Goal: Task Accomplishment & Management: Manage account settings

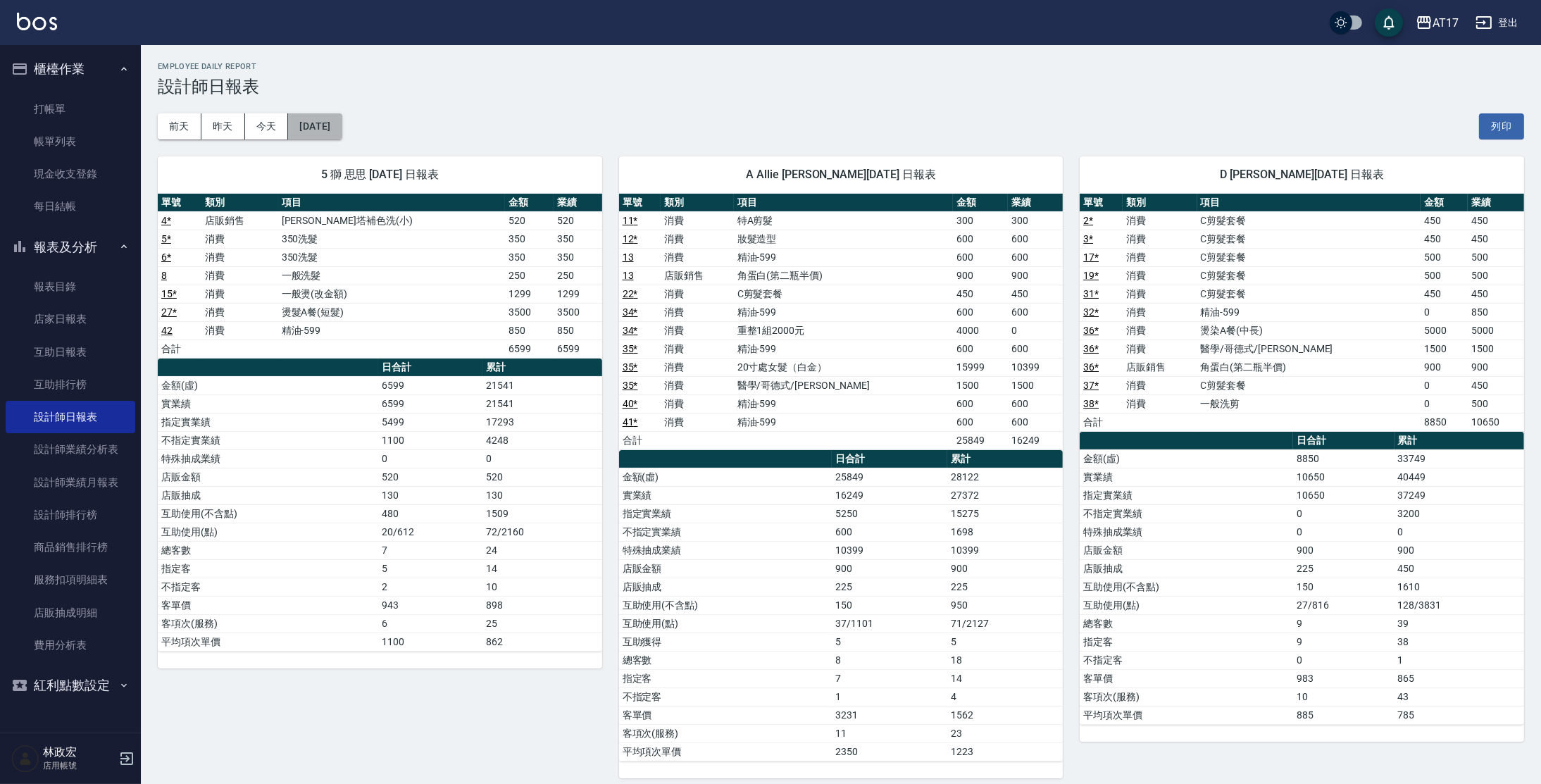
click at [327, 125] on button "[DATE]" at bounding box center [314, 126] width 54 height 26
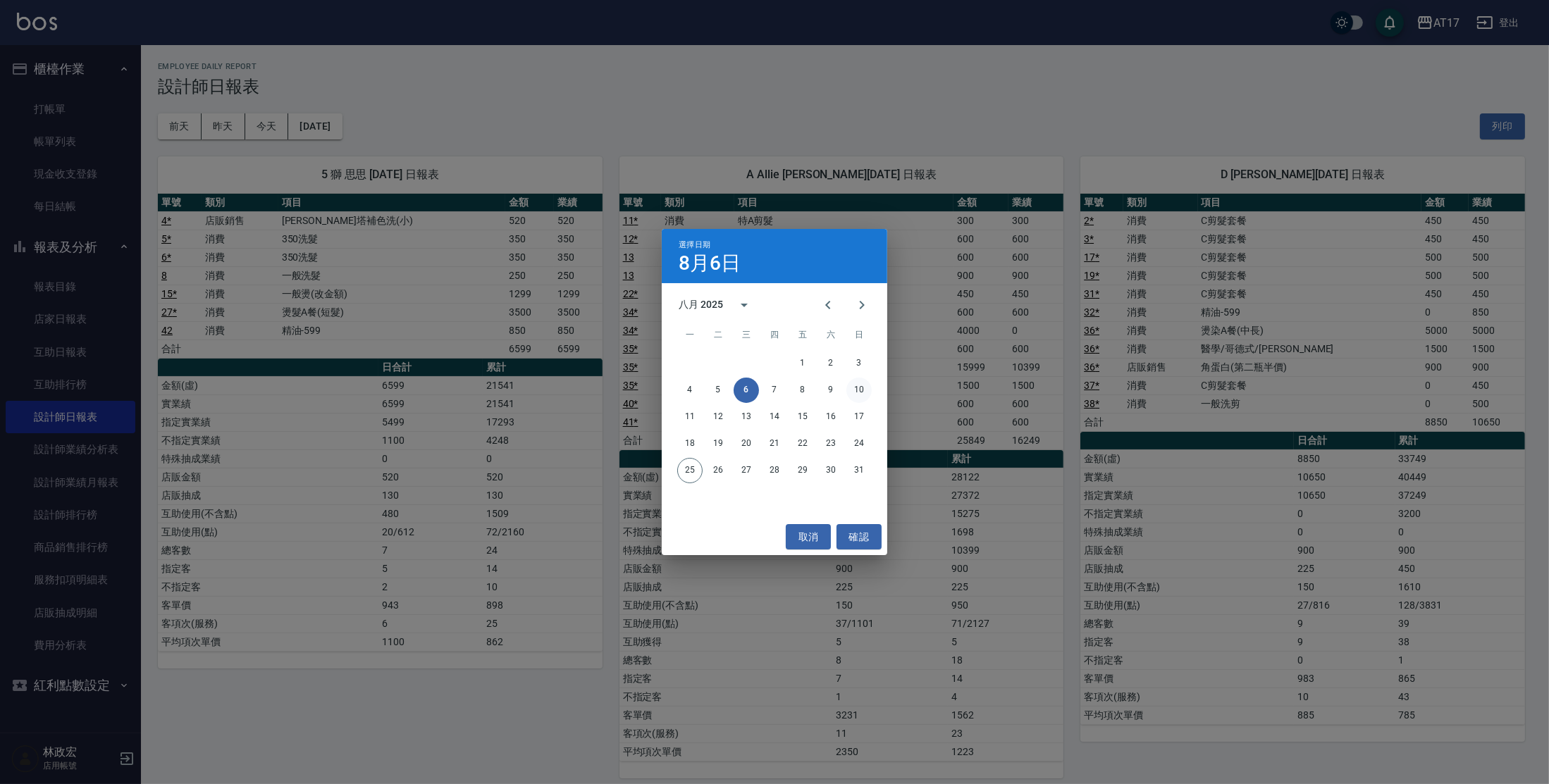
click at [862, 393] on button "10" at bounding box center [859, 390] width 26 height 26
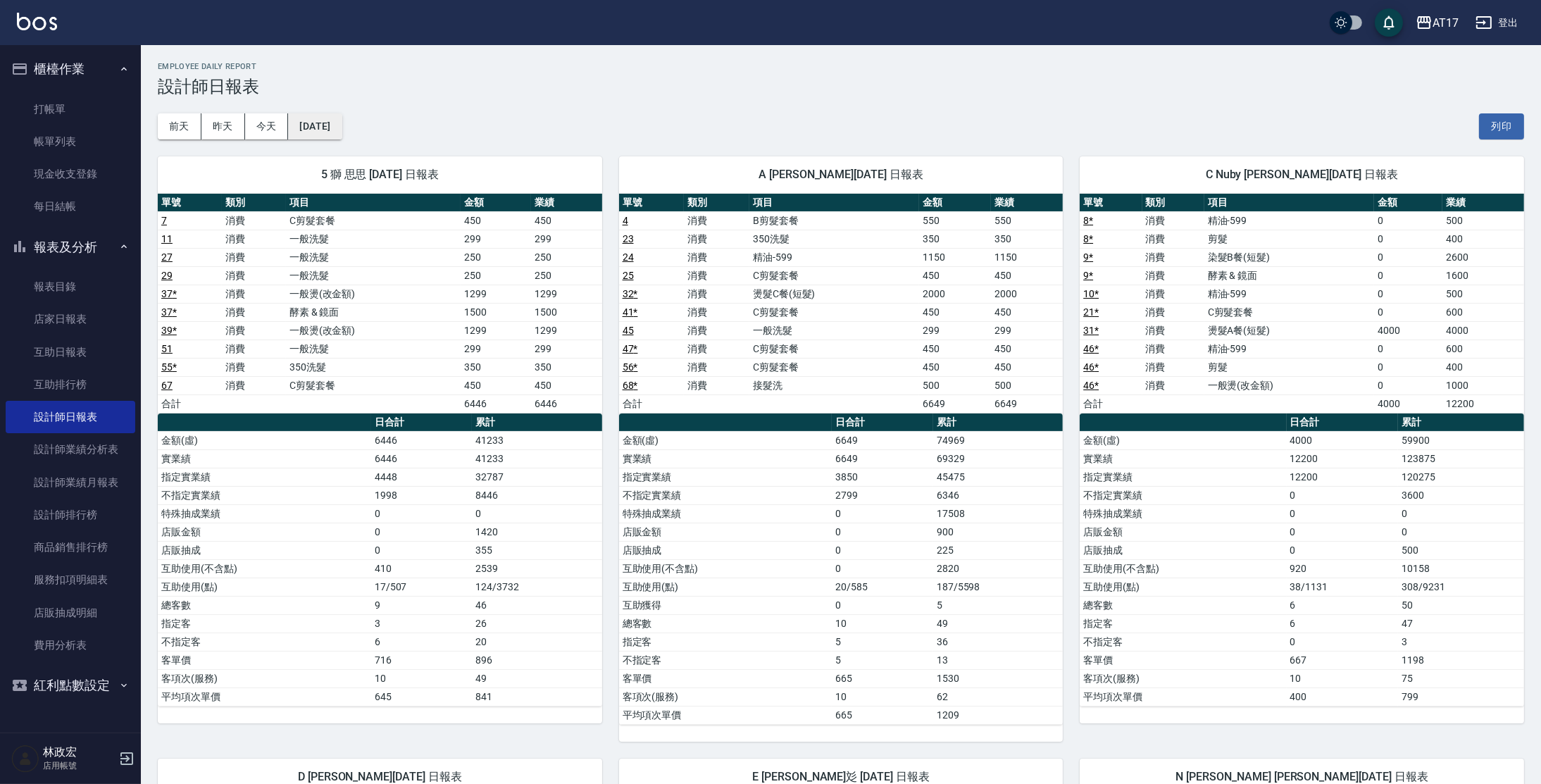
click at [320, 117] on button "[DATE]" at bounding box center [314, 126] width 54 height 26
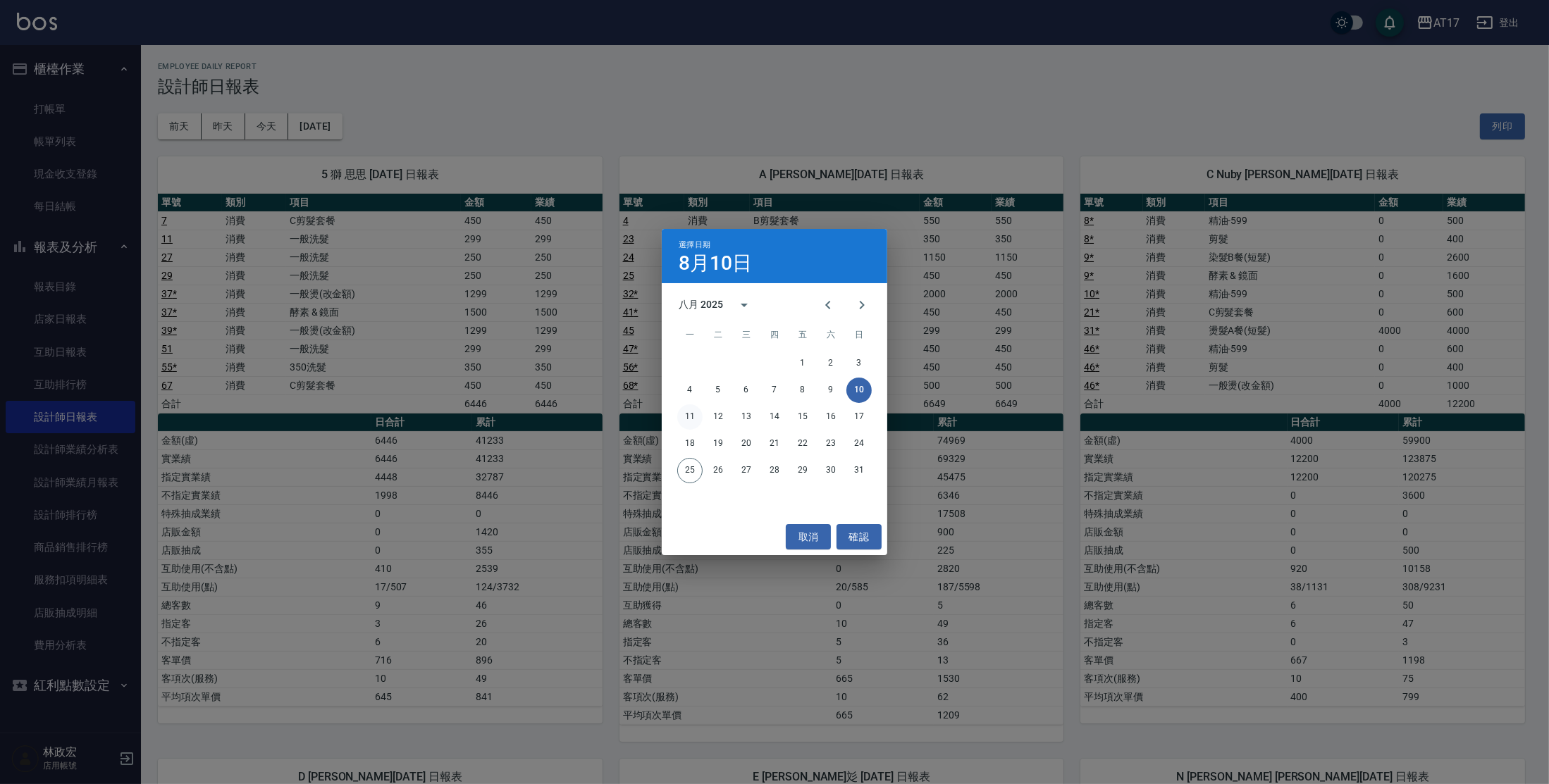
click at [691, 418] on button "11" at bounding box center [690, 417] width 26 height 26
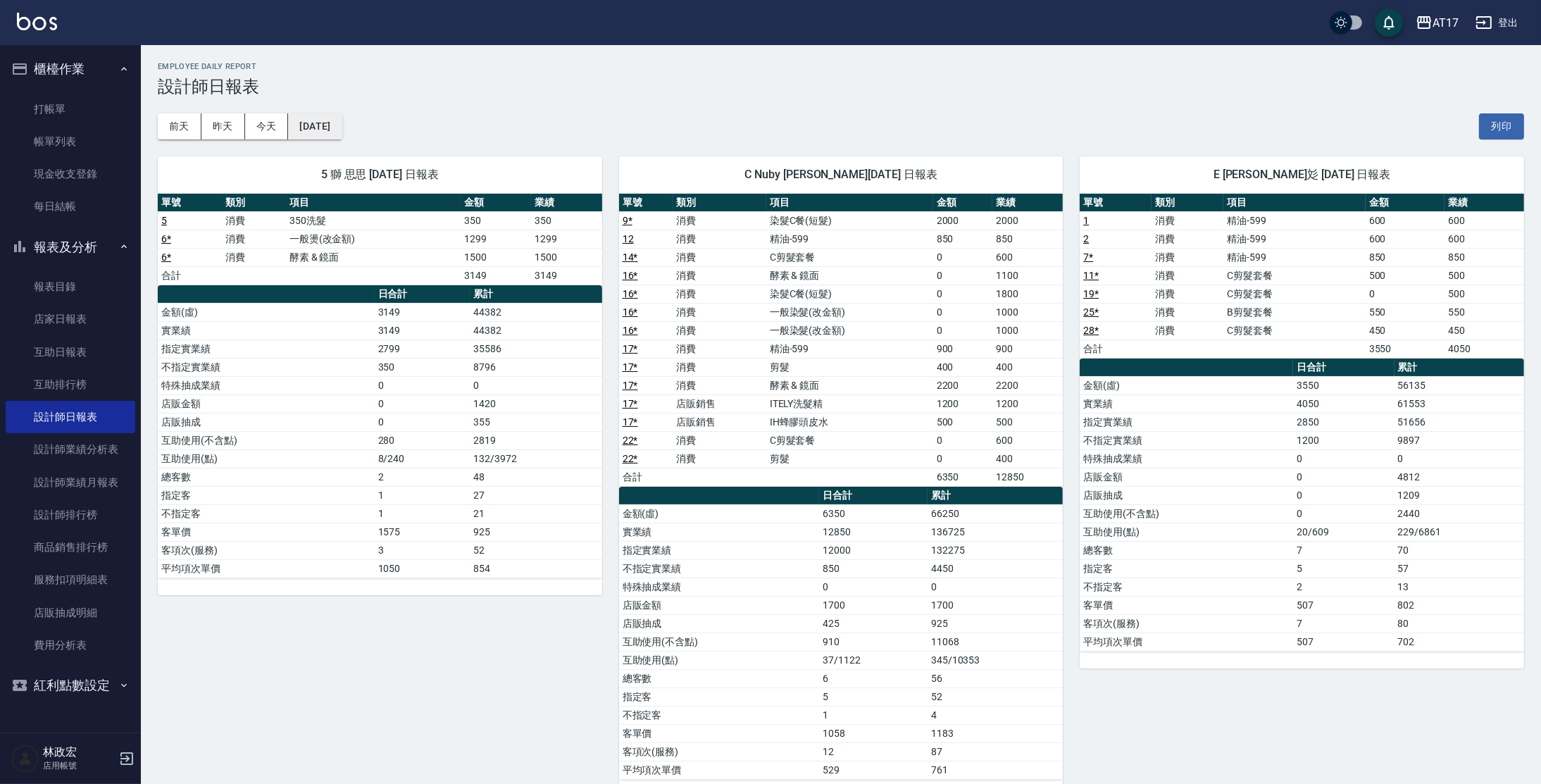
click at [341, 134] on button "[DATE]" at bounding box center [314, 126] width 54 height 26
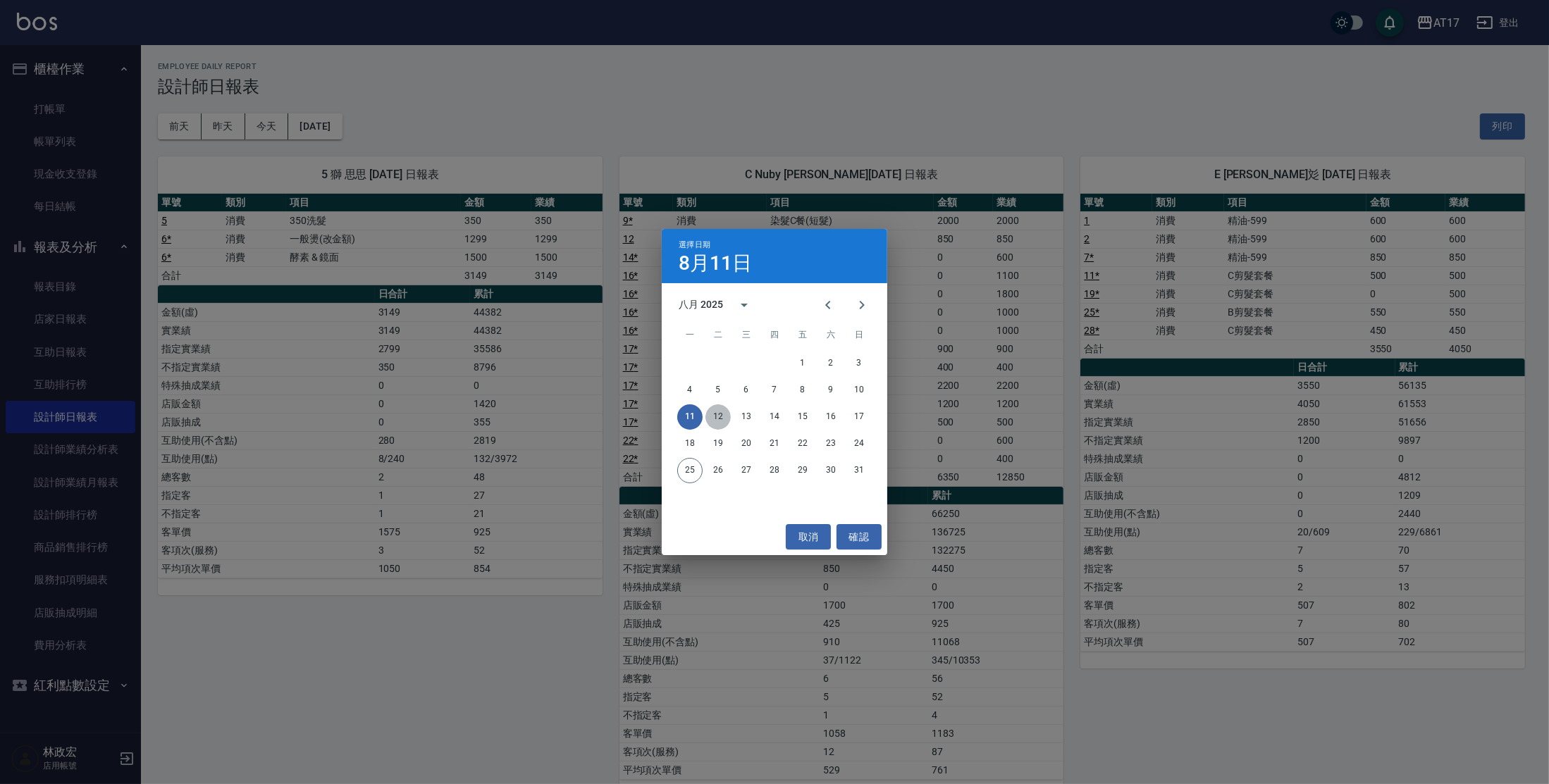
click at [728, 420] on button "12" at bounding box center [718, 417] width 26 height 26
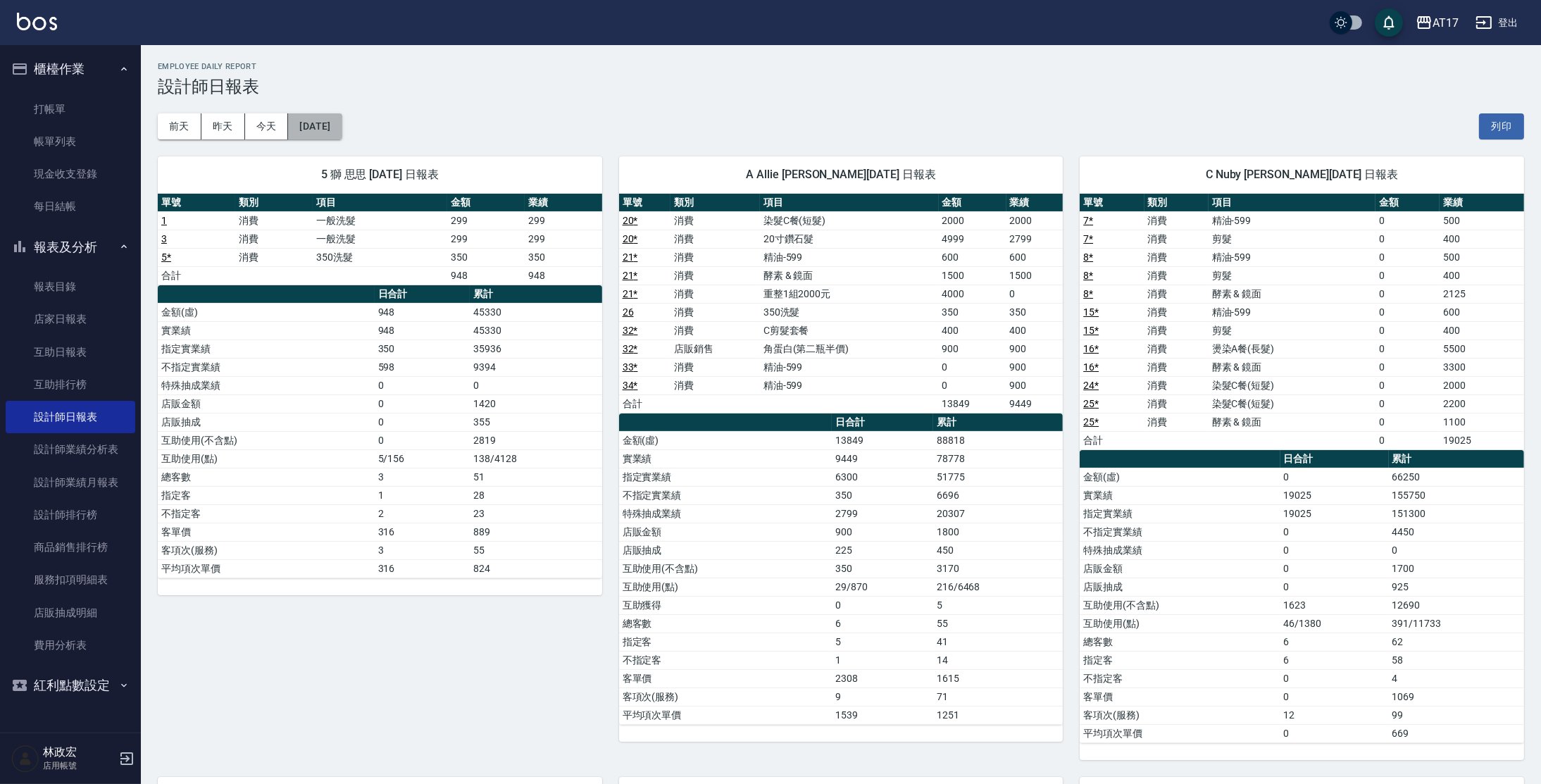
click at [323, 131] on button "[DATE]" at bounding box center [314, 126] width 54 height 26
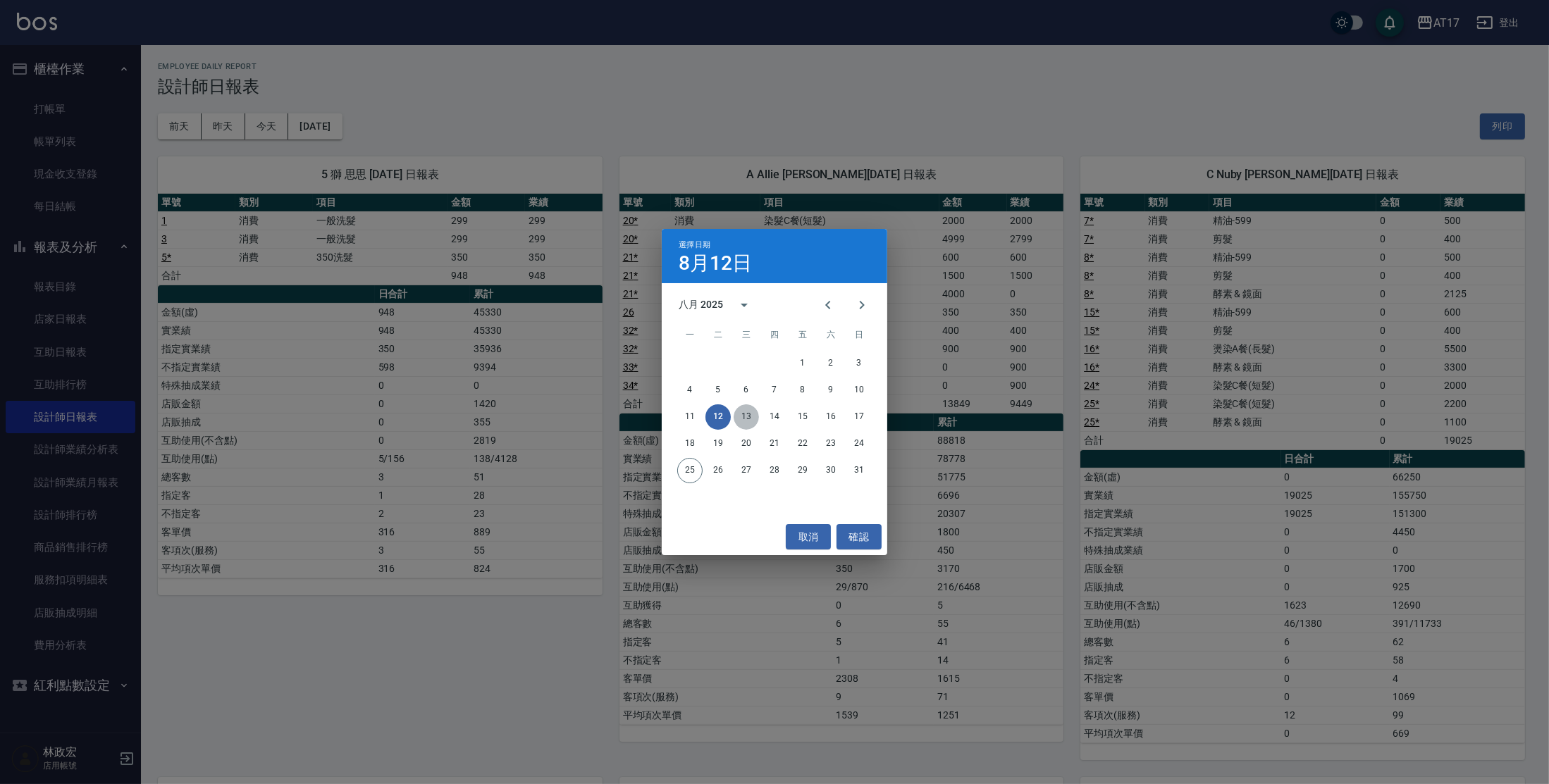
click at [748, 426] on button "13" at bounding box center [746, 417] width 26 height 26
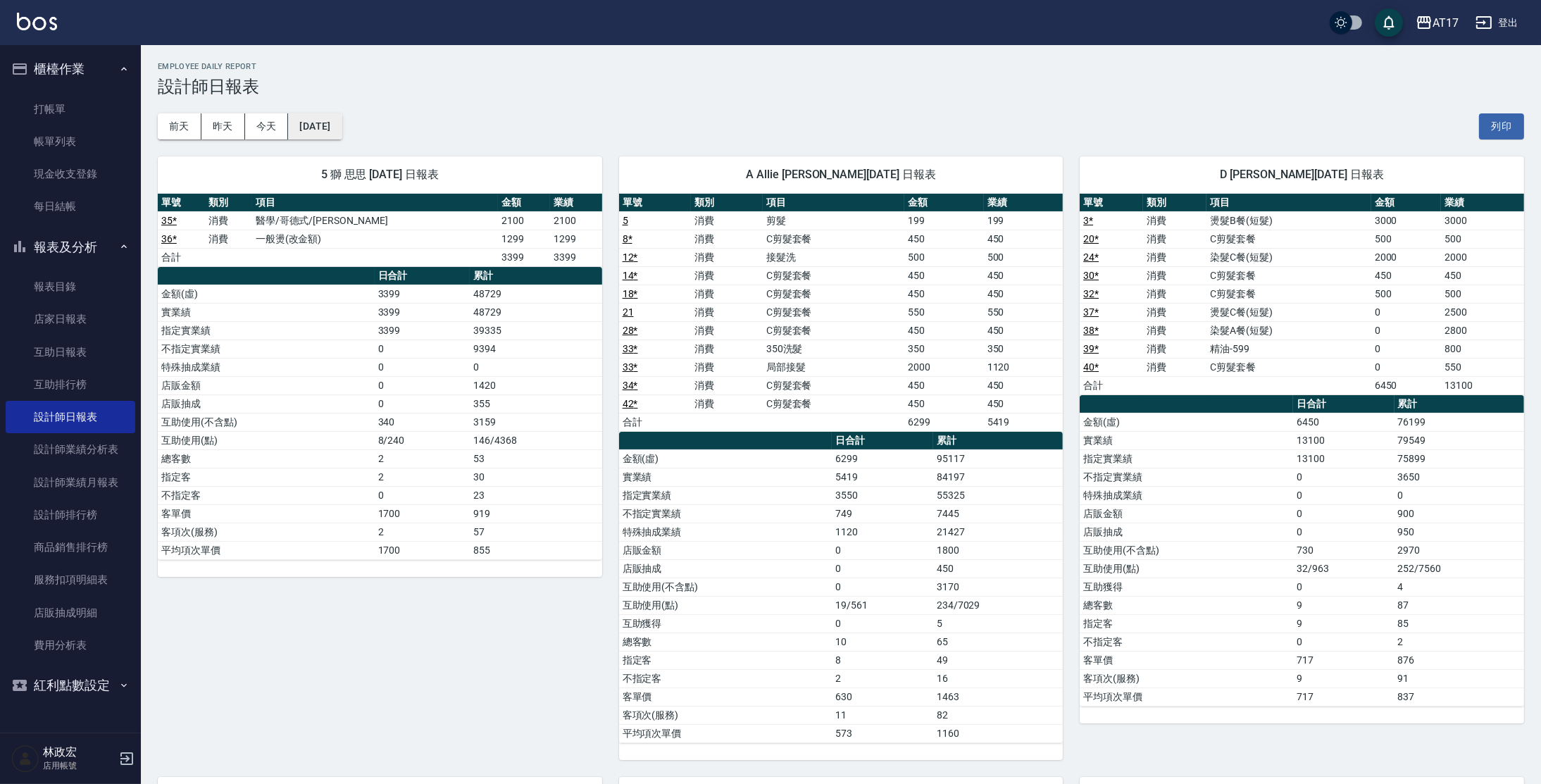
click at [333, 131] on button "[DATE]" at bounding box center [314, 126] width 54 height 26
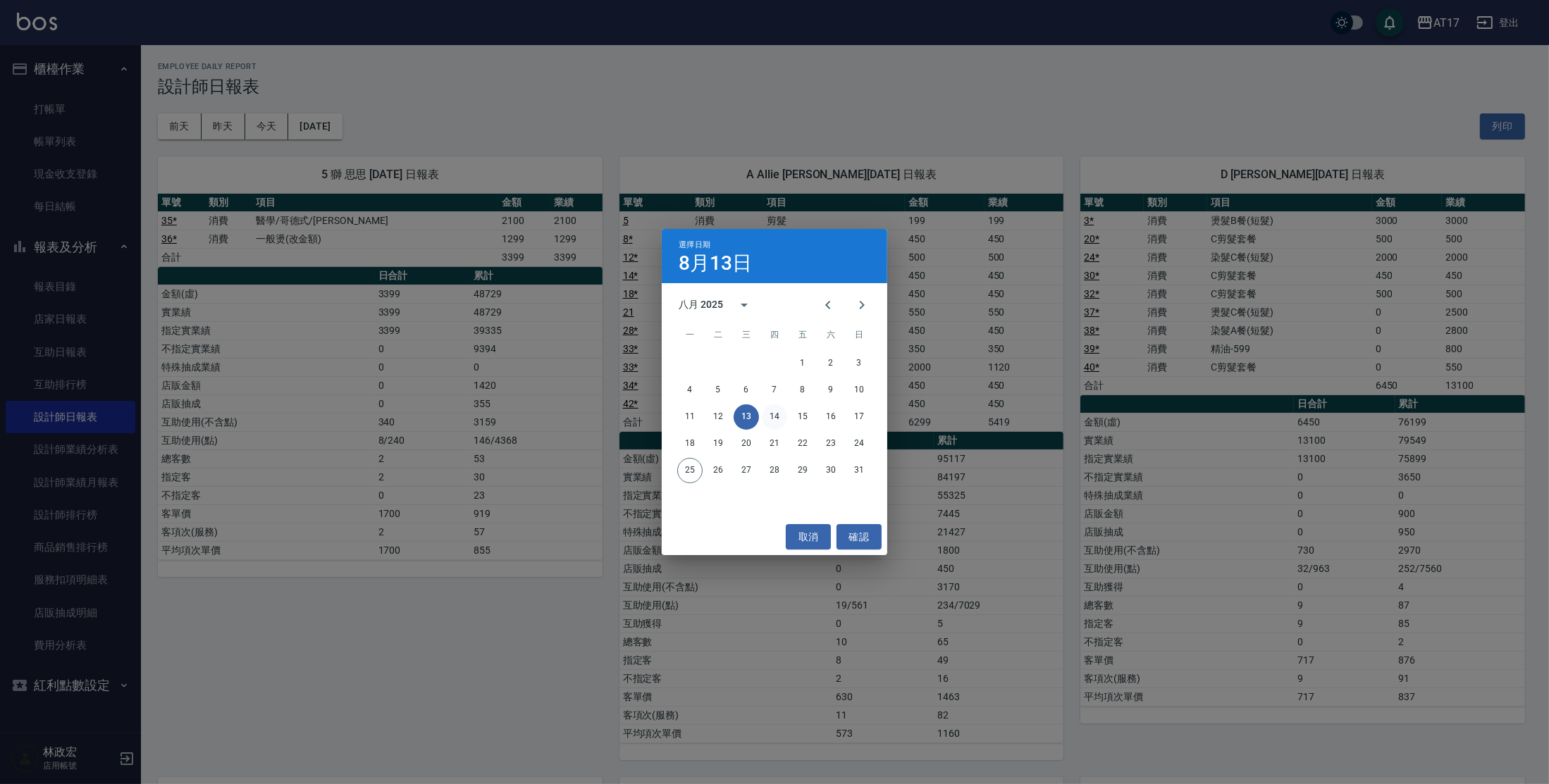
click at [770, 412] on button "14" at bounding box center [774, 417] width 26 height 26
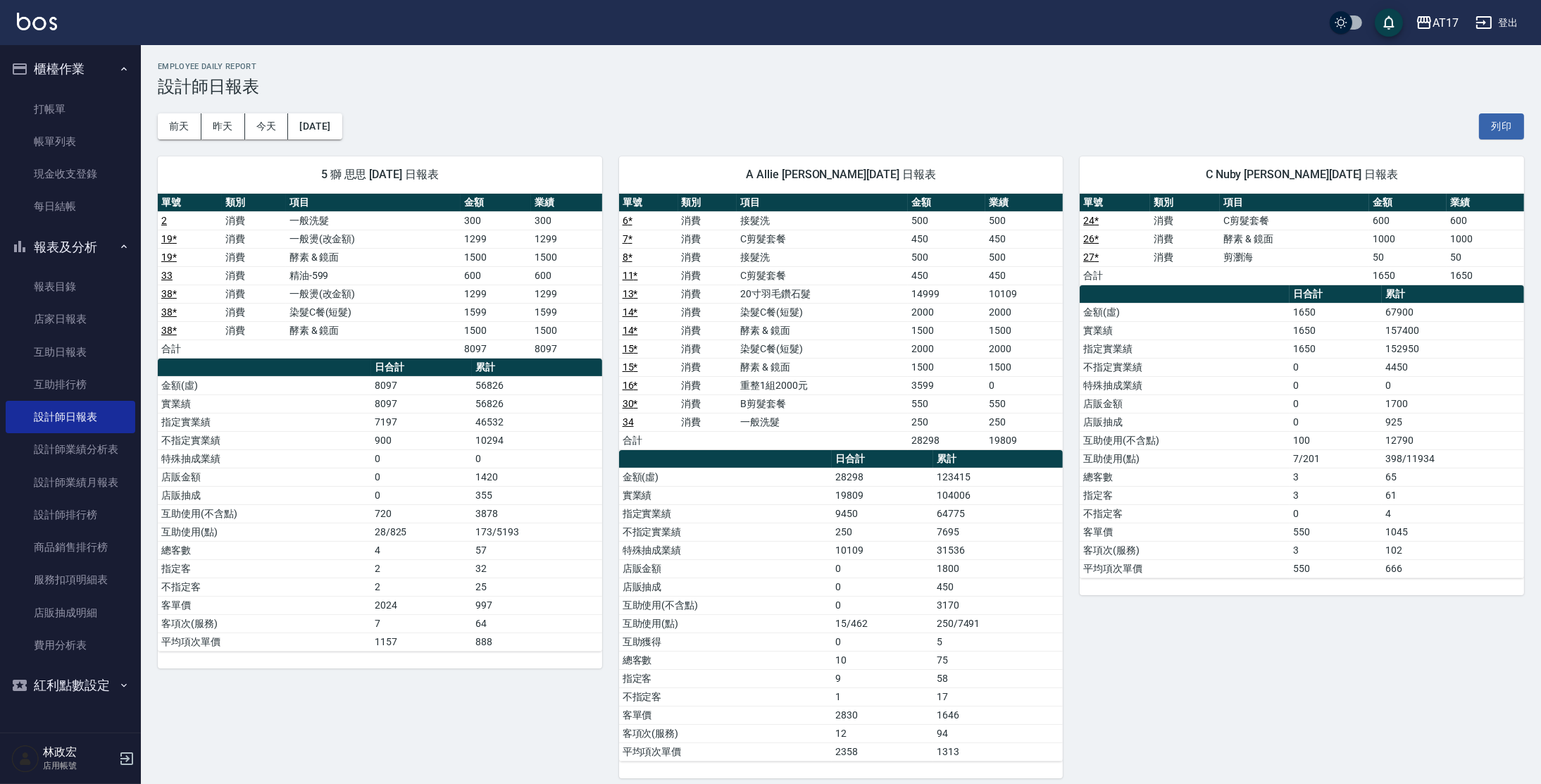
click at [337, 110] on div "[DATE] [DATE] [DATE] [DATE] 列印" at bounding box center [841, 126] width 1366 height 60
click at [351, 143] on div "5 獅 思思 [DATE] 日報表 單號 類別 項目 金額 業績 2 消費 一般洗髮 300 300 19 * 消費 一般燙(改金額) 1299 1299 1…" at bounding box center [371, 459] width 461 height 639
click at [341, 128] on button "[DATE]" at bounding box center [314, 126] width 54 height 26
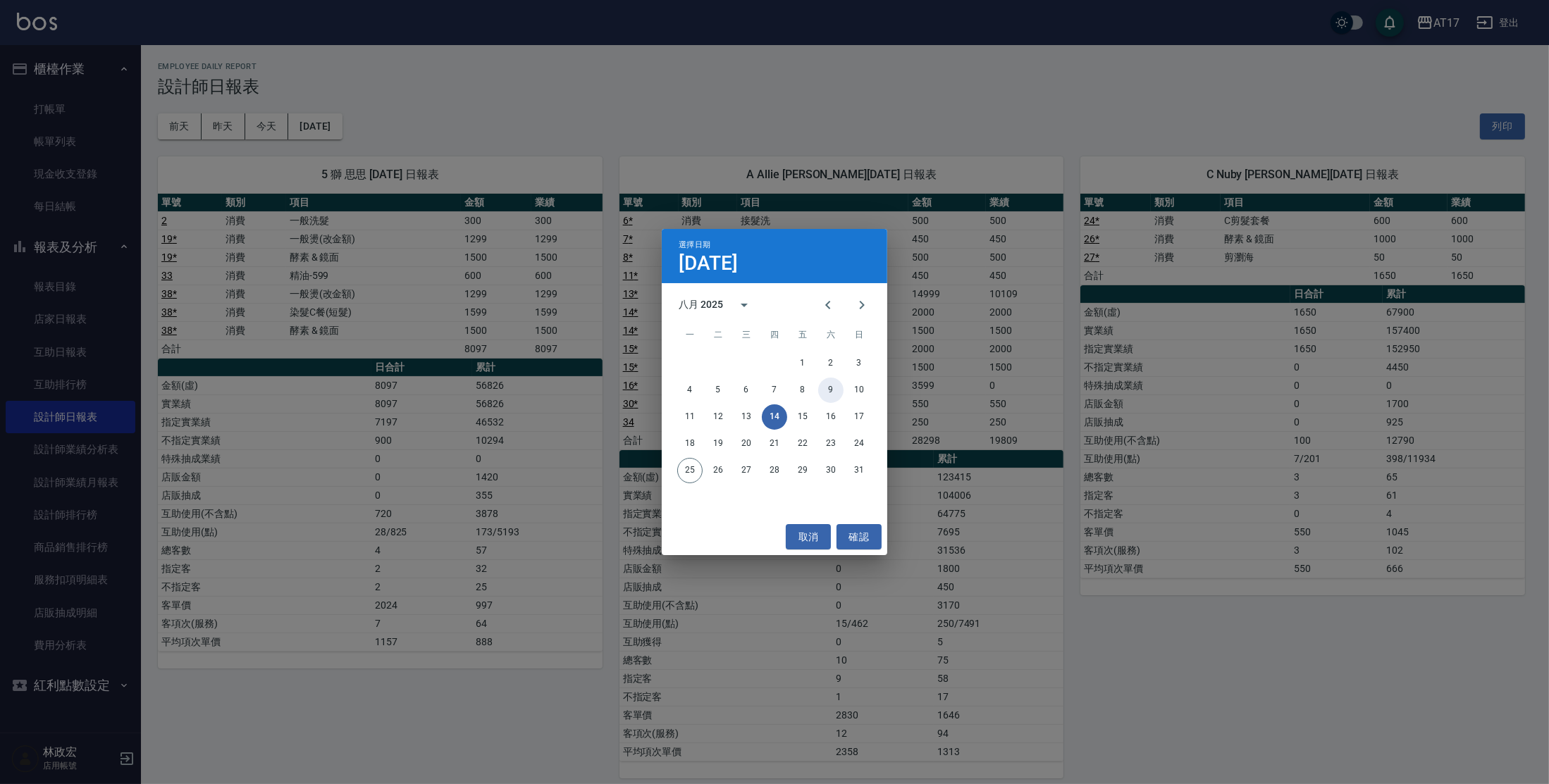
click at [827, 383] on button "9" at bounding box center [831, 390] width 26 height 26
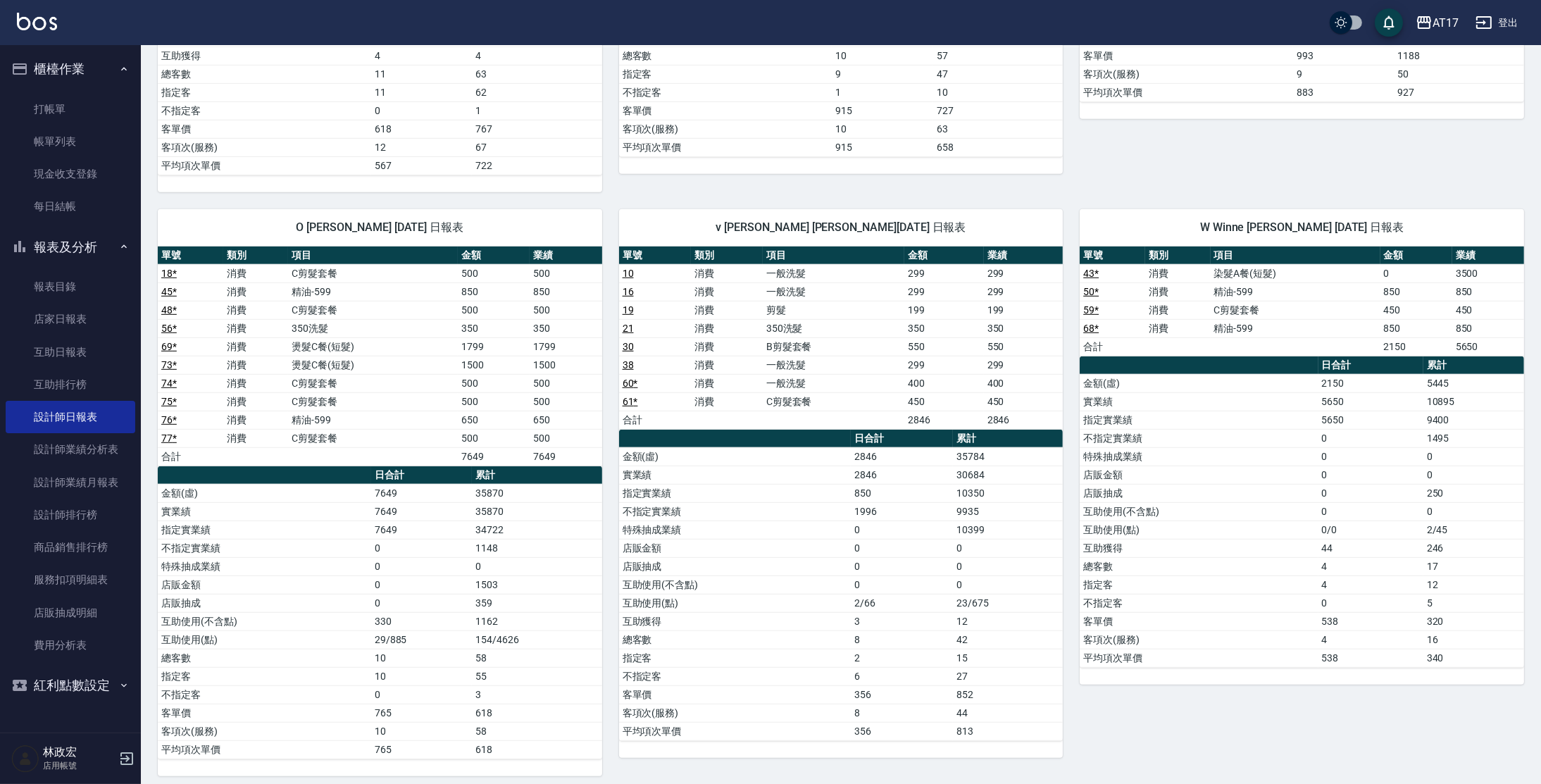
scroll to position [1280, 0]
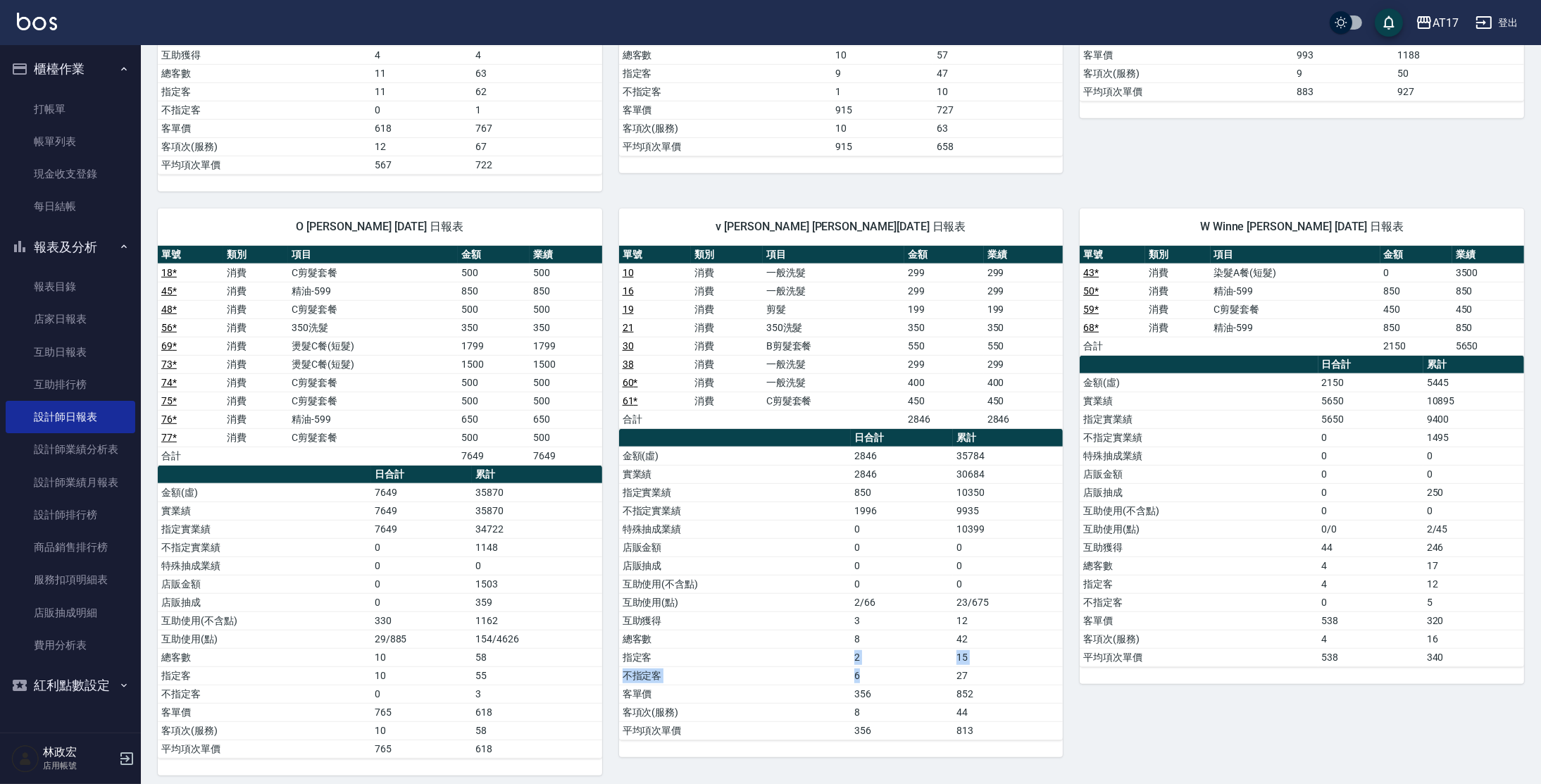
drag, startPoint x: 852, startPoint y: 650, endPoint x: 859, endPoint y: 670, distance: 21.2
click at [858, 670] on tbody "金額(虛) 2846 35784 實業績 2846 30684 指定實業績 850 10350 不指定實業績 1996 9935 特殊抽成業績 0 10399…" at bounding box center [841, 592] width 444 height 293
click at [770, 556] on td "店販抽成" at bounding box center [735, 565] width 232 height 18
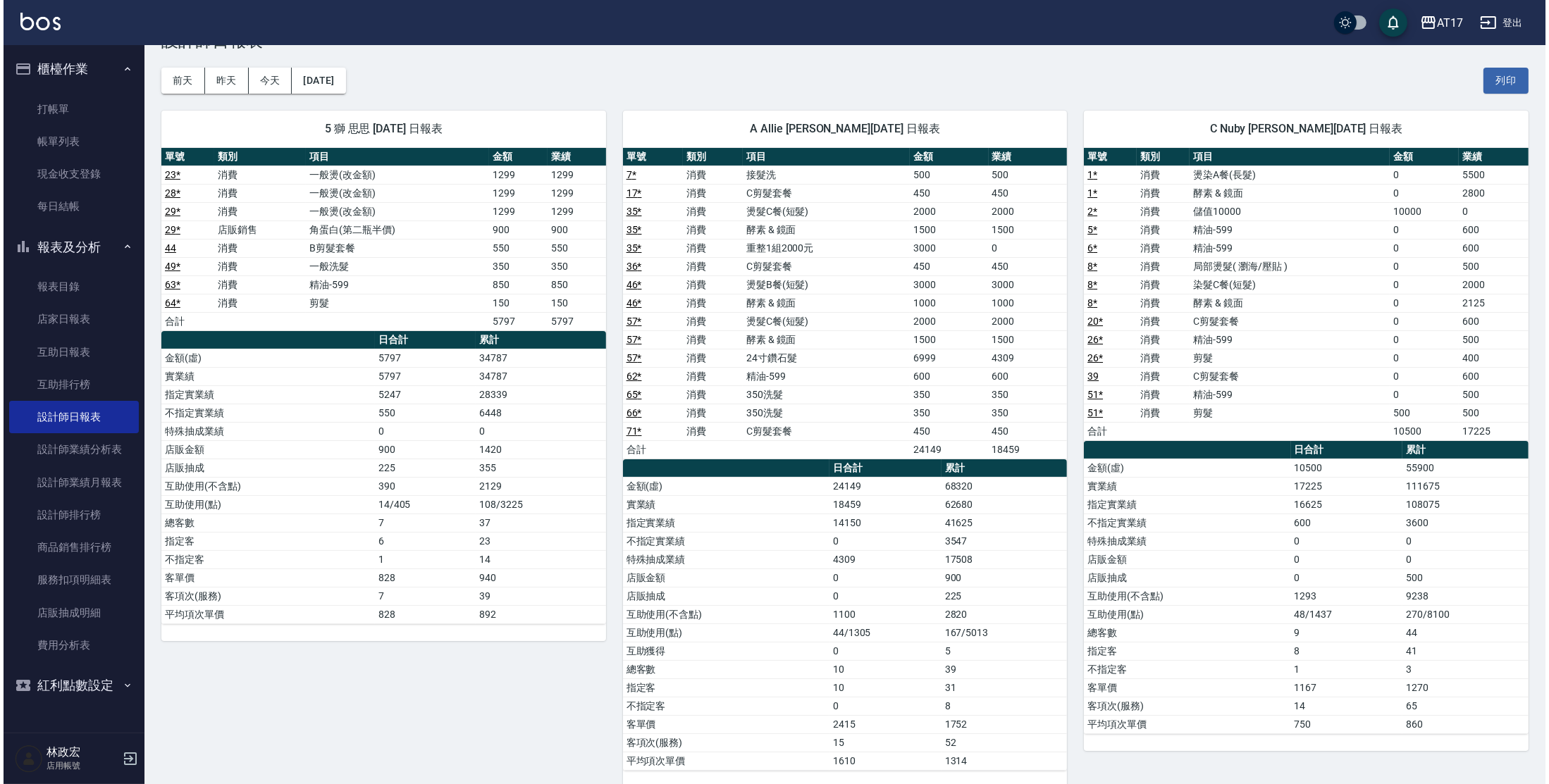
scroll to position [0, 0]
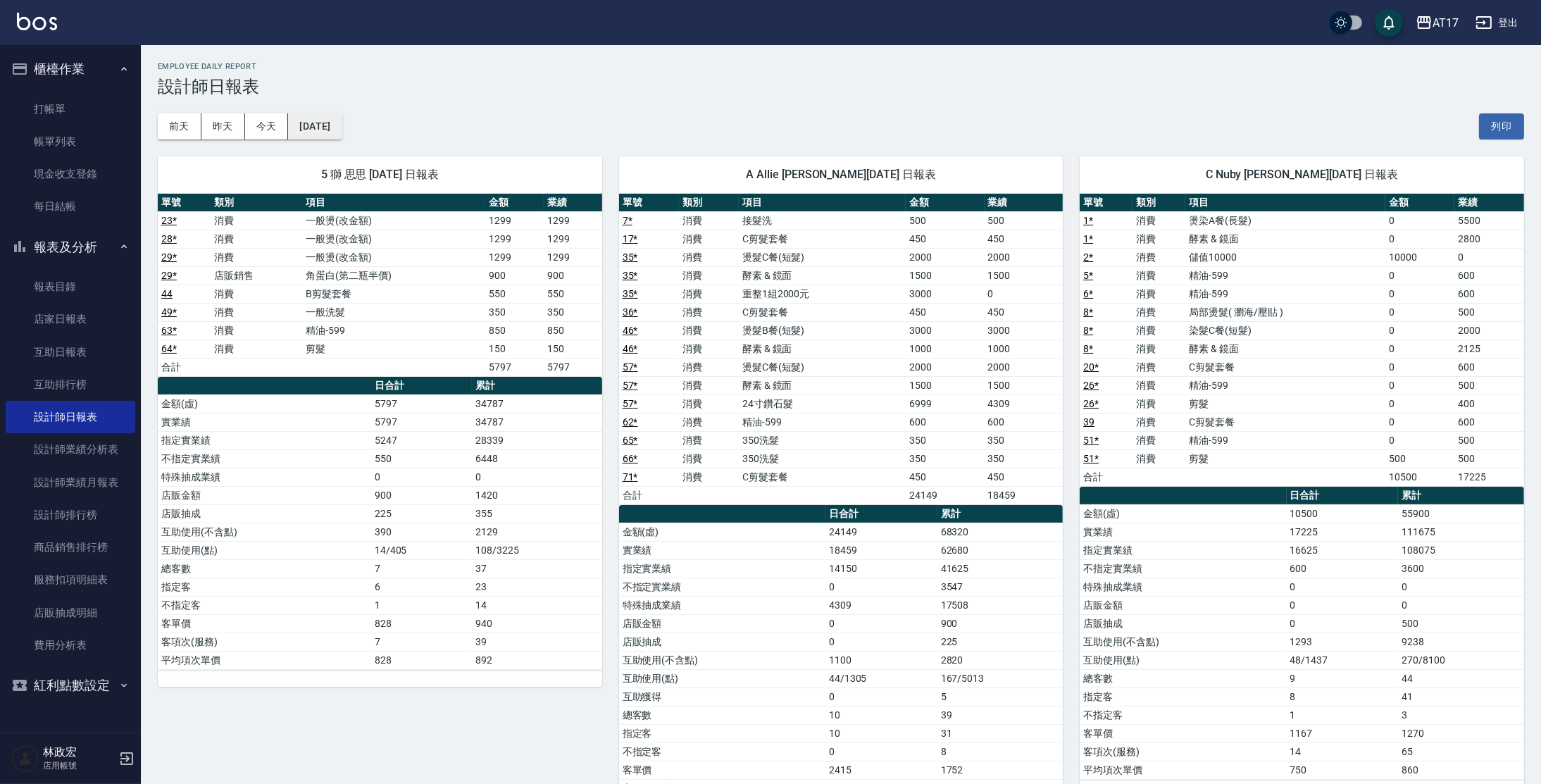
click at [341, 134] on button "[DATE]" at bounding box center [314, 126] width 54 height 26
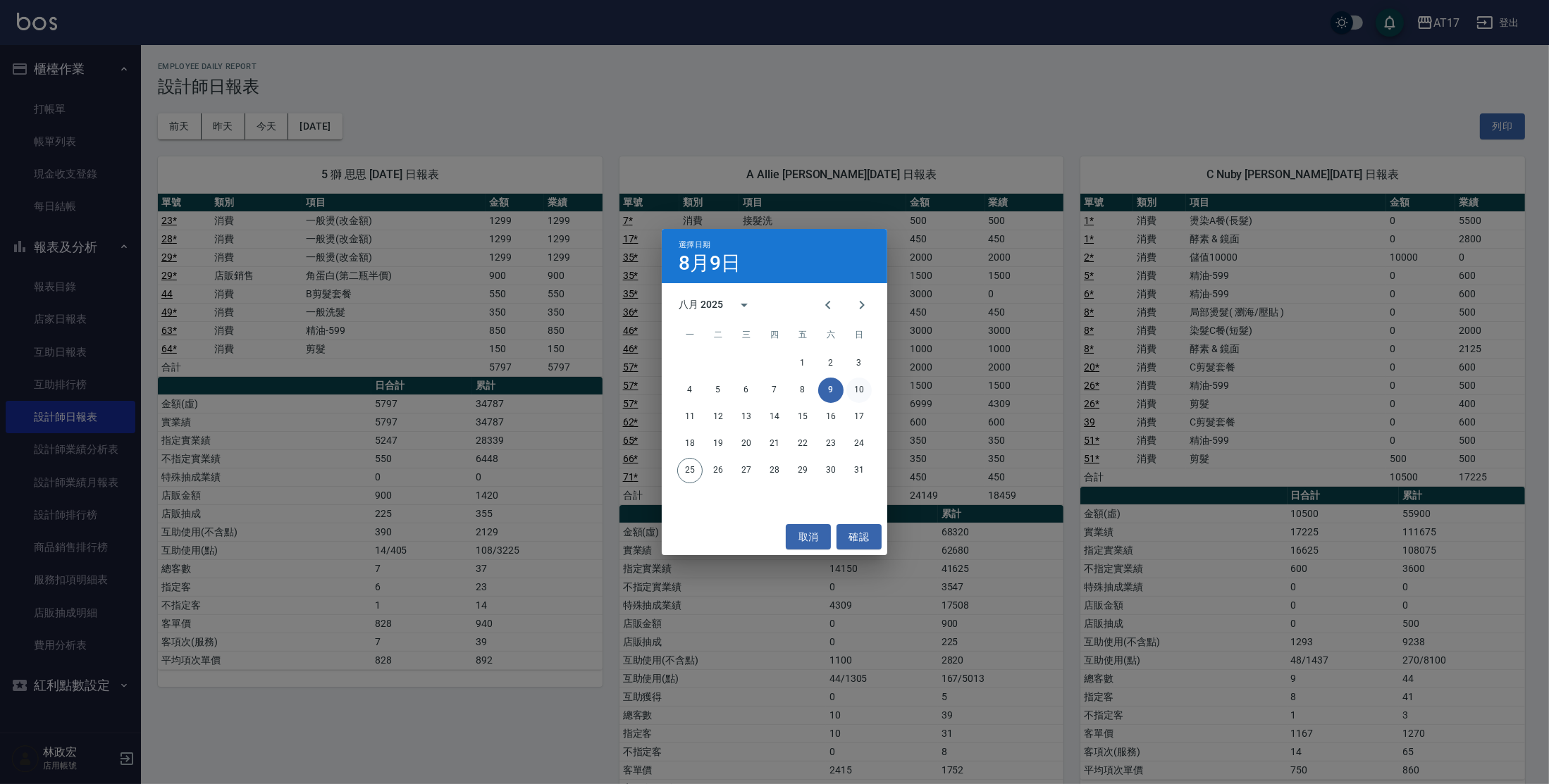
click at [859, 383] on button "10" at bounding box center [859, 390] width 26 height 26
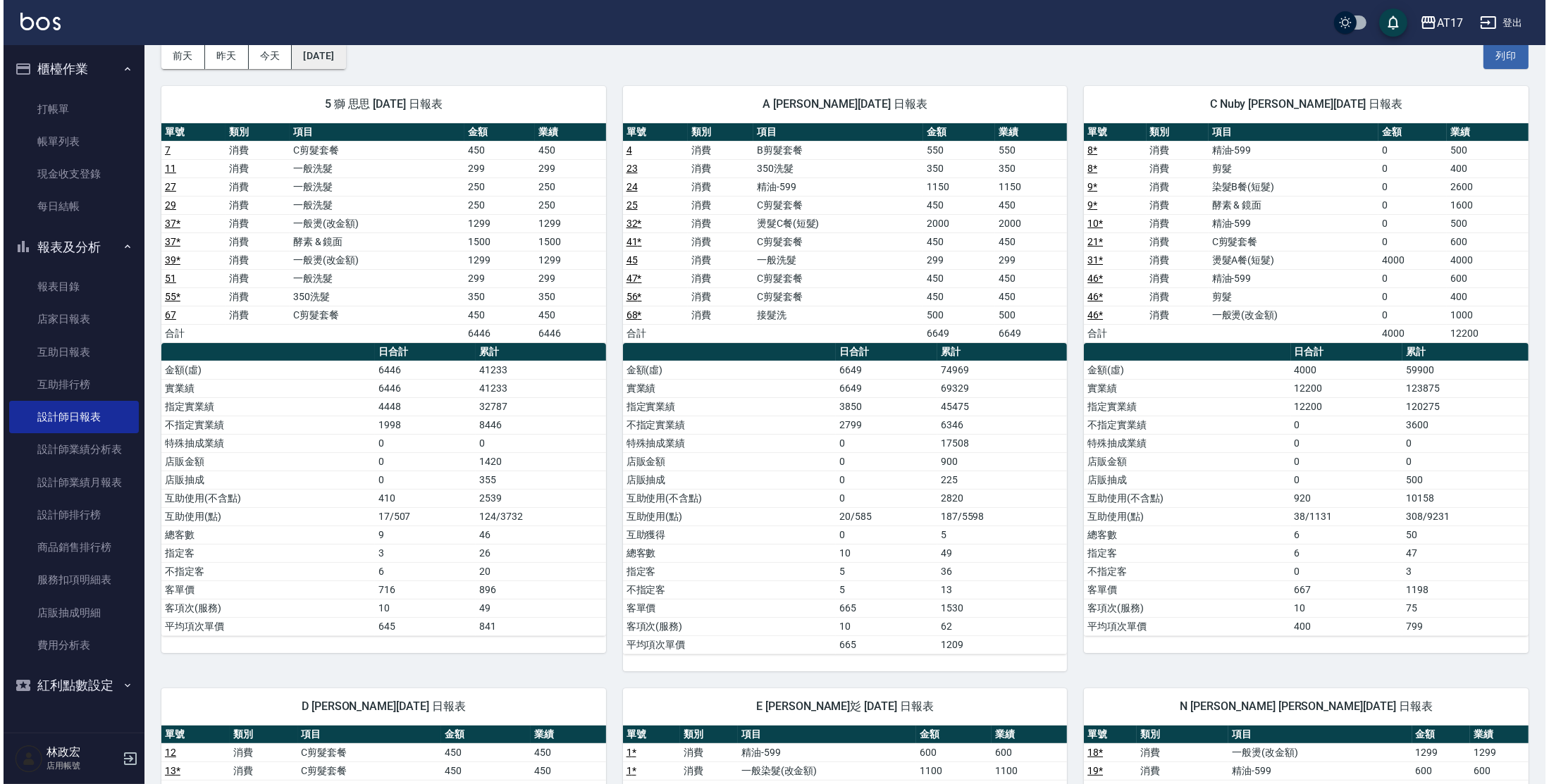
scroll to position [26, 0]
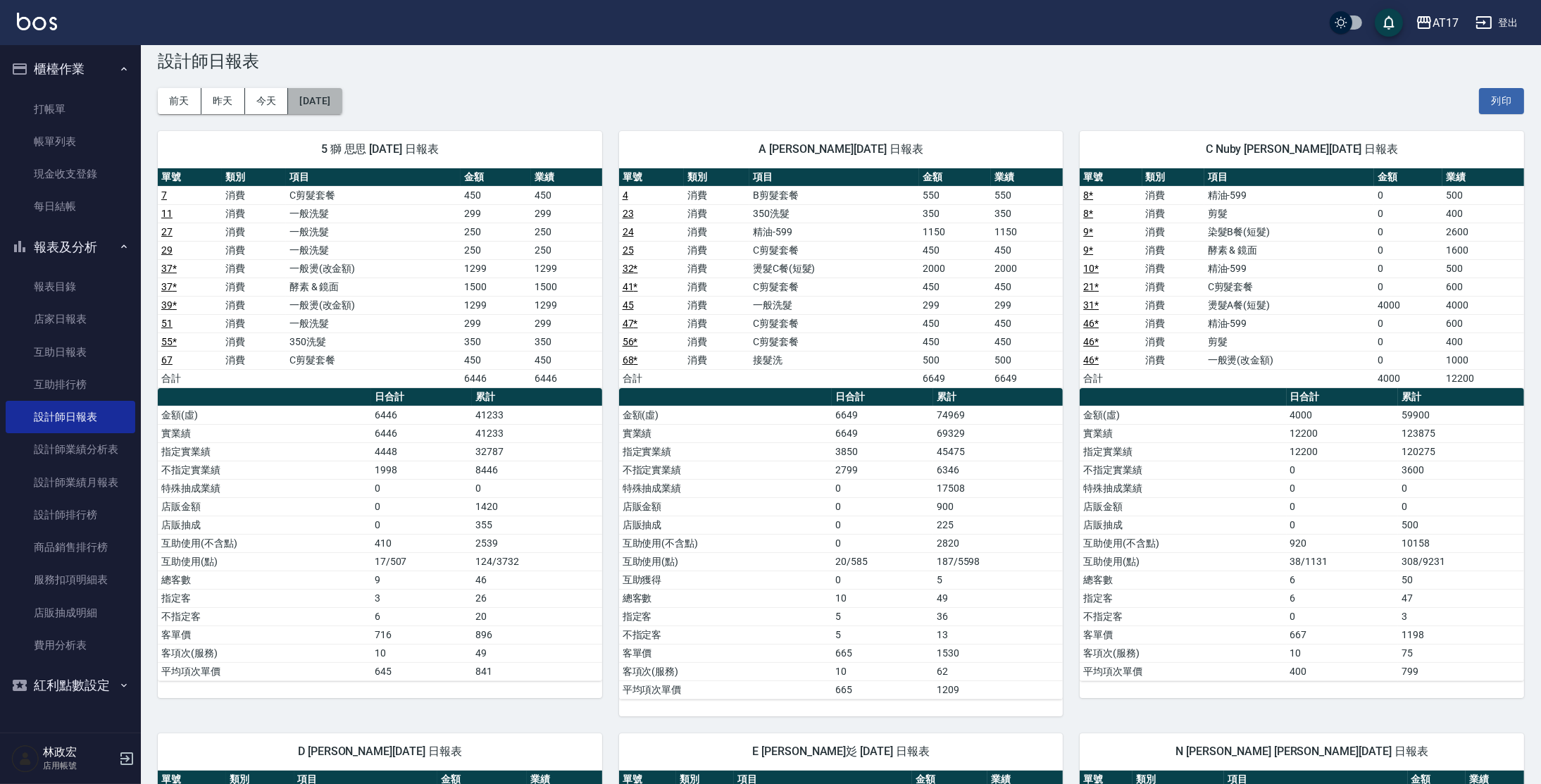
click at [322, 98] on button "[DATE]" at bounding box center [314, 101] width 54 height 26
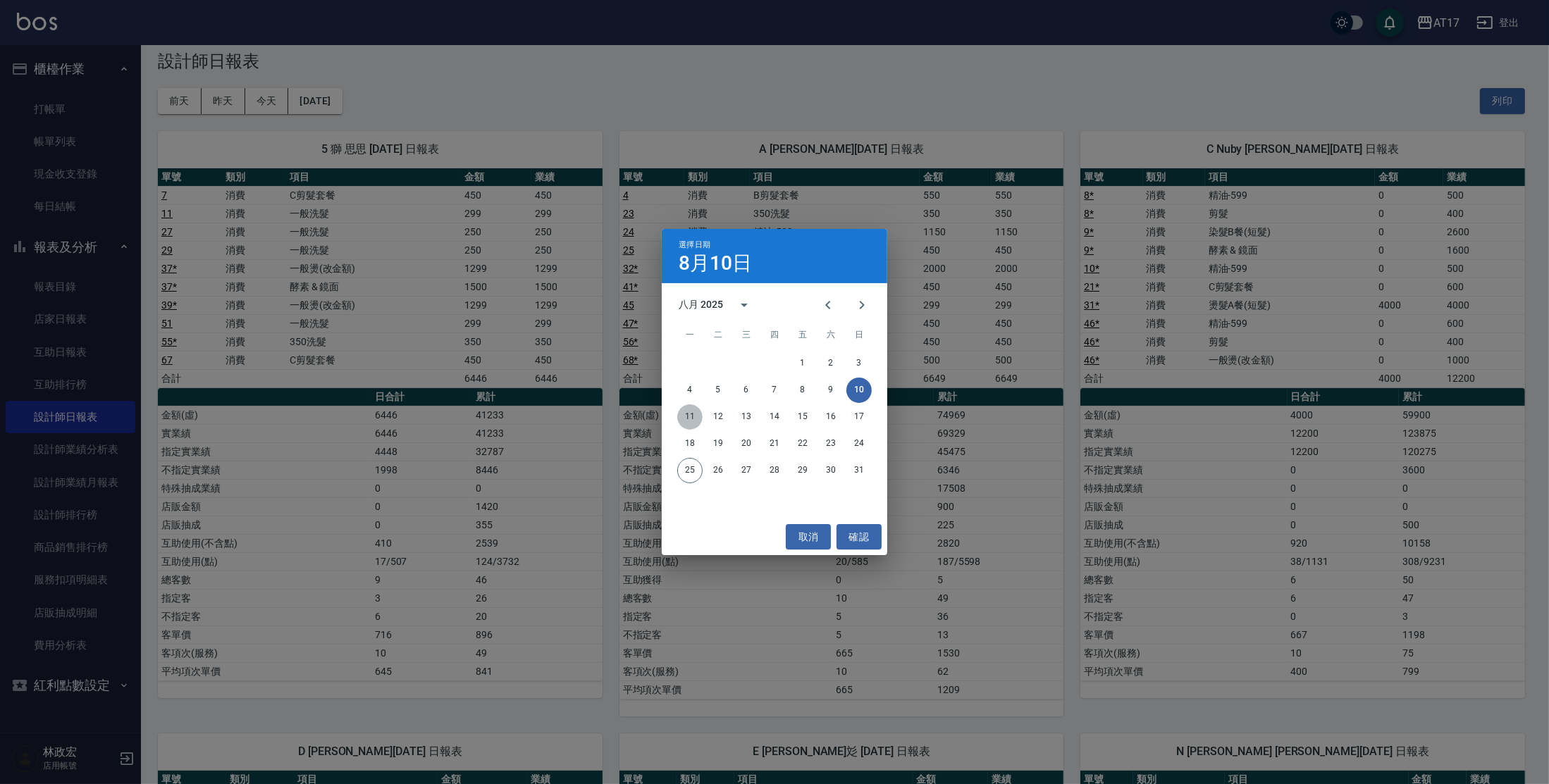
click at [688, 422] on button "11" at bounding box center [690, 417] width 26 height 26
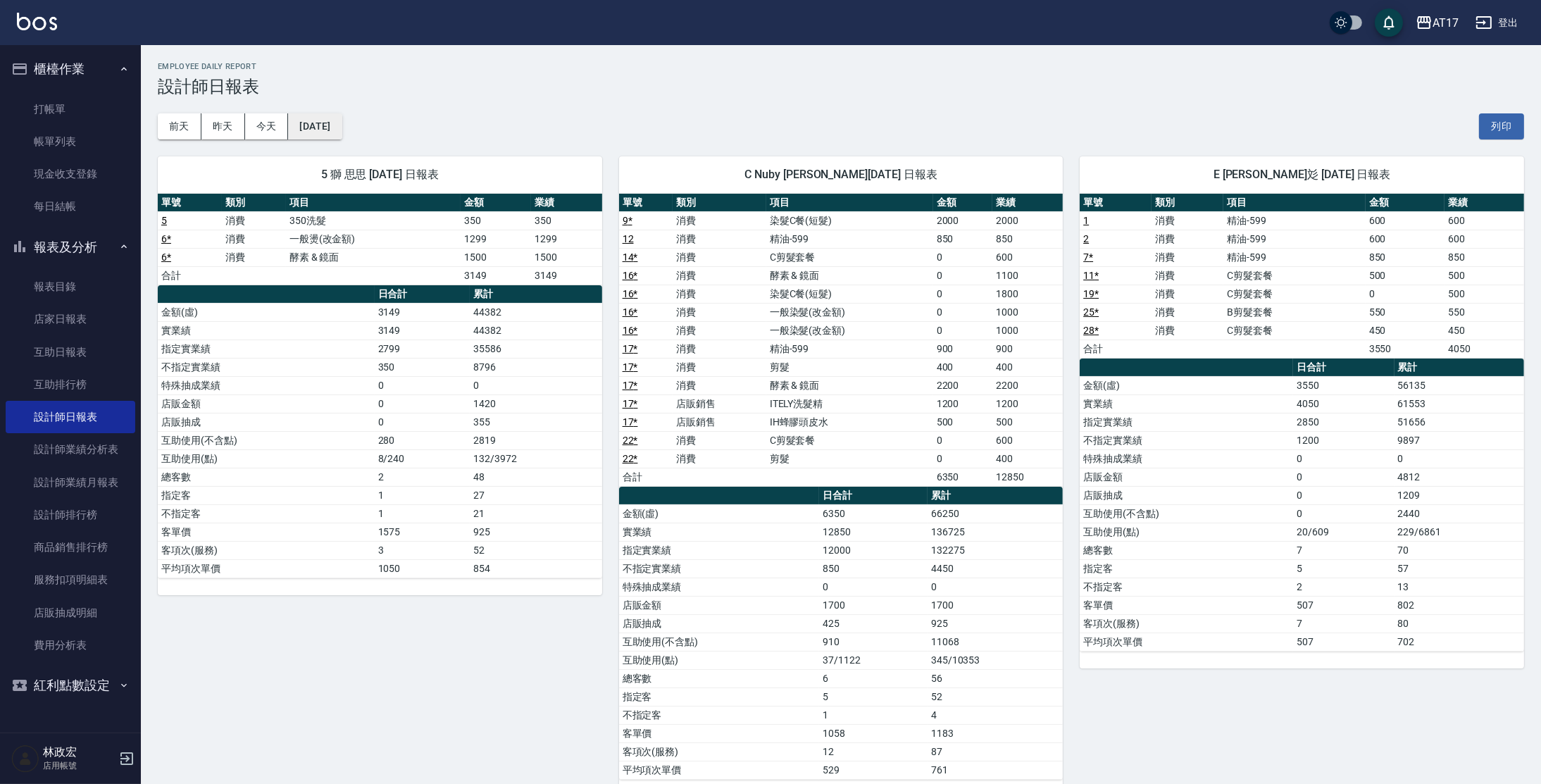
click at [316, 126] on button "[DATE]" at bounding box center [314, 126] width 54 height 26
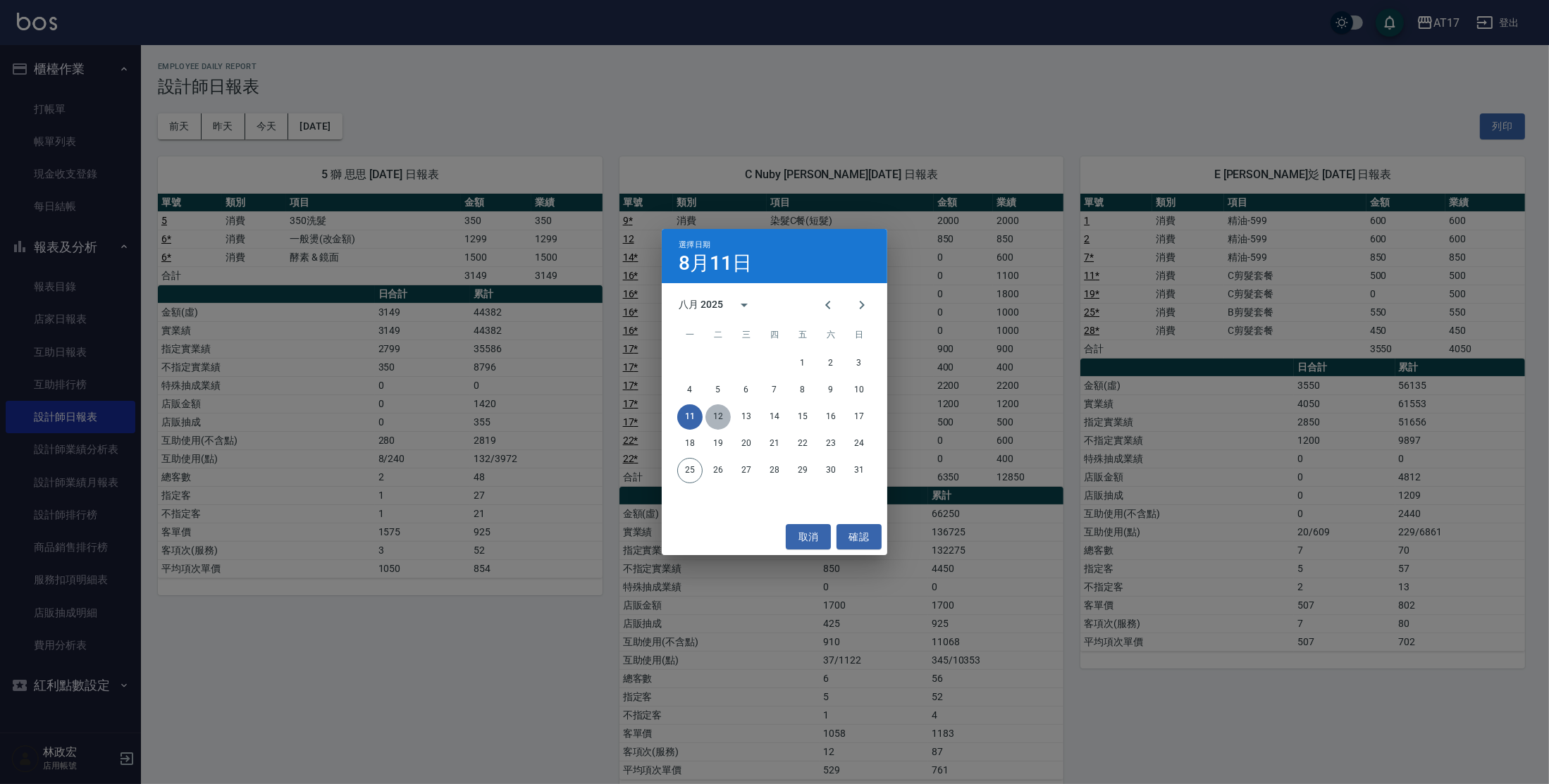
click at [715, 418] on button "12" at bounding box center [718, 417] width 26 height 26
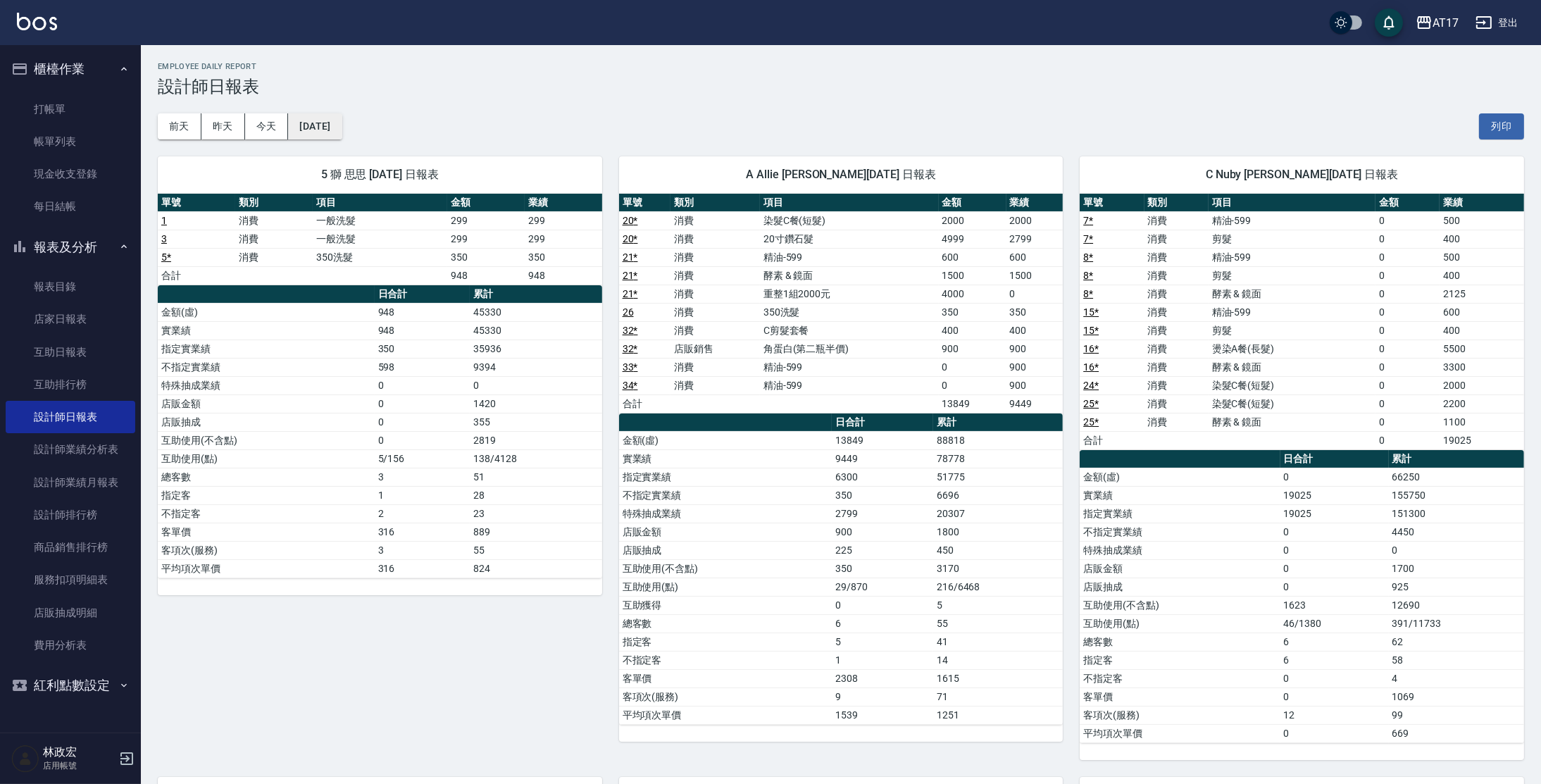
click at [317, 123] on button "[DATE]" at bounding box center [314, 126] width 54 height 26
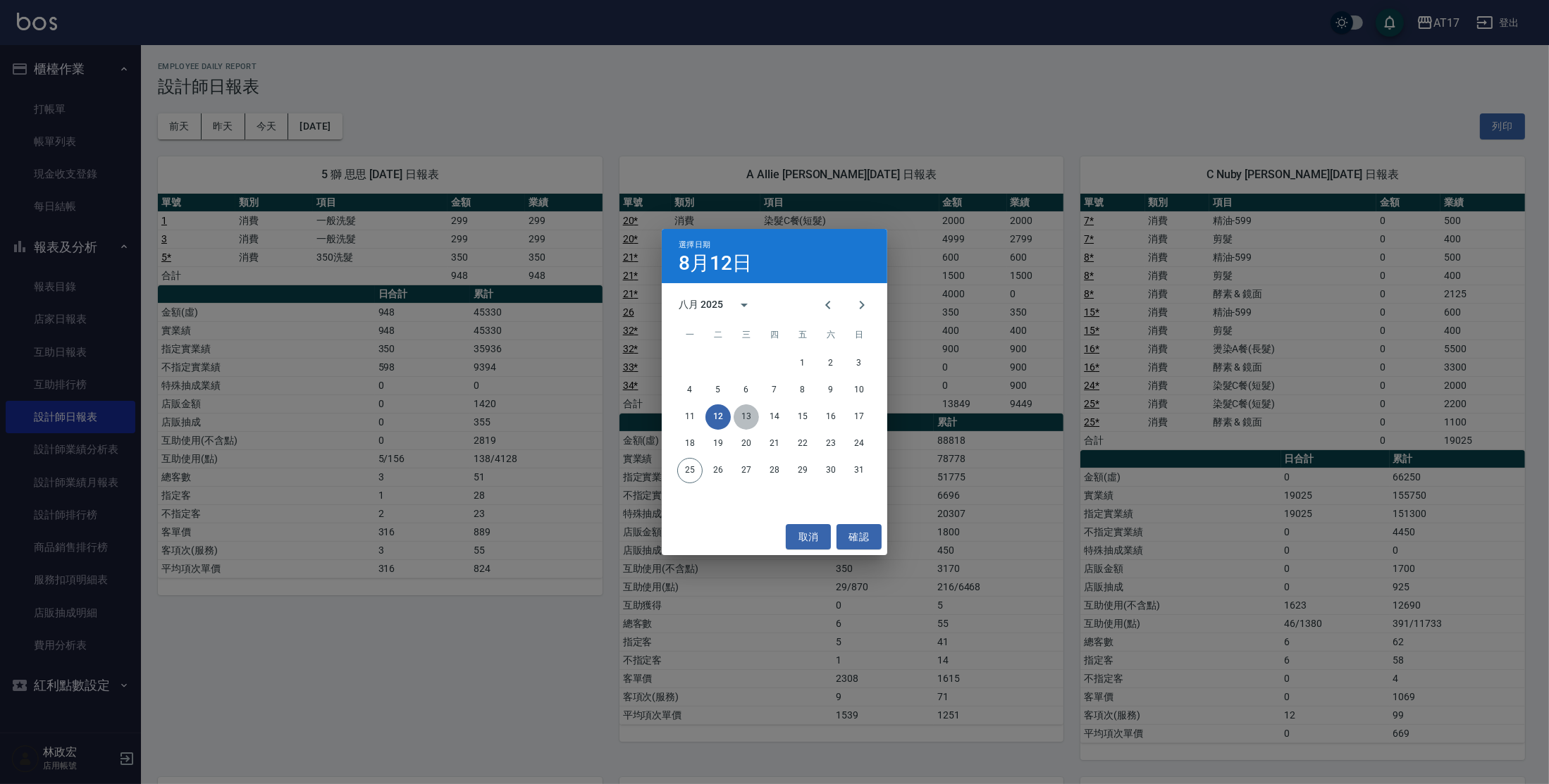
click at [741, 415] on button "13" at bounding box center [746, 417] width 26 height 26
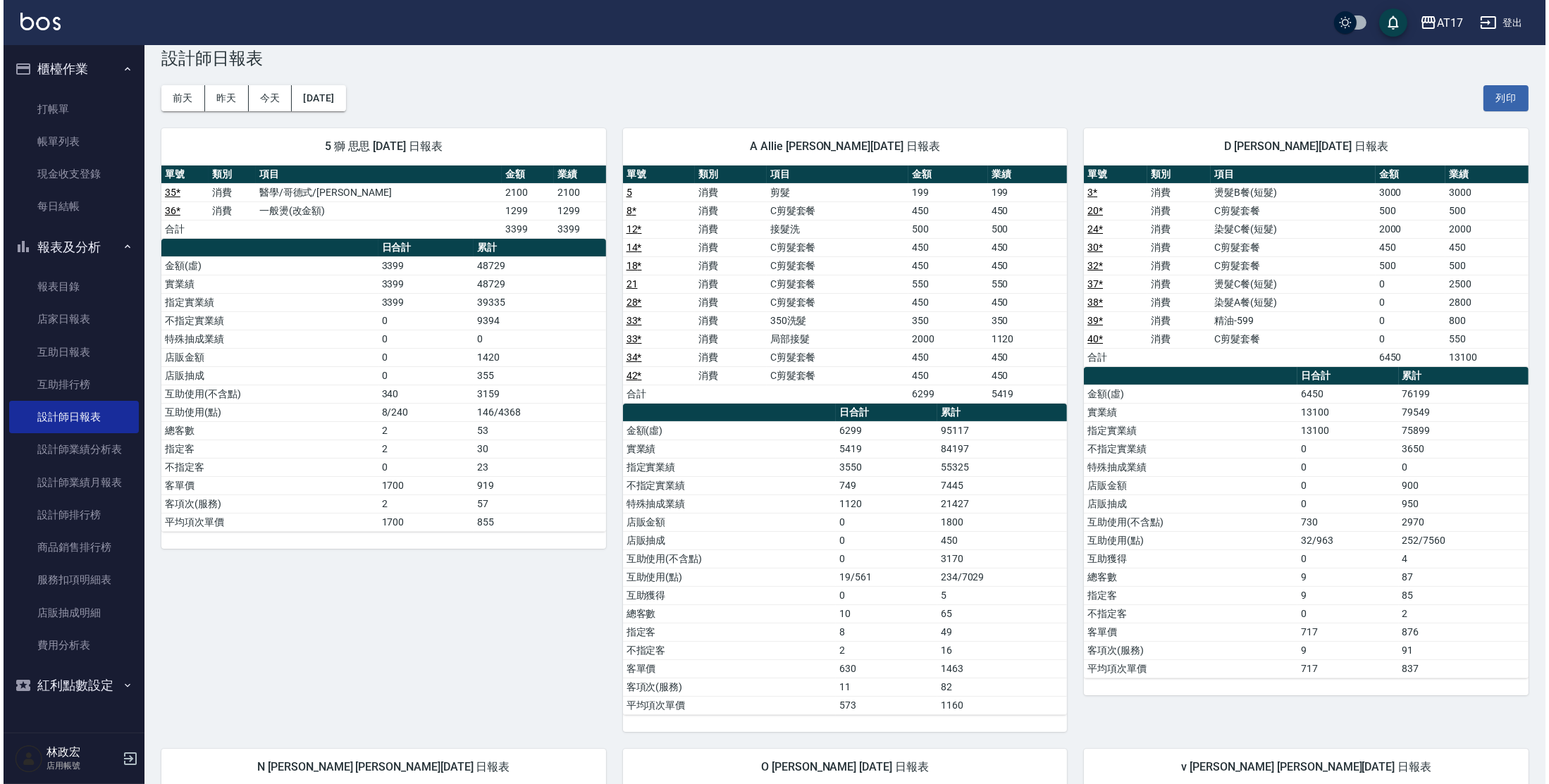
scroll to position [26, 0]
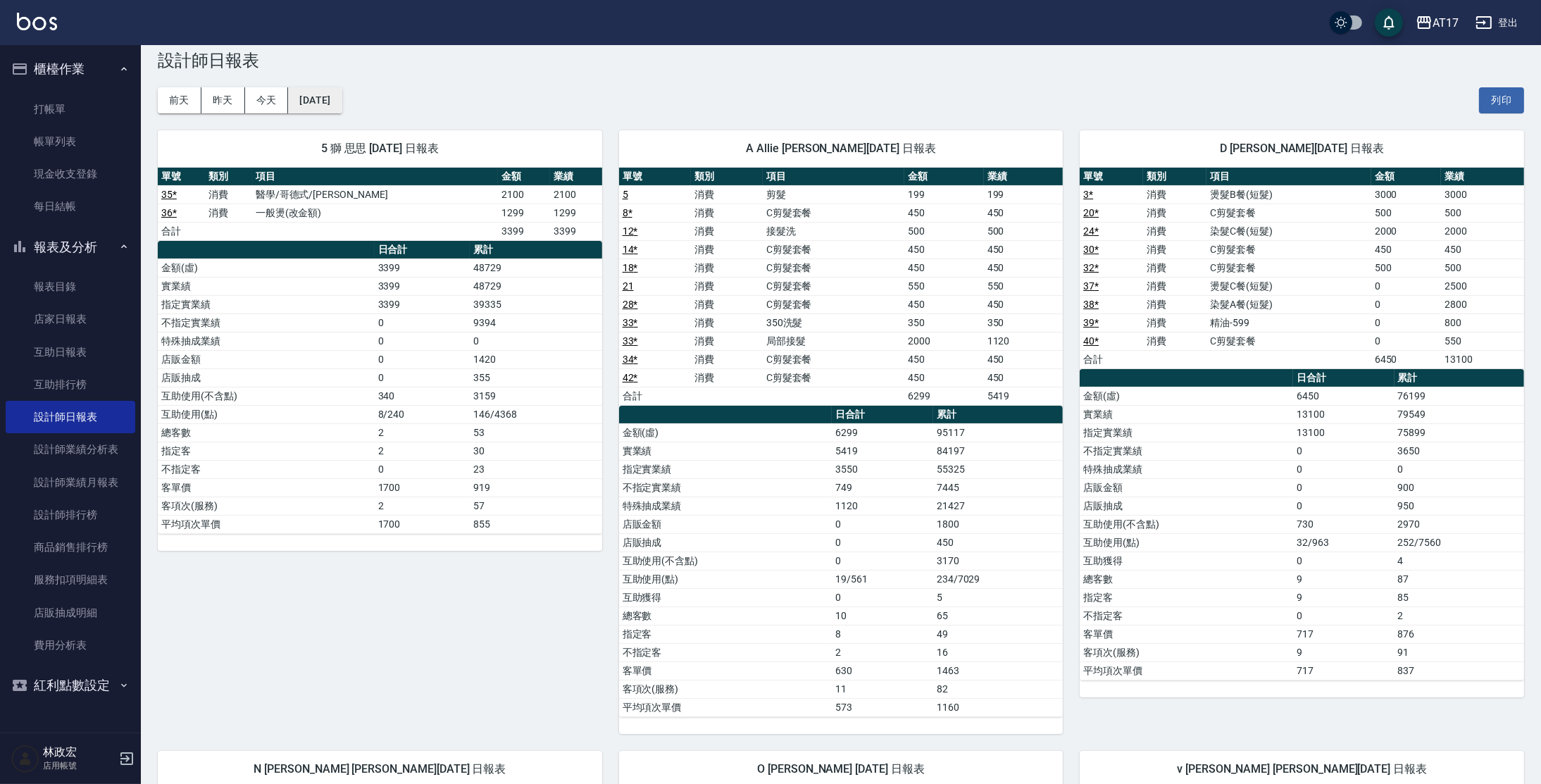
click at [341, 107] on button "[DATE]" at bounding box center [314, 101] width 54 height 26
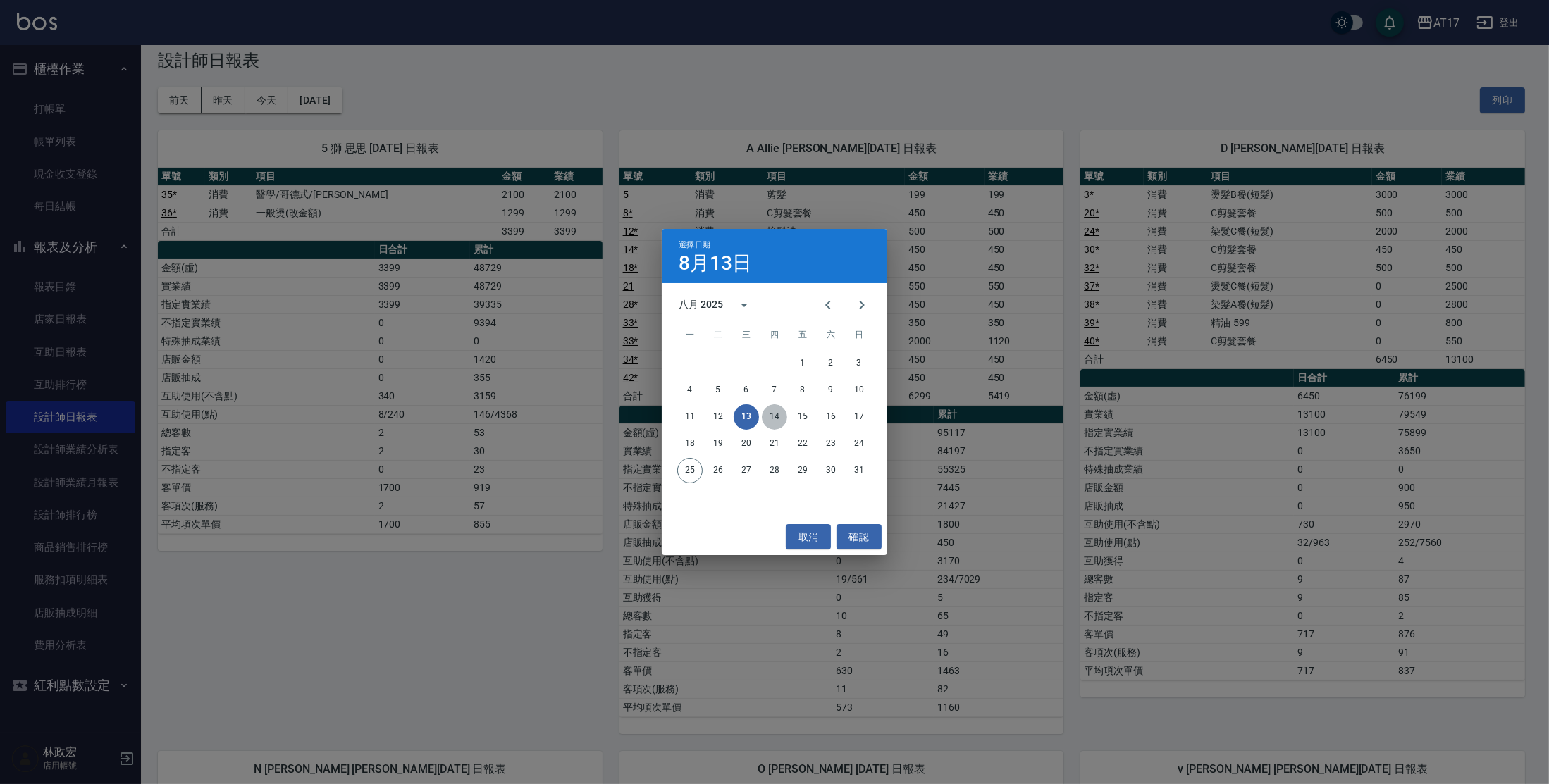
click at [769, 421] on button "14" at bounding box center [774, 417] width 26 height 26
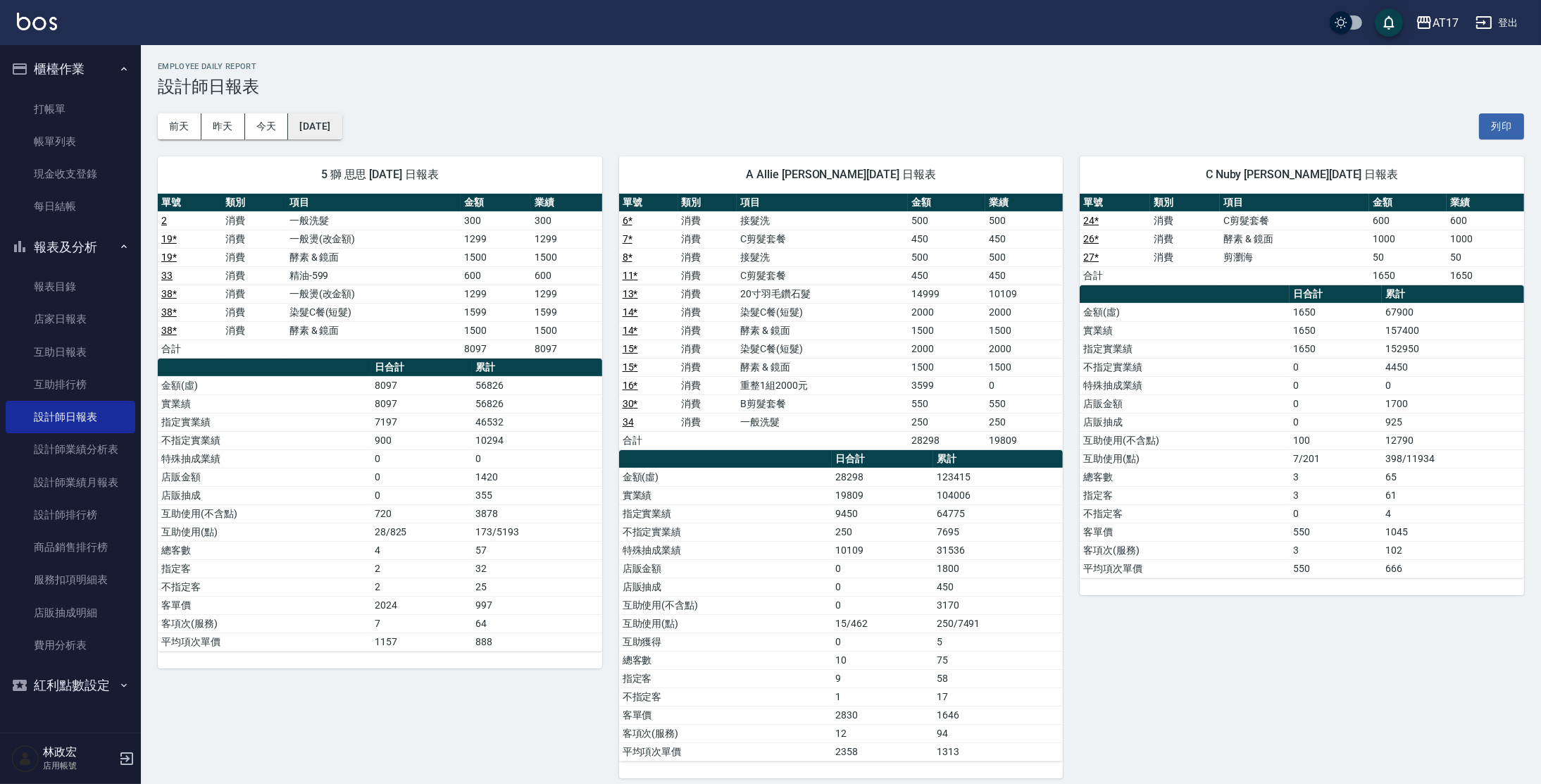
click at [341, 131] on button "[DATE]" at bounding box center [314, 126] width 54 height 26
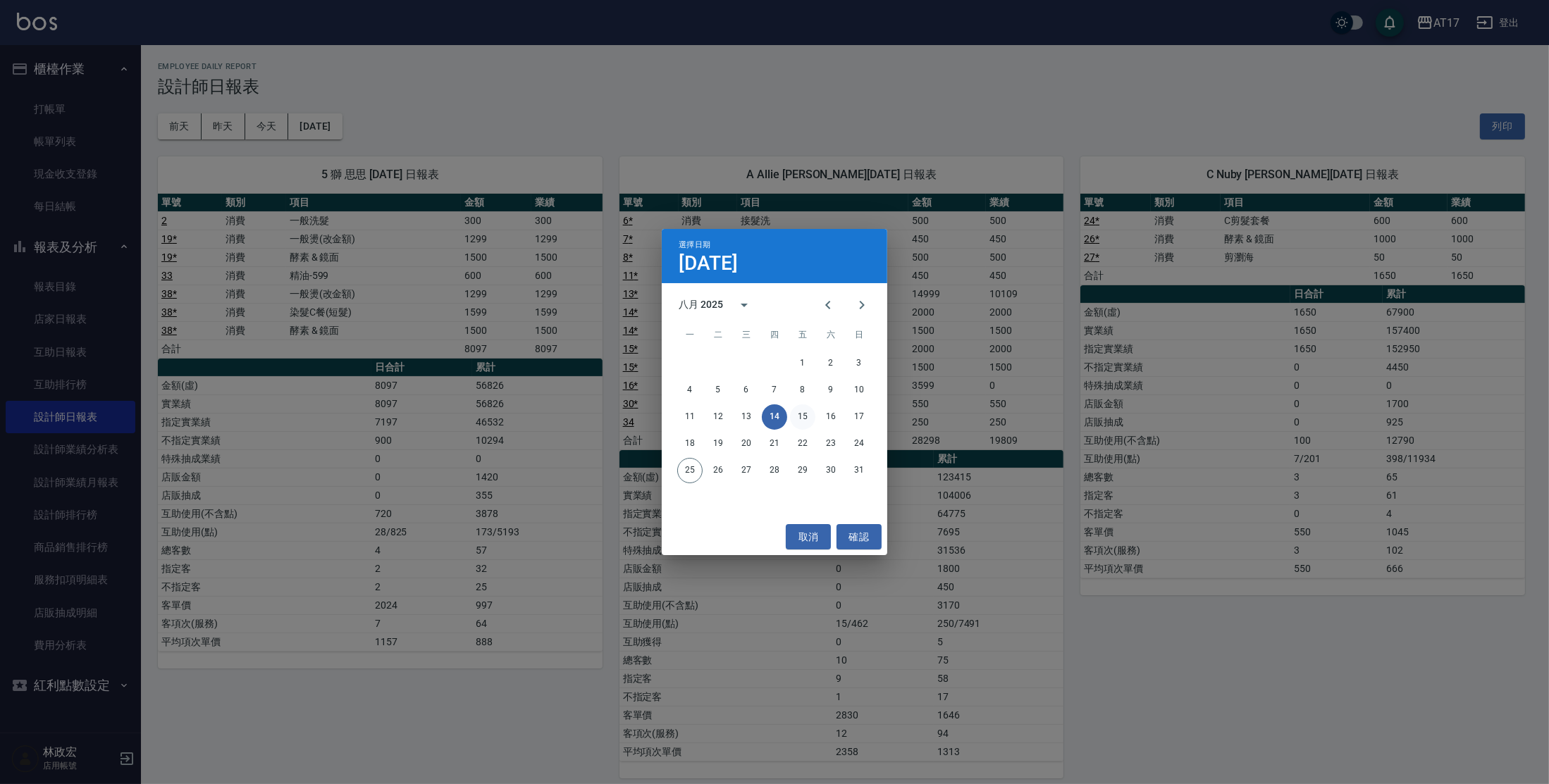
click at [805, 411] on button "15" at bounding box center [803, 417] width 26 height 26
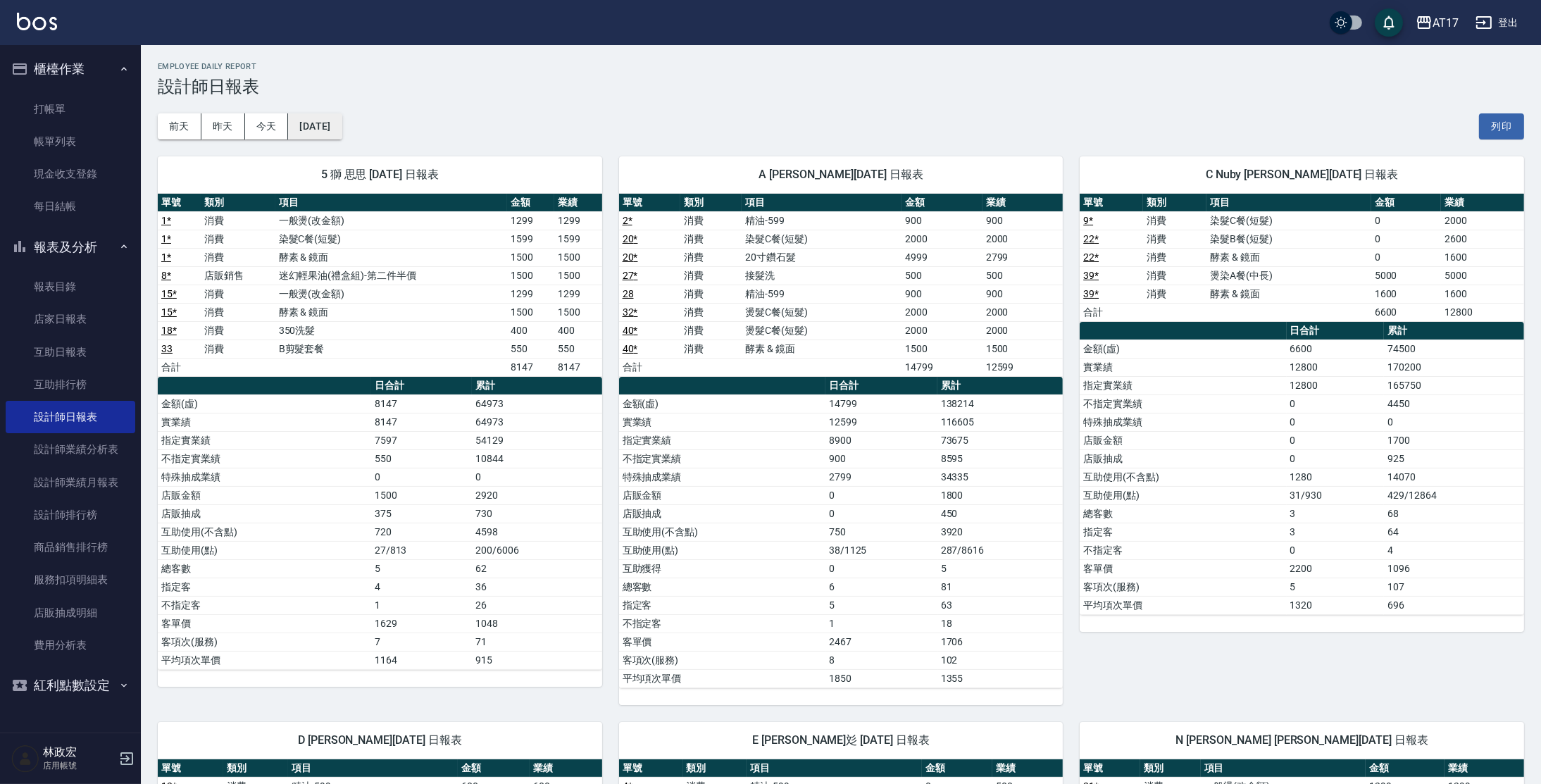
click at [341, 116] on button "[DATE]" at bounding box center [314, 126] width 54 height 26
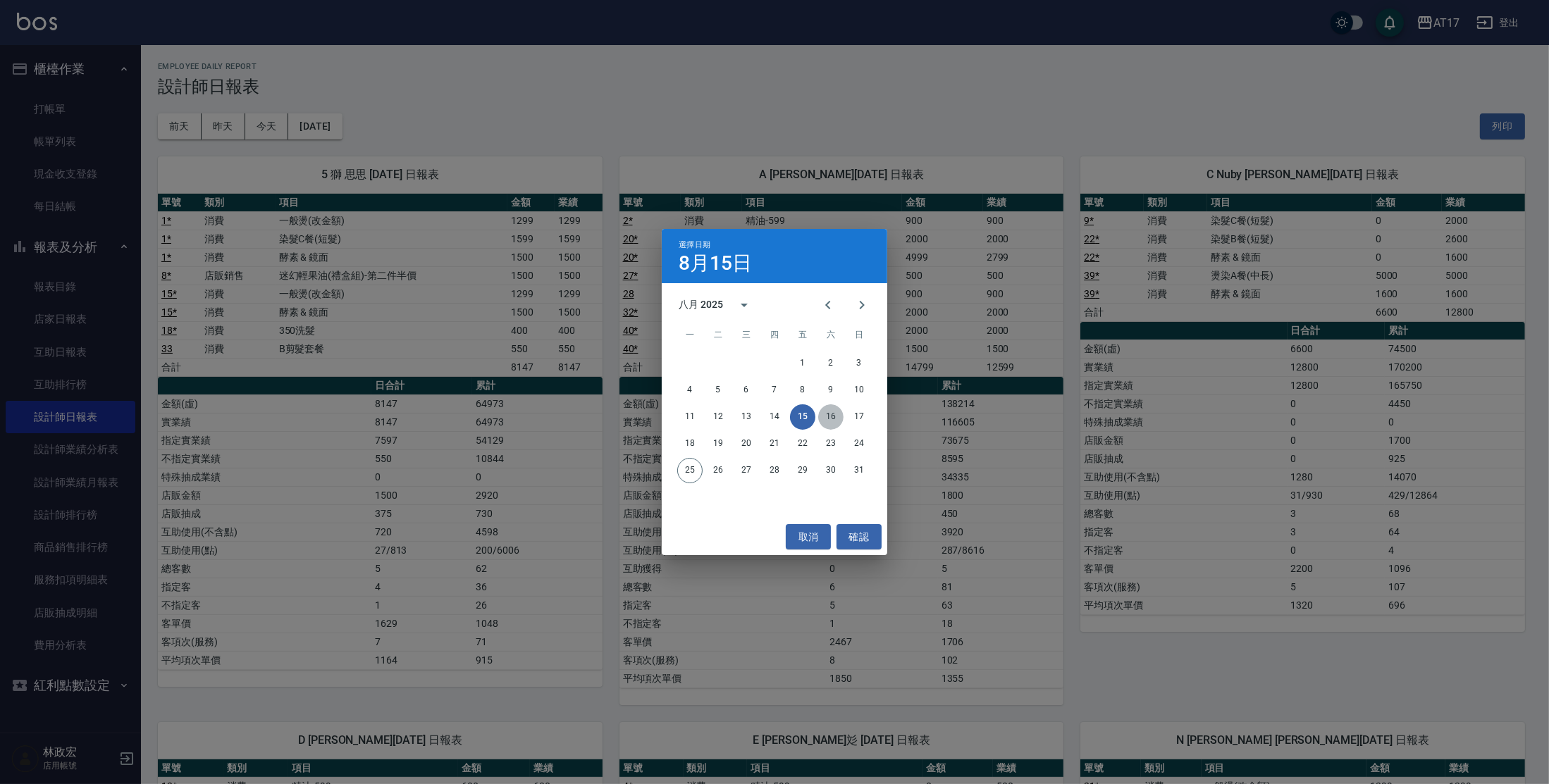
click at [838, 417] on button "16" at bounding box center [831, 417] width 26 height 26
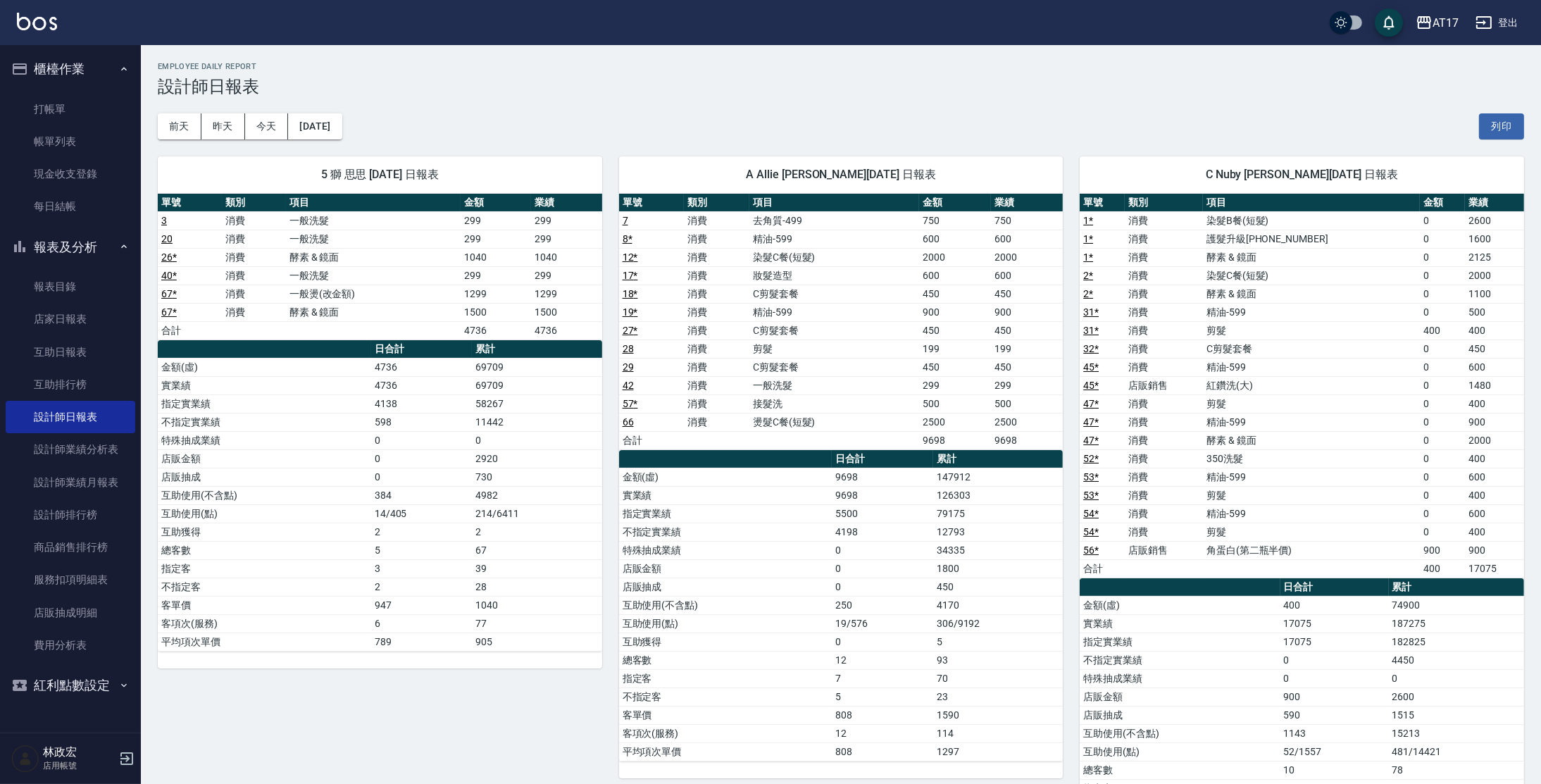
click at [322, 146] on div "5 獅 思思 [DATE] 日報表 單號 類別 項目 金額 業績 3 消費 一般洗髮 299 299 20 消費 一般洗髮 299 299 26 * 消費 酵…" at bounding box center [371, 514] width 461 height 749
click at [333, 128] on button "[DATE]" at bounding box center [314, 126] width 54 height 26
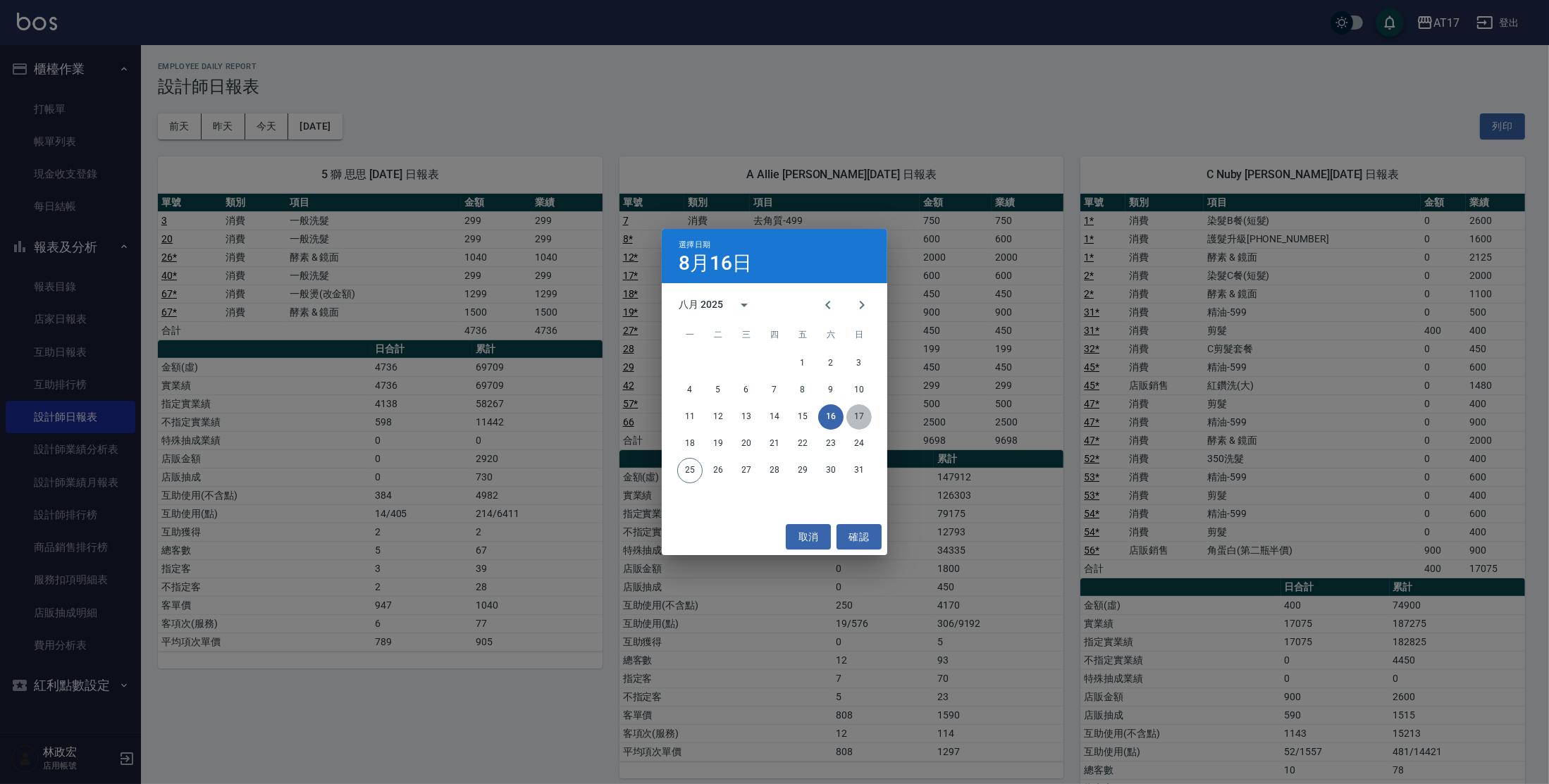
click at [859, 422] on button "17" at bounding box center [859, 417] width 26 height 26
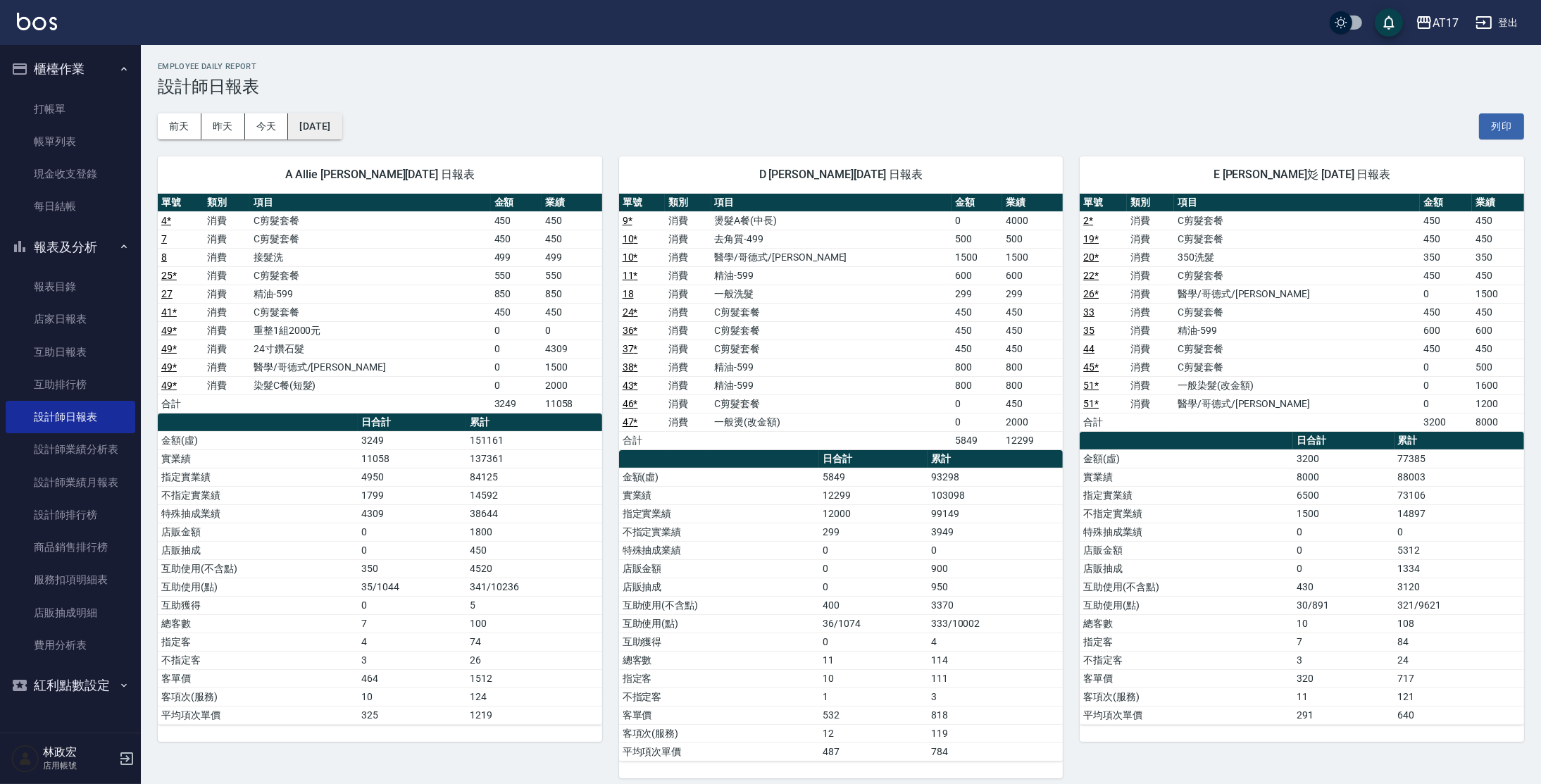
click at [323, 131] on button "[DATE]" at bounding box center [314, 126] width 54 height 26
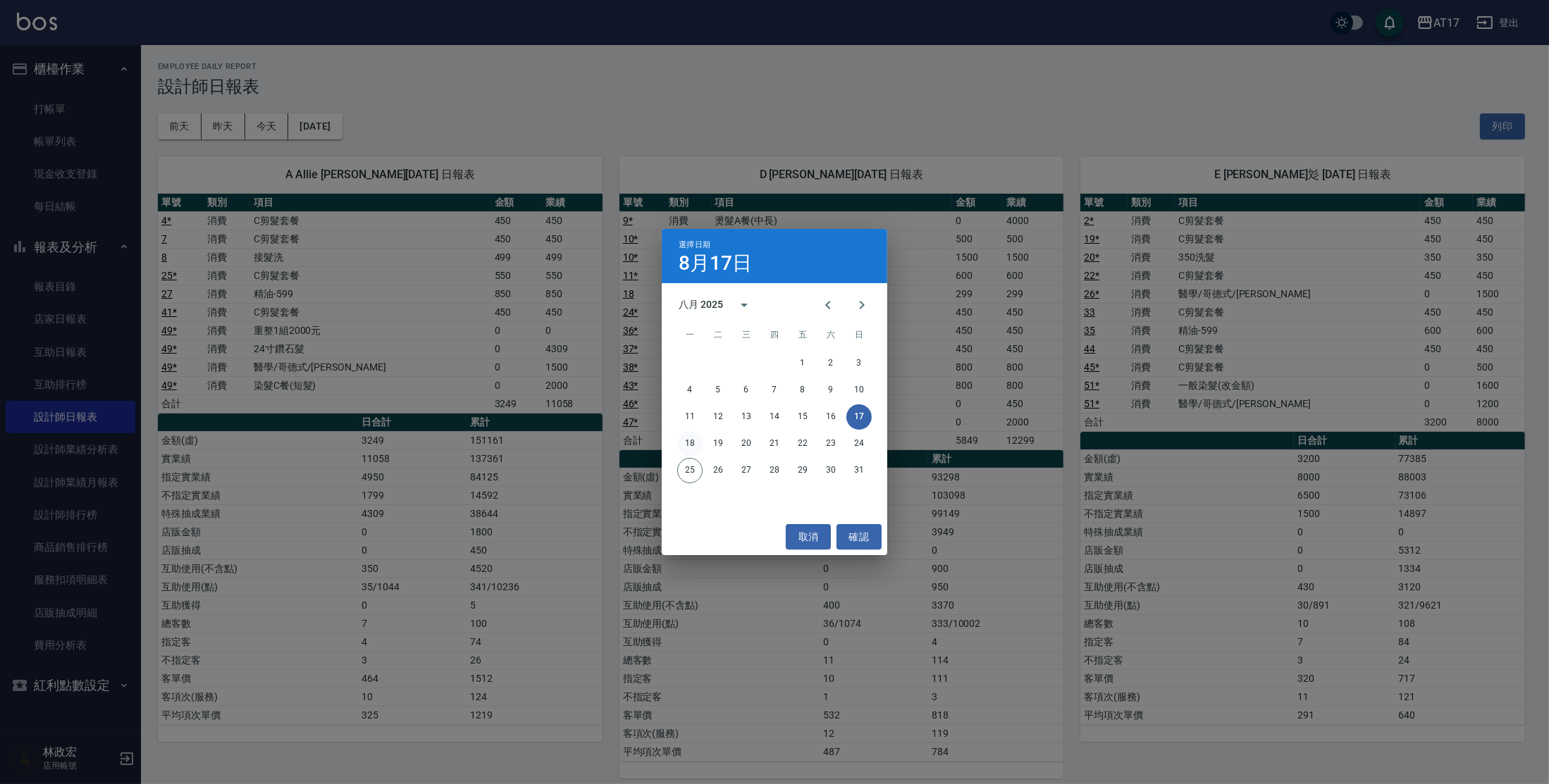
click at [698, 447] on button "18" at bounding box center [690, 443] width 26 height 26
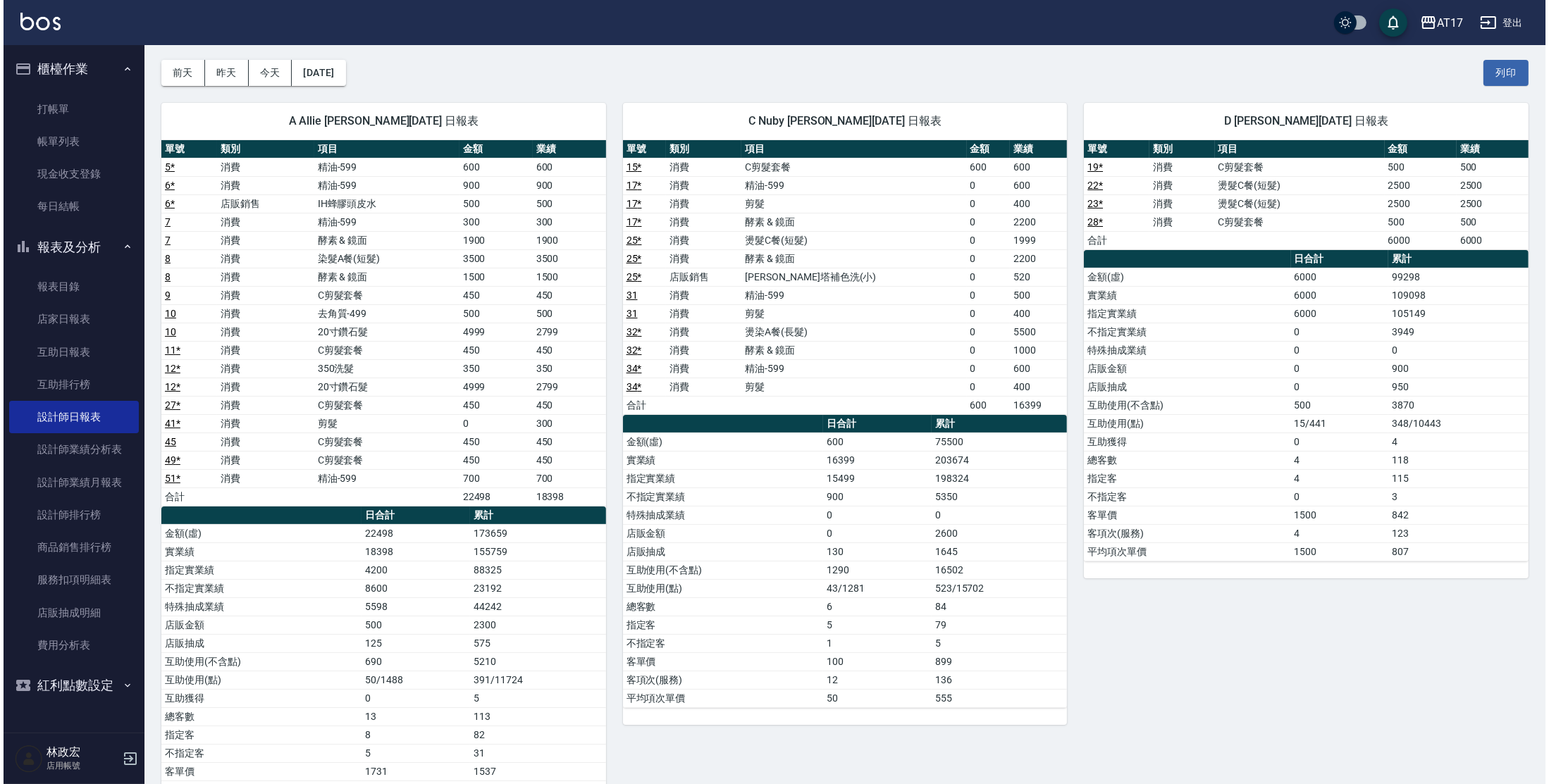
scroll to position [51, 0]
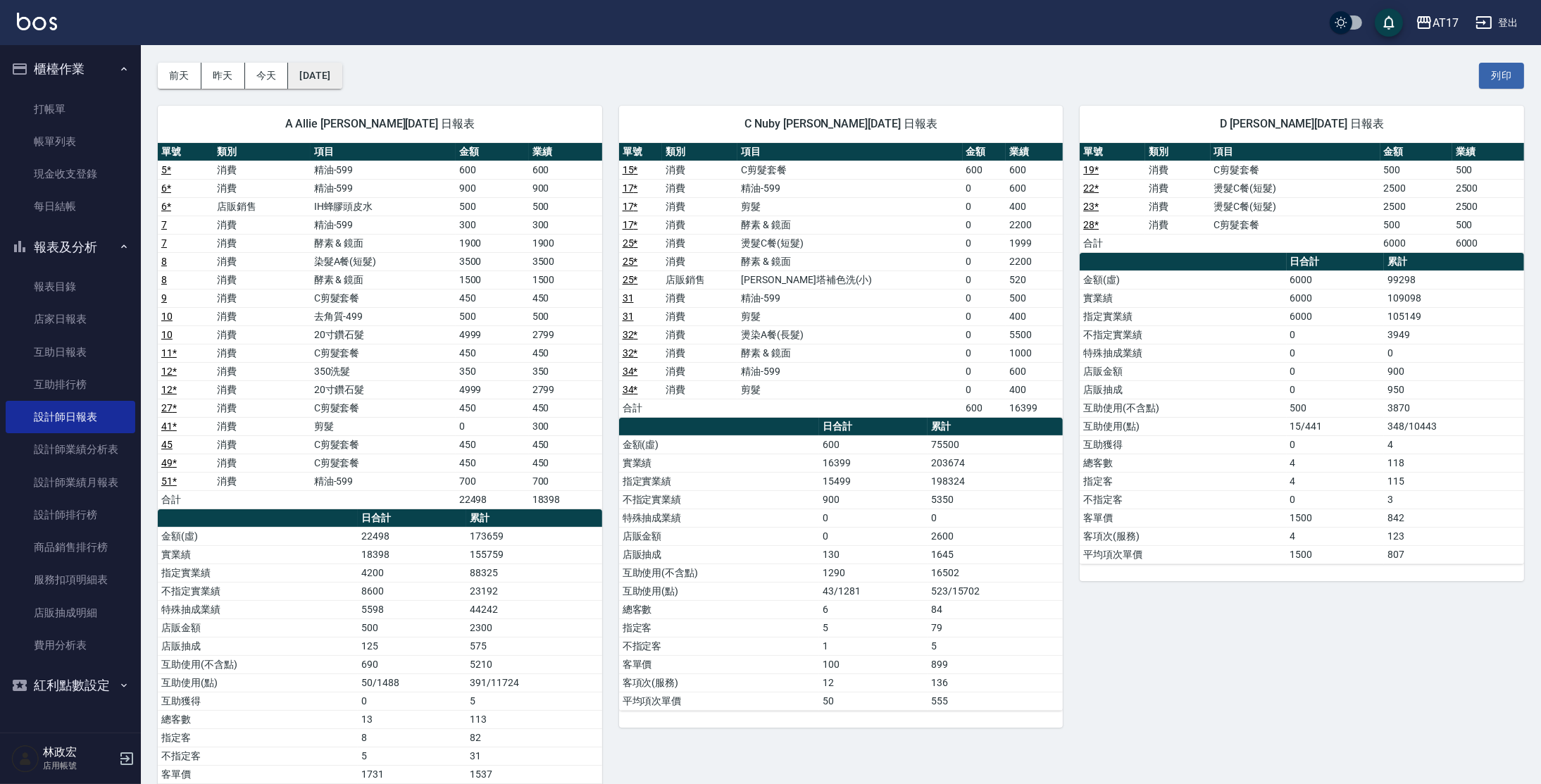
click at [329, 77] on button "[DATE]" at bounding box center [314, 76] width 54 height 26
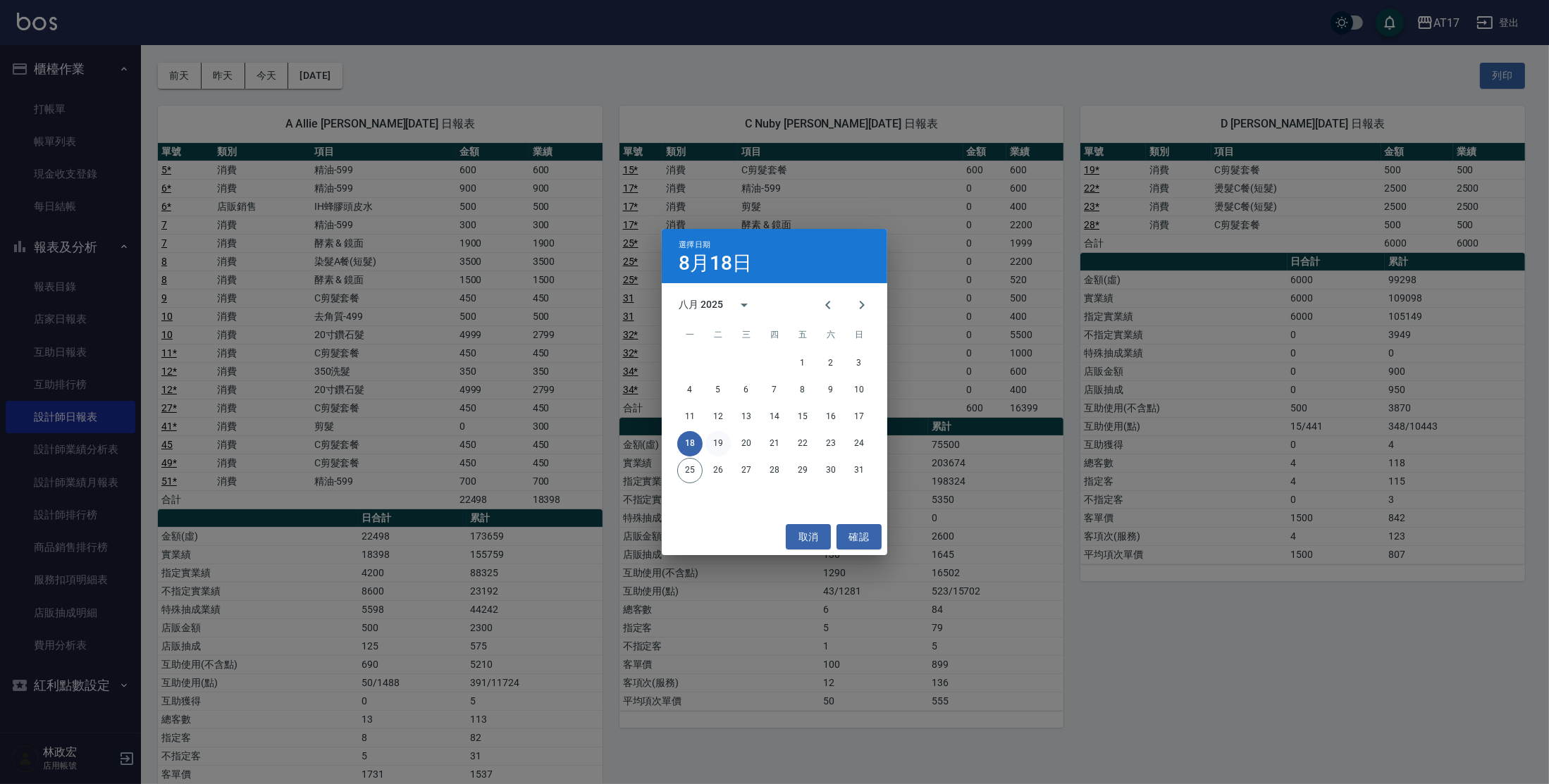
click at [712, 443] on button "19" at bounding box center [718, 443] width 26 height 26
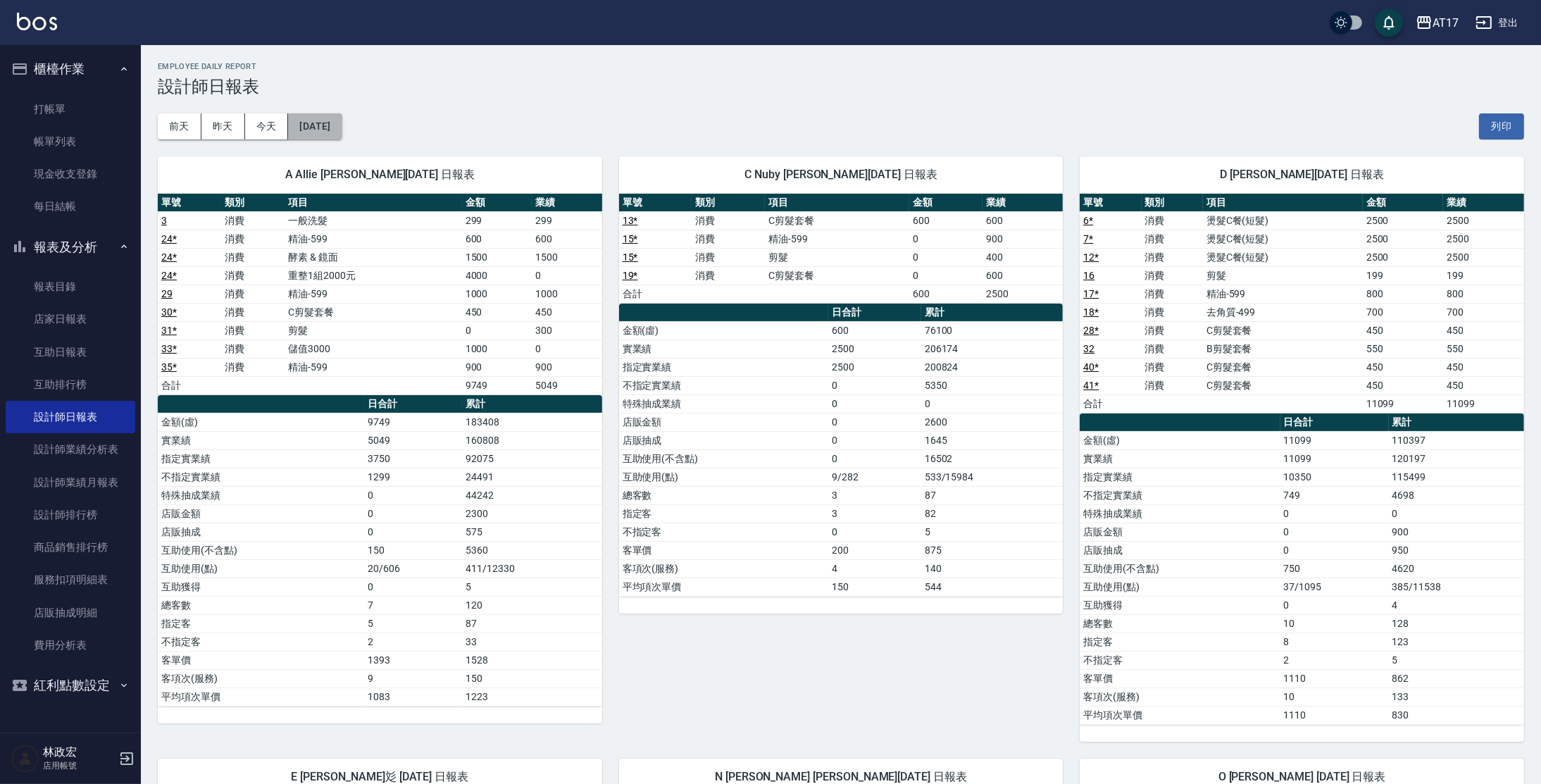
click at [325, 130] on button "[DATE]" at bounding box center [314, 126] width 54 height 26
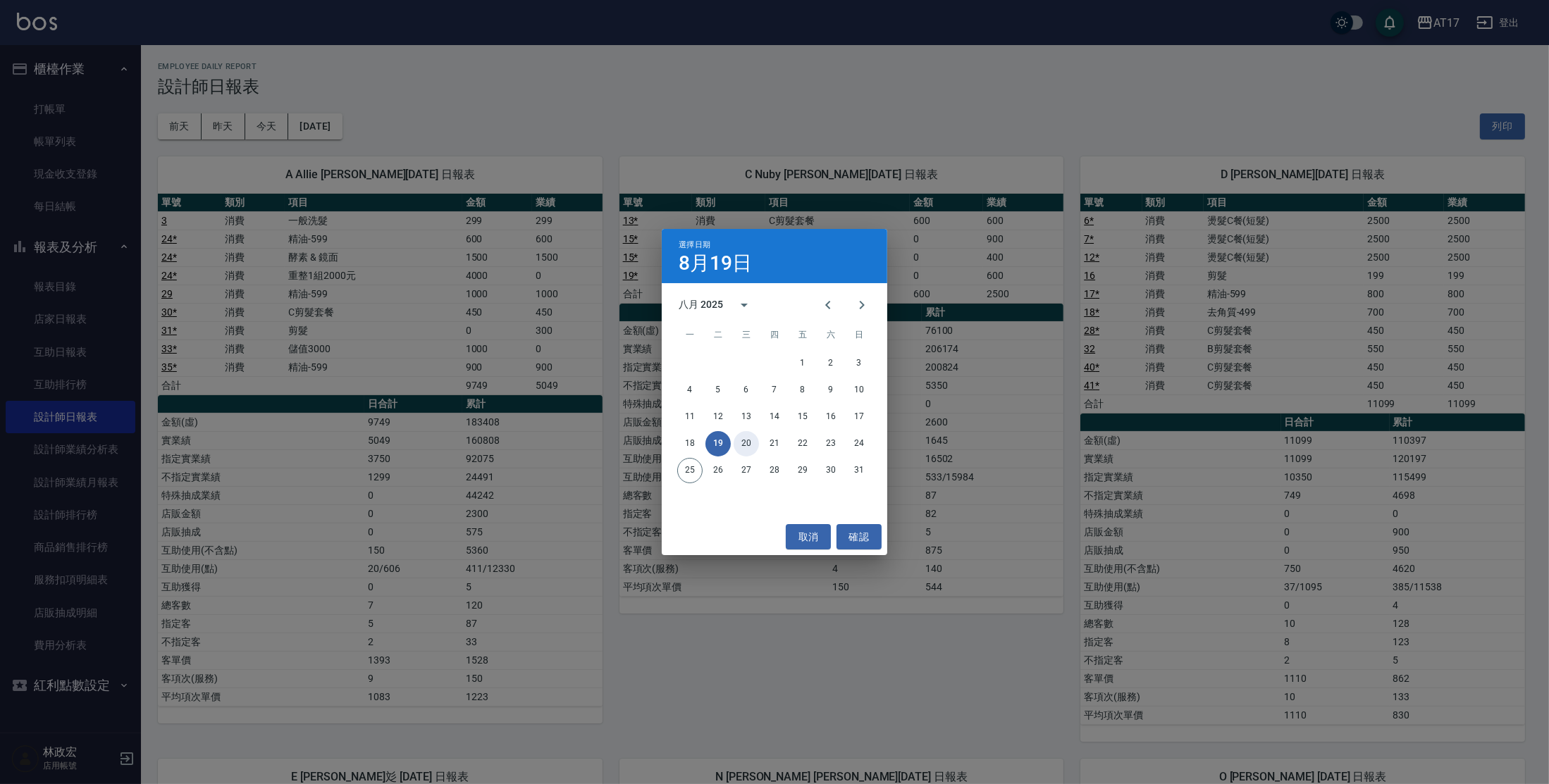
click at [737, 449] on button "20" at bounding box center [746, 443] width 26 height 26
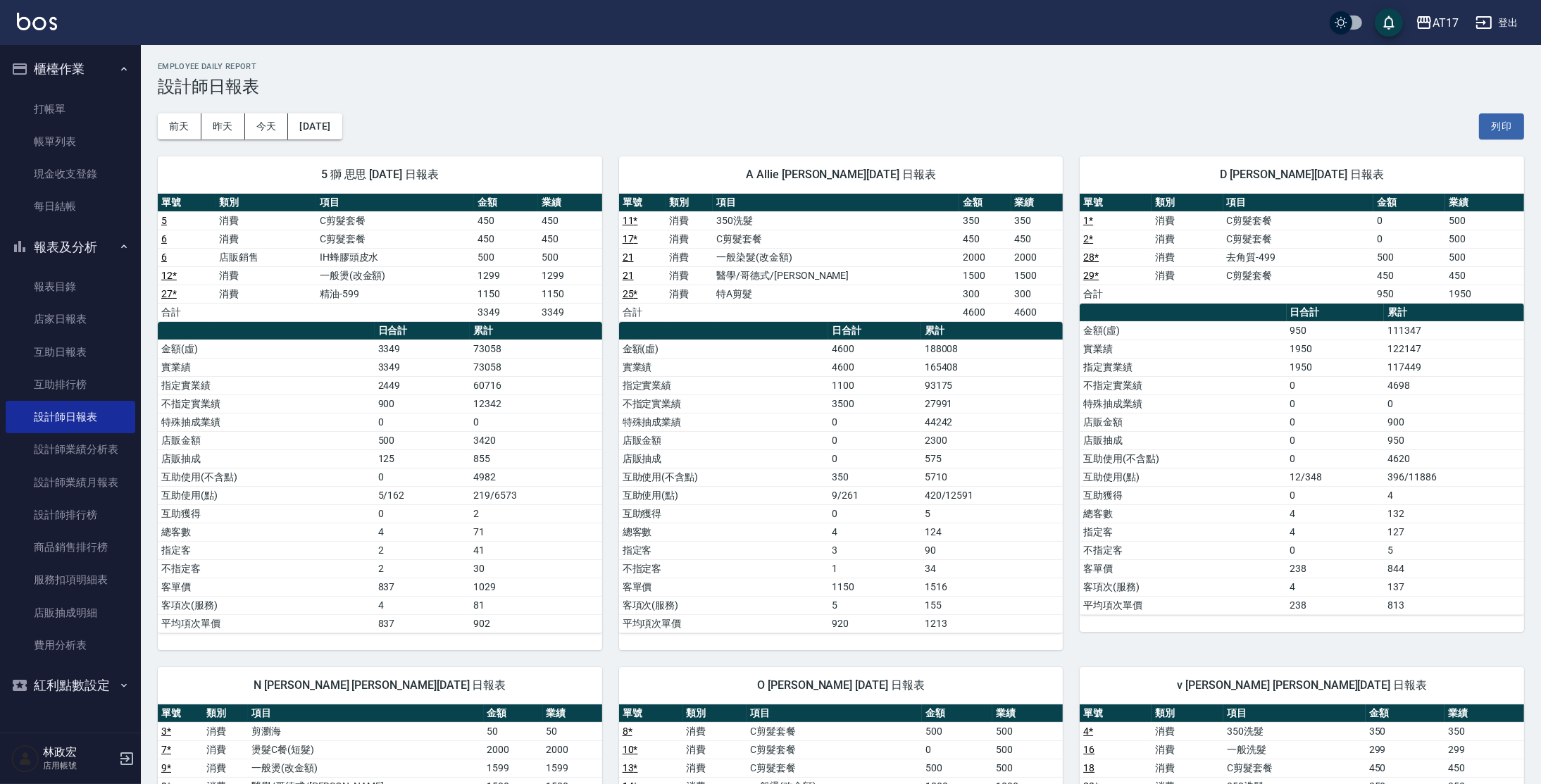
click at [350, 143] on div "5 獅 思思 [DATE] 日報表 單號 類別 項目 金額 業績 5 消費 C剪髮套餐 450 450 6 消費 C剪髮套餐 450 450 6 店販銷售 I…" at bounding box center [371, 395] width 461 height 511
click at [341, 128] on button "[DATE]" at bounding box center [314, 126] width 54 height 26
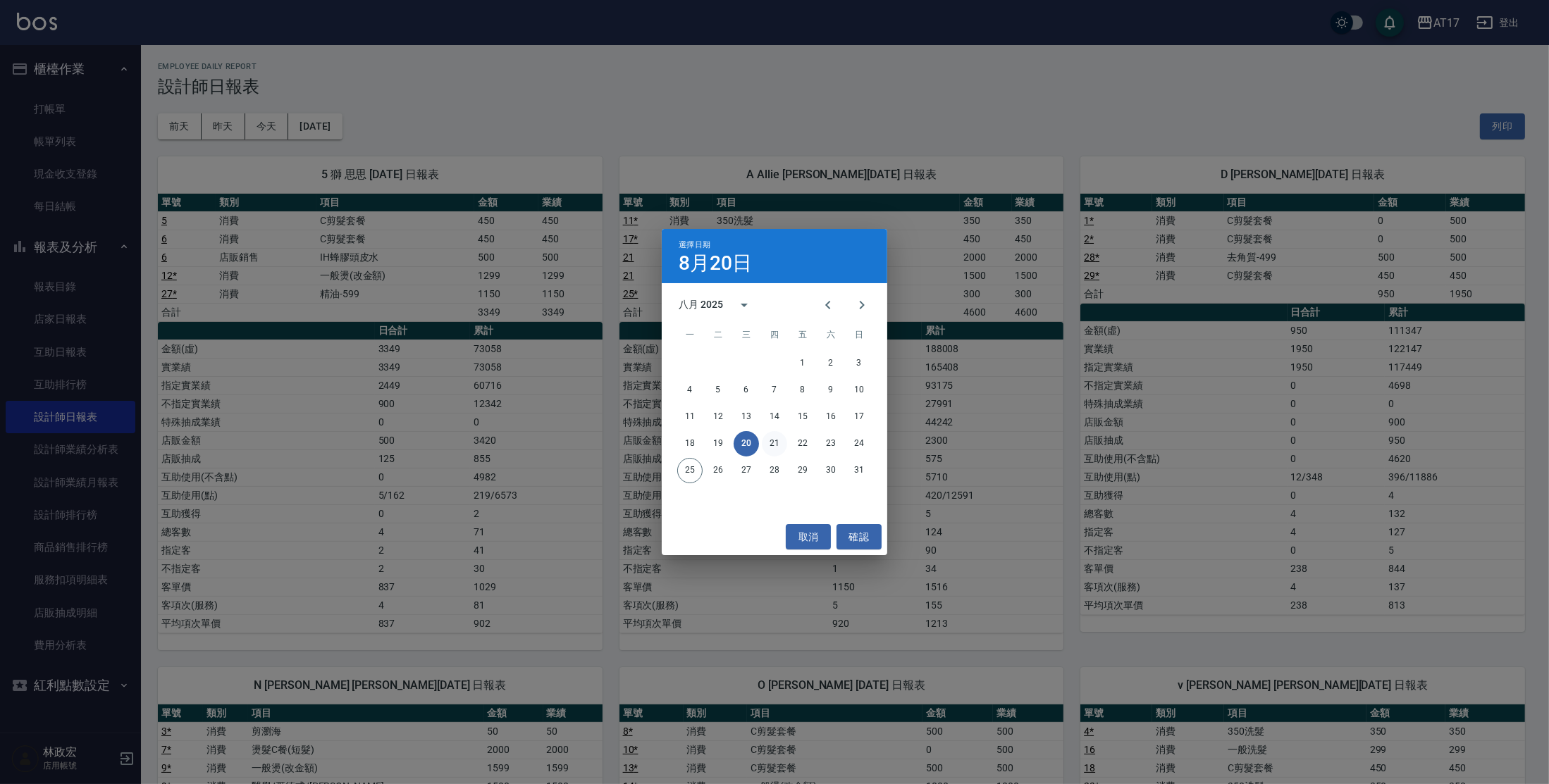
click at [772, 451] on button "21" at bounding box center [774, 443] width 26 height 26
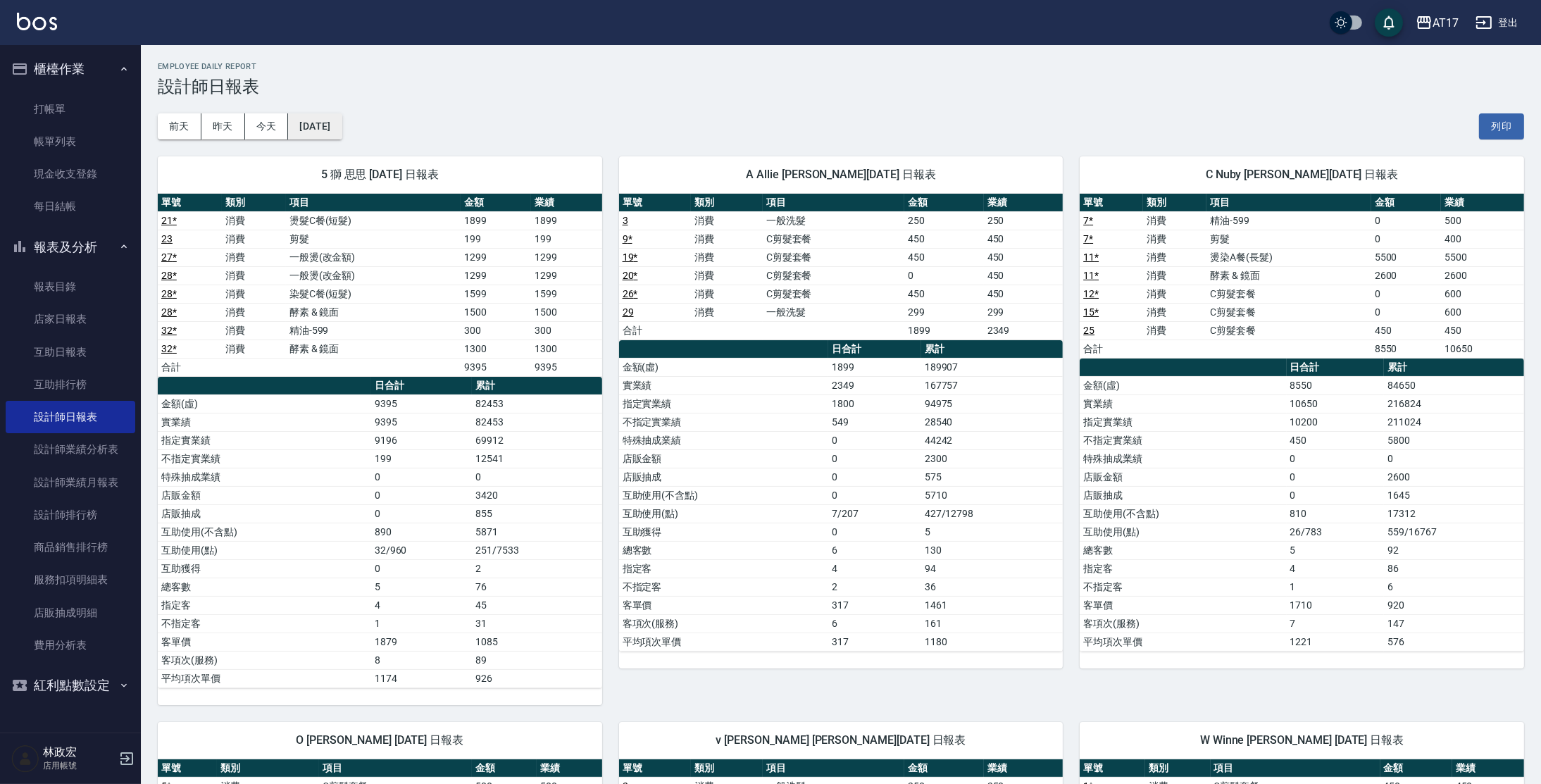
click at [325, 131] on button "[DATE]" at bounding box center [314, 126] width 54 height 26
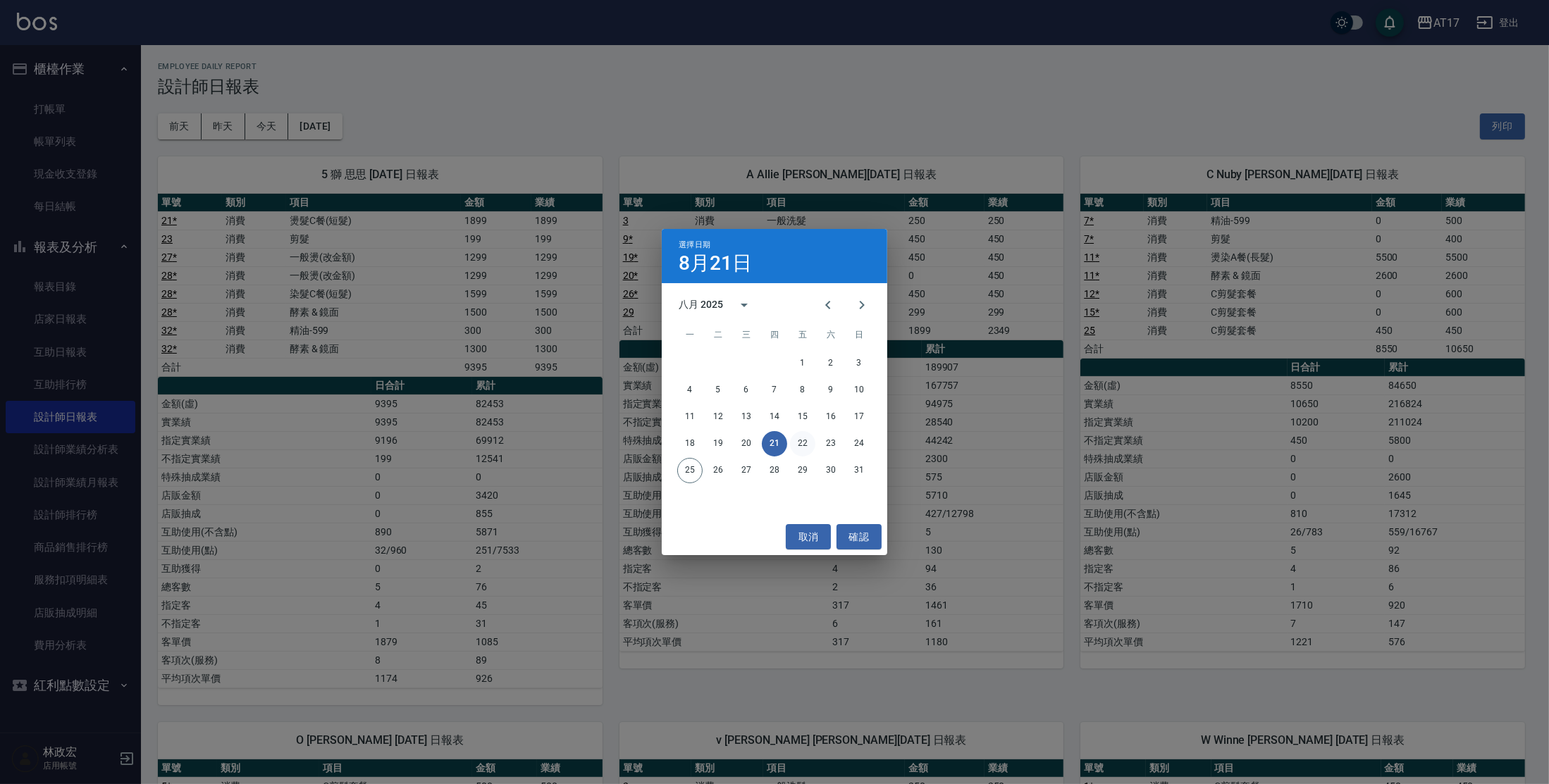
click at [810, 449] on button "22" at bounding box center [803, 443] width 26 height 26
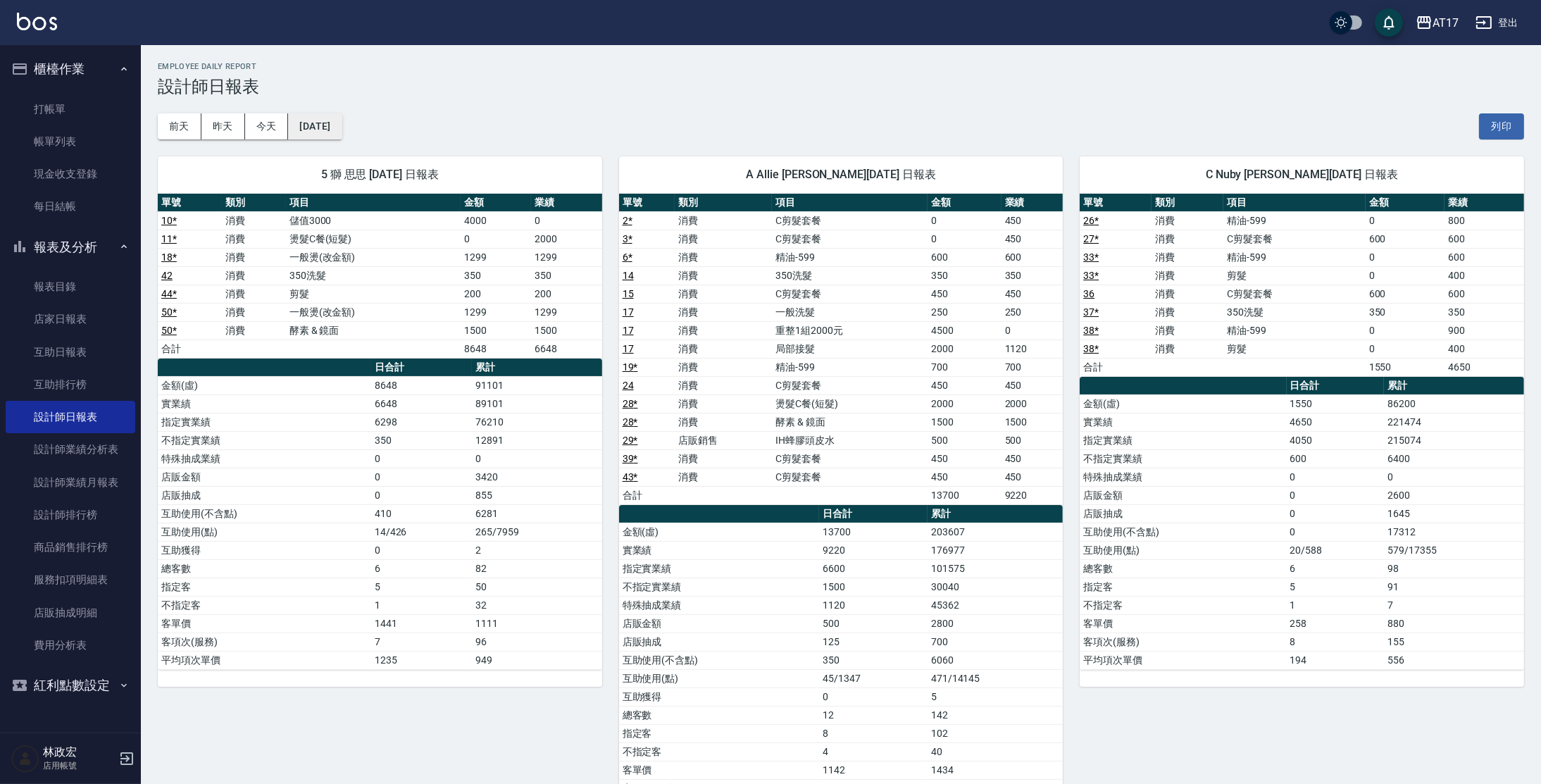
click at [341, 123] on button "[DATE]" at bounding box center [314, 126] width 54 height 26
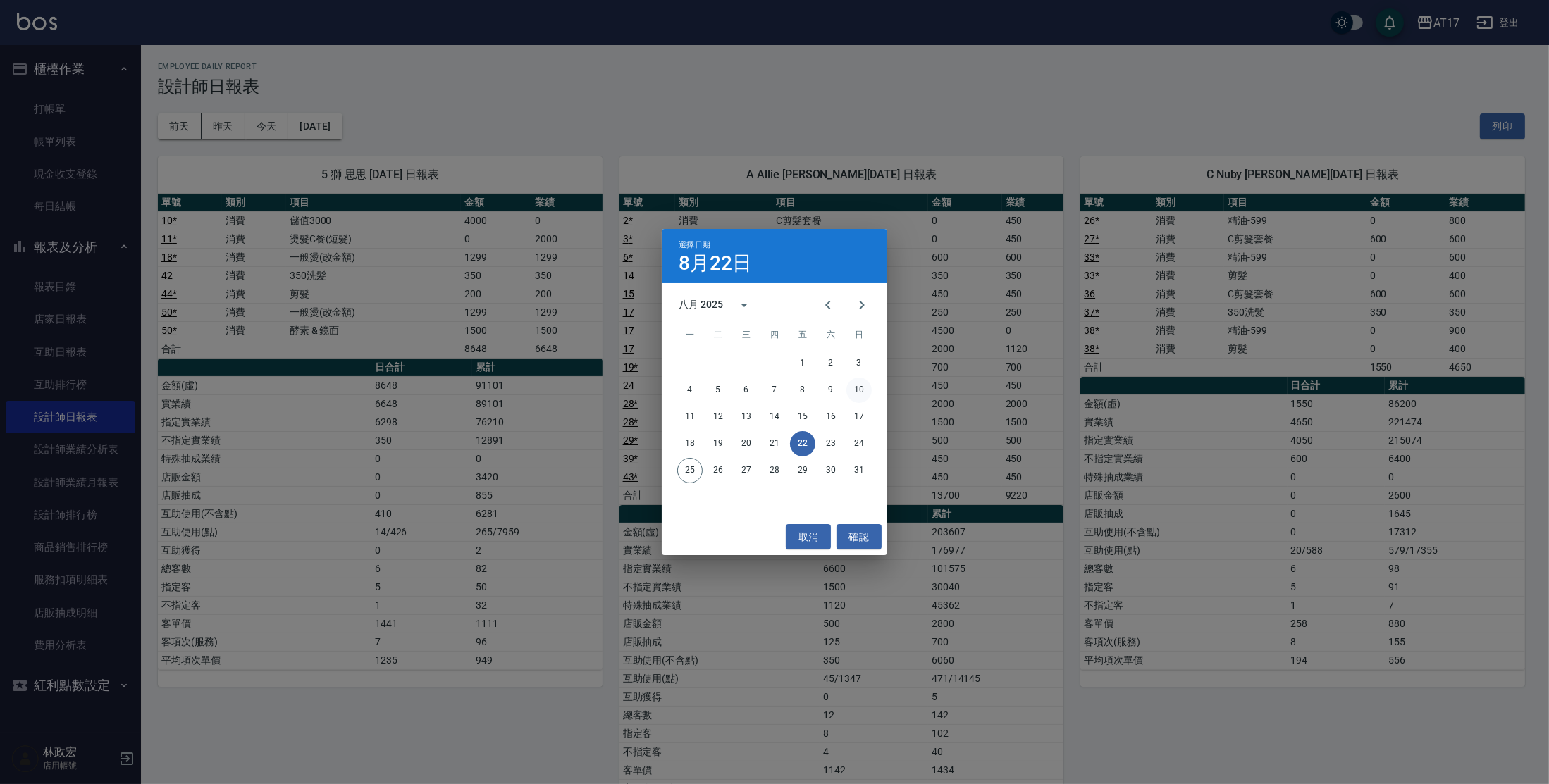
click at [867, 391] on button "10" at bounding box center [859, 390] width 26 height 26
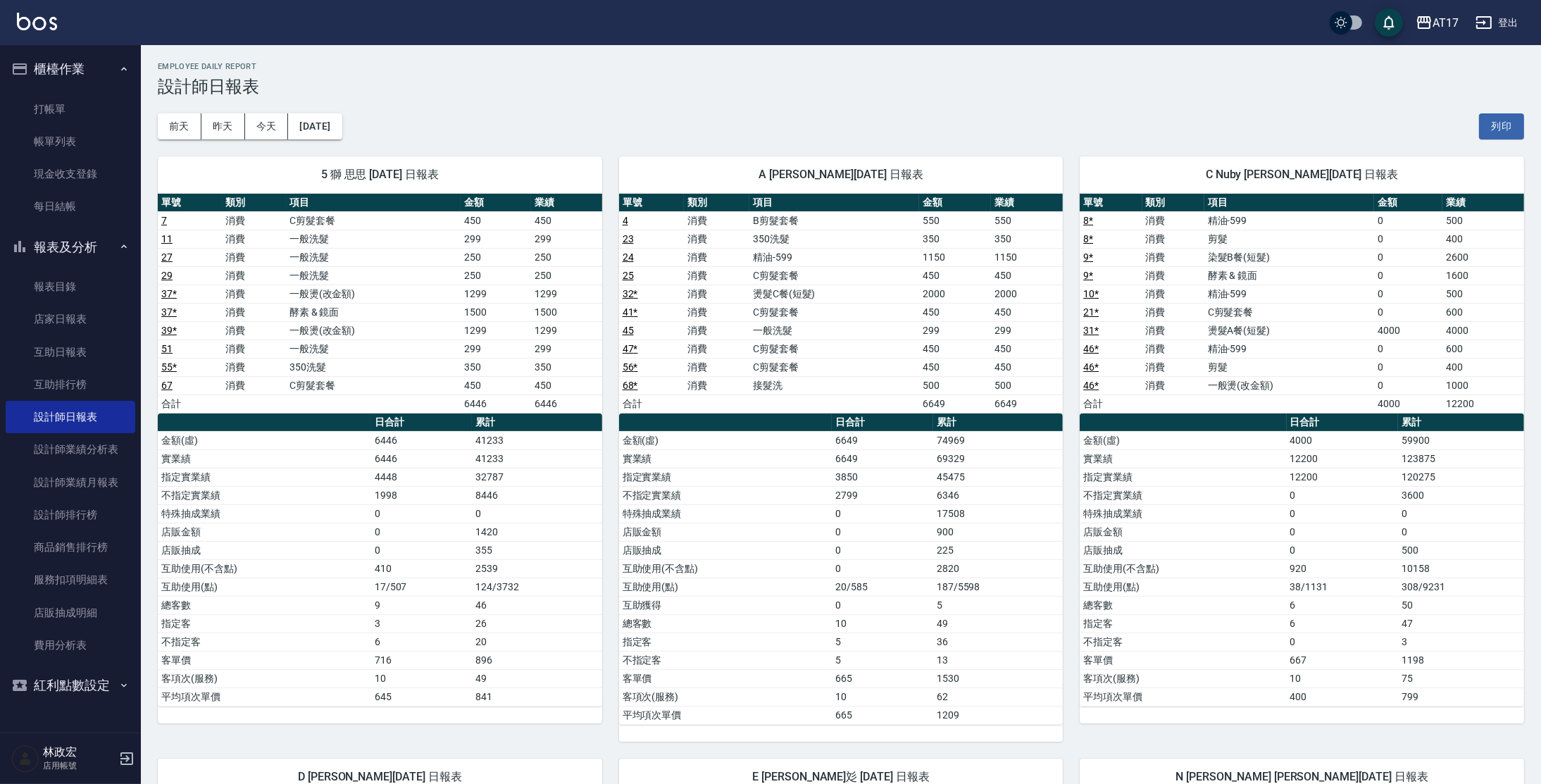
click at [334, 148] on div "5 獅 思思 [DATE] 日報表 單號 類別 項目 金額 業績 7 消費 C剪髮套餐 450 450 11 消費 一般洗髮 299 299 27 消費 一般…" at bounding box center [371, 440] width 461 height 602
click at [341, 137] on button "[DATE]" at bounding box center [314, 126] width 54 height 26
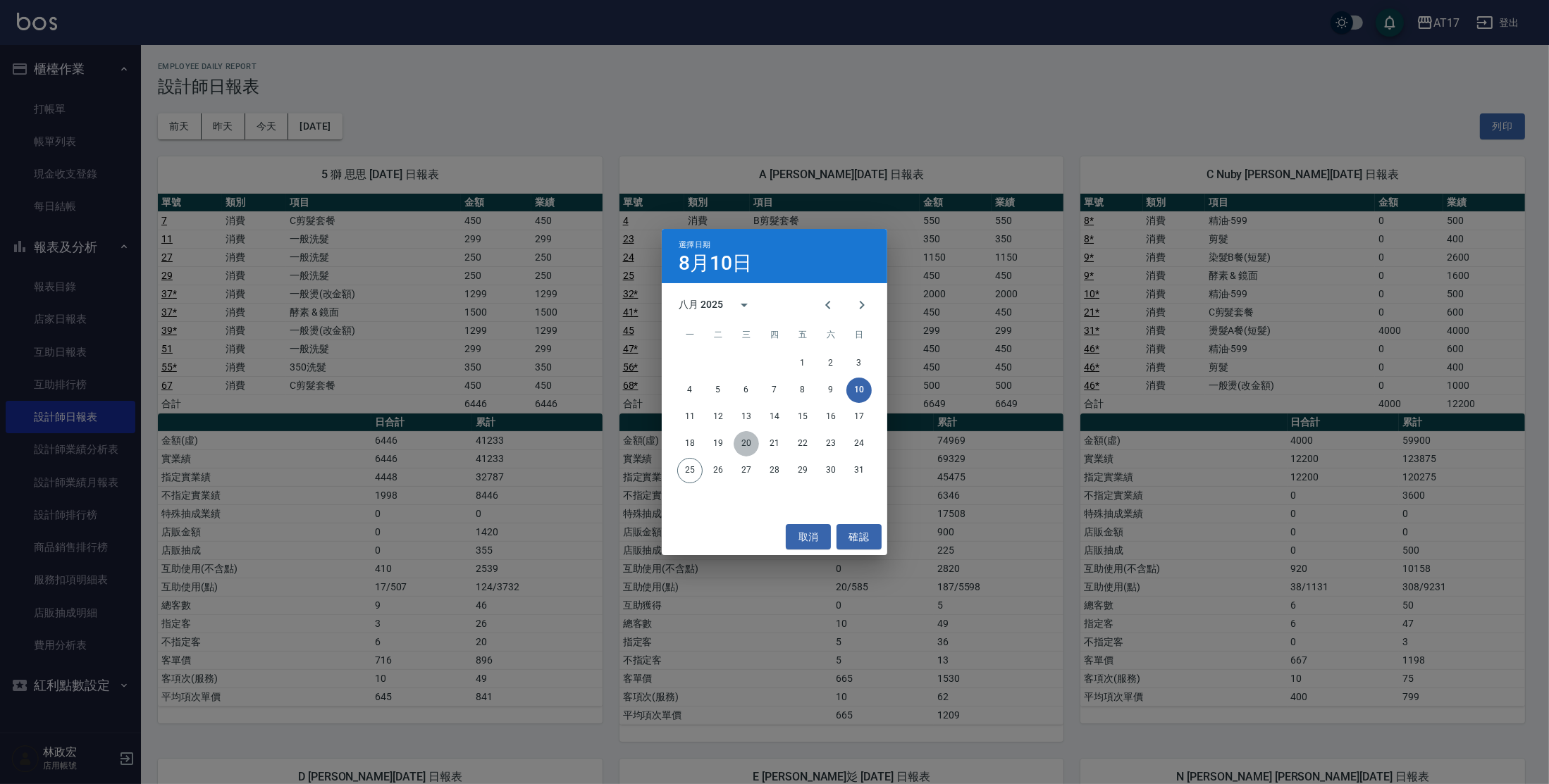
click at [756, 446] on button "20" at bounding box center [746, 443] width 26 height 26
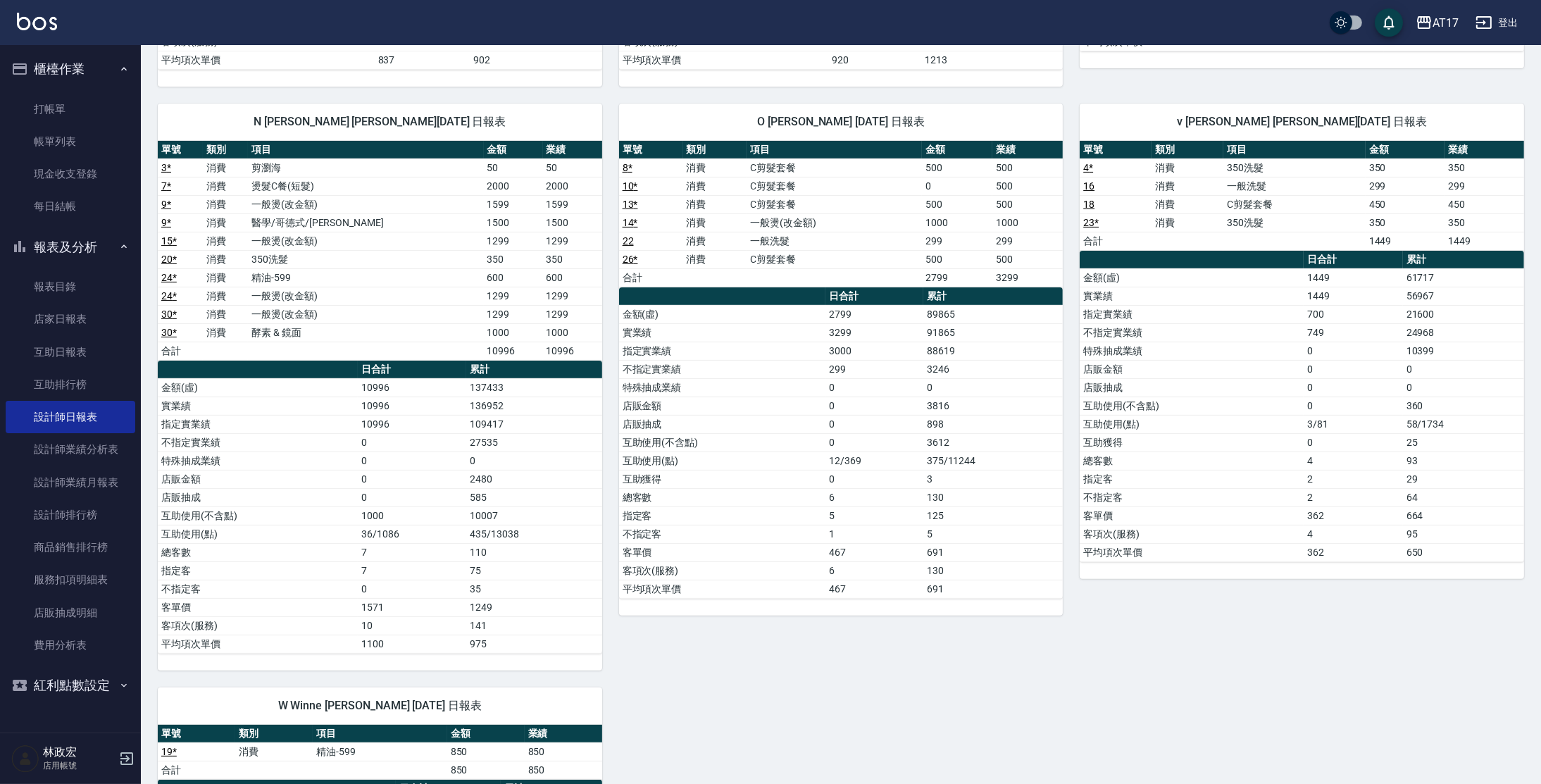
scroll to position [537, 0]
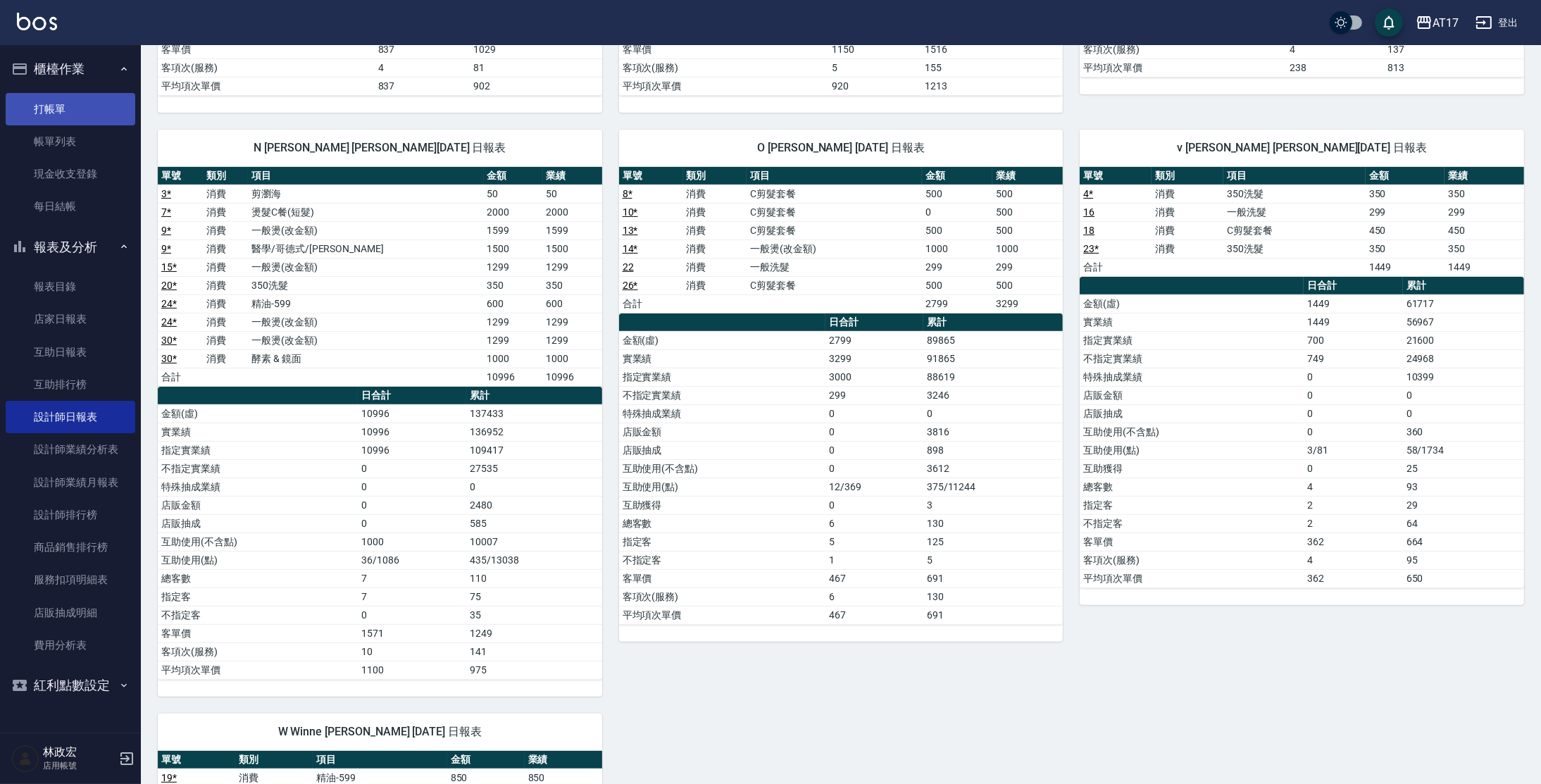
click at [99, 106] on link "打帳單" at bounding box center [70, 109] width 130 height 32
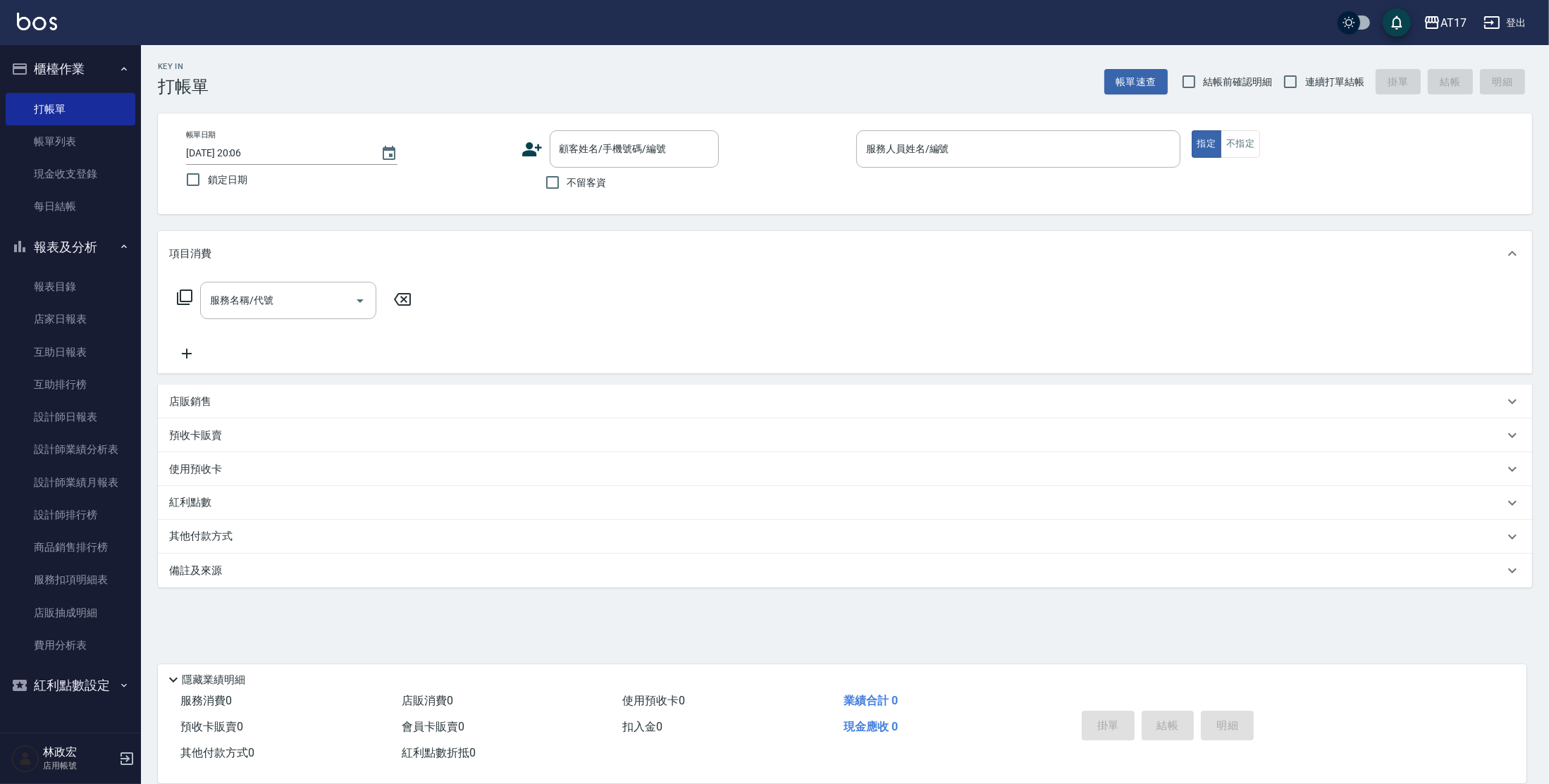
click at [576, 175] on span "不留客資" at bounding box center [587, 183] width 40 height 15
click at [553, 178] on input "不留客資" at bounding box center [552, 182] width 29 height 29
checkbox input "true"
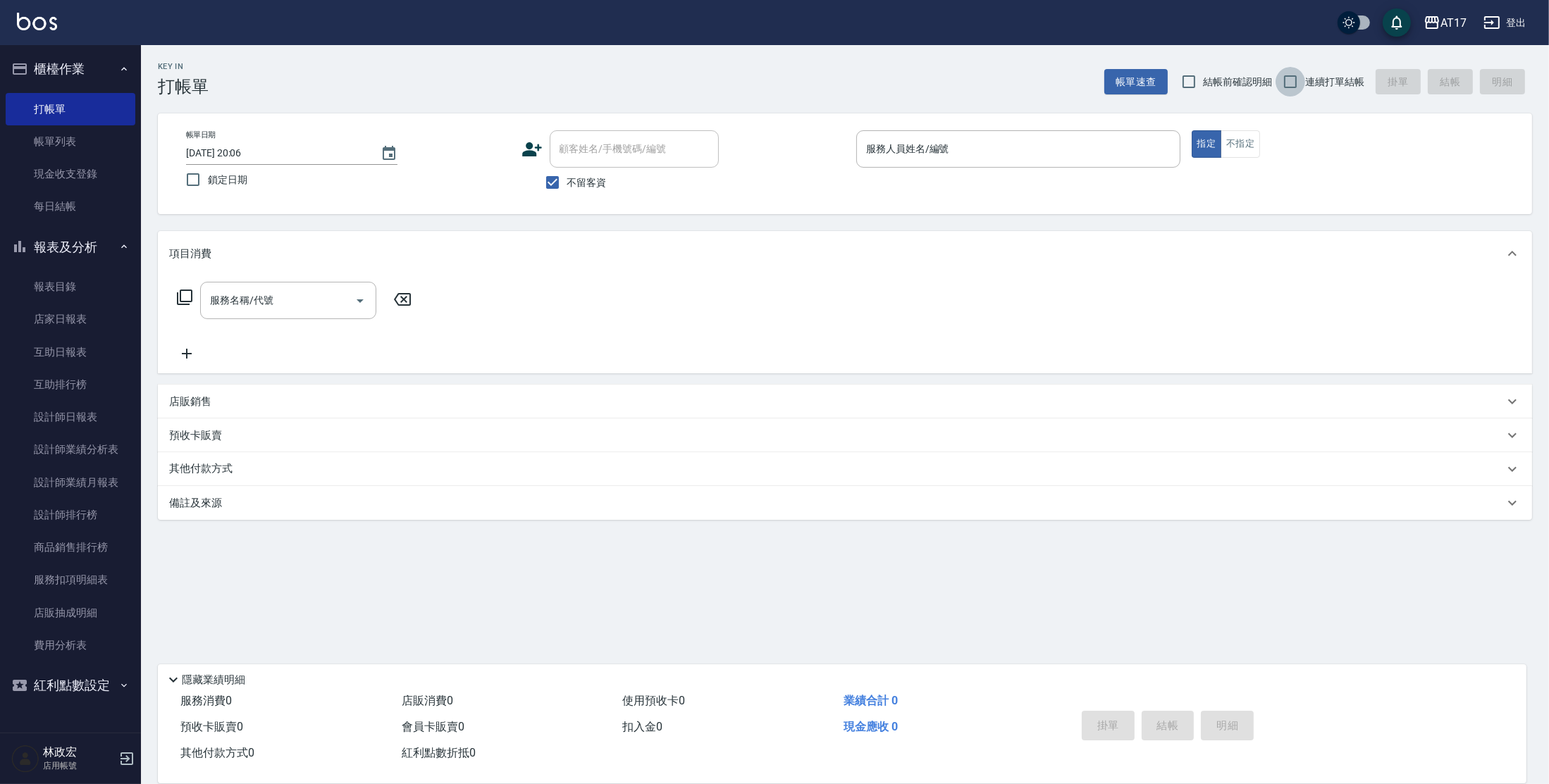
click at [1293, 88] on input "連續打單結帳" at bounding box center [1290, 81] width 29 height 29
checkbox input "true"
click at [921, 146] on input "服務人員姓名/編號" at bounding box center [1018, 149] width 311 height 25
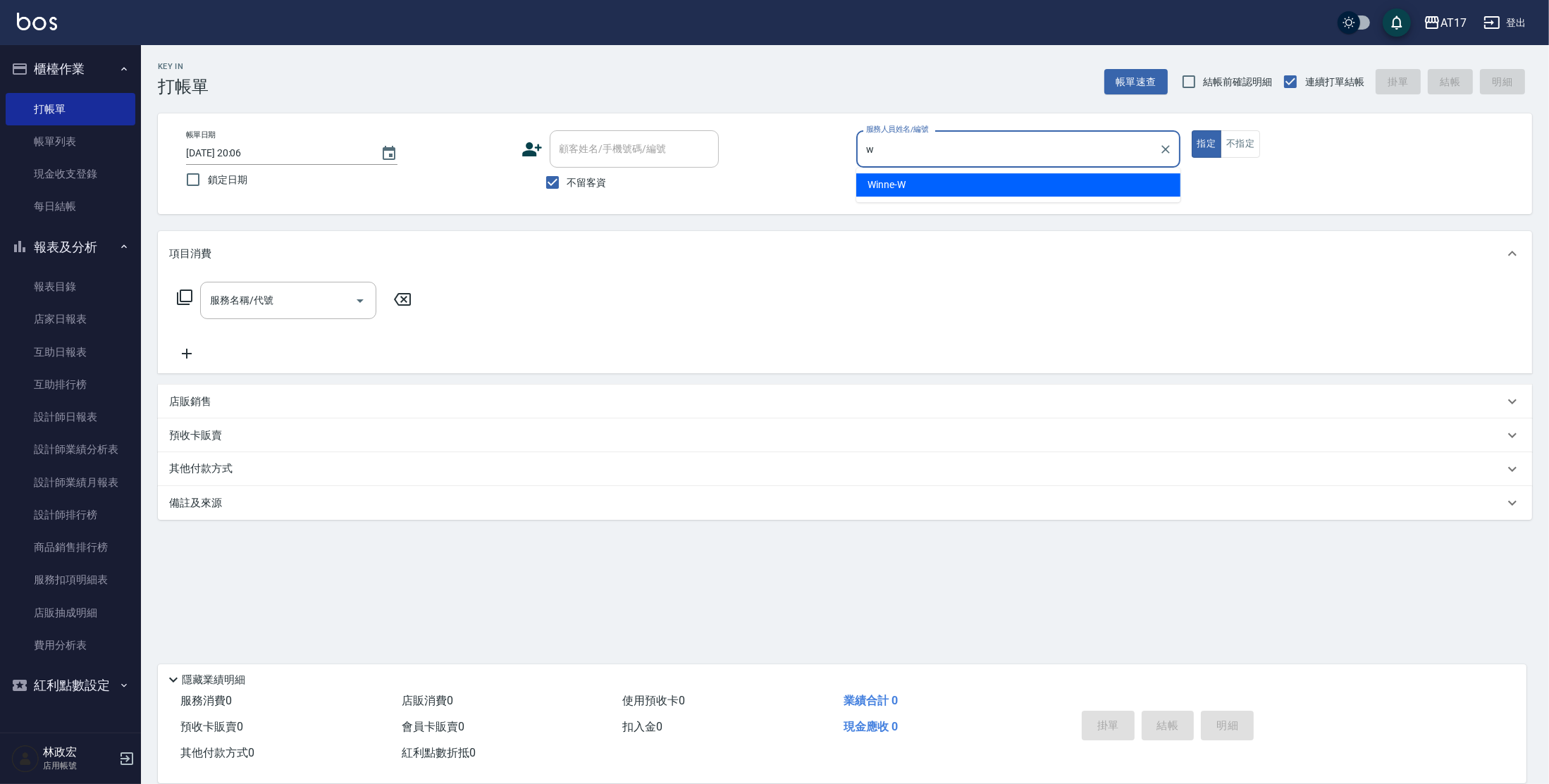
type input "Winne-W"
type button "true"
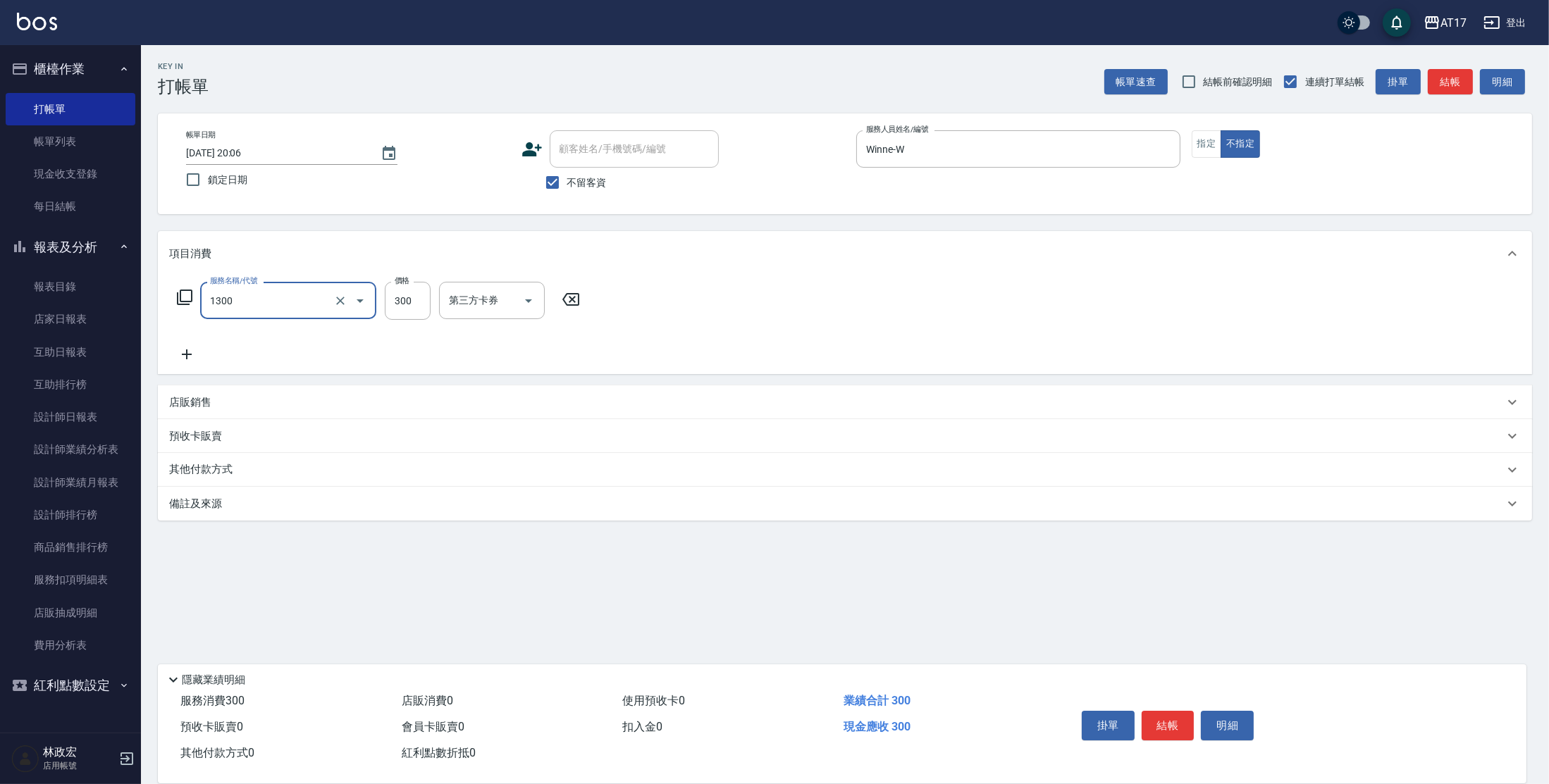
type input "一般洗髮(1300)"
type input "299"
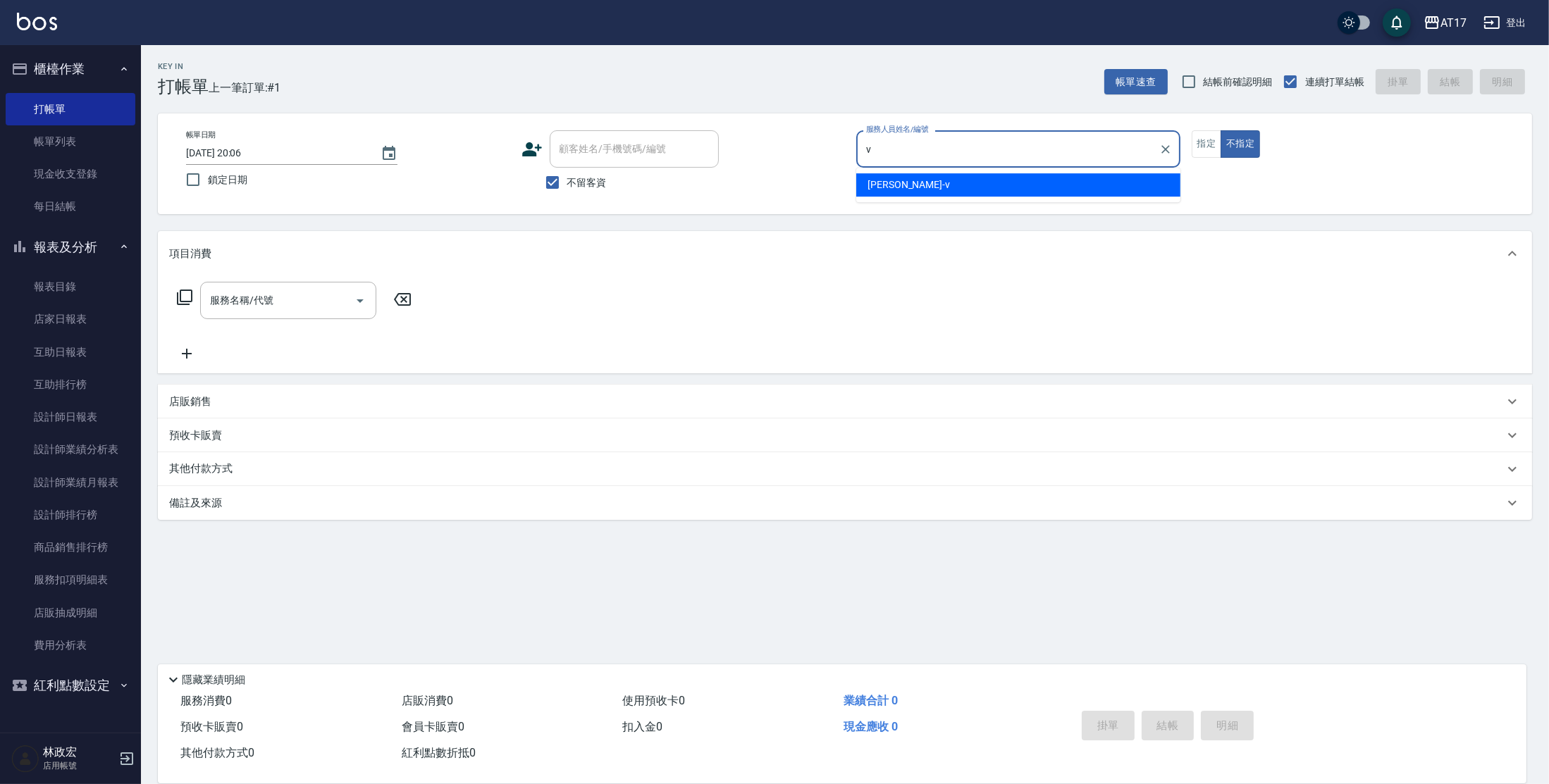
type input "v"
type button "false"
type input "[PERSON_NAME]-v"
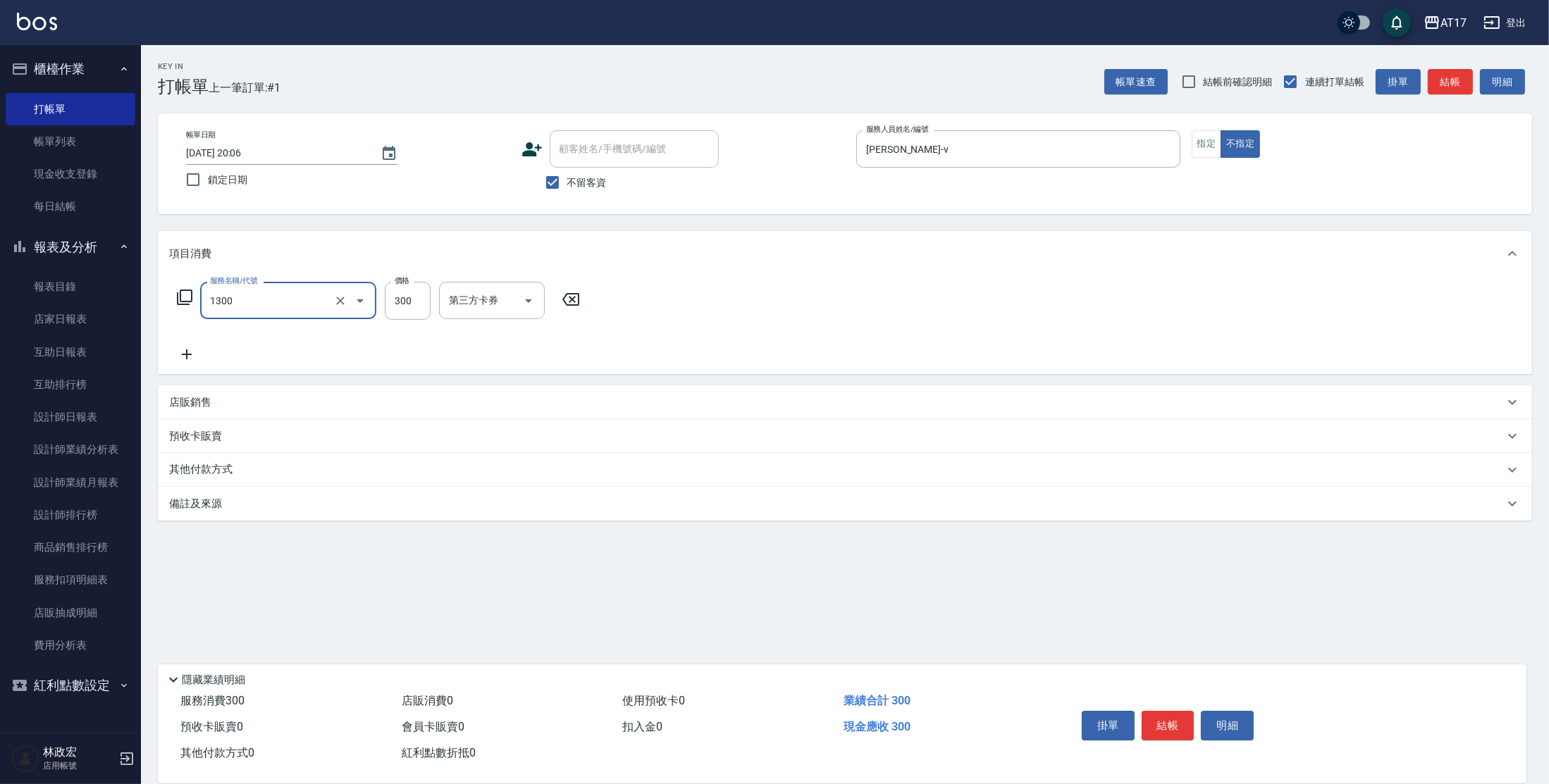
type input "一般洗髮(1300)"
type input "299"
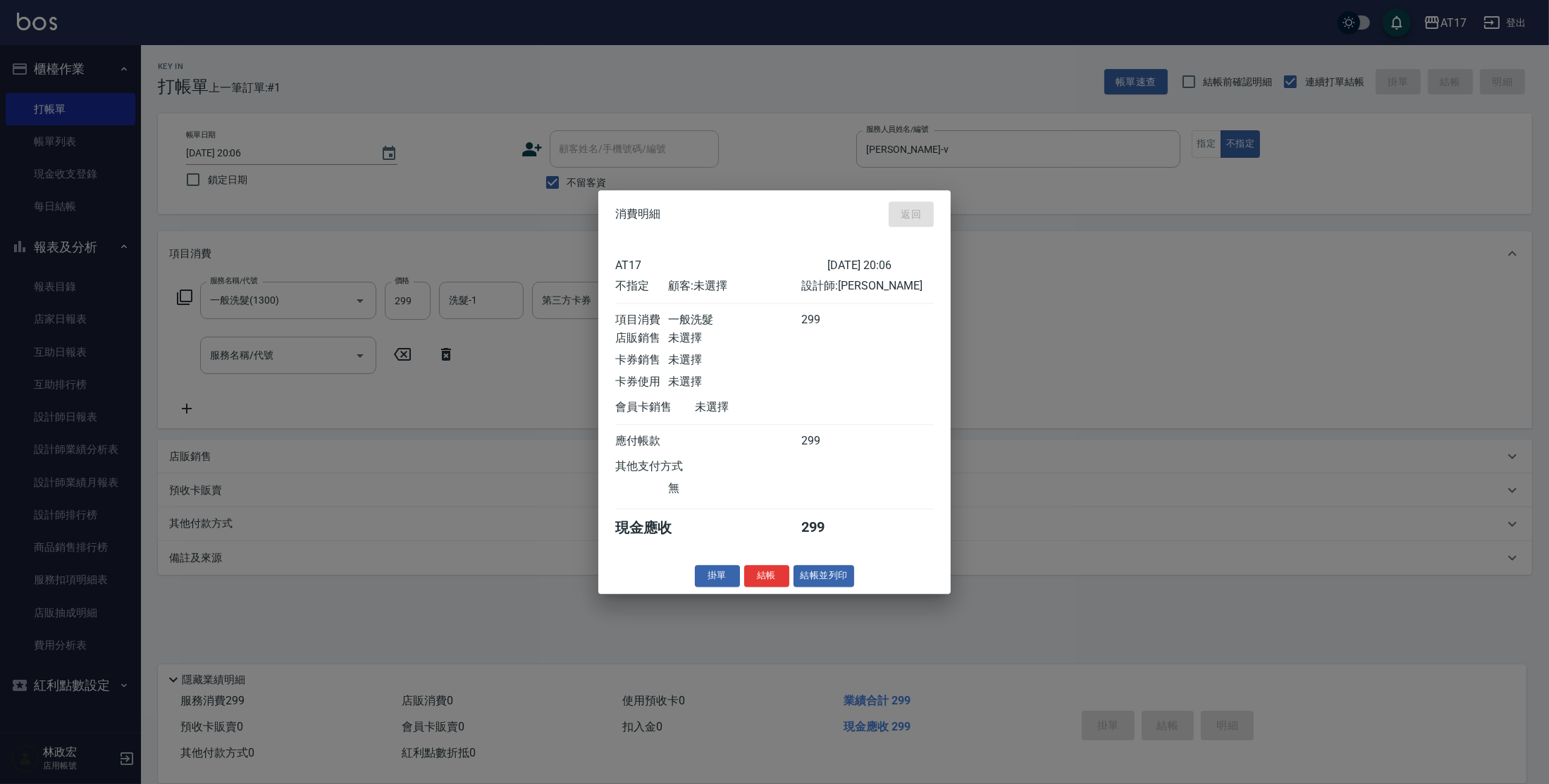
type input "[DATE] 20:07"
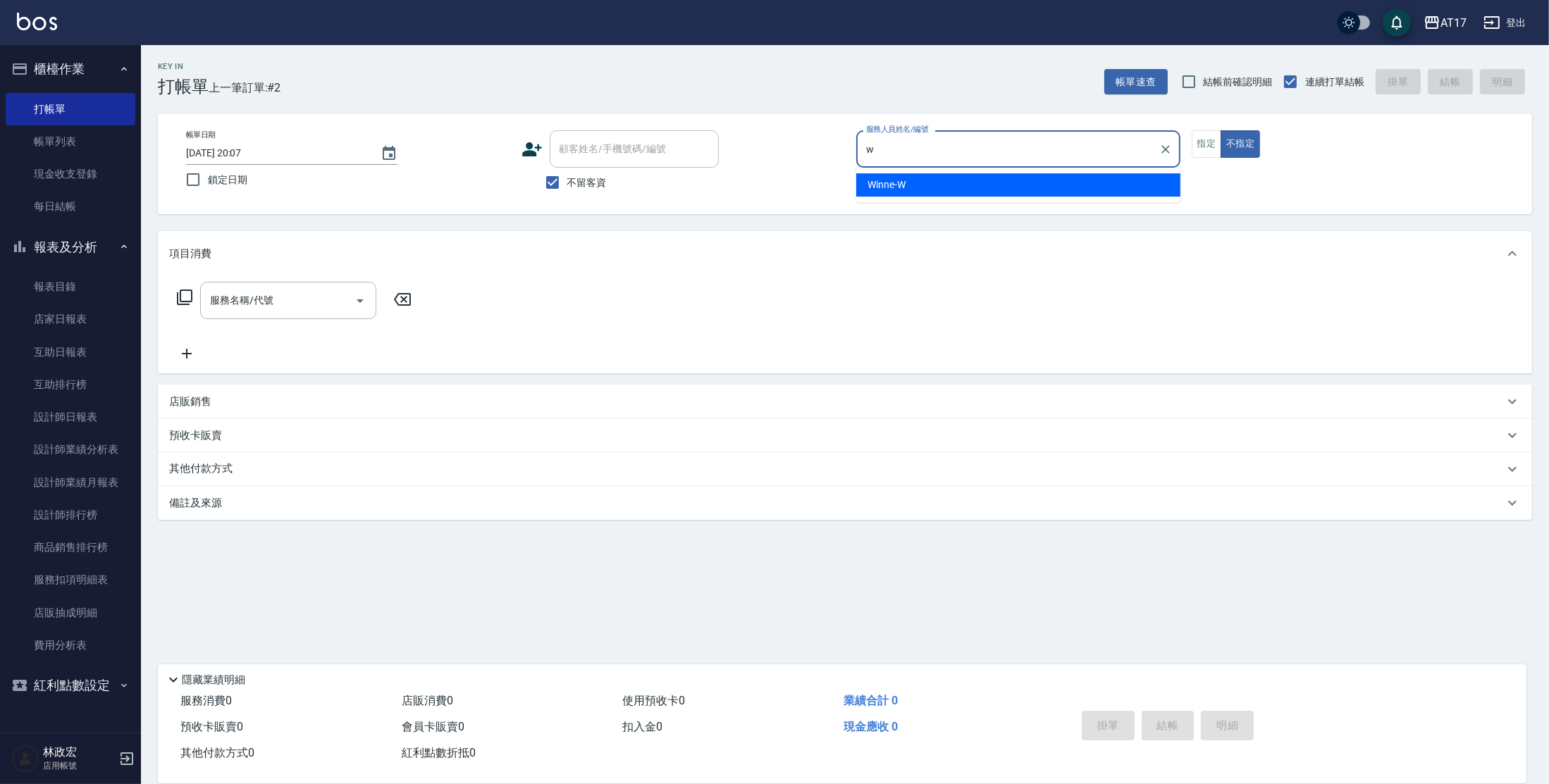
type input "Winne-W"
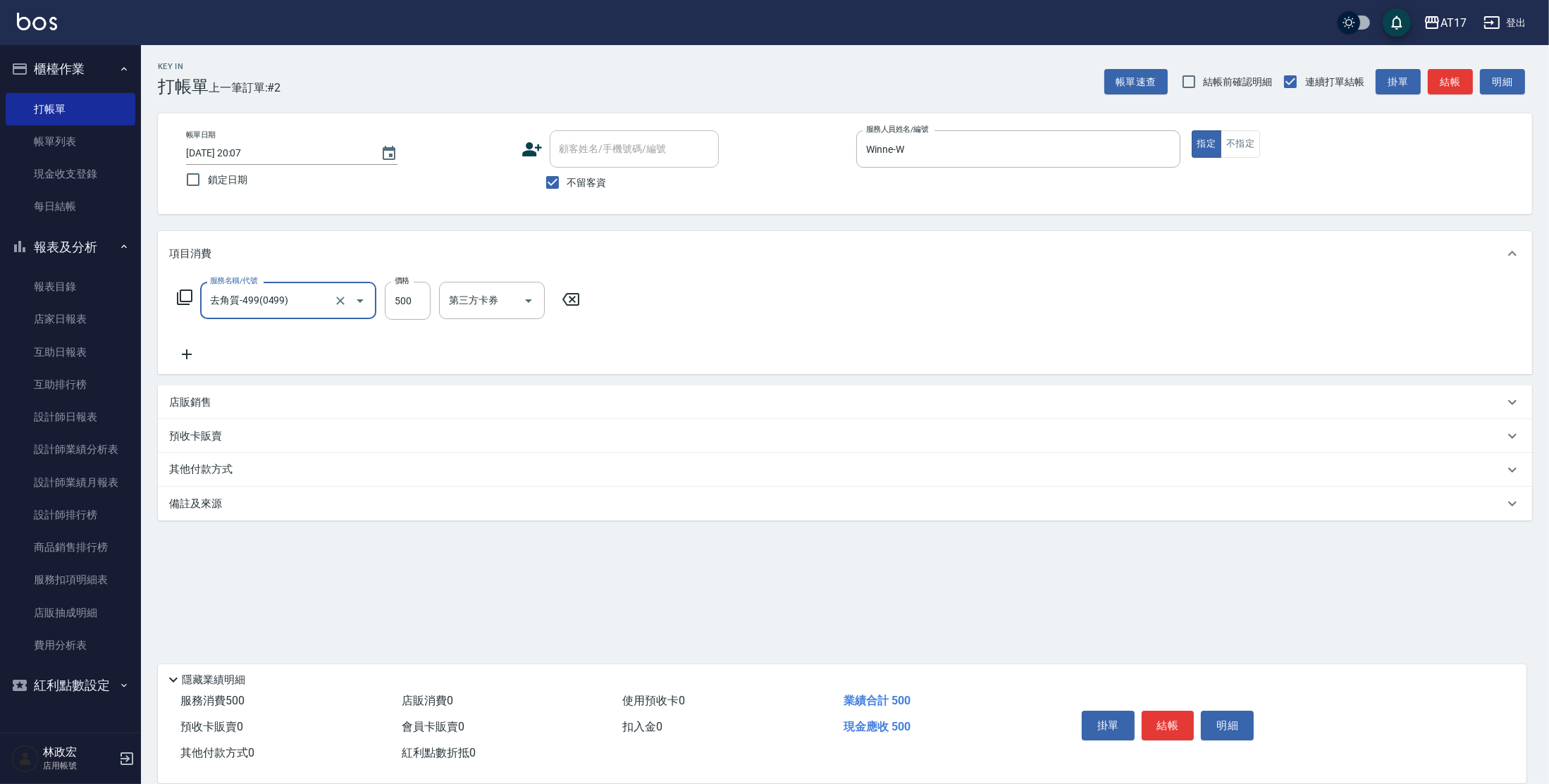
type input "去角質-499(0499)"
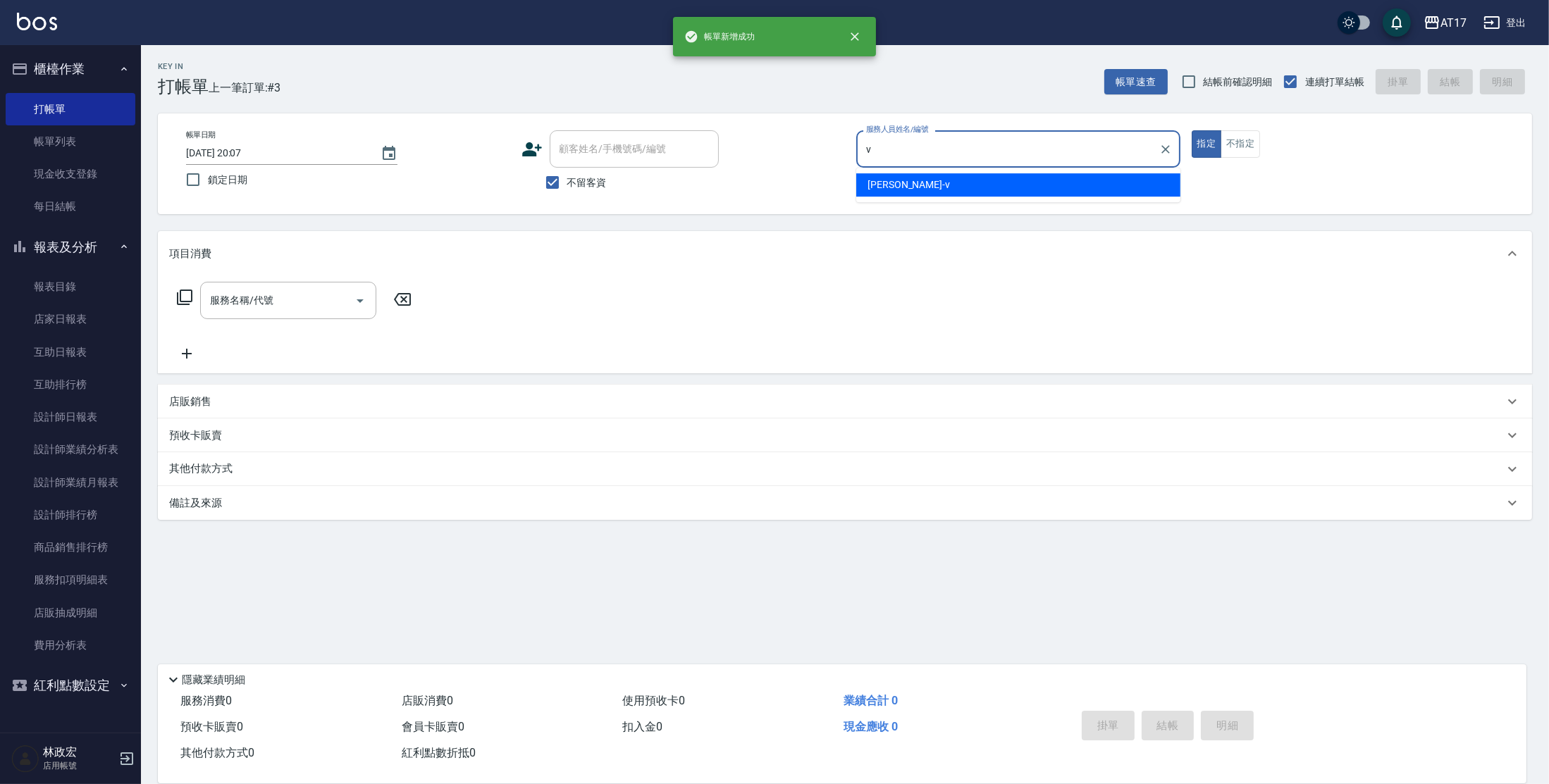
type input "[PERSON_NAME]-v"
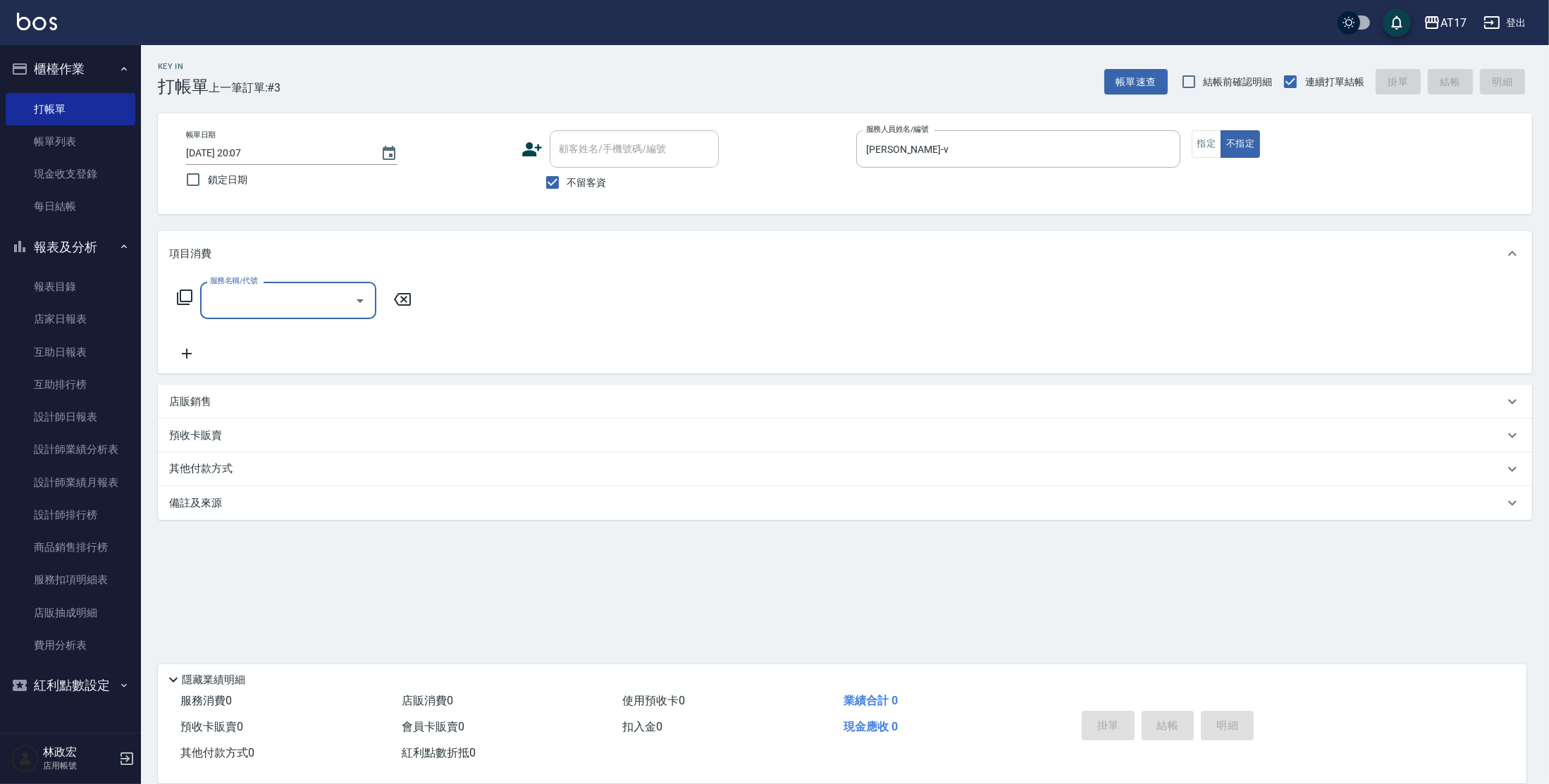
type input "1"
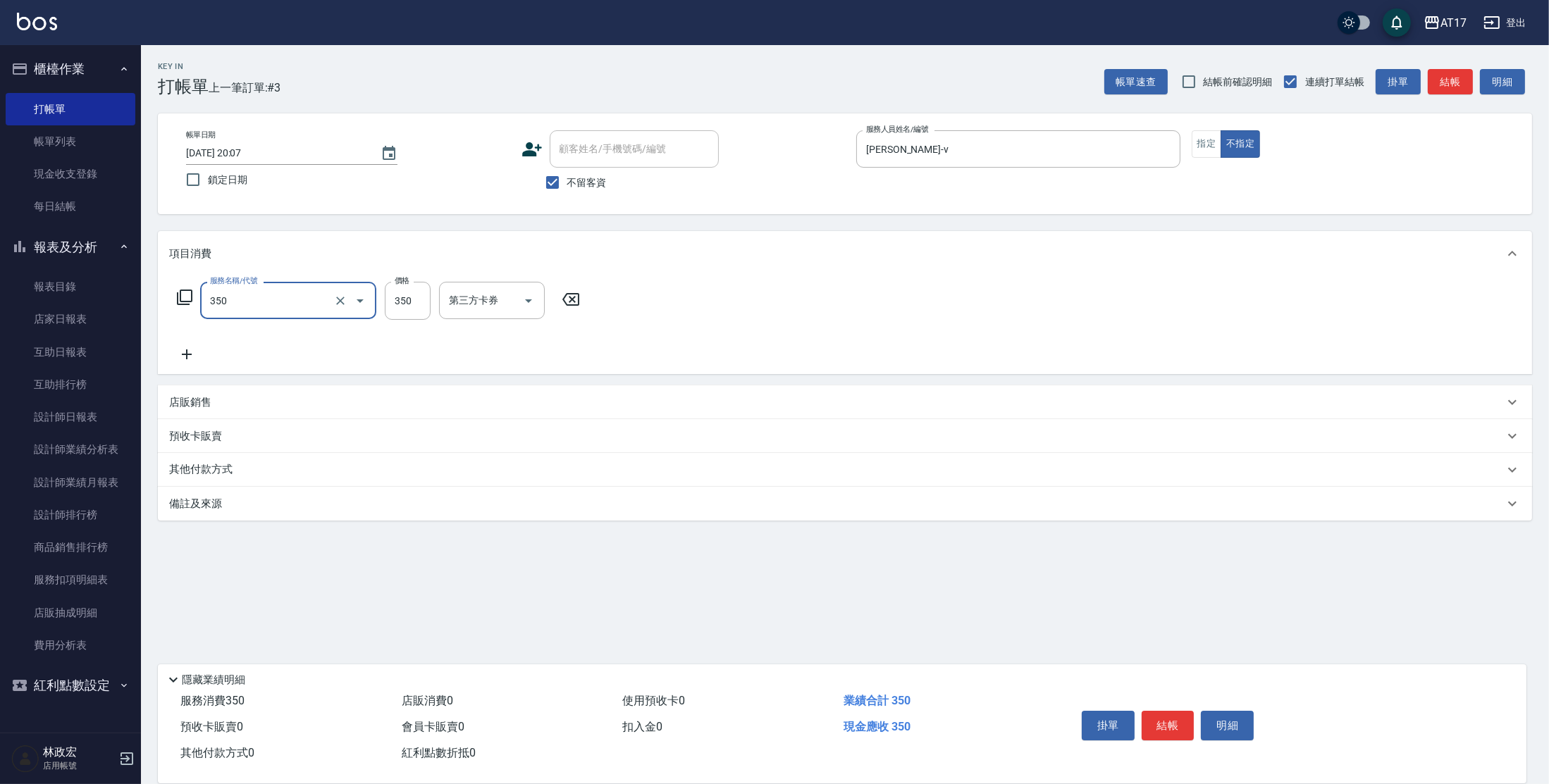
type input "350洗髮(350)"
click at [232, 409] on div "店販銷售" at bounding box center [845, 402] width 1374 height 34
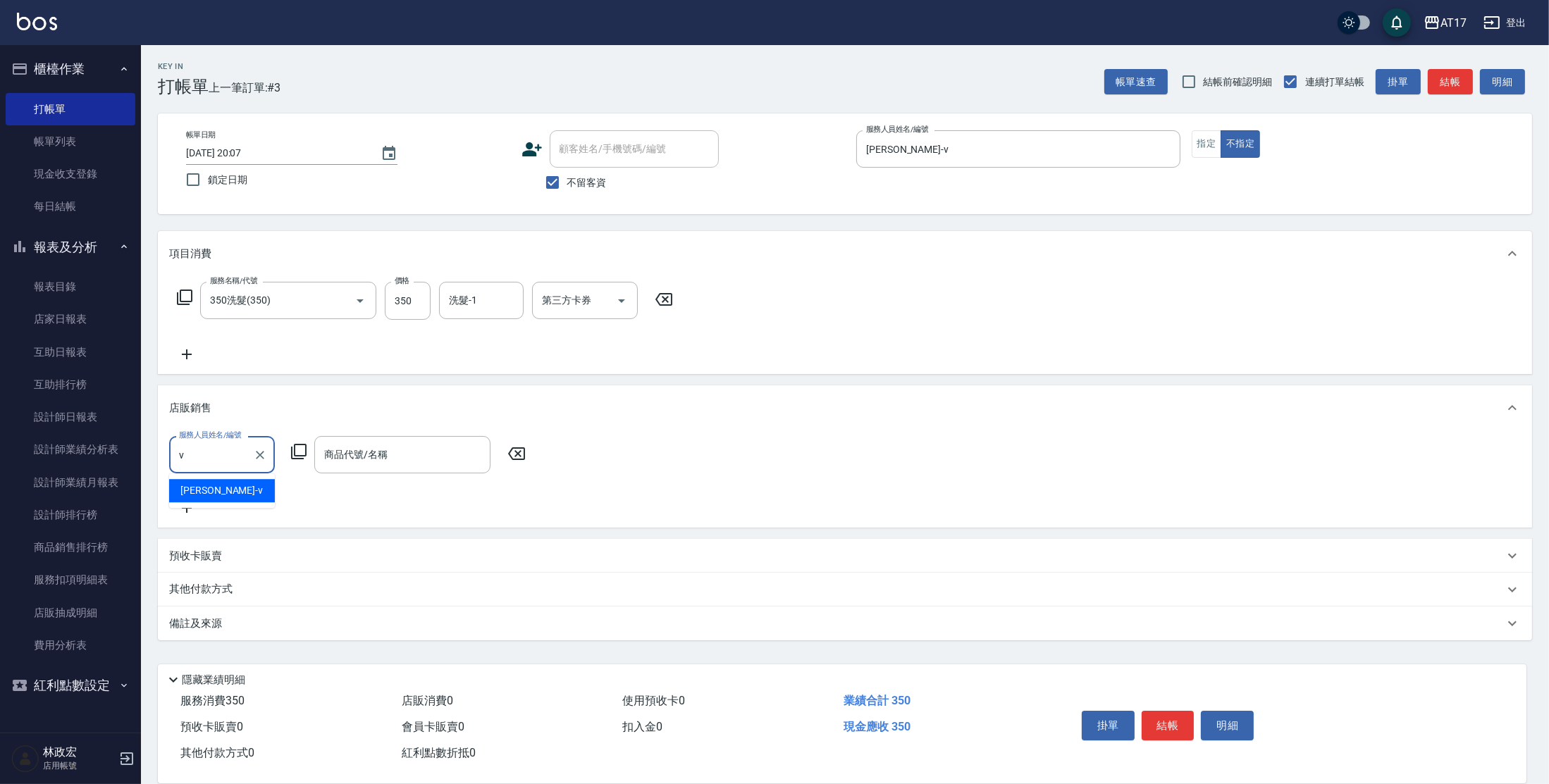
type input "[PERSON_NAME]-v"
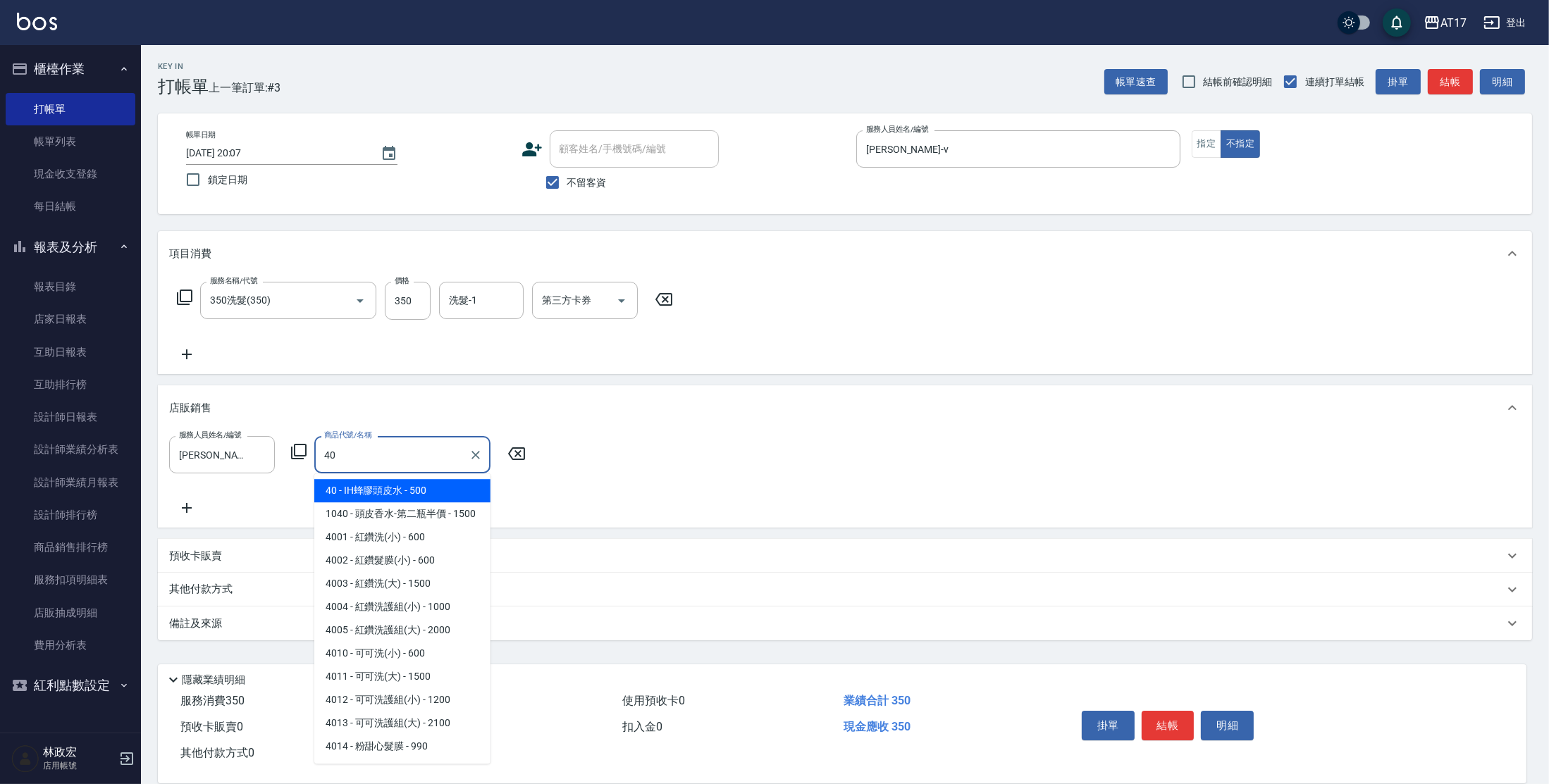
type input "IH蜂膠頭皮水"
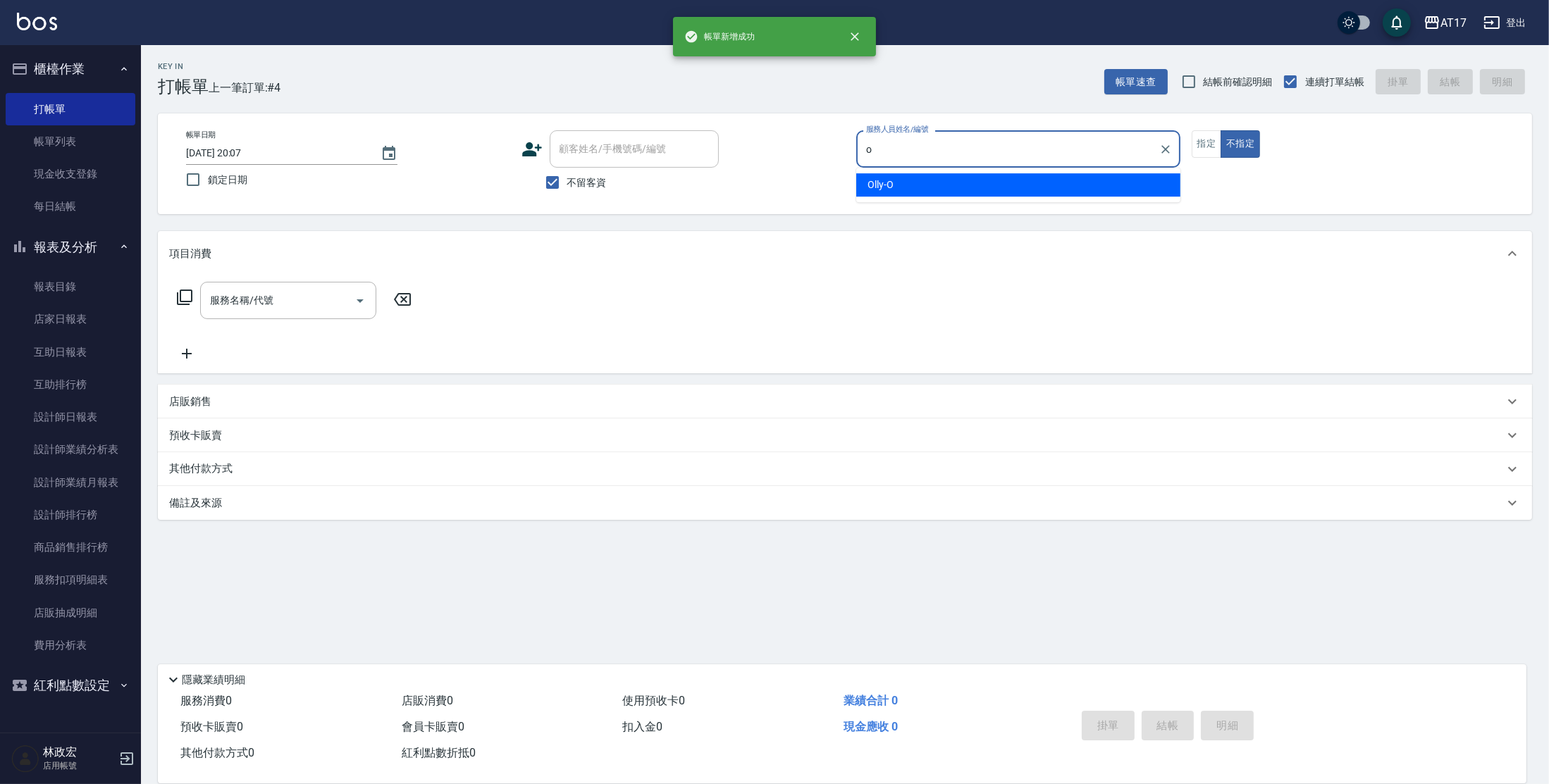
type input "Olly-O"
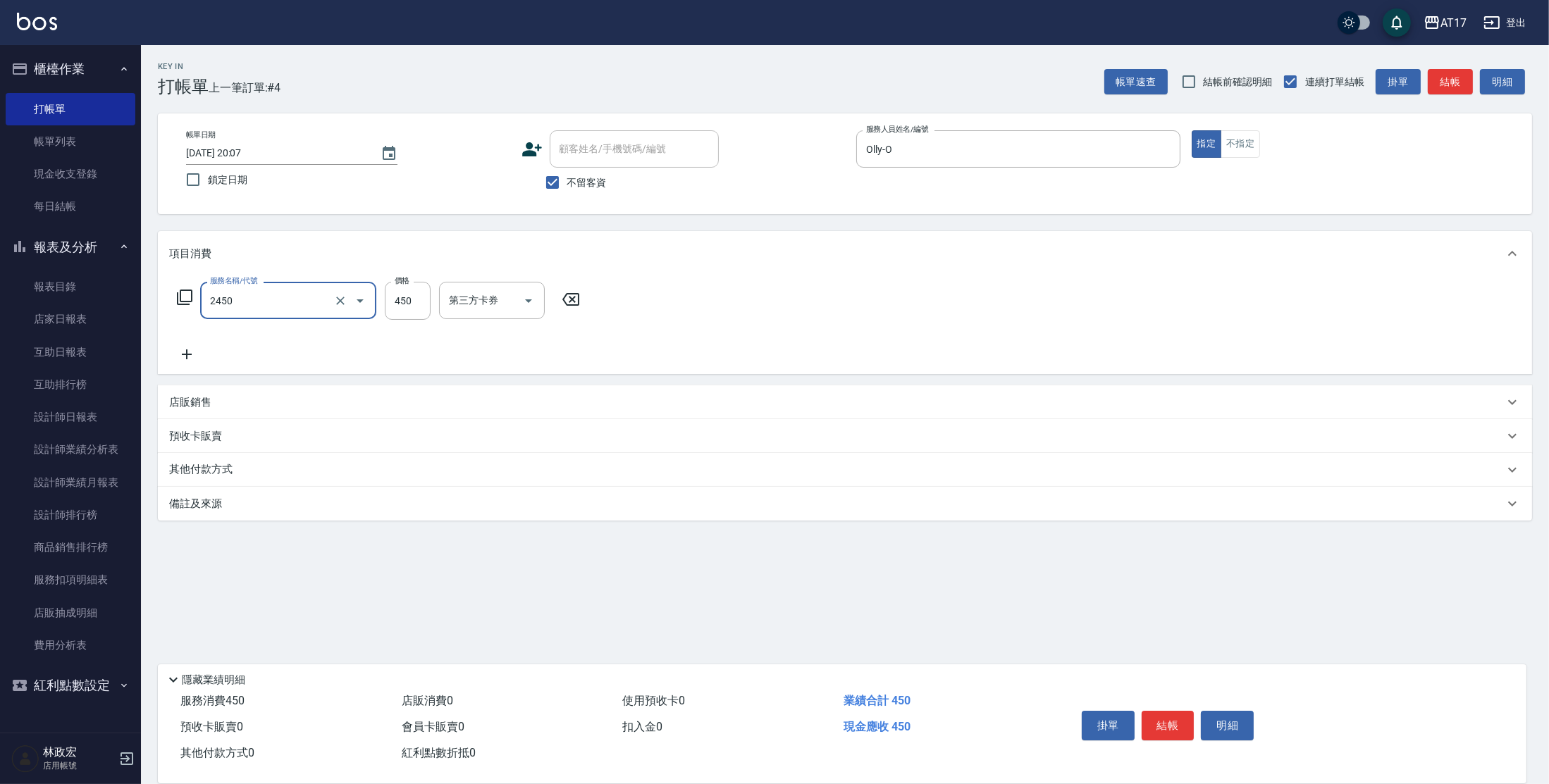
type input "C剪髮套餐(2450)"
type input "500"
type input "7"
type input "[PERSON_NAME]-27"
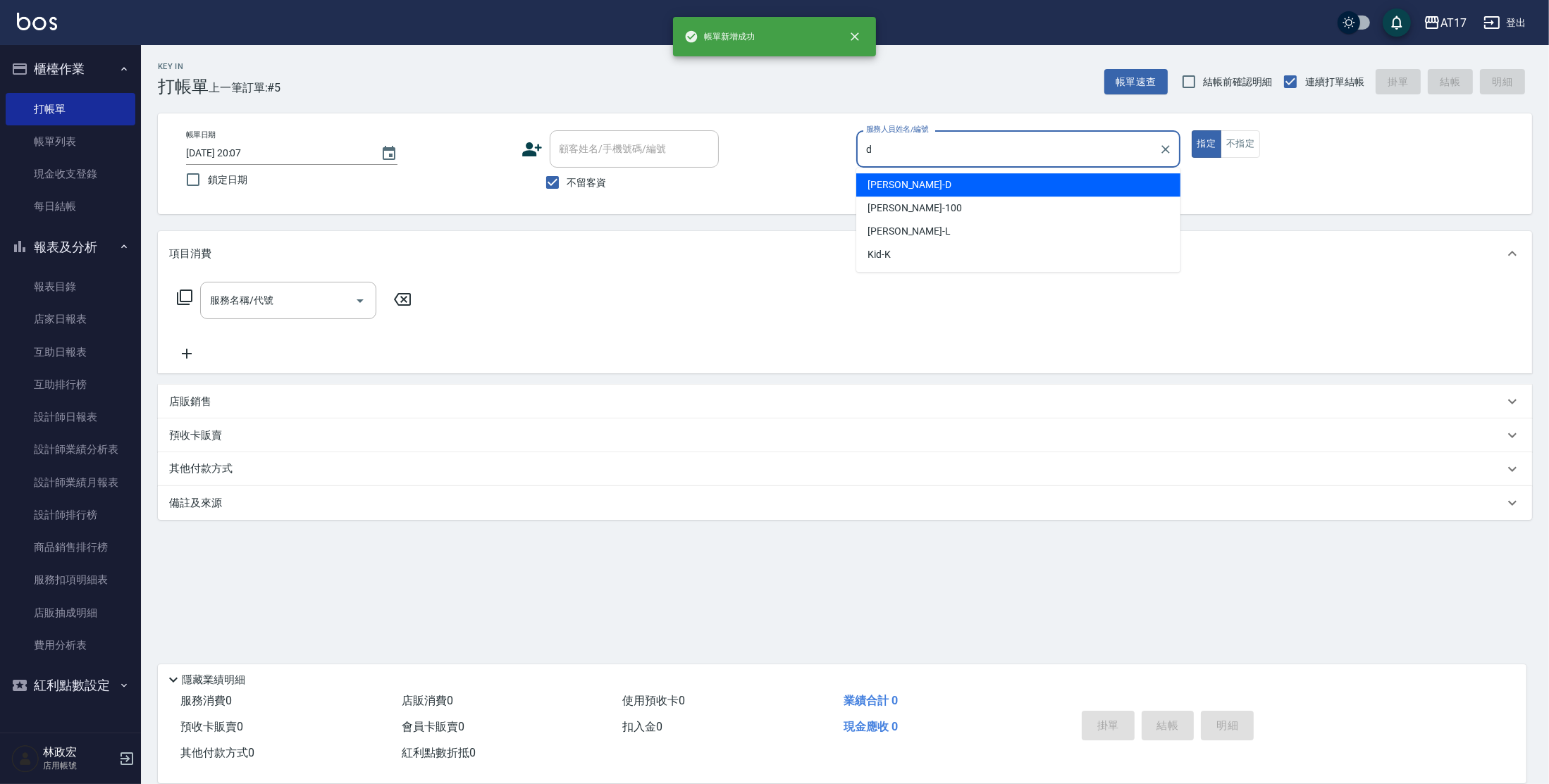
type input "[PERSON_NAME]-D"
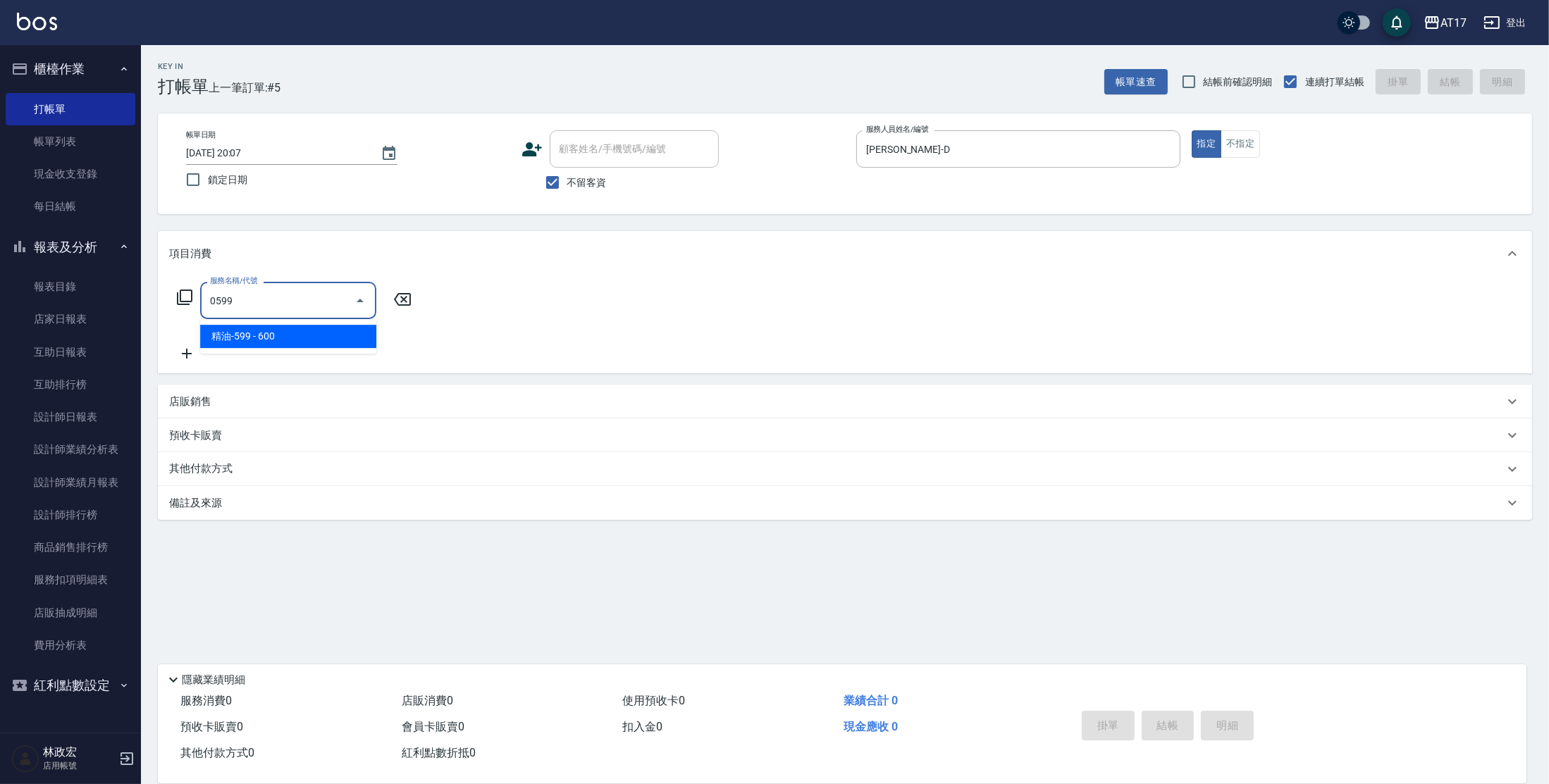
type input "精油-599(0599)"
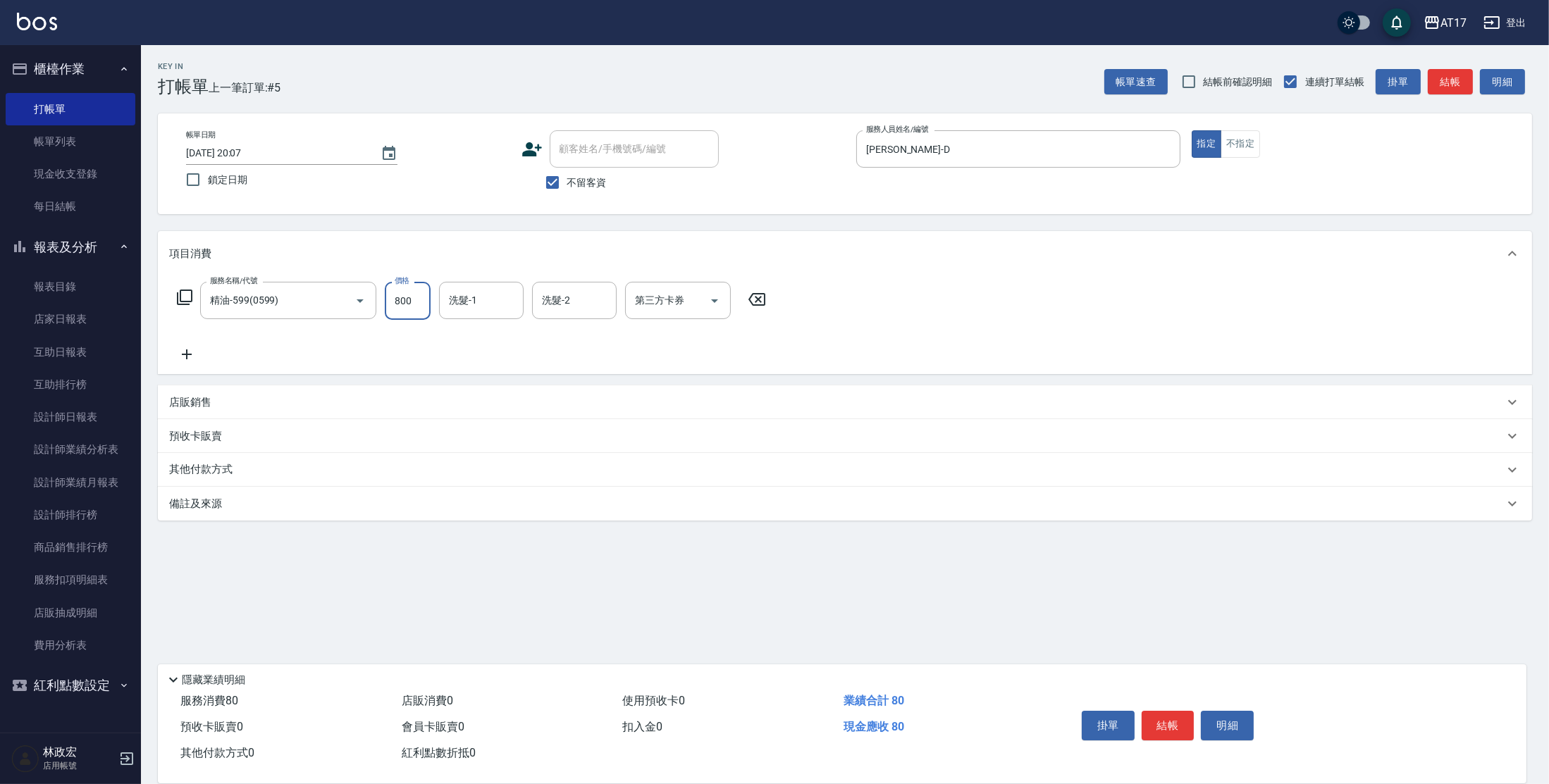
type input "800"
type input "欣麗-77"
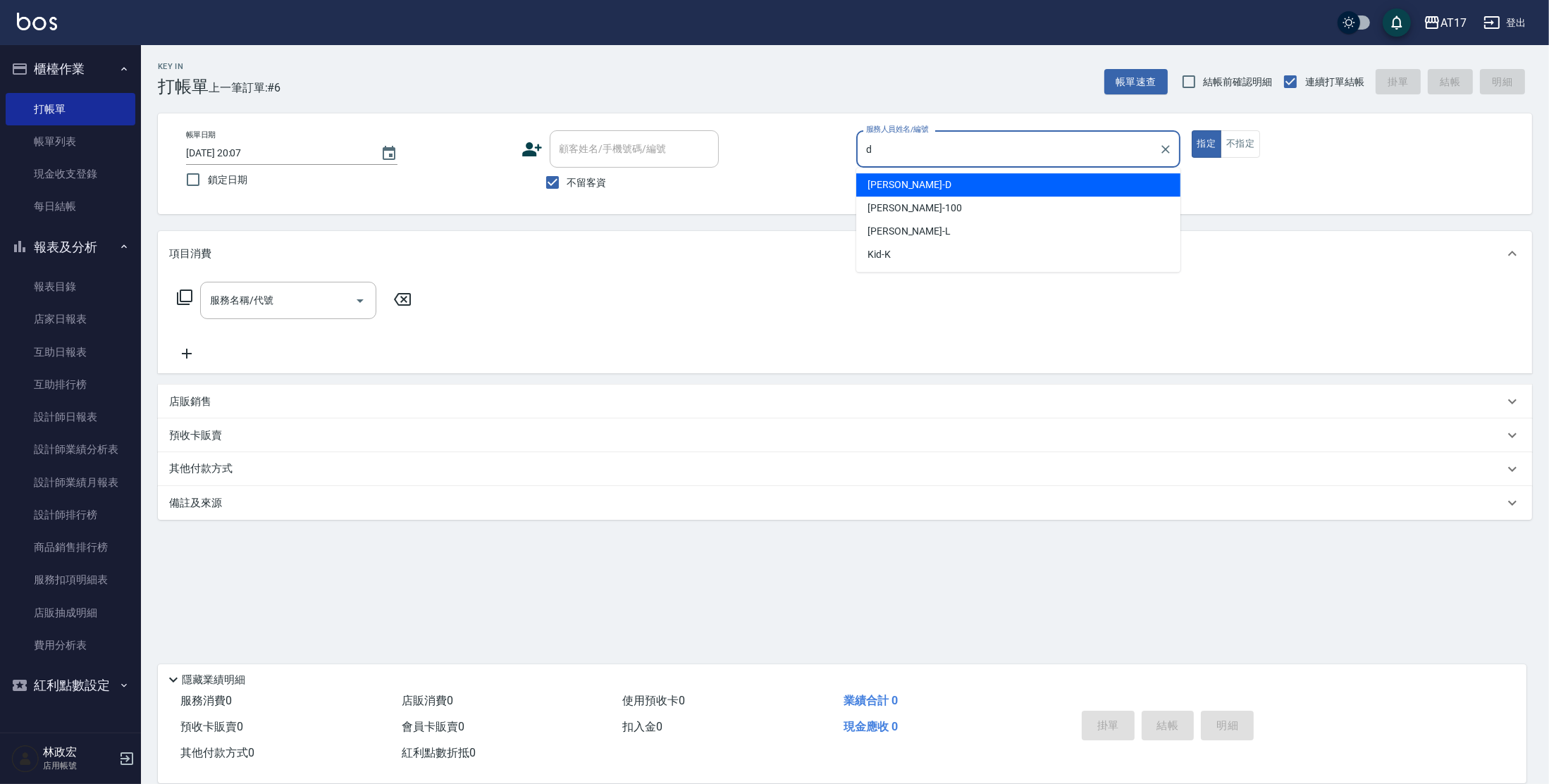
type input "[PERSON_NAME]-D"
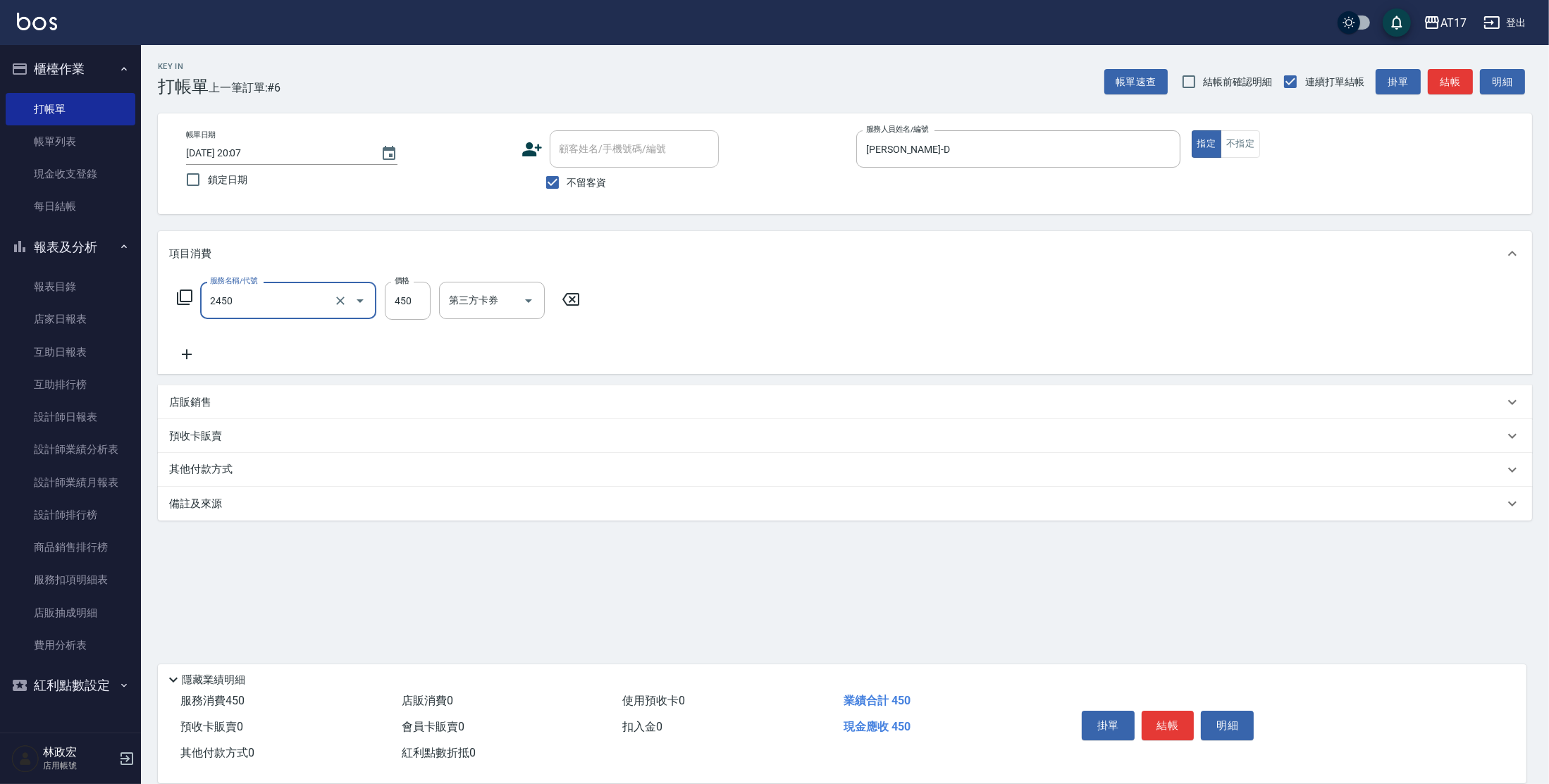
type input "C剪髮套餐(2450)"
type input "[PERSON_NAME]-27"
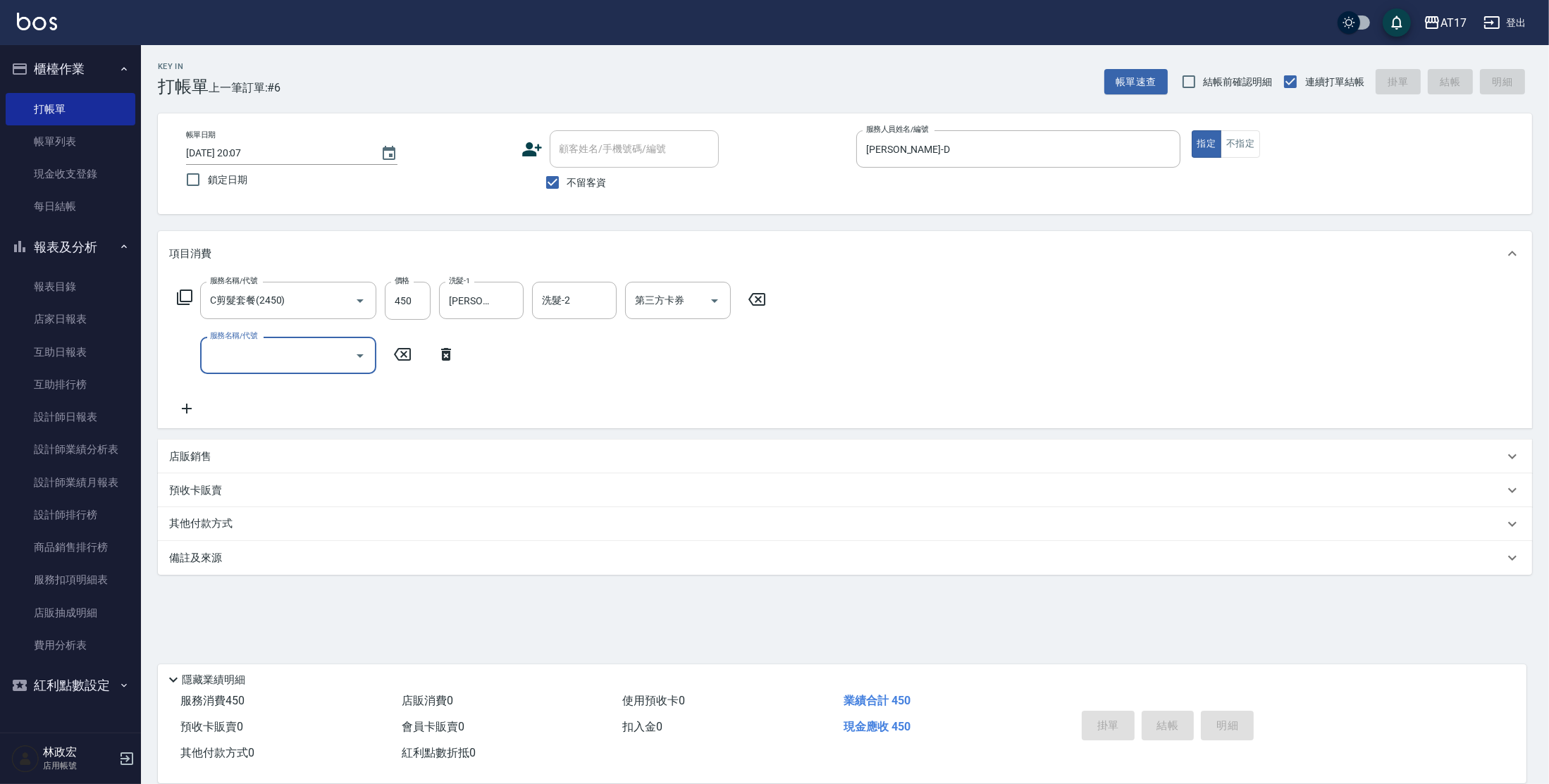
type input "[DATE] 20:08"
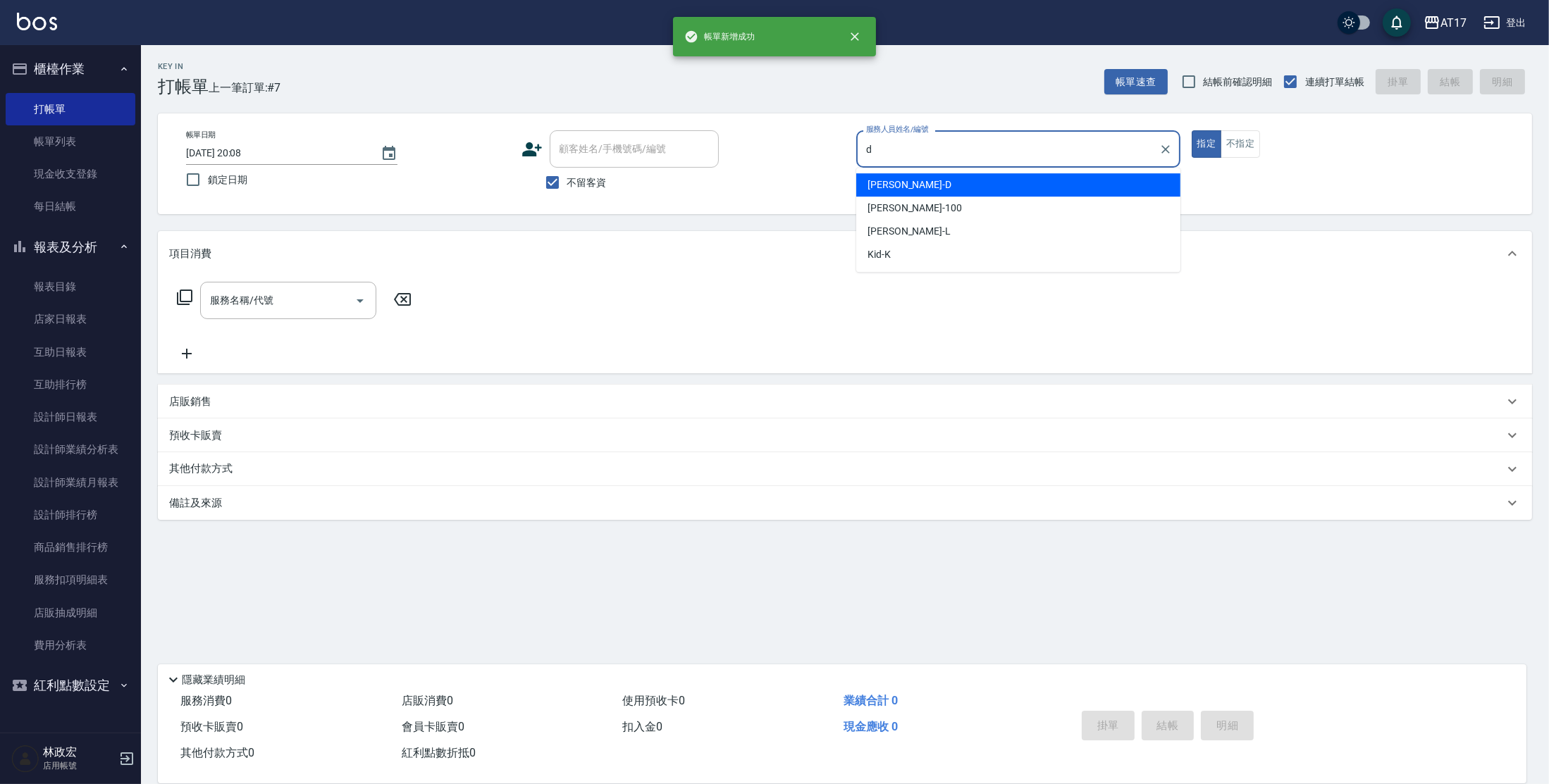
type input "[PERSON_NAME]-D"
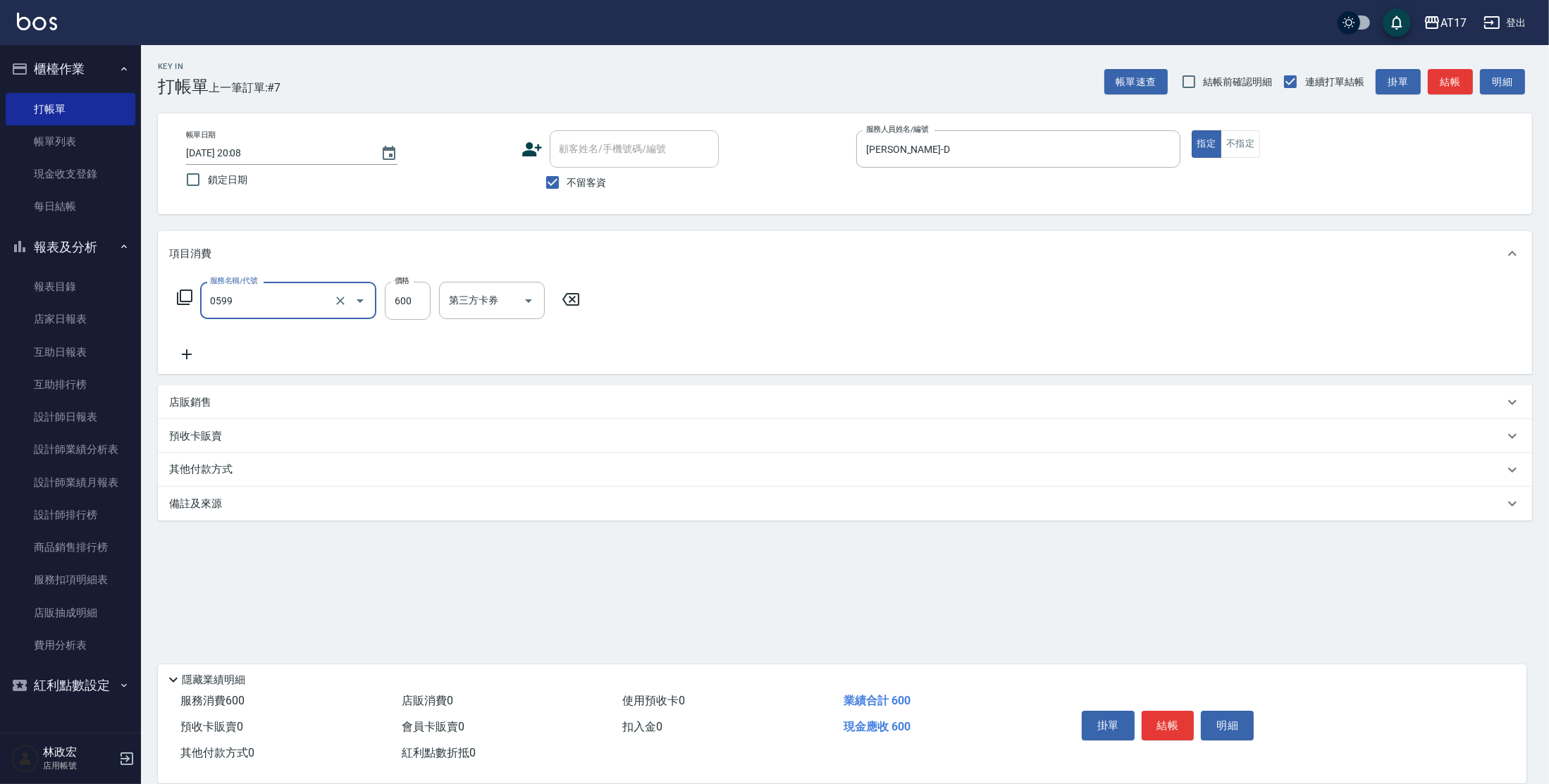
type input "精油-599(0599)"
type input "欣麗-77"
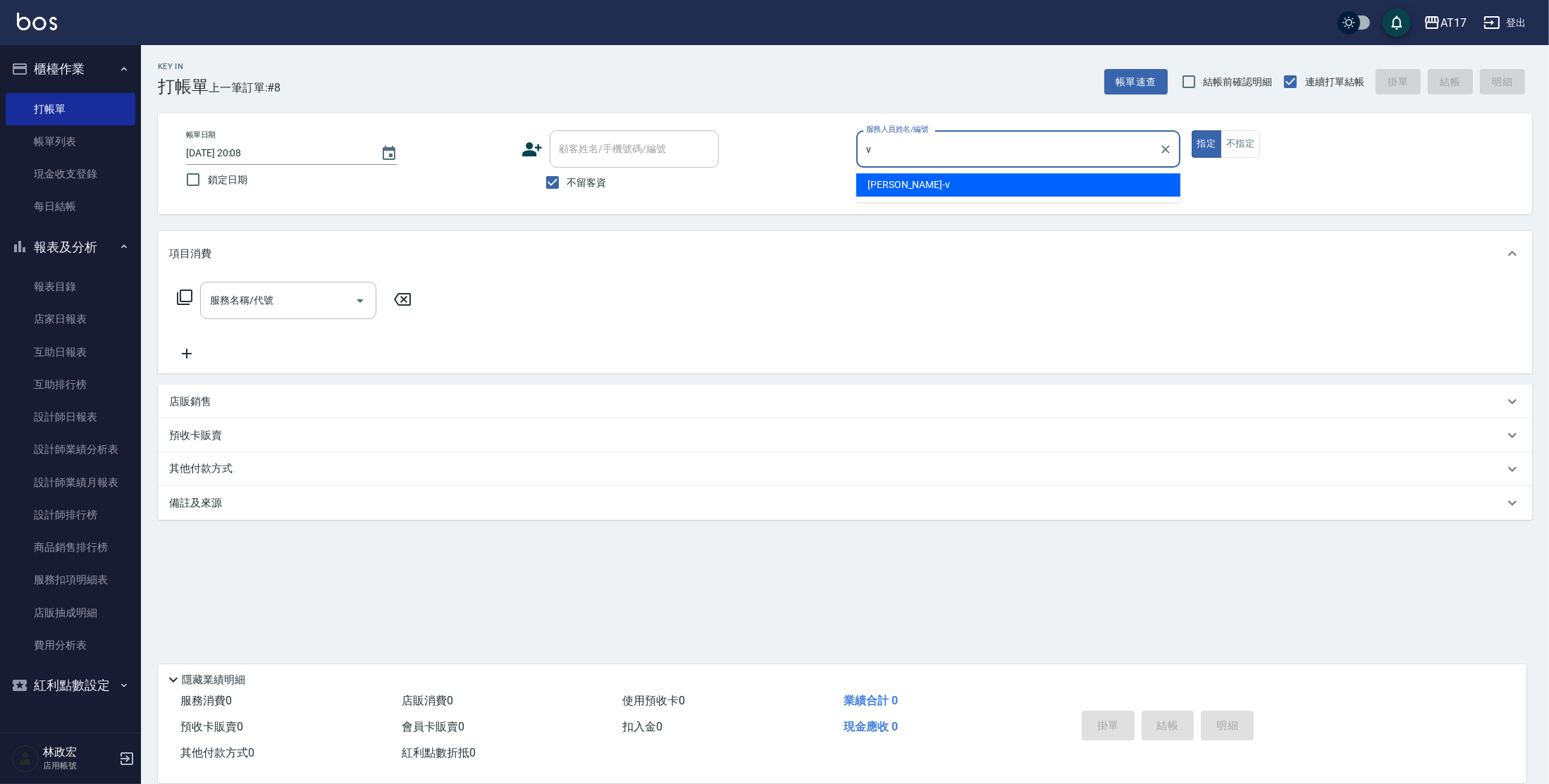
type input "[PERSON_NAME]-v"
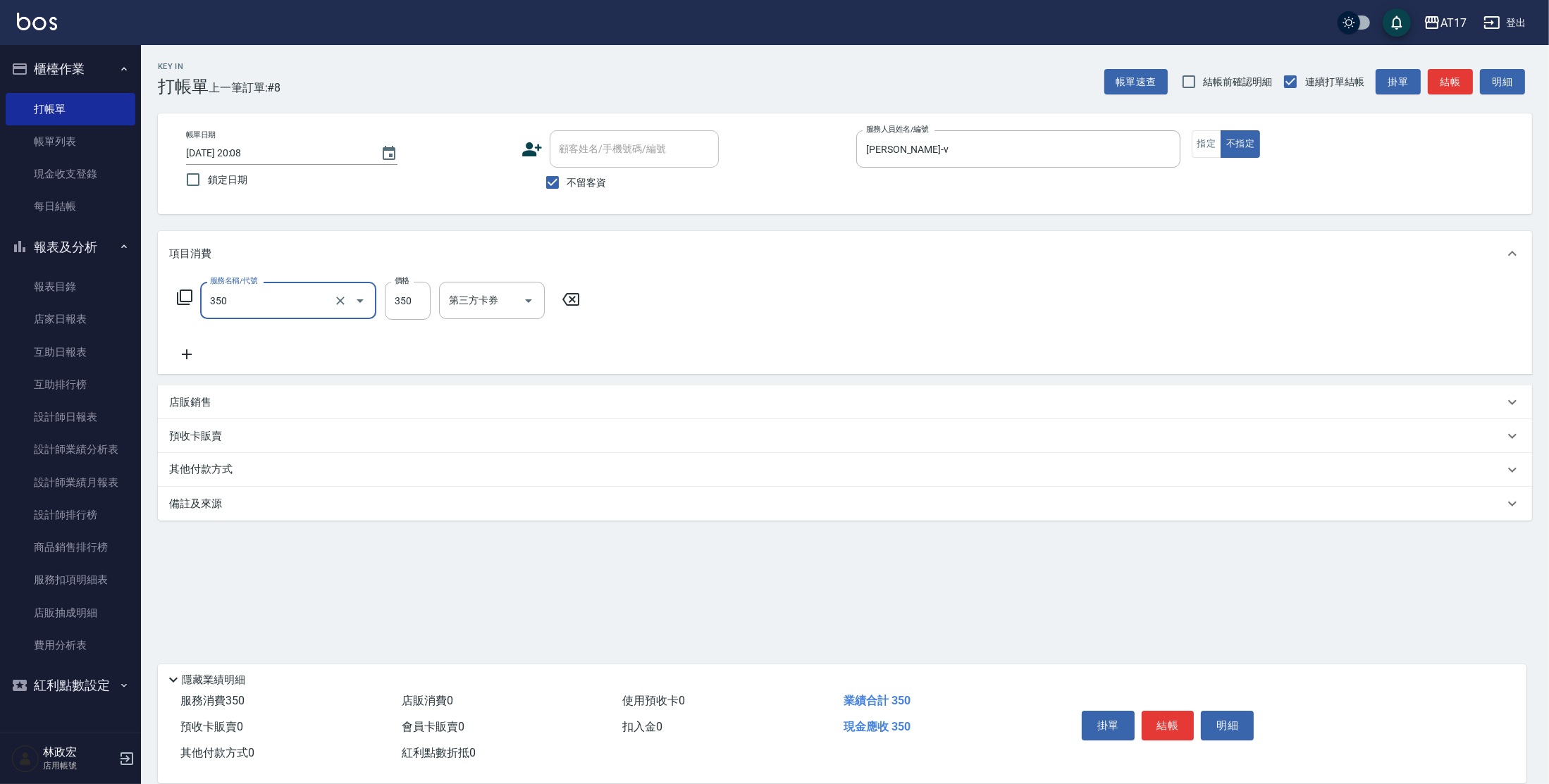
type input "350洗髮(350)"
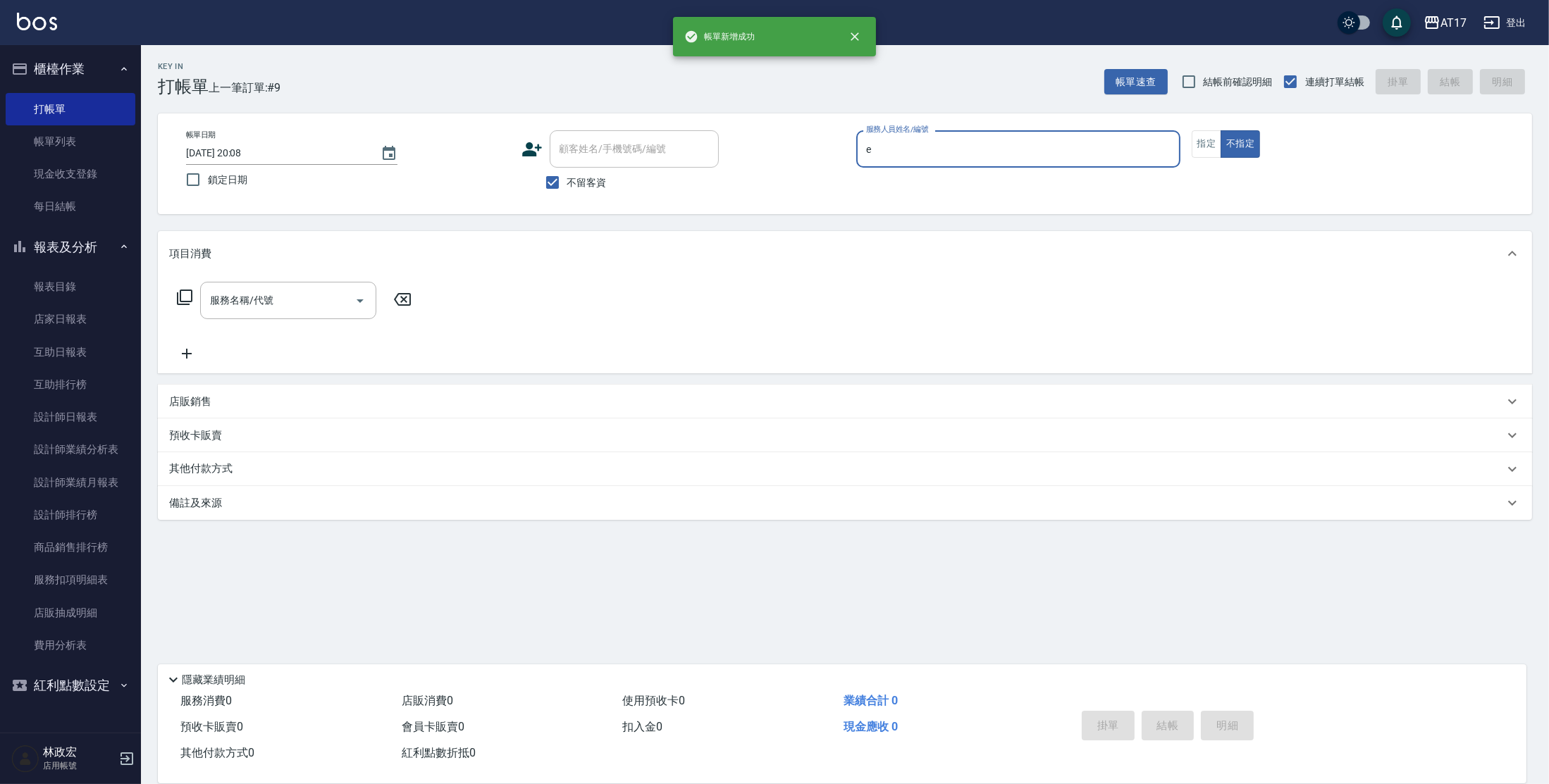
type input "[PERSON_NAME]-E"
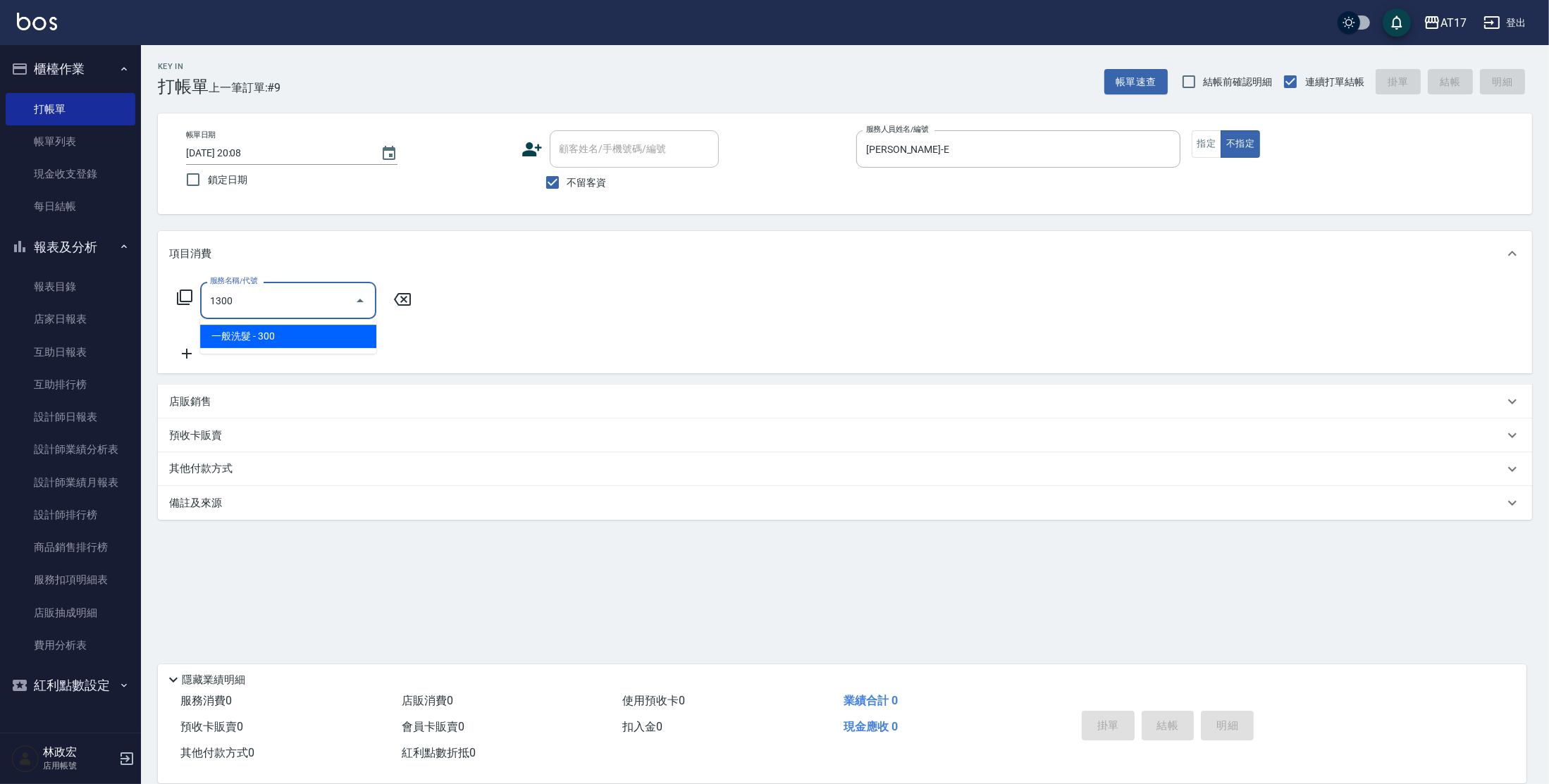
type input "一般洗髮(1300)"
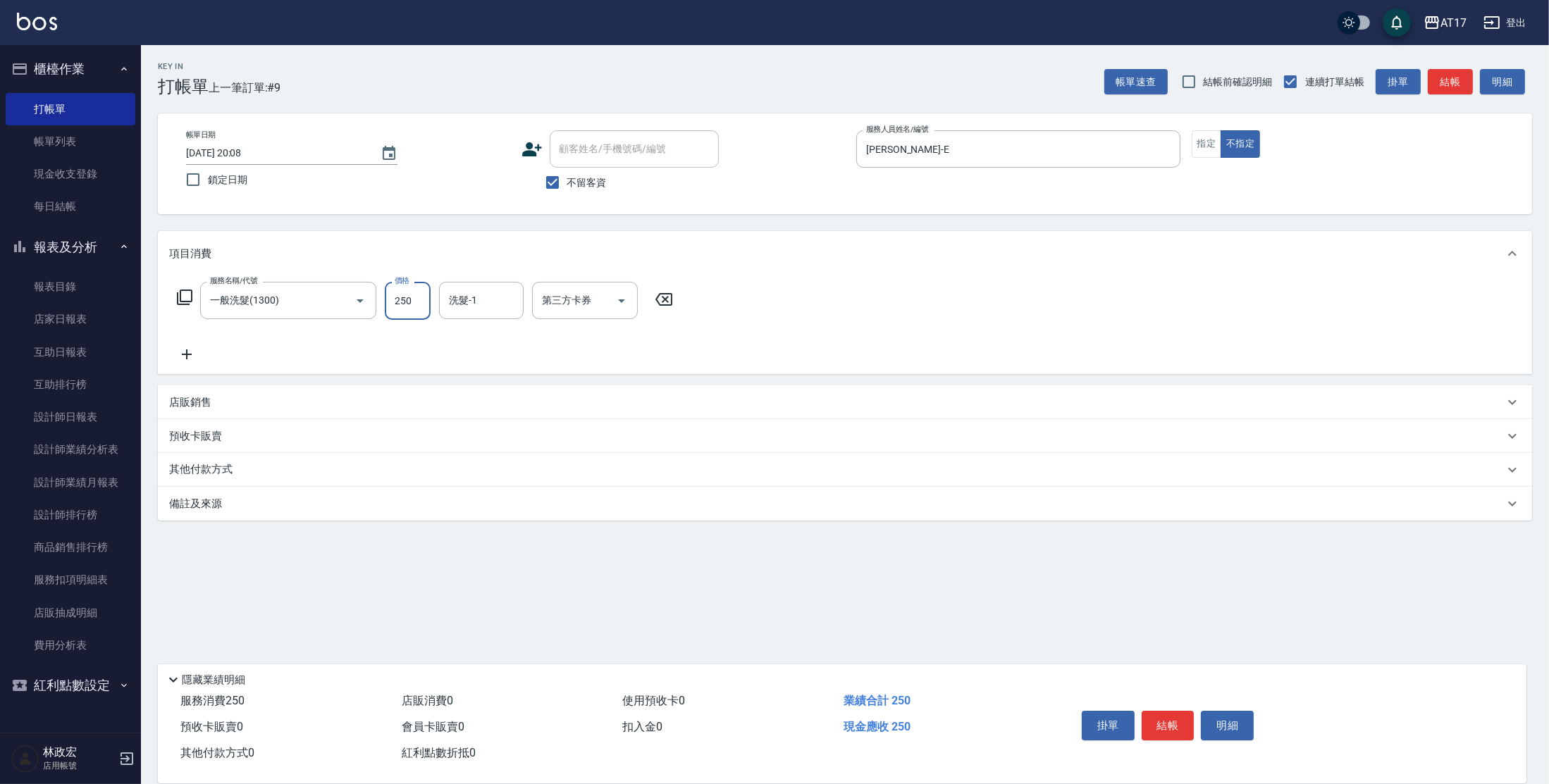
type input "250"
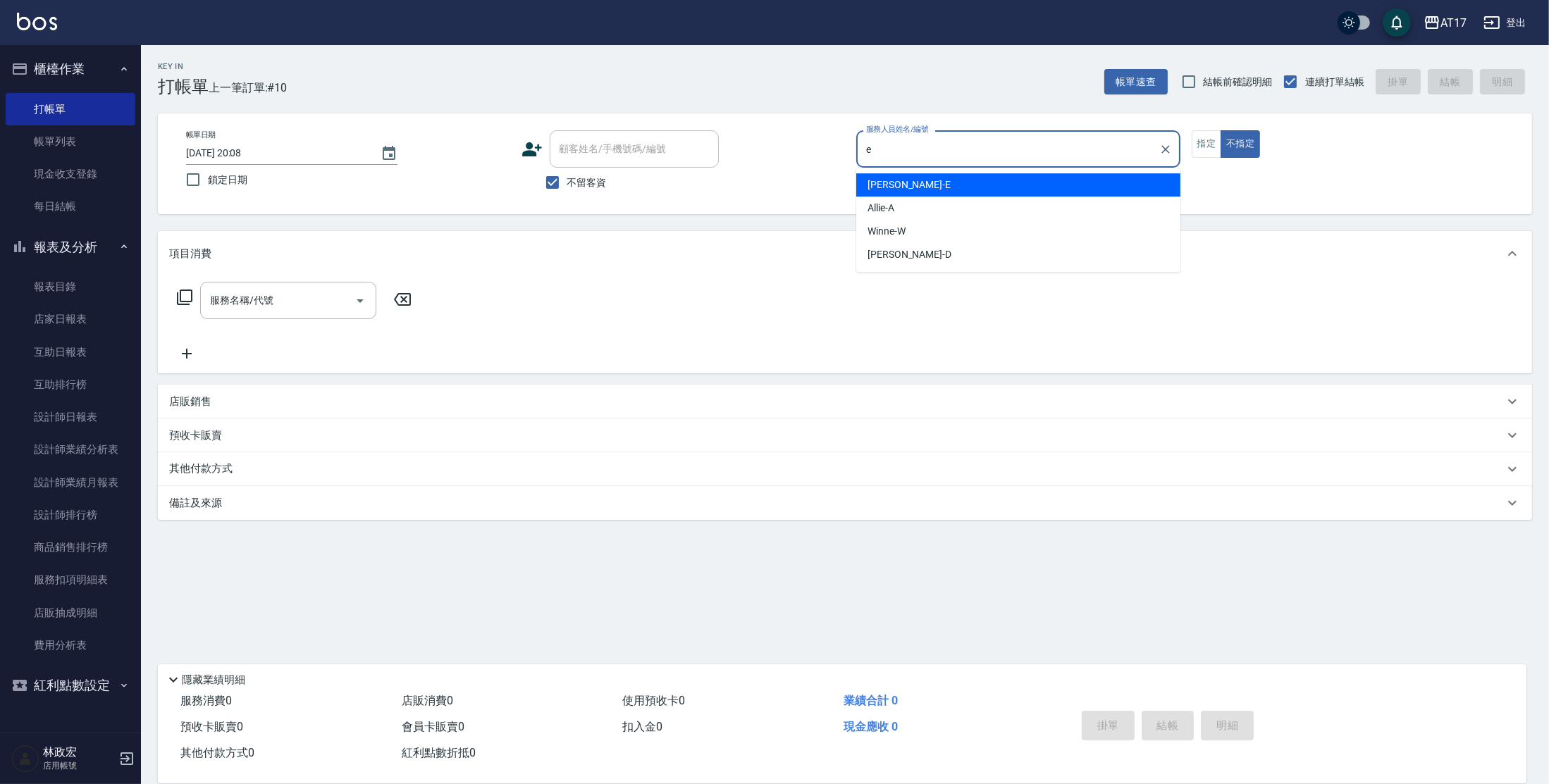
type input "[PERSON_NAME]-E"
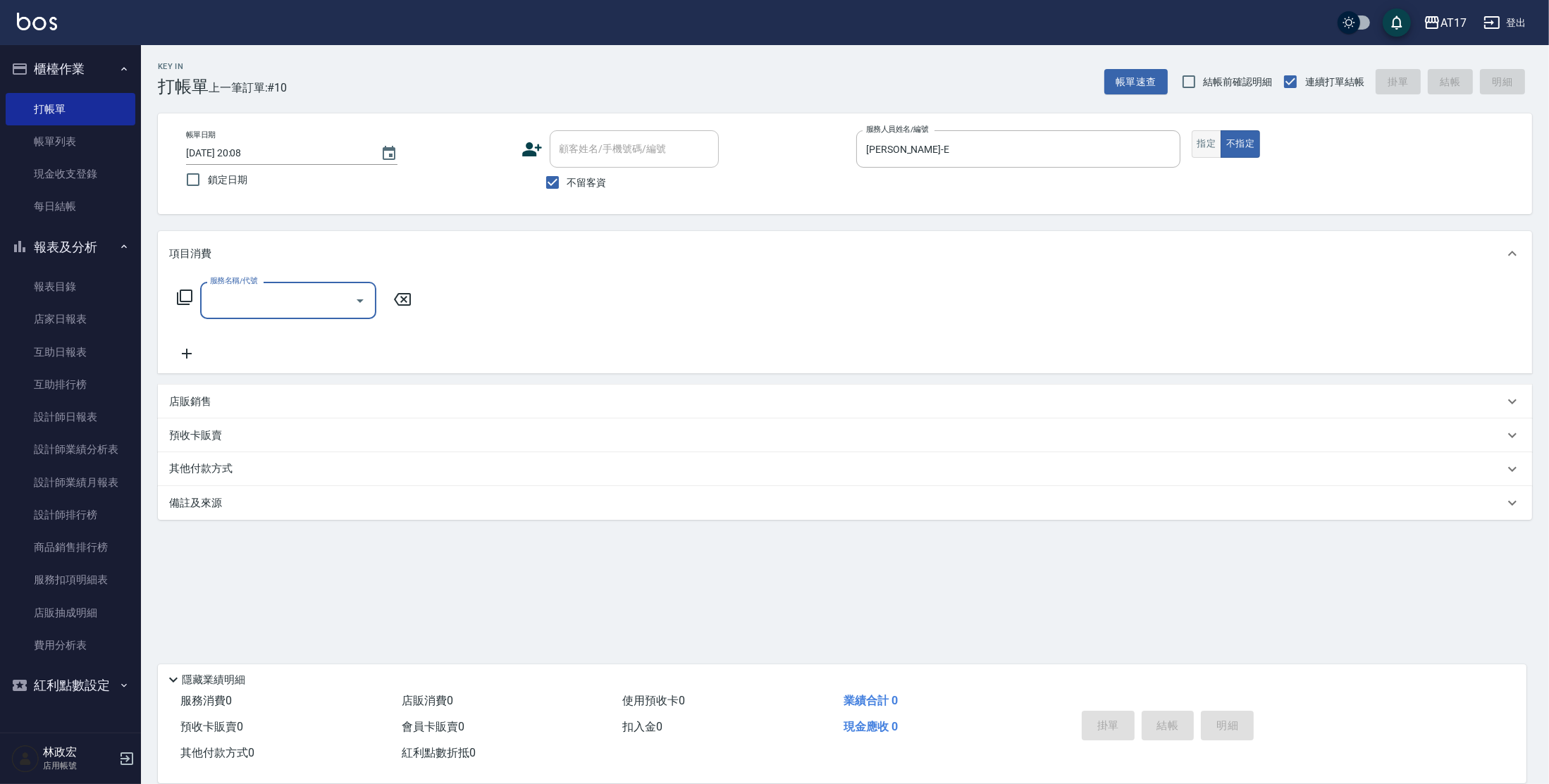
click at [1201, 150] on button "指定" at bounding box center [1206, 144] width 30 height 27
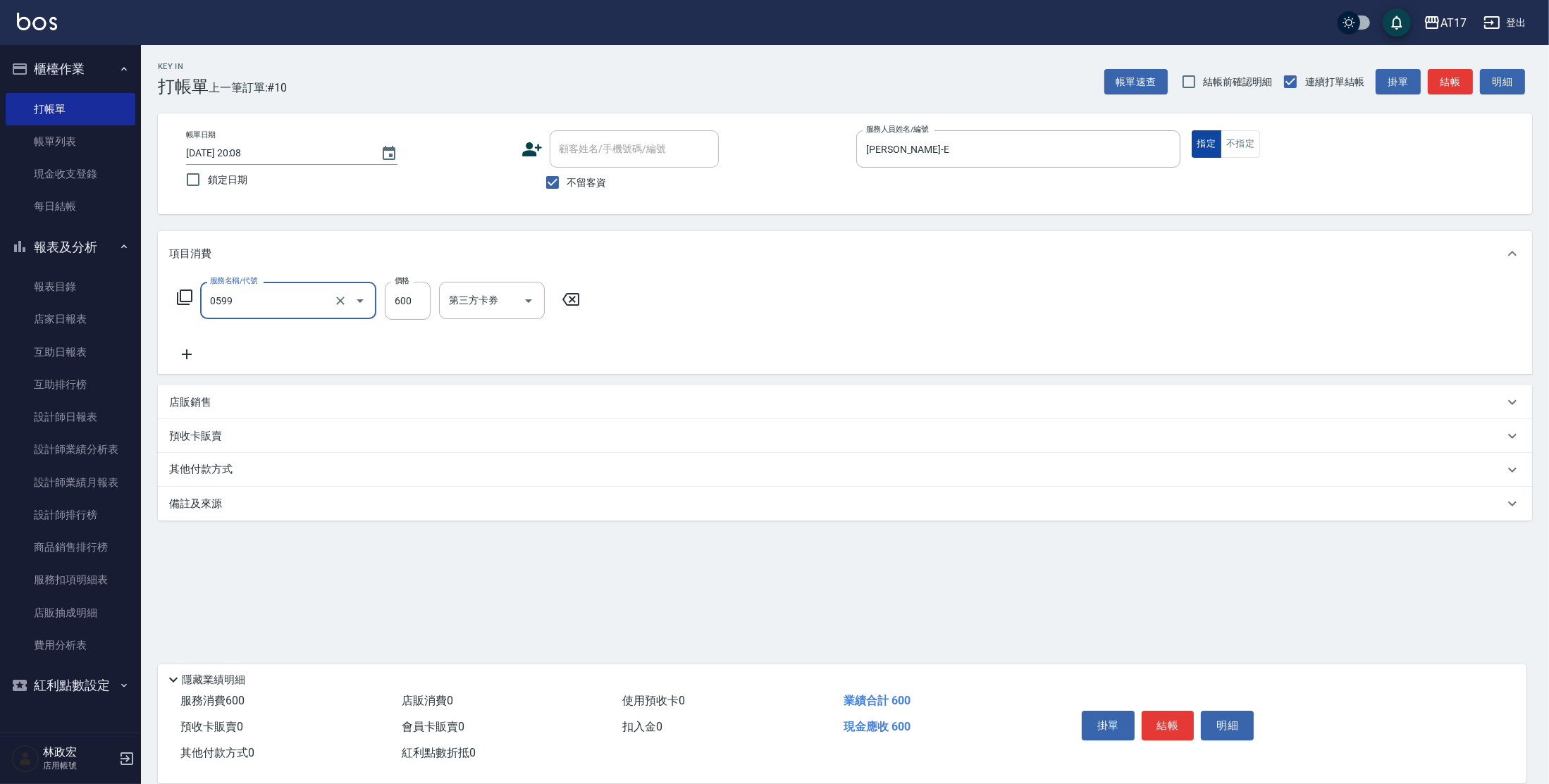
type input "精油-599(0599)"
type input "850"
type input "[PERSON_NAME]-25"
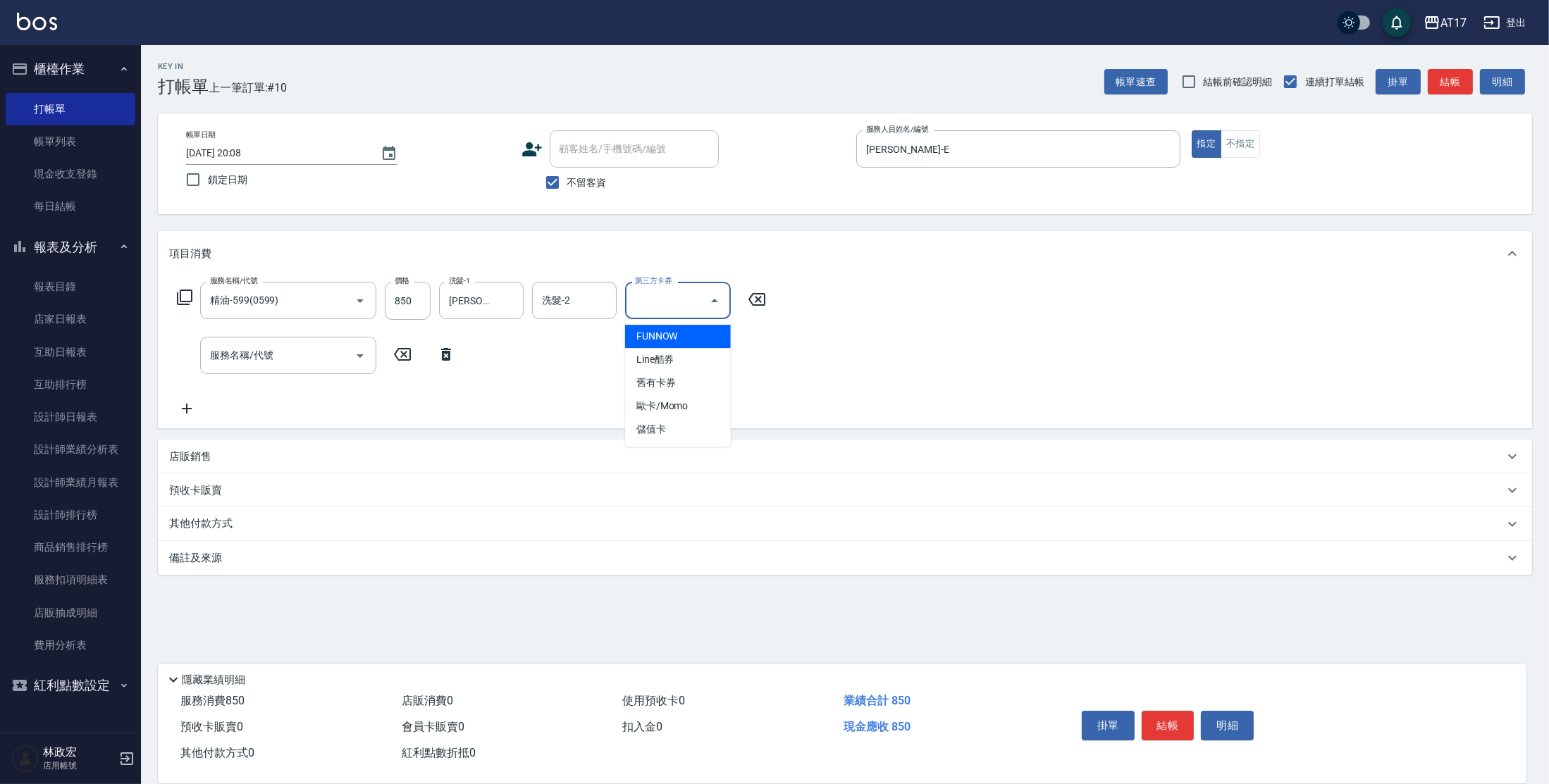
click at [669, 308] on input "第三方卡券" at bounding box center [668, 300] width 72 height 25
type input "儲值卡"
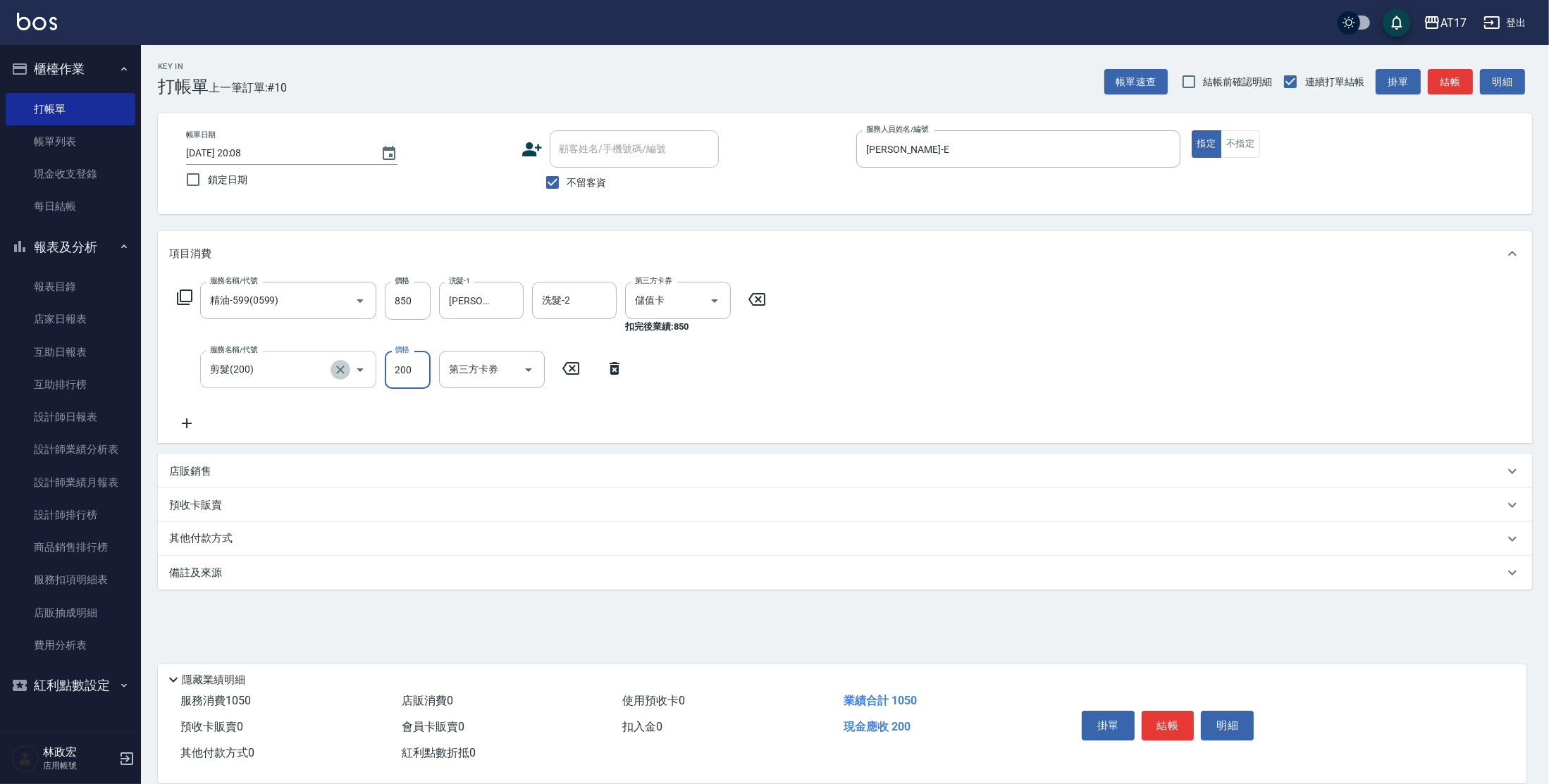
click at [341, 364] on icon "Clear" at bounding box center [340, 369] width 14 height 14
type input "剪髮(200)"
type input "儲值3000(83000)"
type input "100"
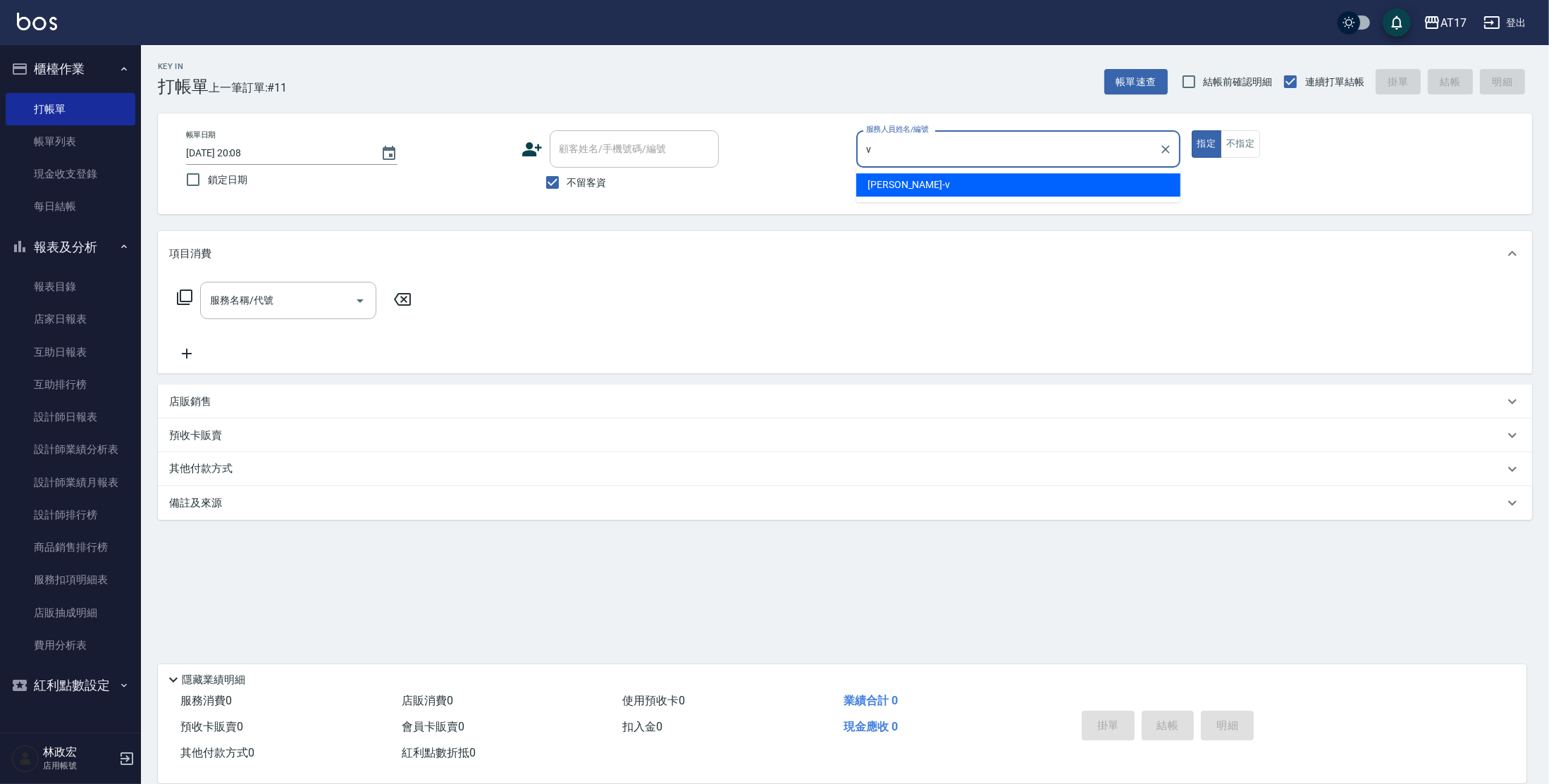
type input "[PERSON_NAME]-v"
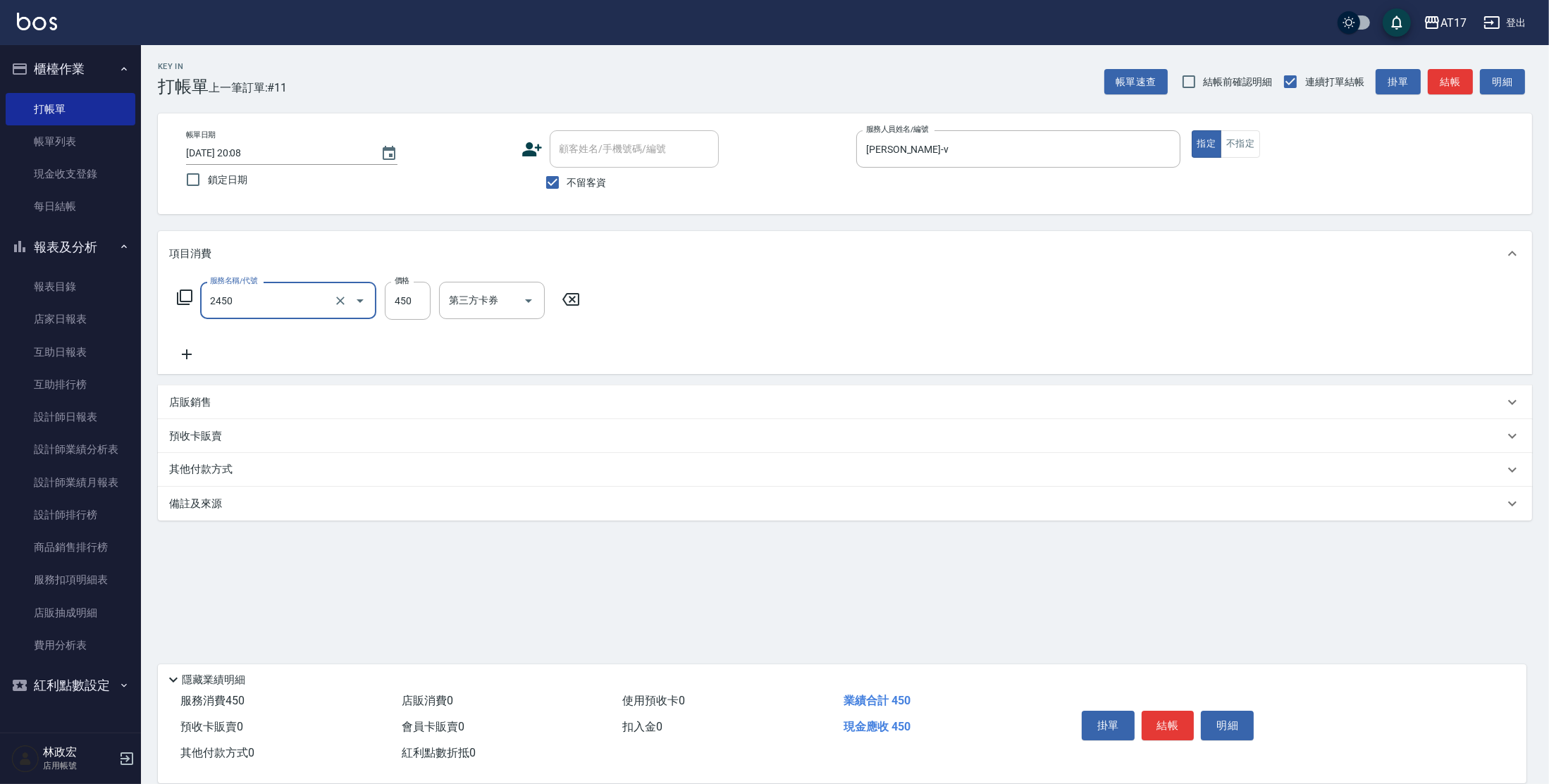
type input "C剪髮套餐(2450)"
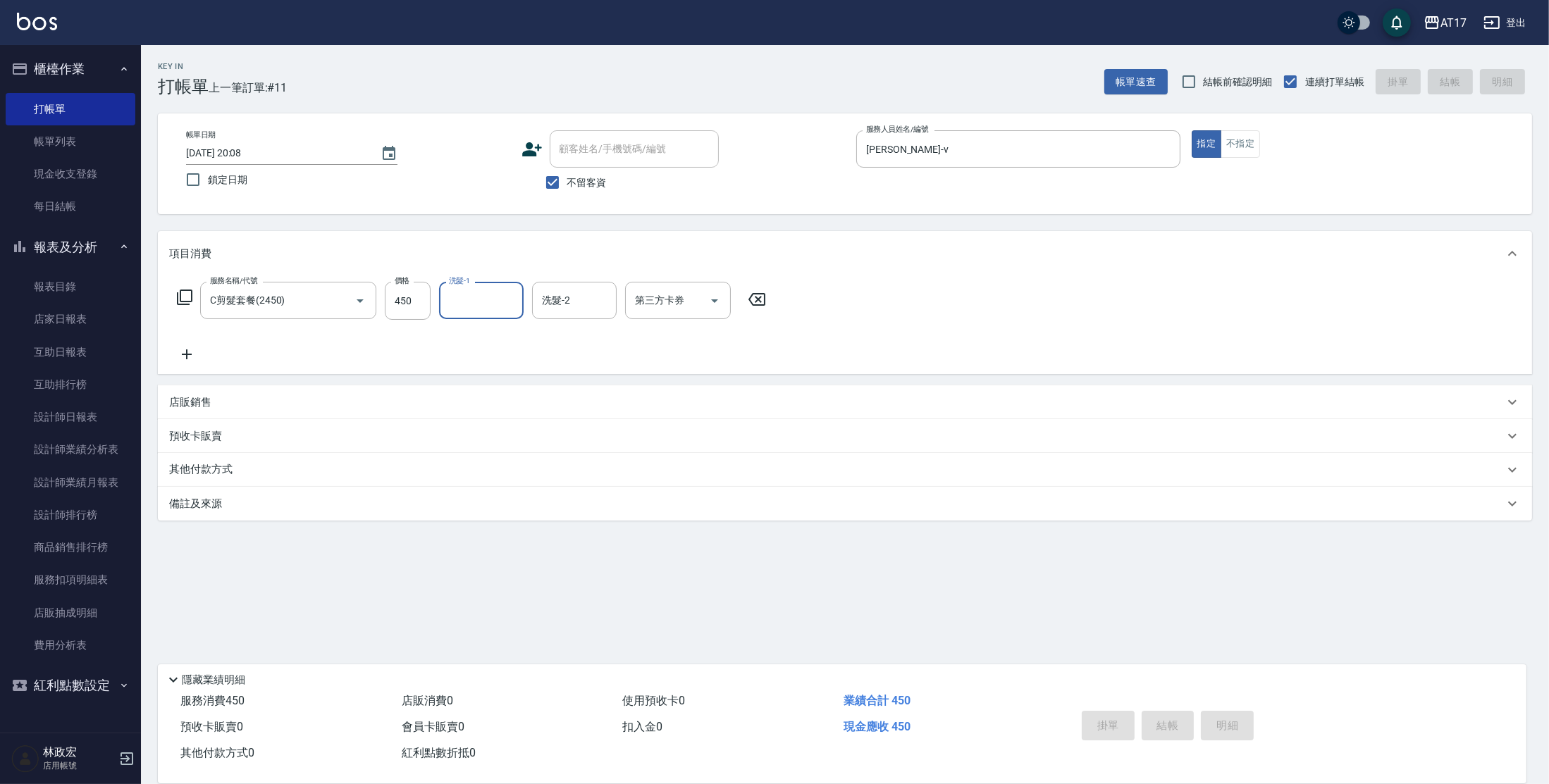
type input "[DATE] 20:09"
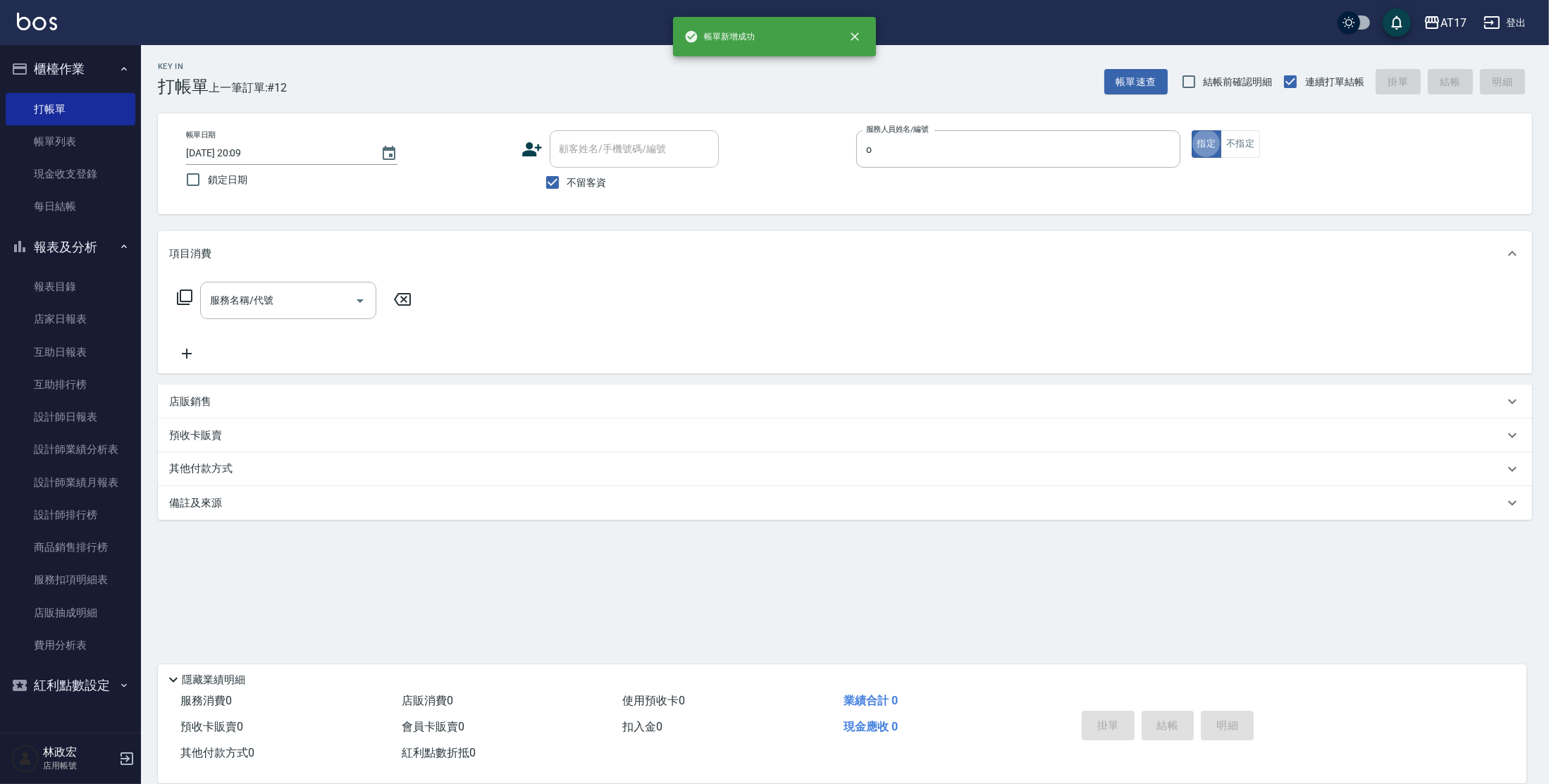
type input "Olly-O"
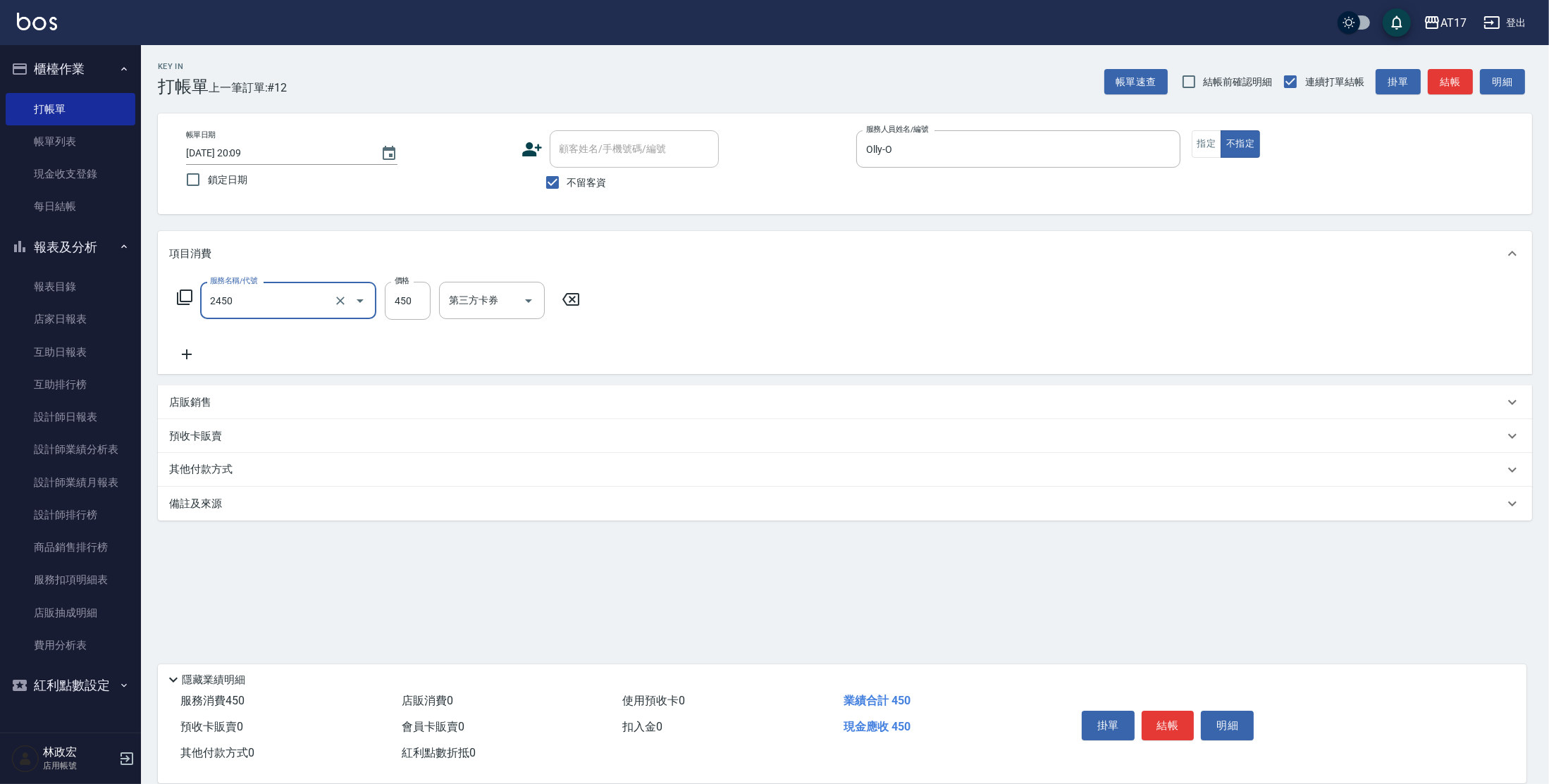
type input "C剪髮套餐(2450)"
type input "[PERSON_NAME]-27"
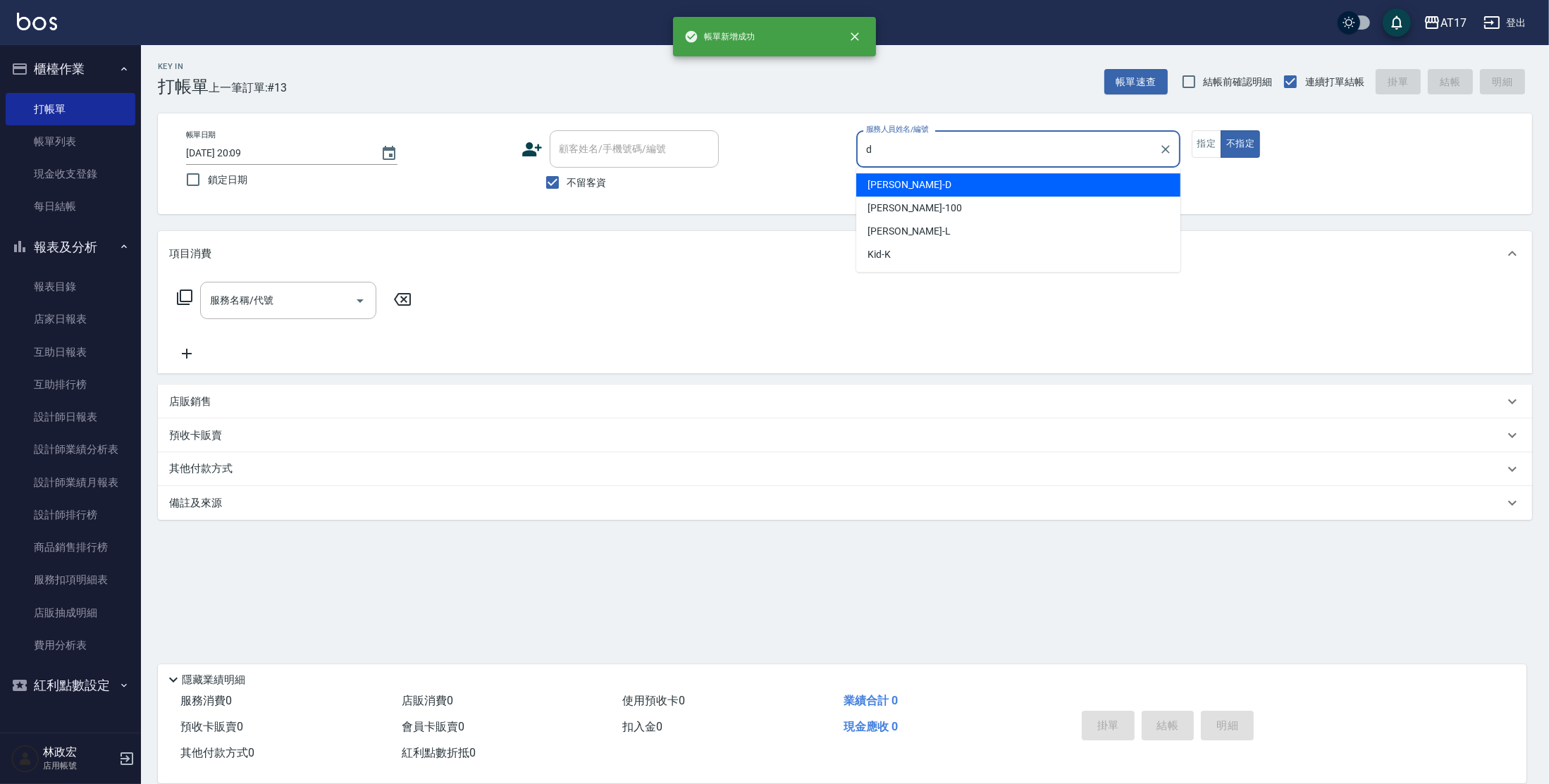
type input "[PERSON_NAME]-D"
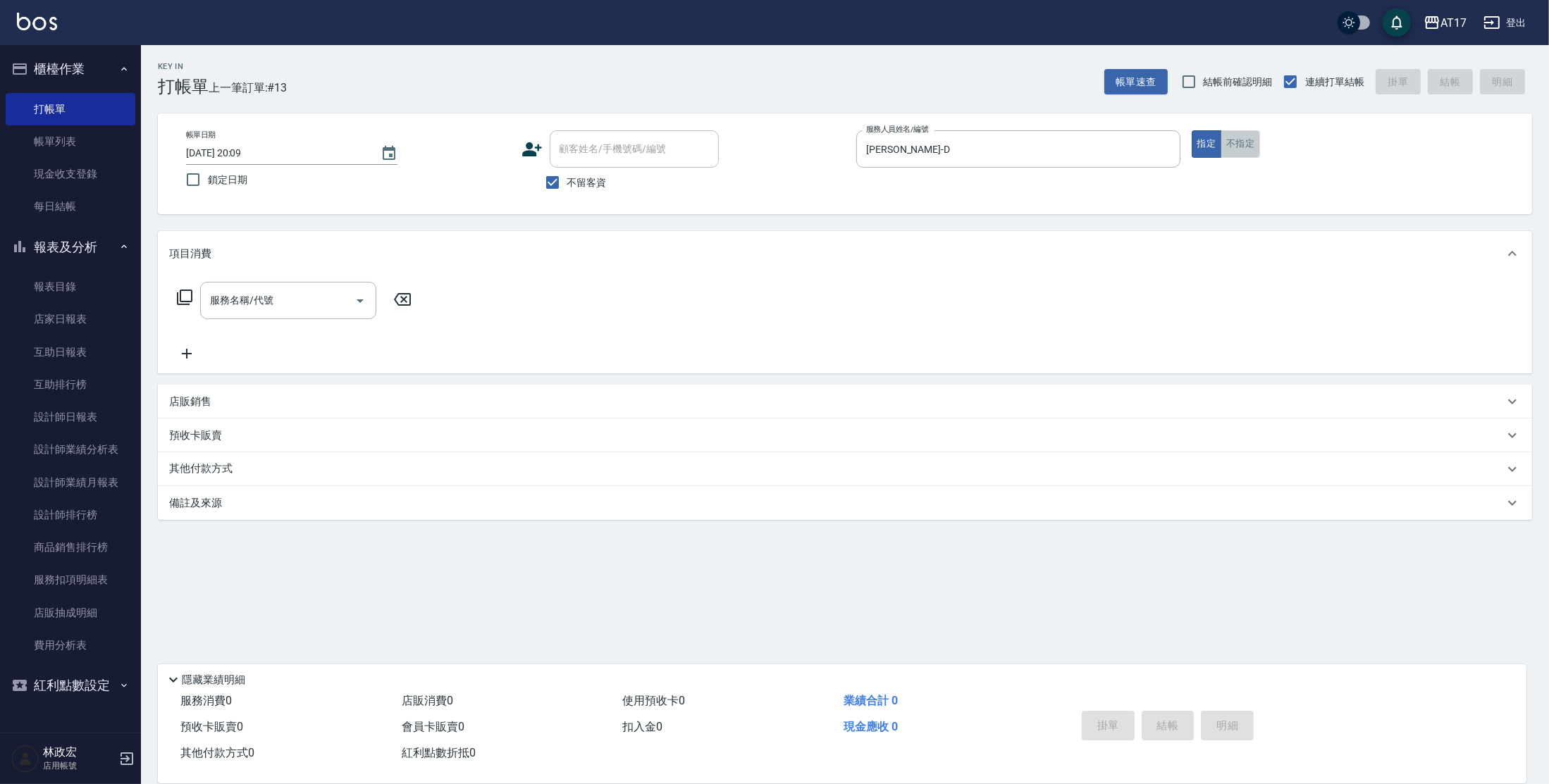
click at [1249, 136] on button "不指定" at bounding box center [1241, 144] width 40 height 27
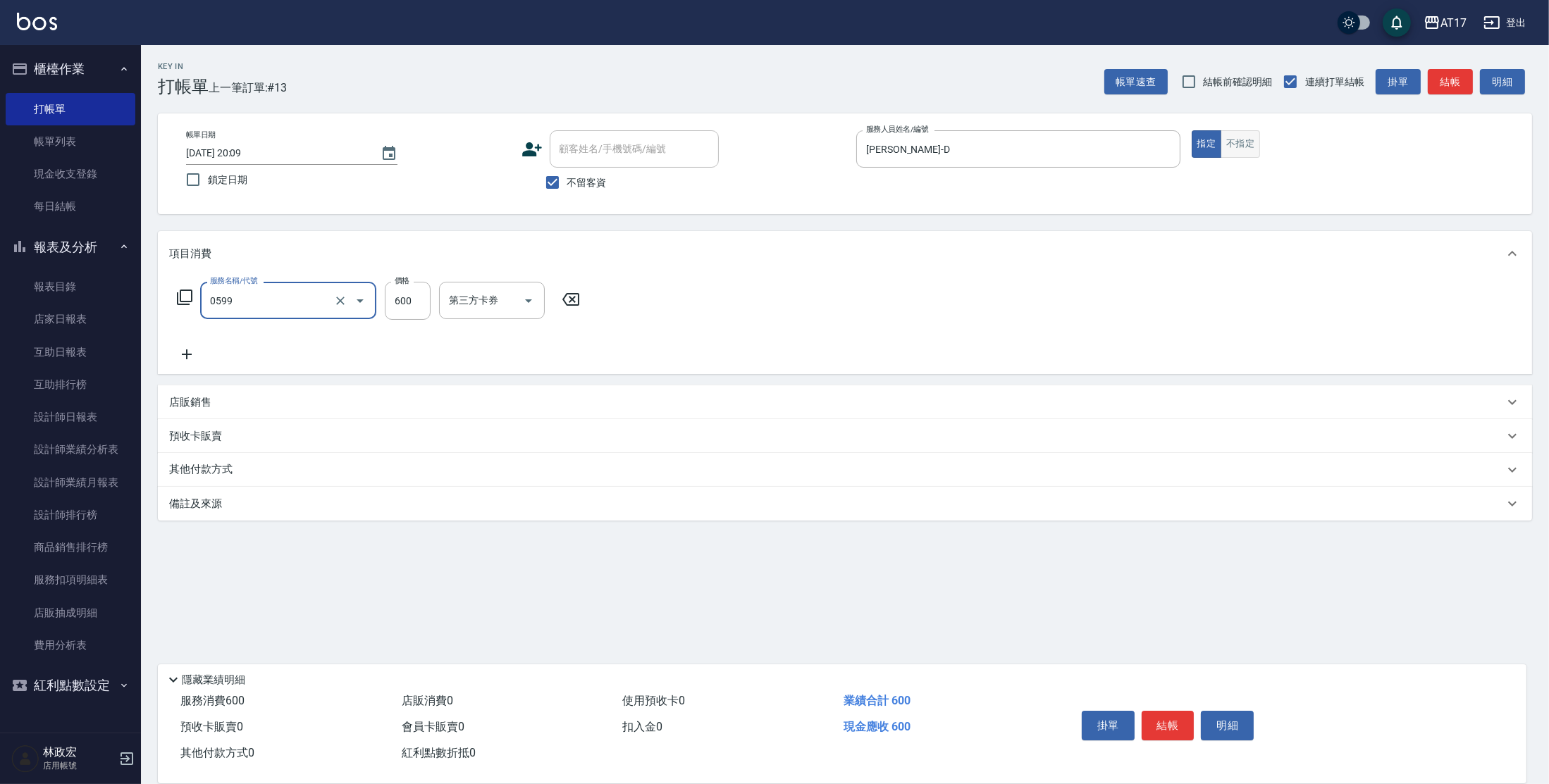
type input "精油-599(0599)"
type input "欣麗-77"
type input "3"
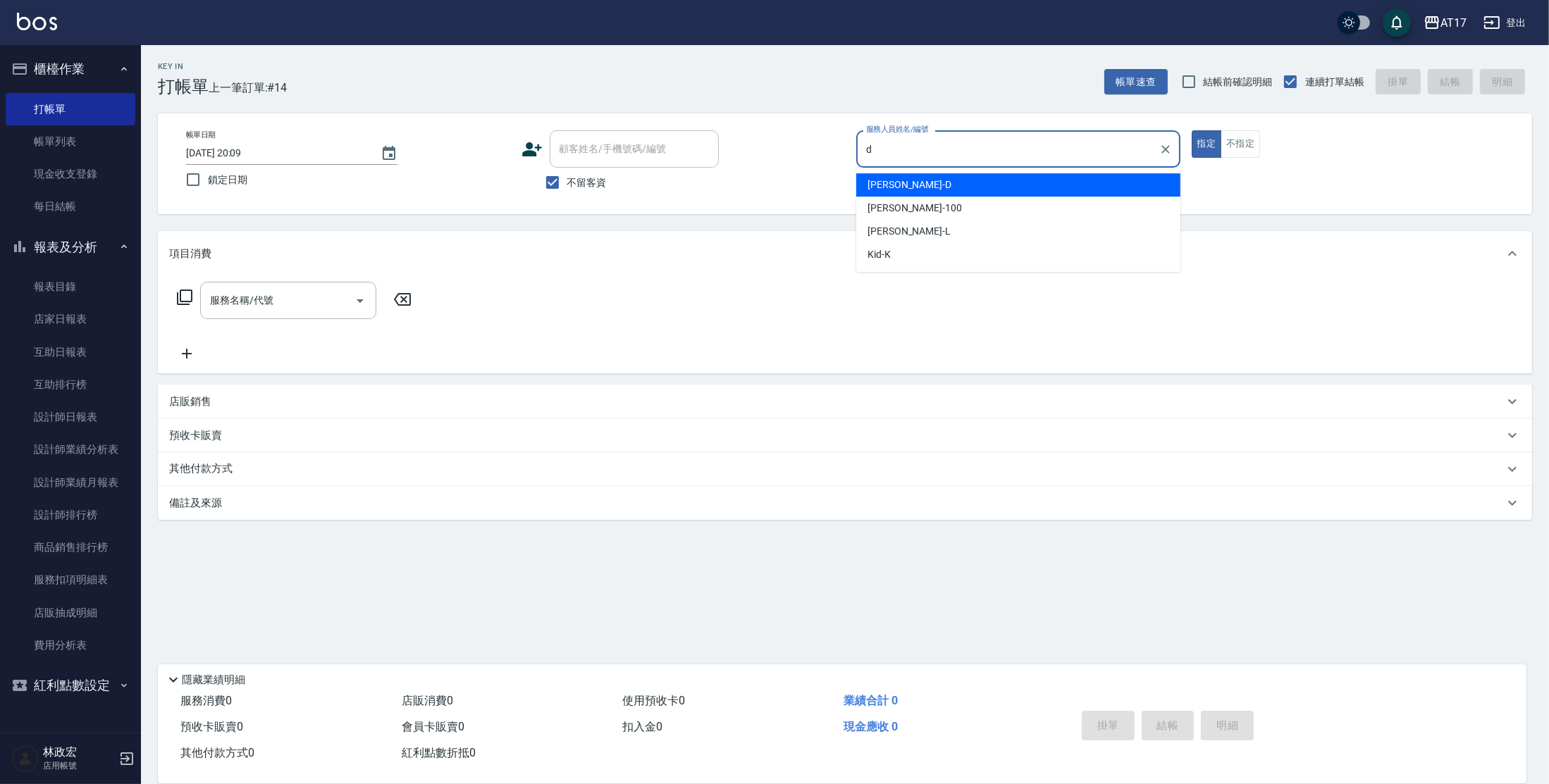
type input "[PERSON_NAME]-D"
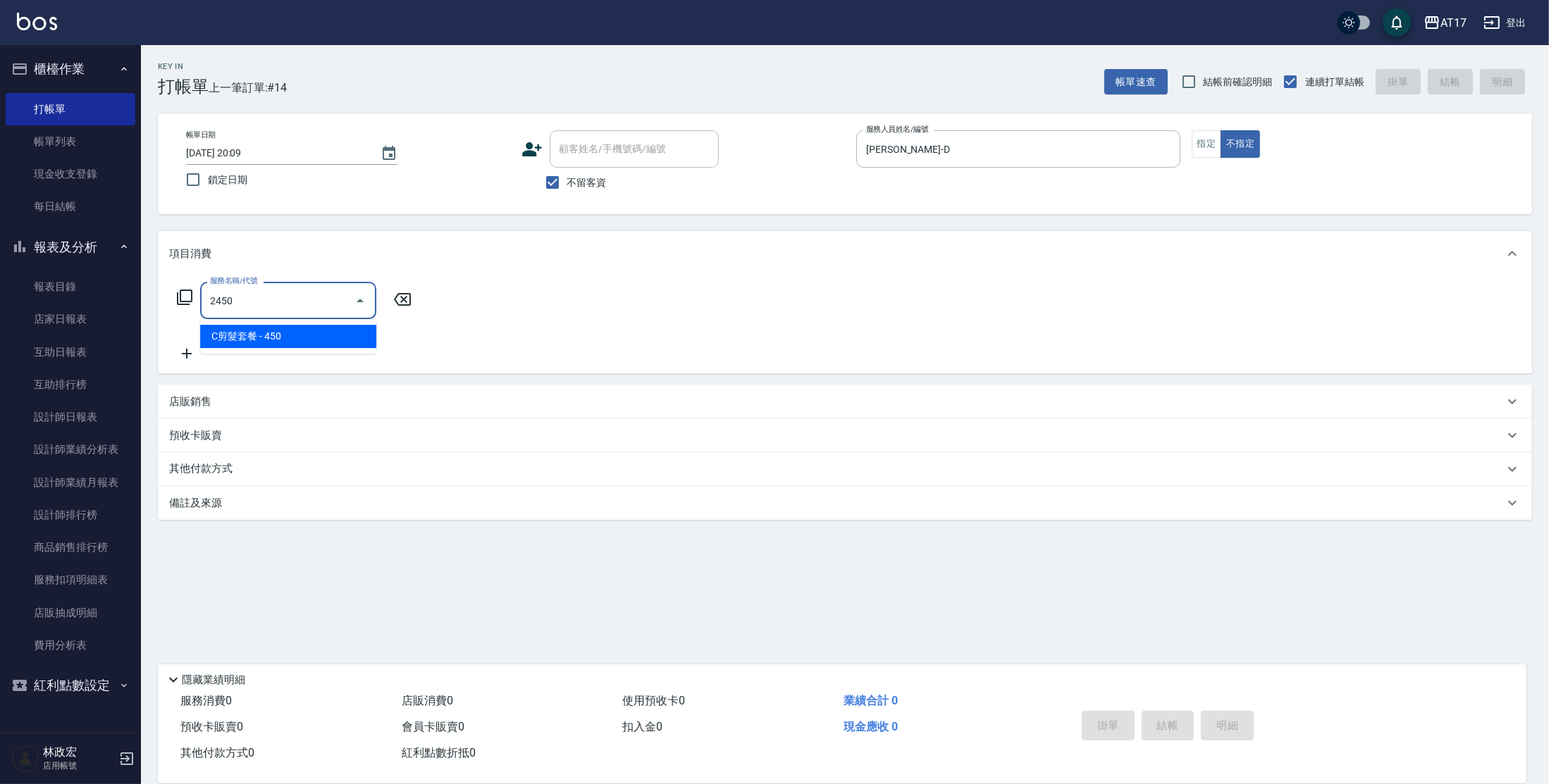
type input "C剪髮套餐(2450)"
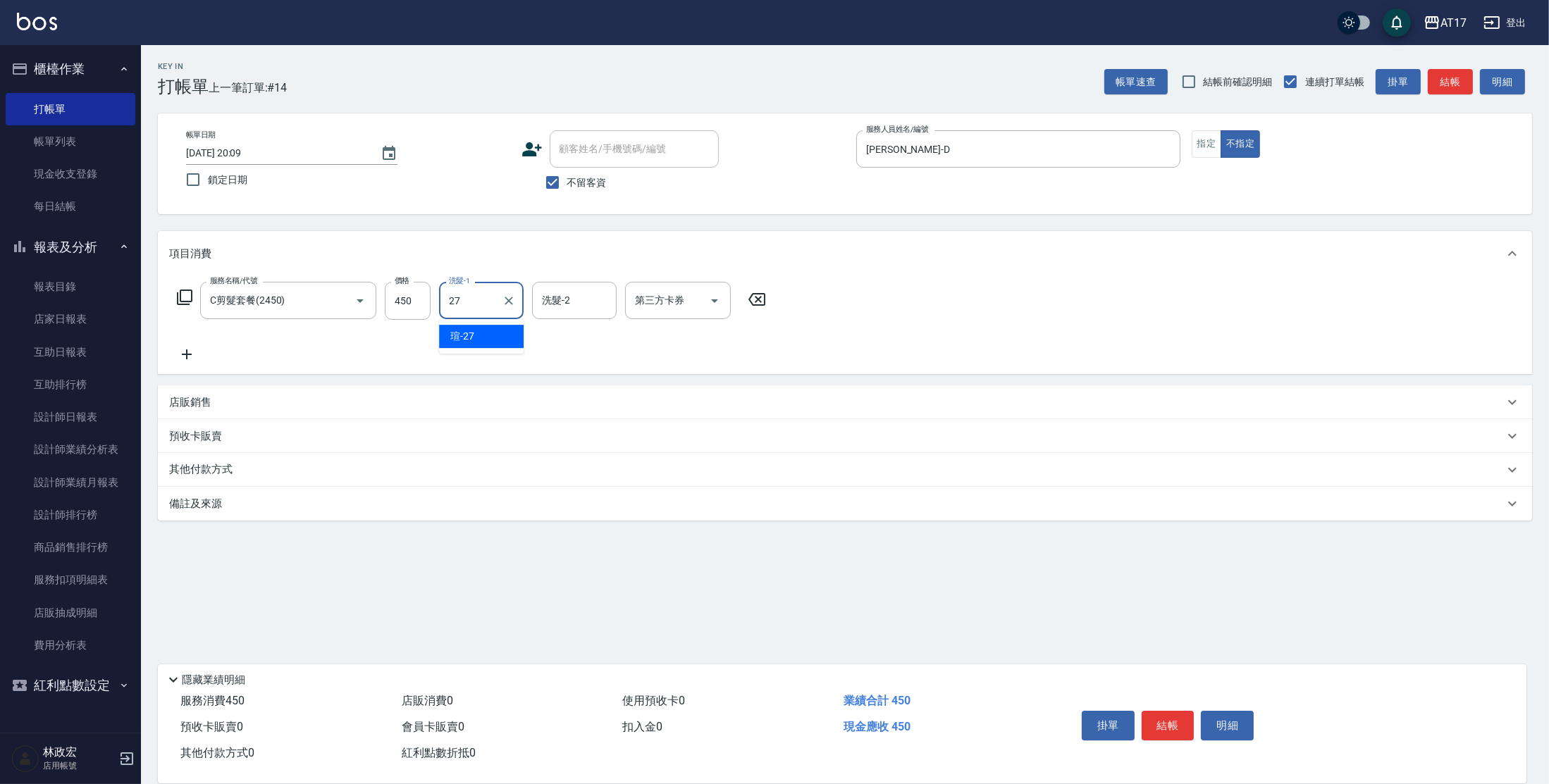
type input "[PERSON_NAME]-27"
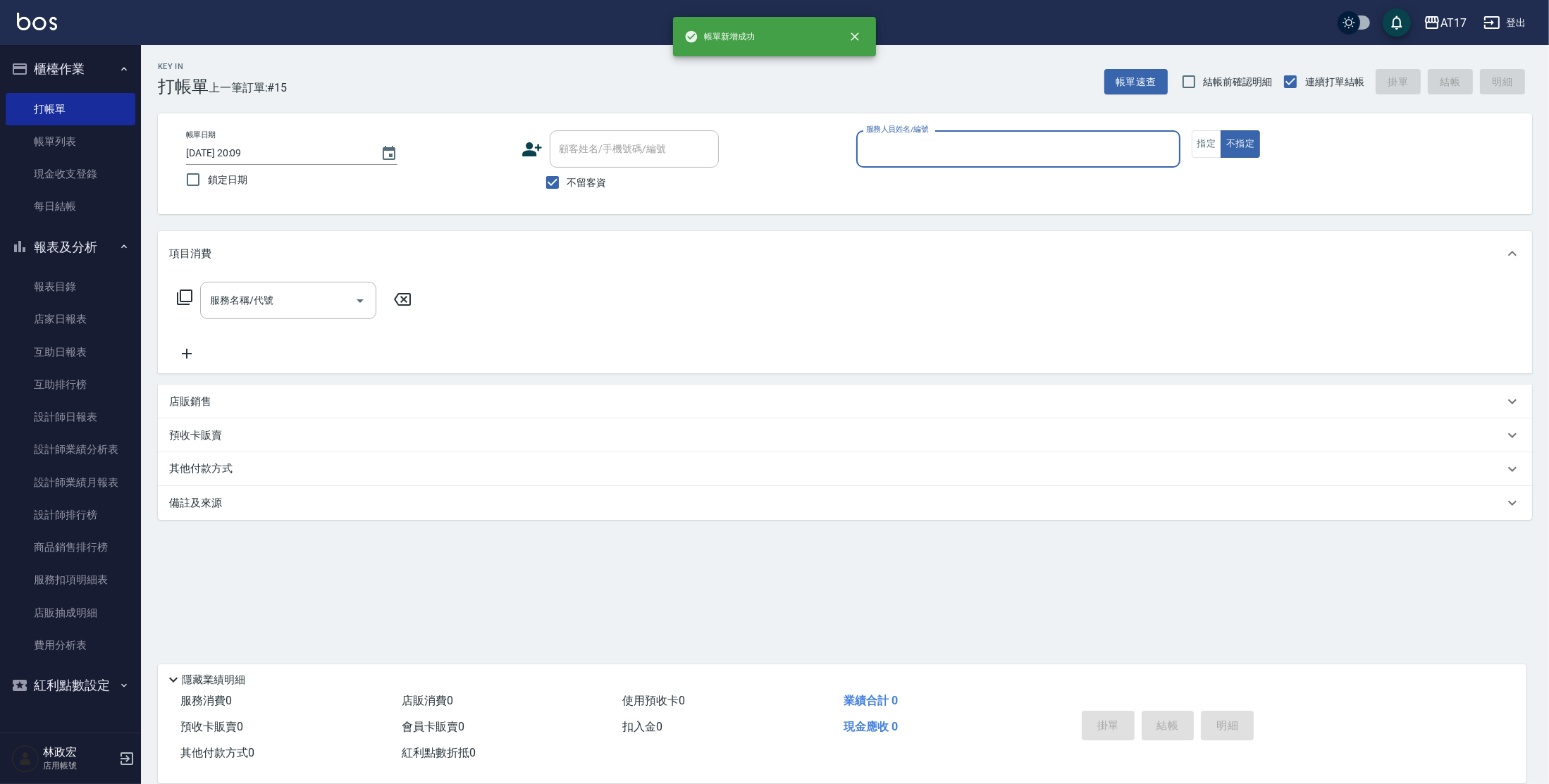
type input "w"
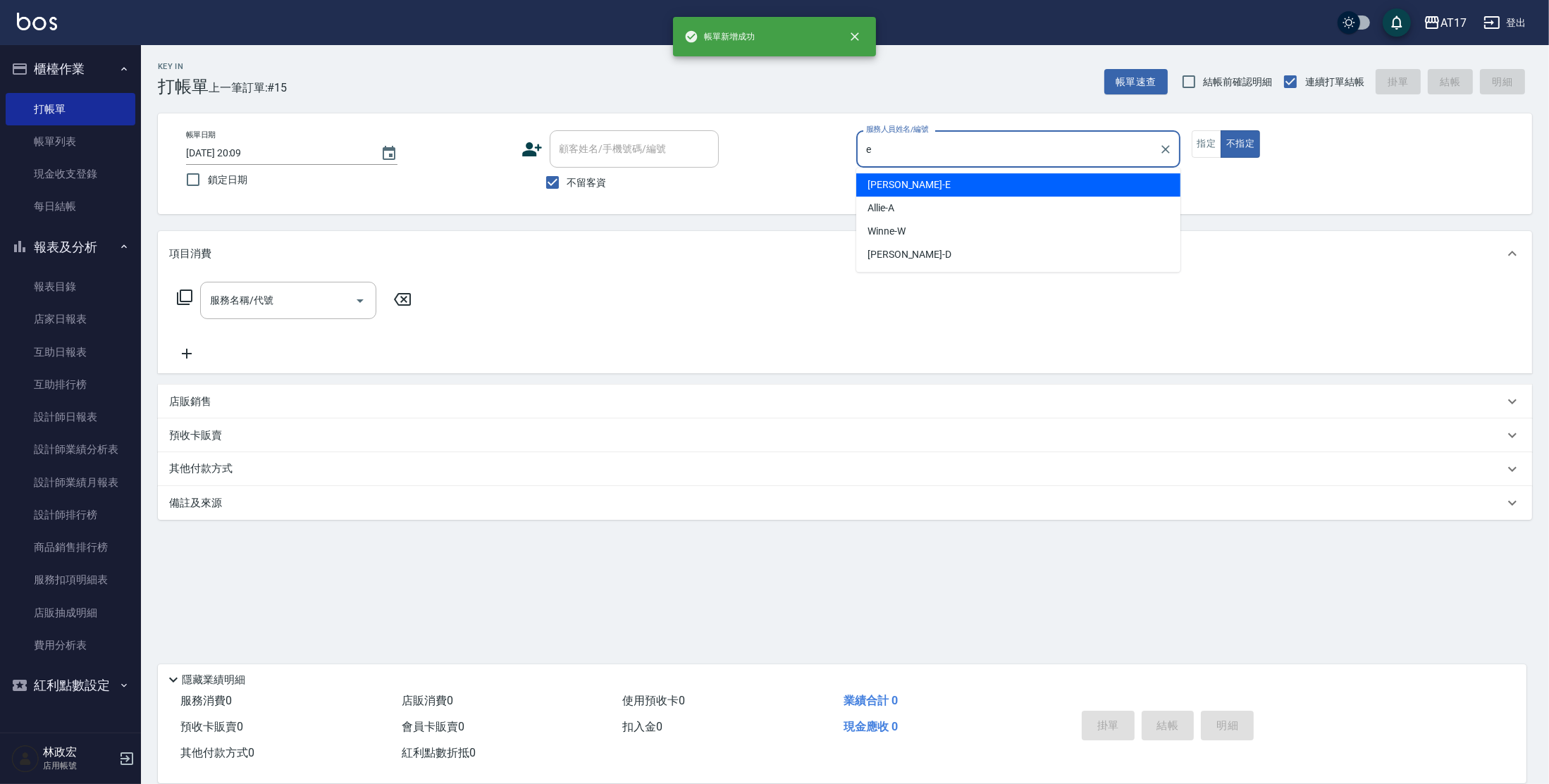
type input "[PERSON_NAME]-E"
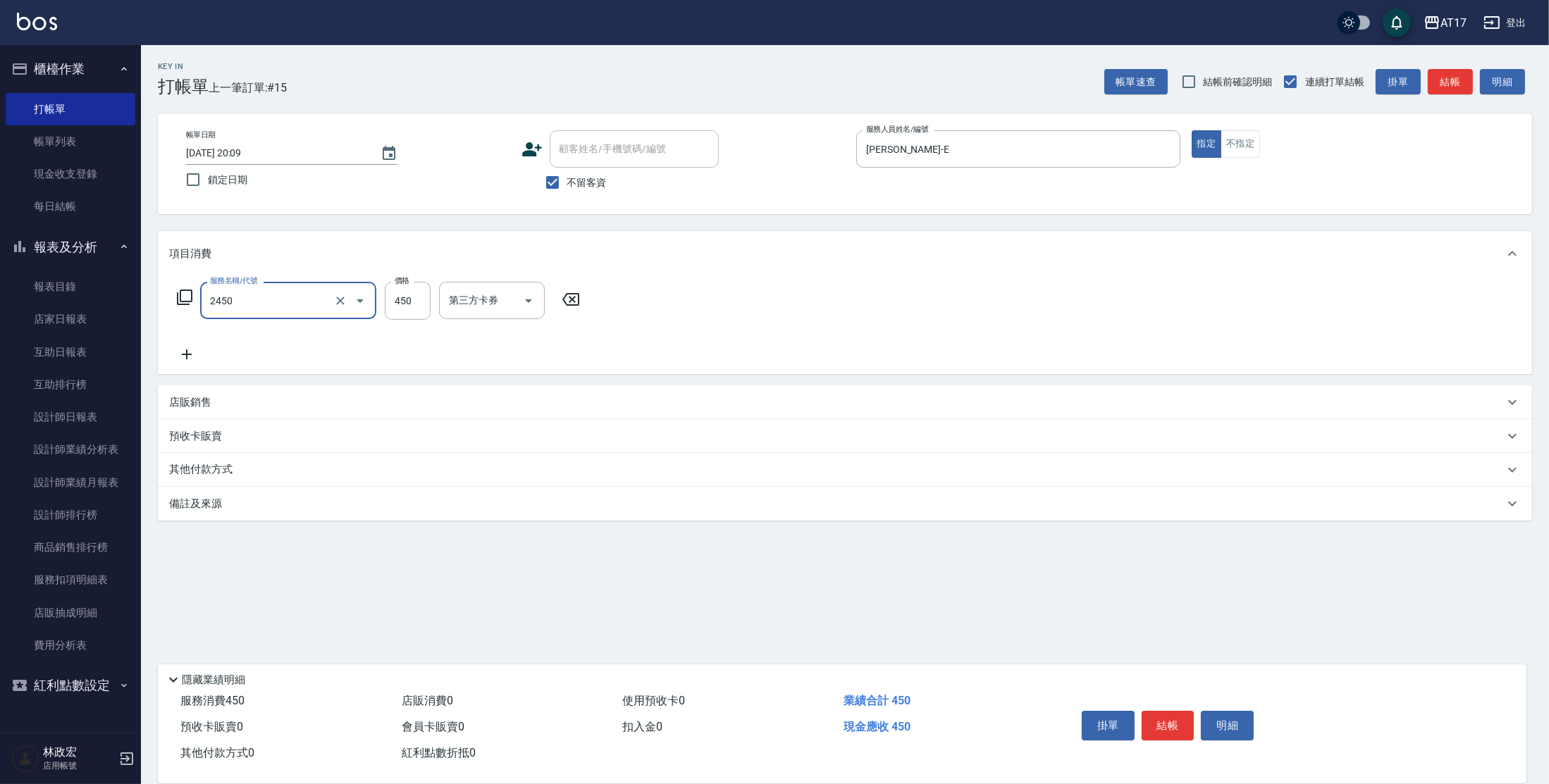
type input "C剪髮套餐(2450)"
type input "[PERSON_NAME]-27"
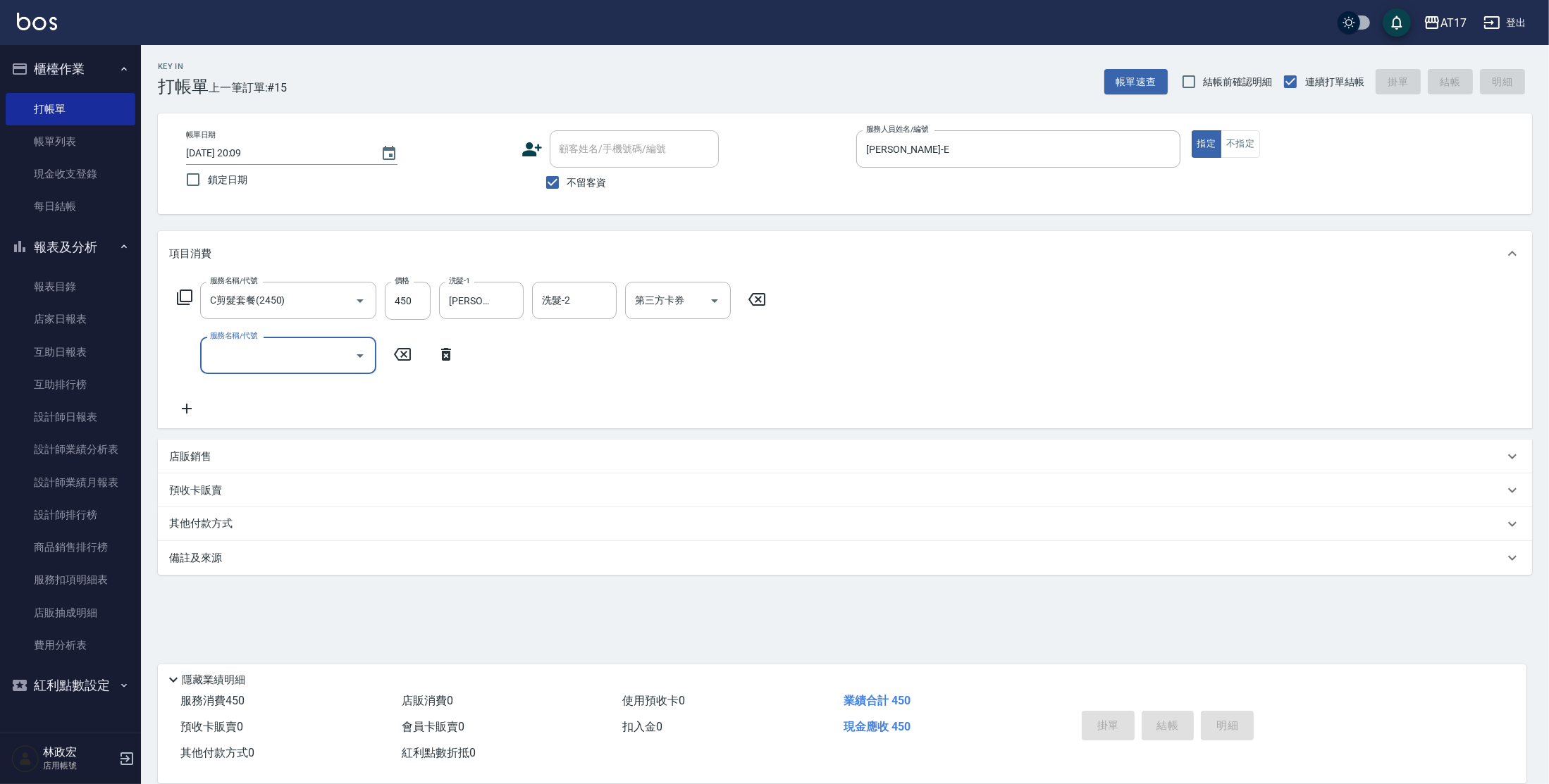
type input "[DATE] 20:10"
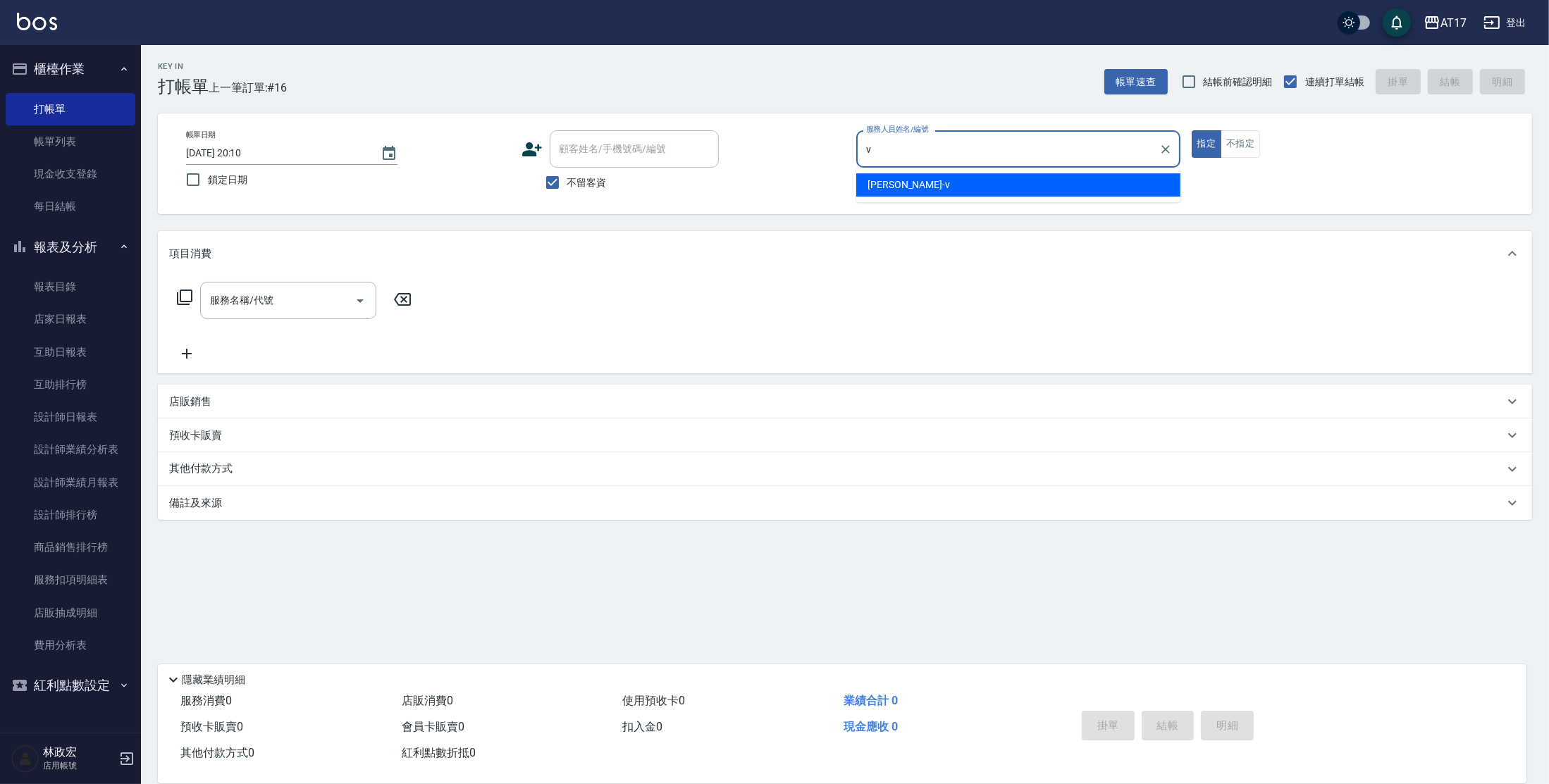
type input "[PERSON_NAME]-v"
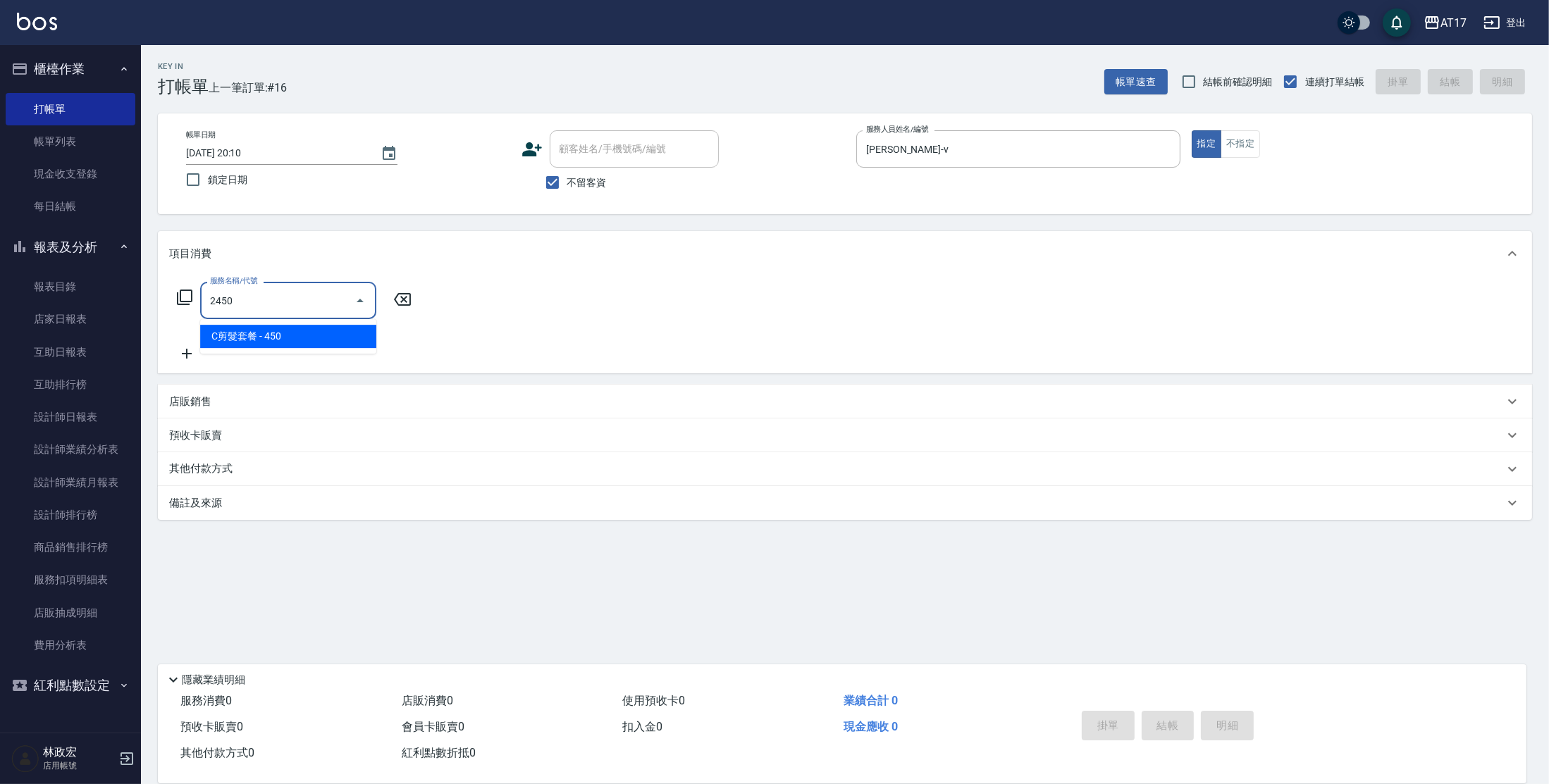
type input "C剪髮套餐(2450)"
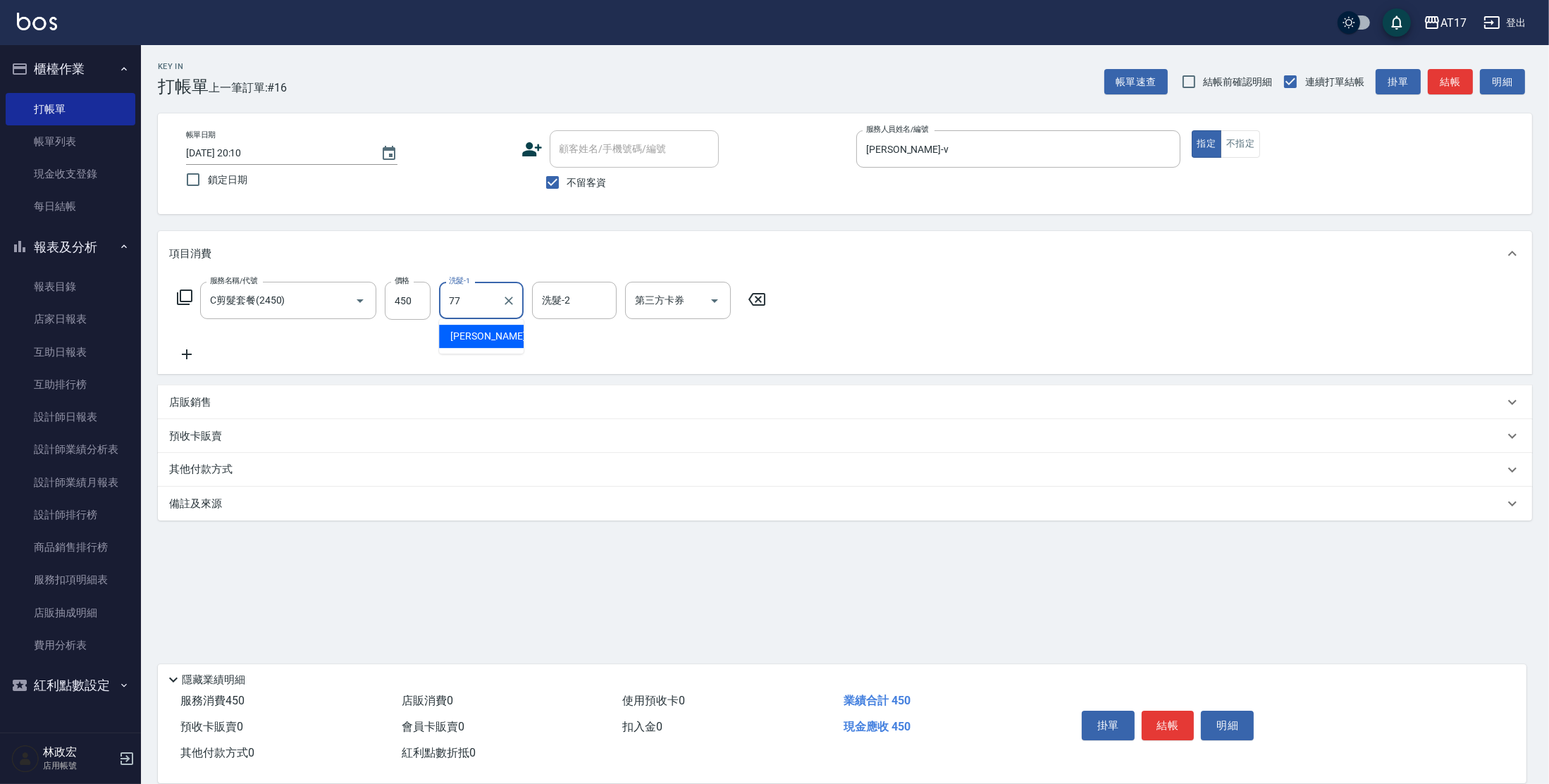
type input "欣麗-77"
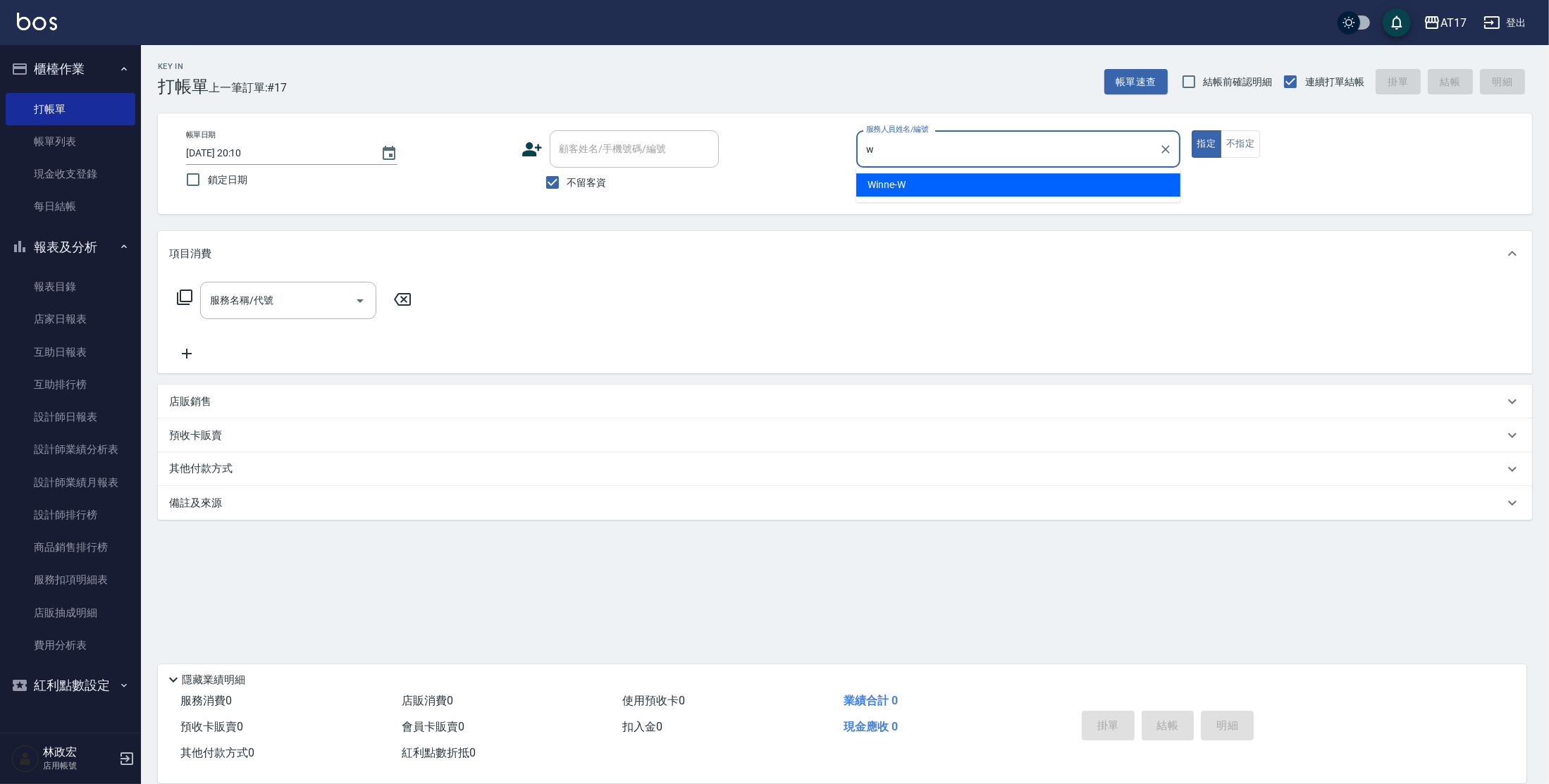
type input "Winne-W"
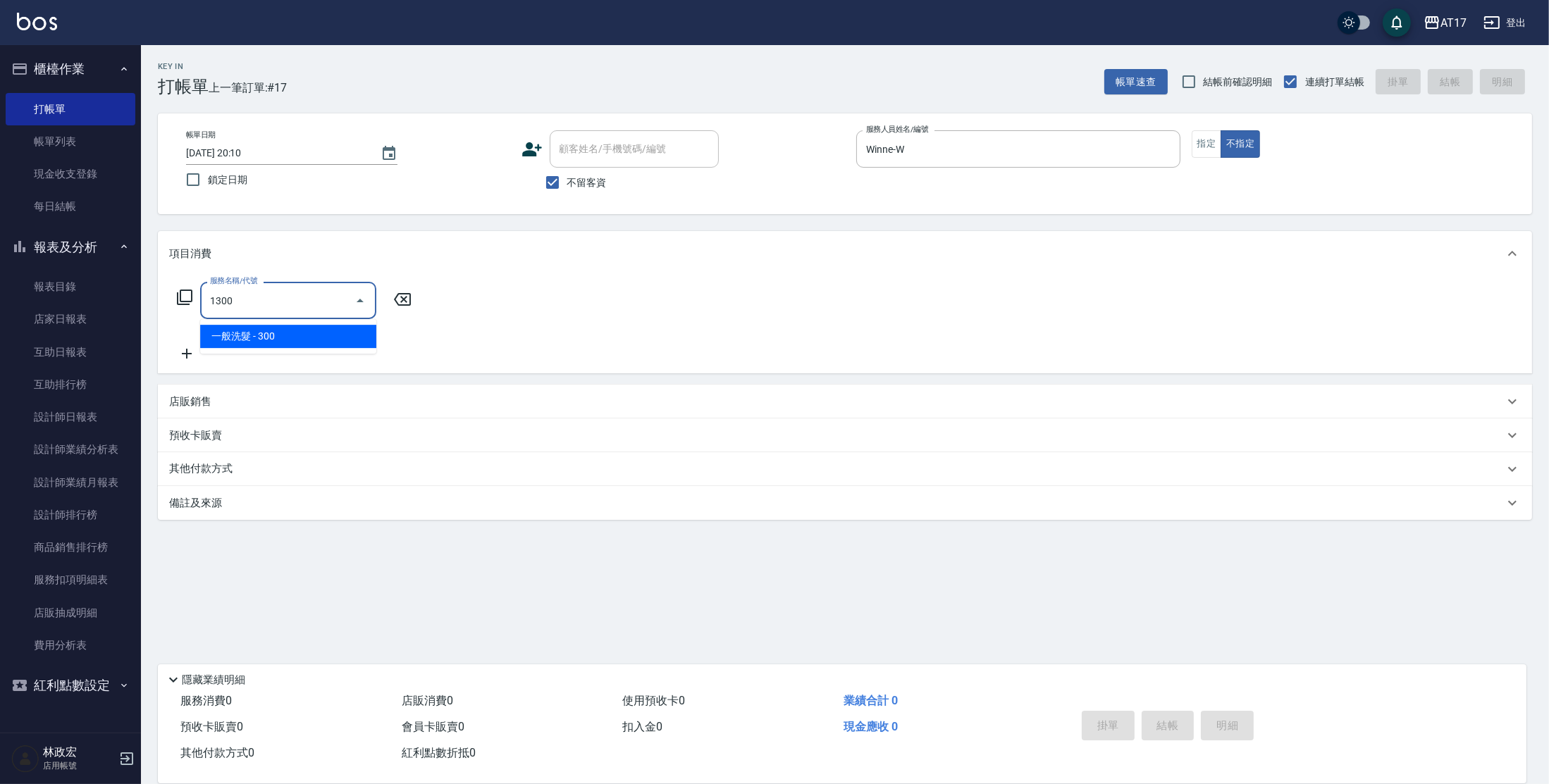
type input "一般洗髮(1300)"
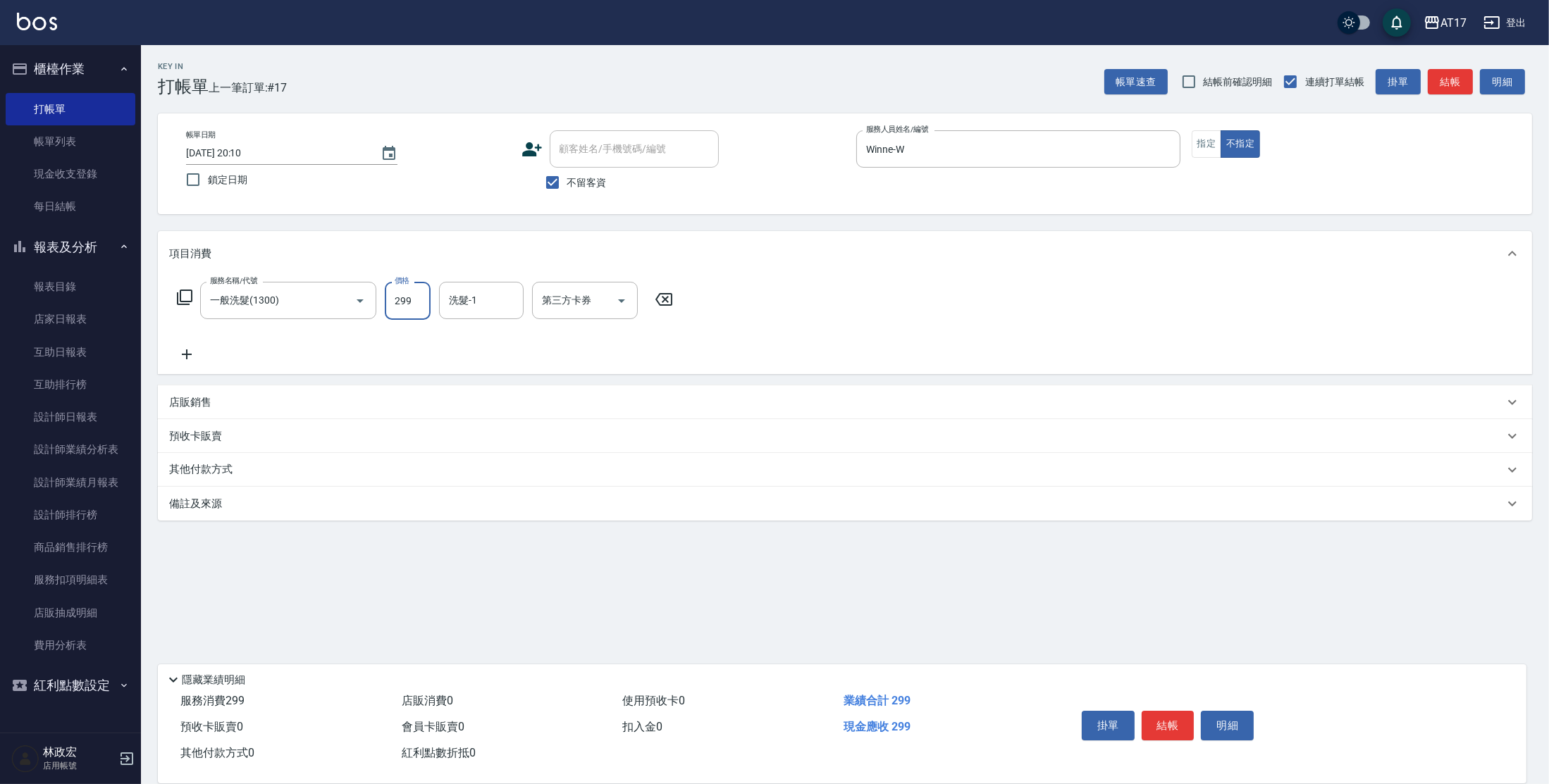
type input "299"
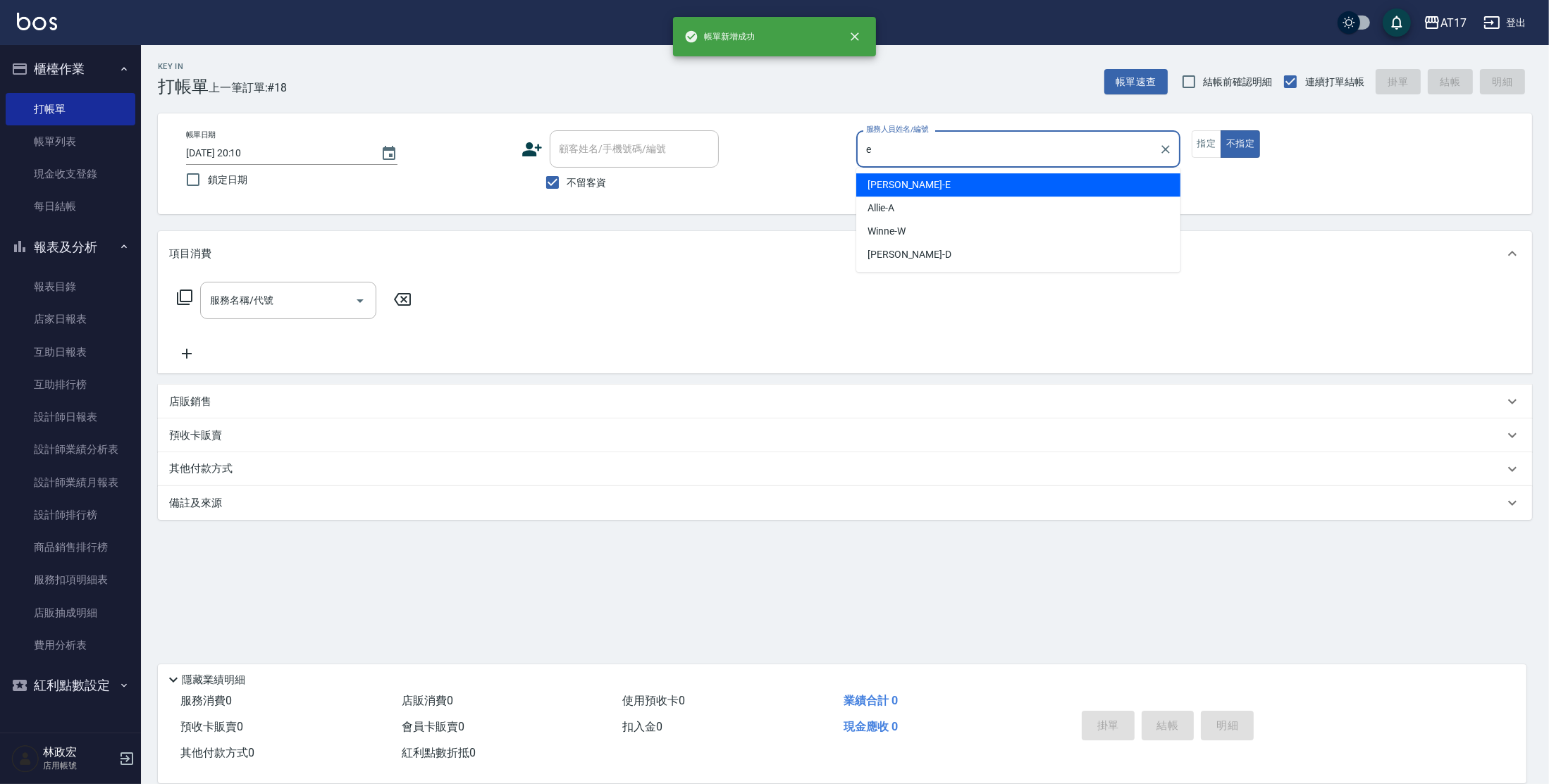
type input "[PERSON_NAME]-E"
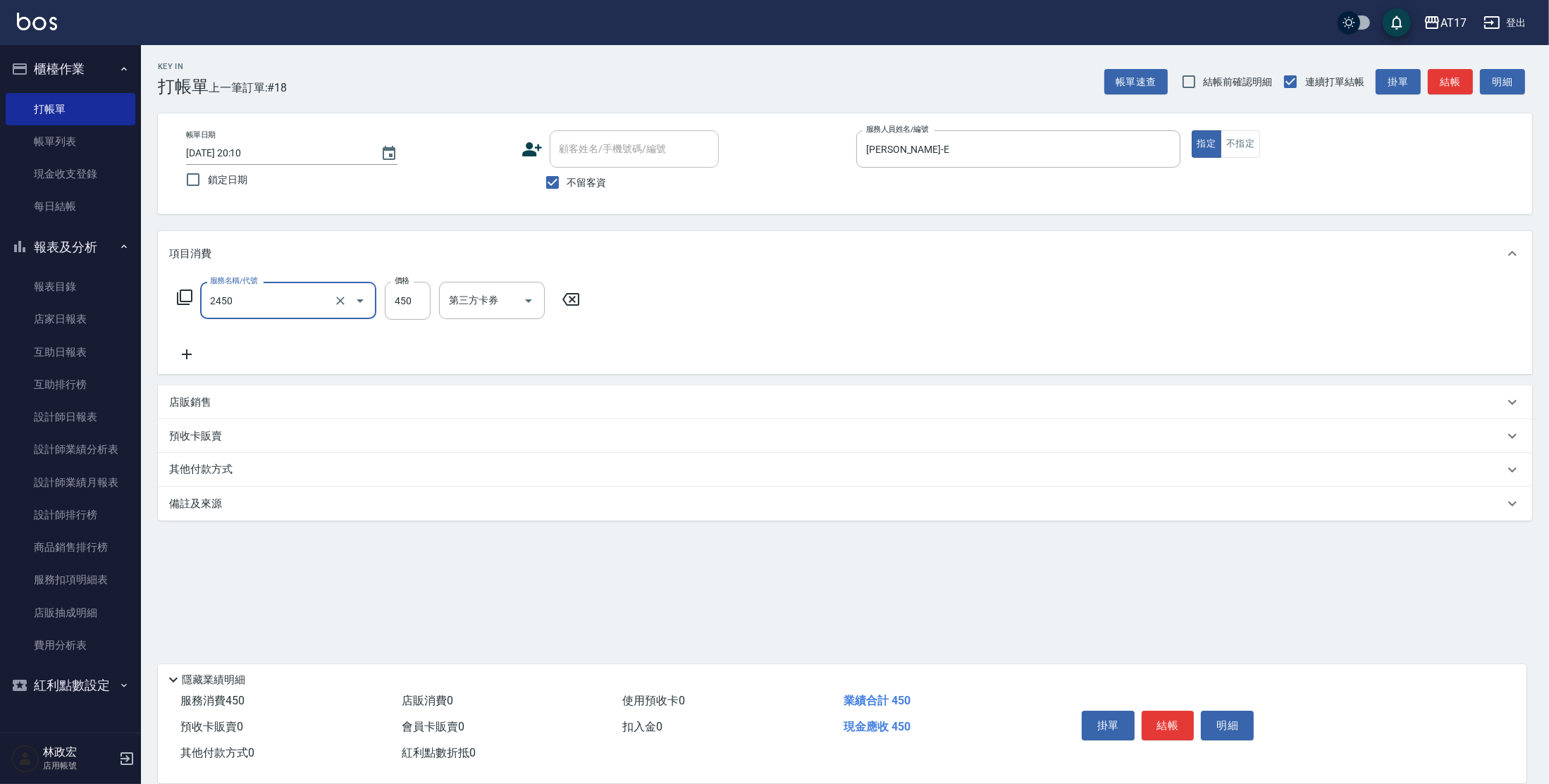
type input "C剪髮套餐(2450)"
type input "[PERSON_NAME]-25"
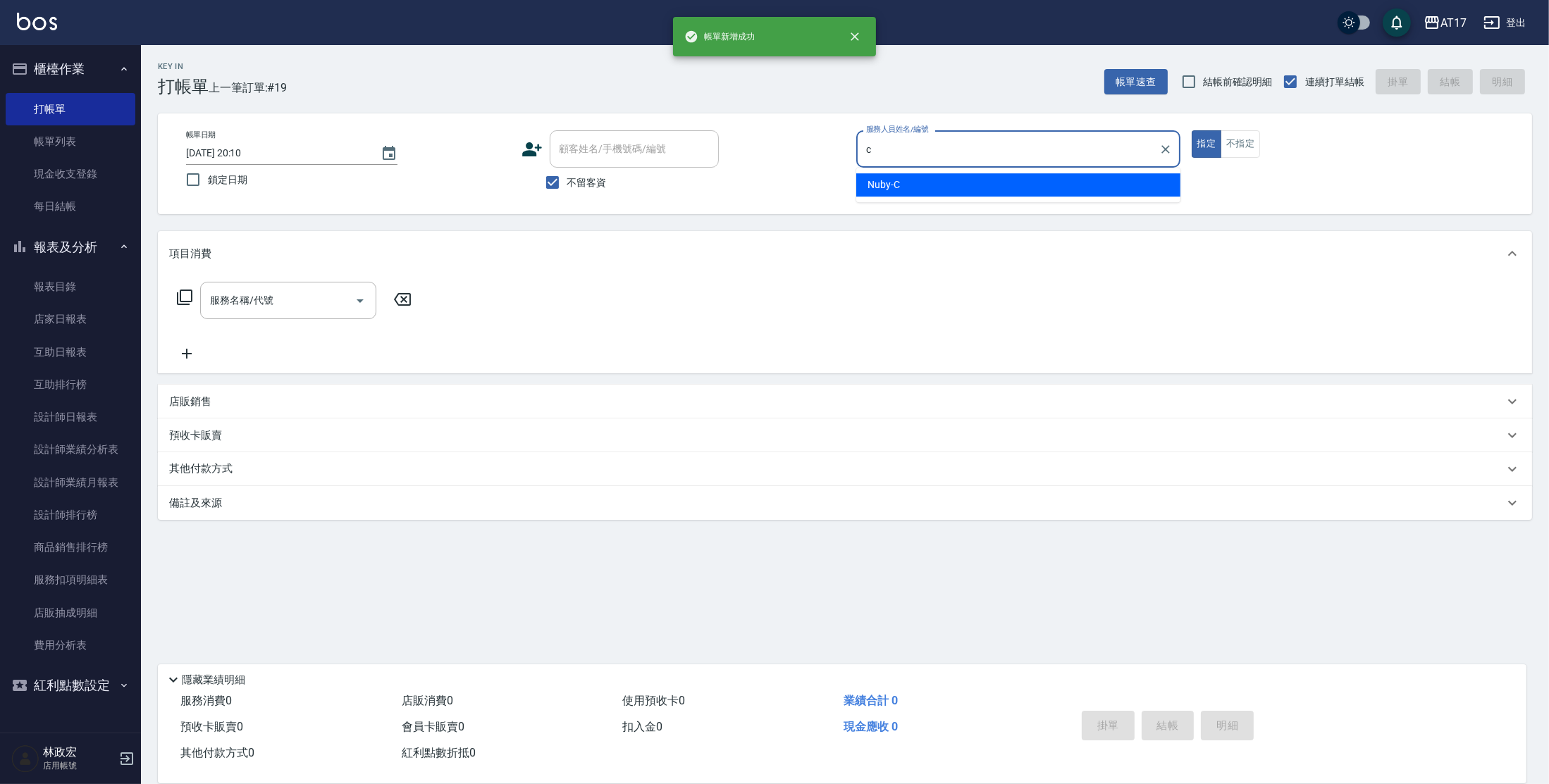
type input "Nuby-C"
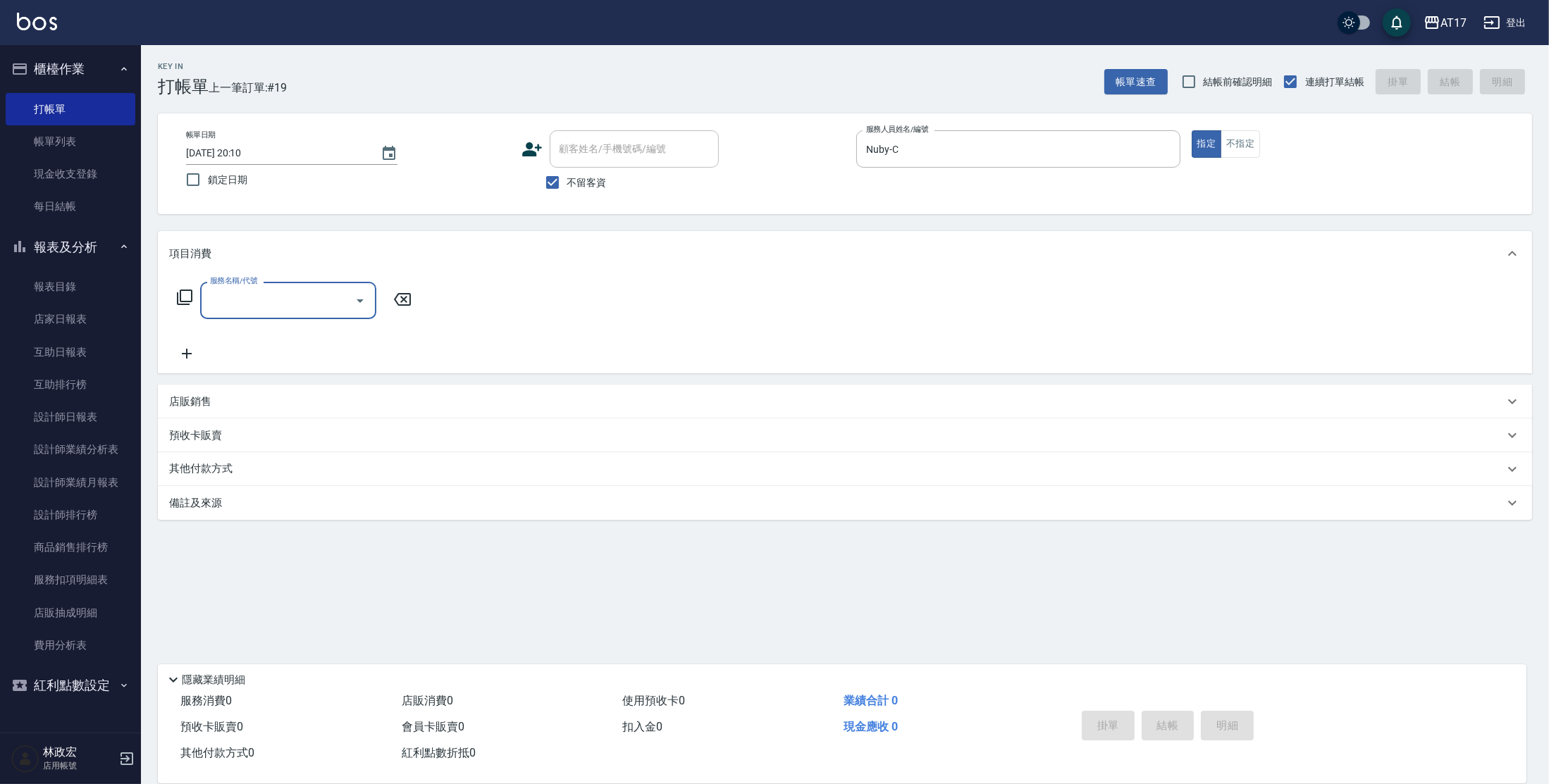
click at [182, 293] on icon at bounding box center [184, 297] width 17 height 17
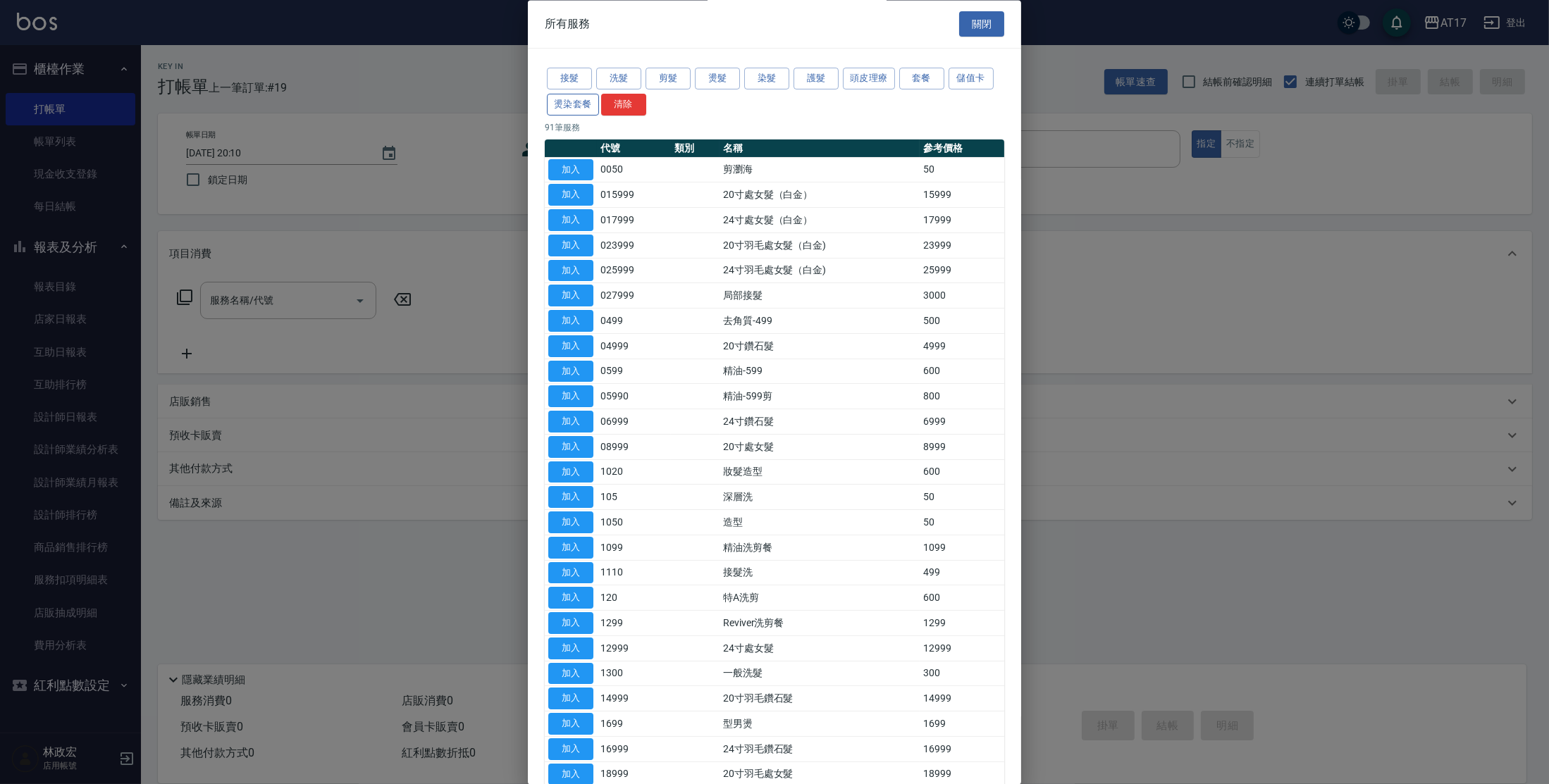
click at [565, 109] on button "燙染套餐" at bounding box center [573, 105] width 52 height 22
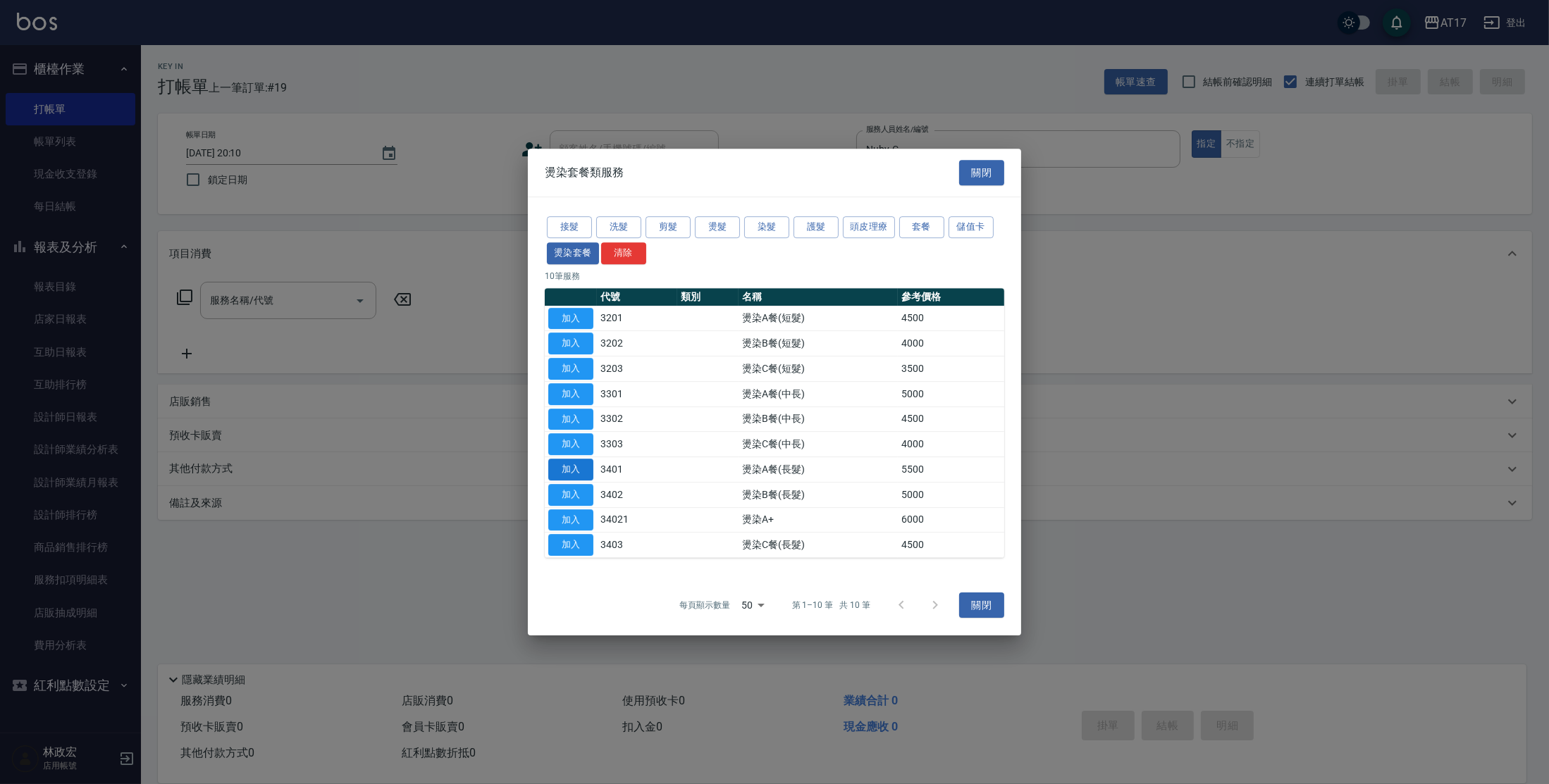
click at [585, 464] on button "加入" at bounding box center [570, 470] width 45 height 22
type input "燙染A餐(長髮)(3401)"
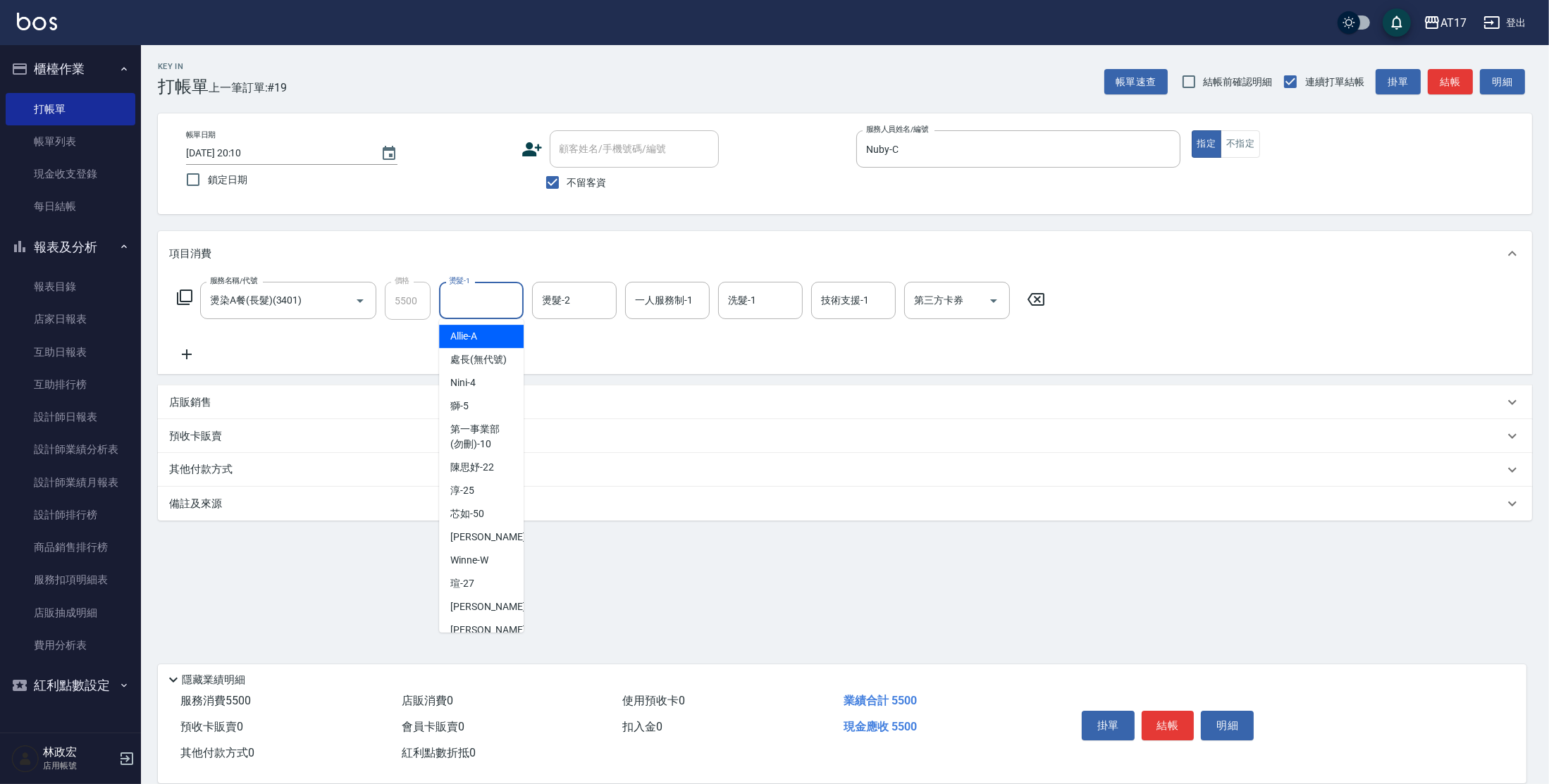
click at [463, 304] on input "燙髮-1" at bounding box center [481, 300] width 72 height 25
type input "Winne-W"
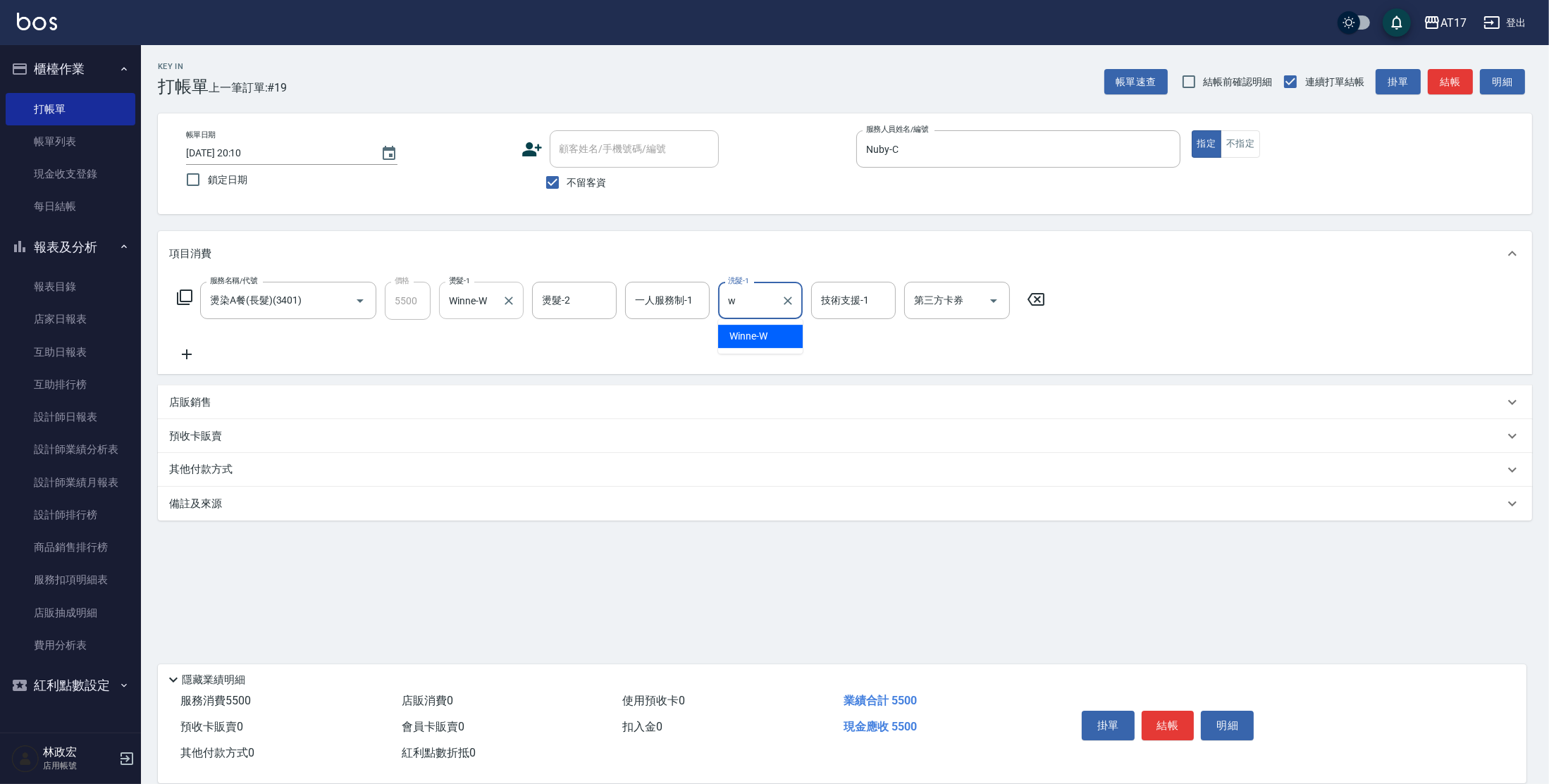
type input "Winne-W"
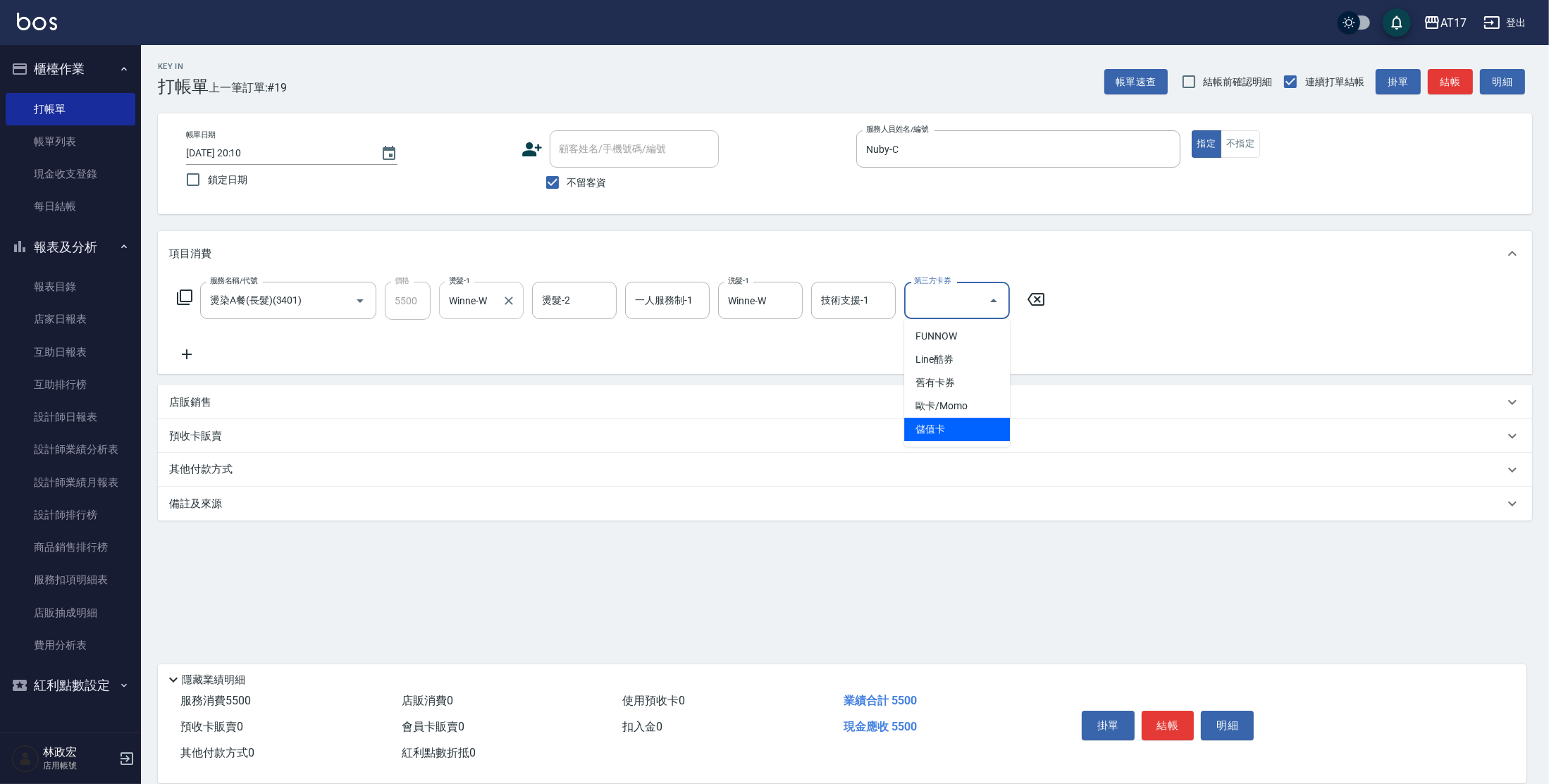
type input "儲值卡"
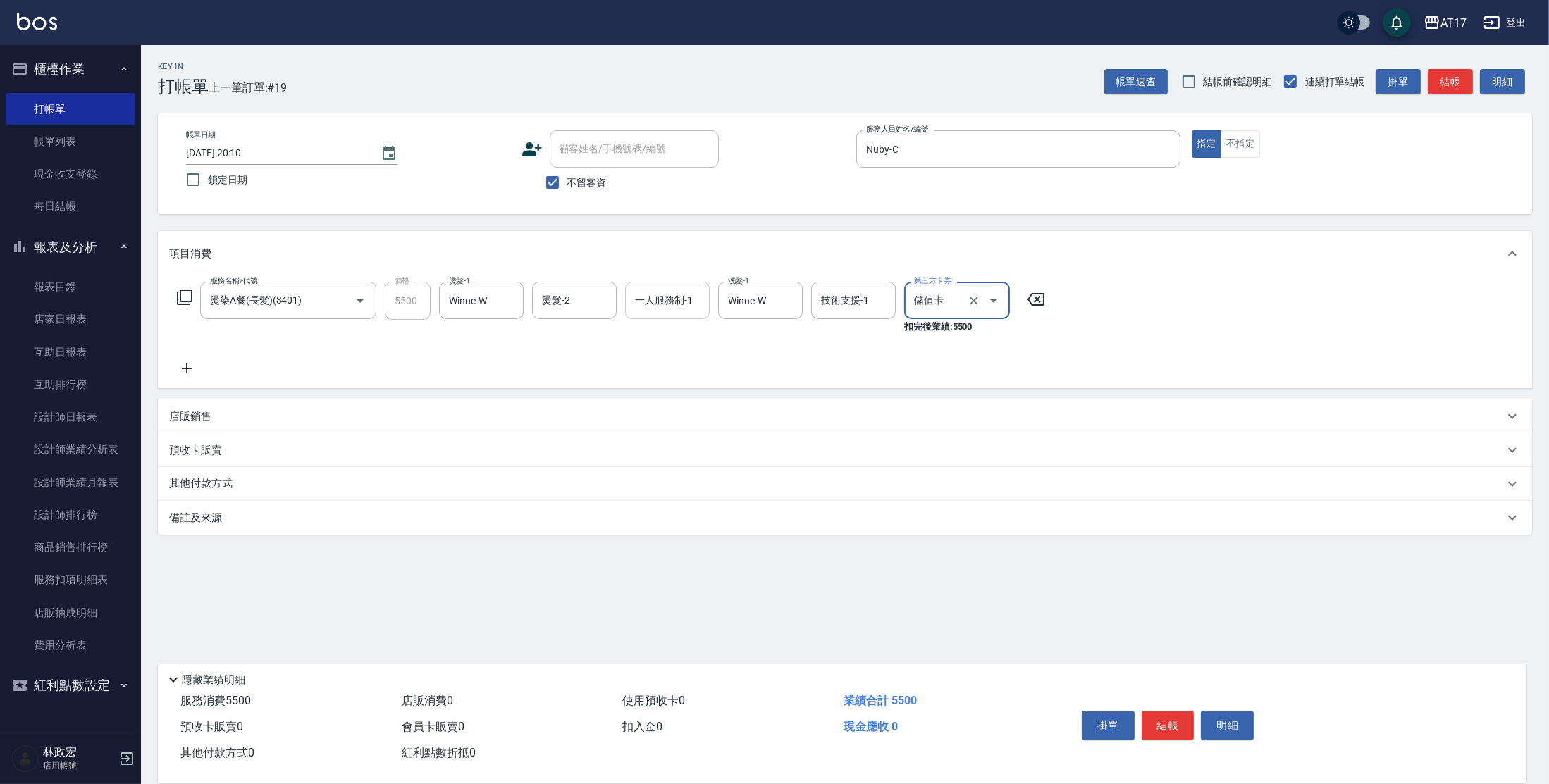
click at [696, 300] on input "一人服務制-1" at bounding box center [668, 300] width 72 height 25
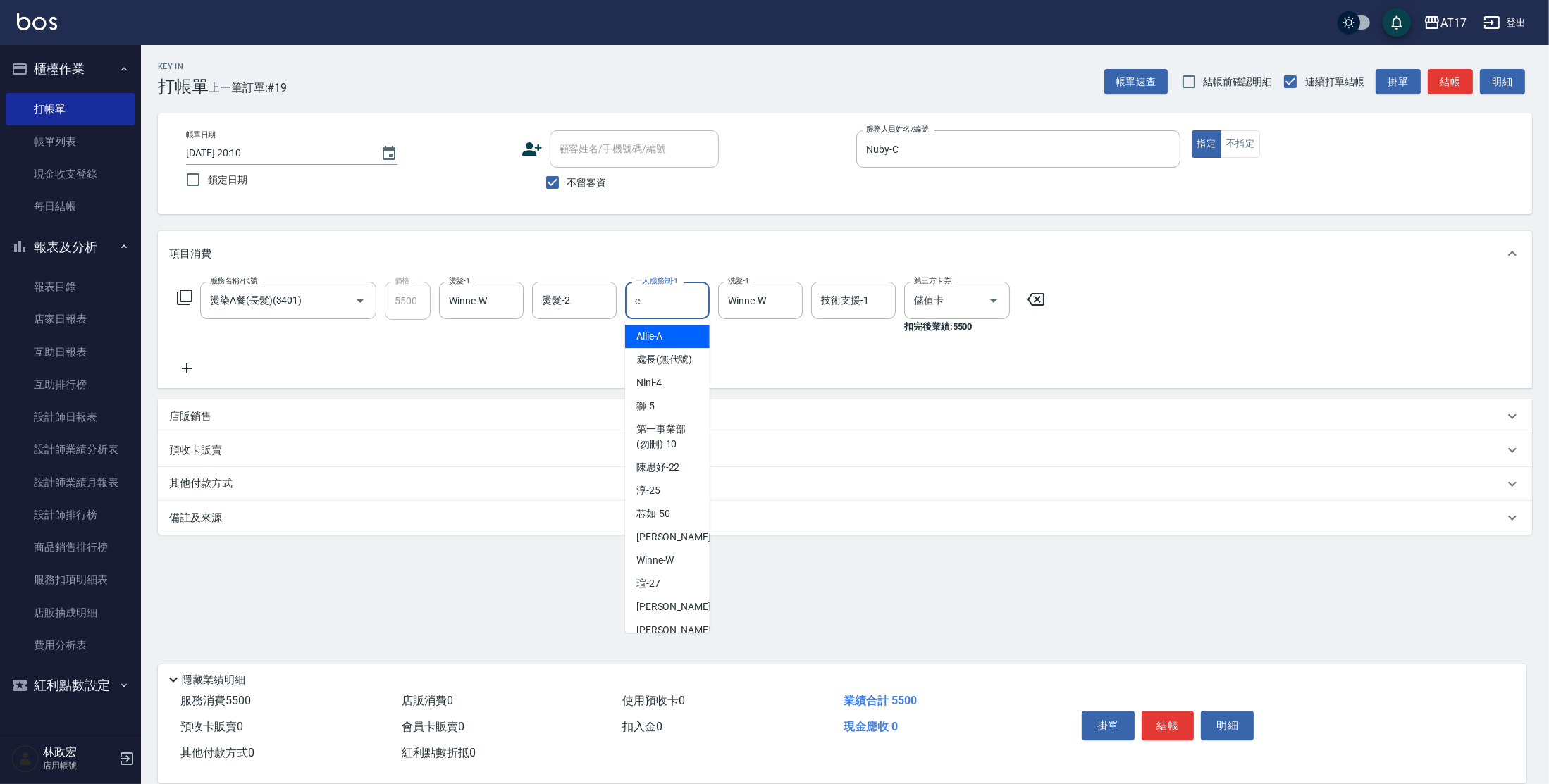
type input "Nuby-C"
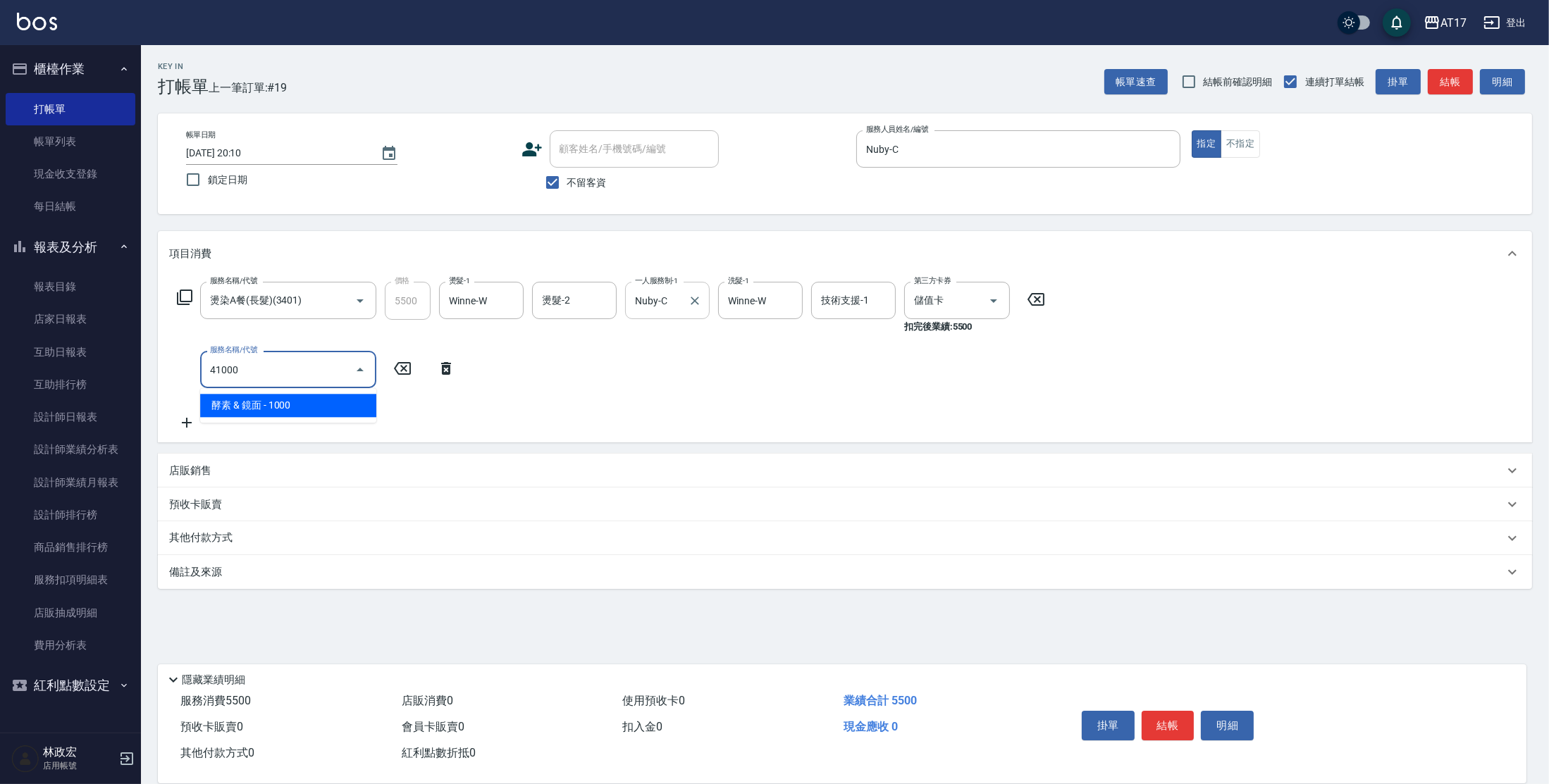
type input "酵素 & 鏡面(41000)"
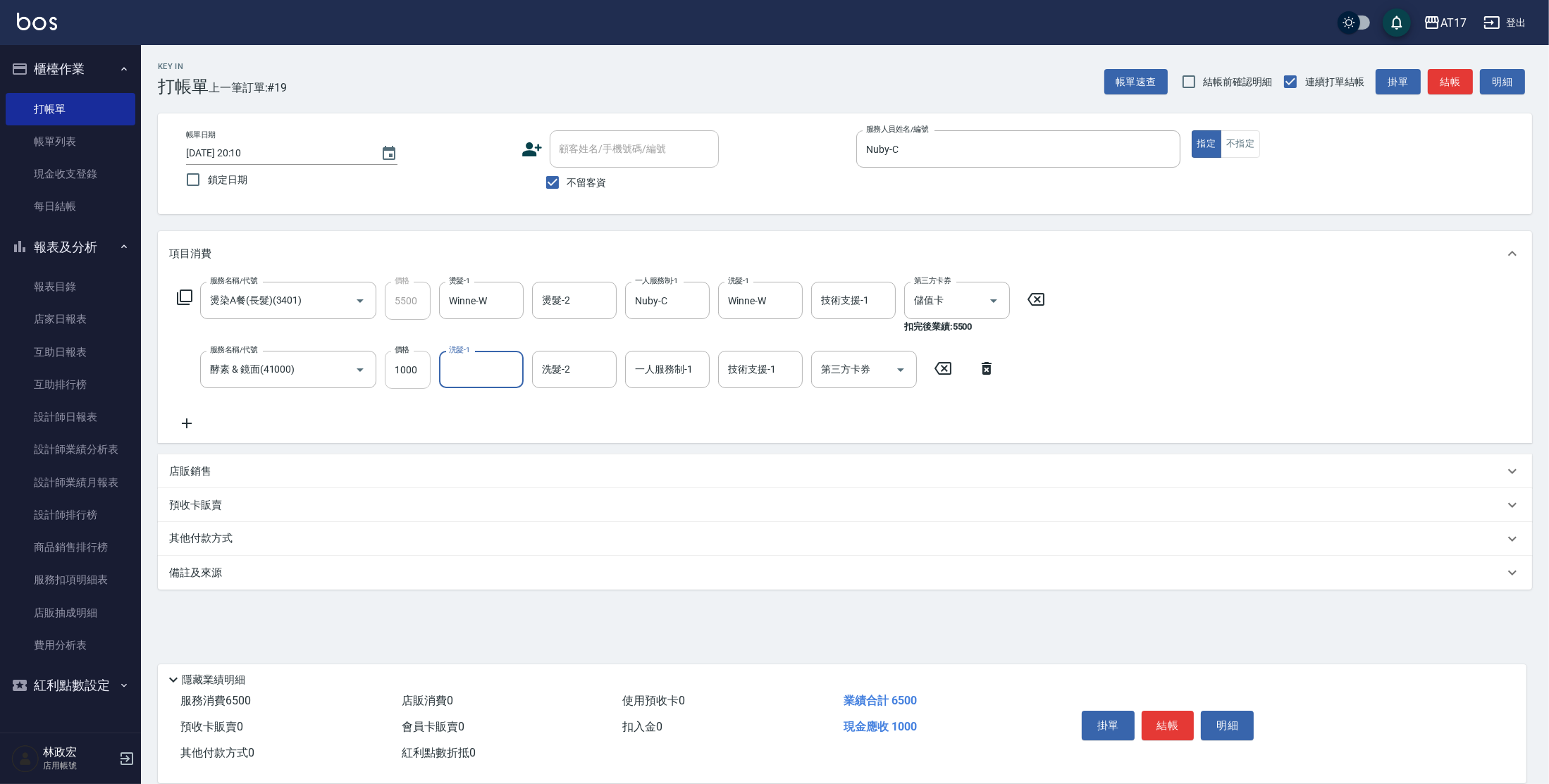
click at [407, 374] on input "1000" at bounding box center [408, 370] width 46 height 38
type input "1500"
type input "Winne-W"
type input "Nuby-C"
type input "儲值卡"
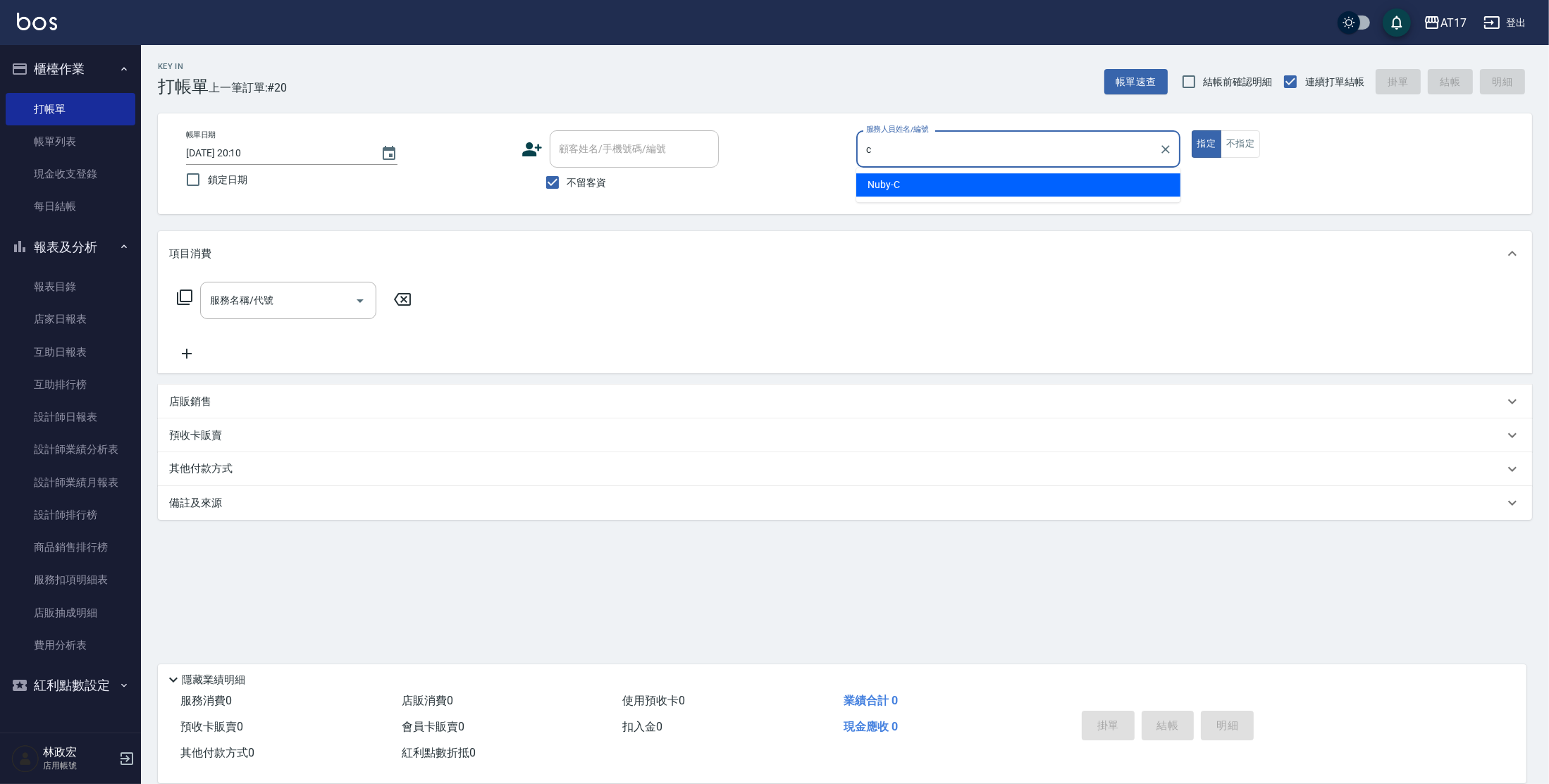
type input "Nuby-C"
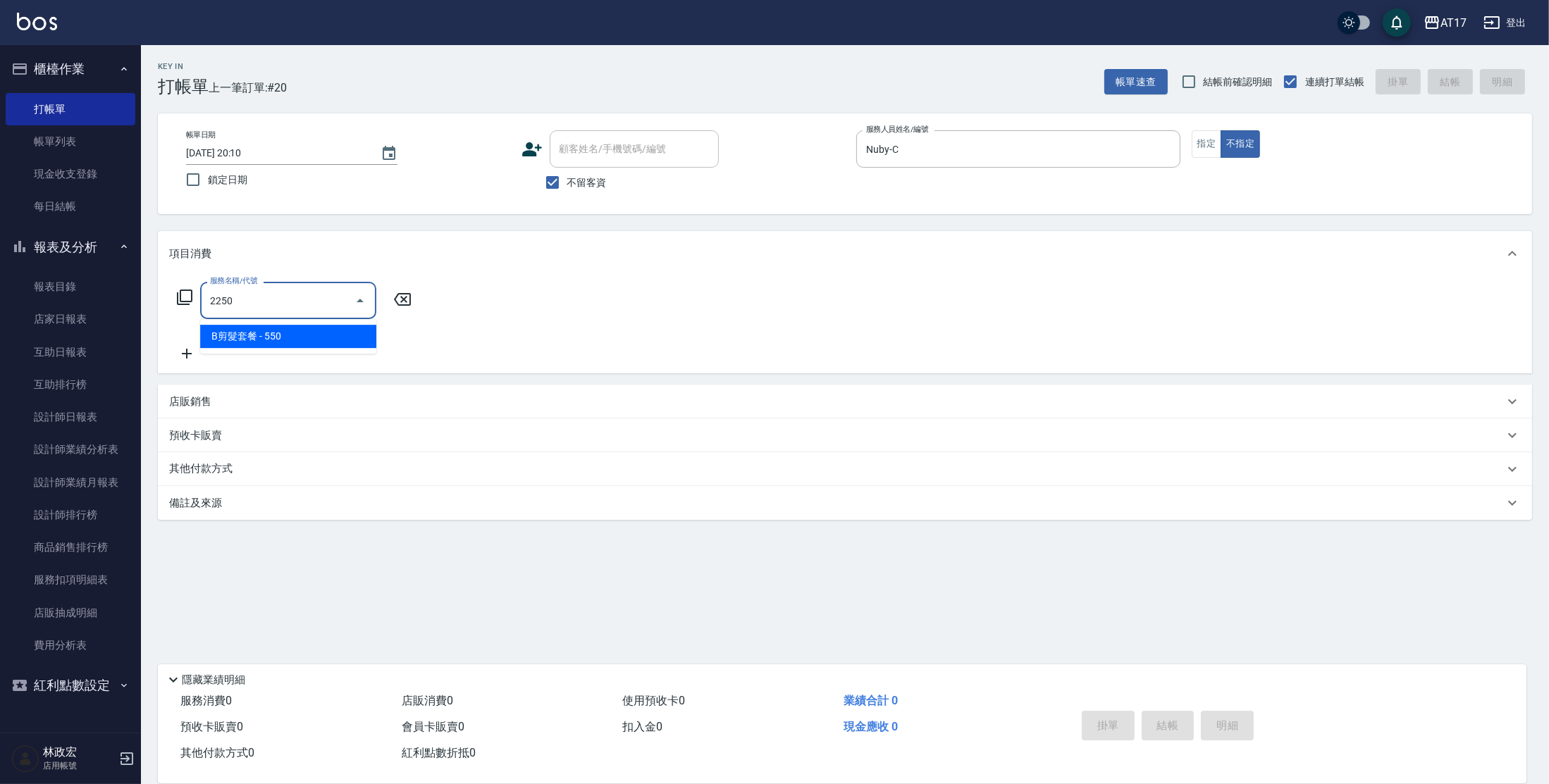
type input "B剪髮套餐(2250)"
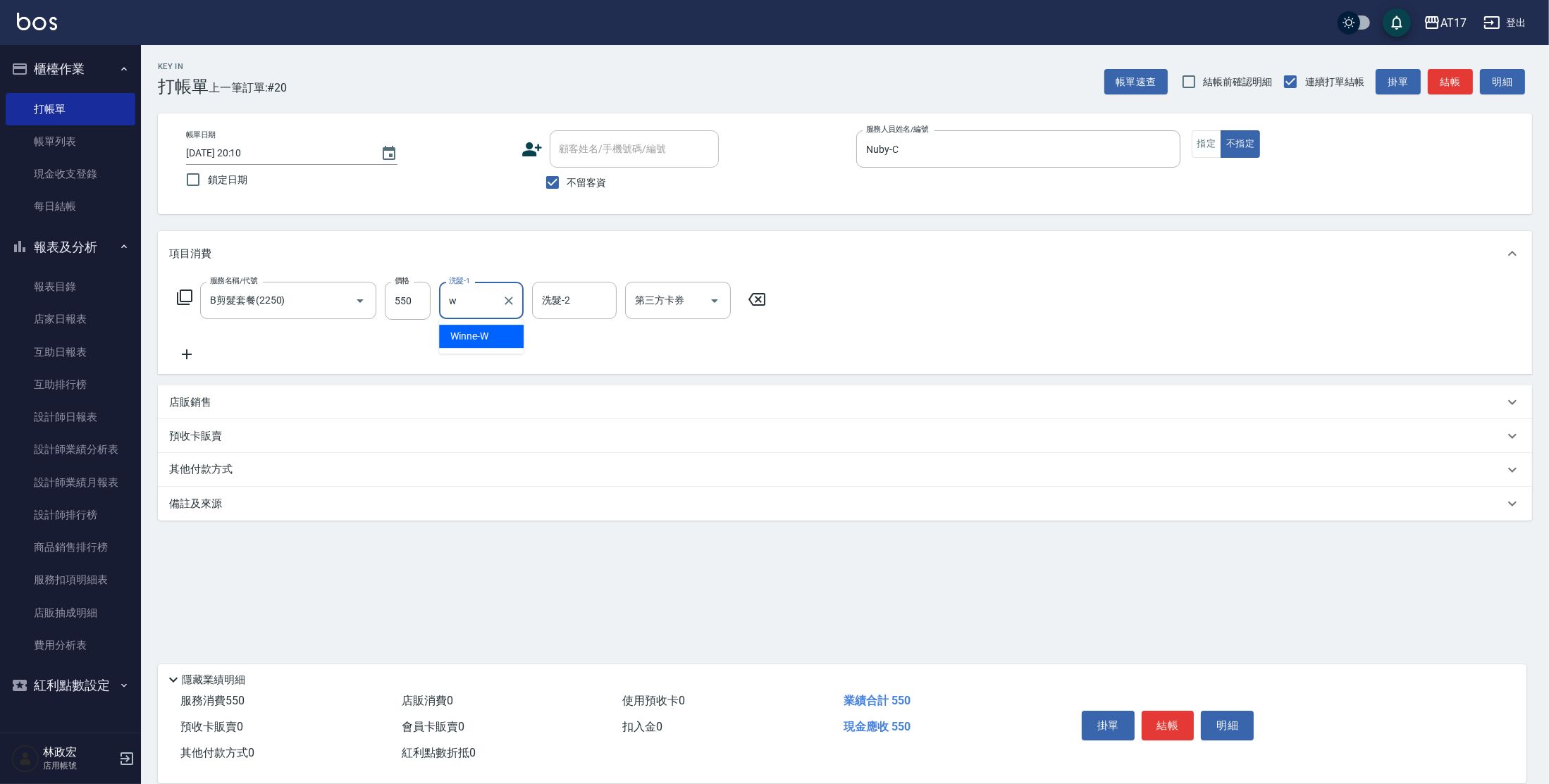
type input "Winne-W"
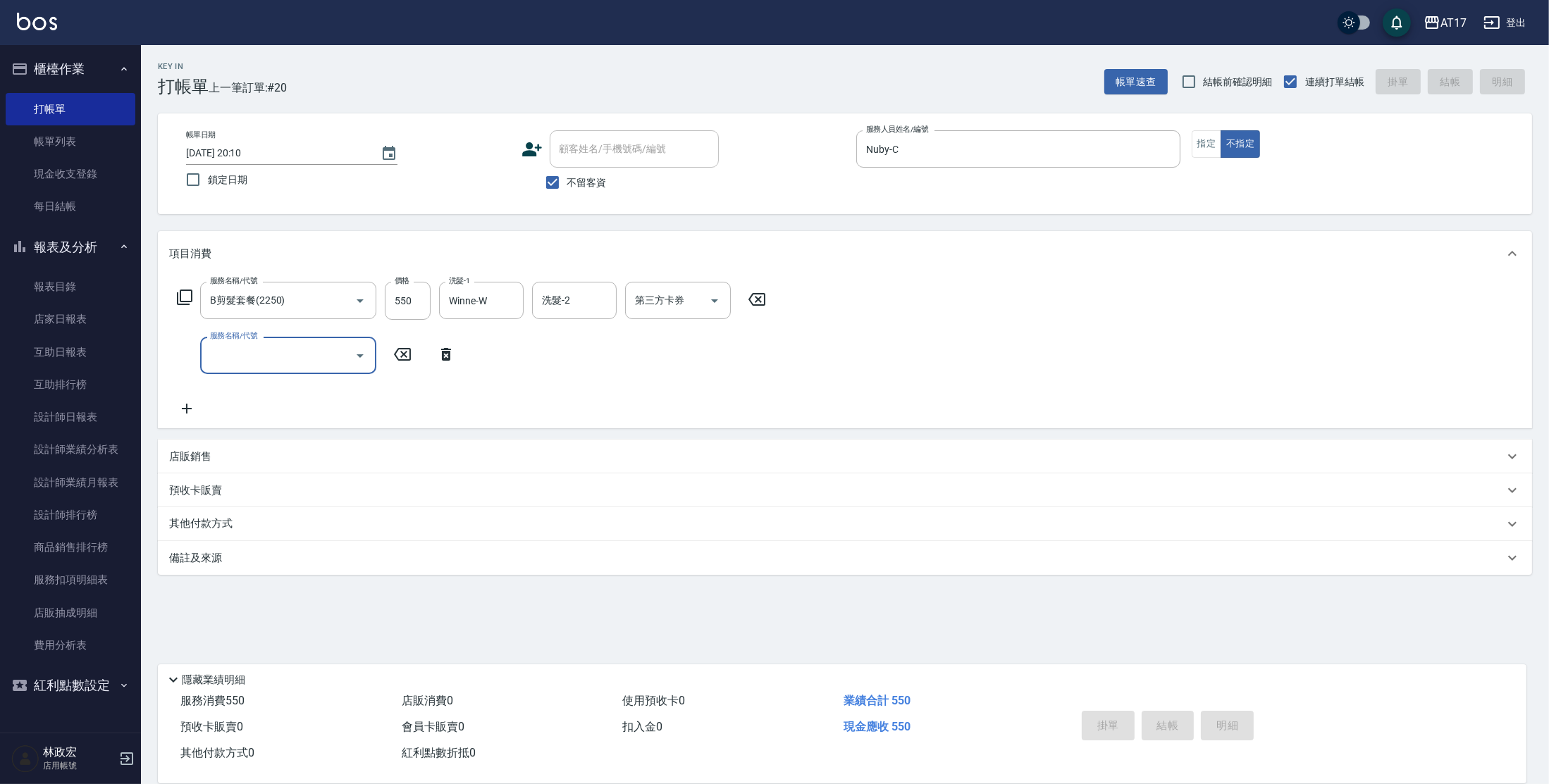
type input "[DATE] 20:11"
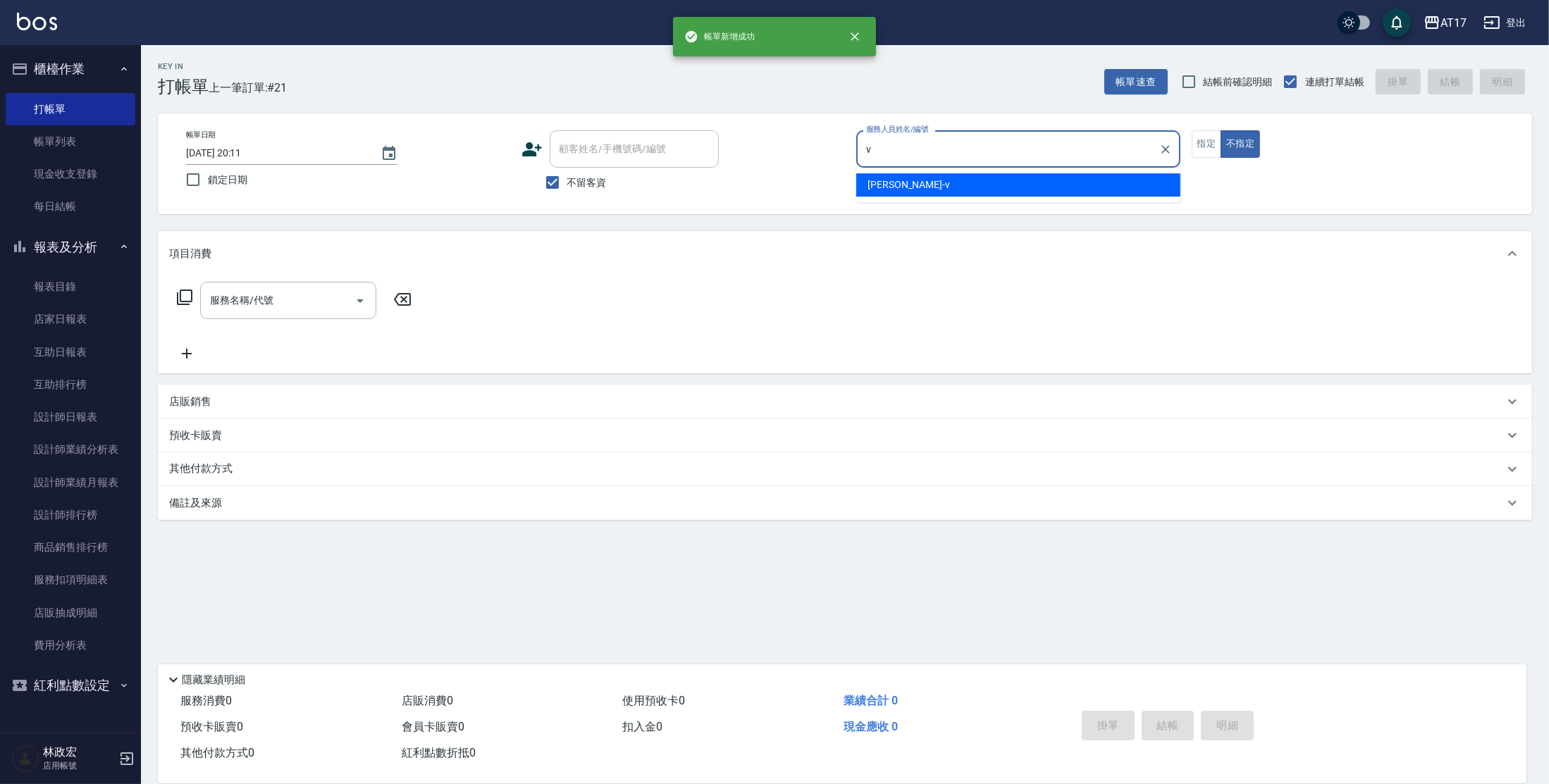
type input "[PERSON_NAME]-v"
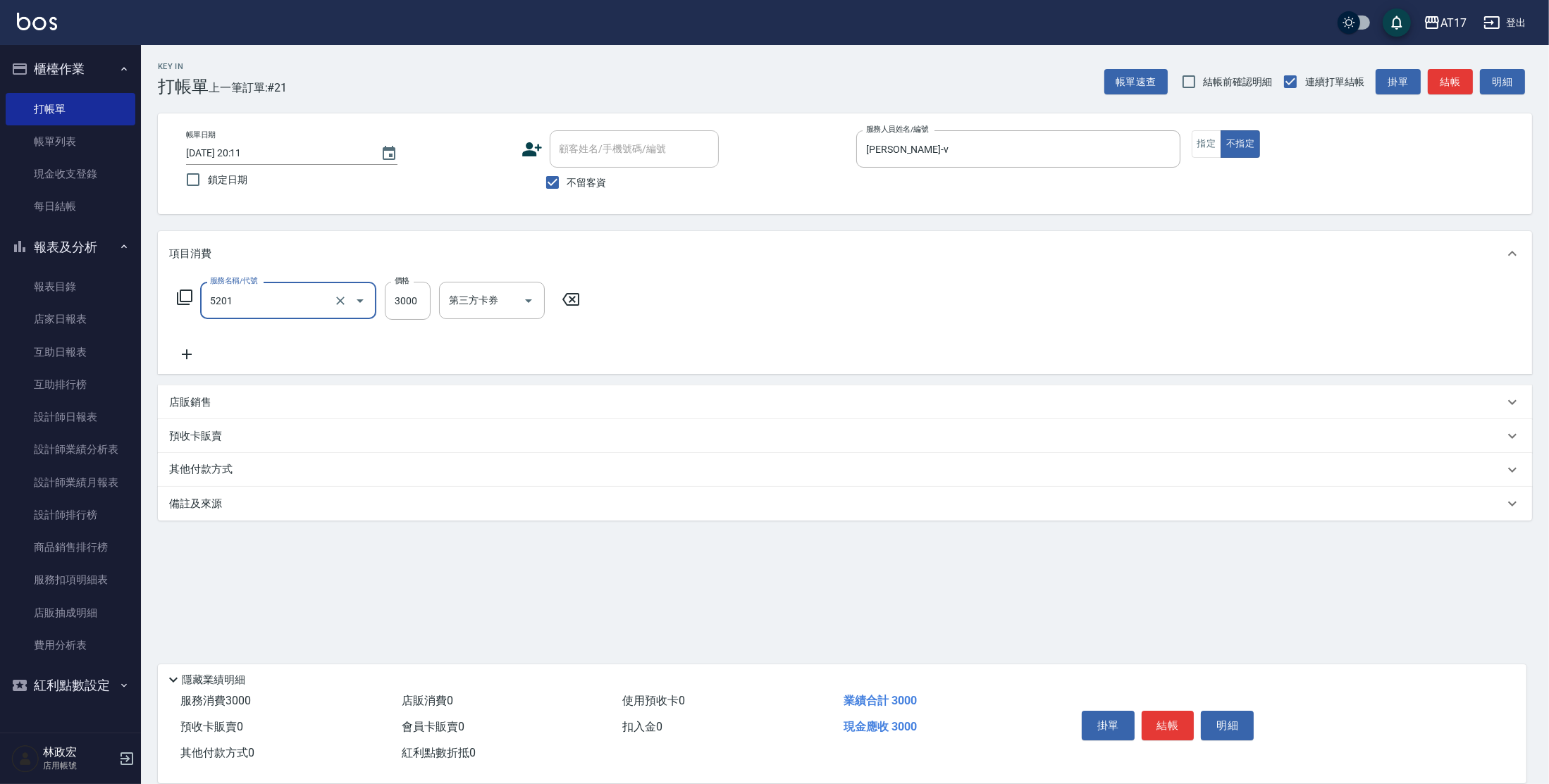
type input "染髮A餐(短髮)(5201)"
type input "3500"
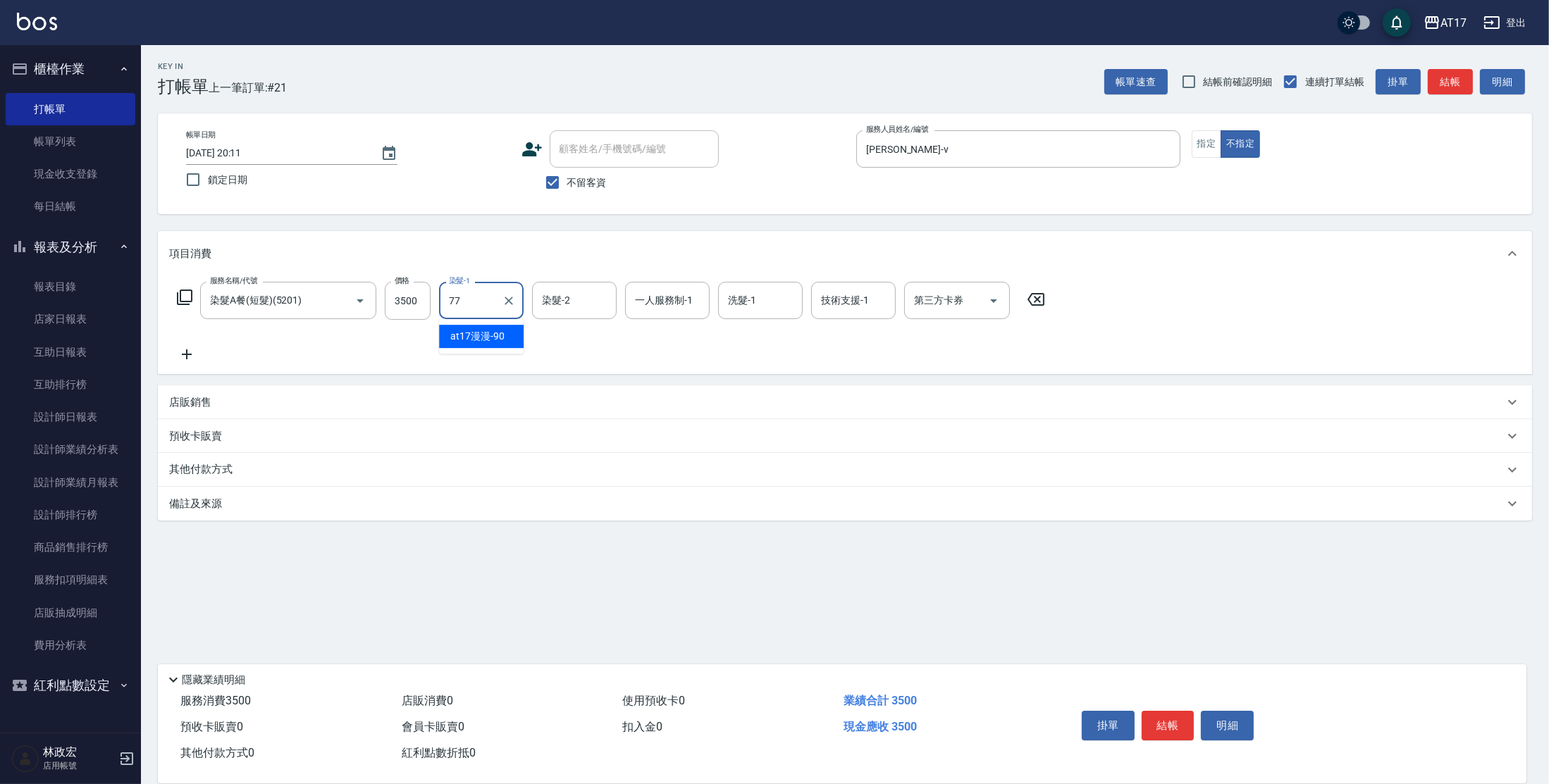
type input "欣麗-77"
type input "[PERSON_NAME]-v"
type input "欣麗-77"
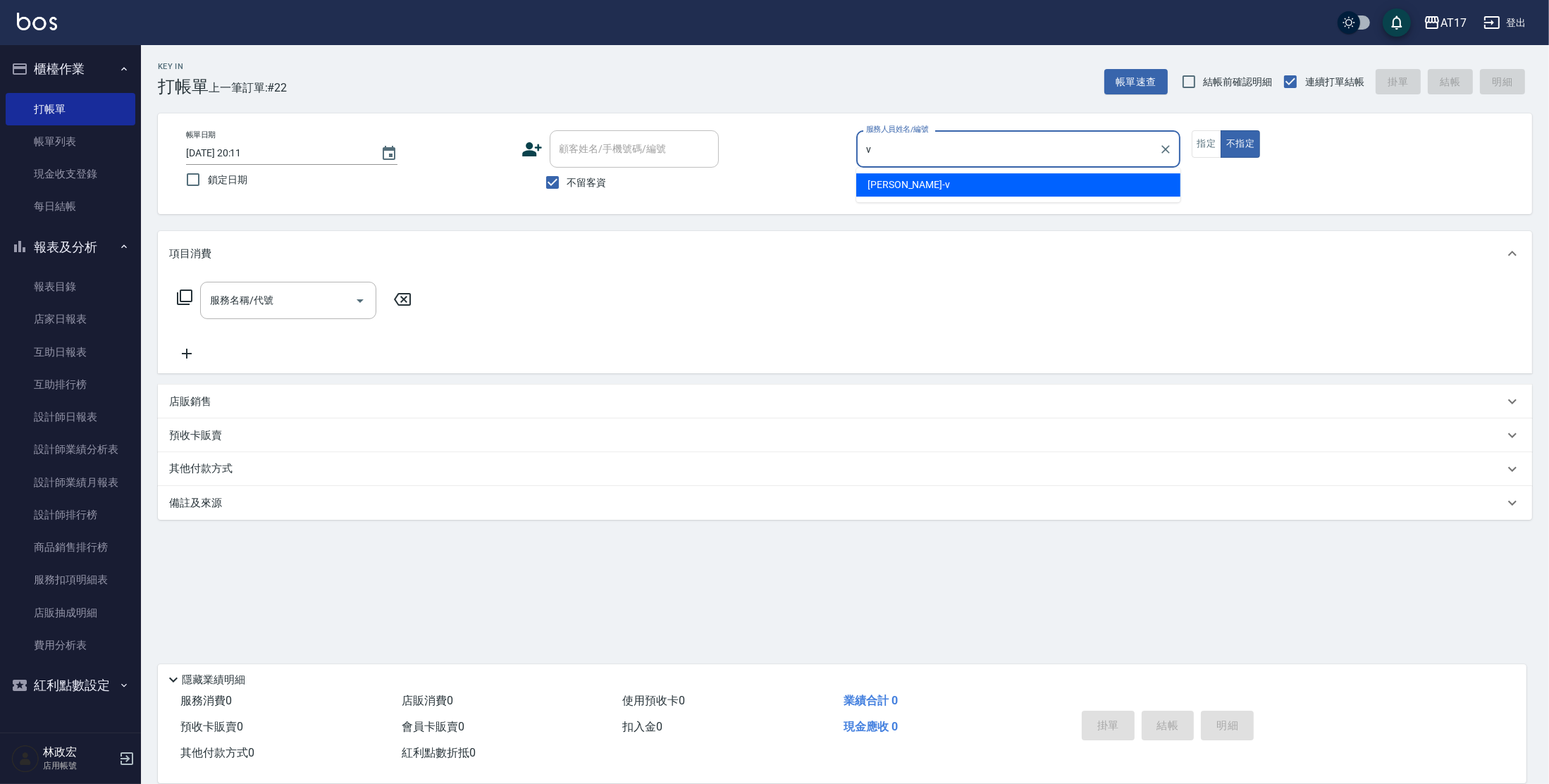
type input "[PERSON_NAME]-v"
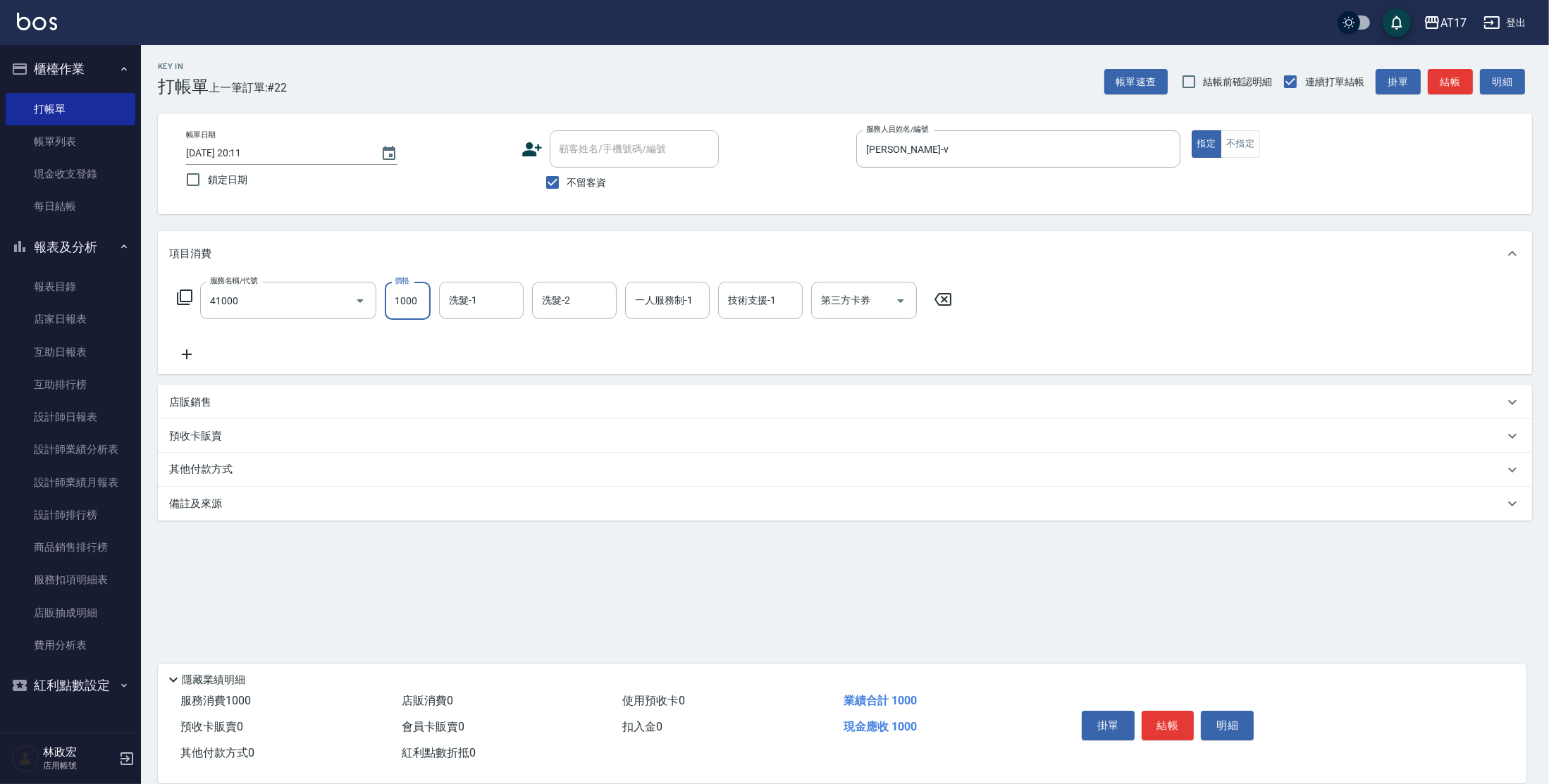
type input "酵素 & 鏡面(41000)"
click at [416, 308] on input "1000" at bounding box center [408, 301] width 46 height 38
type input "1900"
type input "欣麗-77"
type input "[PERSON_NAME]-v"
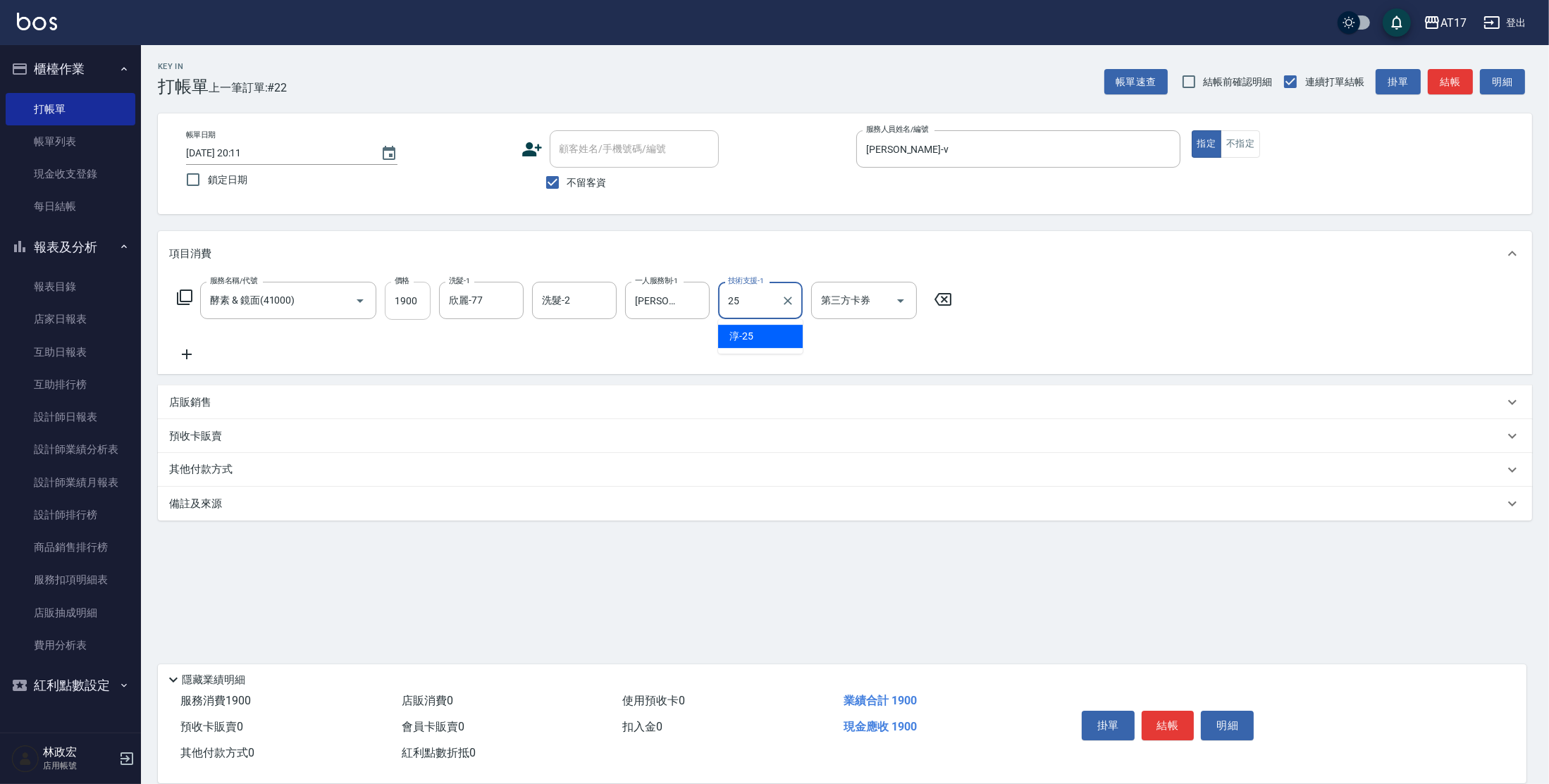
type input "[PERSON_NAME]-25"
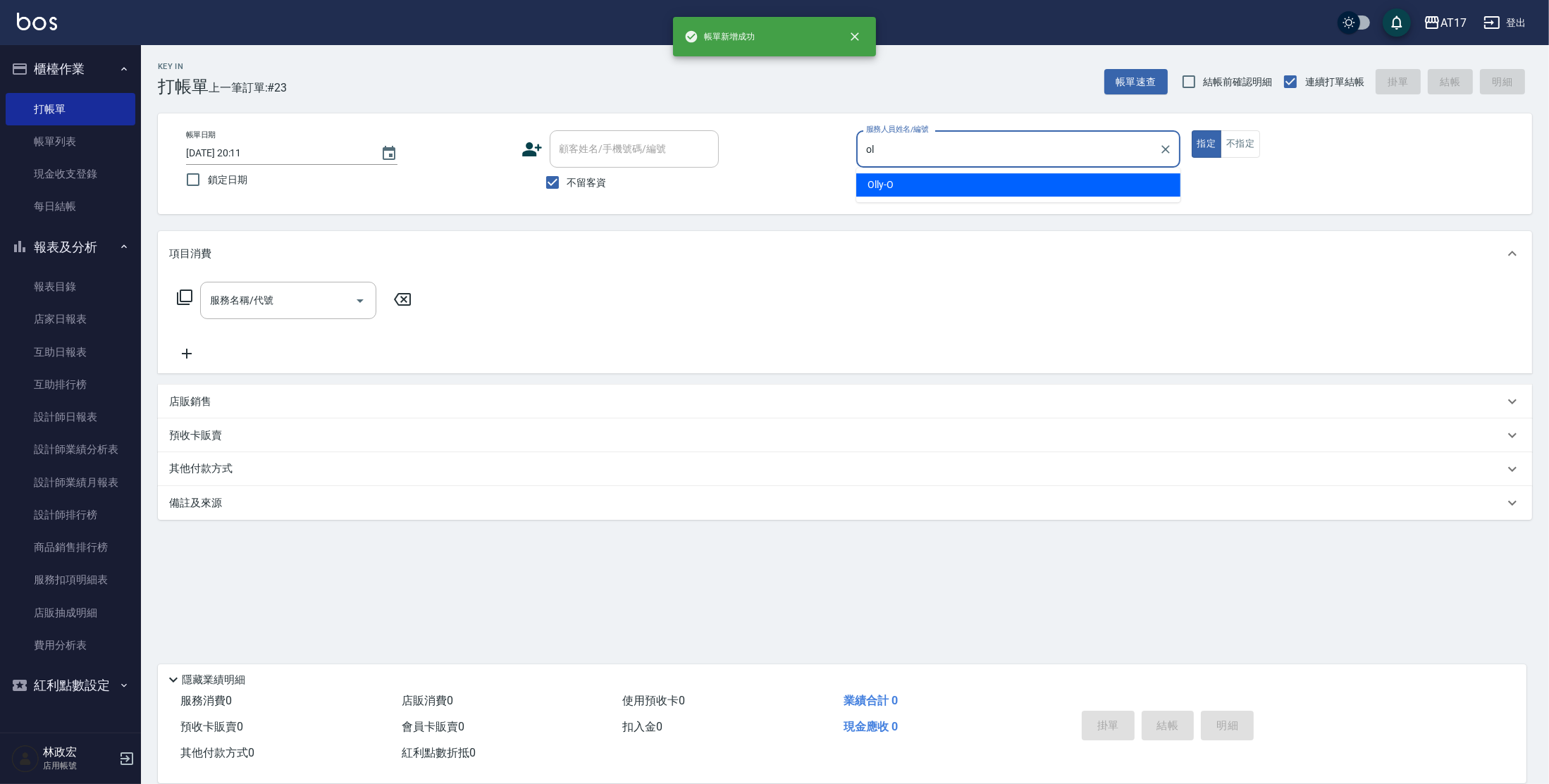
type input "Olly-O"
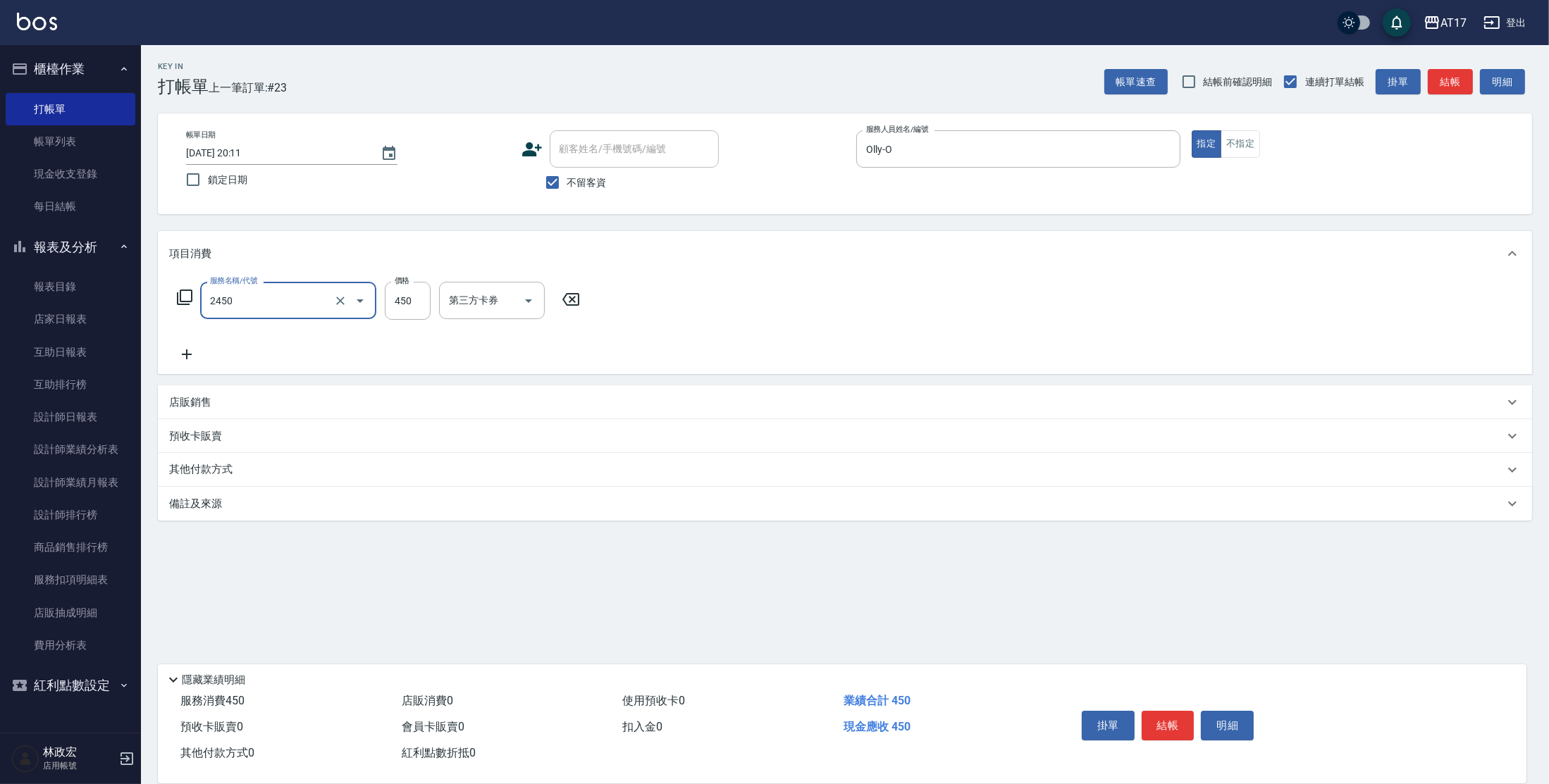
type input "C剪髮套餐(2450)"
type input "500"
type input "[PERSON_NAME]-25"
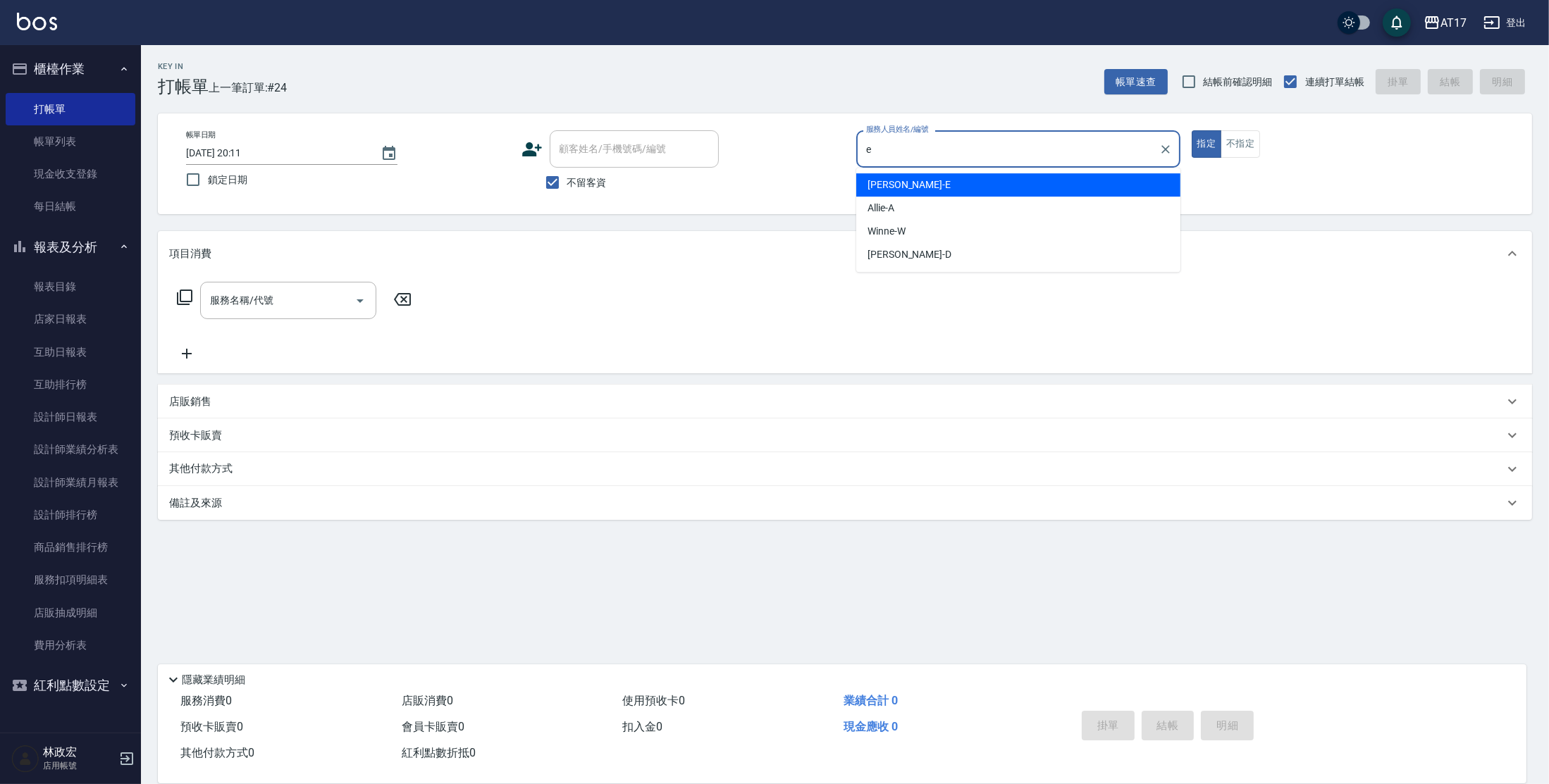
type input "[PERSON_NAME]-E"
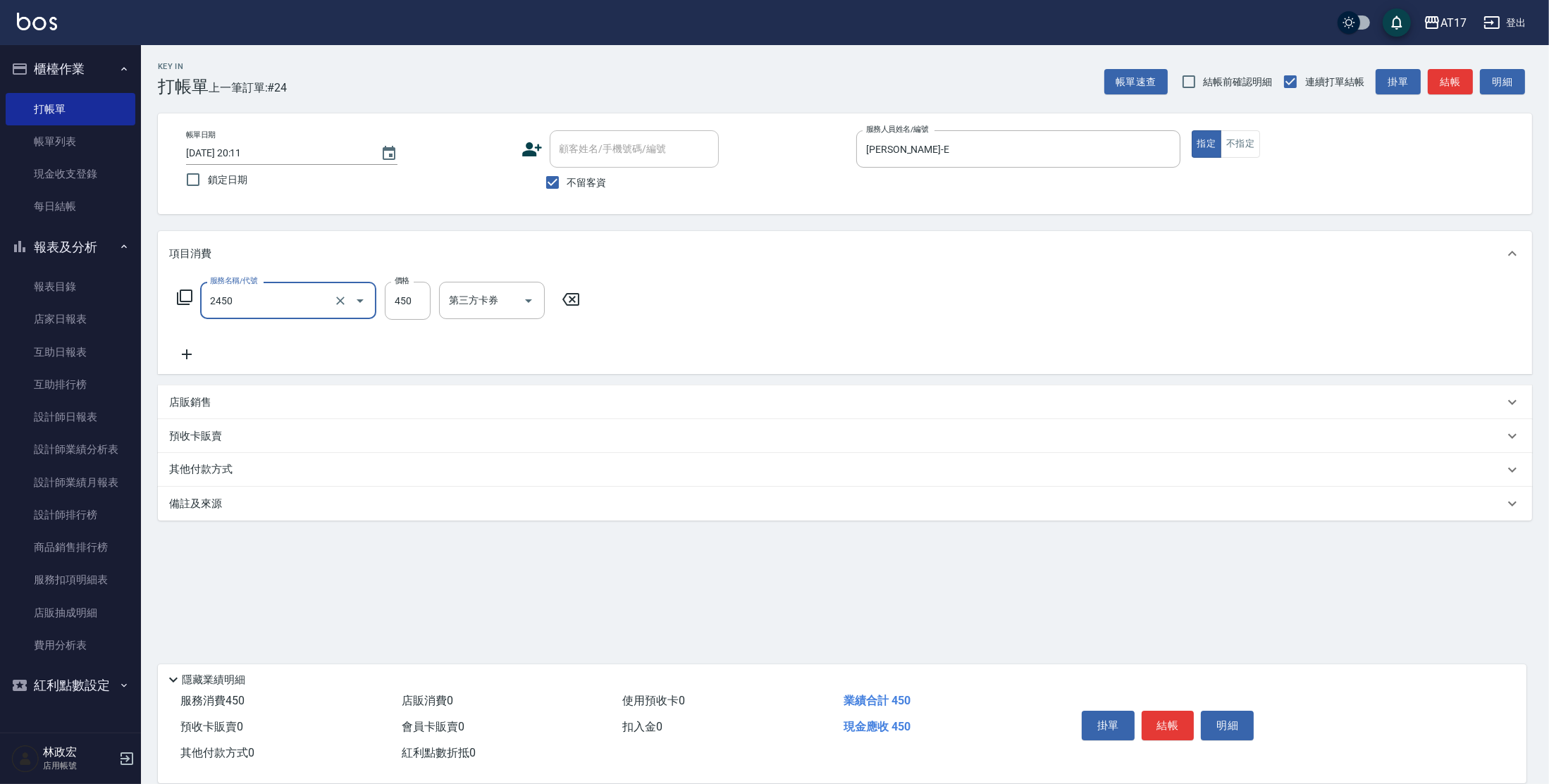
type input "C剪髮套餐(2450)"
type input "[PERSON_NAME]-27"
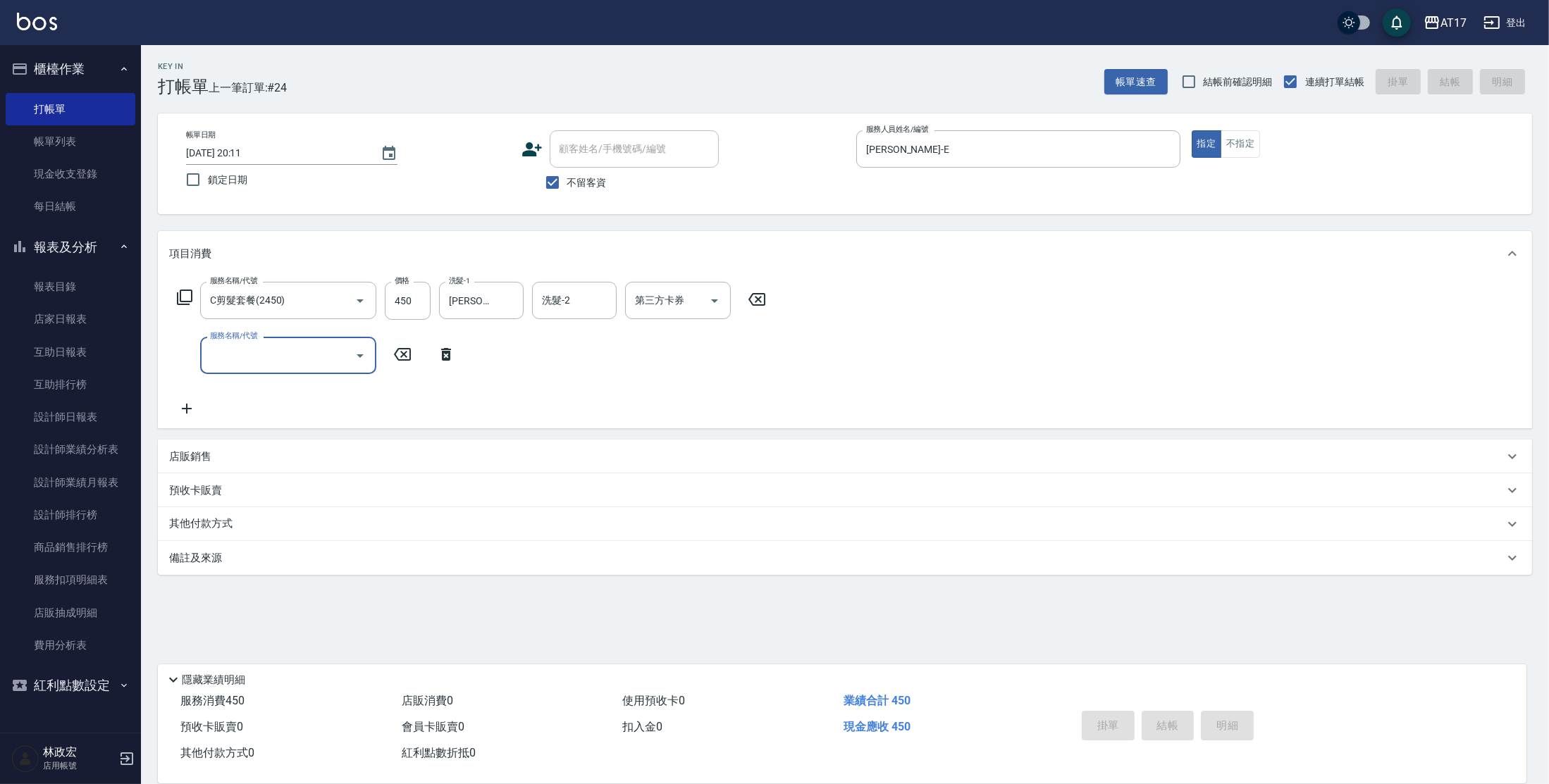
type input "[DATE] 20:12"
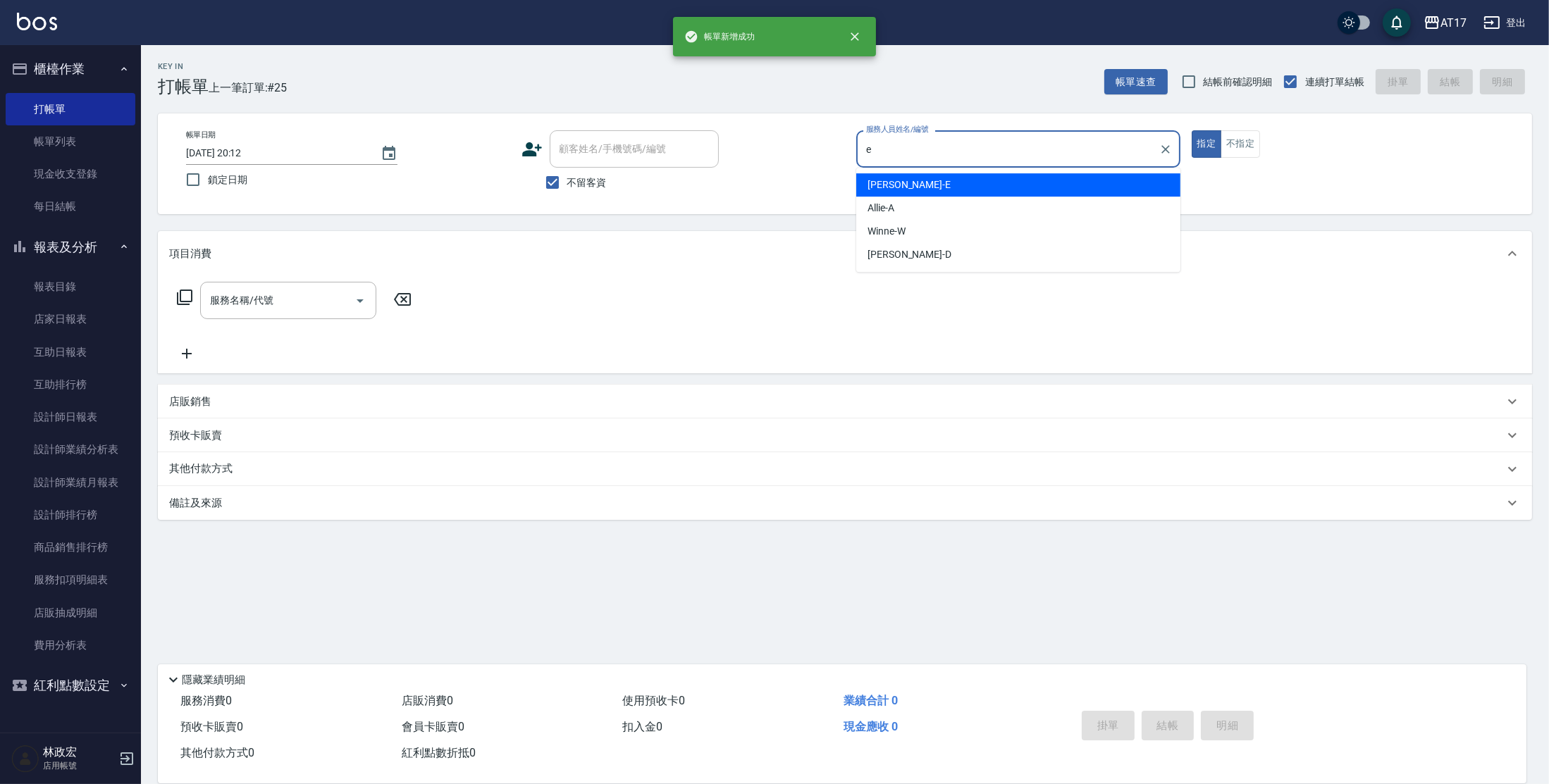
type input "[PERSON_NAME]-E"
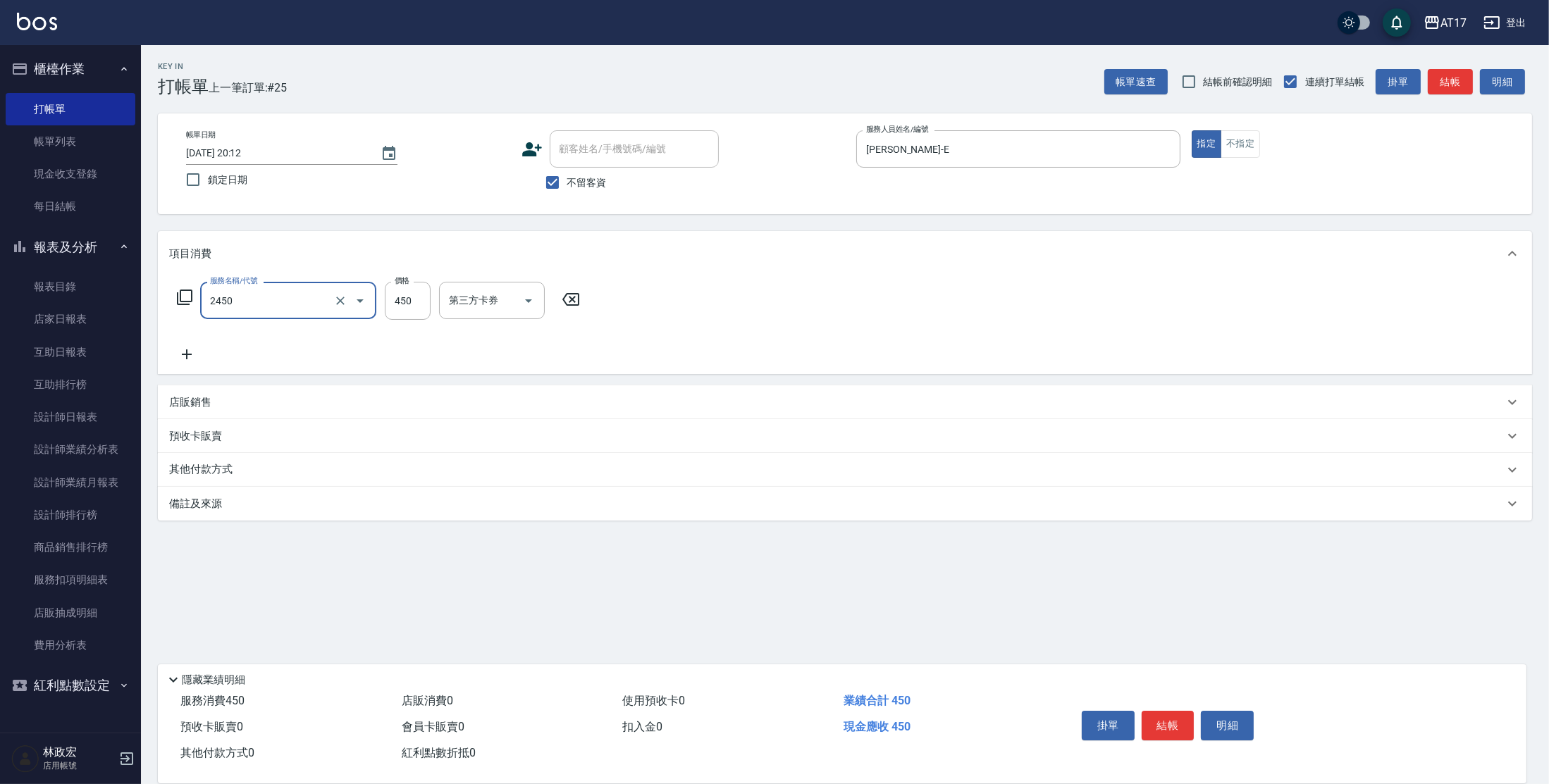
type input "C剪髮套餐(2450)"
type input "500"
type input "[PERSON_NAME]-27"
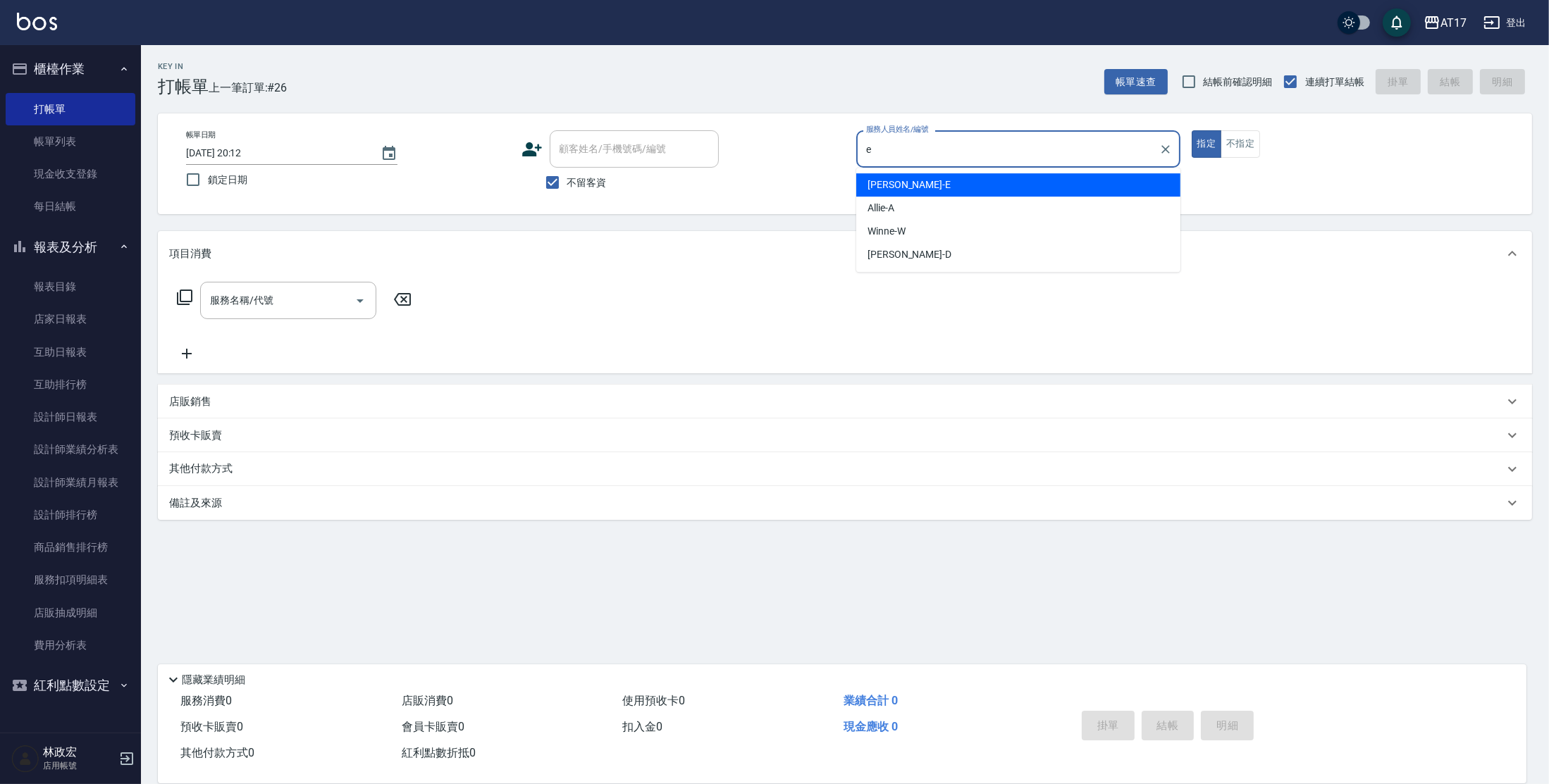
type input "[PERSON_NAME]-E"
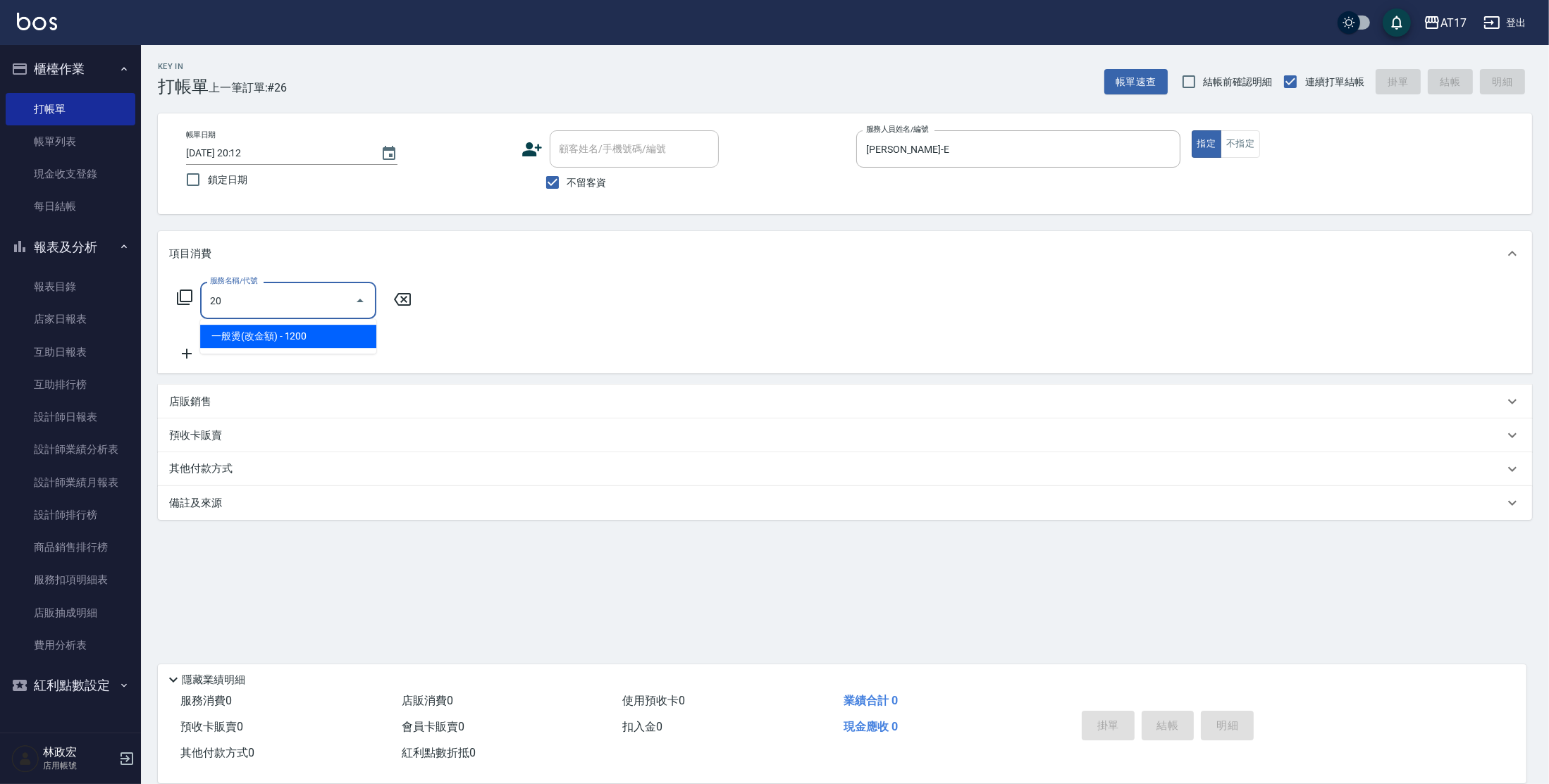
type input "2"
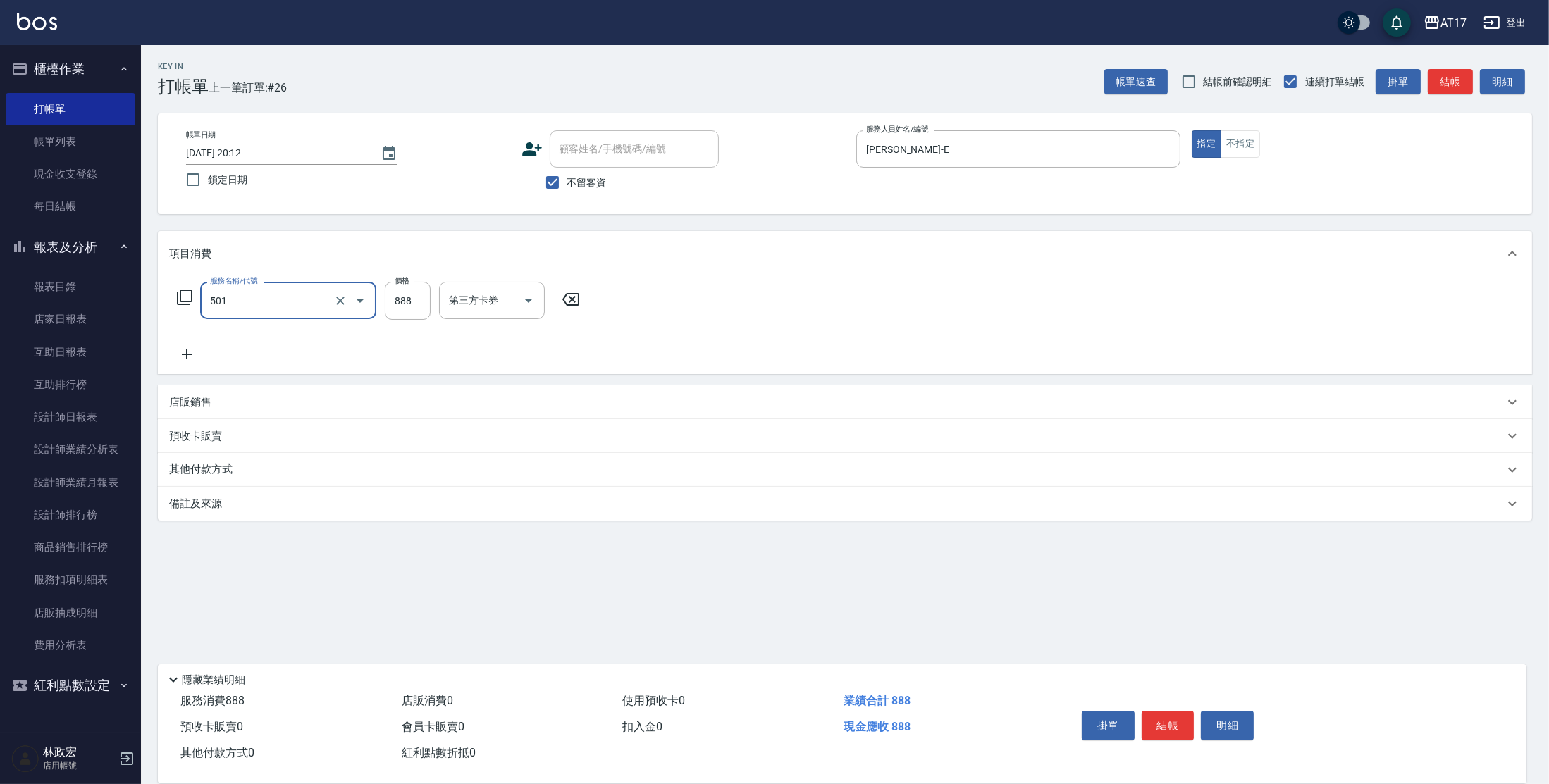
type input "一般染髮(改金額)(501)"
type input "1000"
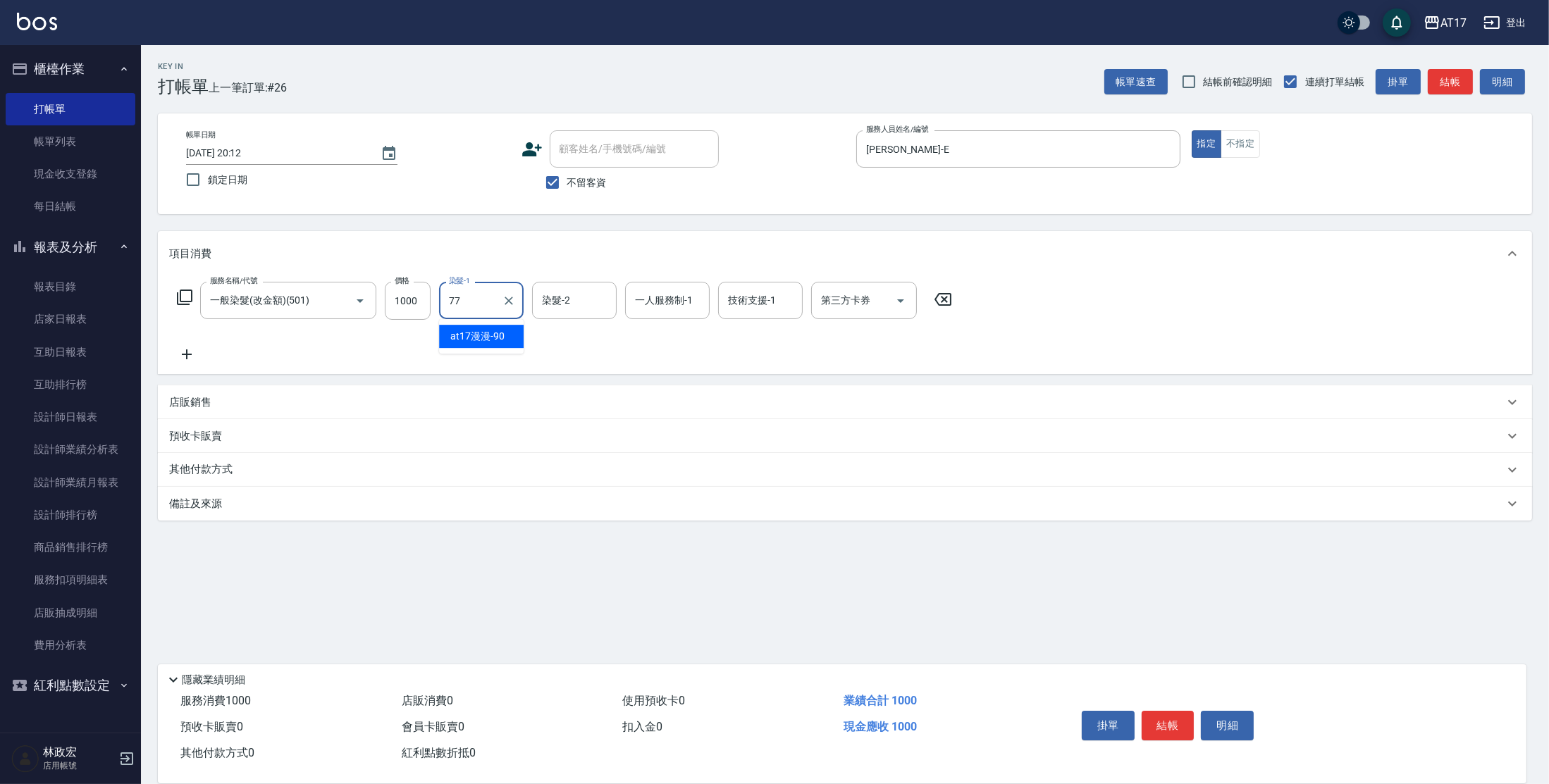
type input "欣麗-77"
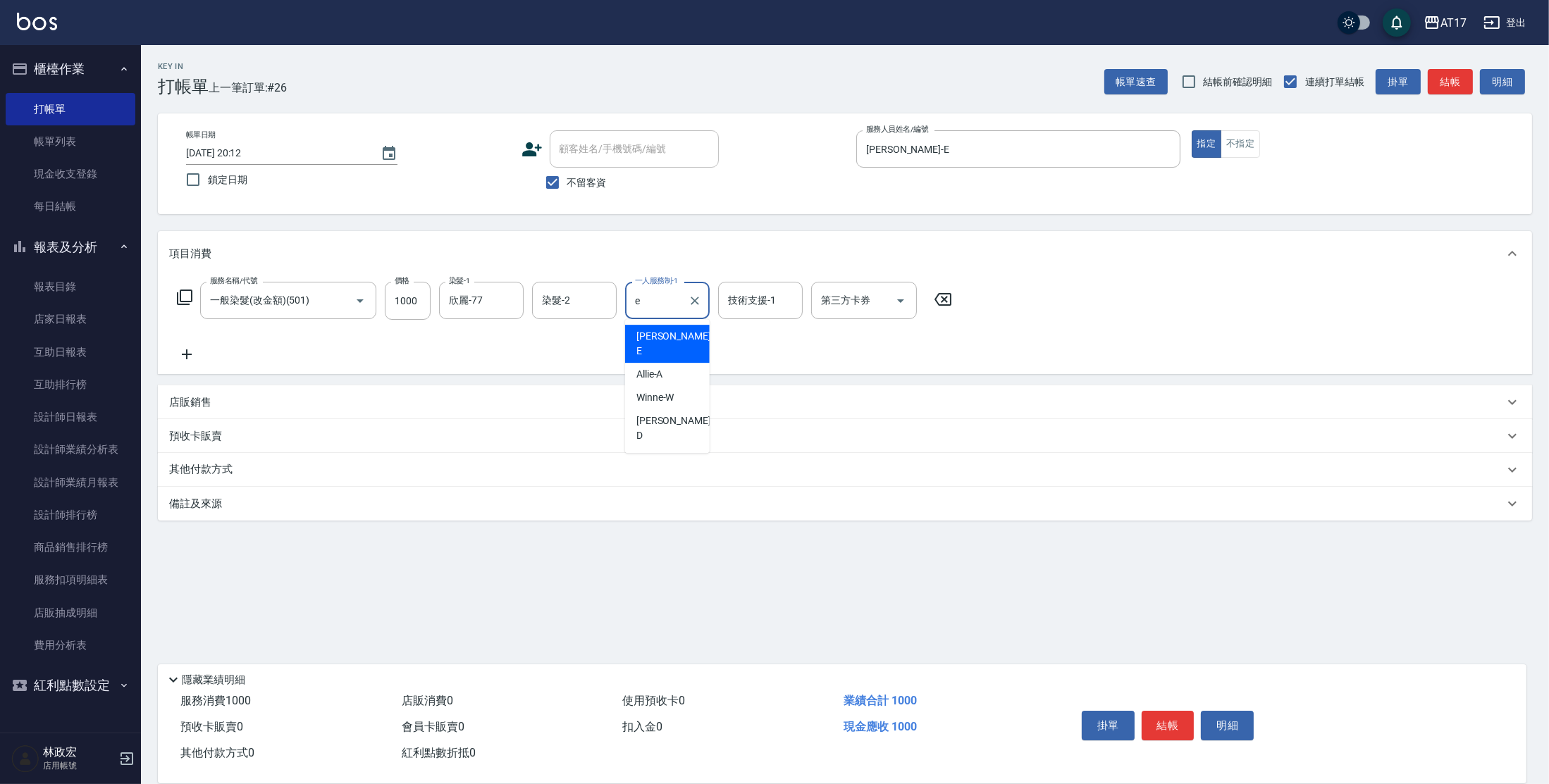
type input "[PERSON_NAME]-E"
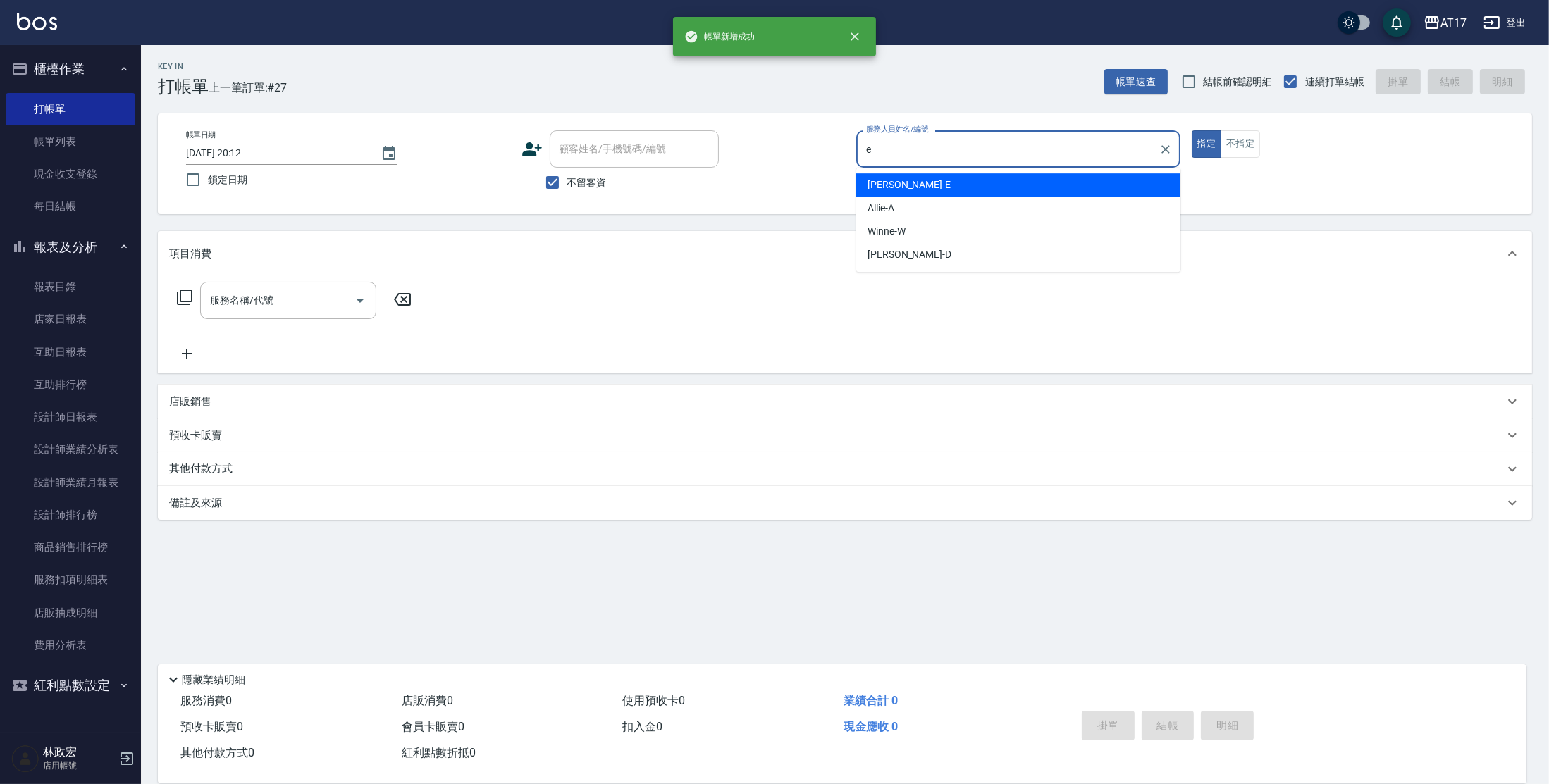
type input "[PERSON_NAME]-E"
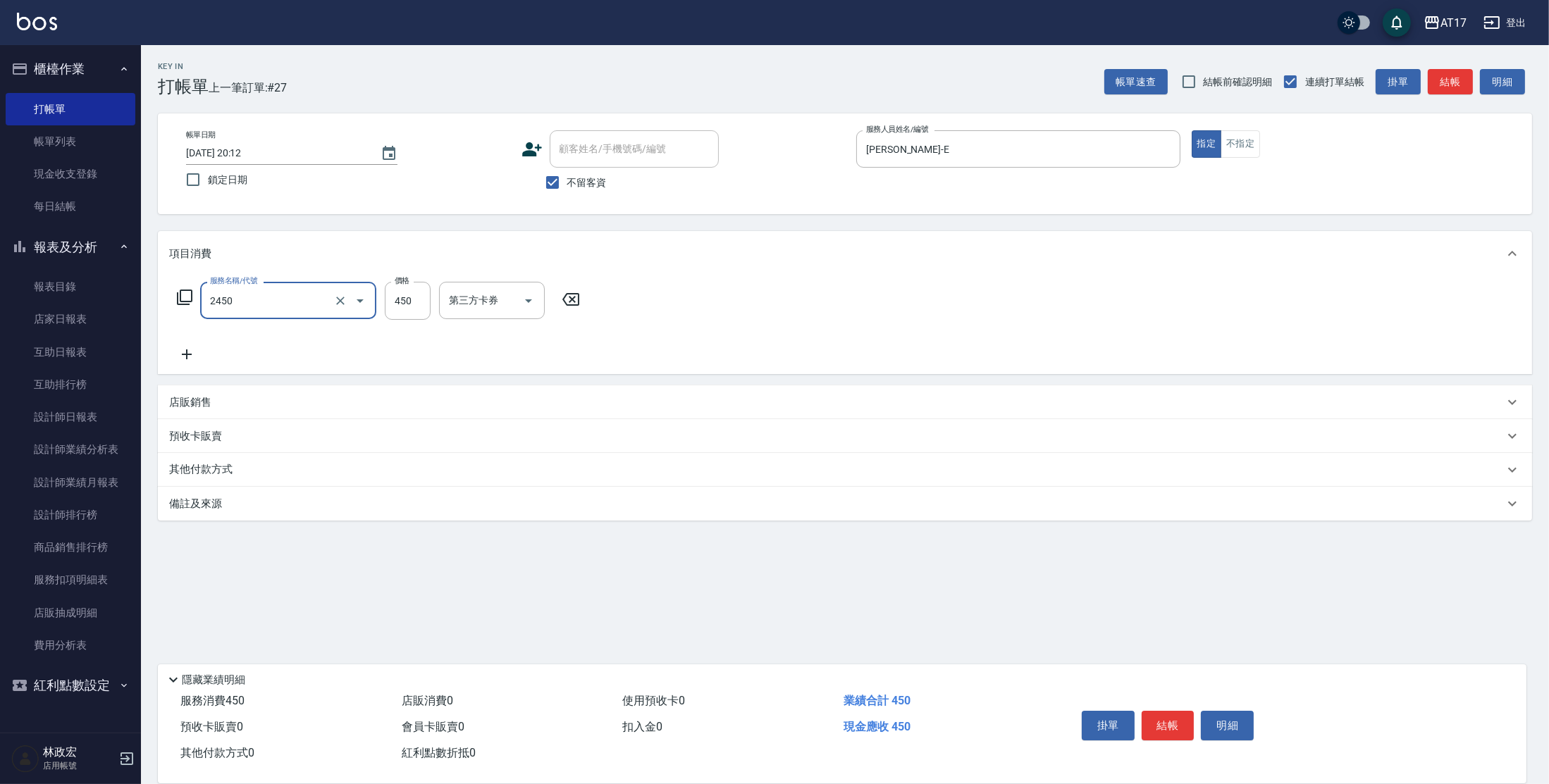
type input "C剪髮套餐(2450)"
type input "500"
type input "[PERSON_NAME]-27"
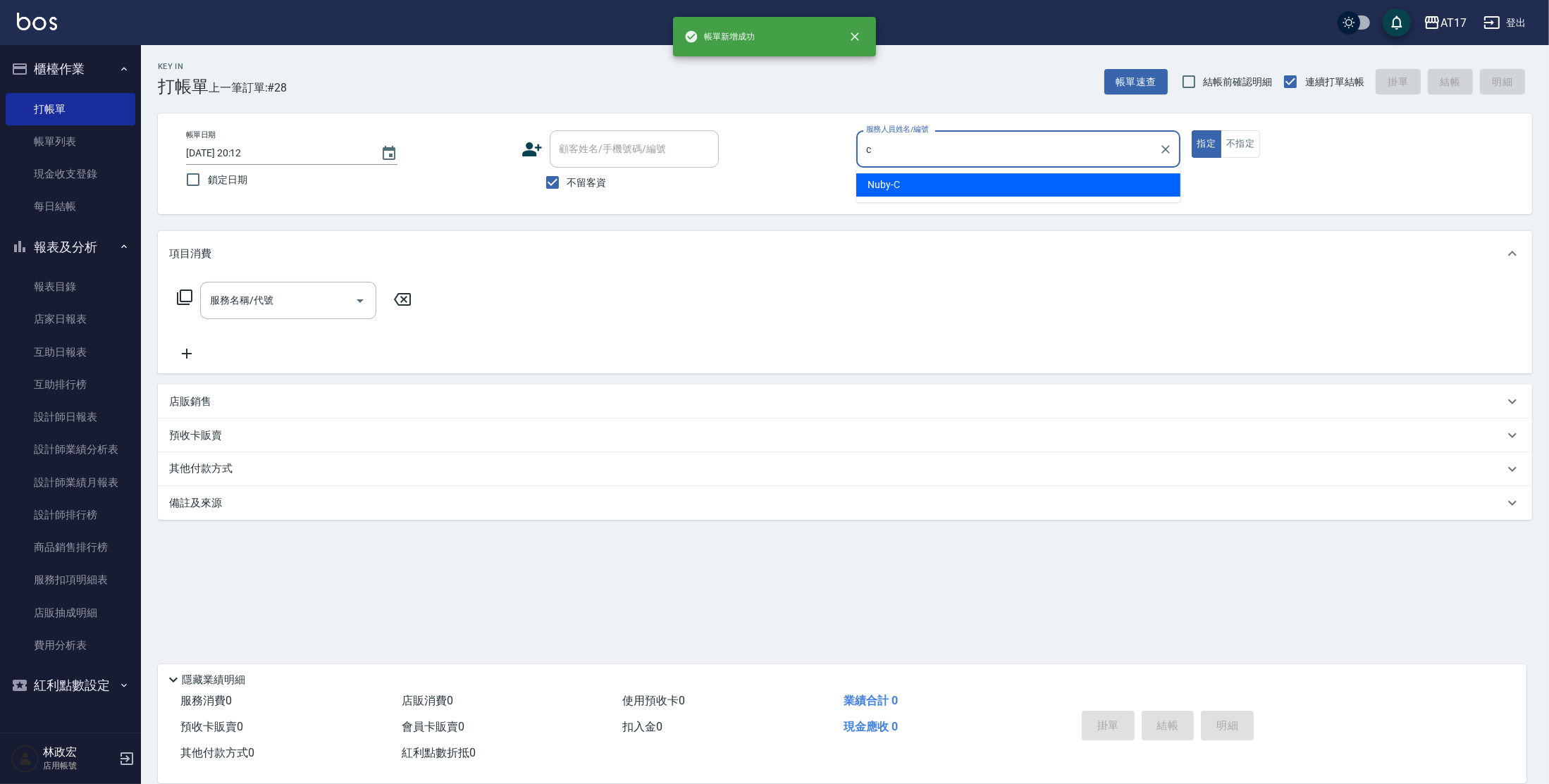
type input "Nuby-C"
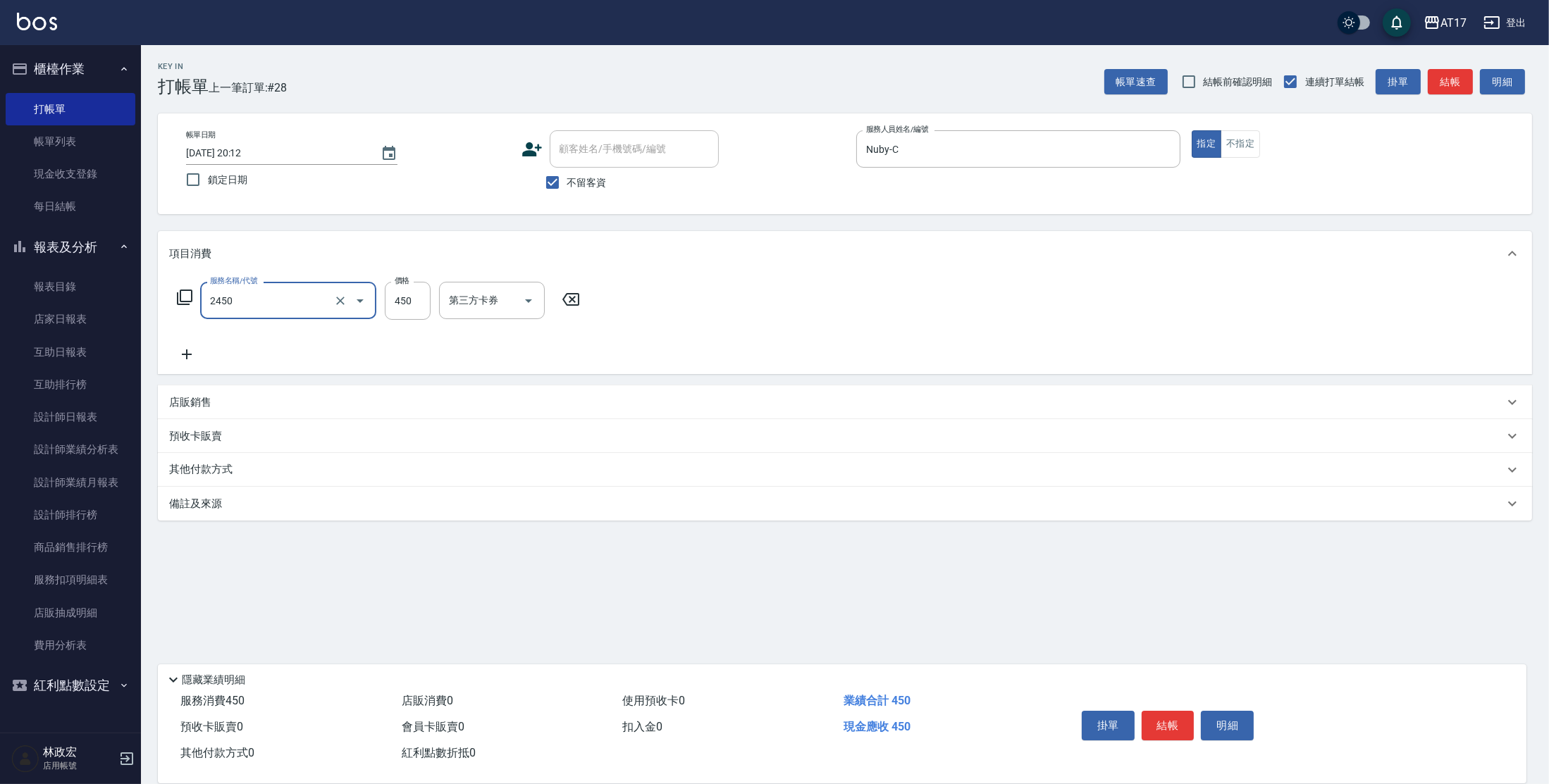
type input "C剪髮套餐(2450)"
type input "Winne-W"
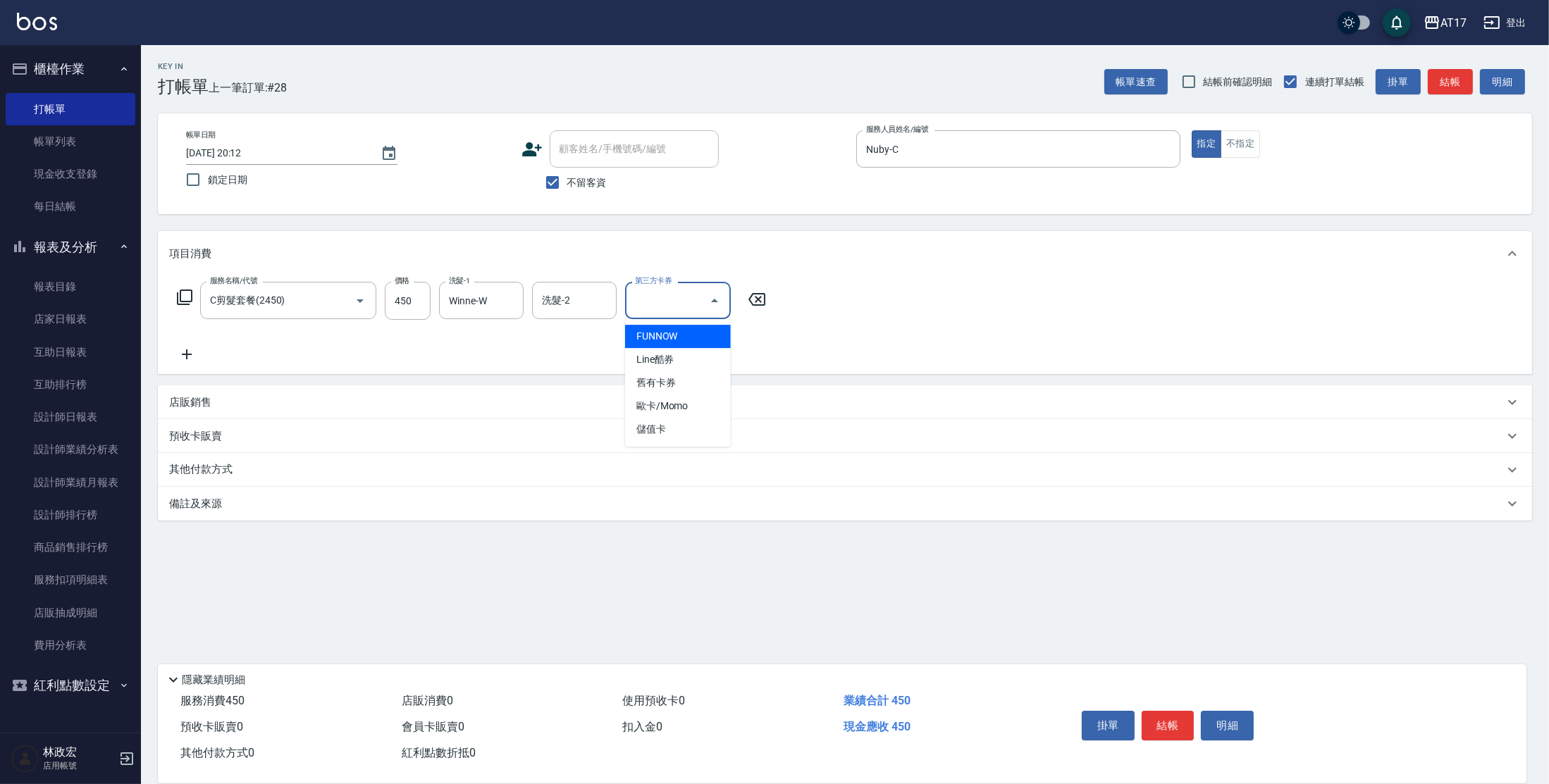
type input "儲值卡"
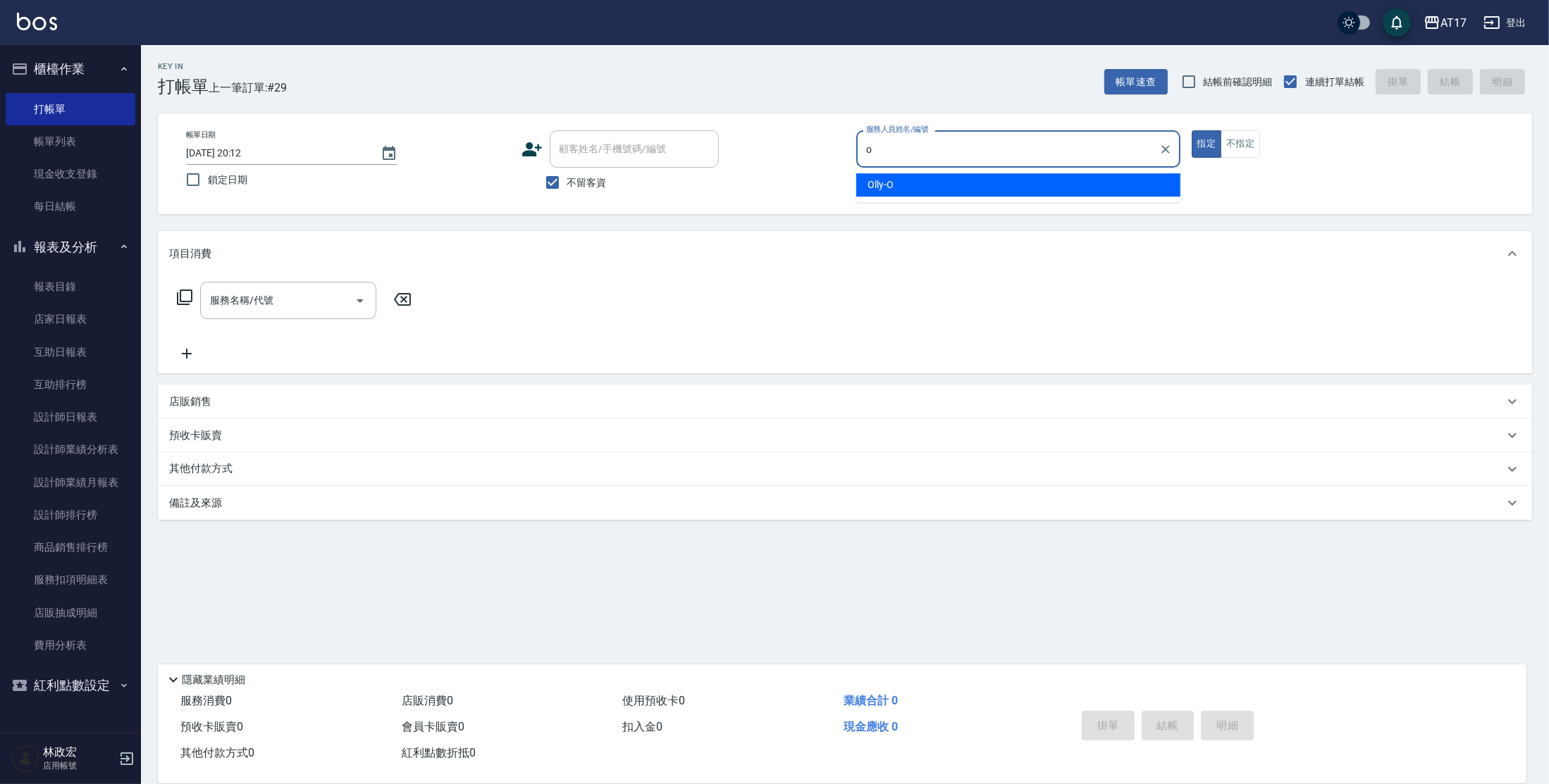
type input "Olly-O"
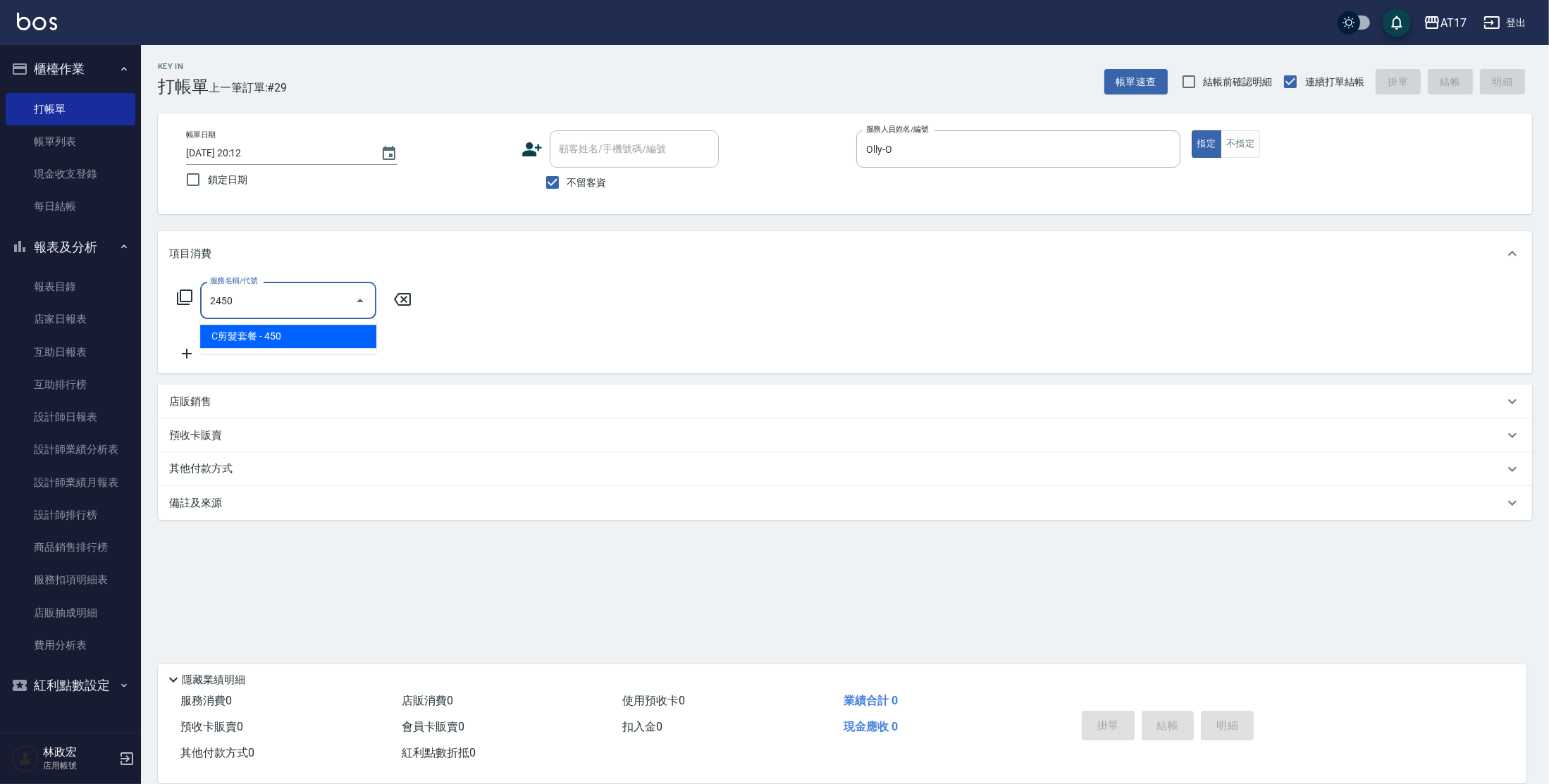
type input "C剪髮套餐(2450)"
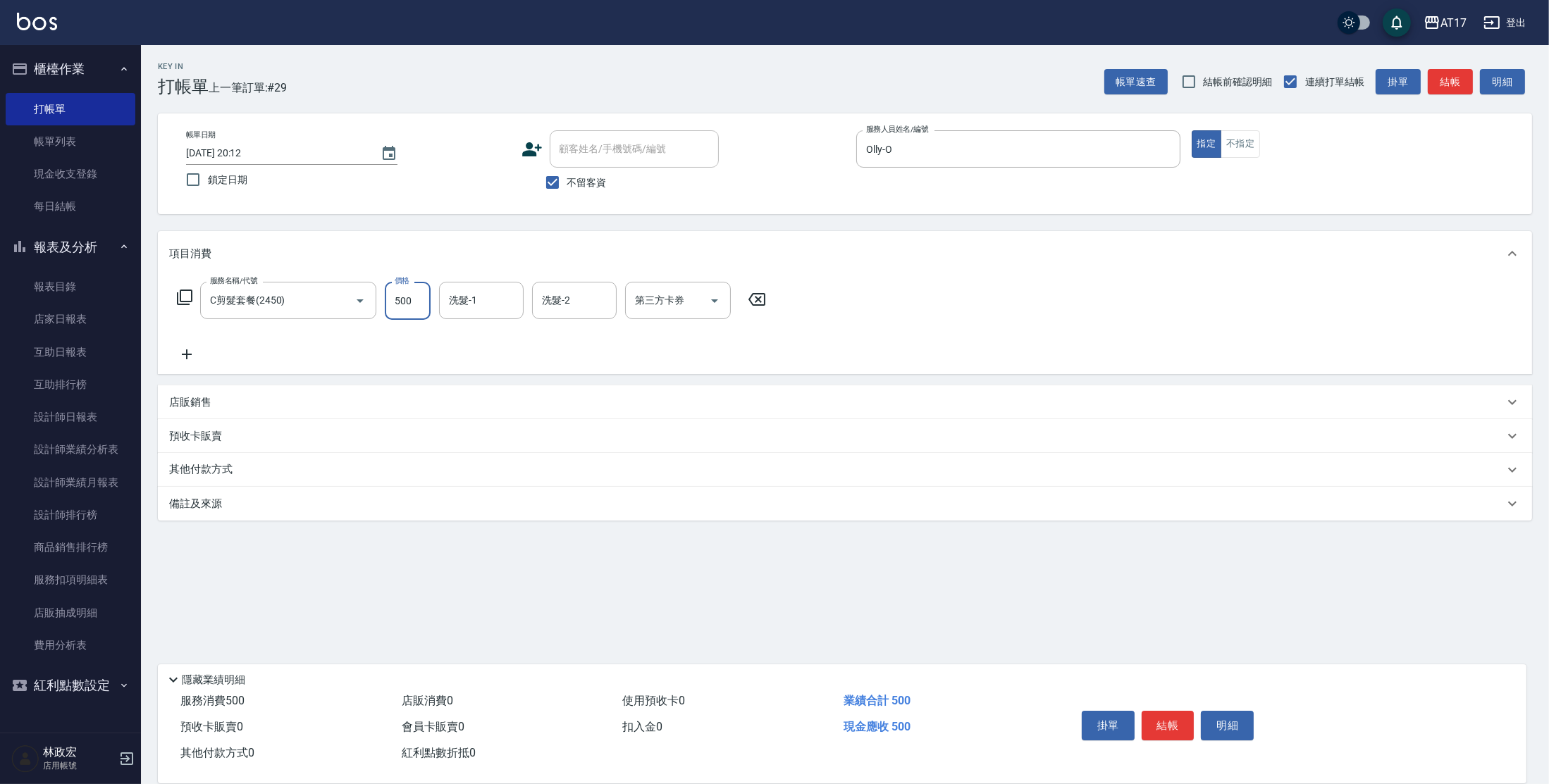
type input "500"
type input "[PERSON_NAME]-27"
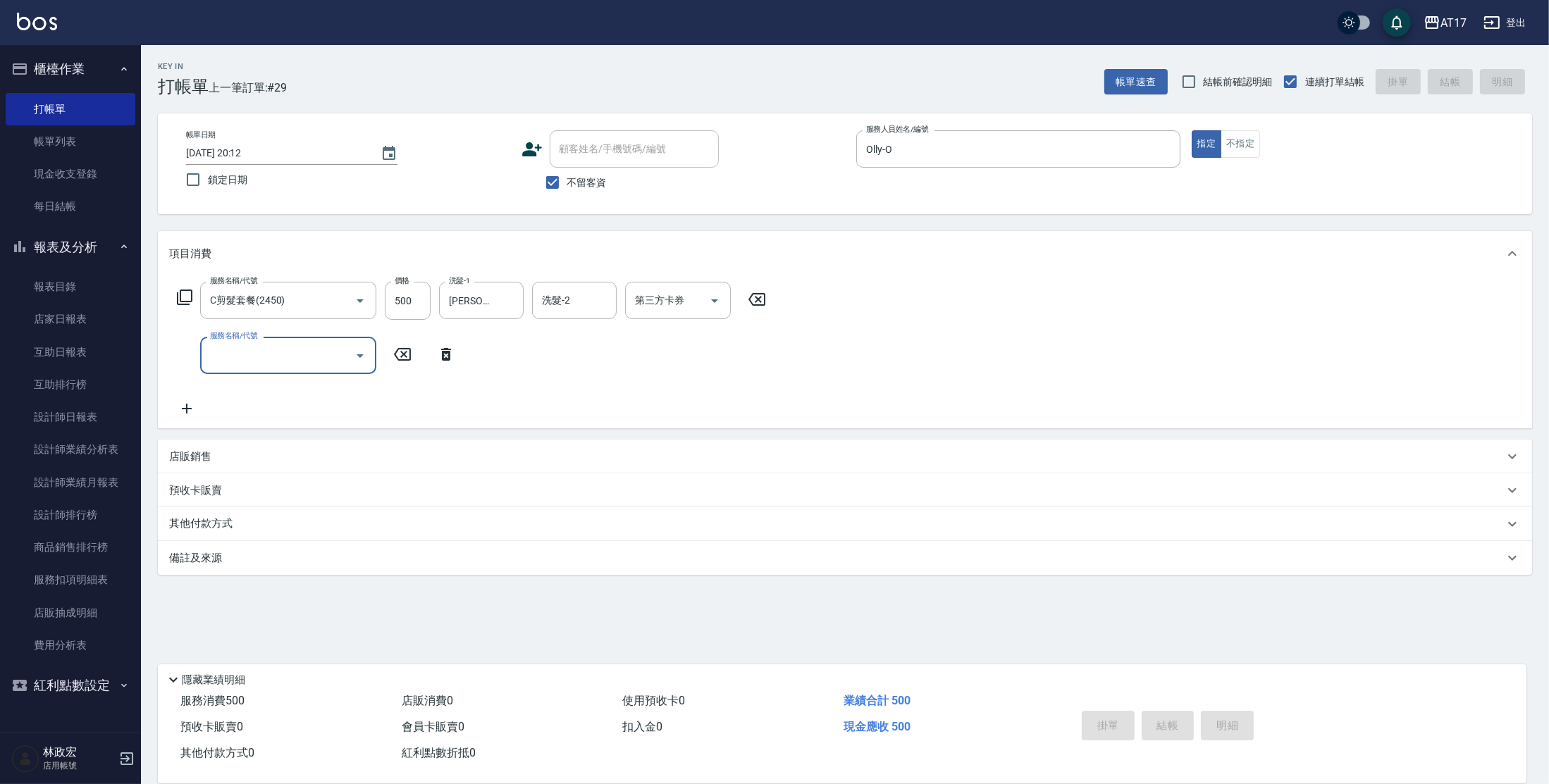
type input "[DATE] 20:13"
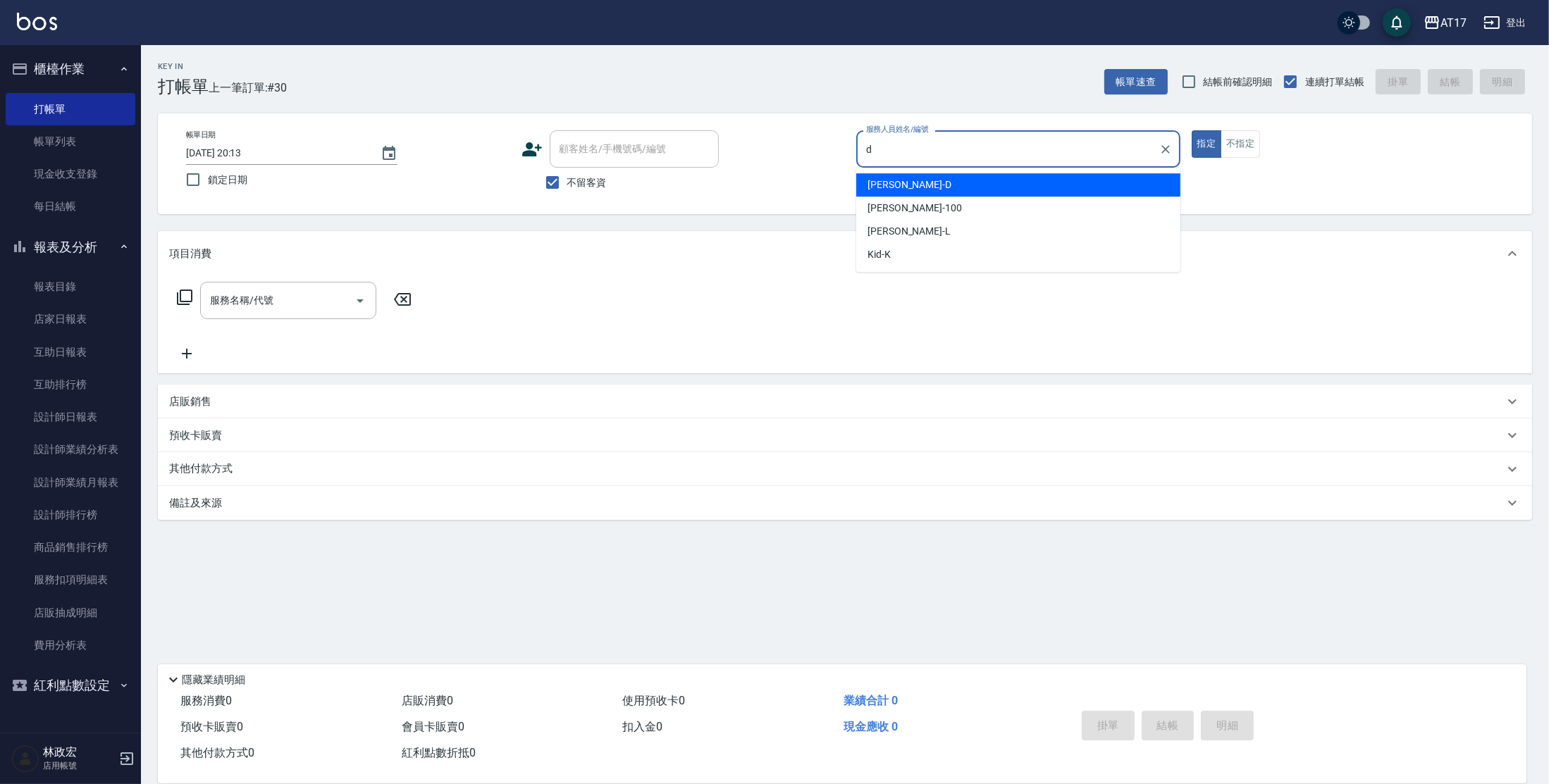
type input "[PERSON_NAME]-D"
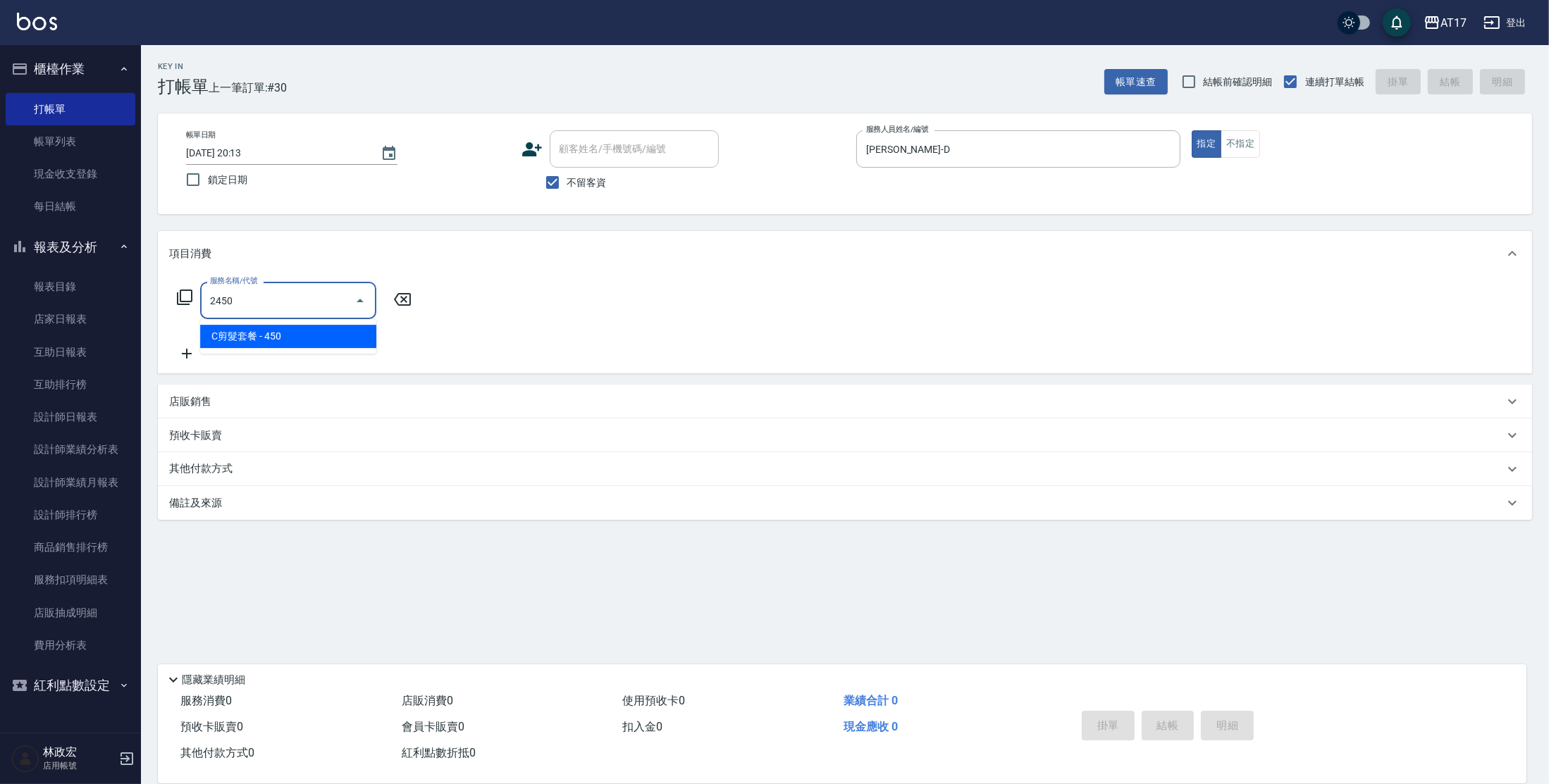
type input "C剪髮套餐(2450)"
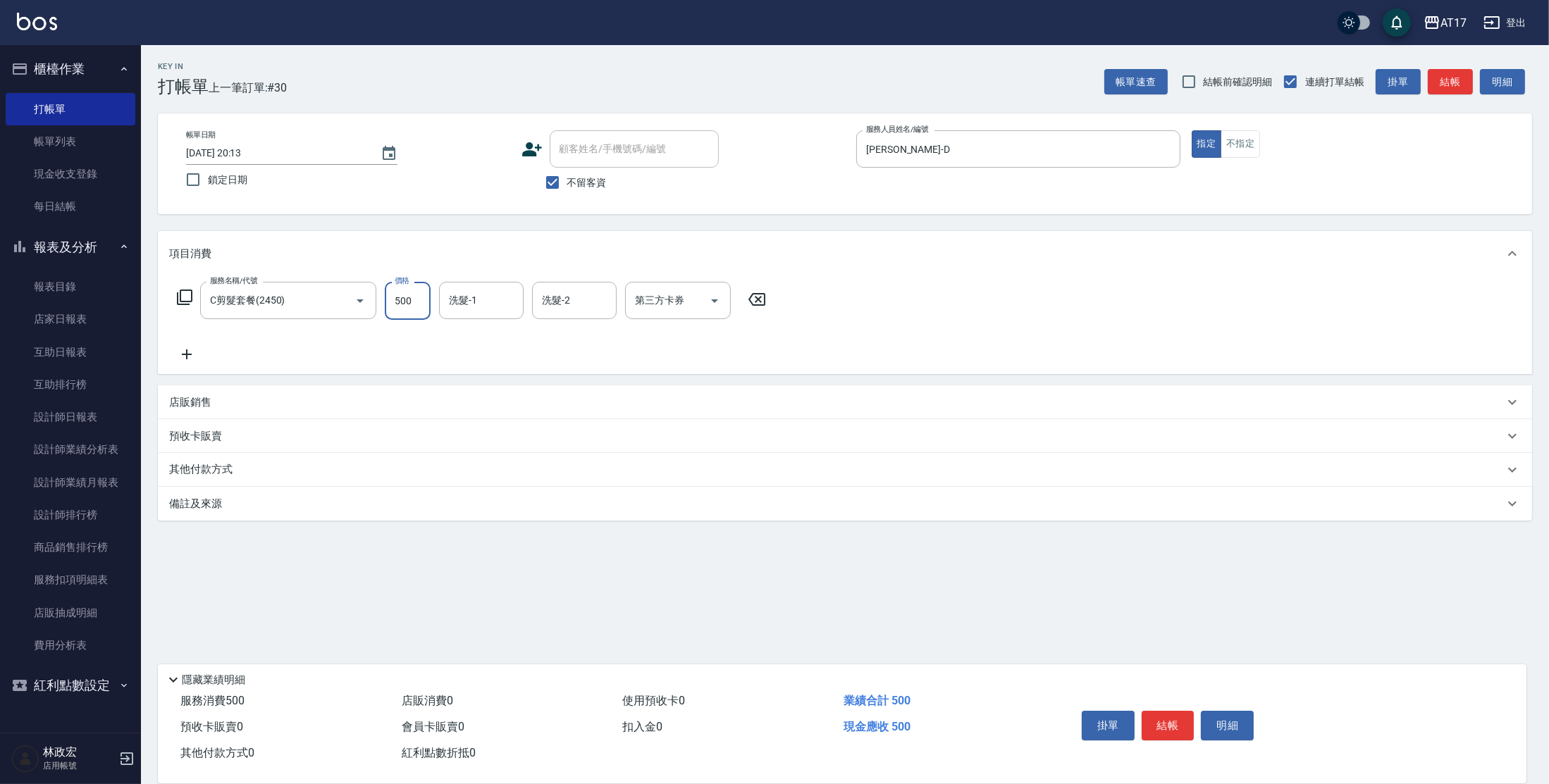
type input "500"
type input "欣麗-77"
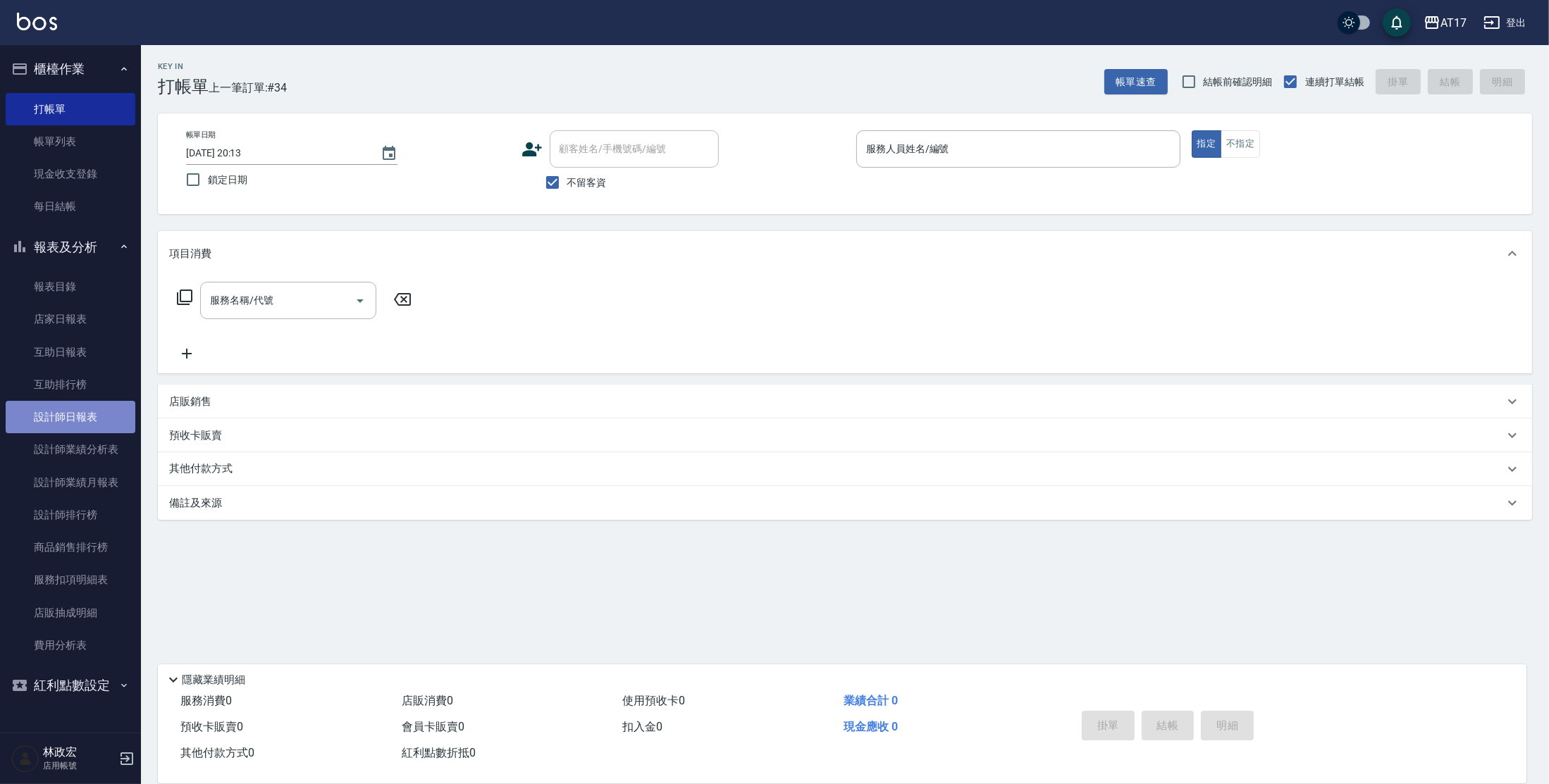
click at [41, 426] on link "設計師日報表" at bounding box center [71, 417] width 130 height 32
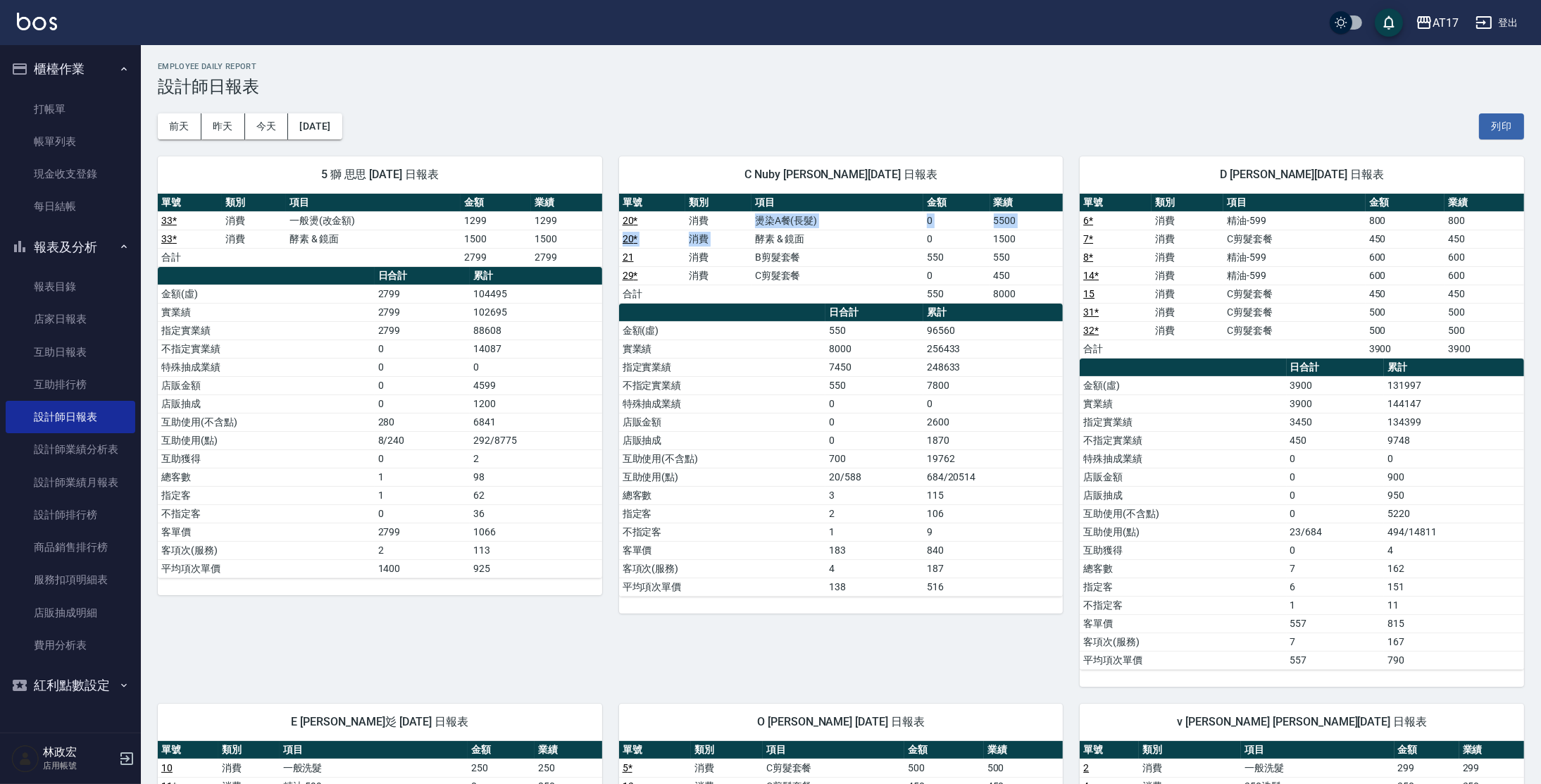
drag, startPoint x: 773, startPoint y: 229, endPoint x: 890, endPoint y: 213, distance: 118.1
click at [882, 213] on tbody "20 * 消費 燙染A餐(長髮) 0 5500 20 * 消費 酵素 & 鏡面 0 1500 21 消費 B剪髮套餐 550 550 29 * 消費 C剪髮套…" at bounding box center [841, 257] width 444 height 92
click at [896, 211] on td "燙染A餐(長髮)" at bounding box center [838, 220] width 173 height 18
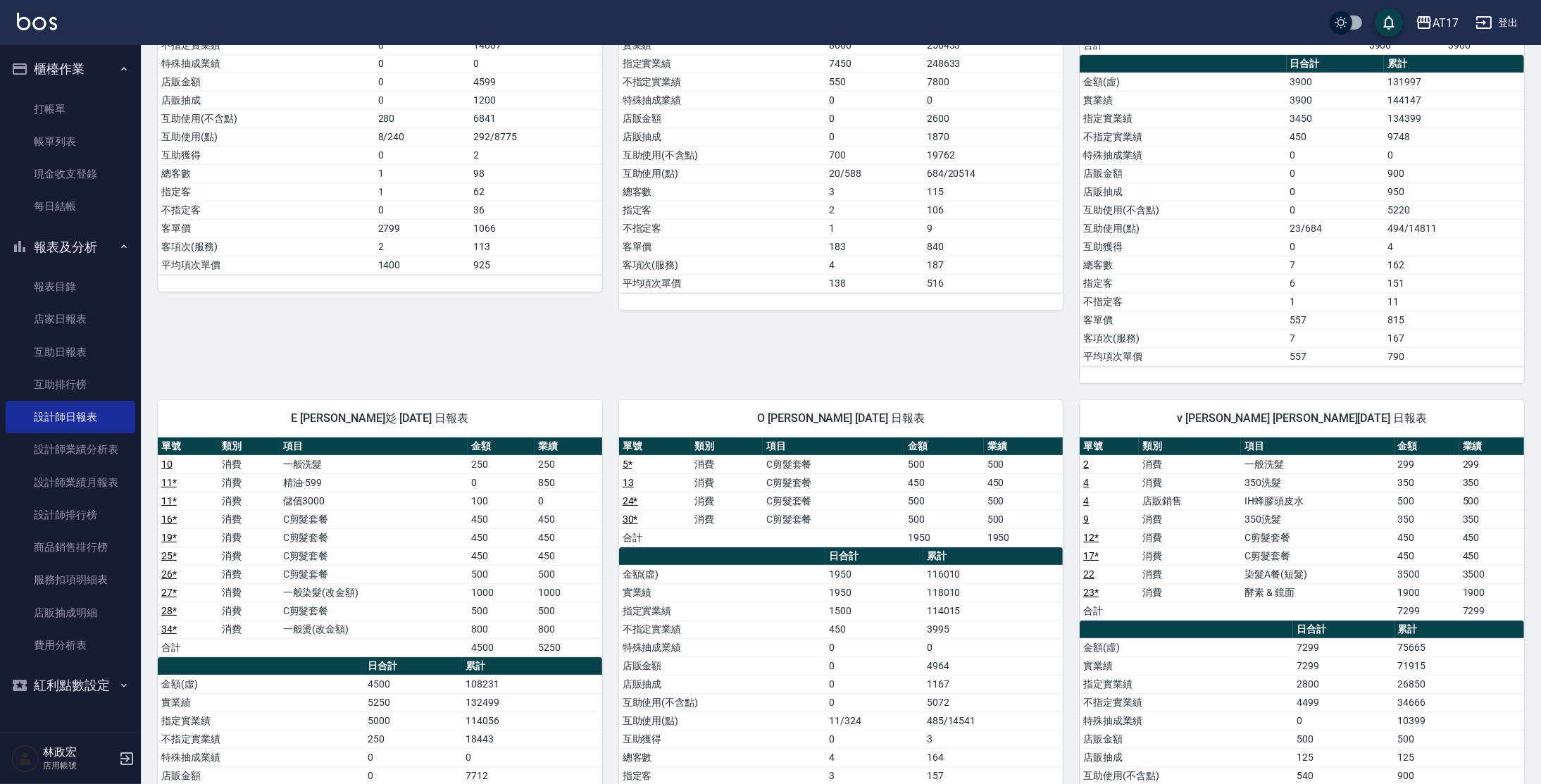
scroll to position [307, 0]
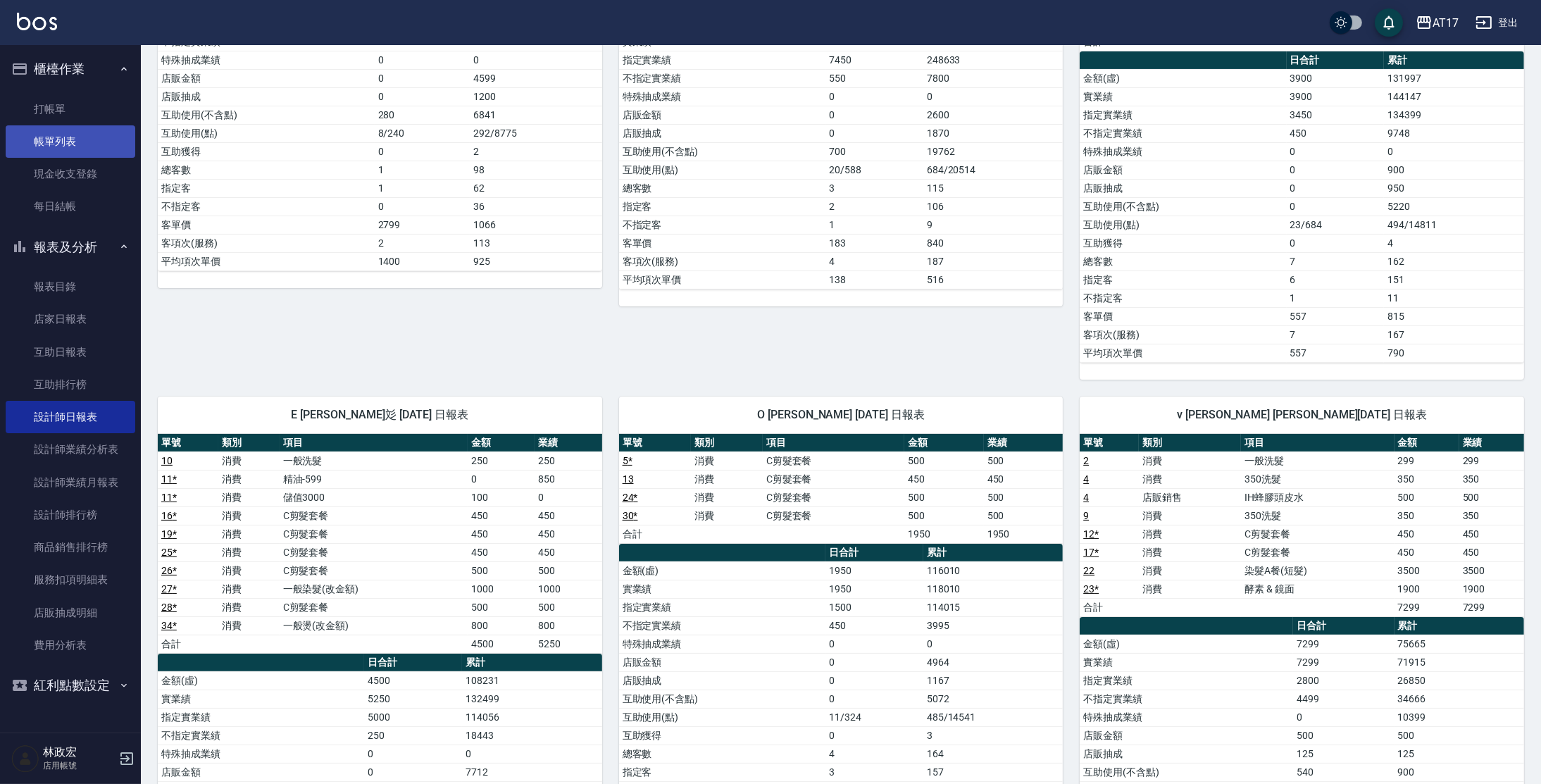
click at [109, 139] on link "帳單列表" at bounding box center [70, 142] width 130 height 32
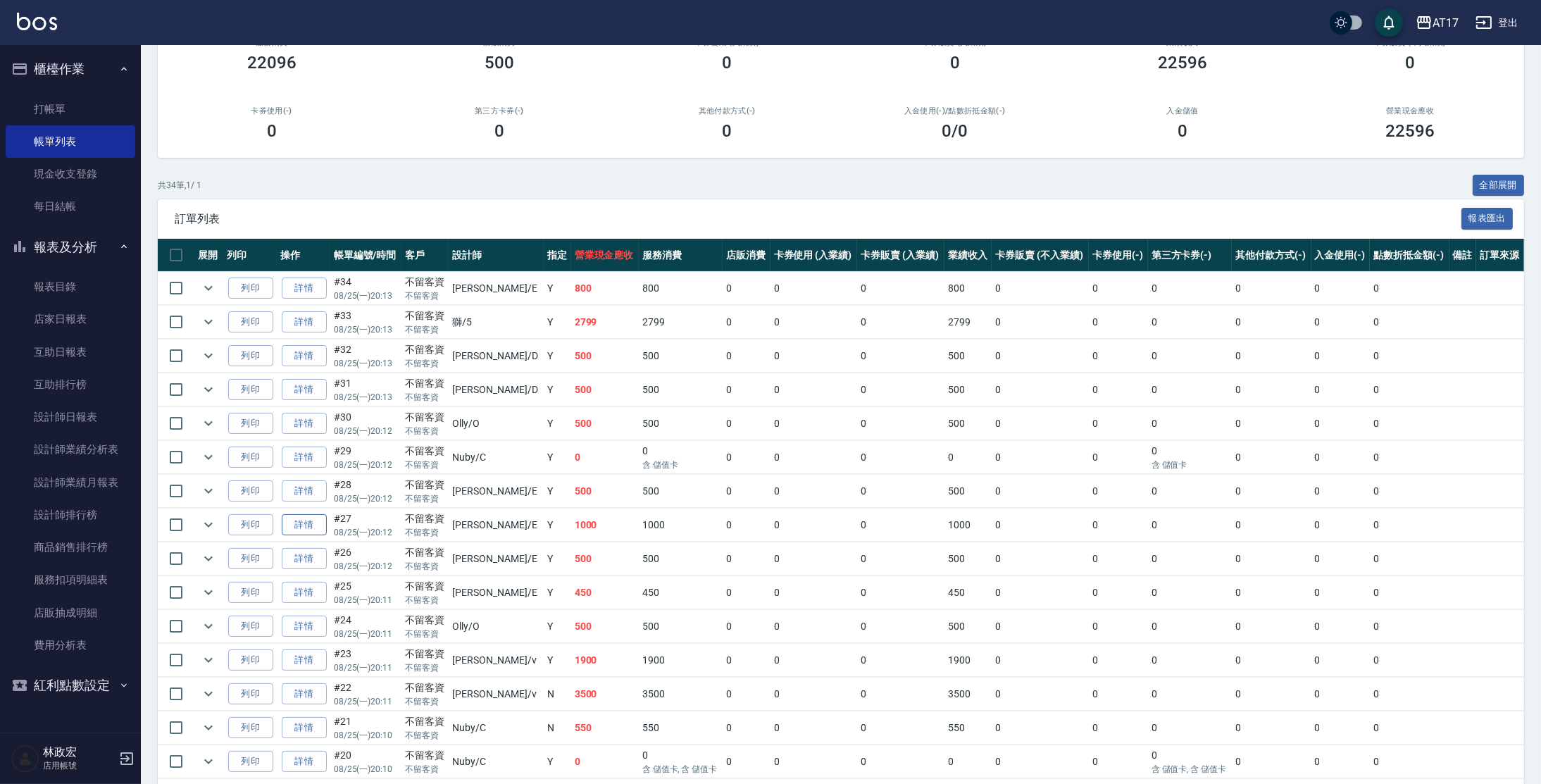
scroll to position [153, 0]
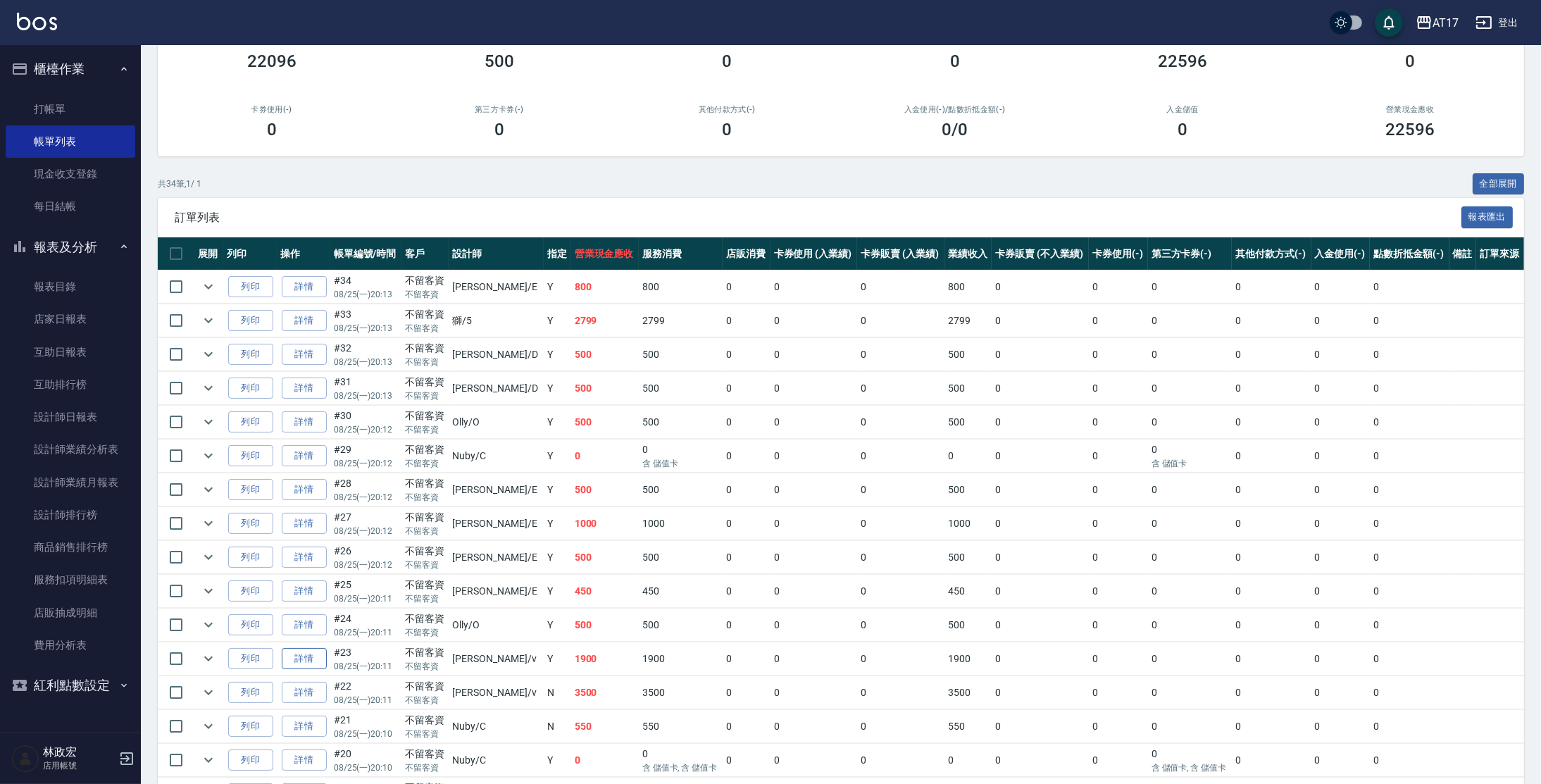
click at [305, 652] on link "詳情" at bounding box center [304, 659] width 45 height 22
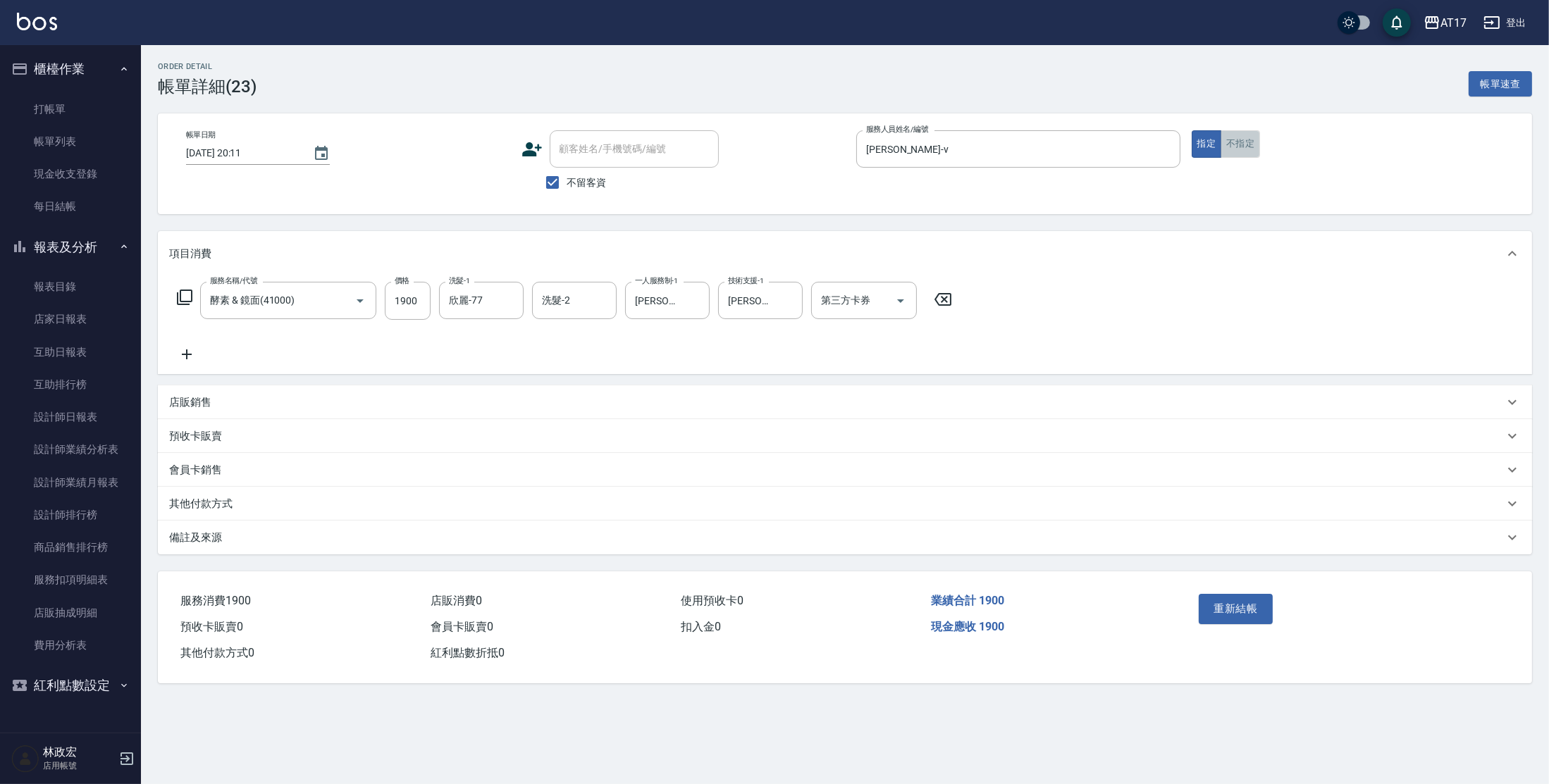
click at [1249, 145] on button "不指定" at bounding box center [1241, 144] width 40 height 27
click at [1218, 594] on button "重新結帳" at bounding box center [1236, 609] width 75 height 29
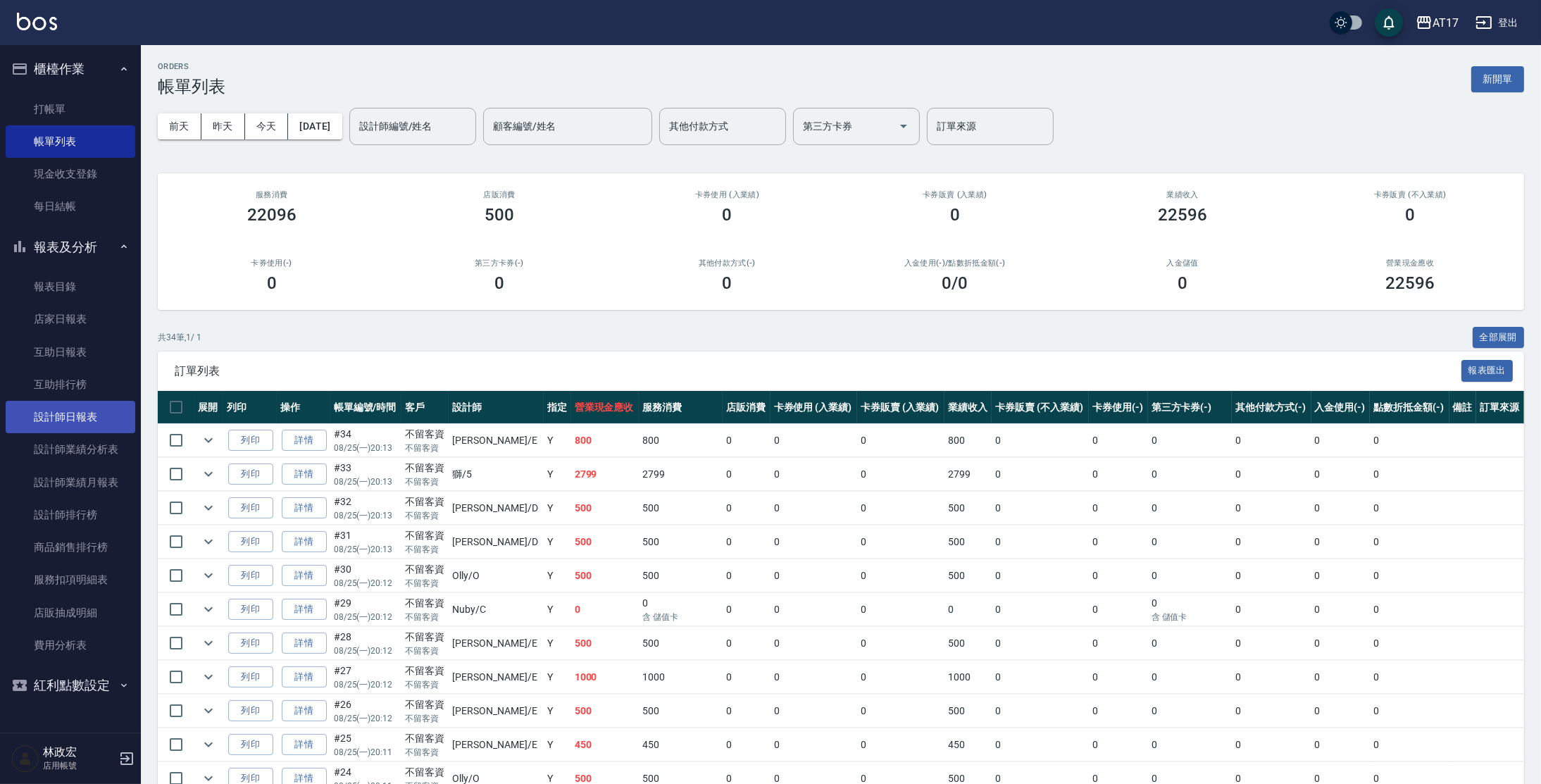
click at [120, 426] on link "設計師日報表" at bounding box center [70, 417] width 130 height 32
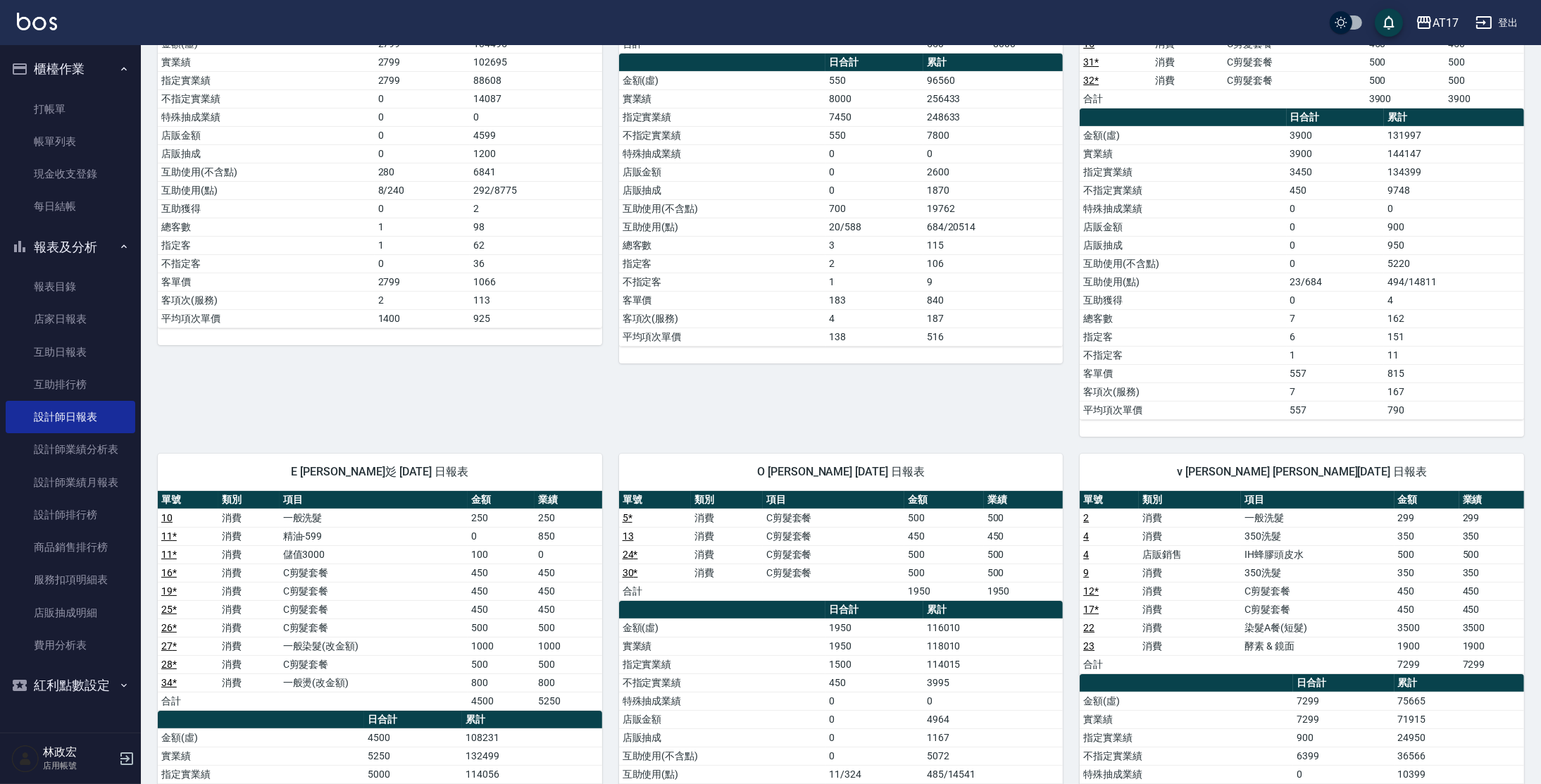
scroll to position [255, 0]
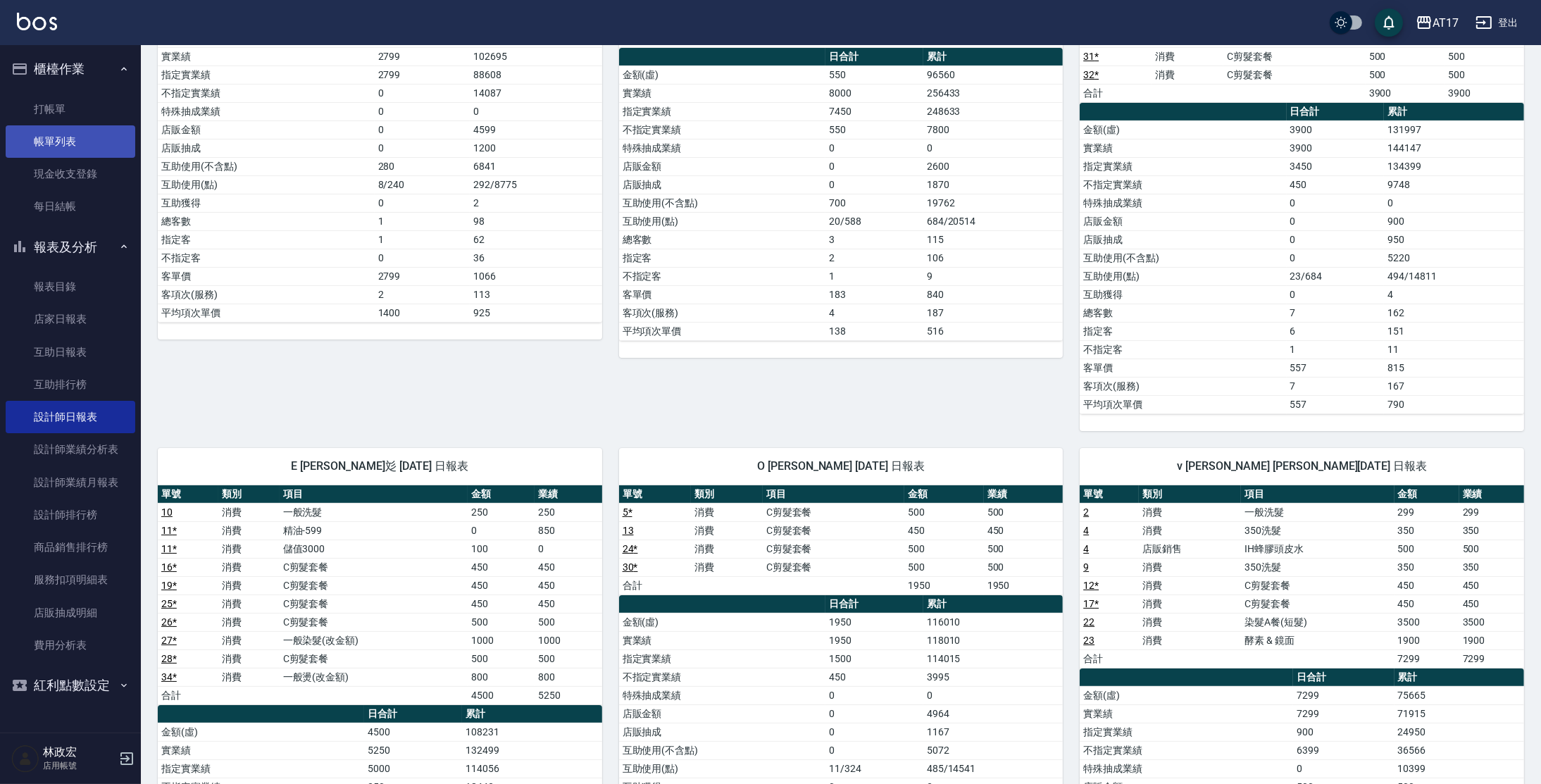
click at [58, 156] on link "帳單列表" at bounding box center [70, 142] width 130 height 32
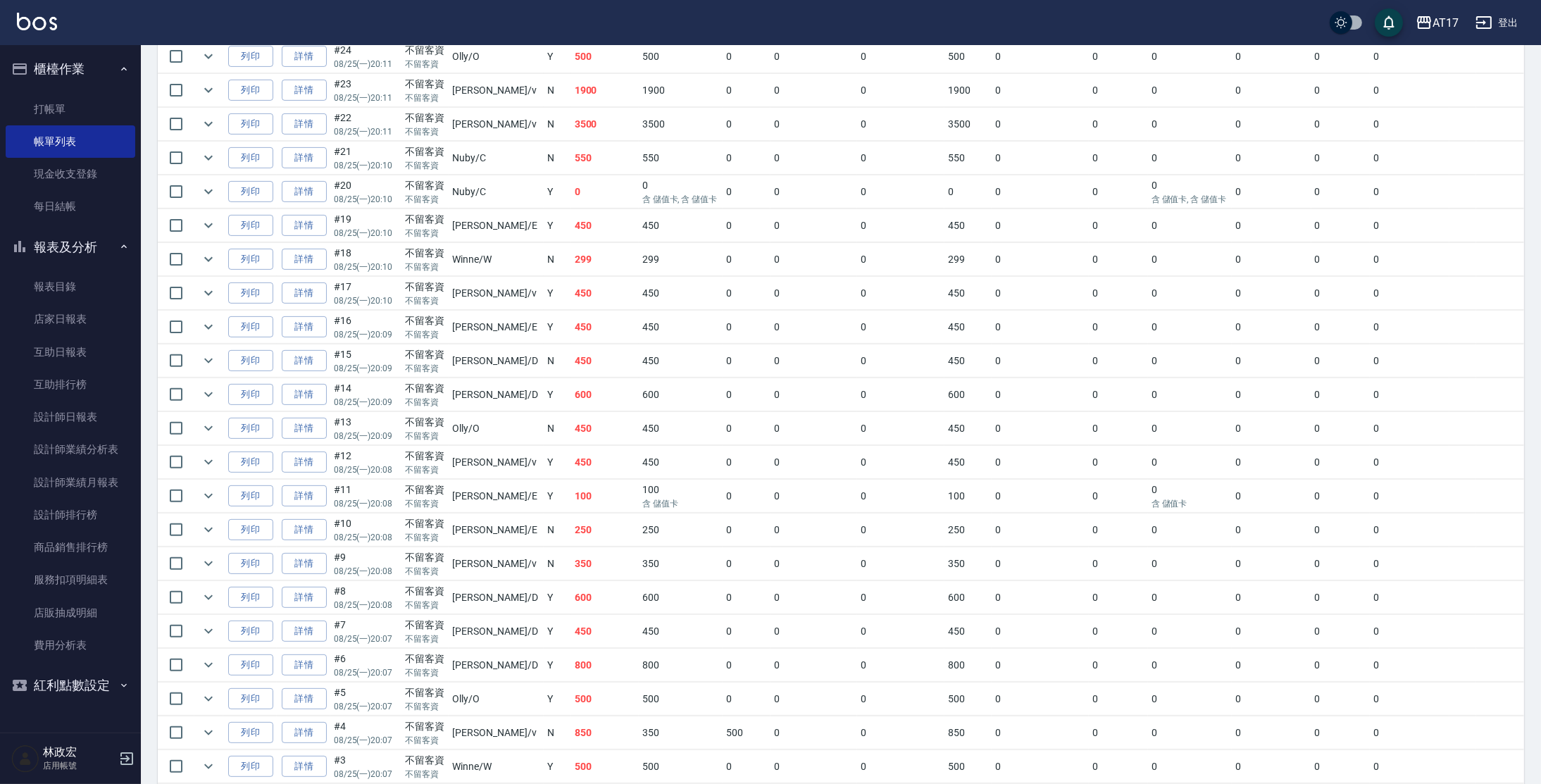
scroll to position [742, 0]
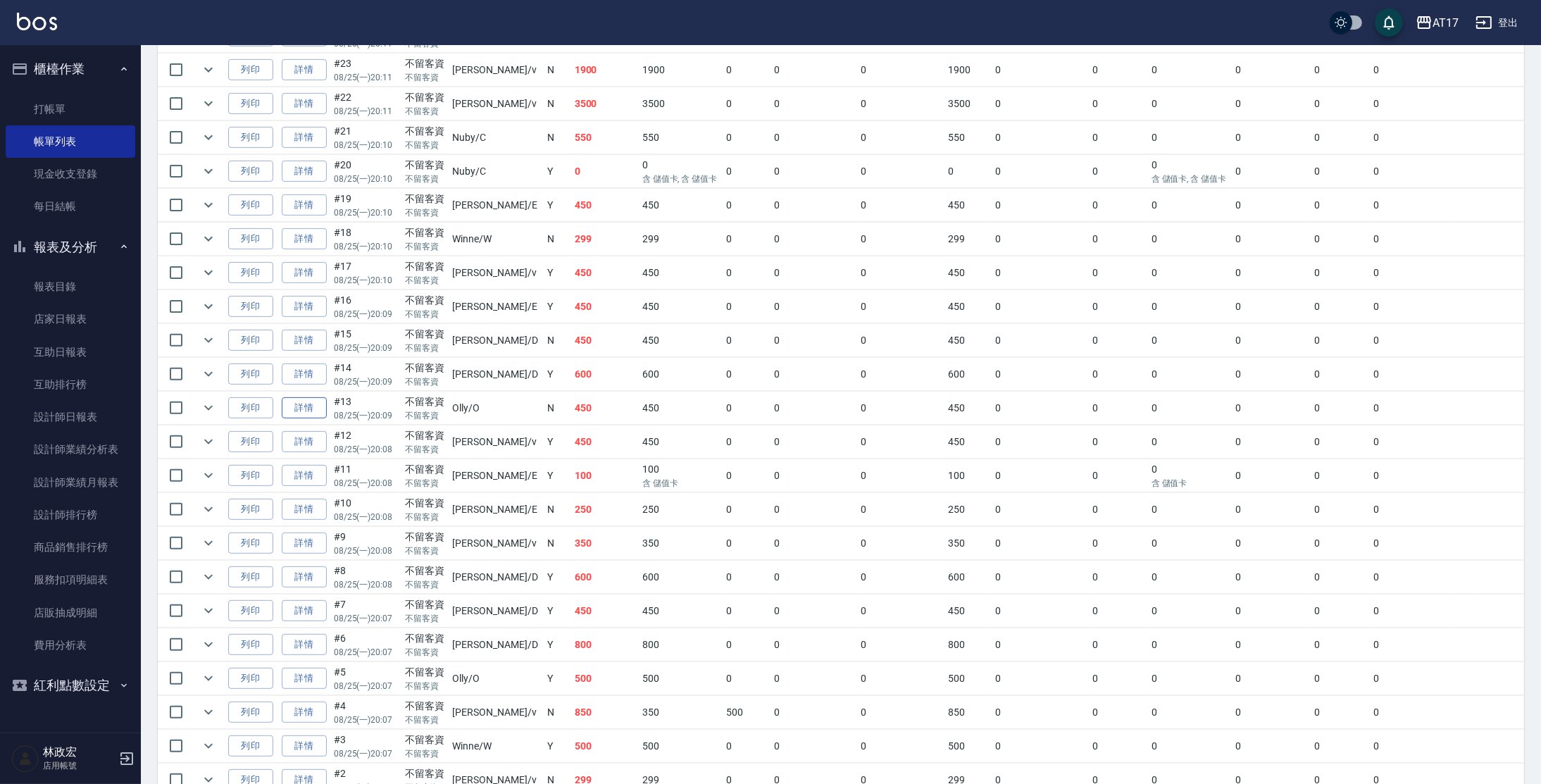
click at [316, 399] on link "詳情" at bounding box center [304, 408] width 45 height 22
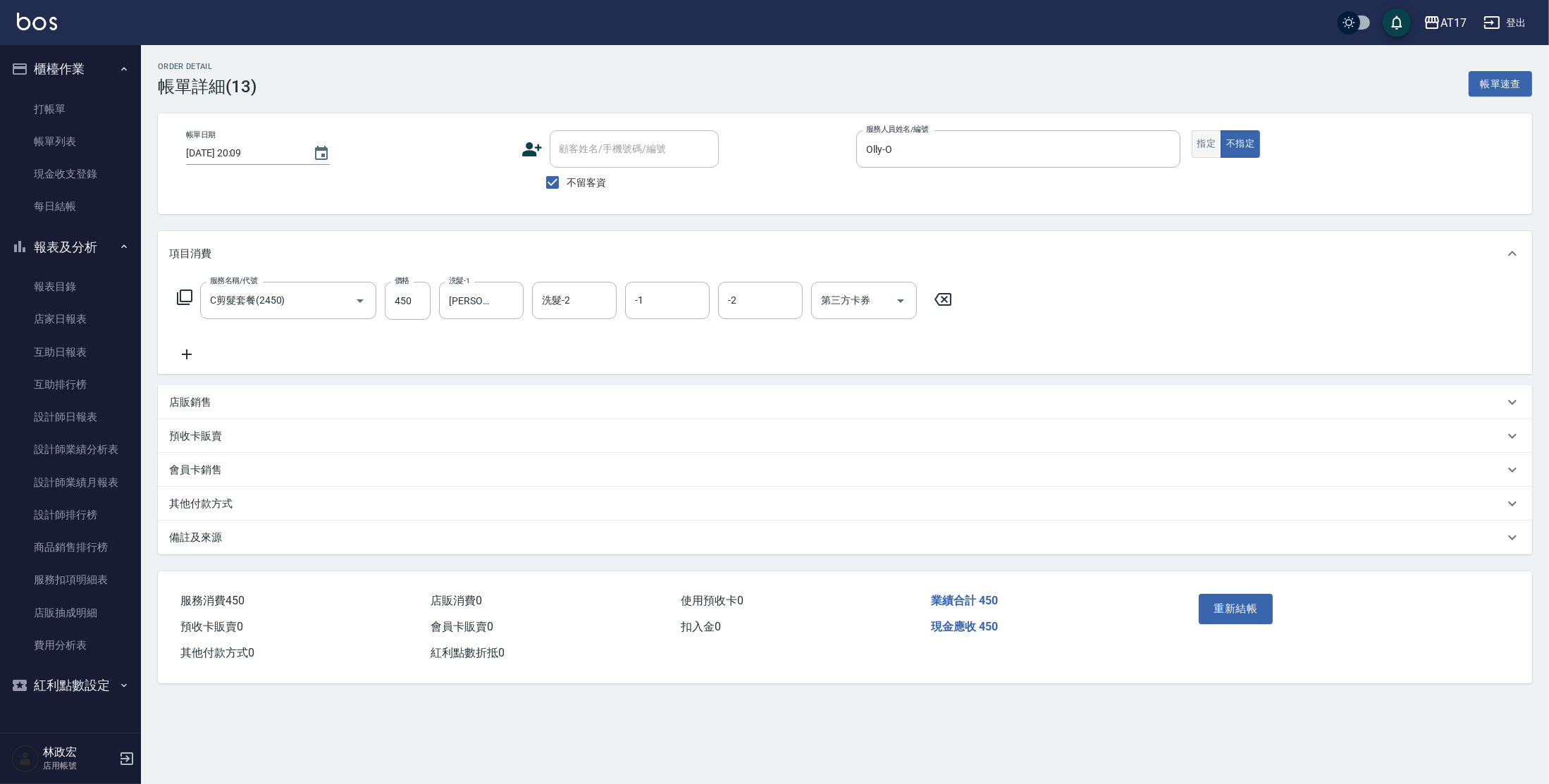
click at [1199, 151] on button "指定" at bounding box center [1206, 144] width 30 height 27
click at [403, 302] on input "450" at bounding box center [408, 301] width 46 height 38
click at [1207, 600] on button "重新結帳" at bounding box center [1236, 609] width 75 height 29
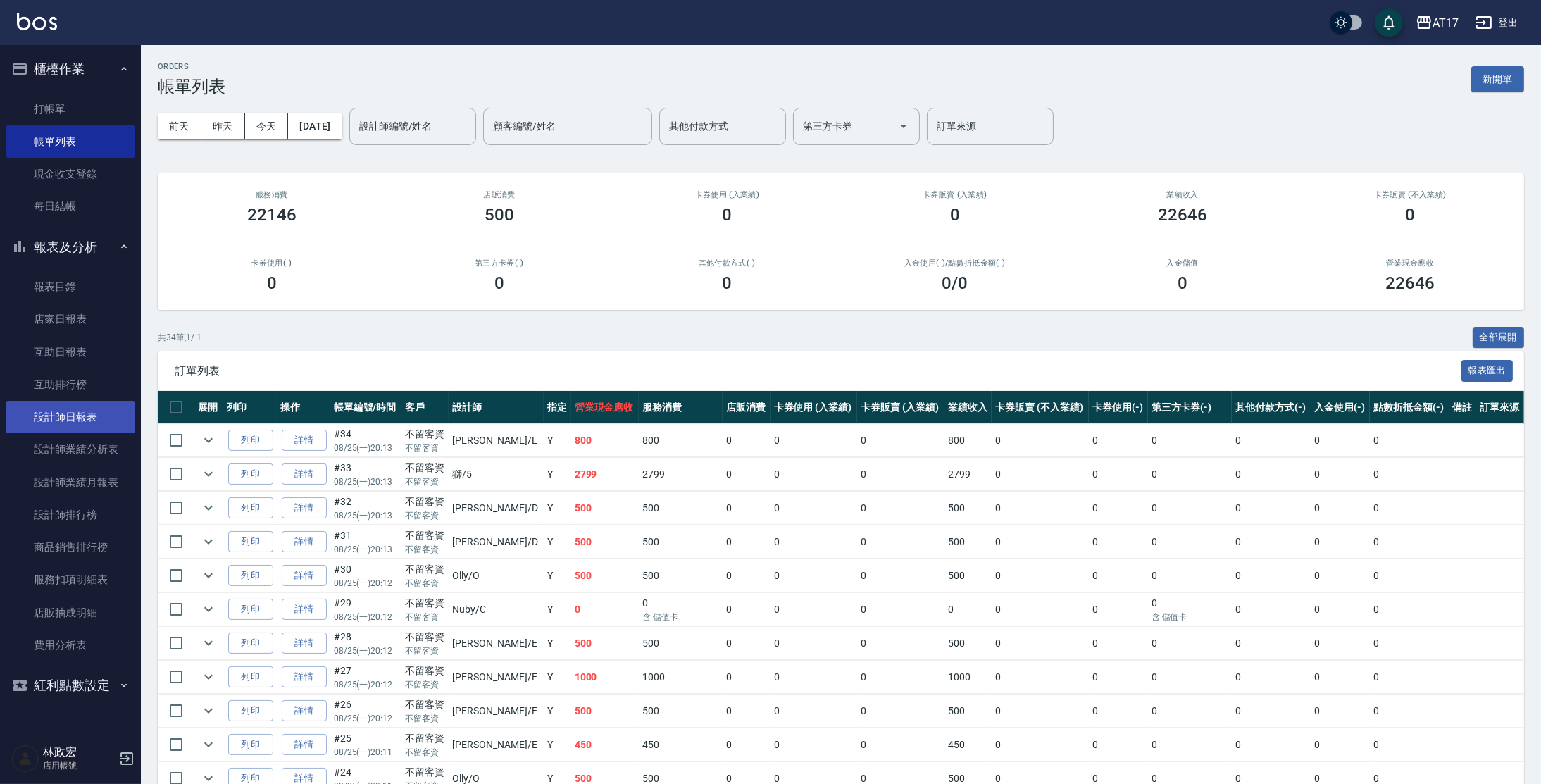
click at [62, 417] on link "設計師日報表" at bounding box center [70, 417] width 130 height 32
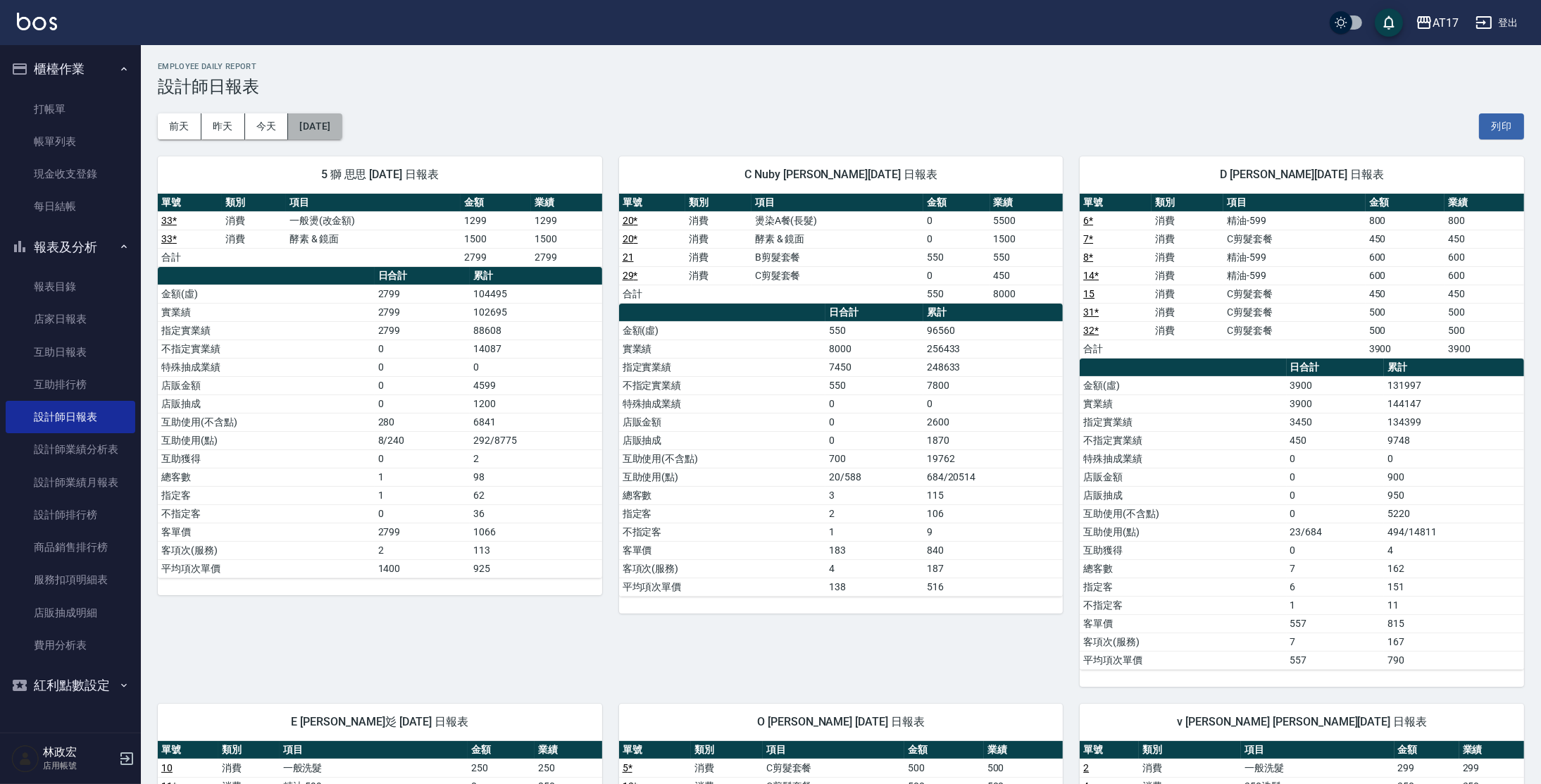
click at [341, 130] on button "[DATE]" at bounding box center [314, 126] width 54 height 26
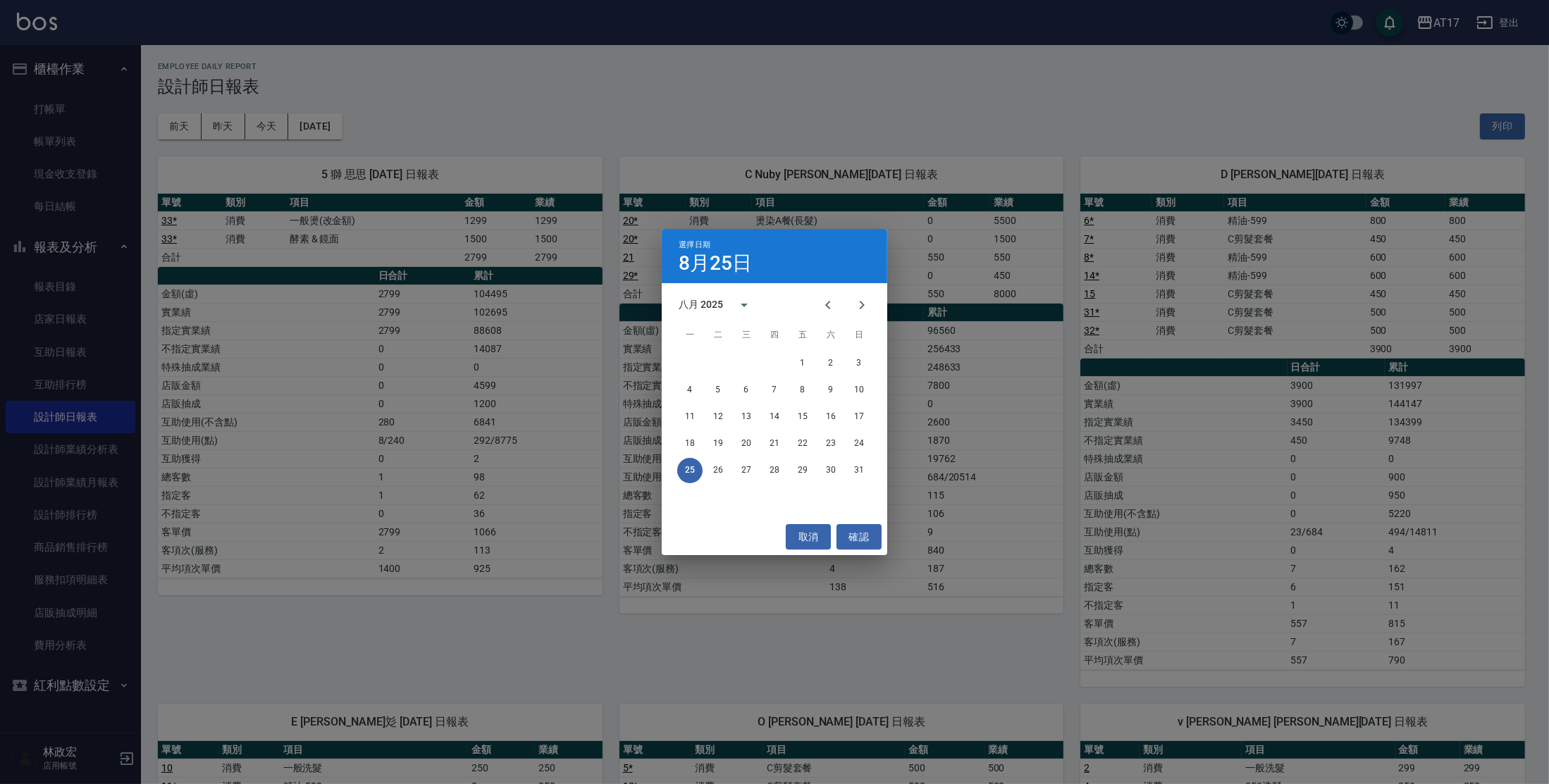
click at [658, 33] on div "選擇日期 8月25日 八月 2025 一 二 三 四 五 六 日 1 2 3 4 5 6 7 8 9 10 11 12 13 14 15 16 17 18 1…" at bounding box center [774, 392] width 1549 height 784
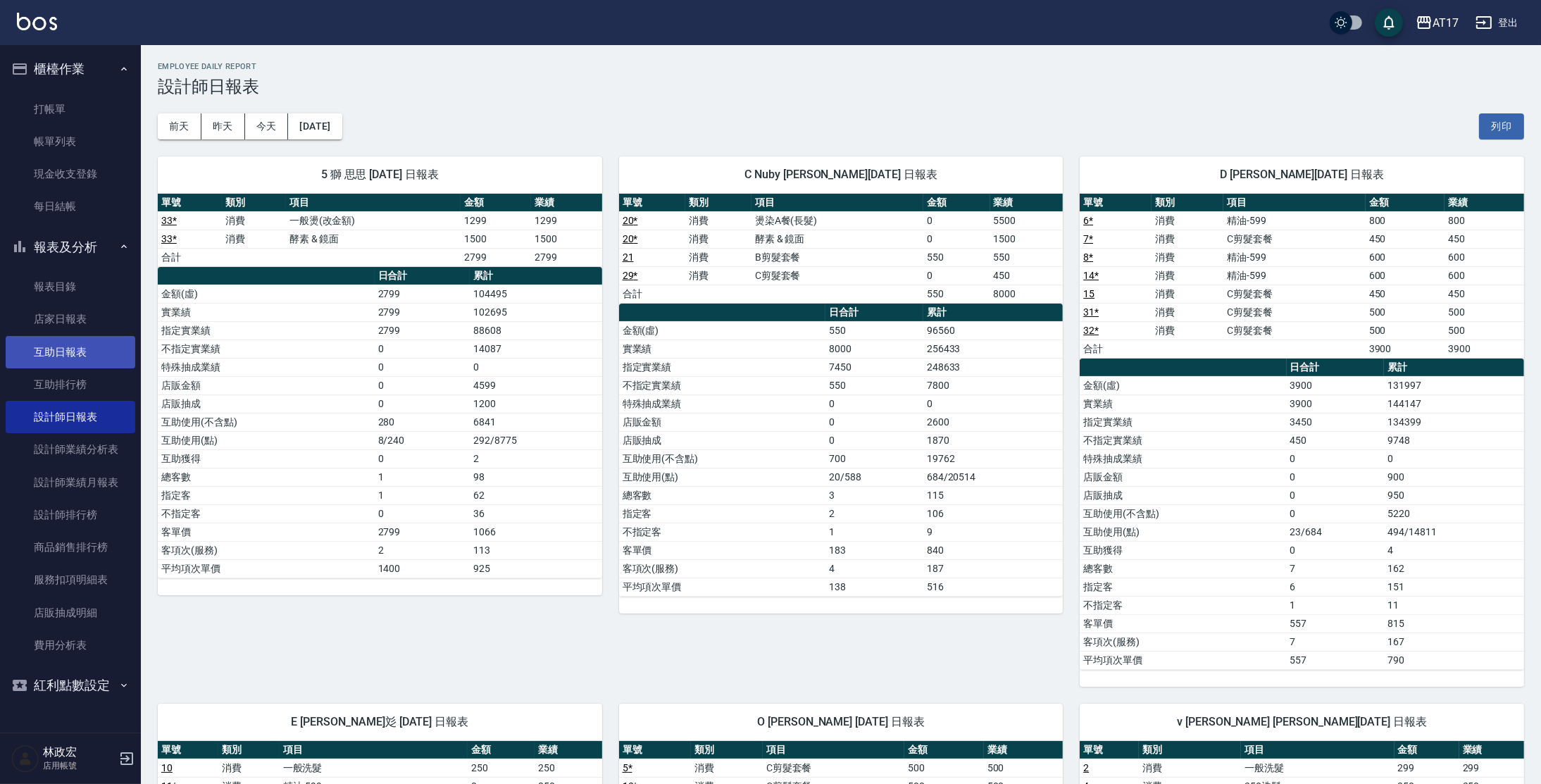
click at [117, 355] on link "互助日報表" at bounding box center [70, 352] width 130 height 32
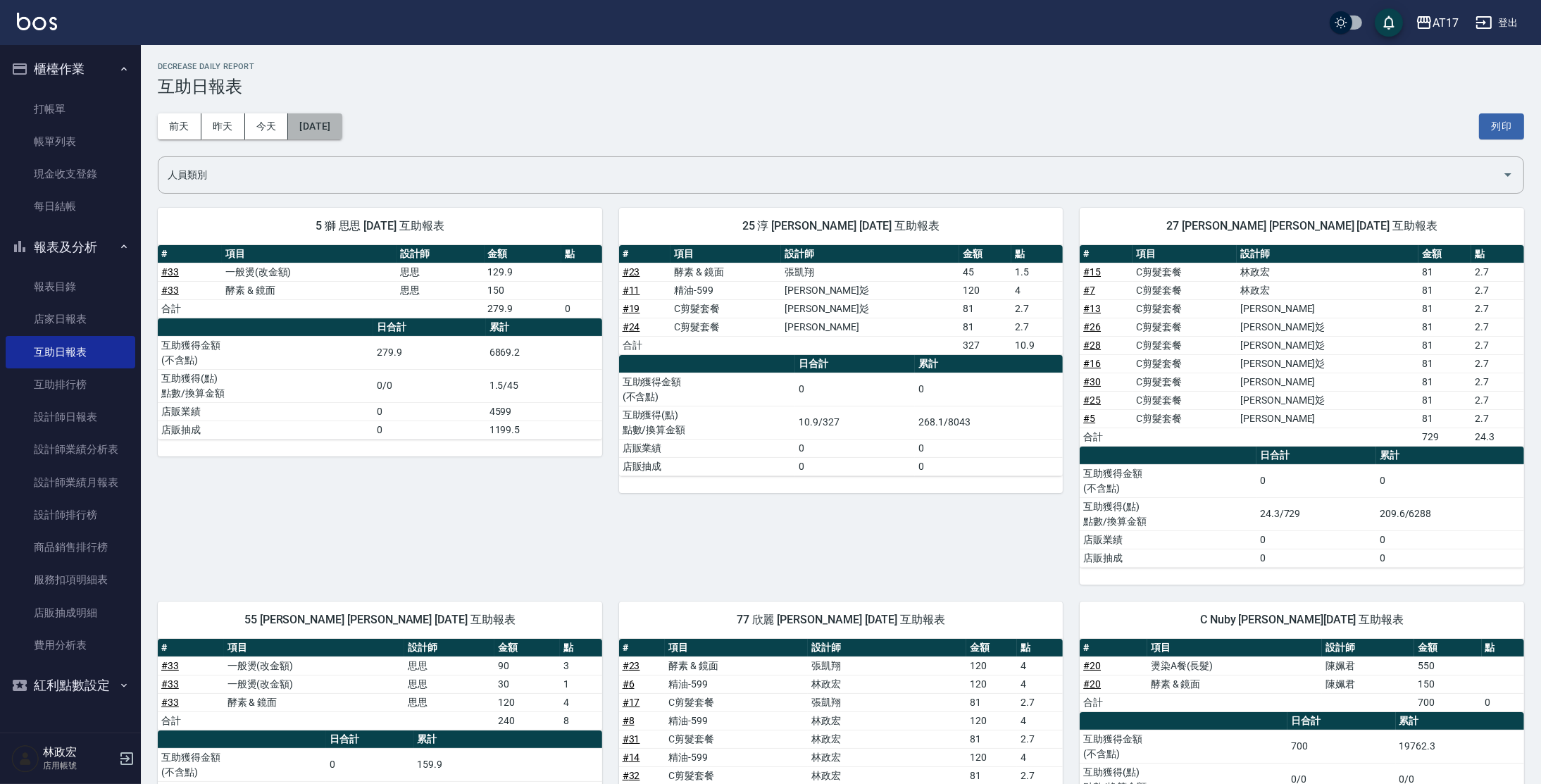
click at [341, 122] on button "[DATE]" at bounding box center [314, 126] width 54 height 26
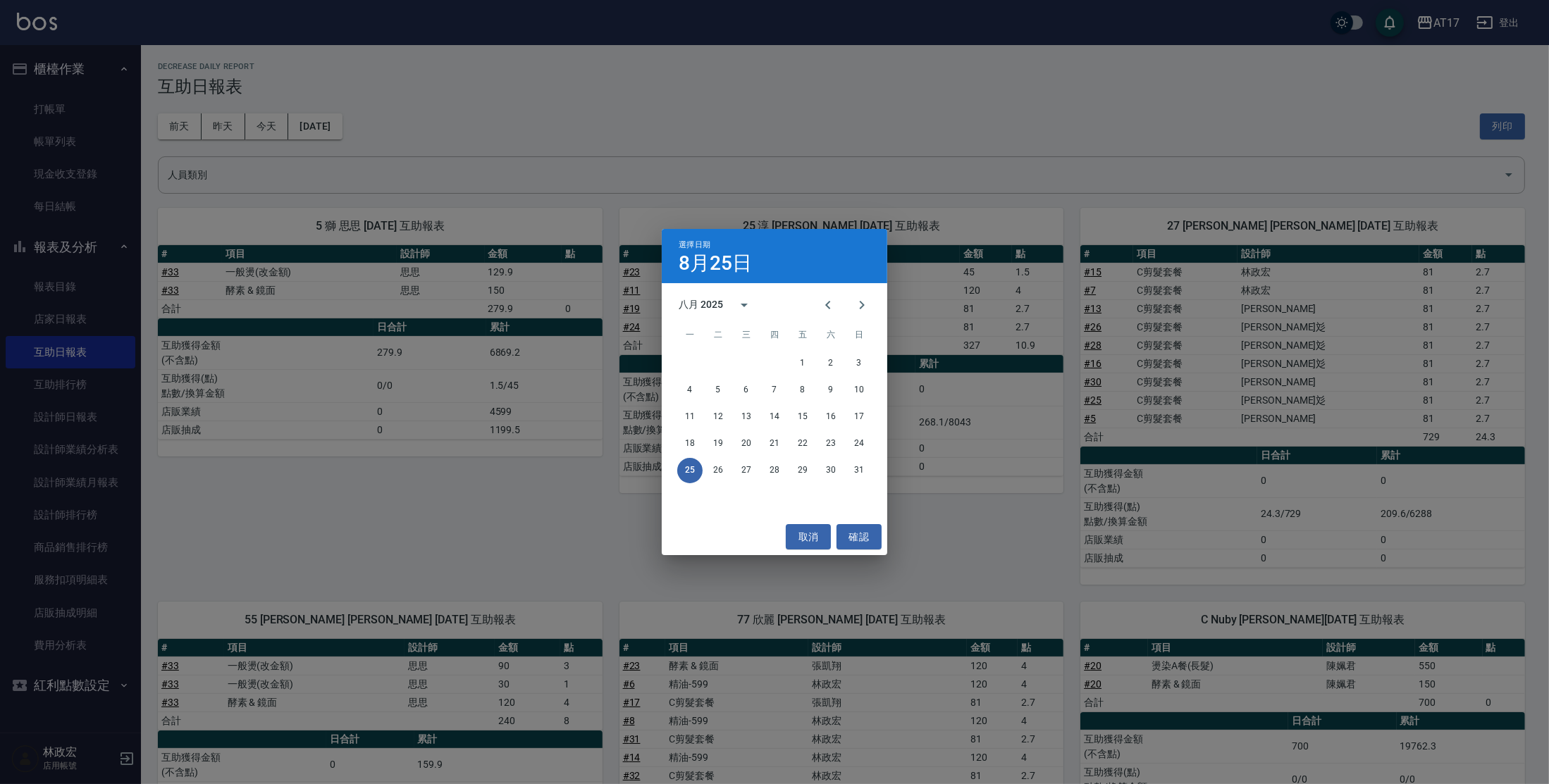
click at [513, 87] on div "選擇日期 8月25日 八月 2025 一 二 三 四 五 六 日 1 2 3 4 5 6 7 8 9 10 11 12 13 14 15 16 17 18 1…" at bounding box center [774, 392] width 1549 height 784
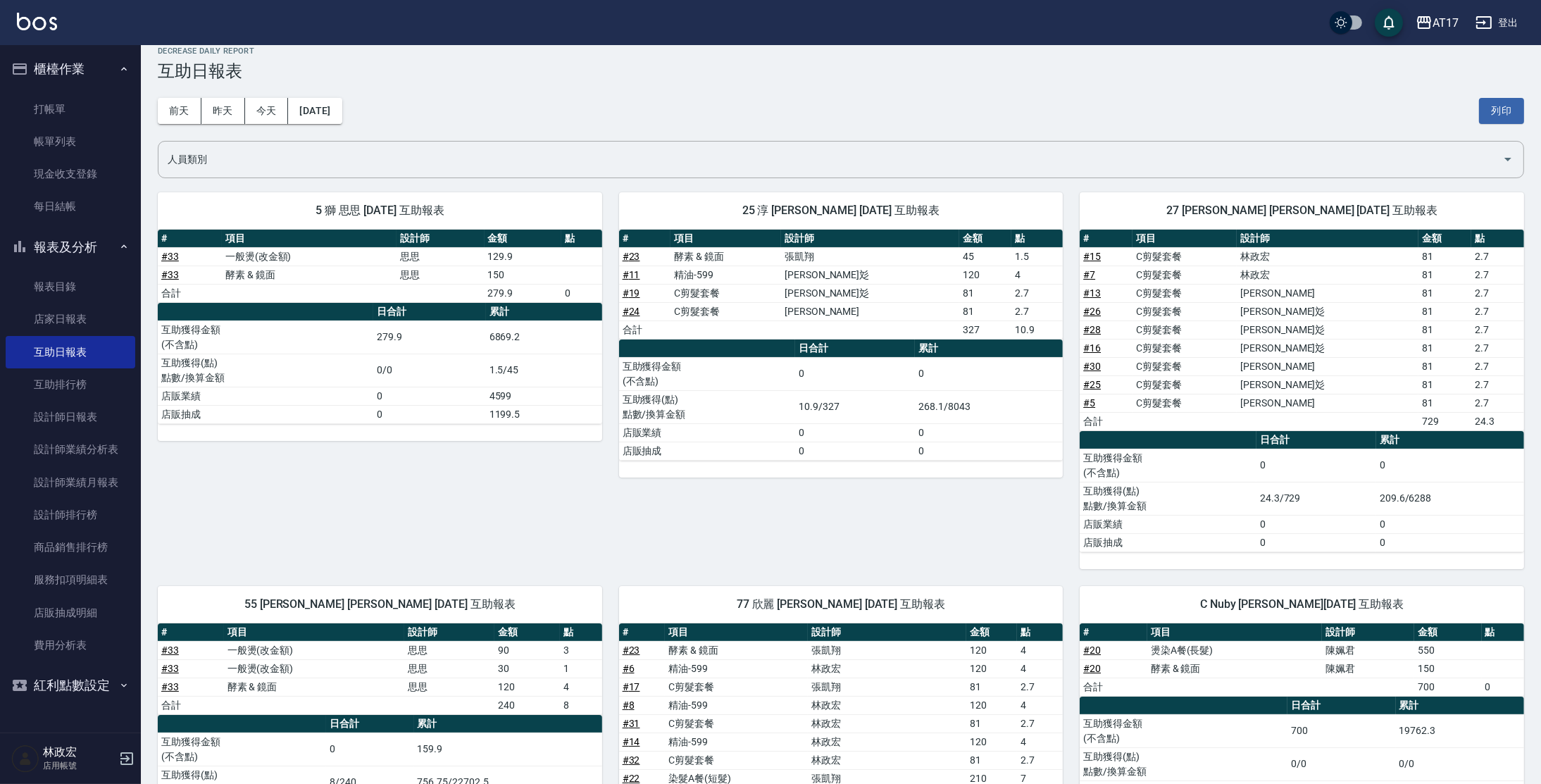
scroll to position [24, 0]
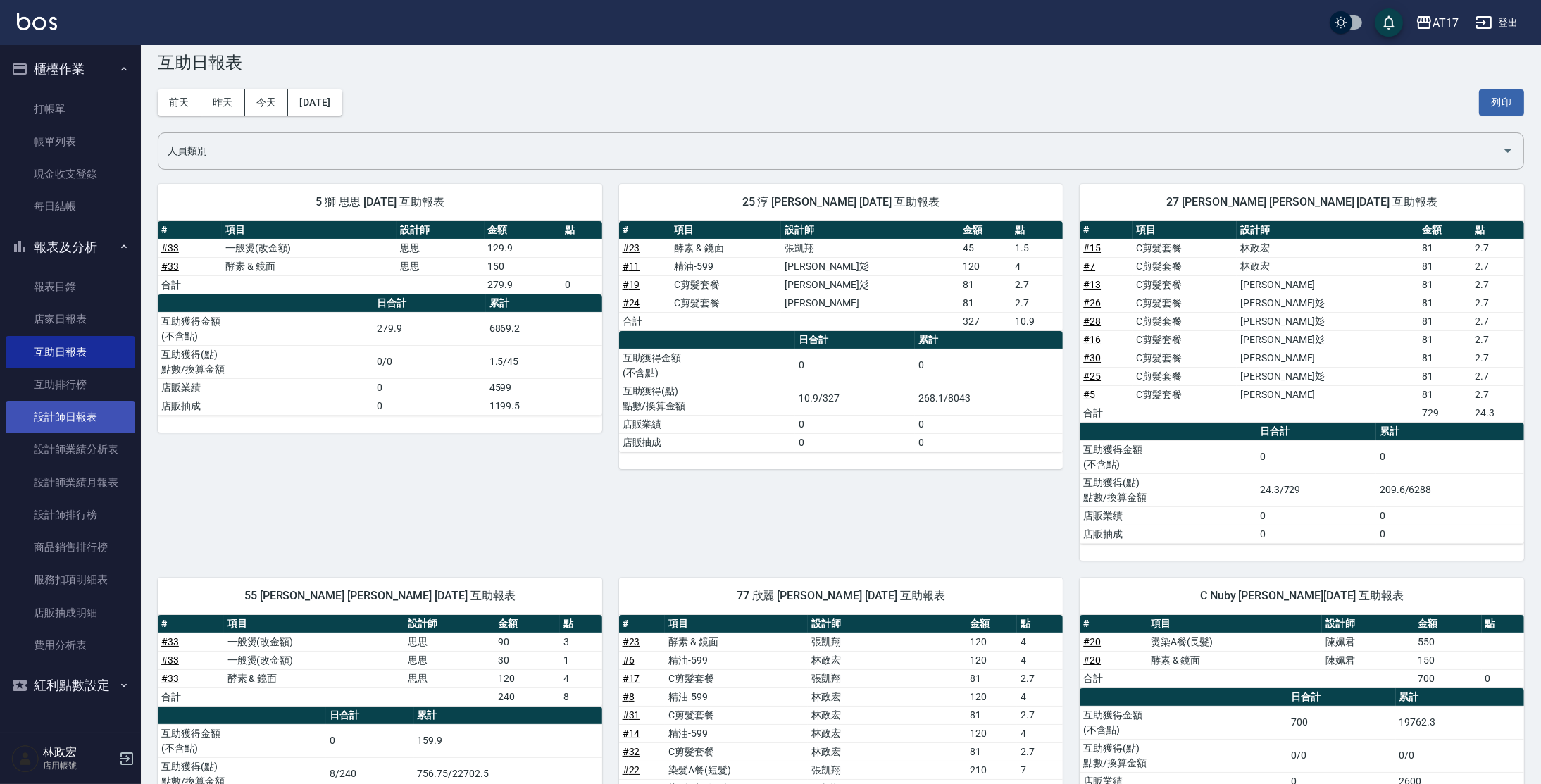
click at [128, 413] on link "設計師日報表" at bounding box center [70, 417] width 130 height 32
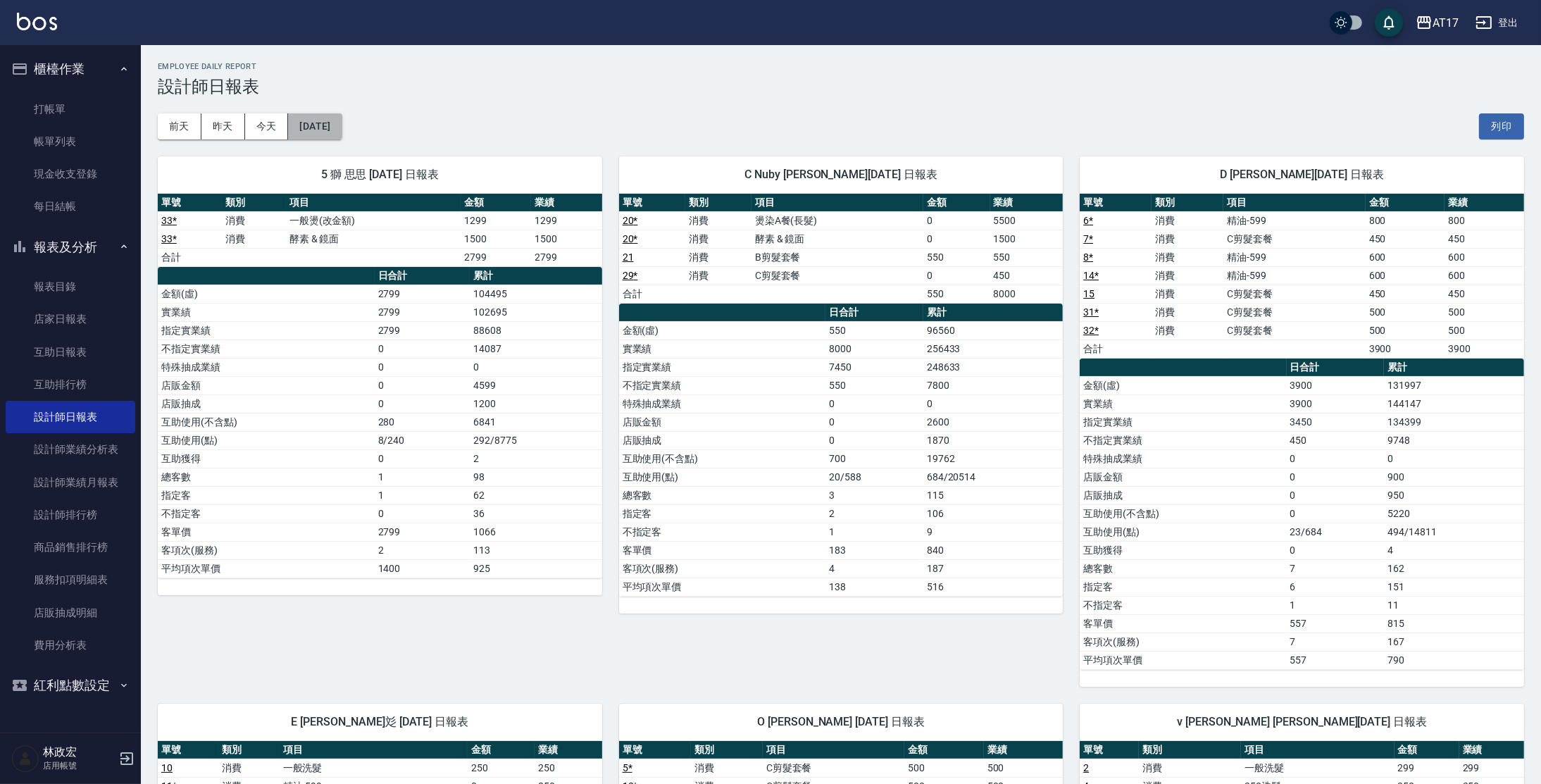
click at [326, 121] on button "[DATE]" at bounding box center [314, 126] width 54 height 26
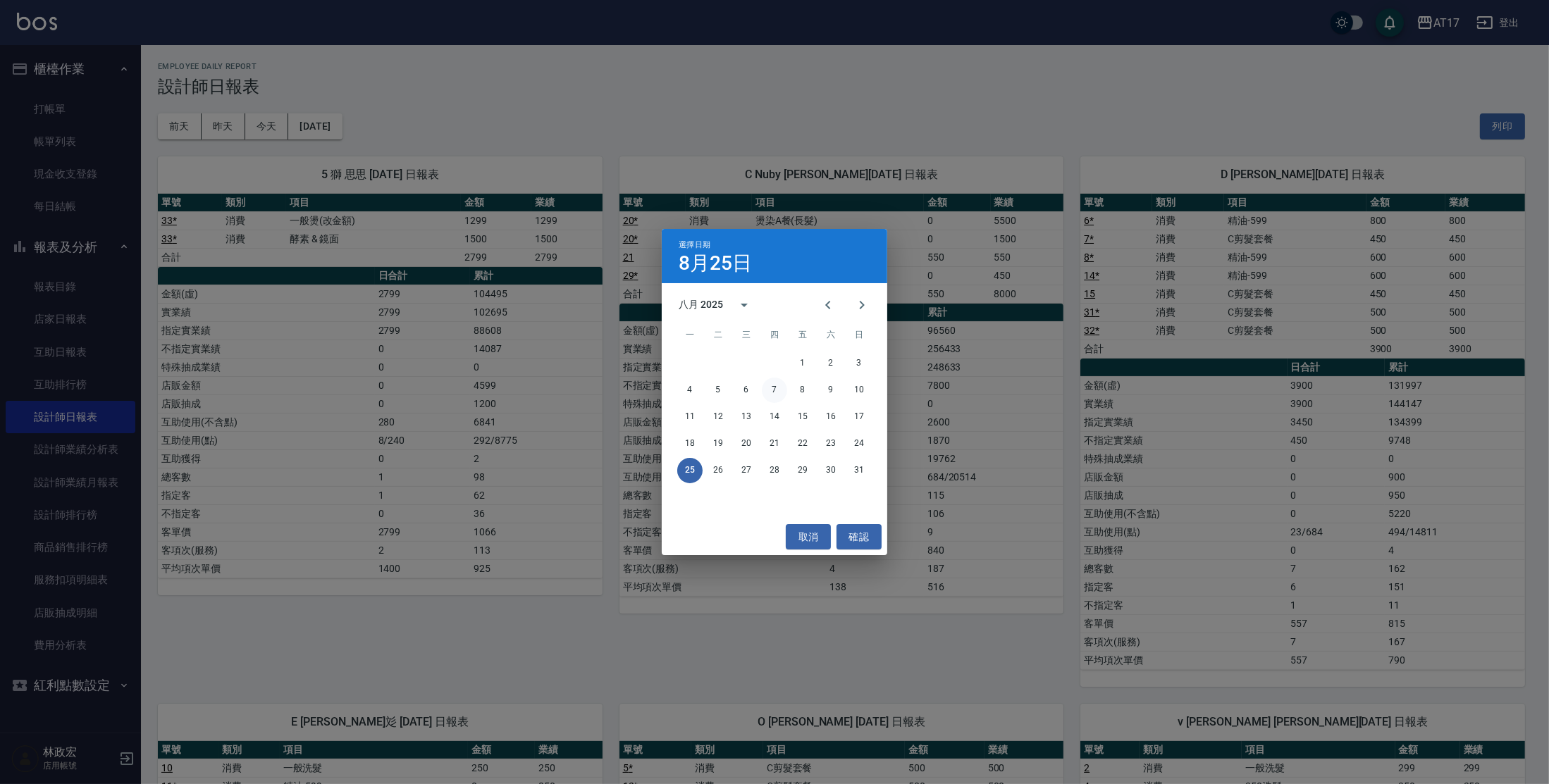
click at [773, 388] on button "7" at bounding box center [774, 390] width 26 height 26
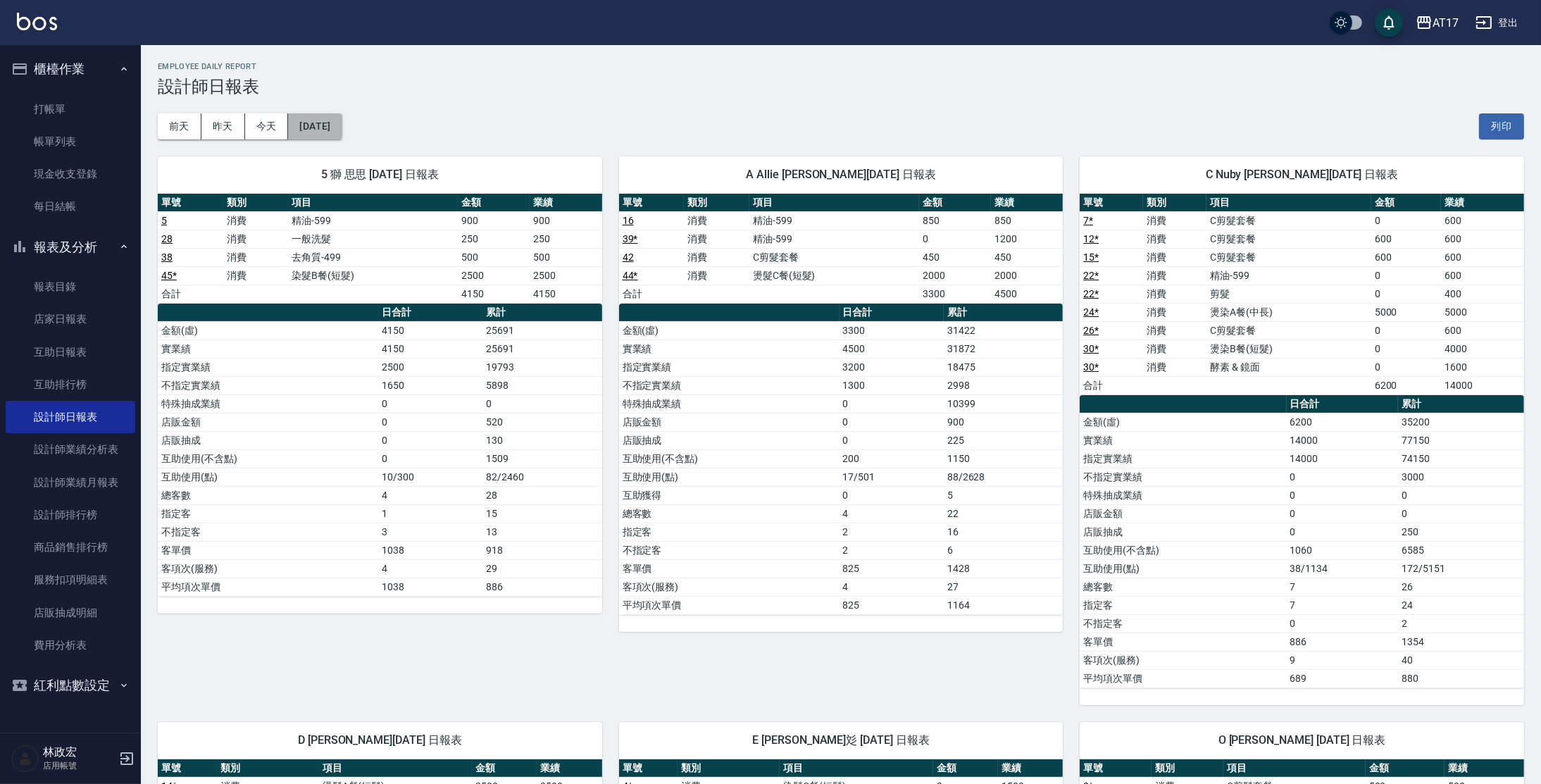
click at [325, 115] on button "[DATE]" at bounding box center [314, 126] width 54 height 26
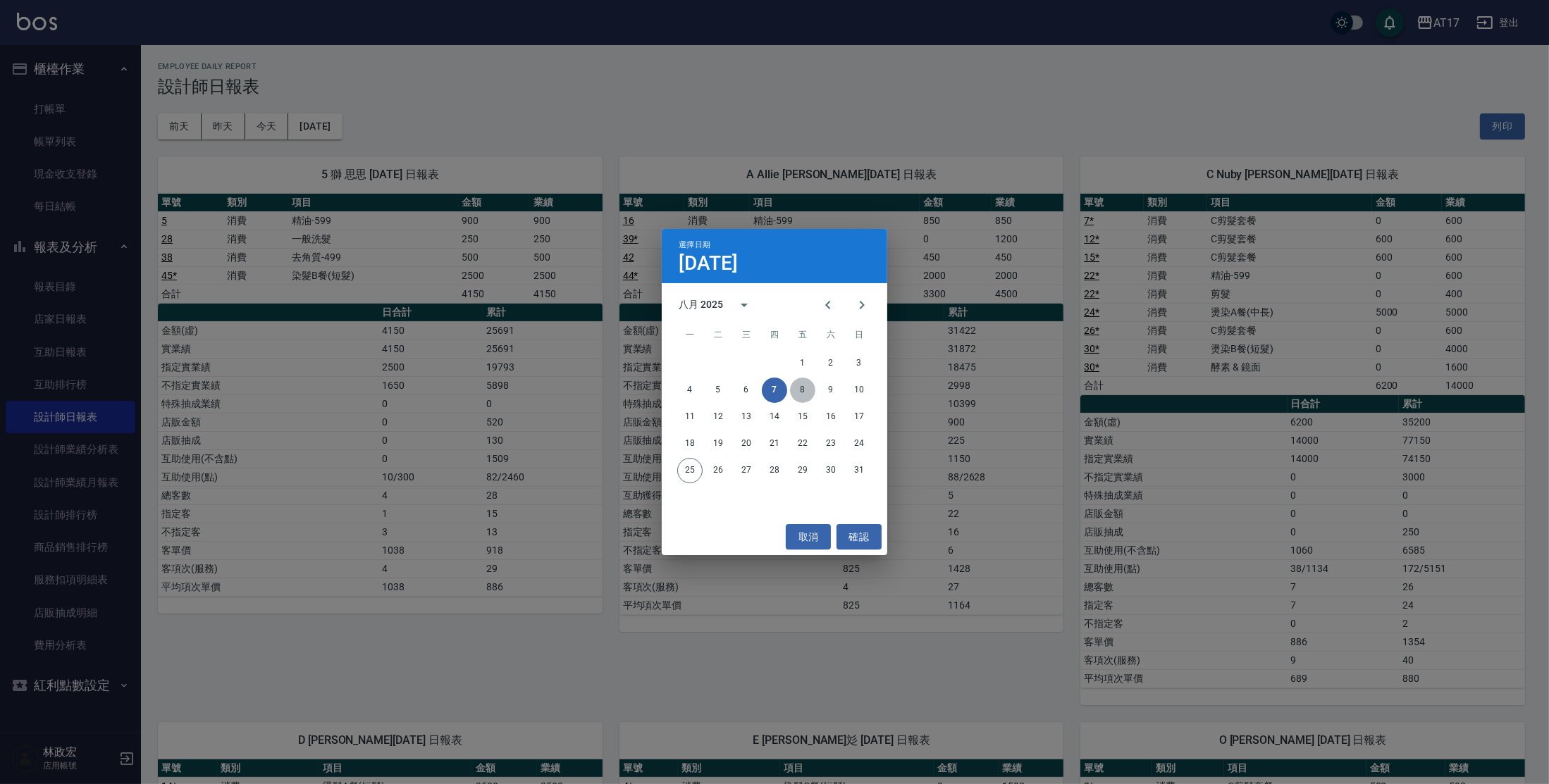
click at [804, 389] on button "8" at bounding box center [803, 390] width 26 height 26
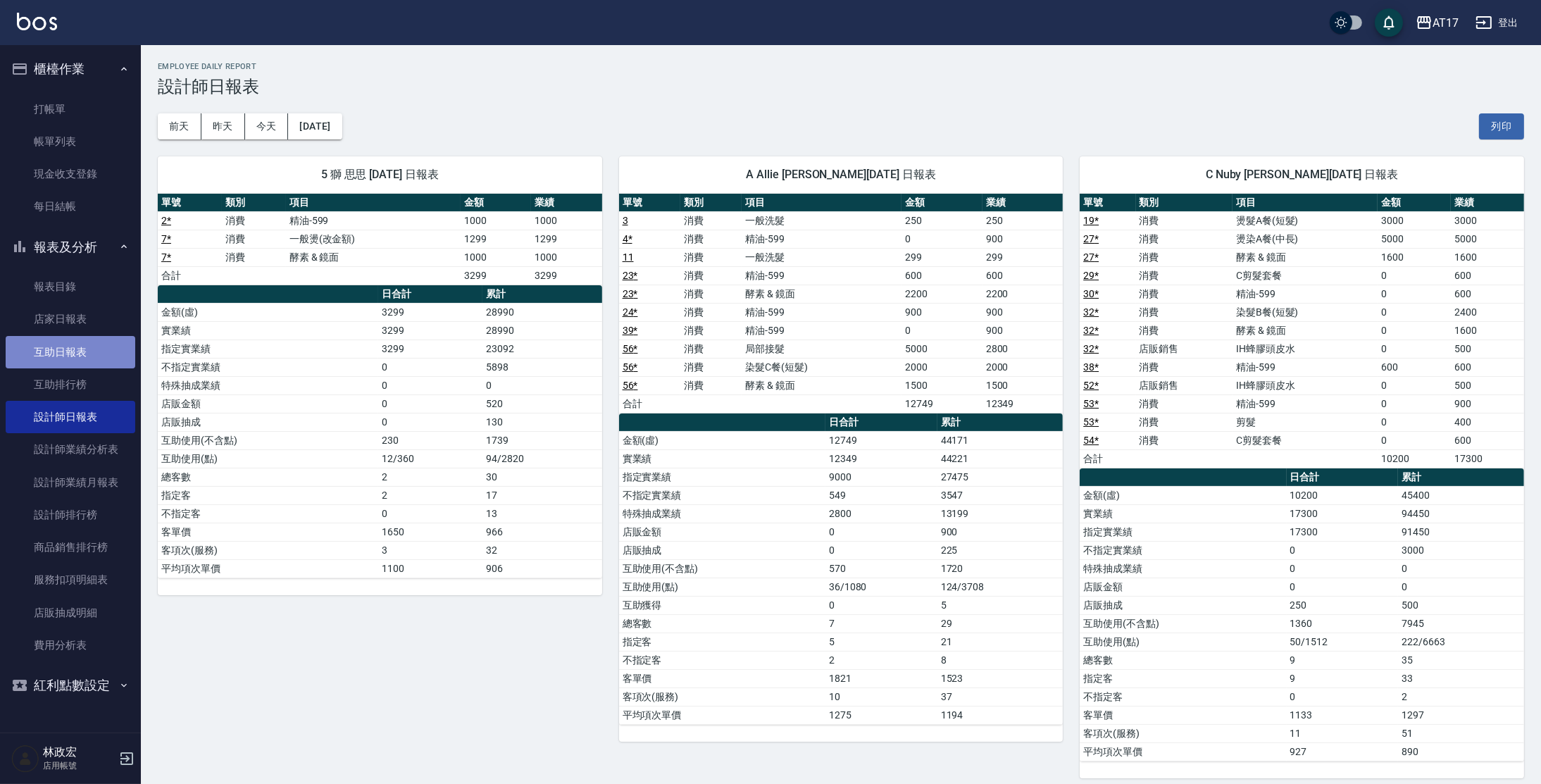
click at [87, 344] on link "互助日報表" at bounding box center [70, 352] width 130 height 32
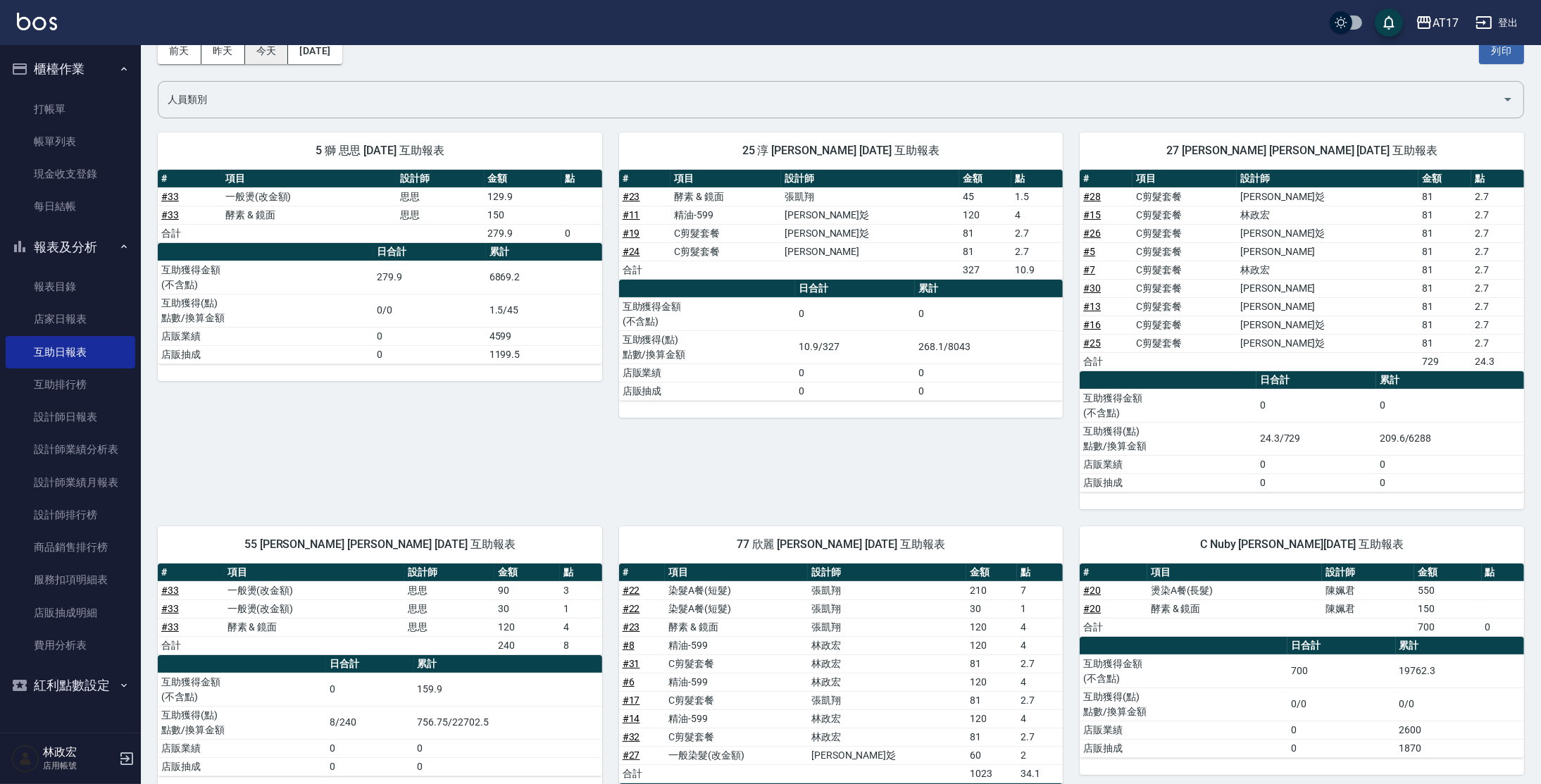
scroll to position [77, 0]
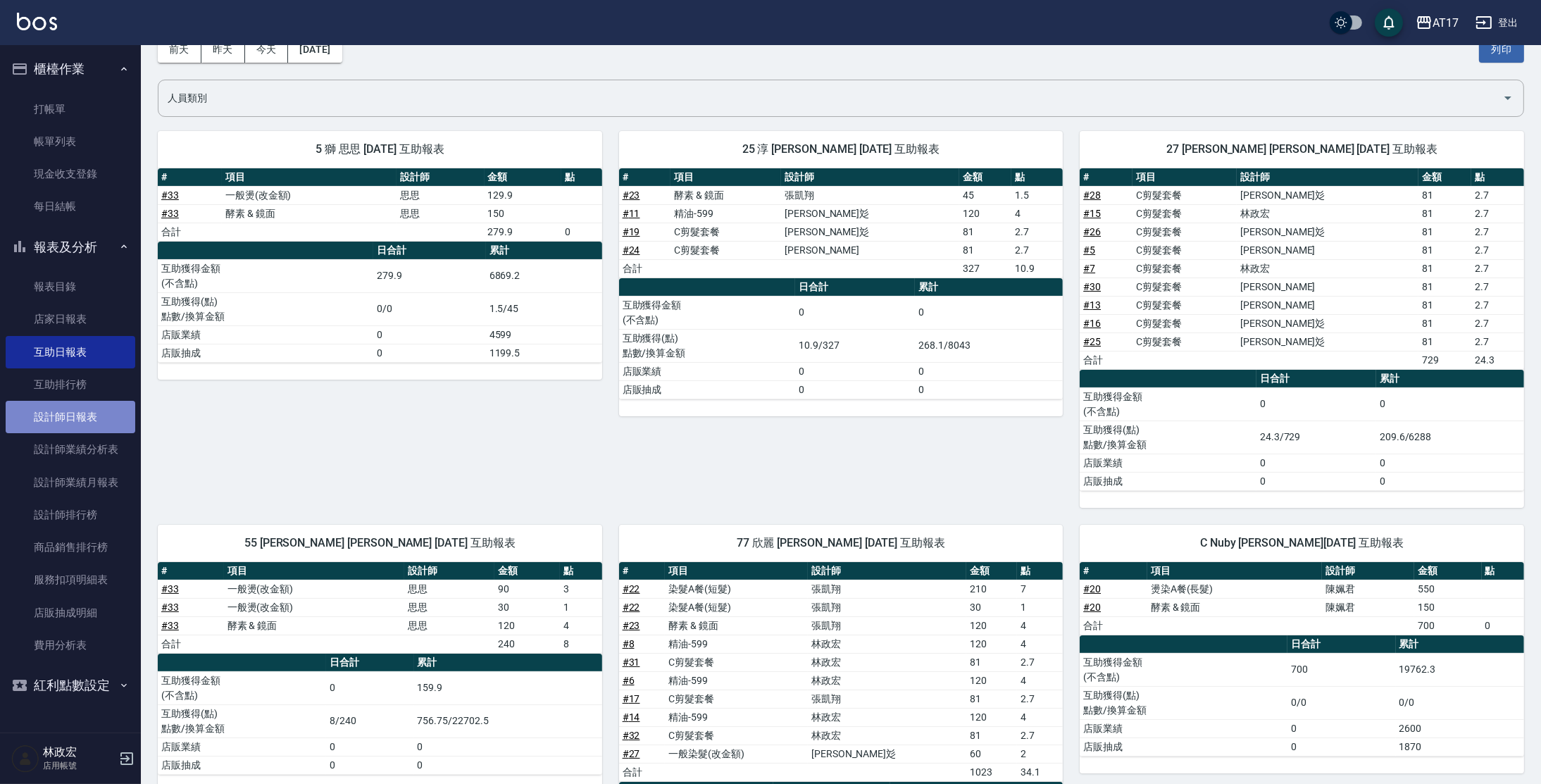
click at [84, 419] on link "設計師日報表" at bounding box center [70, 417] width 130 height 32
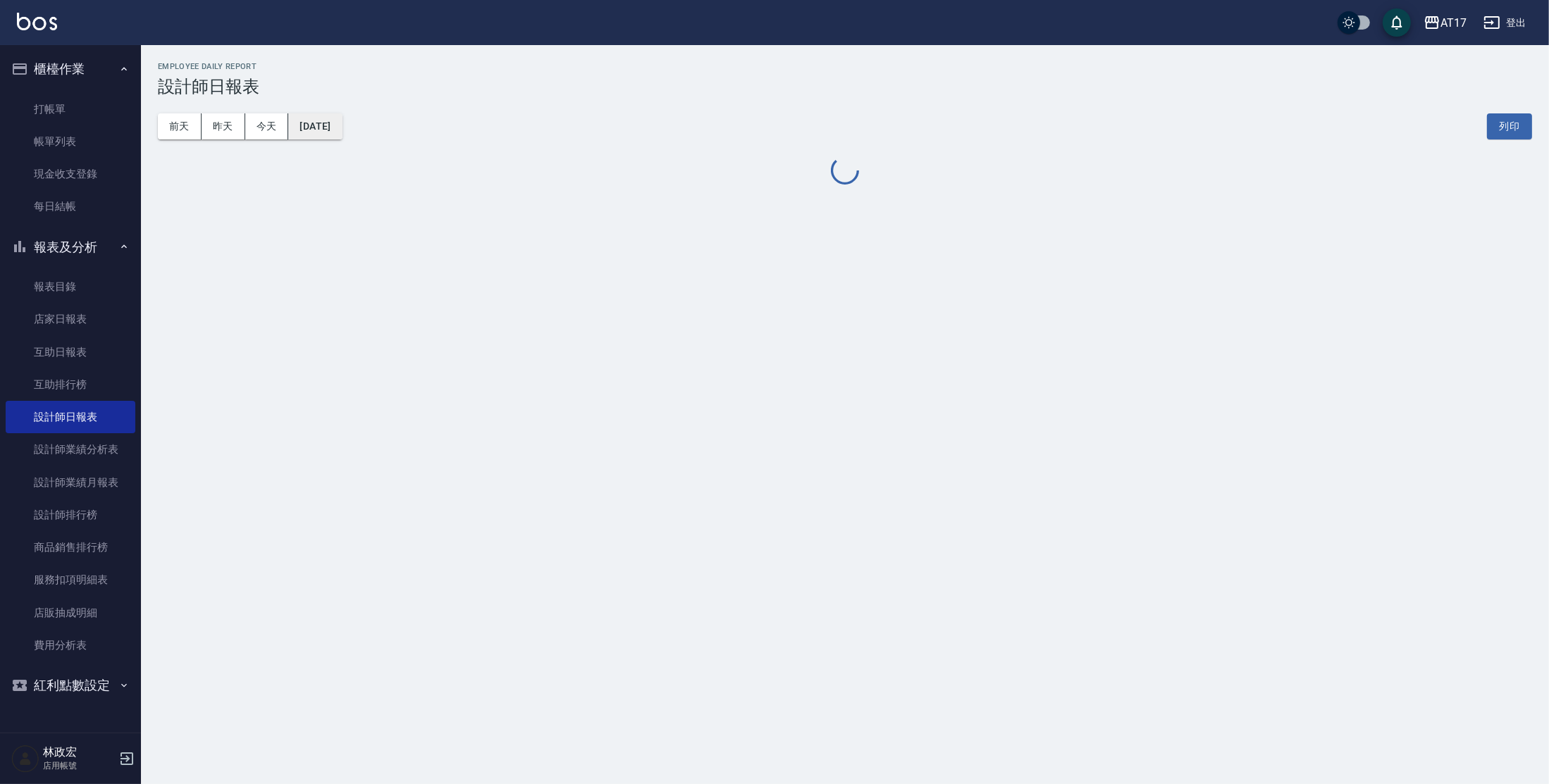
click at [342, 117] on button "[DATE]" at bounding box center [314, 126] width 54 height 26
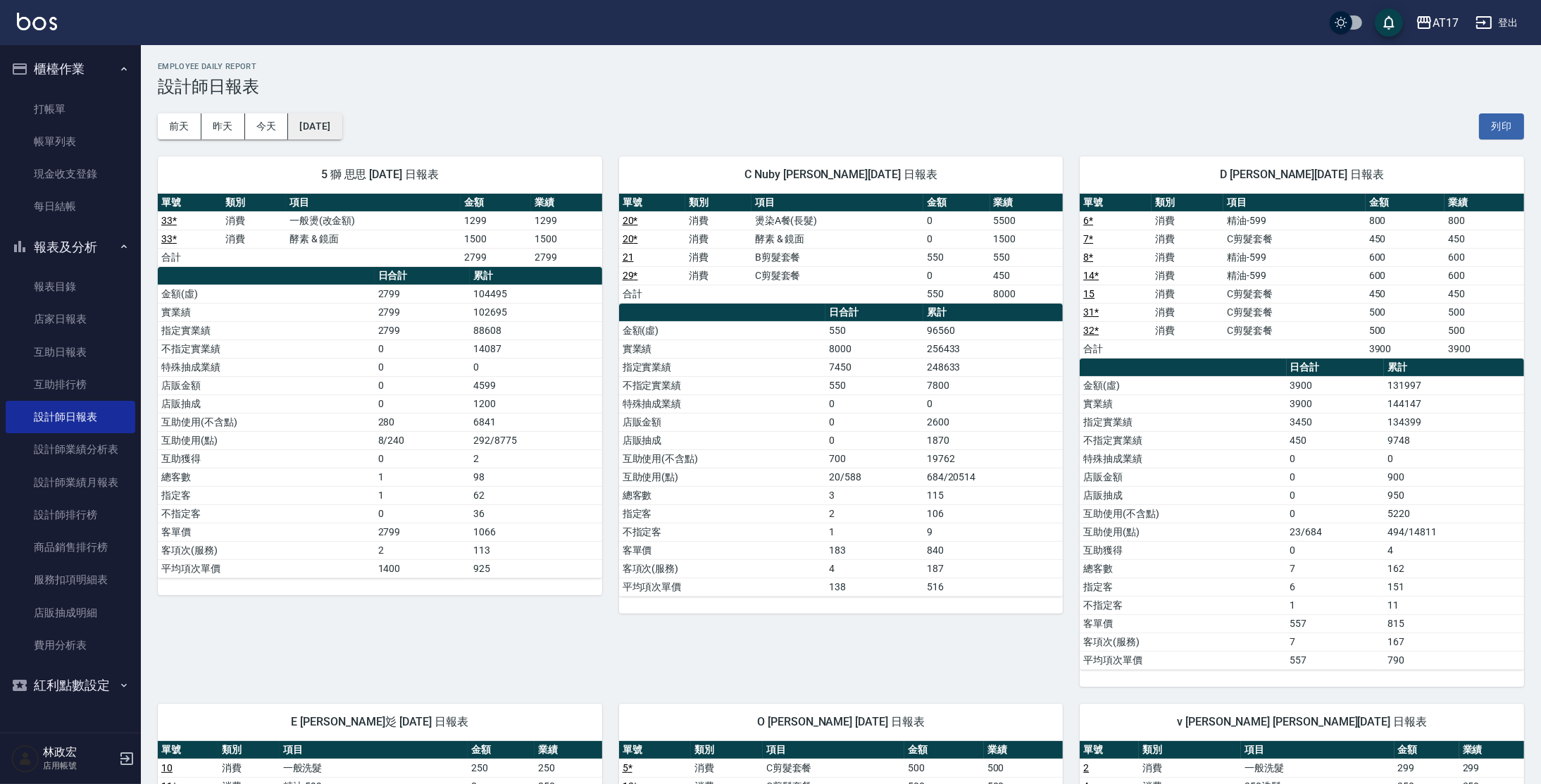
click at [341, 118] on button "[DATE]" at bounding box center [314, 126] width 54 height 26
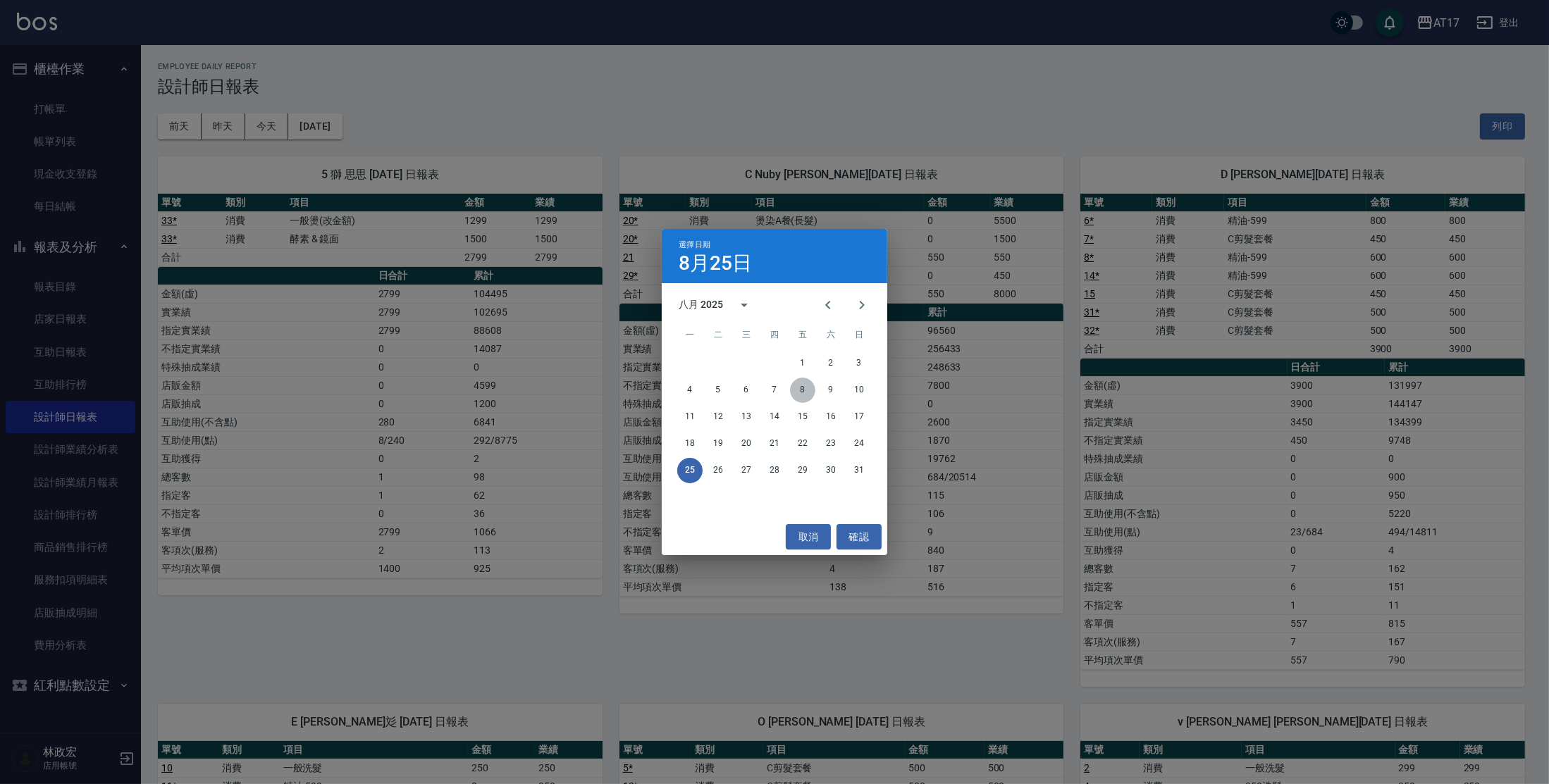
click at [802, 394] on button "8" at bounding box center [803, 390] width 26 height 26
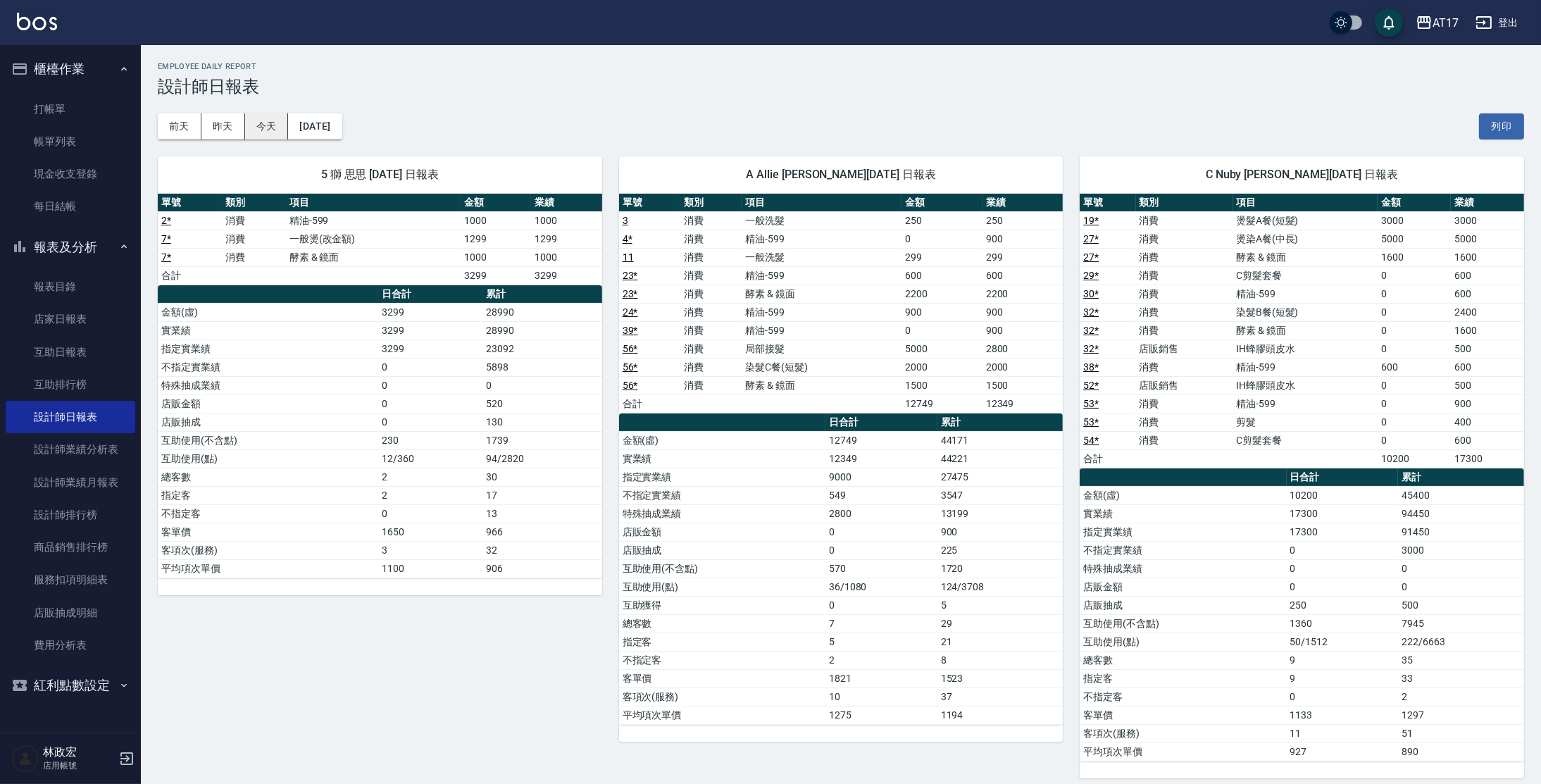
click at [275, 131] on button "今天" at bounding box center [266, 126] width 43 height 26
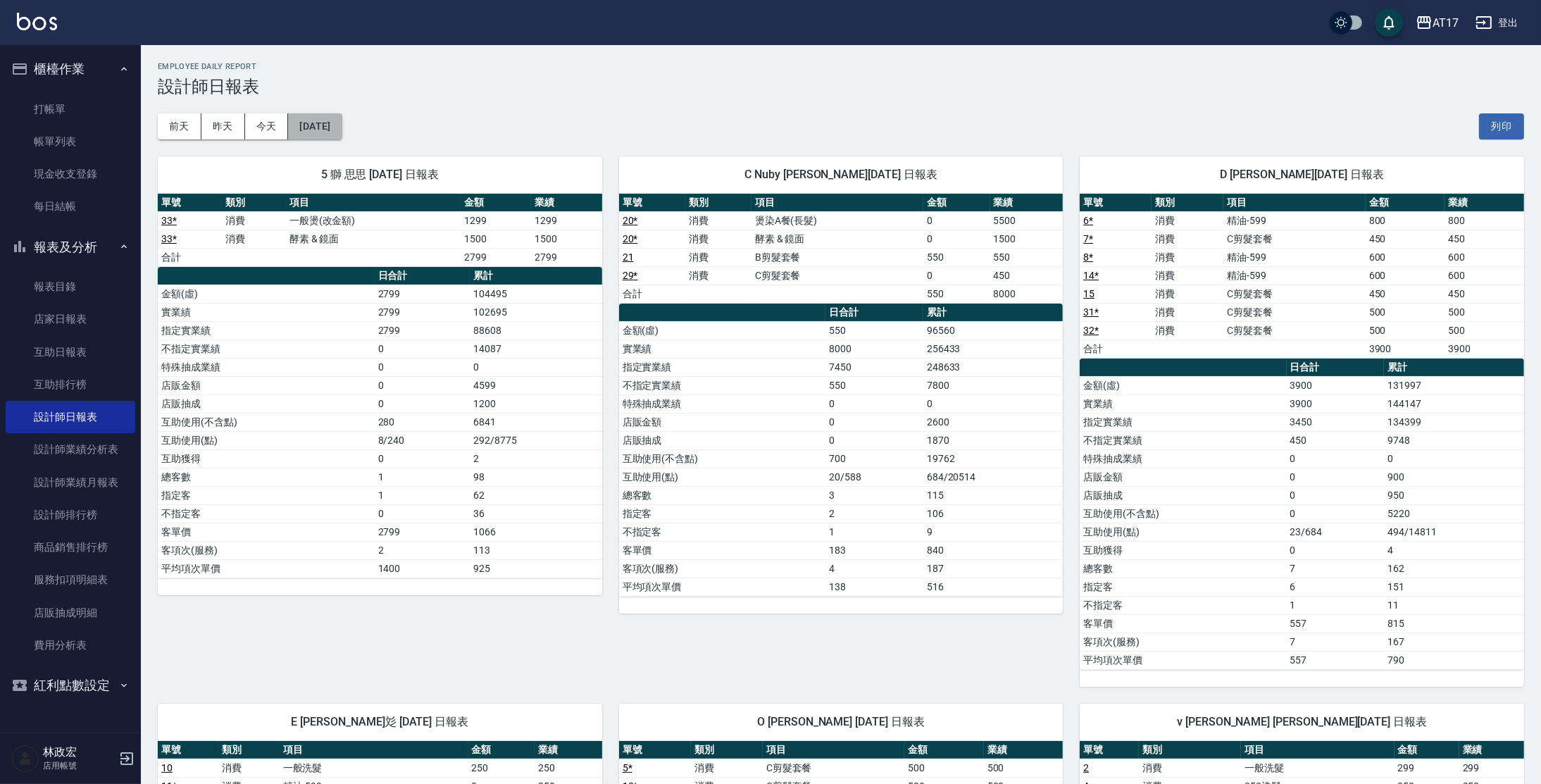
click at [305, 118] on button "[DATE]" at bounding box center [314, 126] width 54 height 26
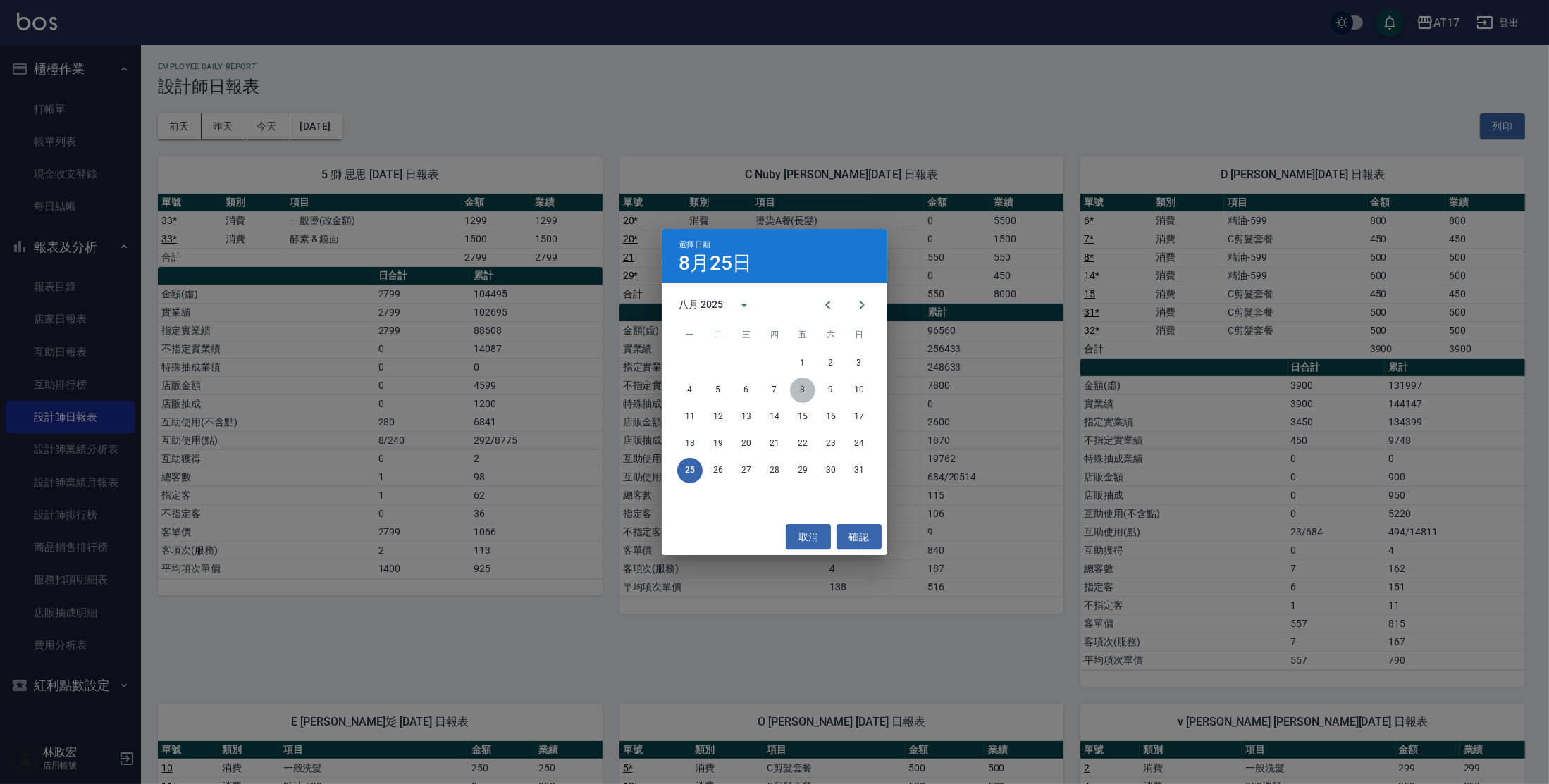
click at [798, 396] on button "8" at bounding box center [803, 390] width 26 height 26
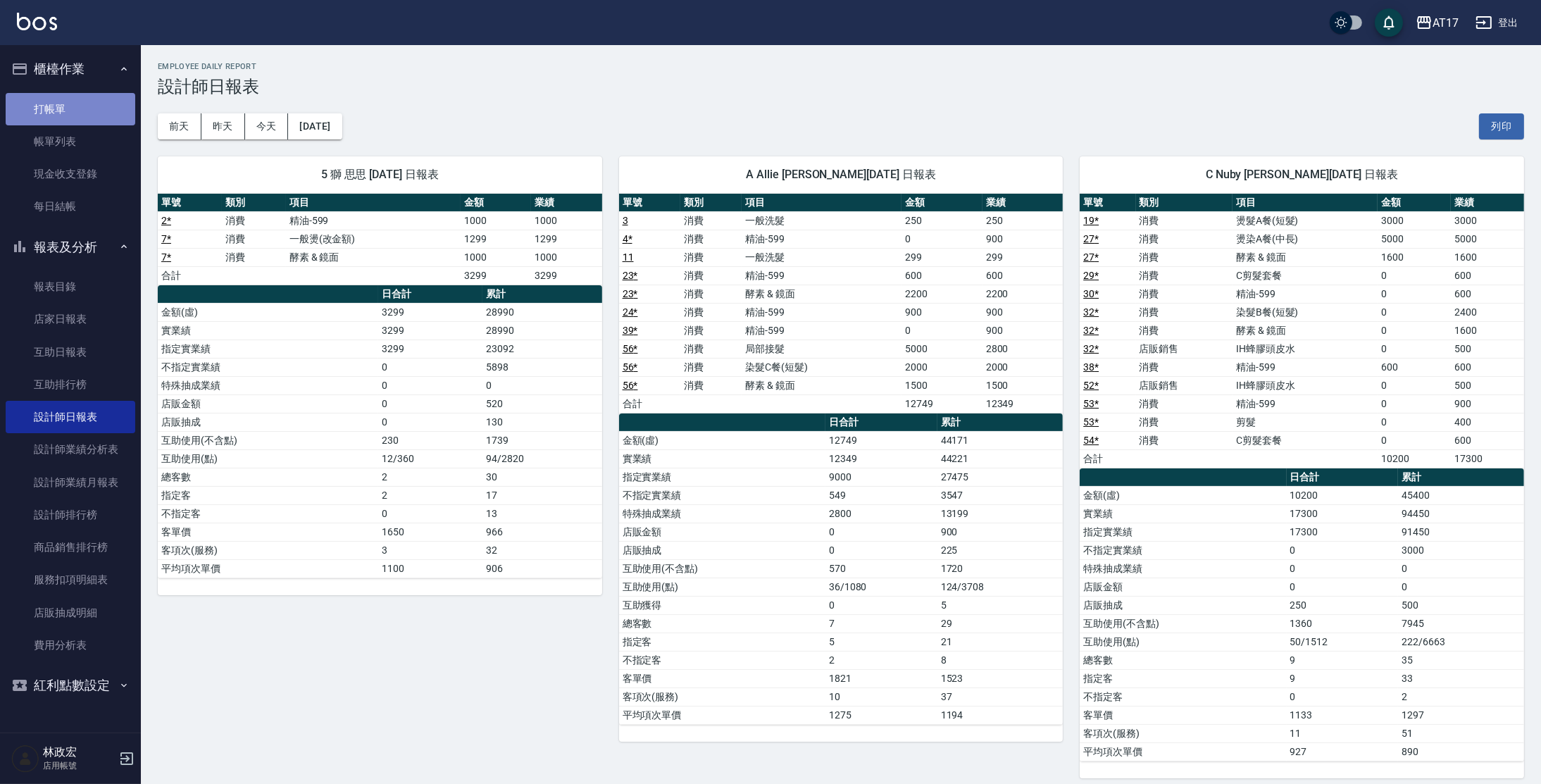
click at [57, 103] on link "打帳單" at bounding box center [70, 109] width 130 height 32
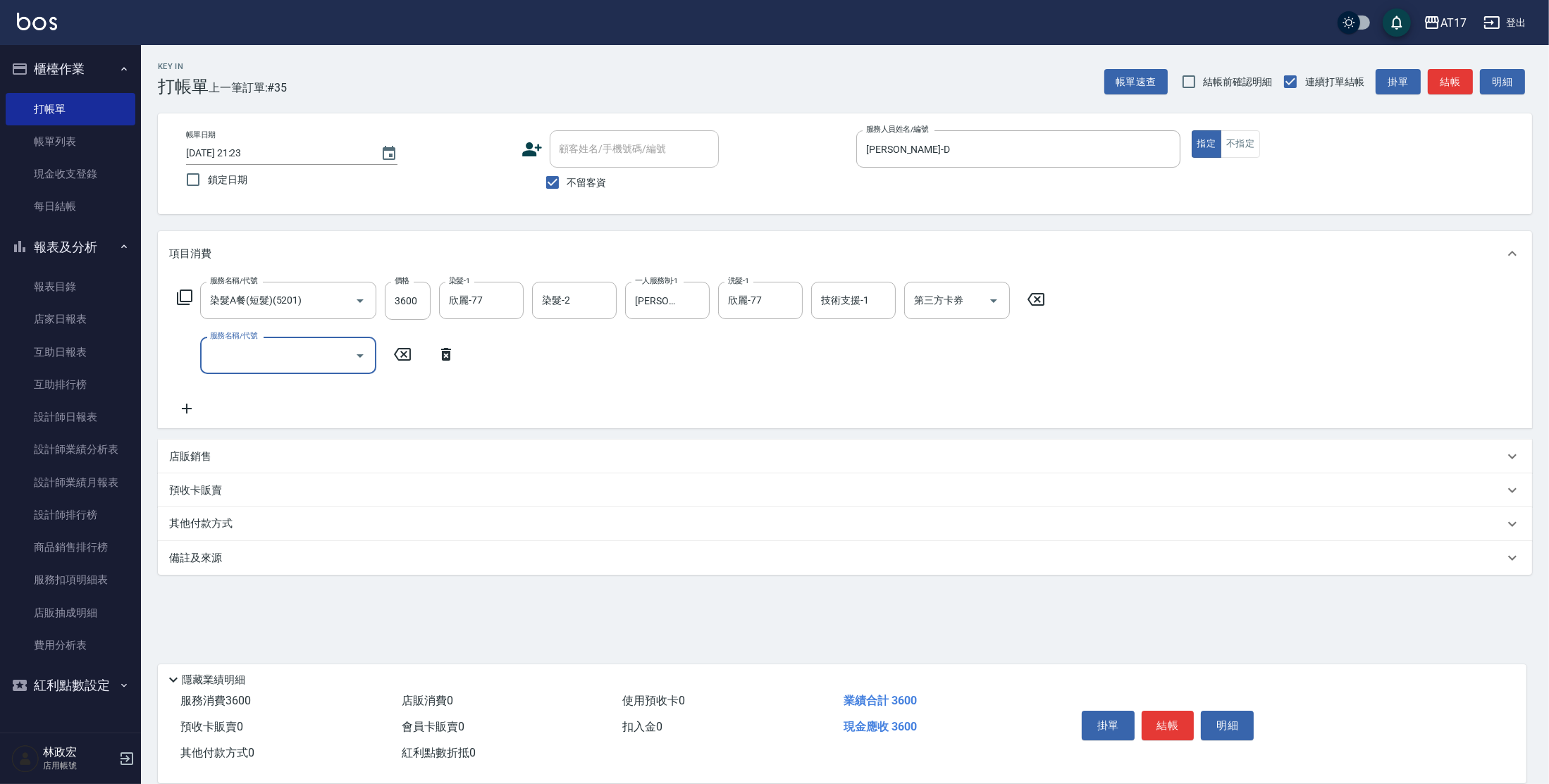
click at [186, 449] on div "店販銷售" at bounding box center [845, 457] width 1374 height 34
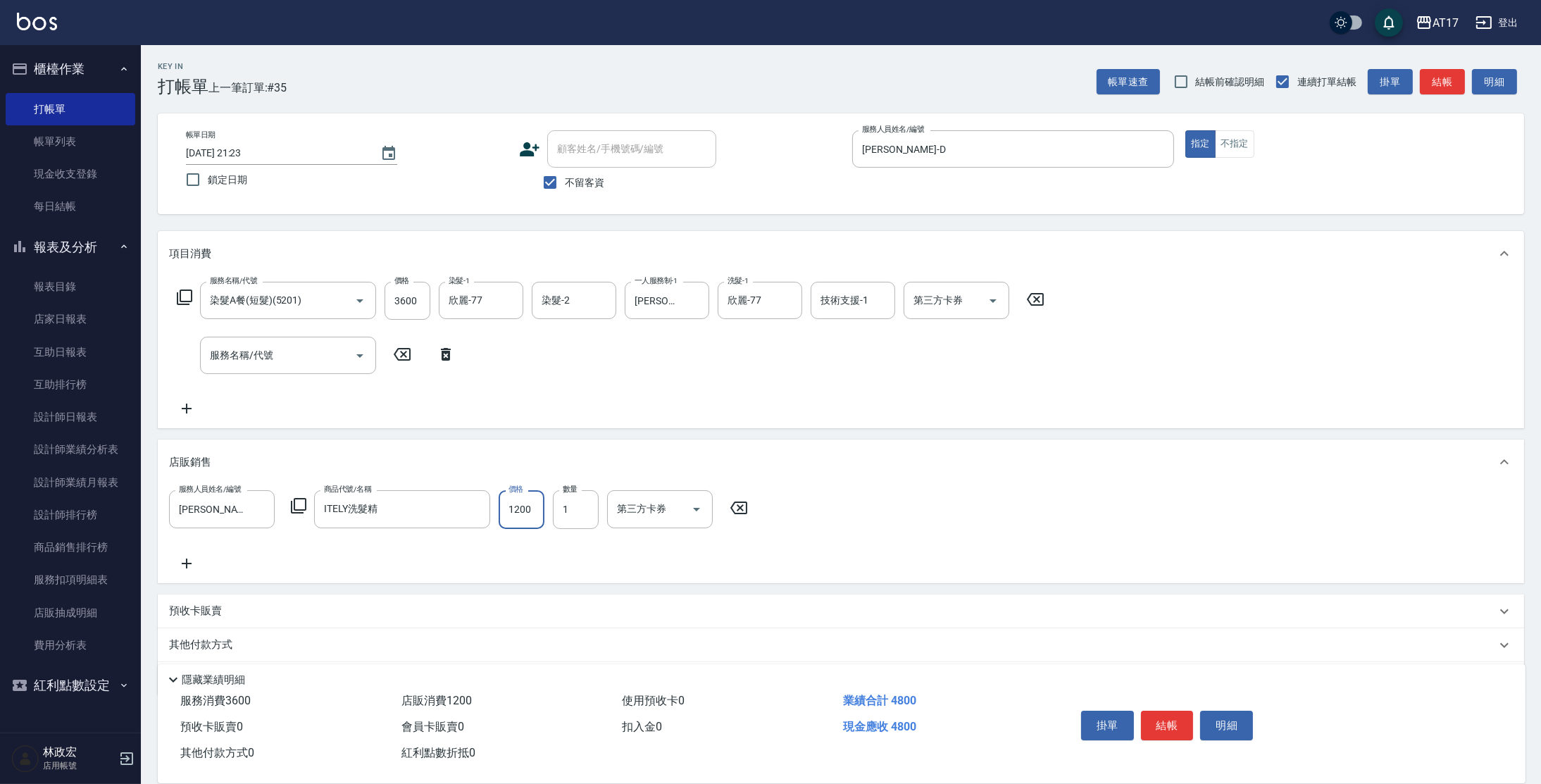
click at [504, 512] on input "1200" at bounding box center [521, 509] width 46 height 38
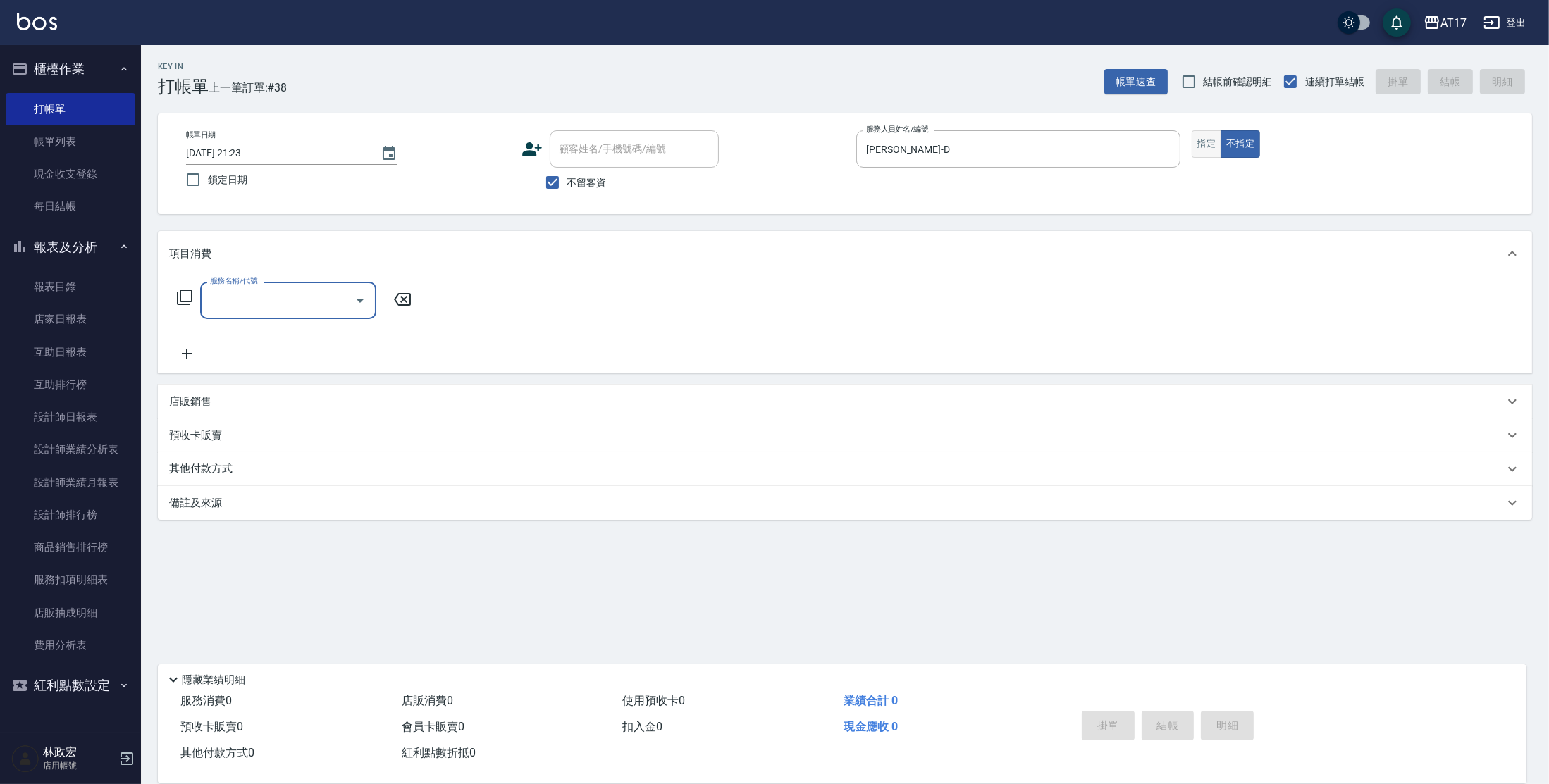
click at [1209, 146] on button "指定" at bounding box center [1206, 144] width 30 height 27
click at [51, 154] on link "帳單列表" at bounding box center [71, 142] width 130 height 32
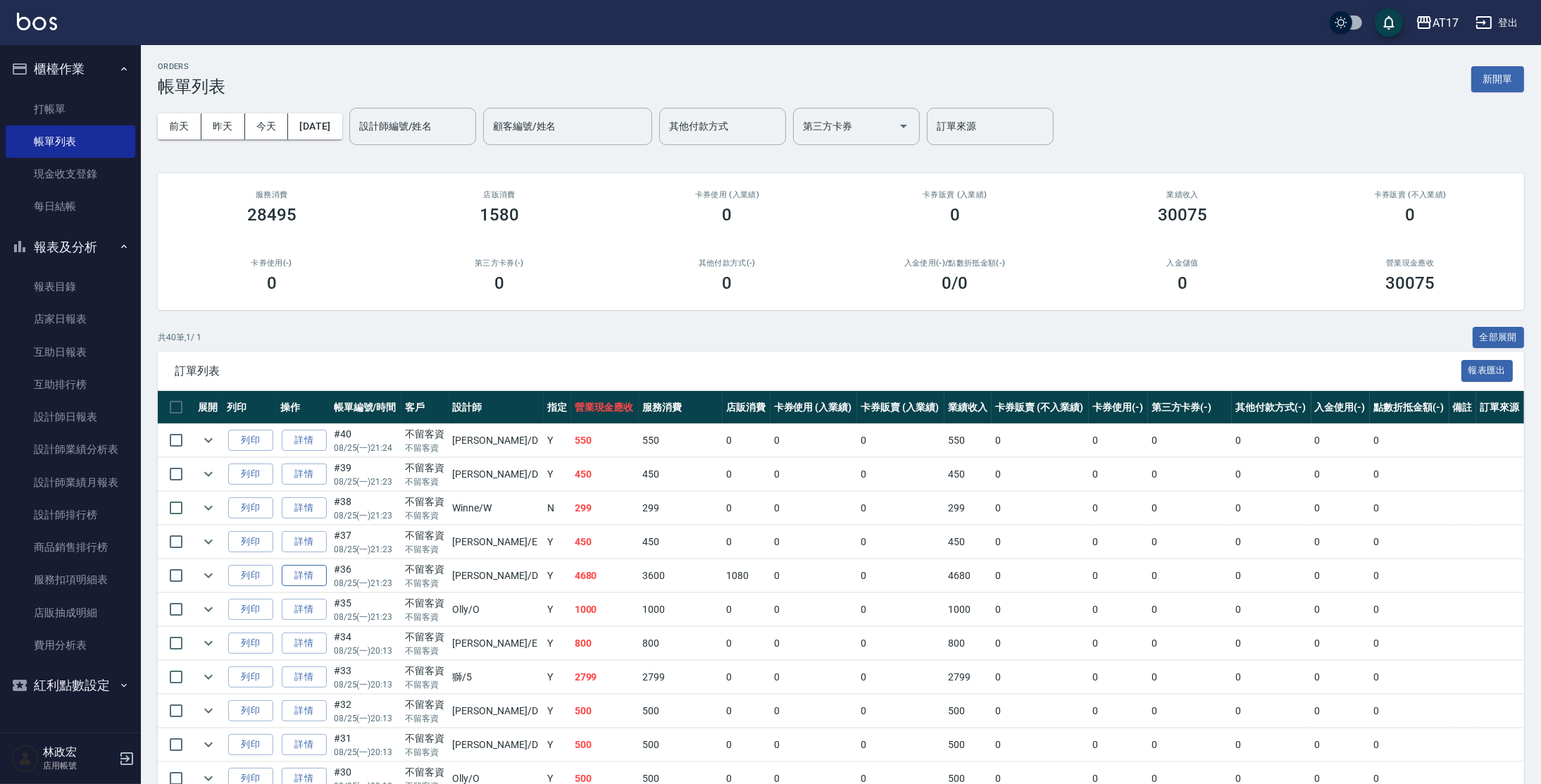
click at [319, 576] on link "詳情" at bounding box center [304, 576] width 45 height 22
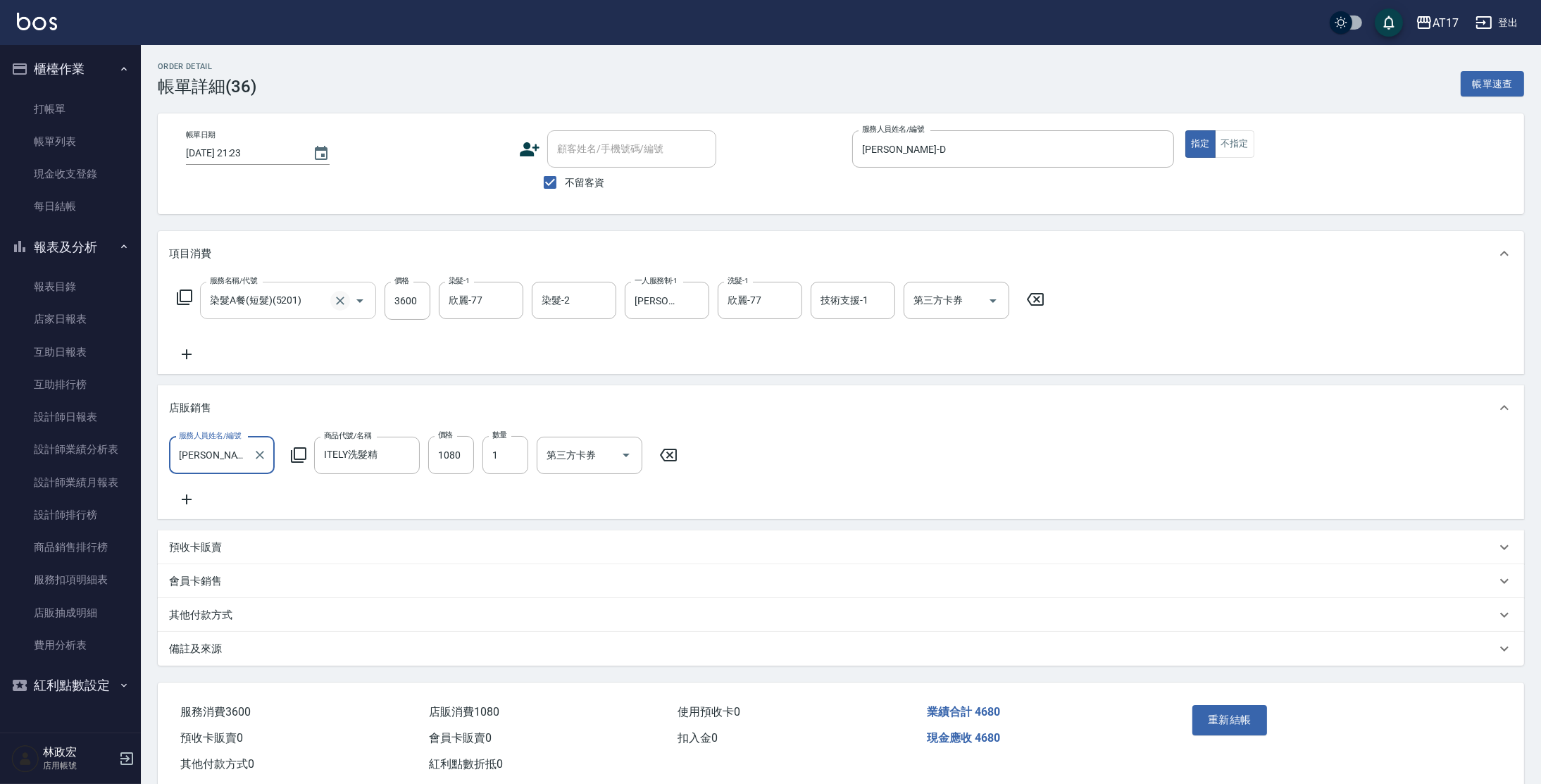
click at [338, 305] on icon "Clear" at bounding box center [340, 300] width 14 height 14
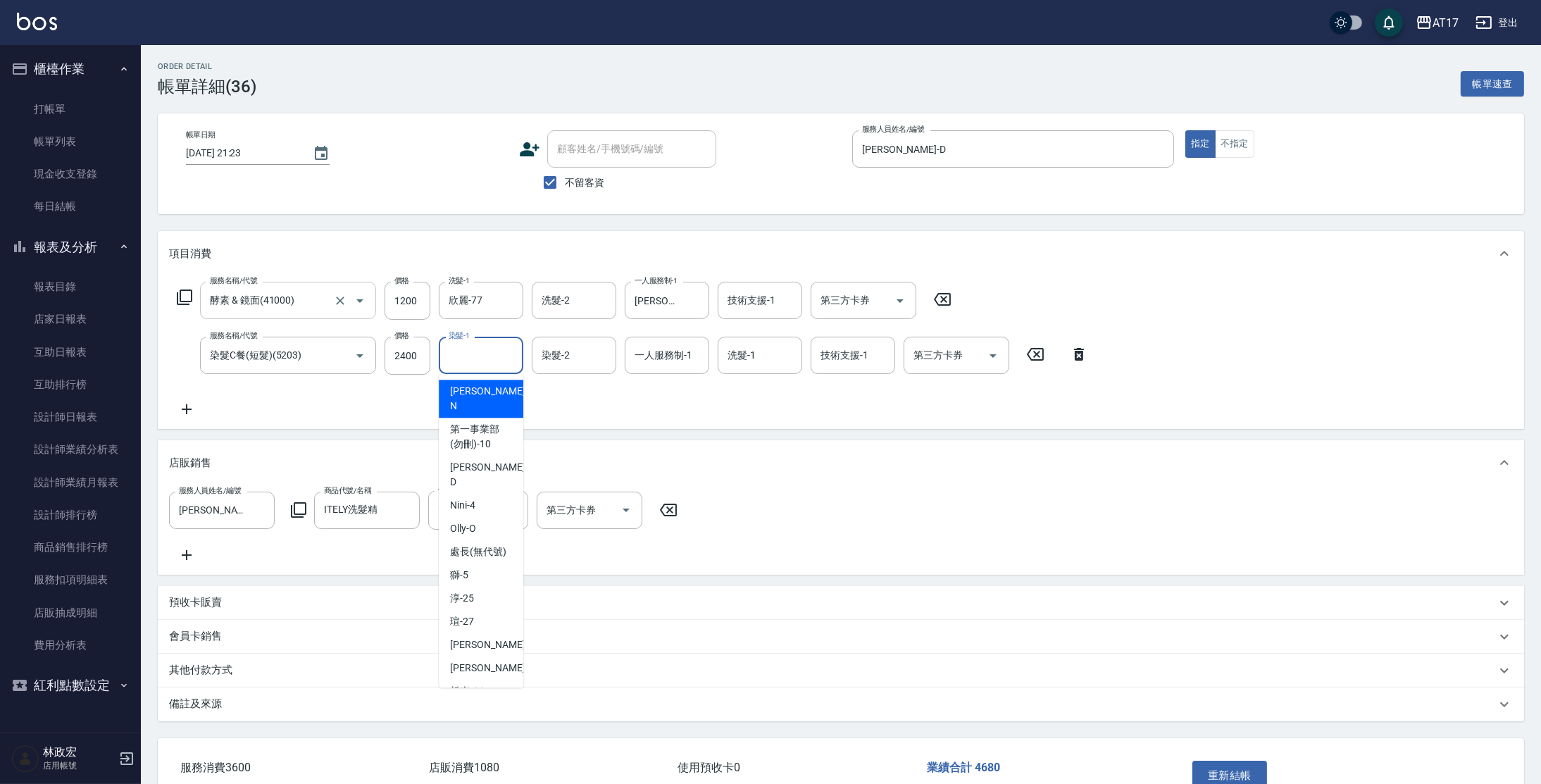
click at [523, 349] on div "染髮-1" at bounding box center [481, 355] width 84 height 37
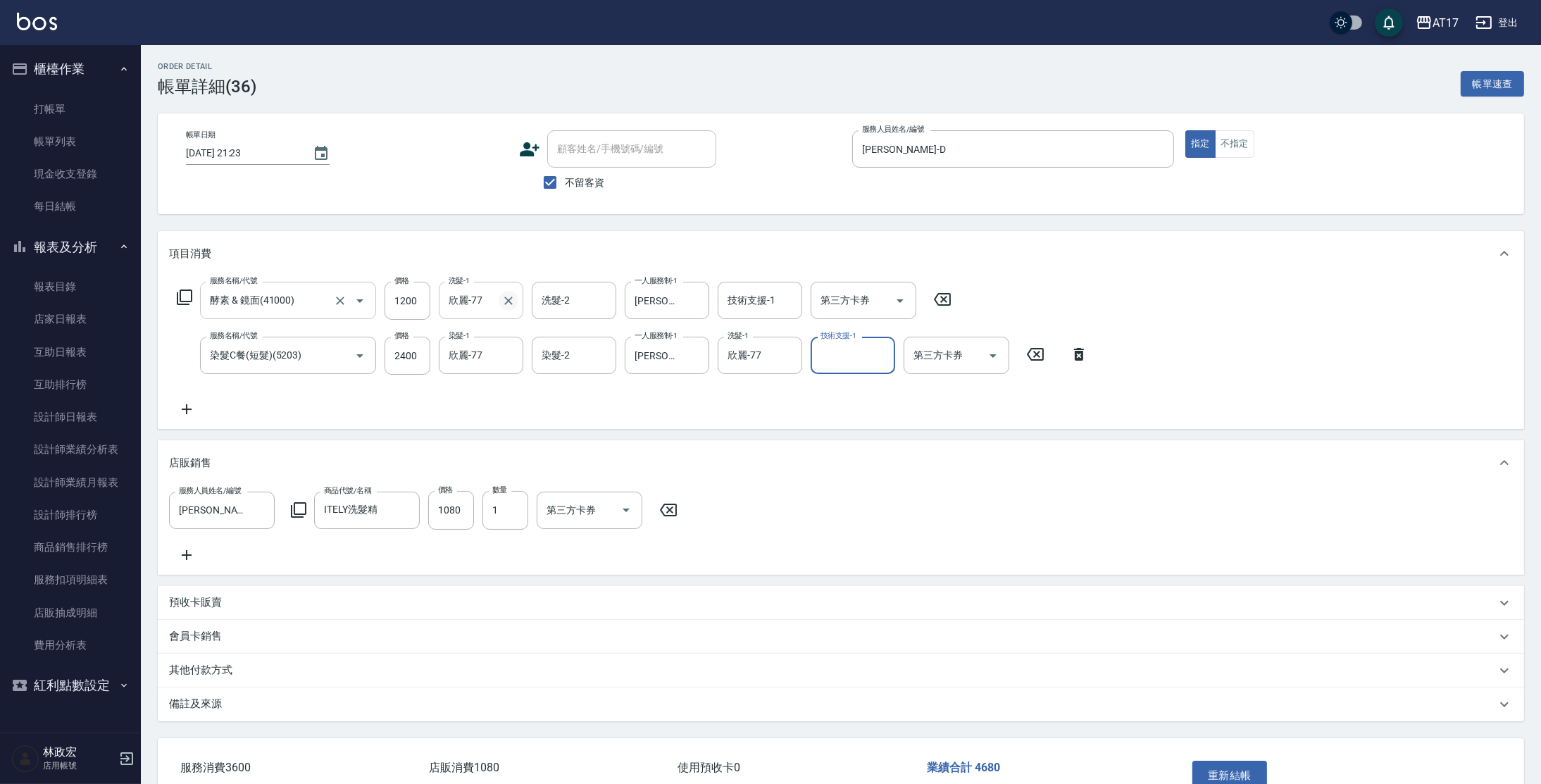
click at [513, 304] on icon "Clear" at bounding box center [508, 300] width 14 height 14
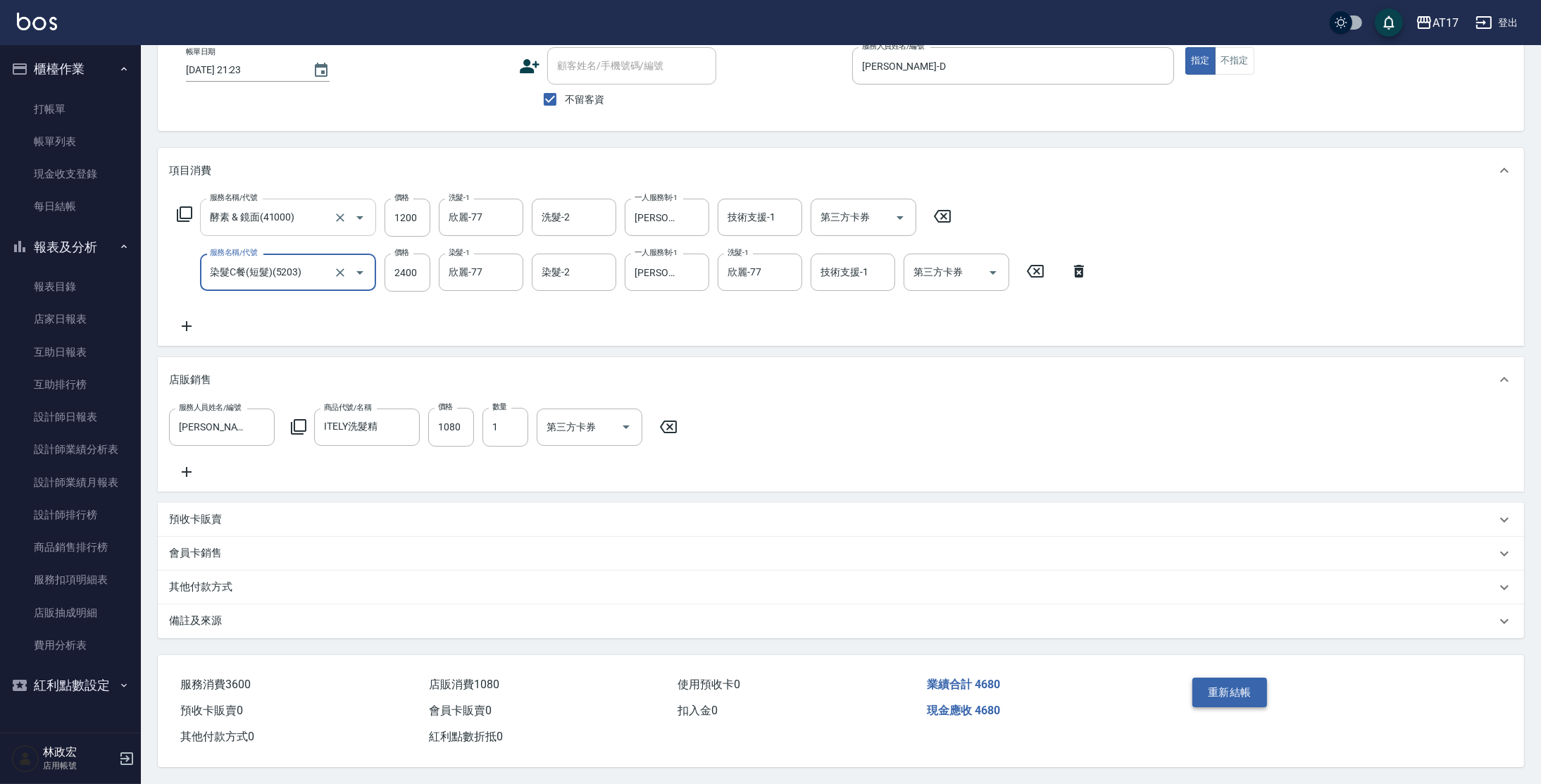
click at [1198, 683] on button "重新結帳" at bounding box center [1230, 692] width 75 height 29
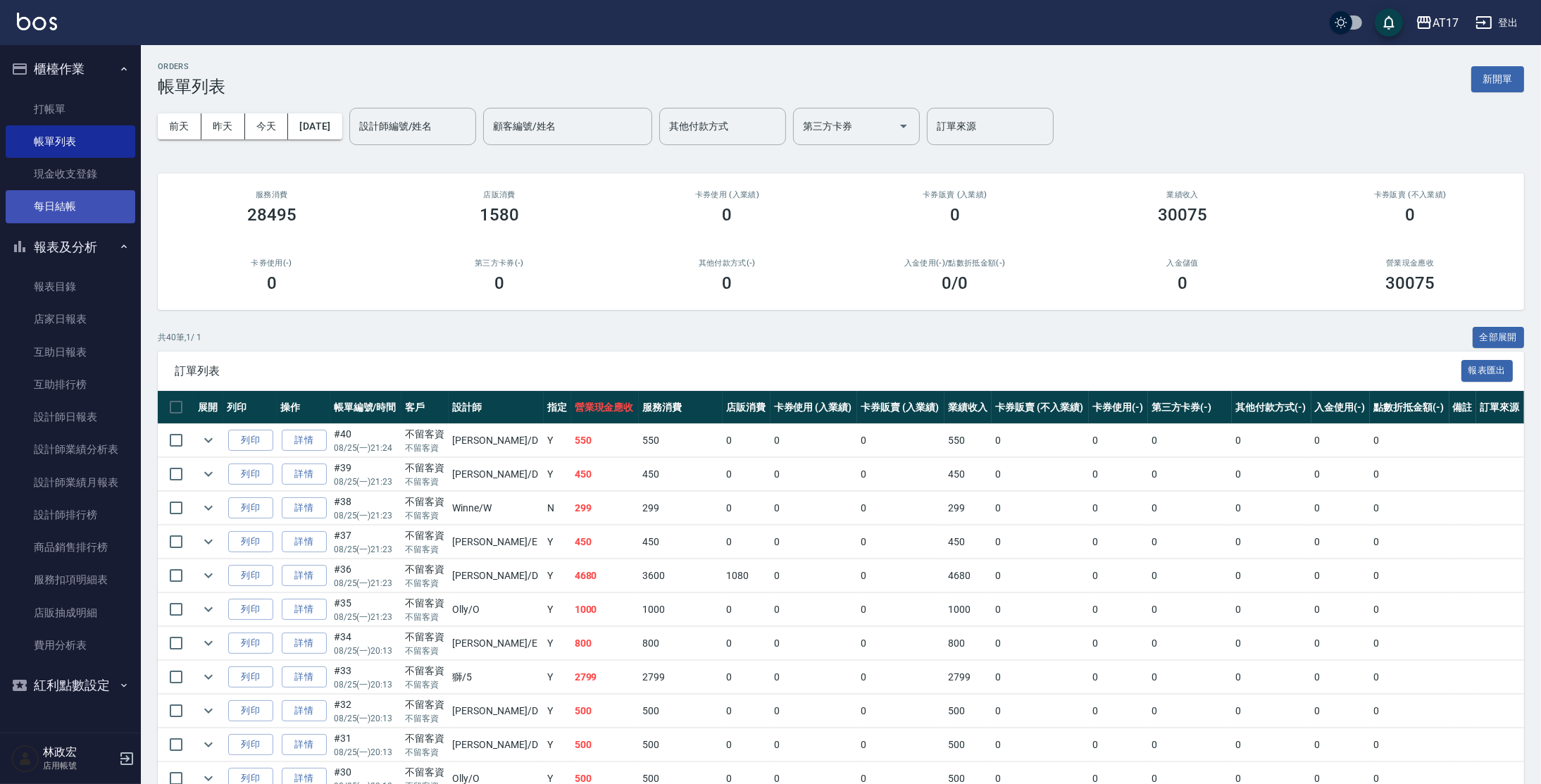
click at [79, 214] on link "每日結帳" at bounding box center [70, 206] width 130 height 32
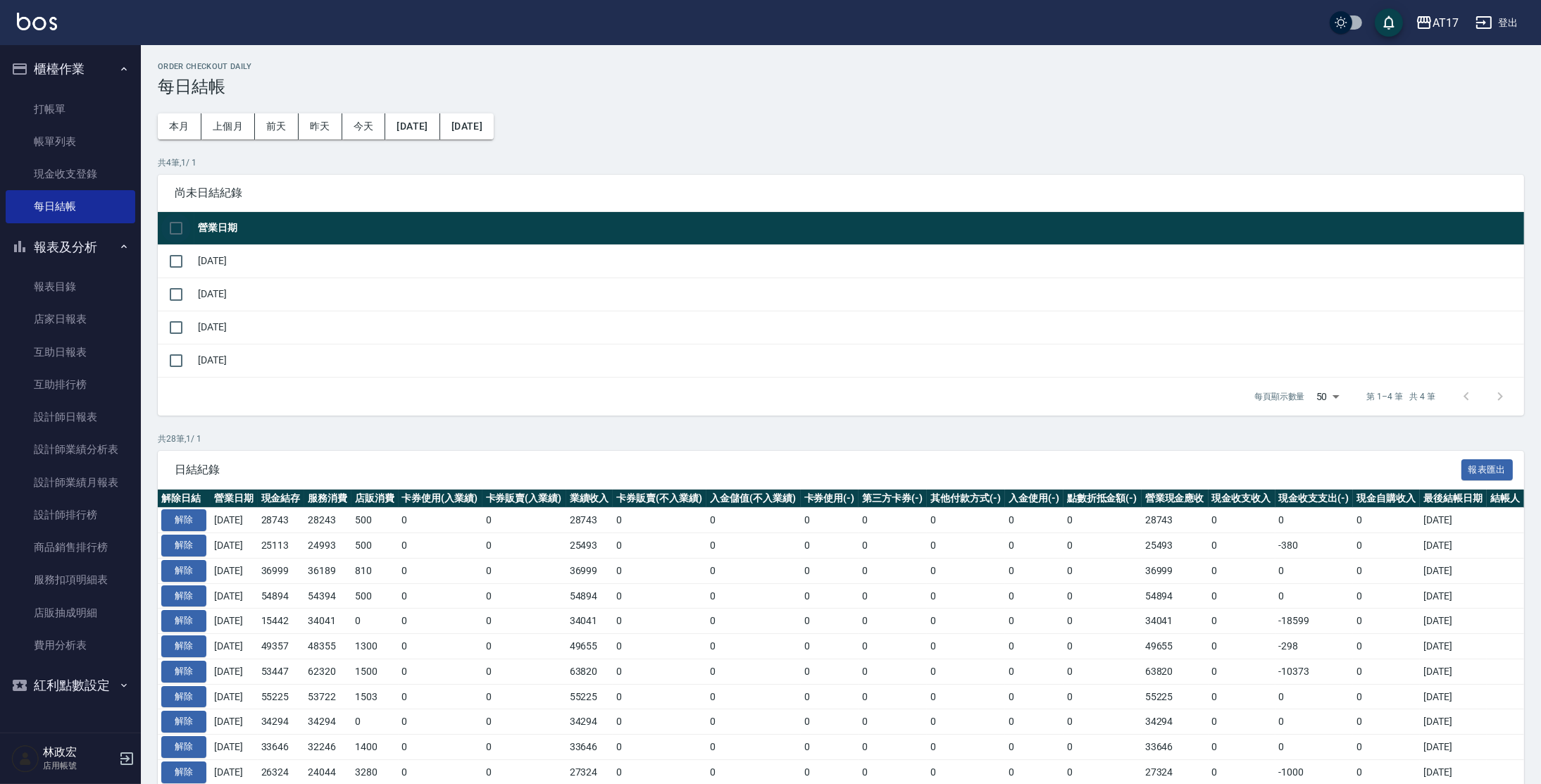
click at [181, 222] on input "checkbox" at bounding box center [176, 228] width 29 height 29
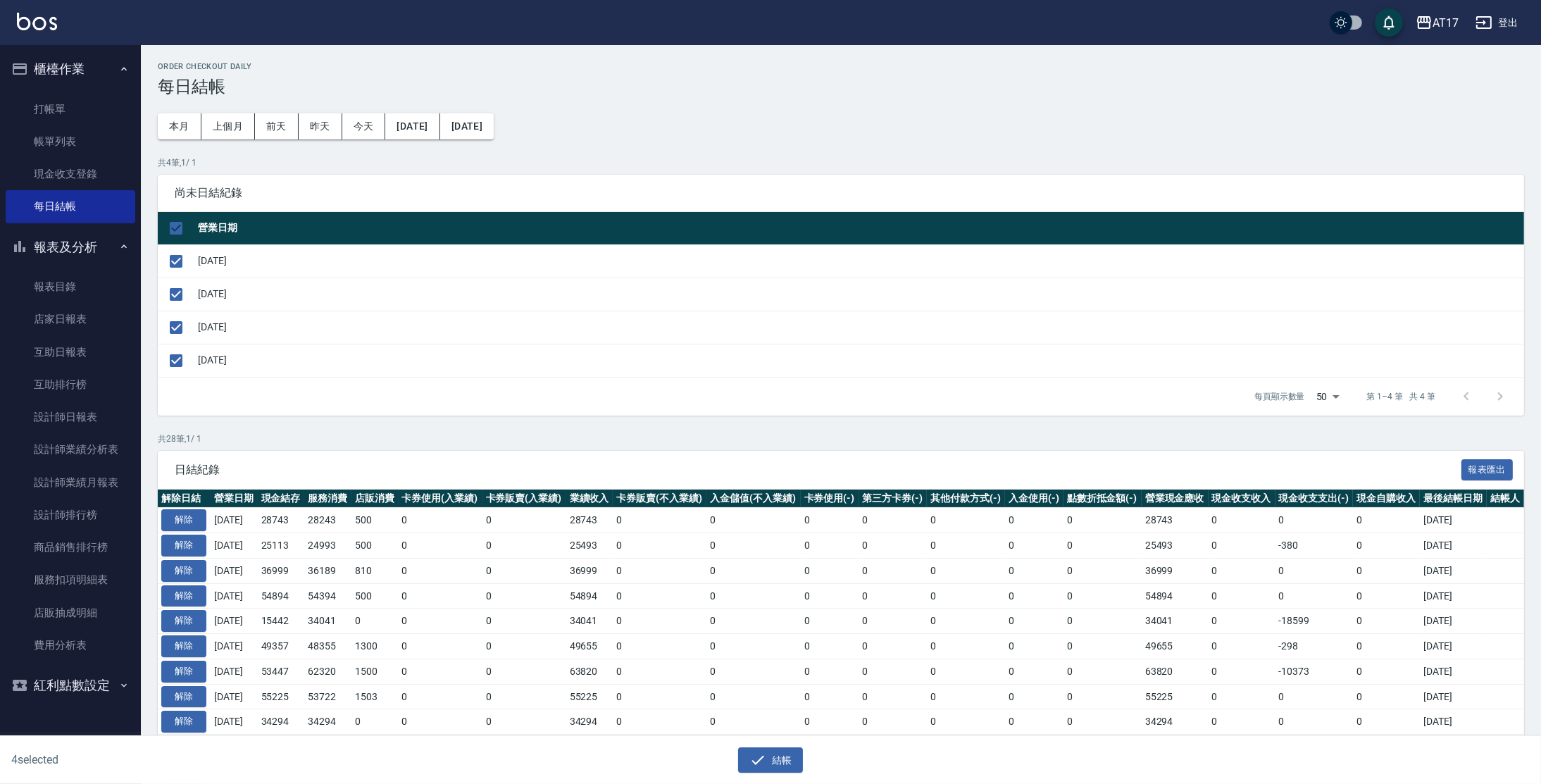
click at [746, 113] on div "Order checkout daily 每日結帳 本月 上個月 [DATE] [DATE] [DATE] [DATE] [DATE] 共 4 筆, 1 / …" at bounding box center [841, 666] width 1400 height 1242
click at [174, 225] on input "checkbox" at bounding box center [176, 228] width 29 height 29
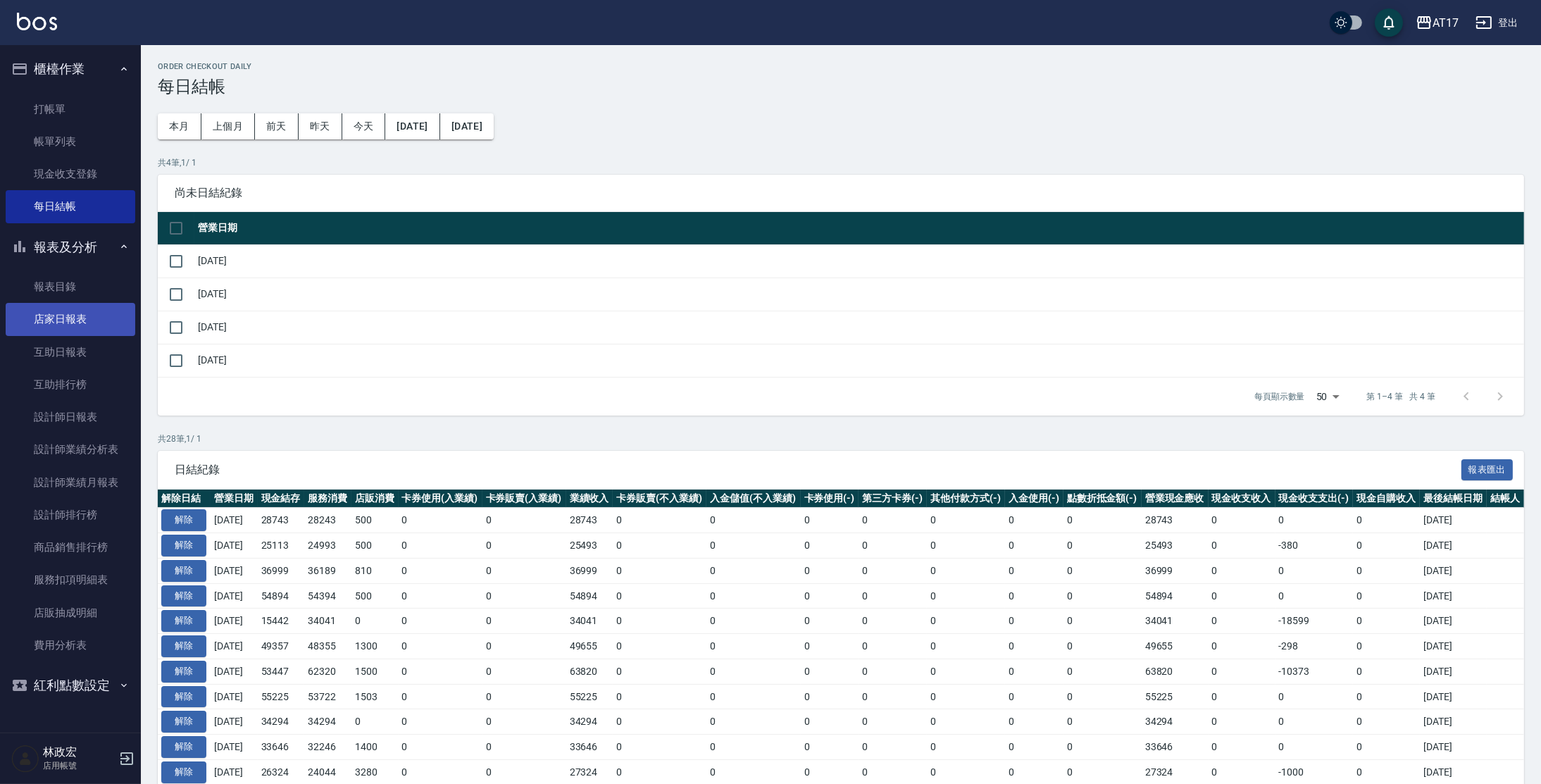
click at [93, 313] on link "店家日報表" at bounding box center [70, 319] width 130 height 32
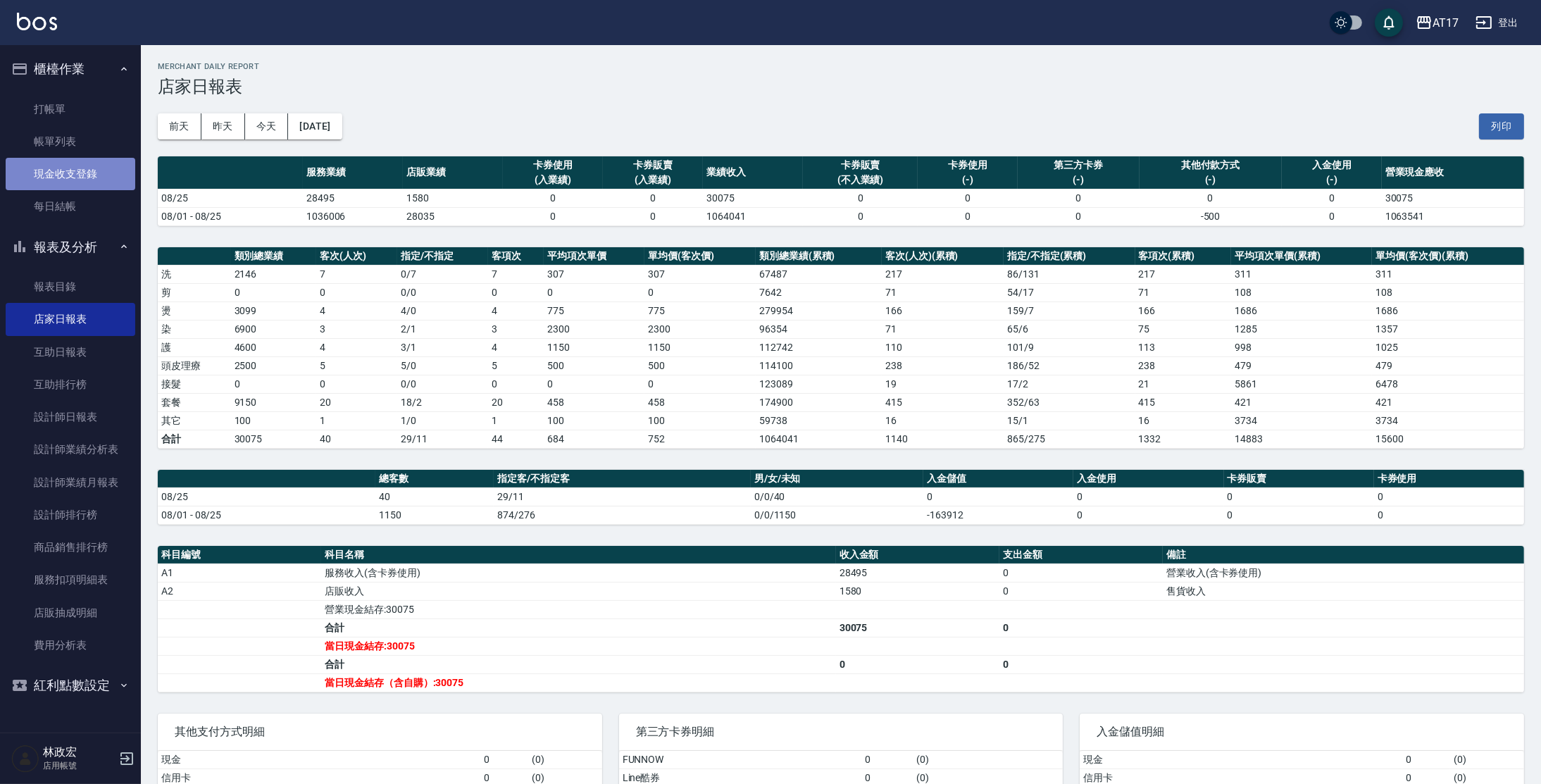
click at [57, 172] on link "現金收支登錄" at bounding box center [70, 174] width 130 height 32
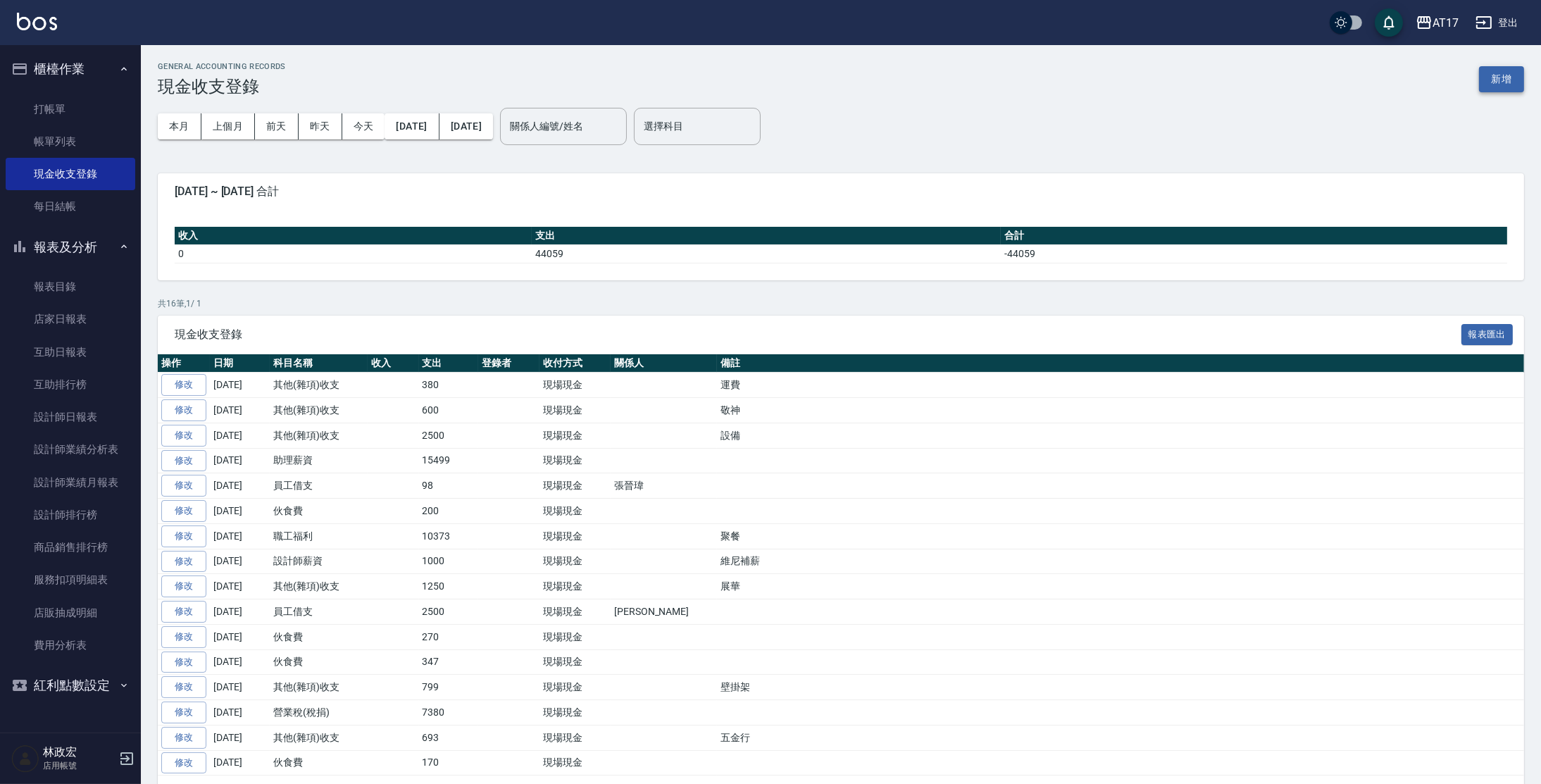
click at [1494, 72] on button "新增" at bounding box center [1501, 79] width 45 height 26
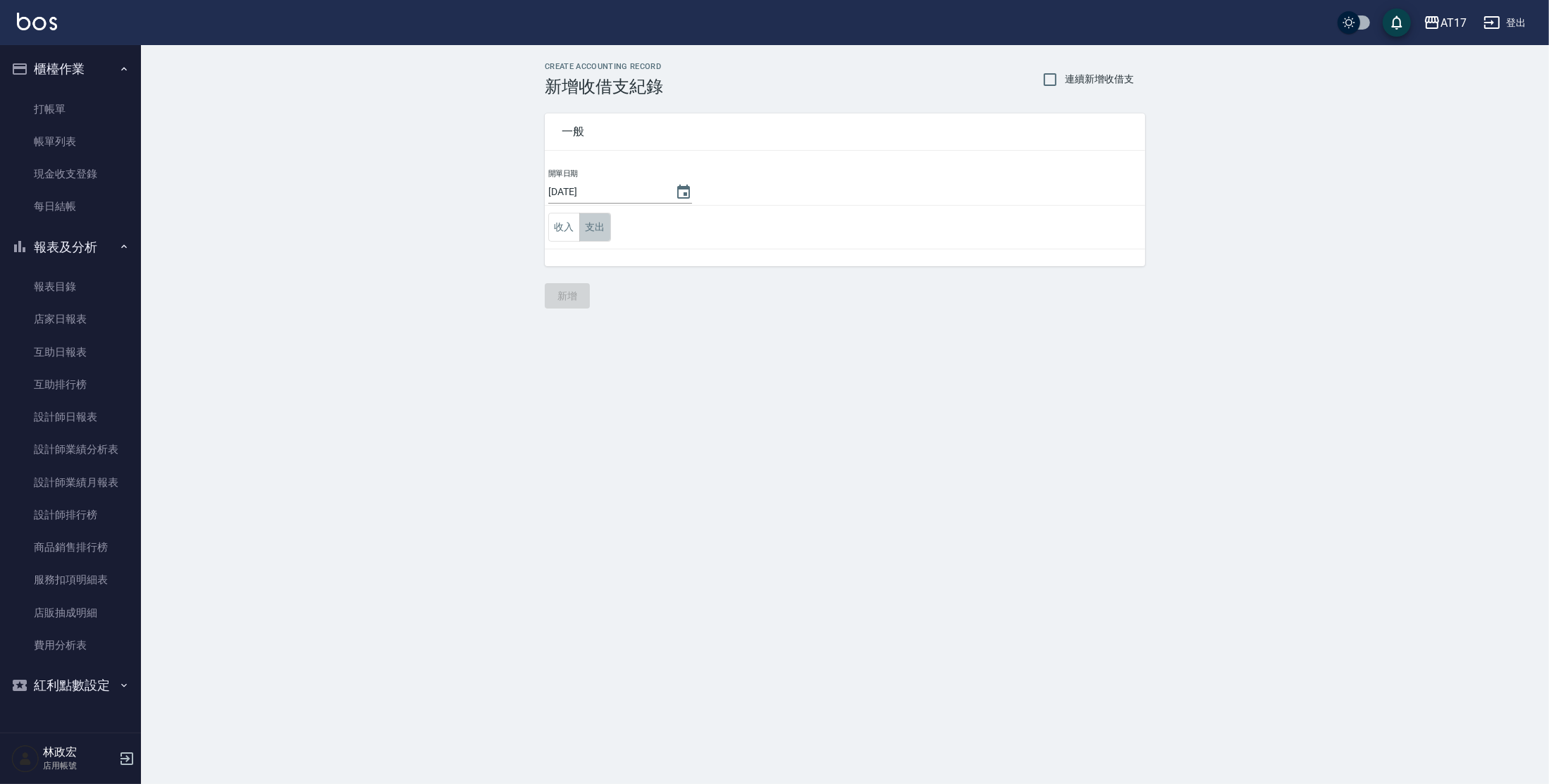
click at [596, 232] on button "支出" at bounding box center [595, 227] width 32 height 29
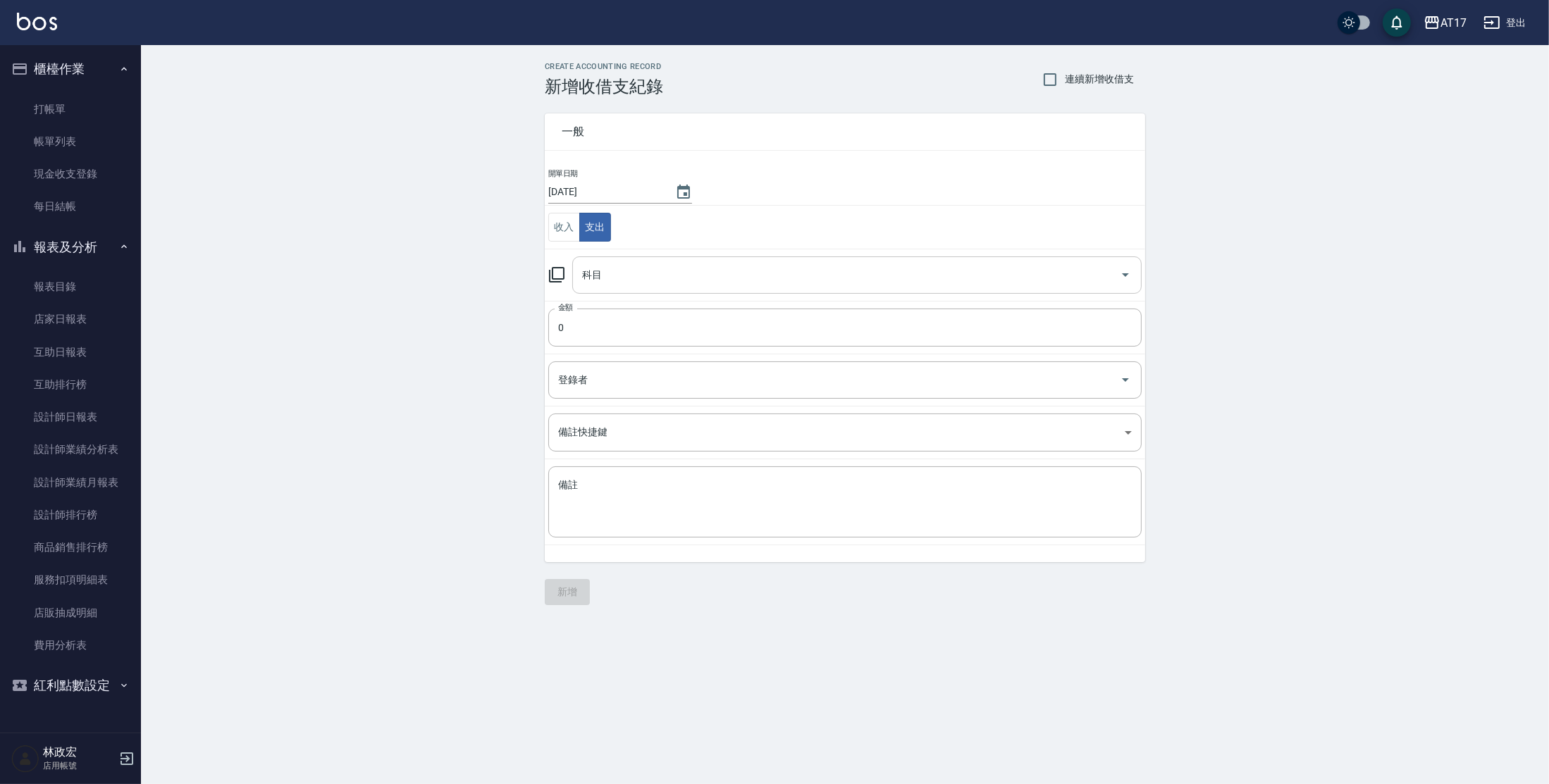
click at [613, 276] on input "科目" at bounding box center [846, 275] width 535 height 25
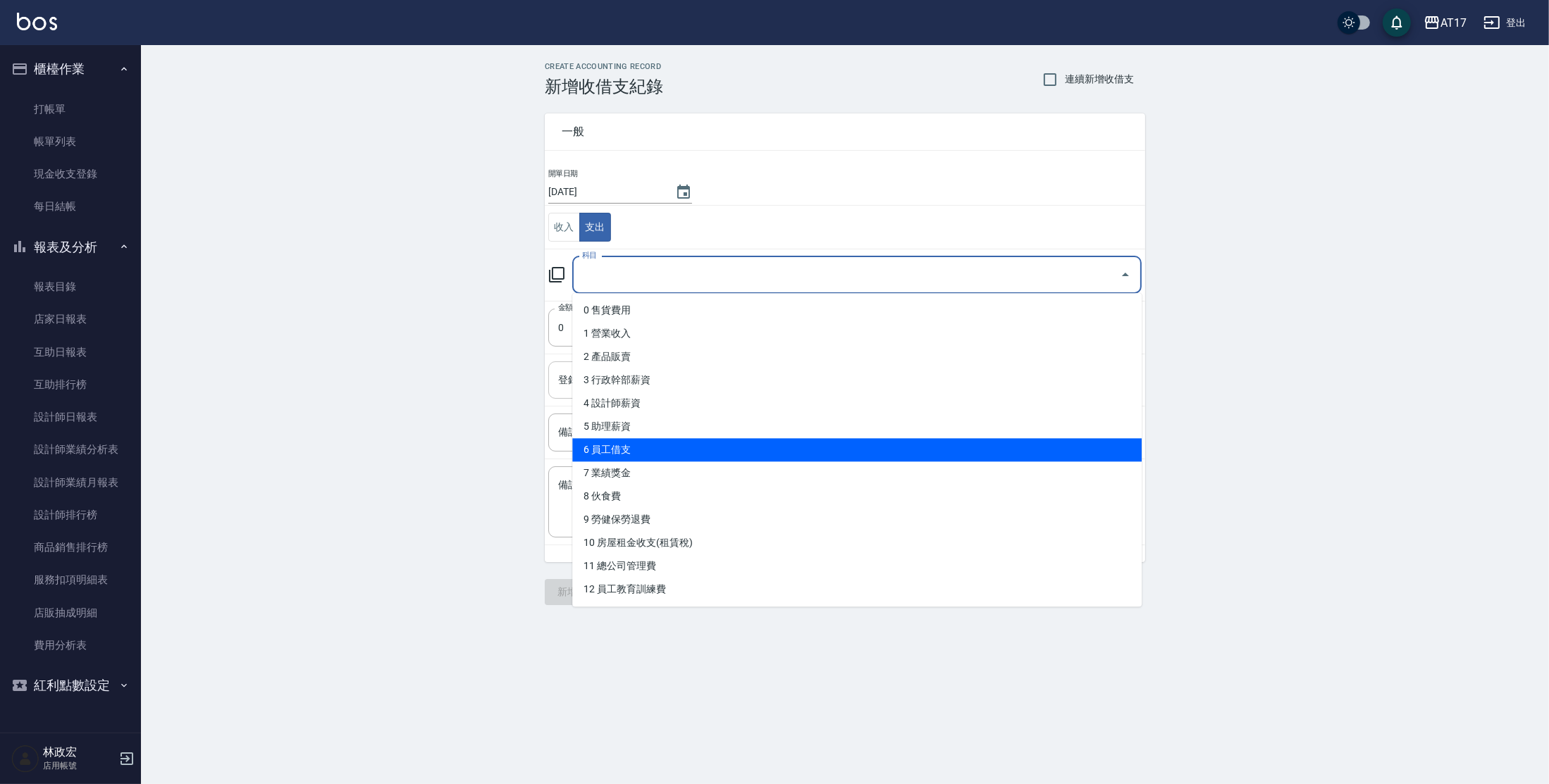
drag, startPoint x: 635, startPoint y: 447, endPoint x: 627, endPoint y: 435, distance: 14.4
click at [635, 446] on li "6 員工借支" at bounding box center [856, 450] width 569 height 23
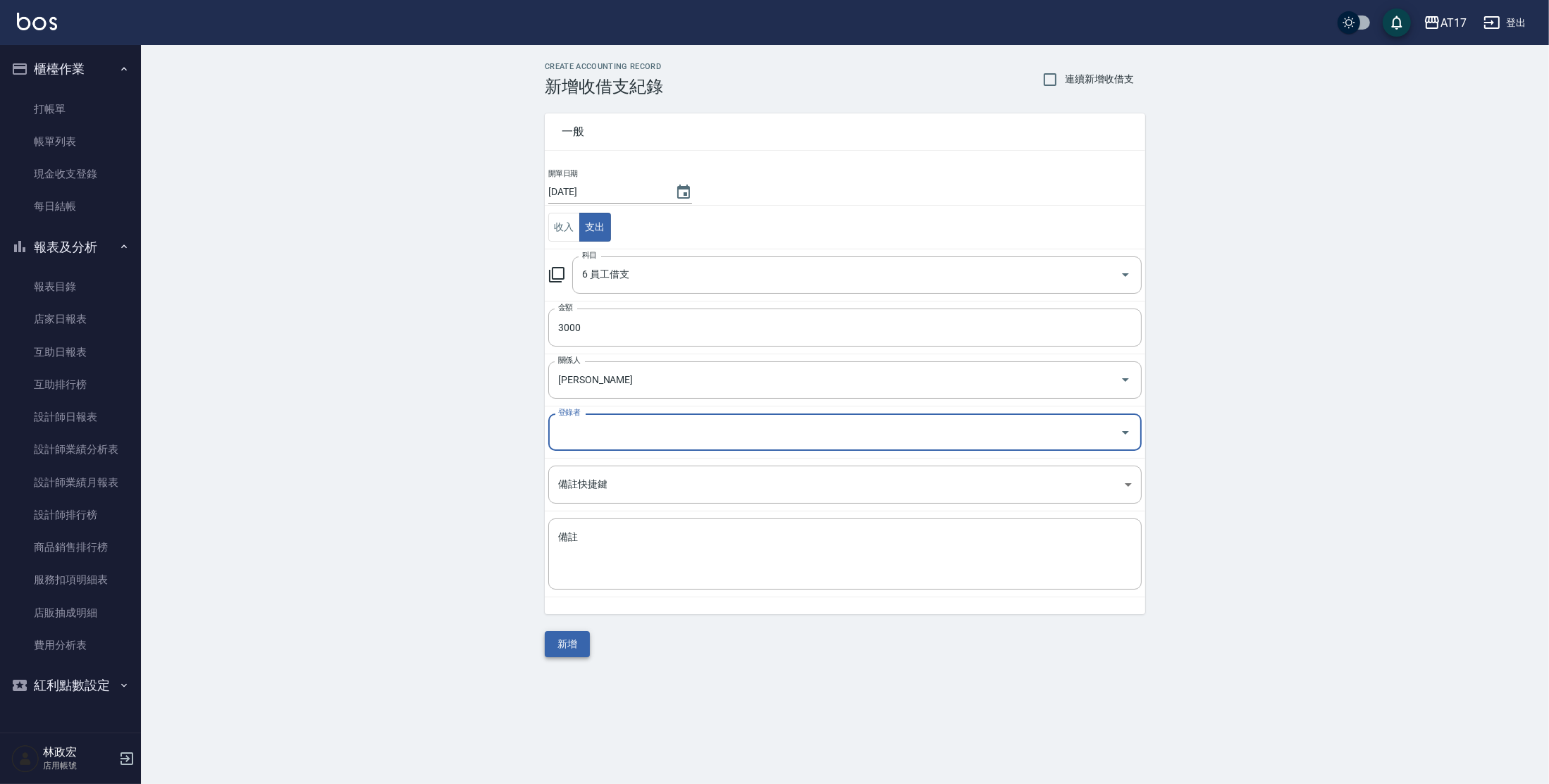
click at [577, 647] on button "新增" at bounding box center [567, 645] width 45 height 26
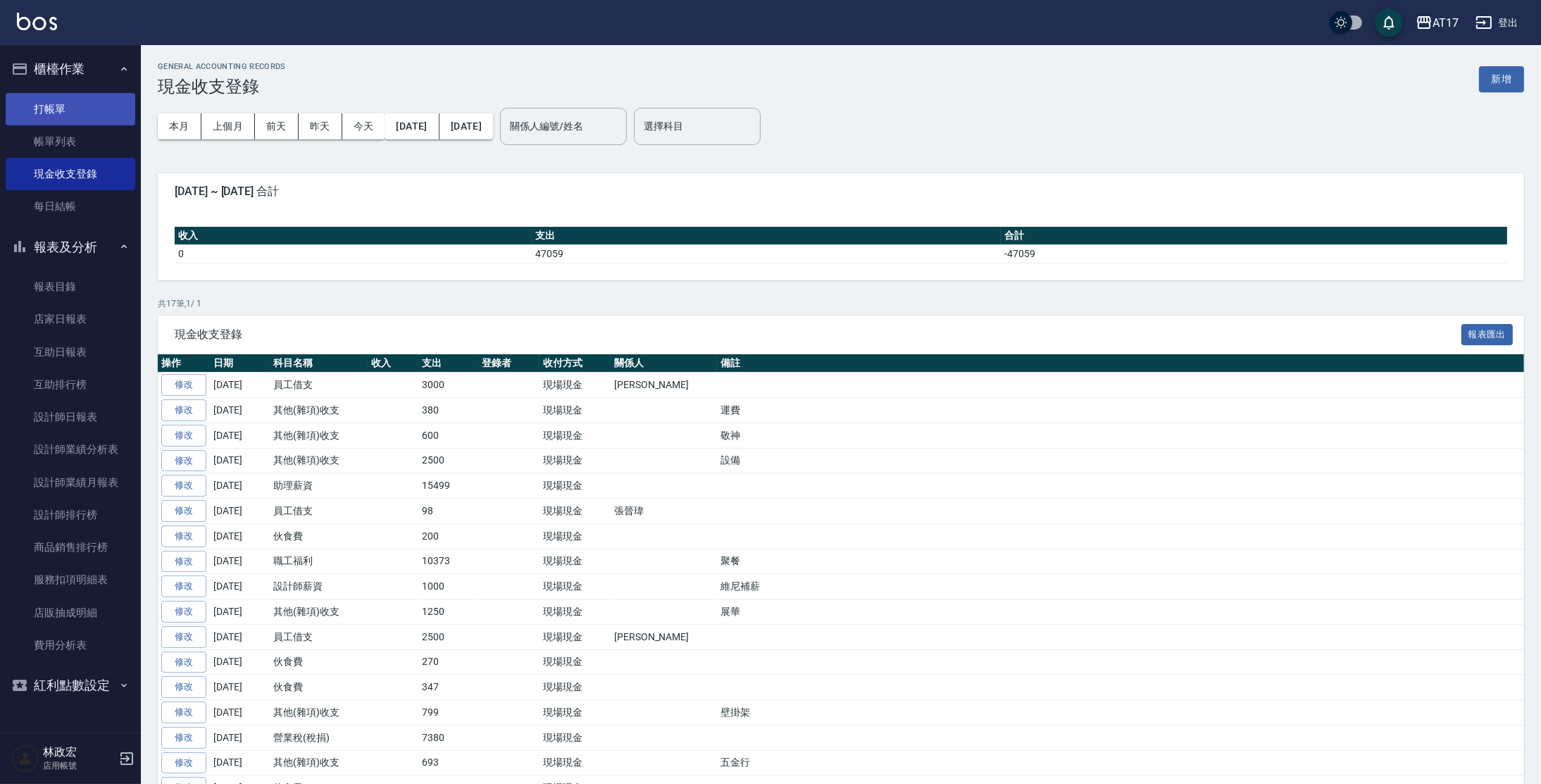
click at [96, 106] on link "打帳單" at bounding box center [70, 109] width 130 height 32
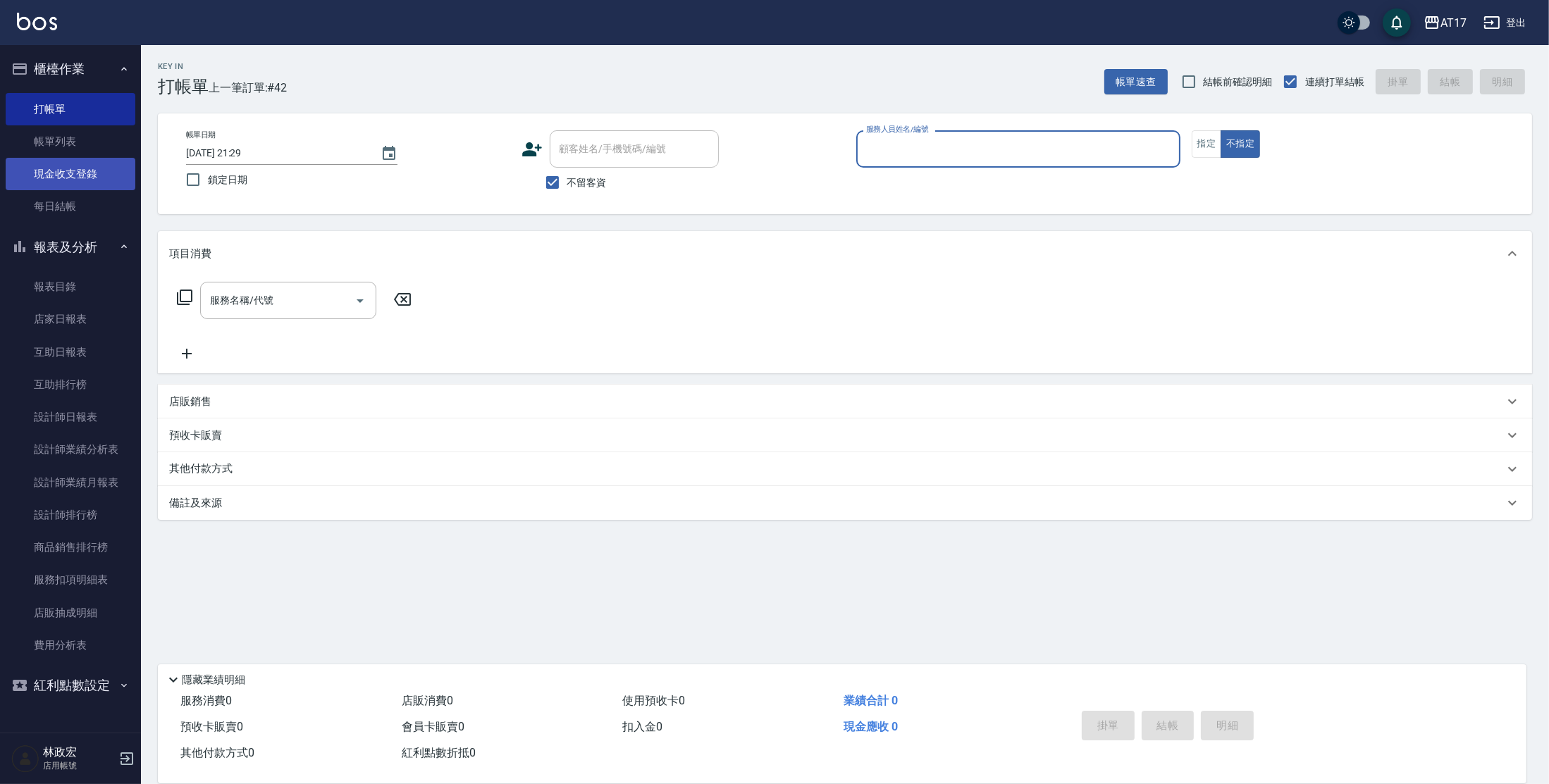
drag, startPoint x: 68, startPoint y: 173, endPoint x: 73, endPoint y: 163, distance: 11.2
click at [69, 173] on link "現金收支登錄" at bounding box center [71, 174] width 130 height 32
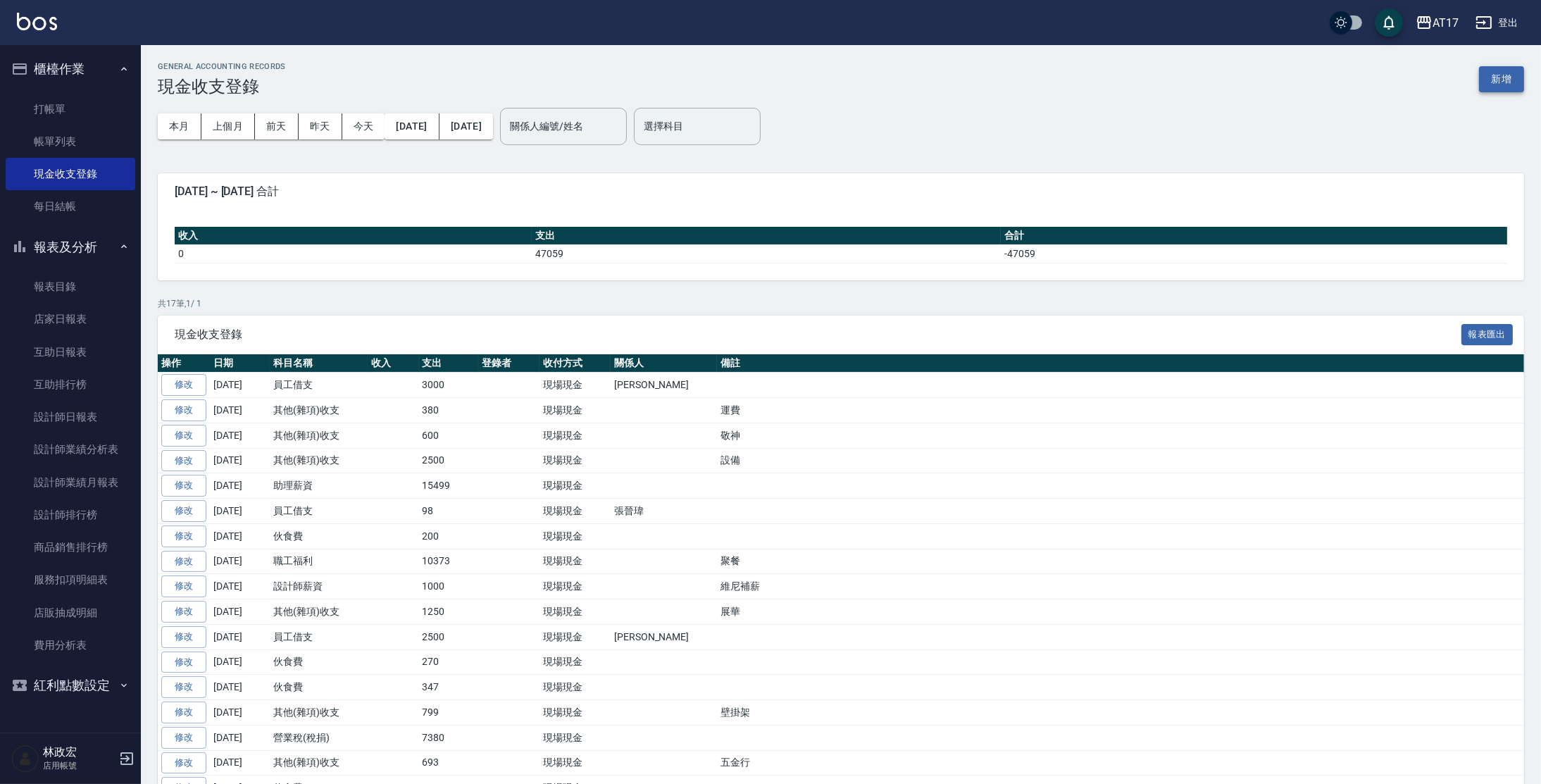
click at [1512, 79] on button "新增" at bounding box center [1501, 79] width 45 height 26
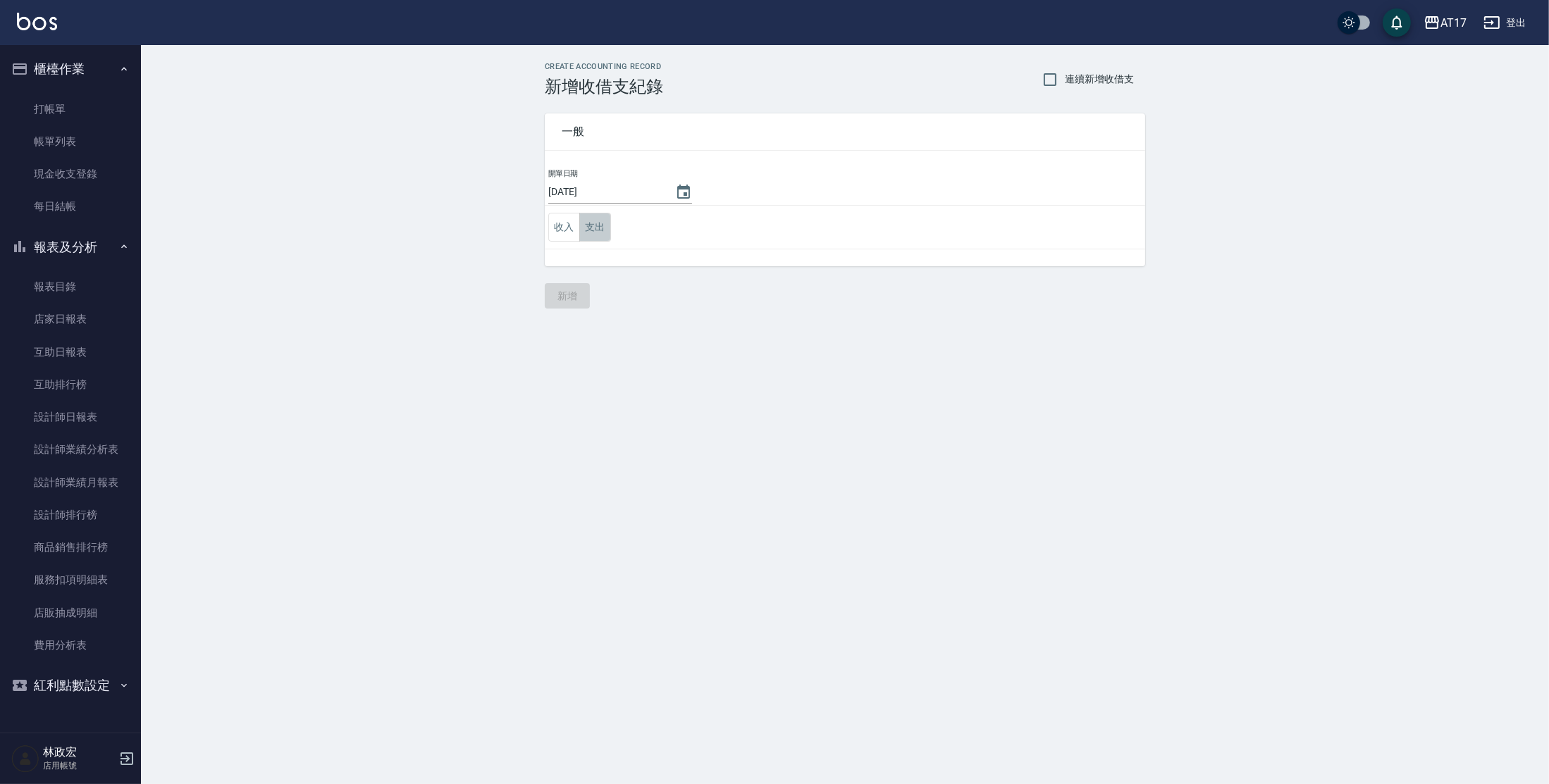
click at [582, 228] on button "支出" at bounding box center [595, 227] width 32 height 29
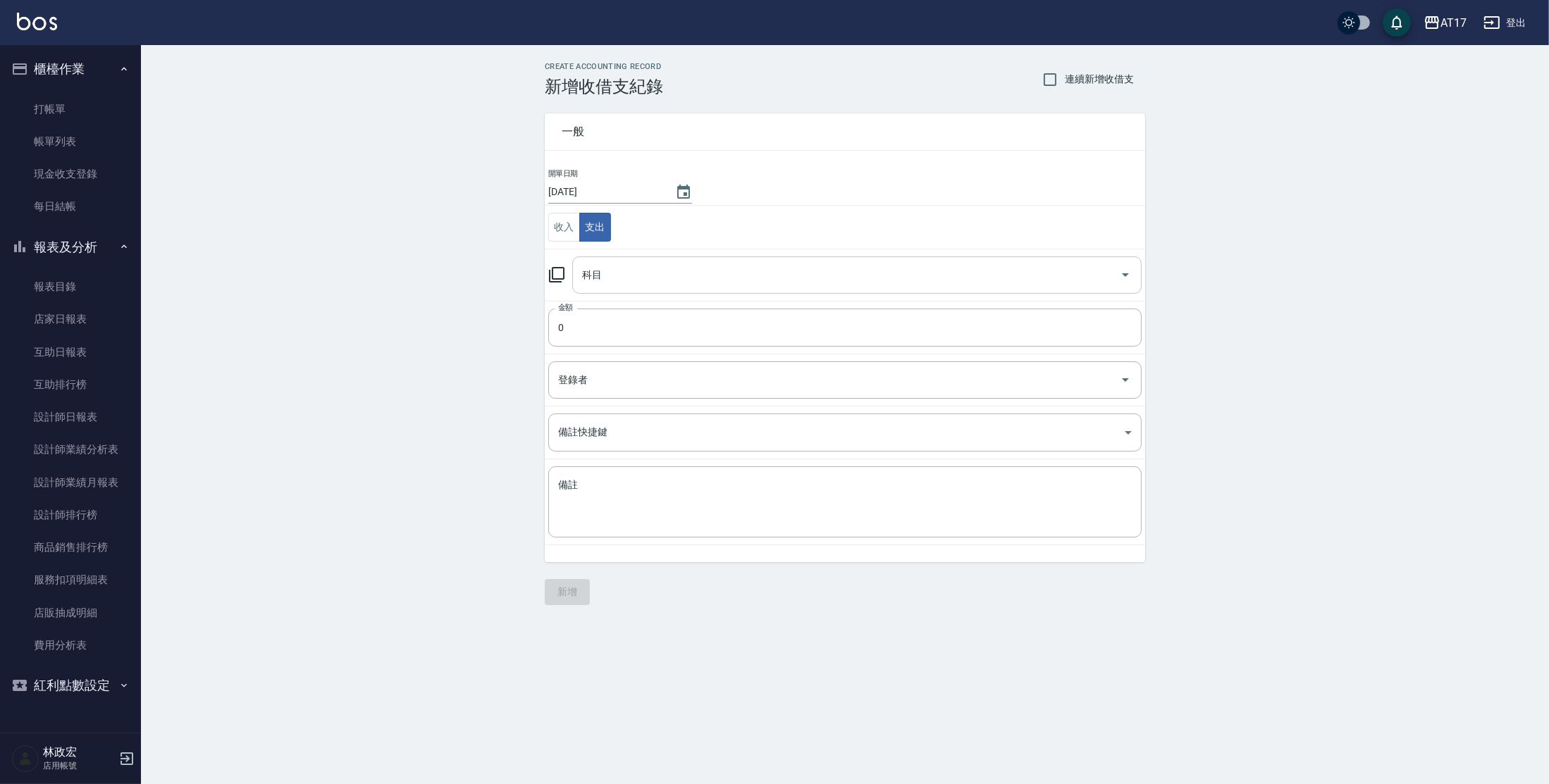
click at [669, 283] on input "科目" at bounding box center [846, 275] width 535 height 25
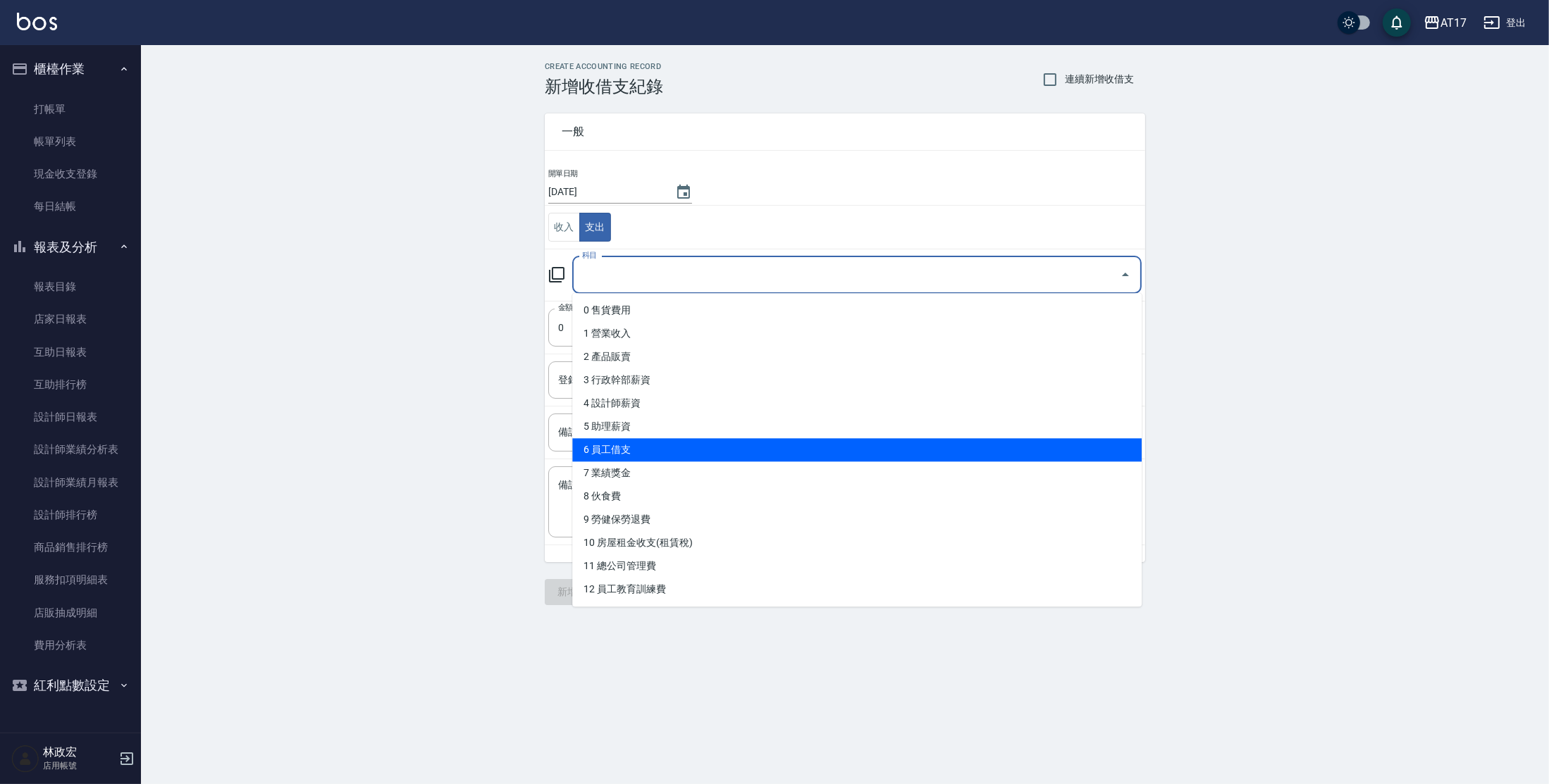
click at [645, 454] on li "6 員工借支" at bounding box center [856, 450] width 569 height 23
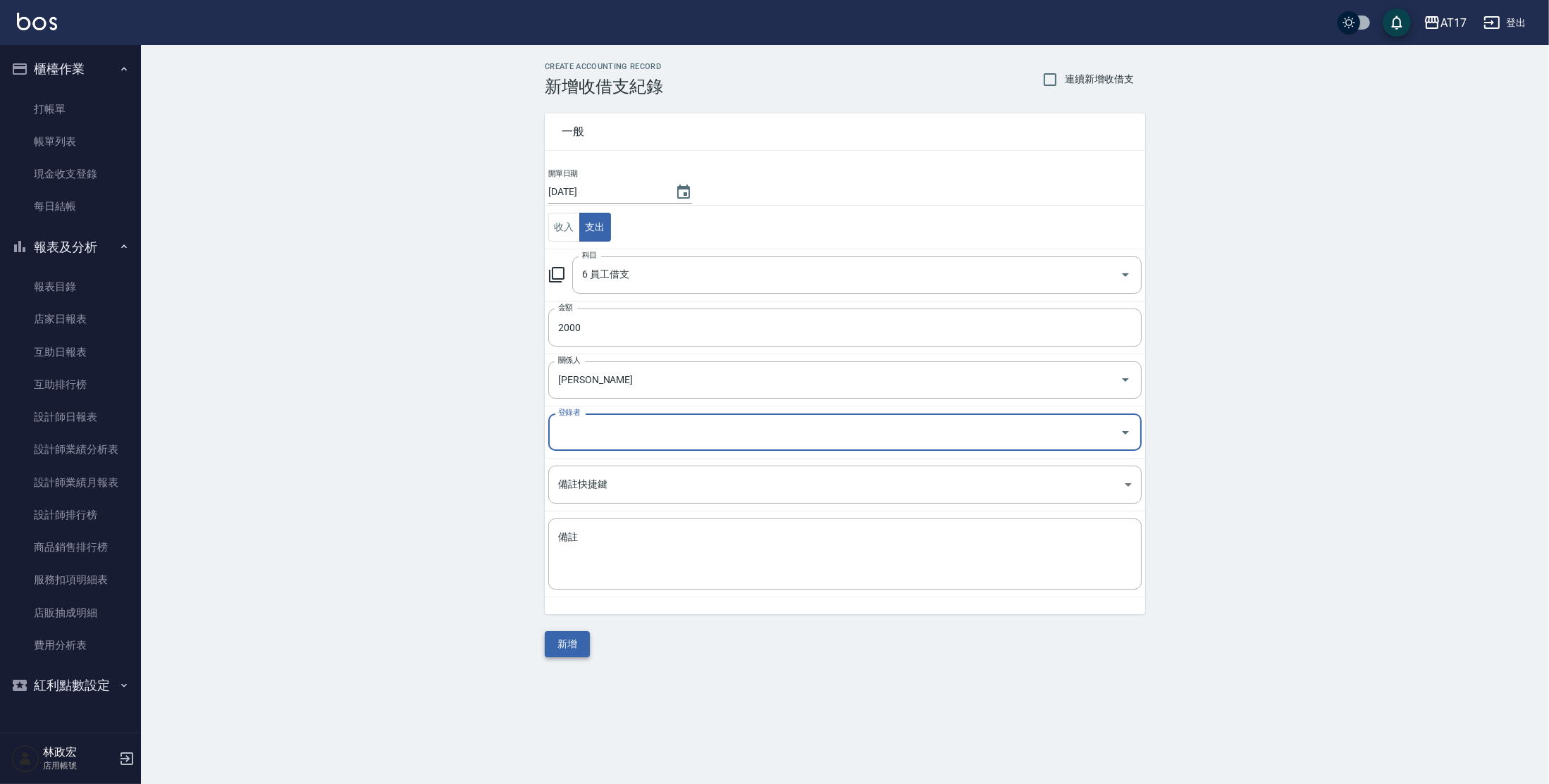
click at [557, 642] on button "新增" at bounding box center [567, 645] width 45 height 26
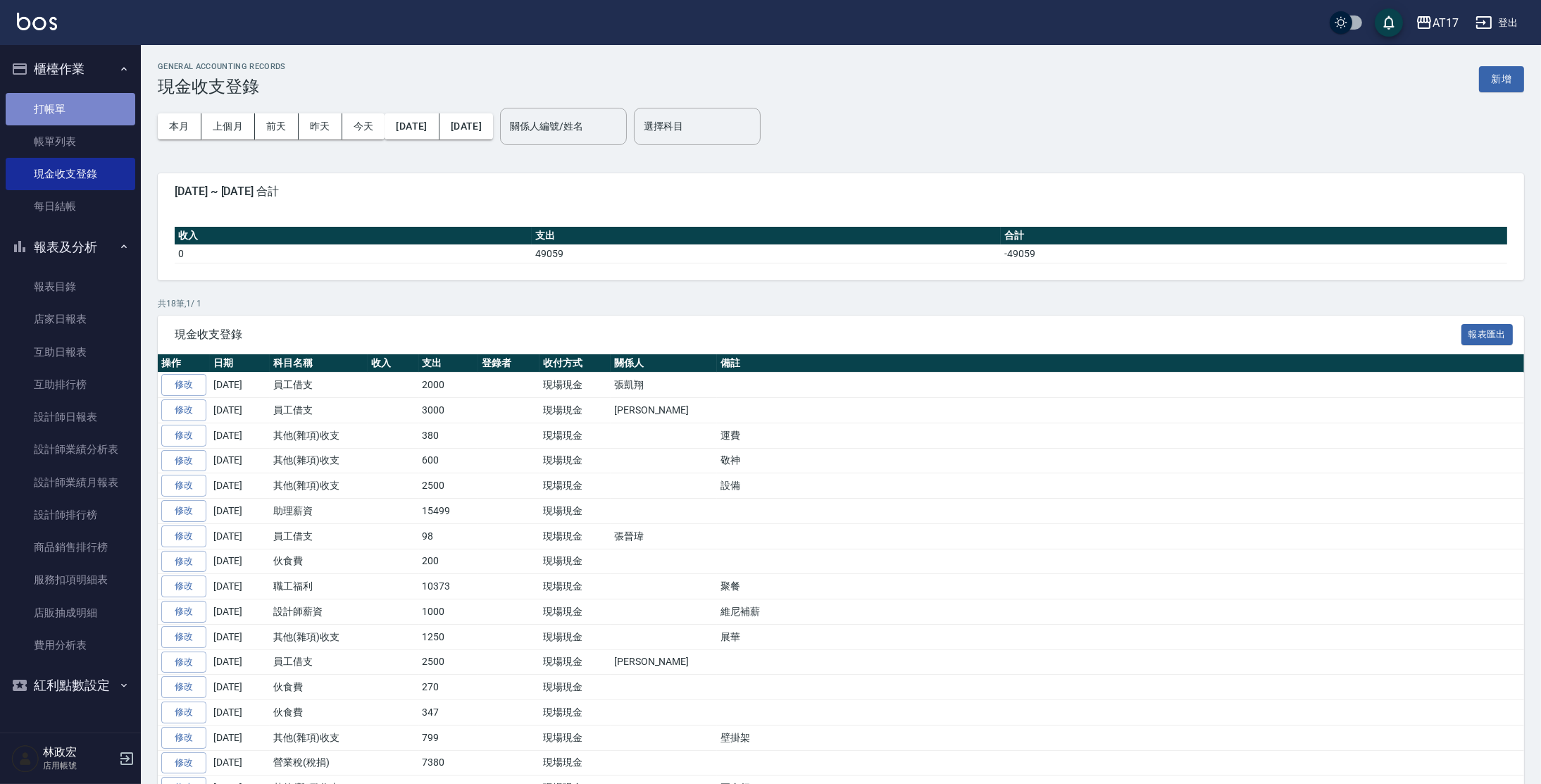
click at [39, 109] on link "打帳單" at bounding box center [70, 109] width 130 height 32
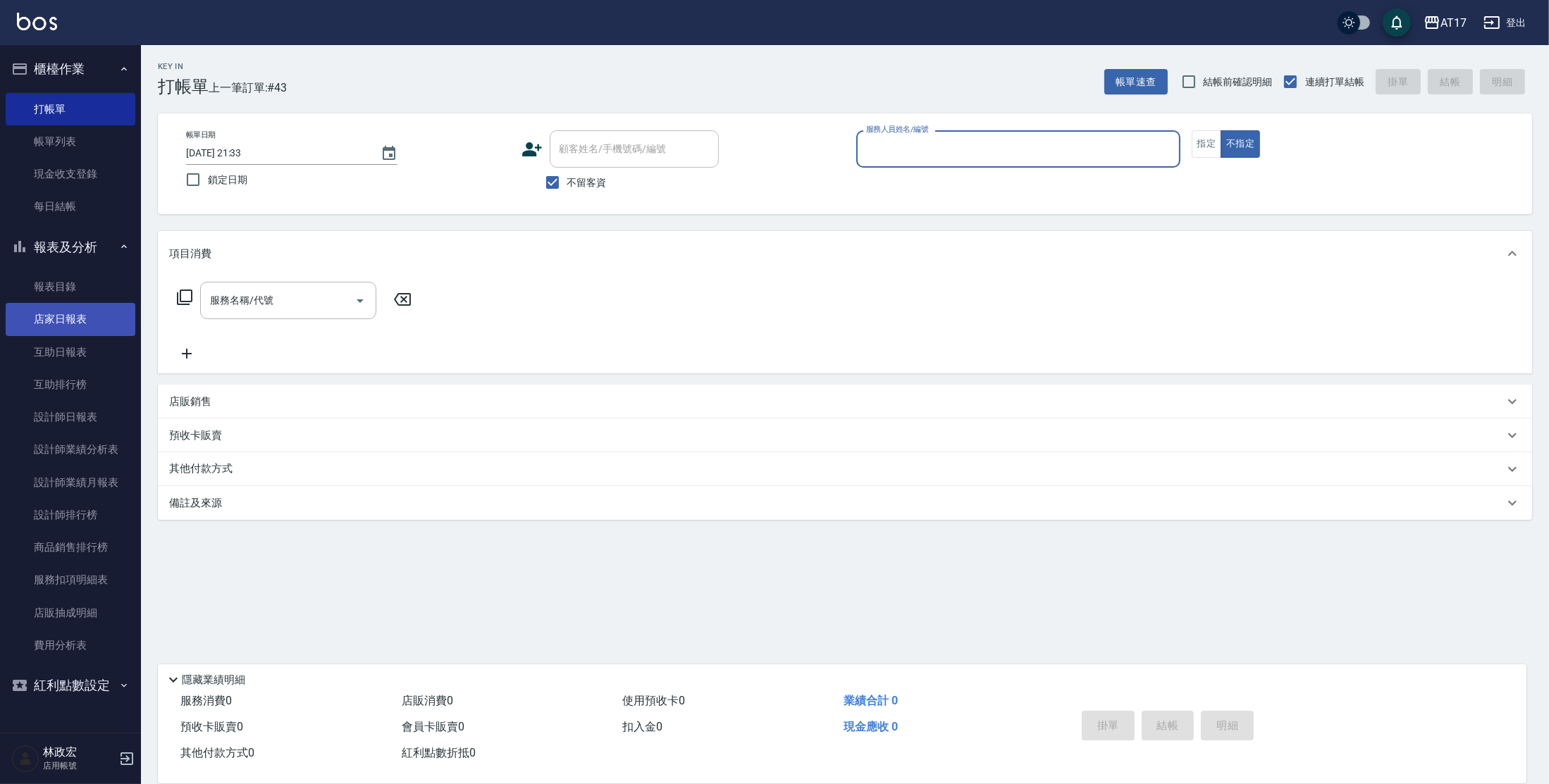
click at [51, 319] on link "店家日報表" at bounding box center [71, 319] width 130 height 32
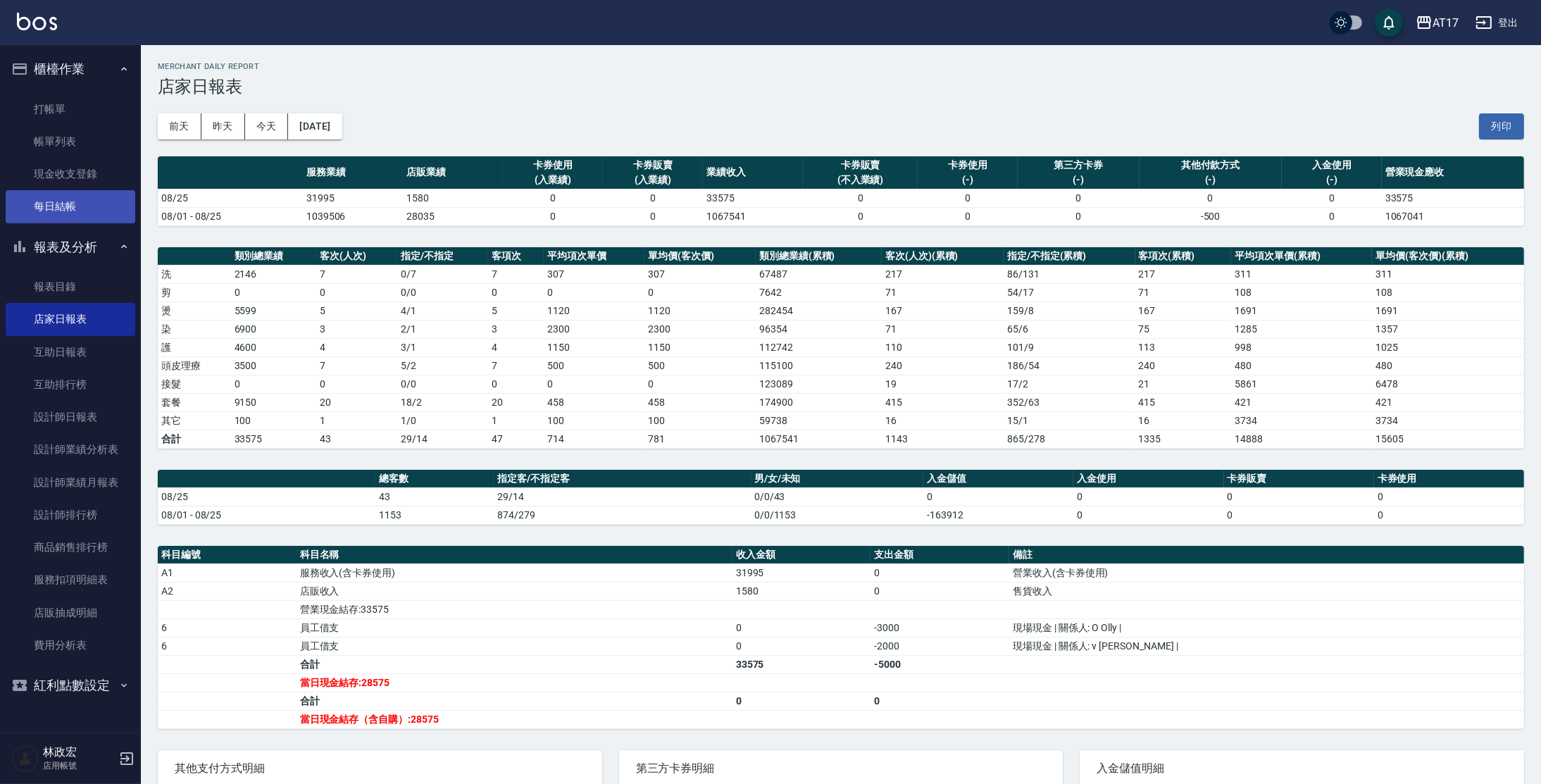
click at [61, 205] on link "每日結帳" at bounding box center [70, 206] width 130 height 32
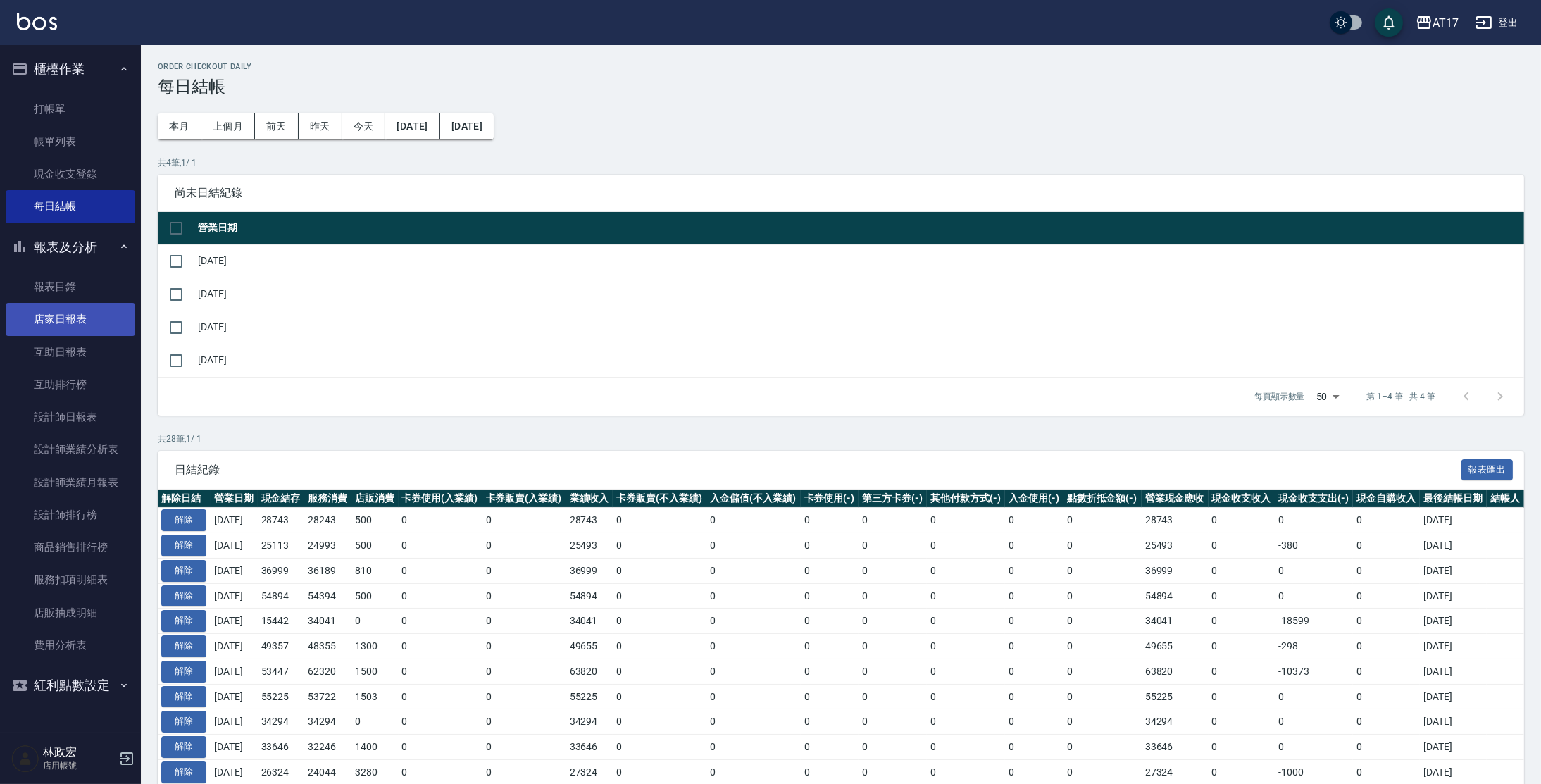
click at [61, 313] on link "店家日報表" at bounding box center [70, 319] width 130 height 32
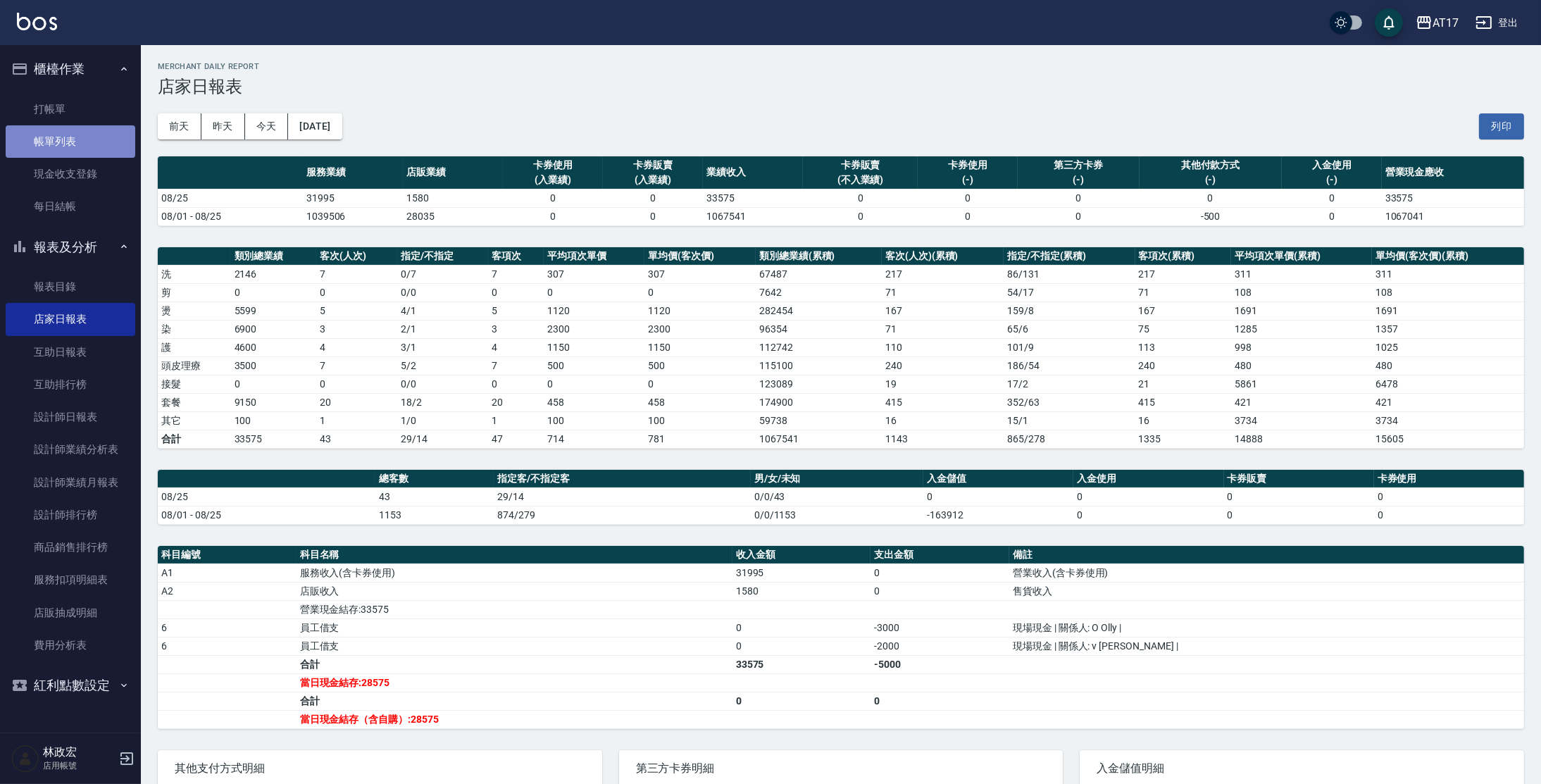
drag, startPoint x: 60, startPoint y: 148, endPoint x: 131, endPoint y: 145, distance: 71.1
click at [60, 148] on link "帳單列表" at bounding box center [70, 142] width 130 height 32
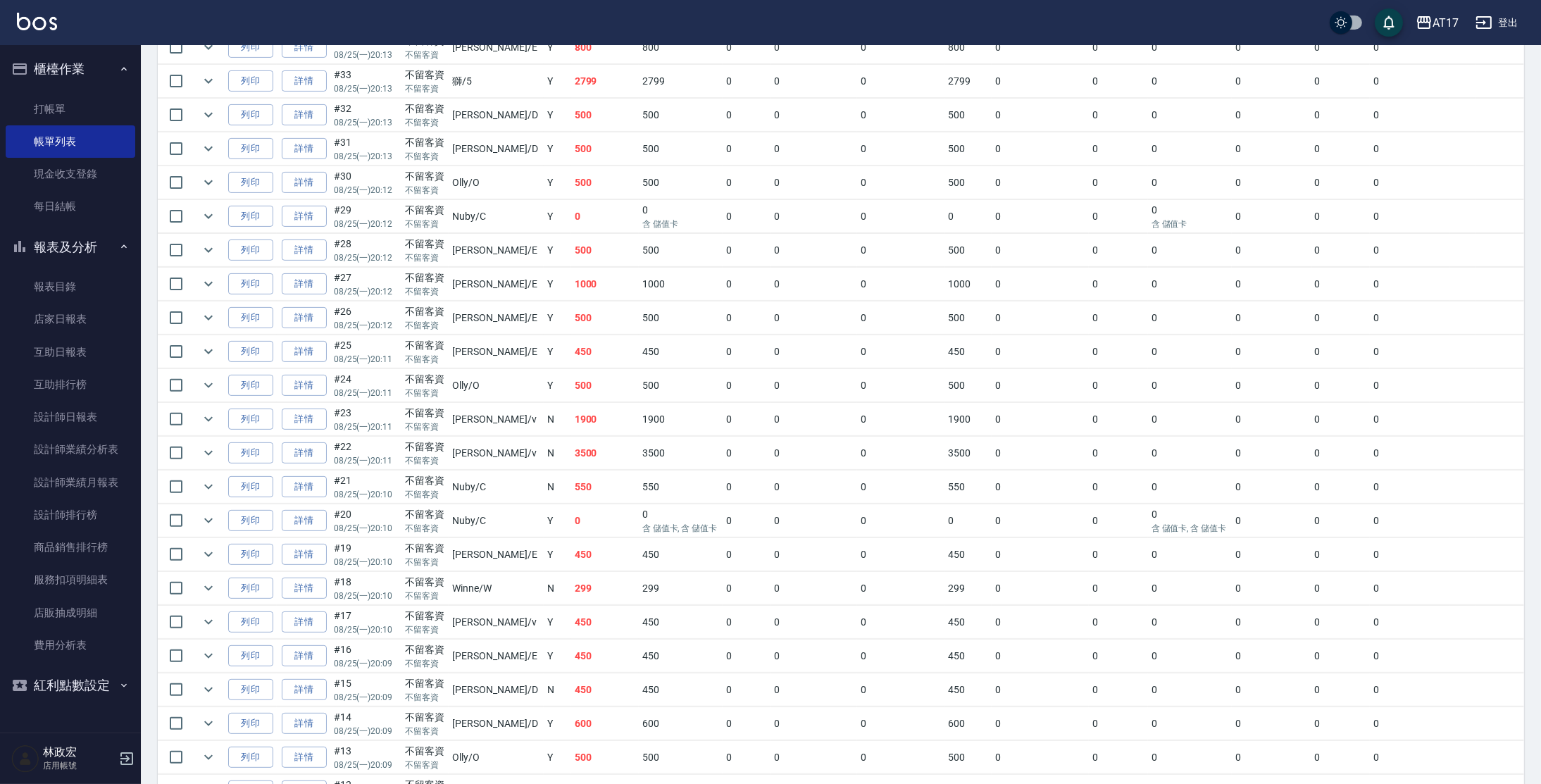
scroll to position [713, 0]
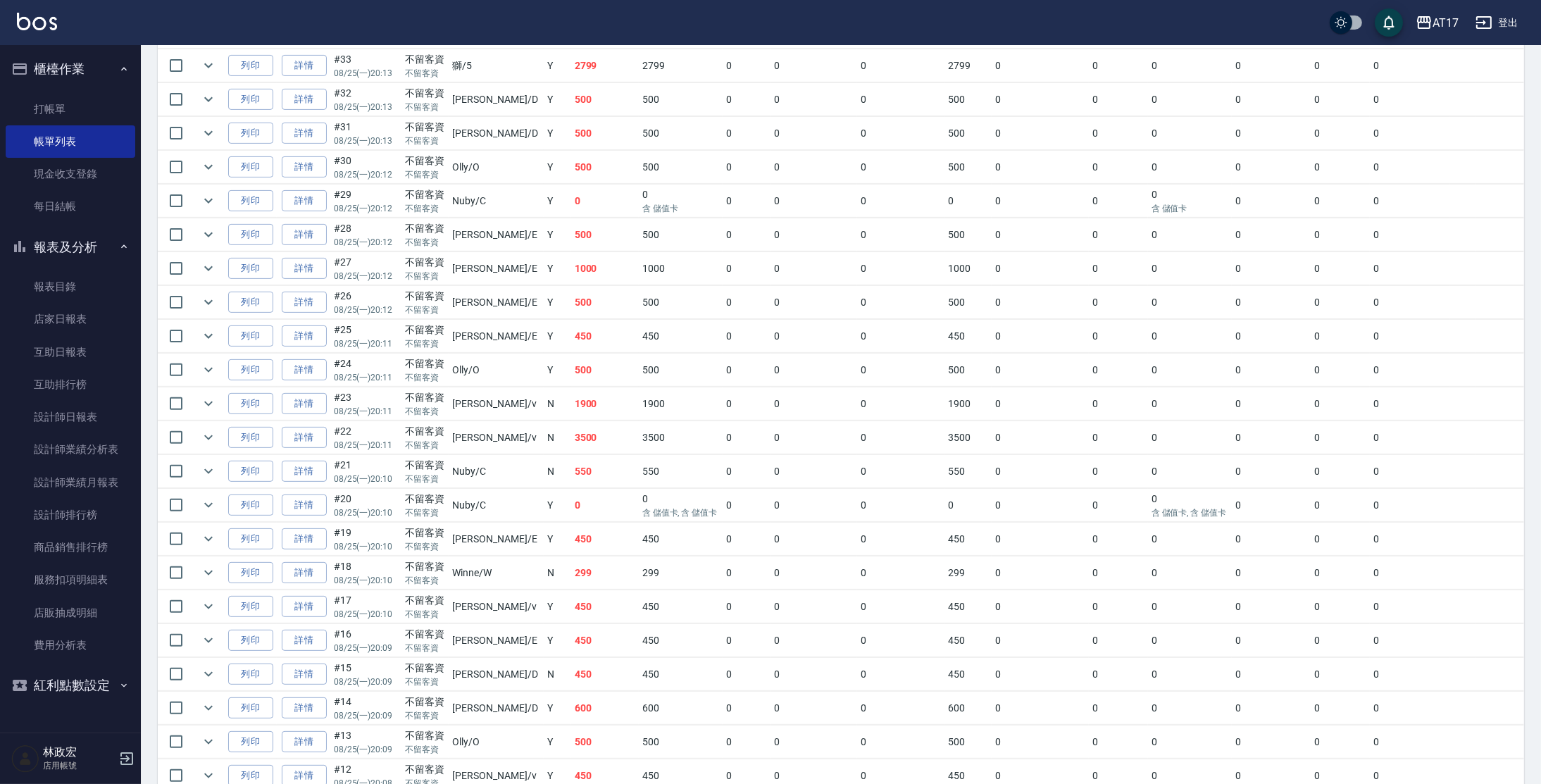
drag, startPoint x: 300, startPoint y: 743, endPoint x: 316, endPoint y: 736, distance: 17.5
click at [300, 743] on link "詳情" at bounding box center [304, 742] width 45 height 22
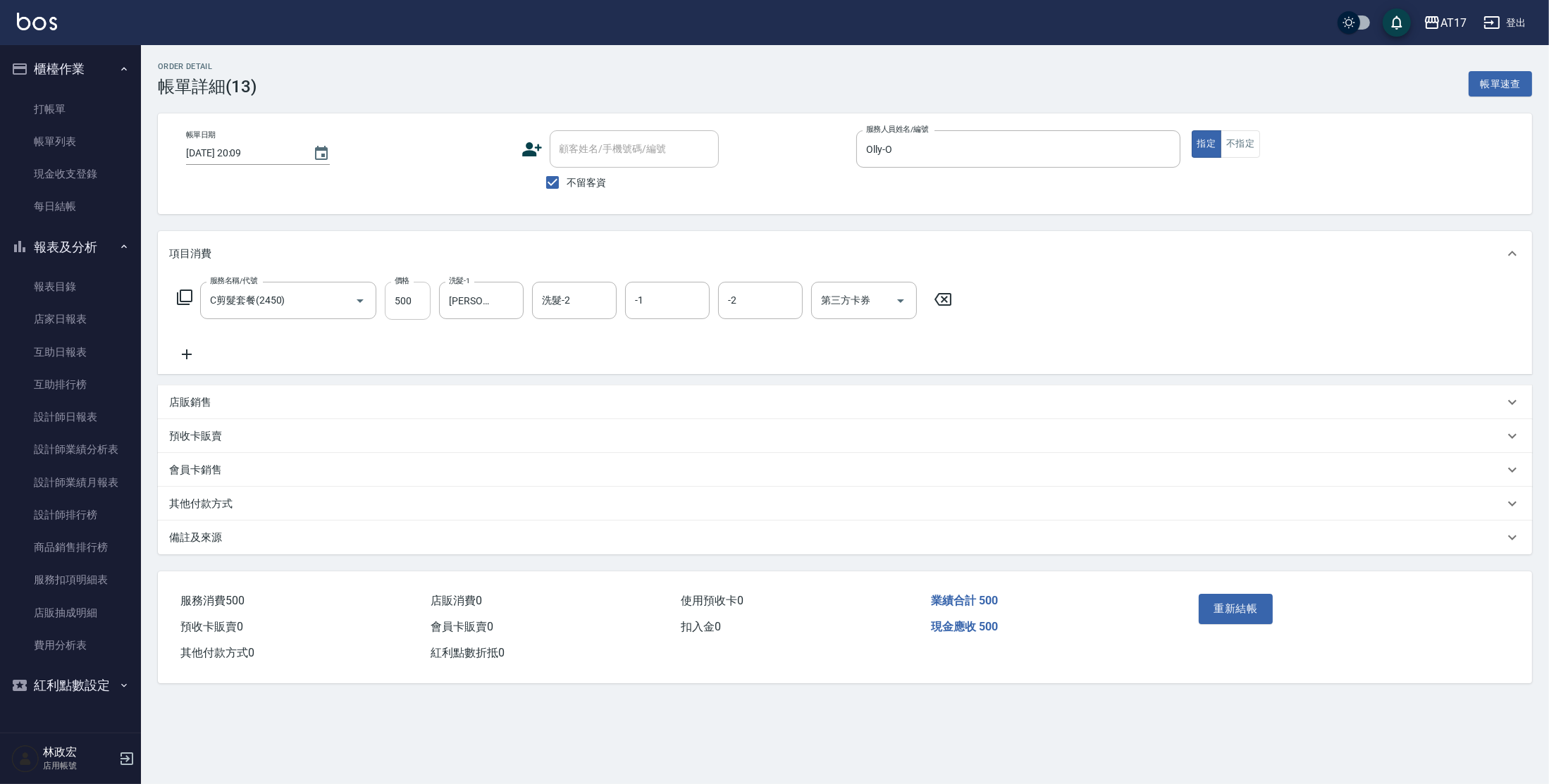
click at [411, 305] on input "500" at bounding box center [408, 301] width 46 height 38
click at [1263, 134] on div "指定 不指定" at bounding box center [1353, 144] width 324 height 27
click at [1255, 140] on button "不指定" at bounding box center [1241, 144] width 40 height 27
click at [1239, 600] on button "重新結帳" at bounding box center [1236, 609] width 75 height 29
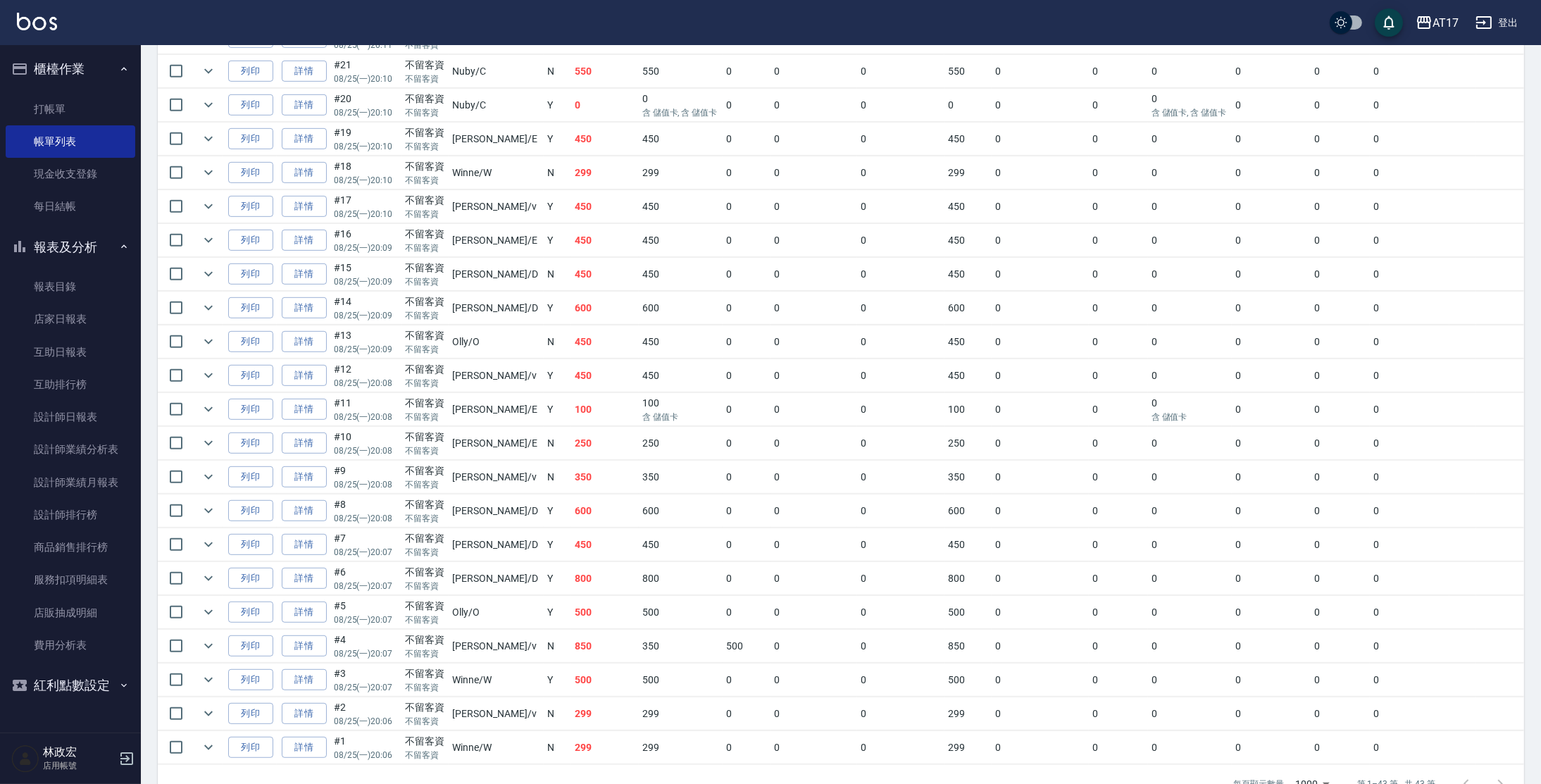
scroll to position [1141, 0]
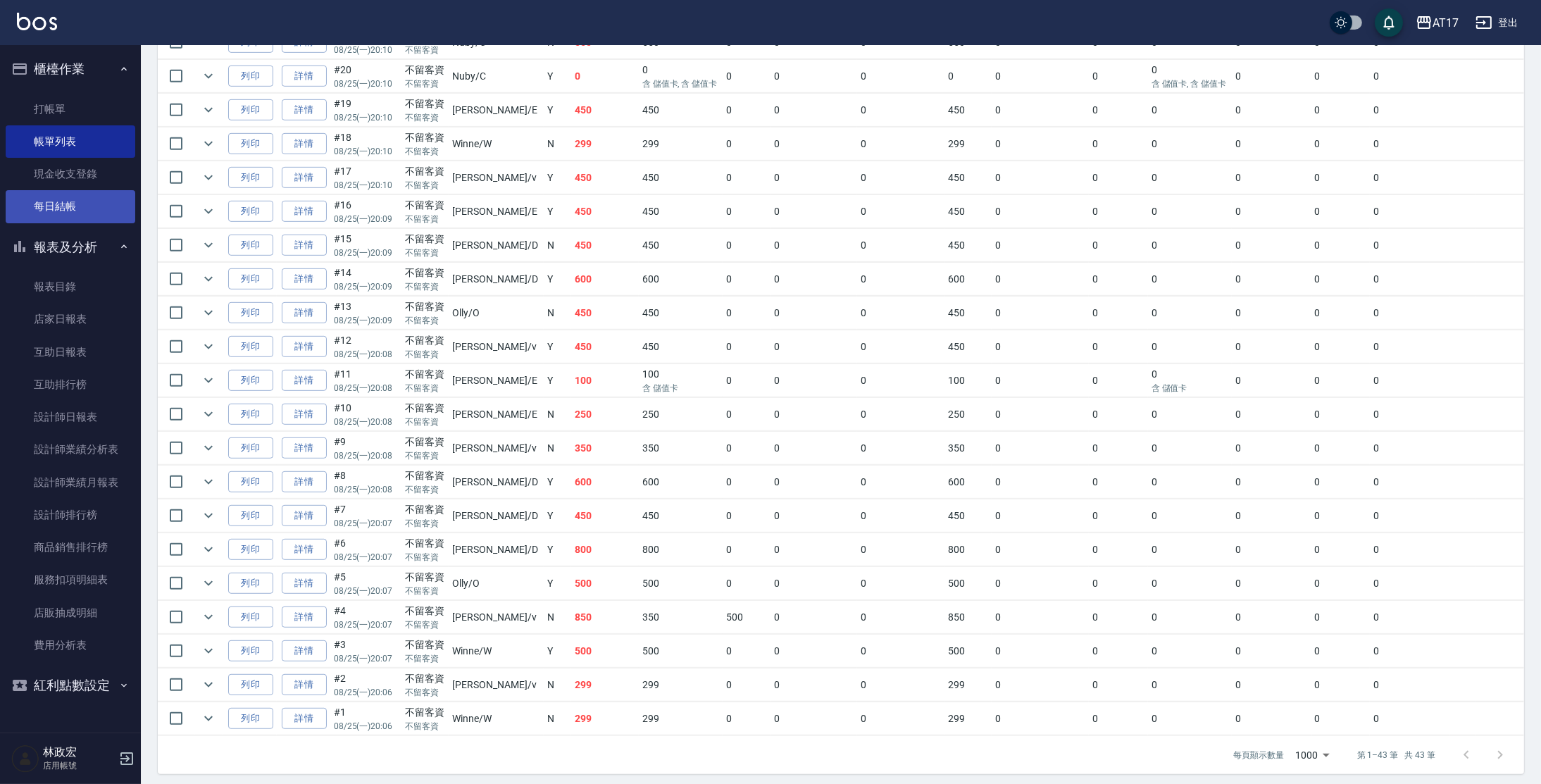
click at [37, 205] on link "每日結帳" at bounding box center [70, 206] width 130 height 32
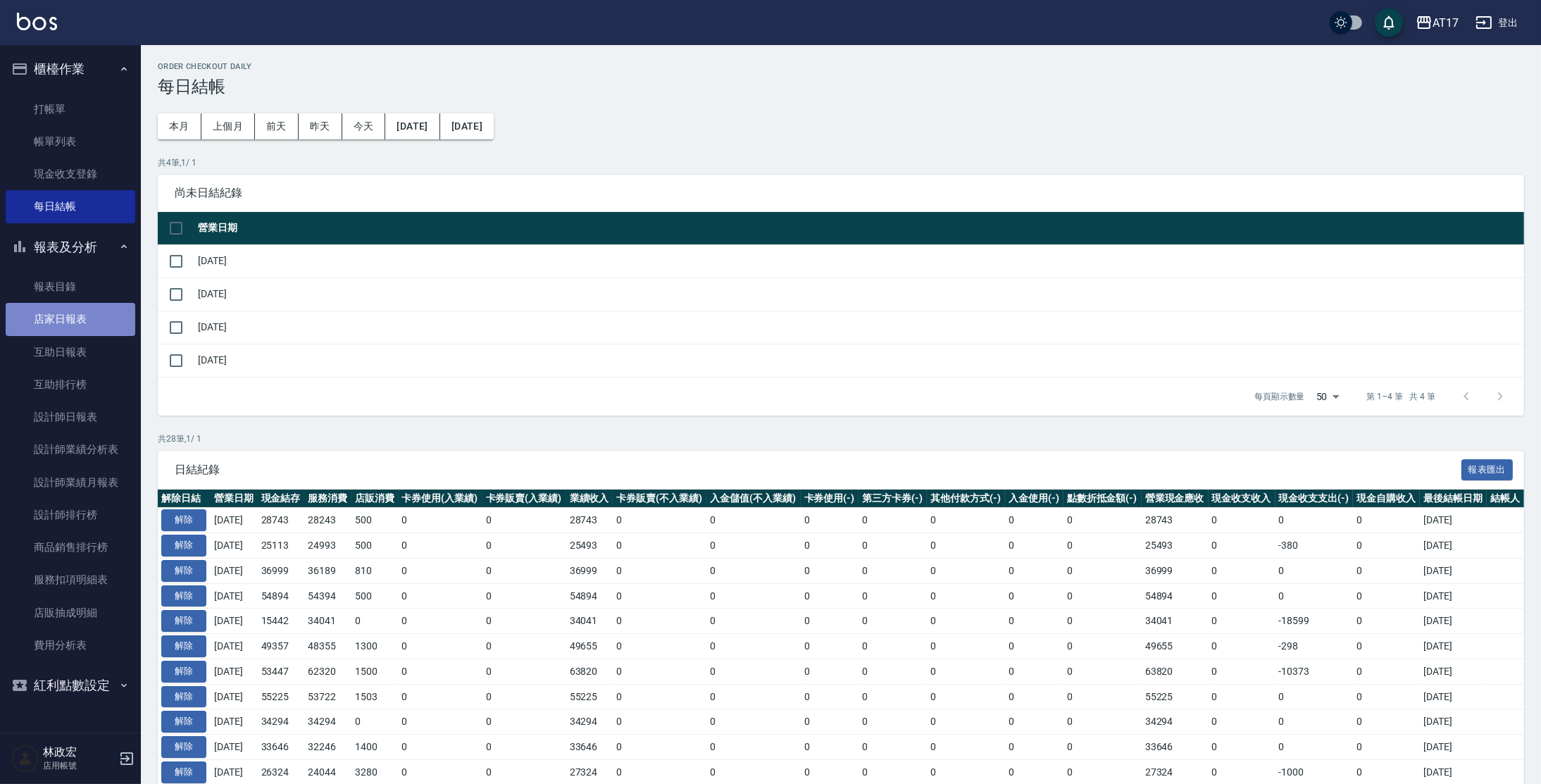
click at [90, 321] on link "店家日報表" at bounding box center [70, 319] width 130 height 32
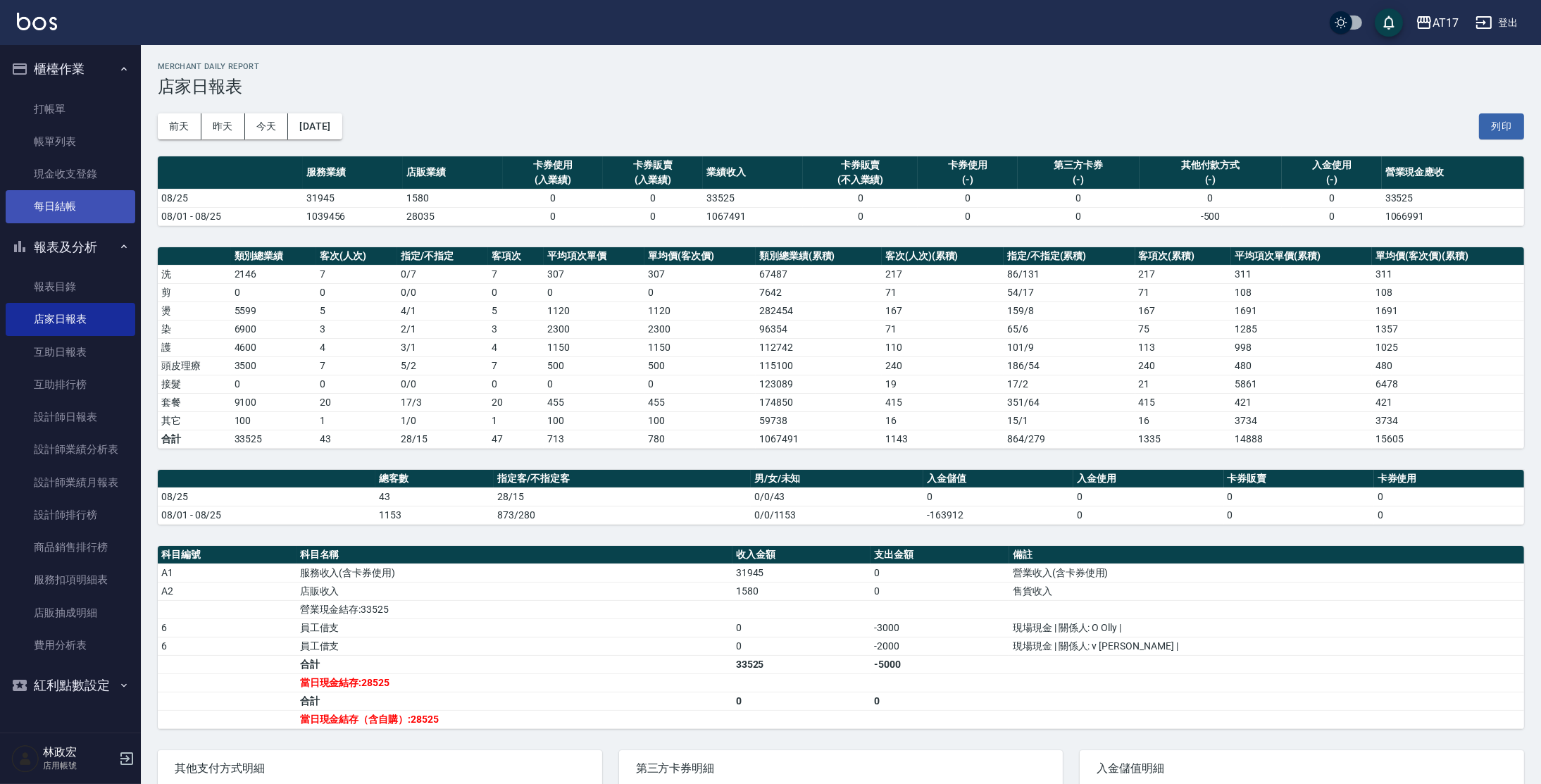
click at [68, 204] on link "每日結帳" at bounding box center [70, 206] width 130 height 32
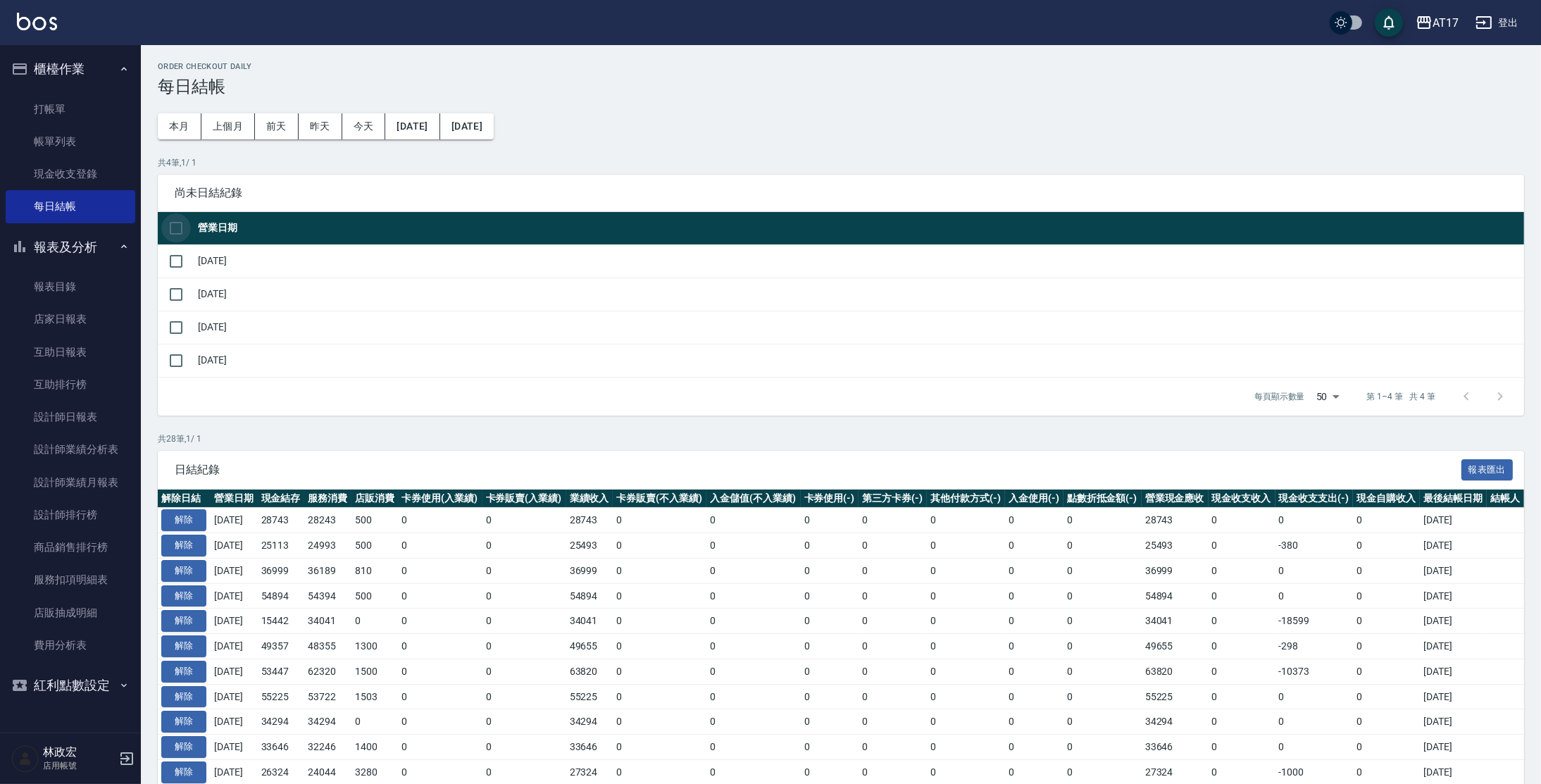
click at [173, 223] on input "checkbox" at bounding box center [176, 228] width 29 height 29
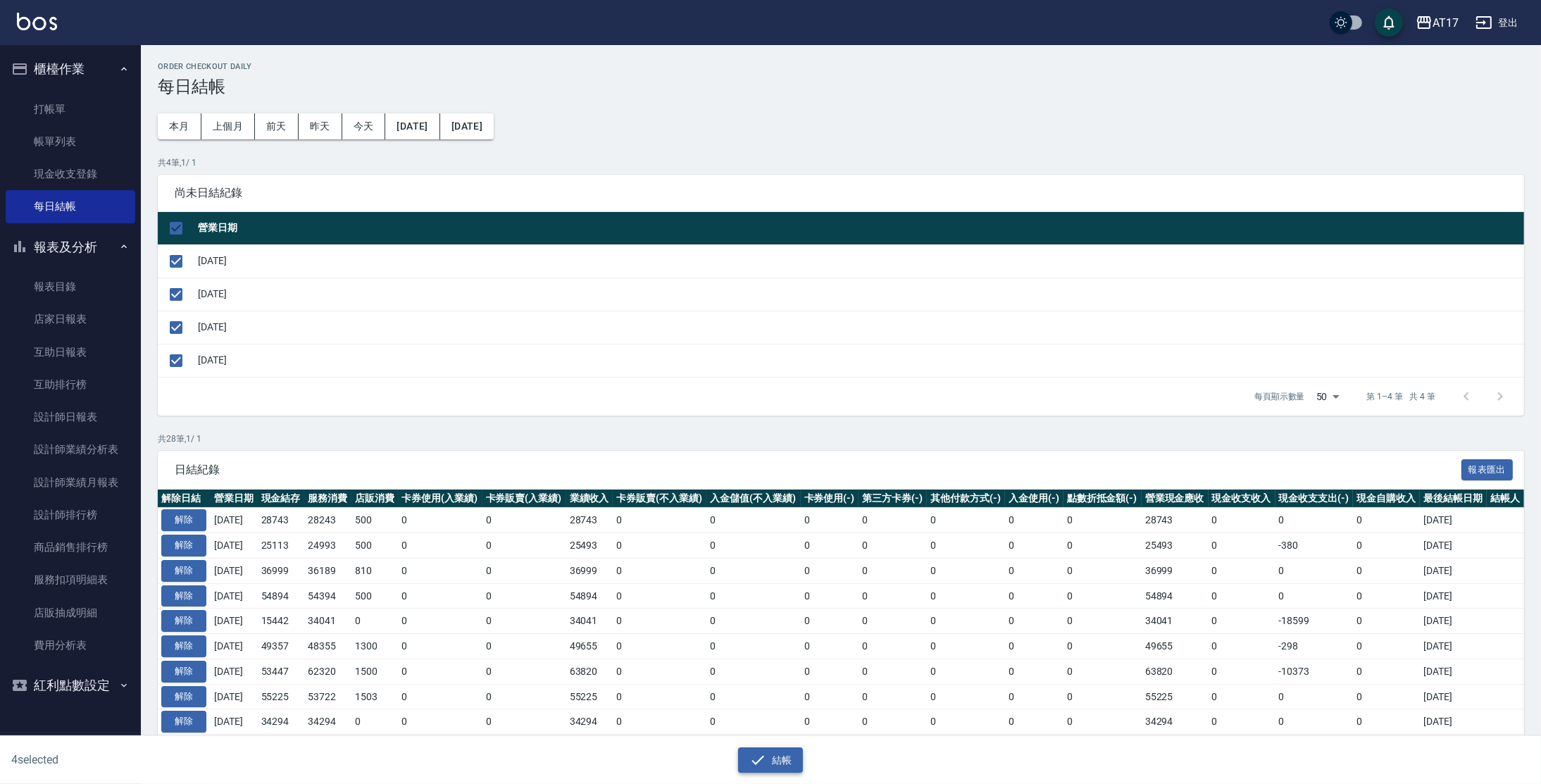
click at [765, 756] on icon "button" at bounding box center [758, 760] width 17 height 17
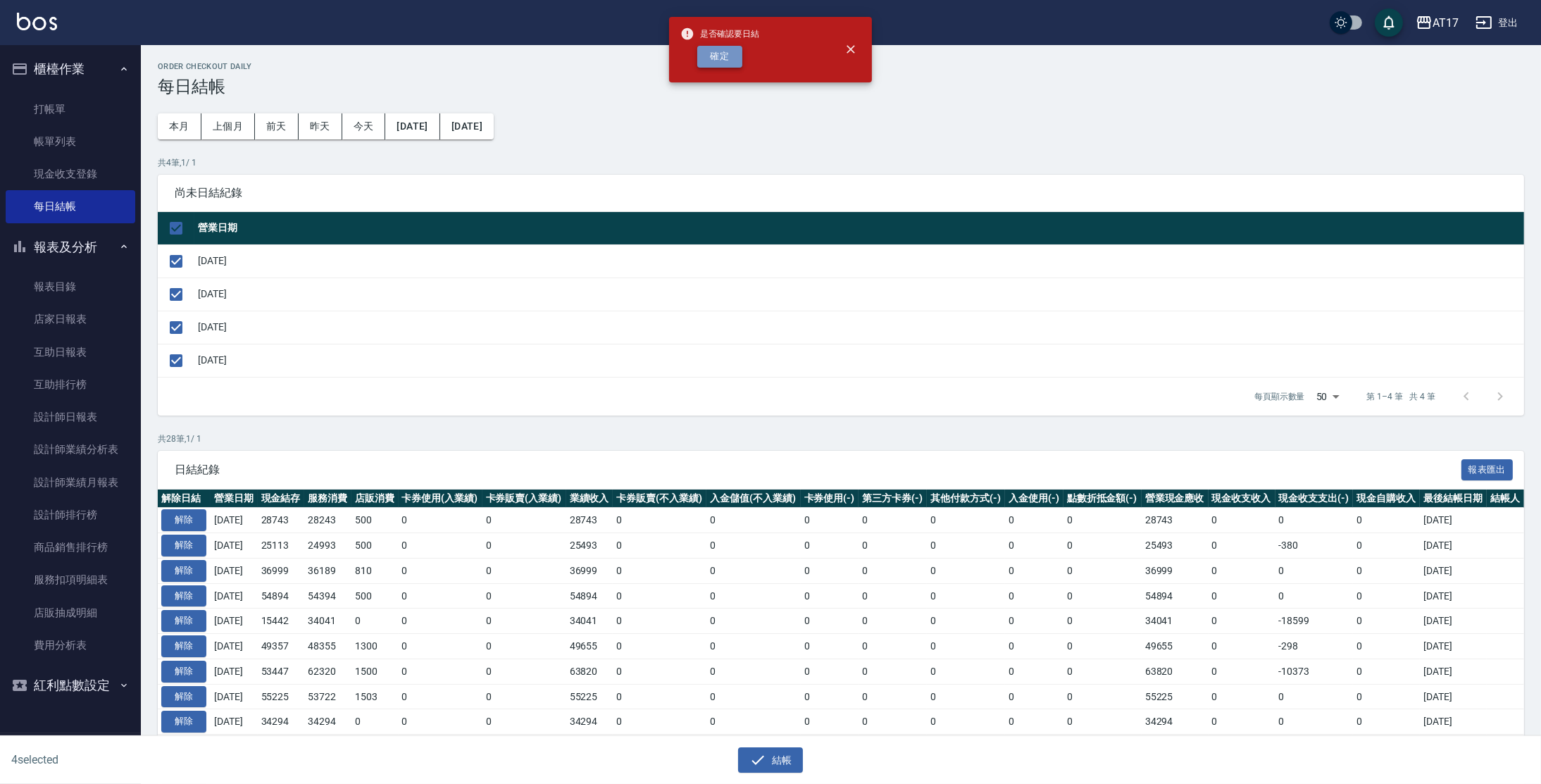
click at [722, 57] on button "確定" at bounding box center [719, 57] width 45 height 22
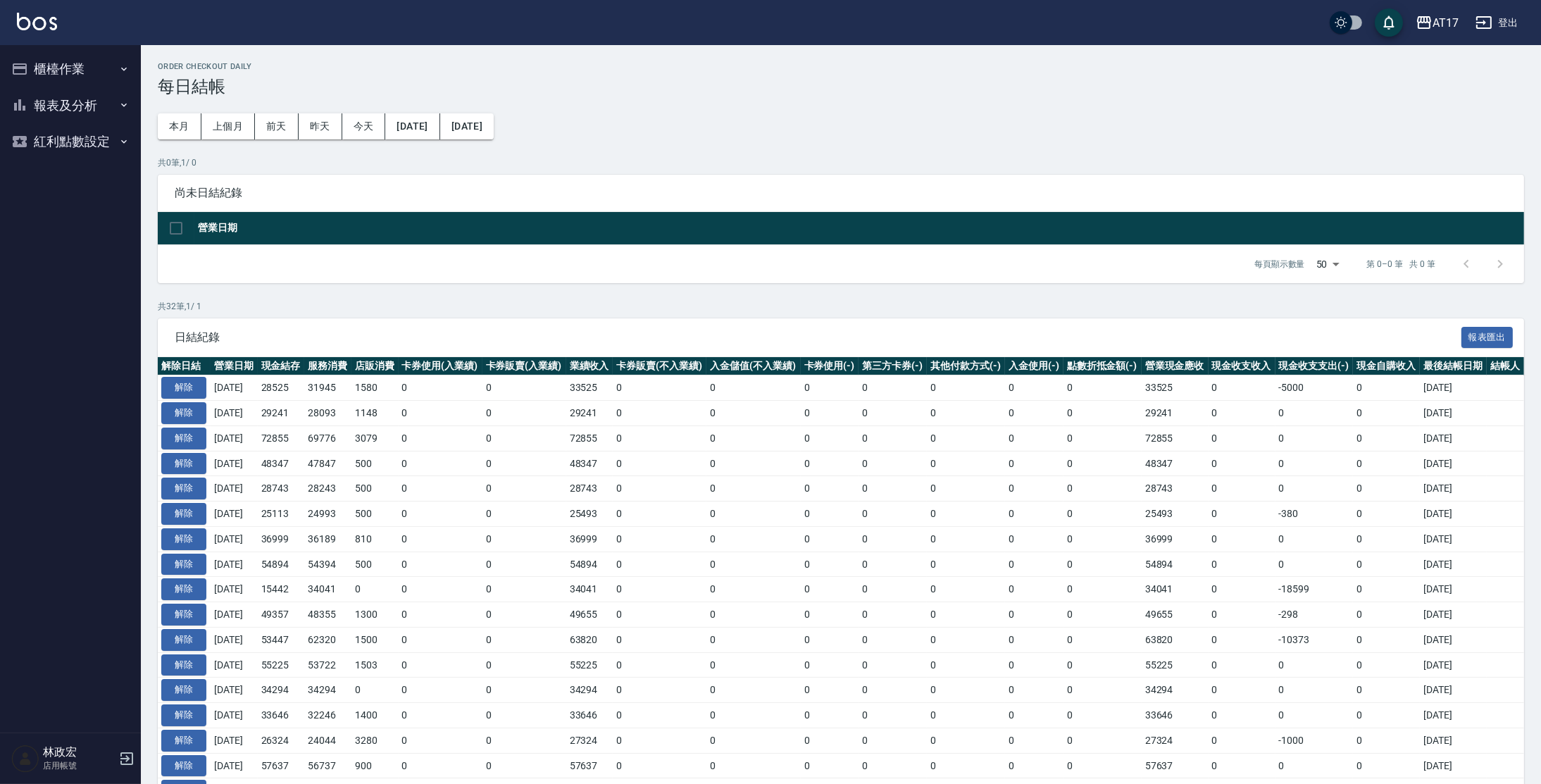
click at [46, 74] on button "櫃檯作業" at bounding box center [70, 69] width 130 height 37
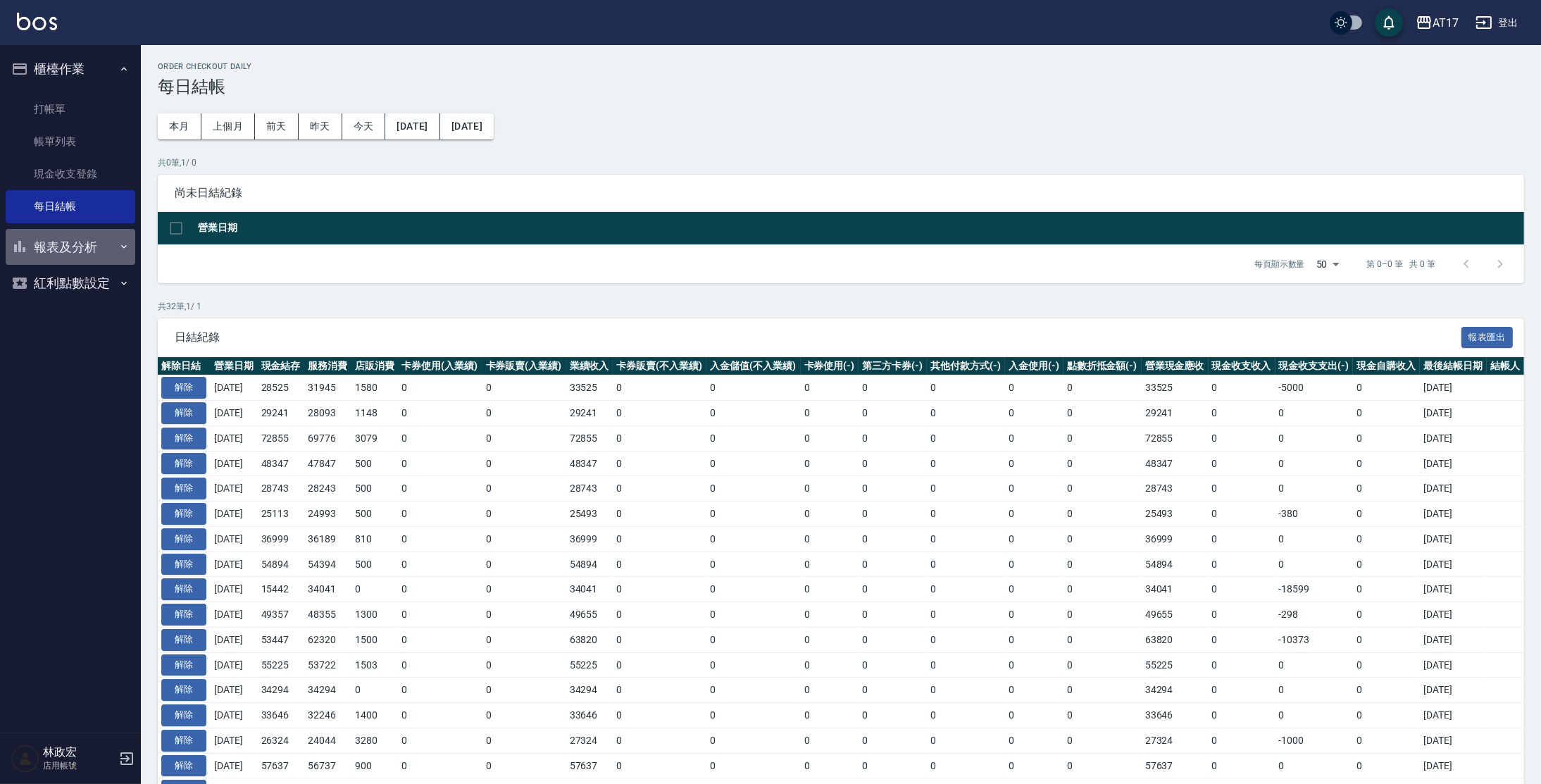
drag, startPoint x: 56, startPoint y: 260, endPoint x: 55, endPoint y: 252, distance: 8.1
click at [57, 255] on button "報表及分析" at bounding box center [70, 247] width 130 height 37
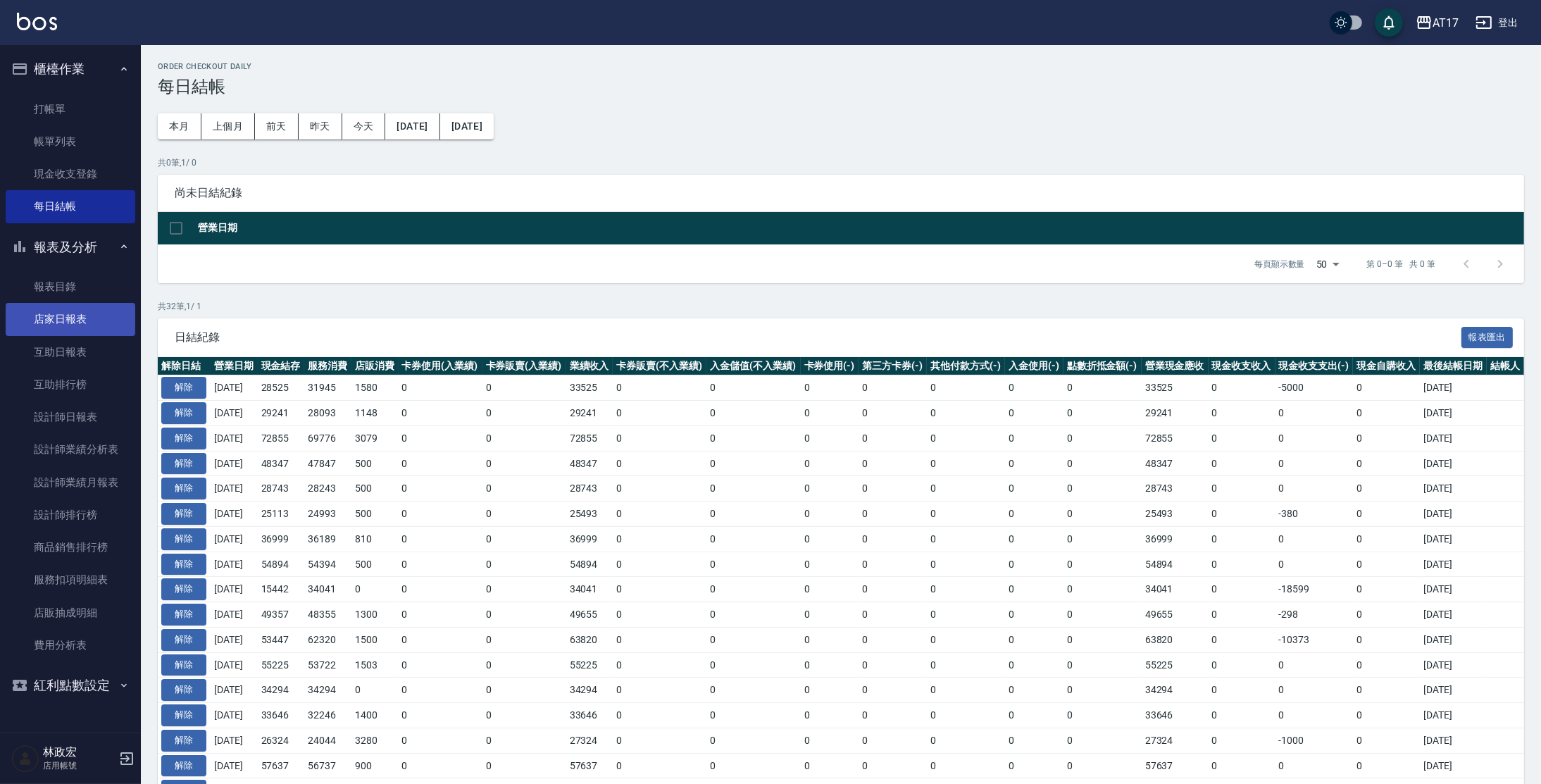
click at [50, 319] on link "店家日報表" at bounding box center [70, 319] width 130 height 32
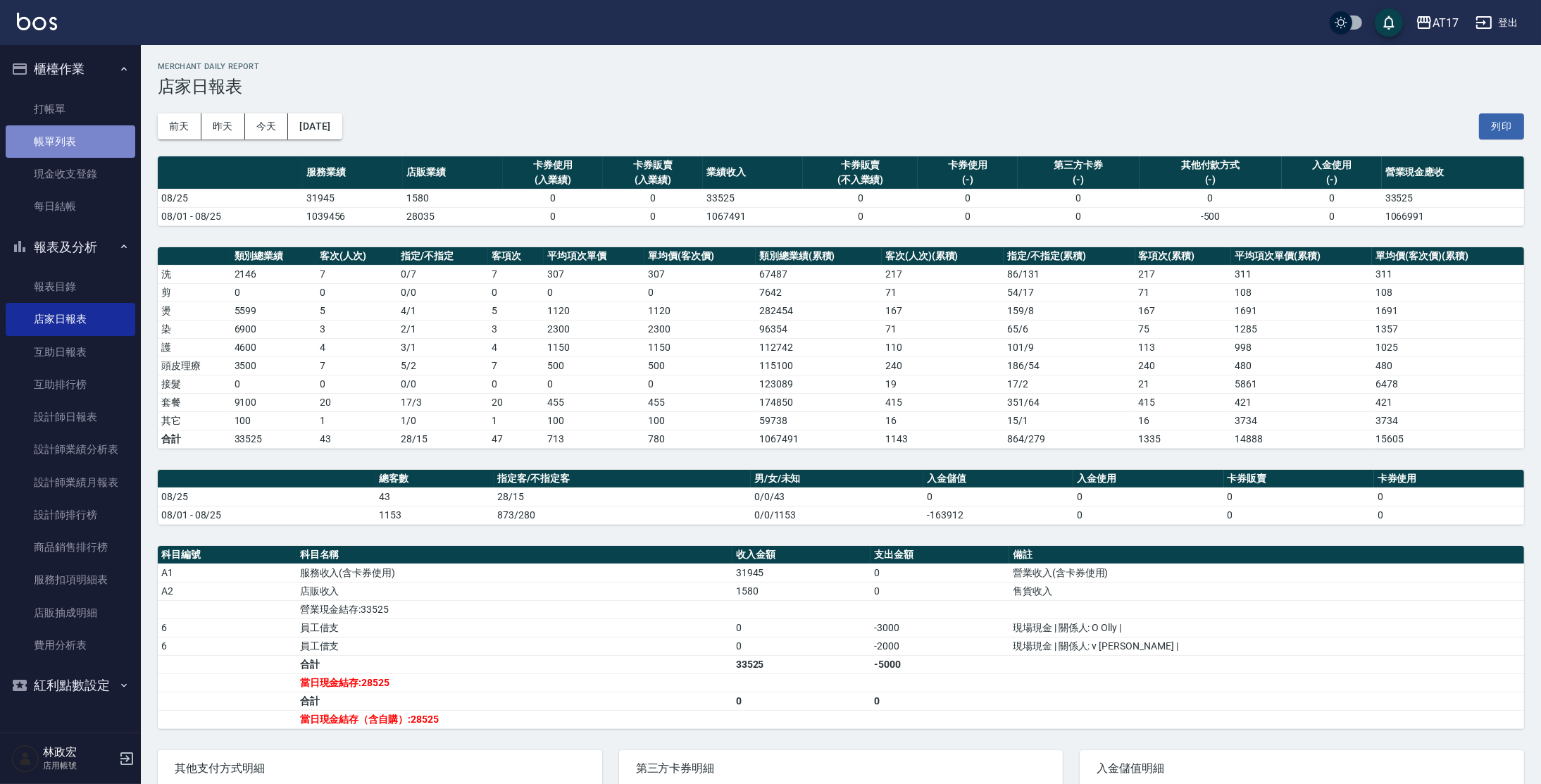
click at [63, 148] on link "帳單列表" at bounding box center [70, 142] width 130 height 32
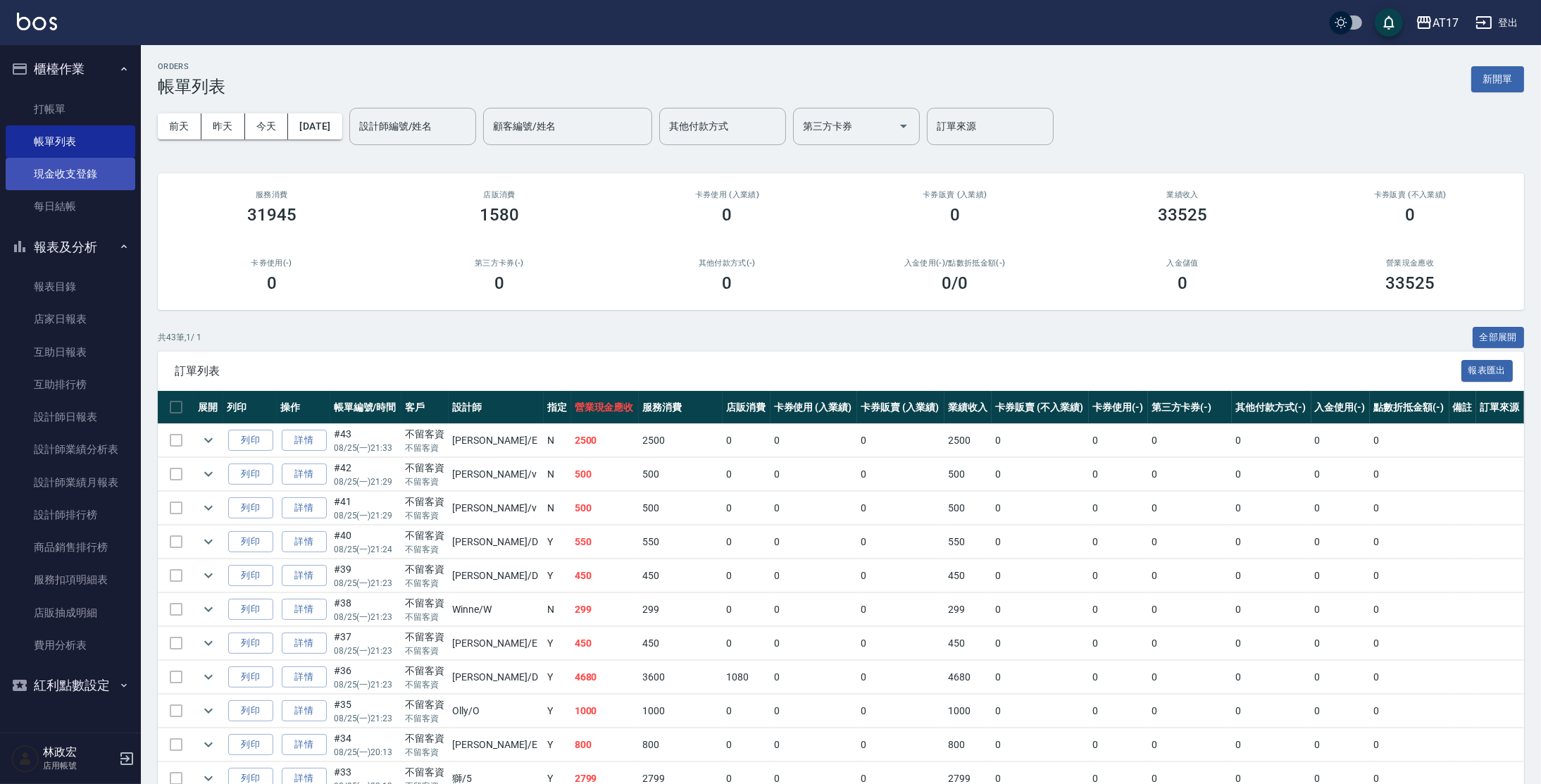
click at [67, 167] on link "現金收支登錄" at bounding box center [70, 174] width 130 height 32
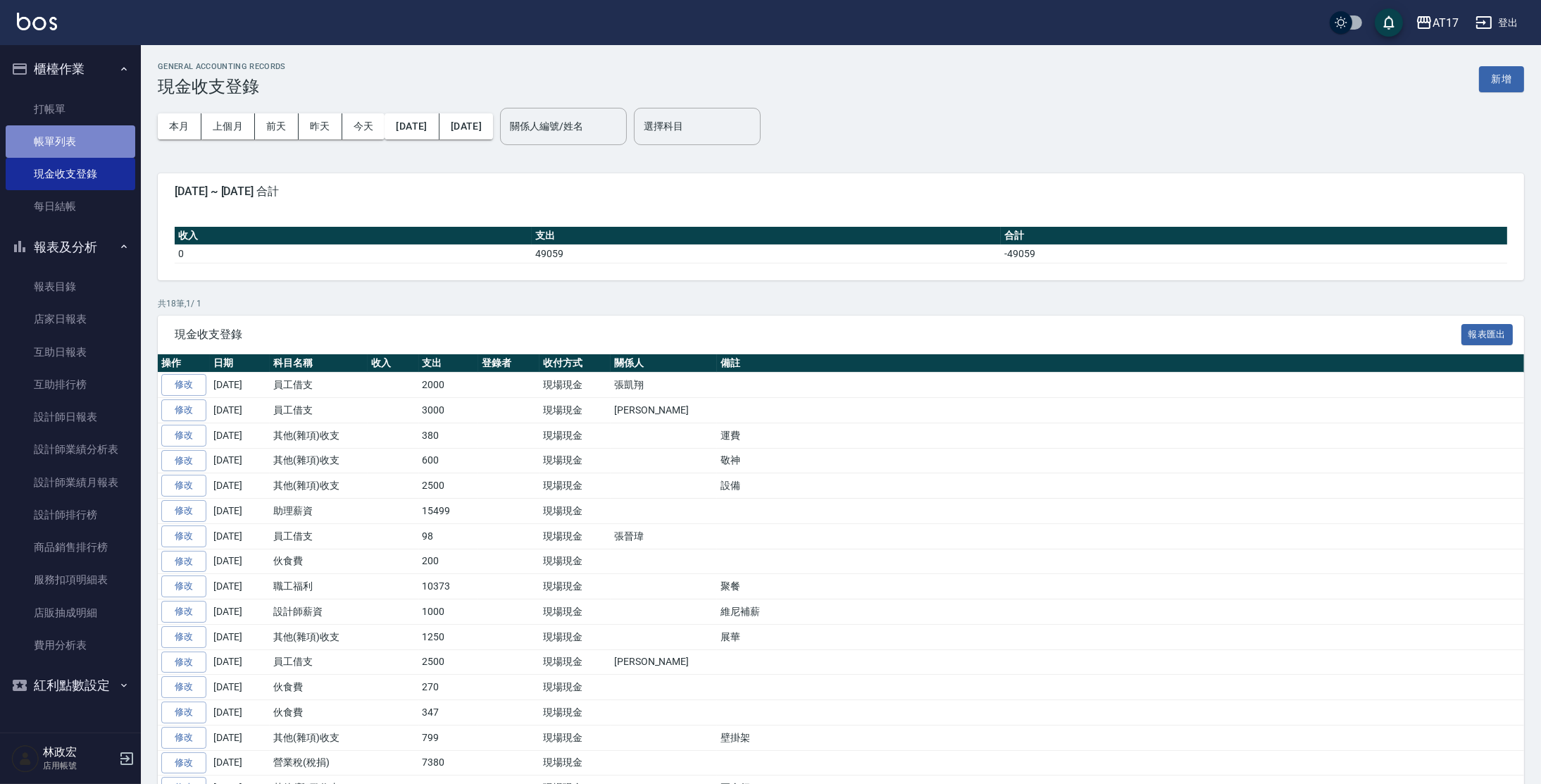
click at [63, 147] on link "帳單列表" at bounding box center [70, 142] width 130 height 32
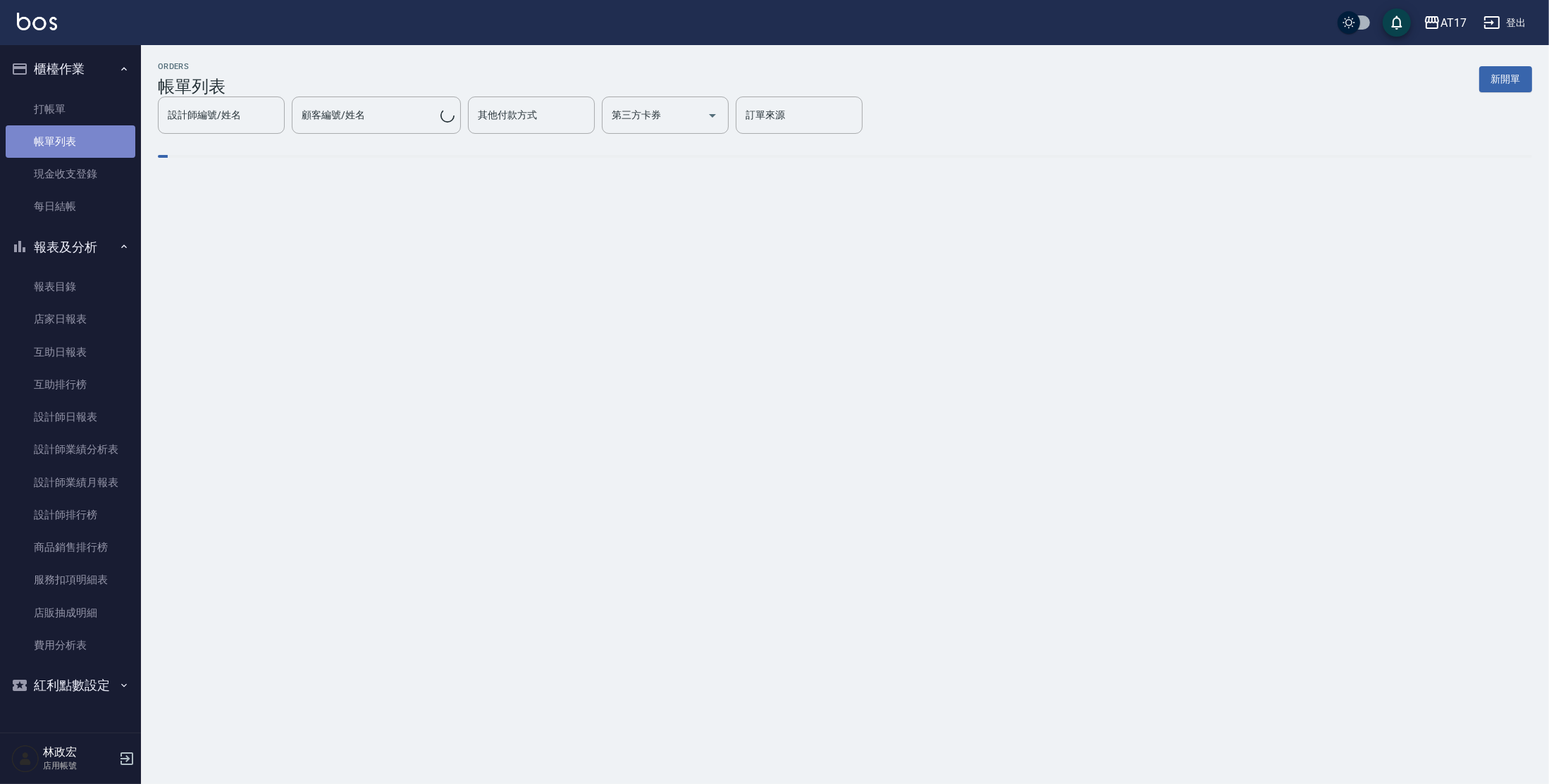
click at [90, 148] on link "帳單列表" at bounding box center [71, 142] width 130 height 32
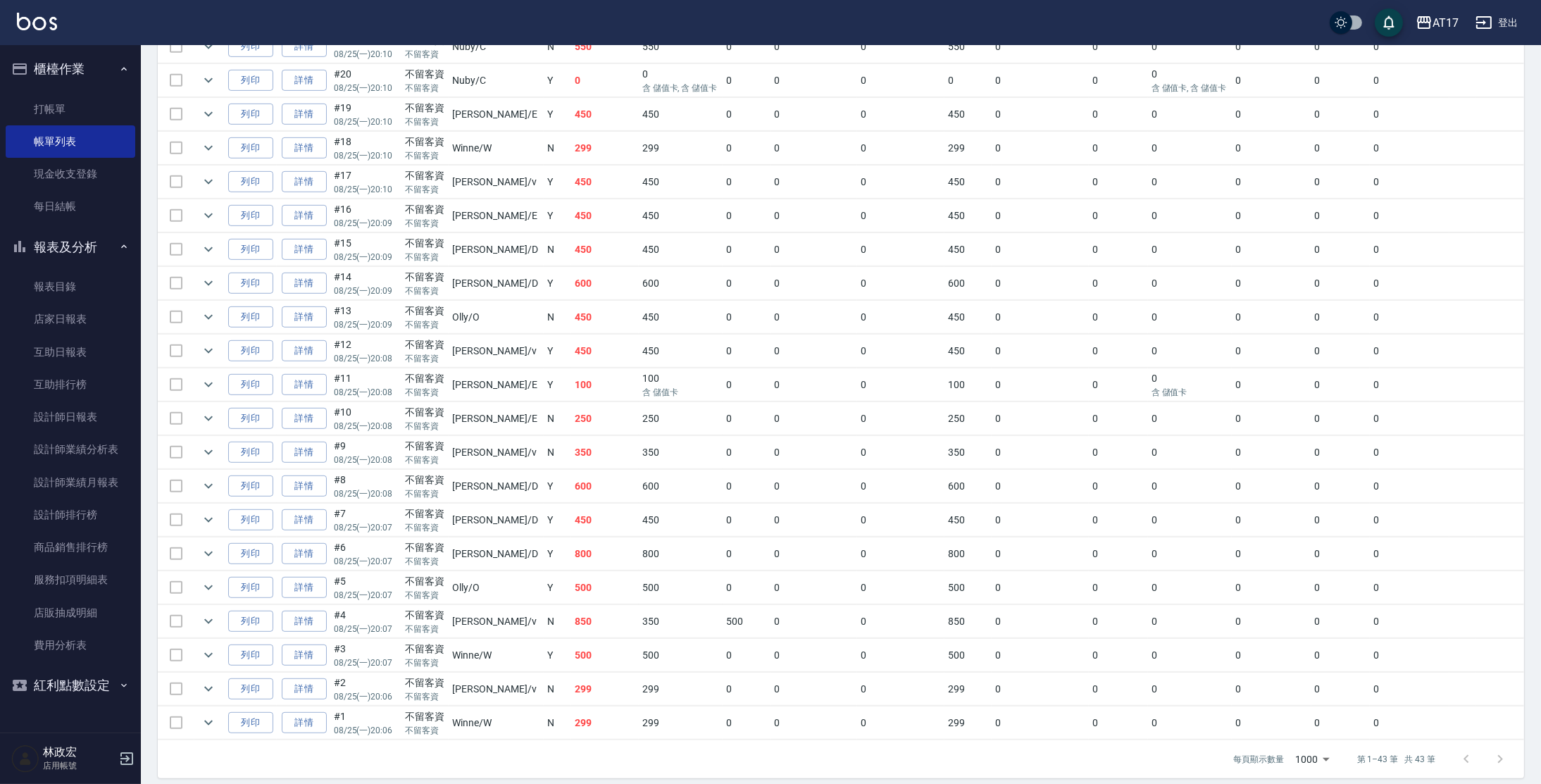
scroll to position [1141, 0]
click at [79, 421] on link "設計師日報表" at bounding box center [70, 417] width 130 height 32
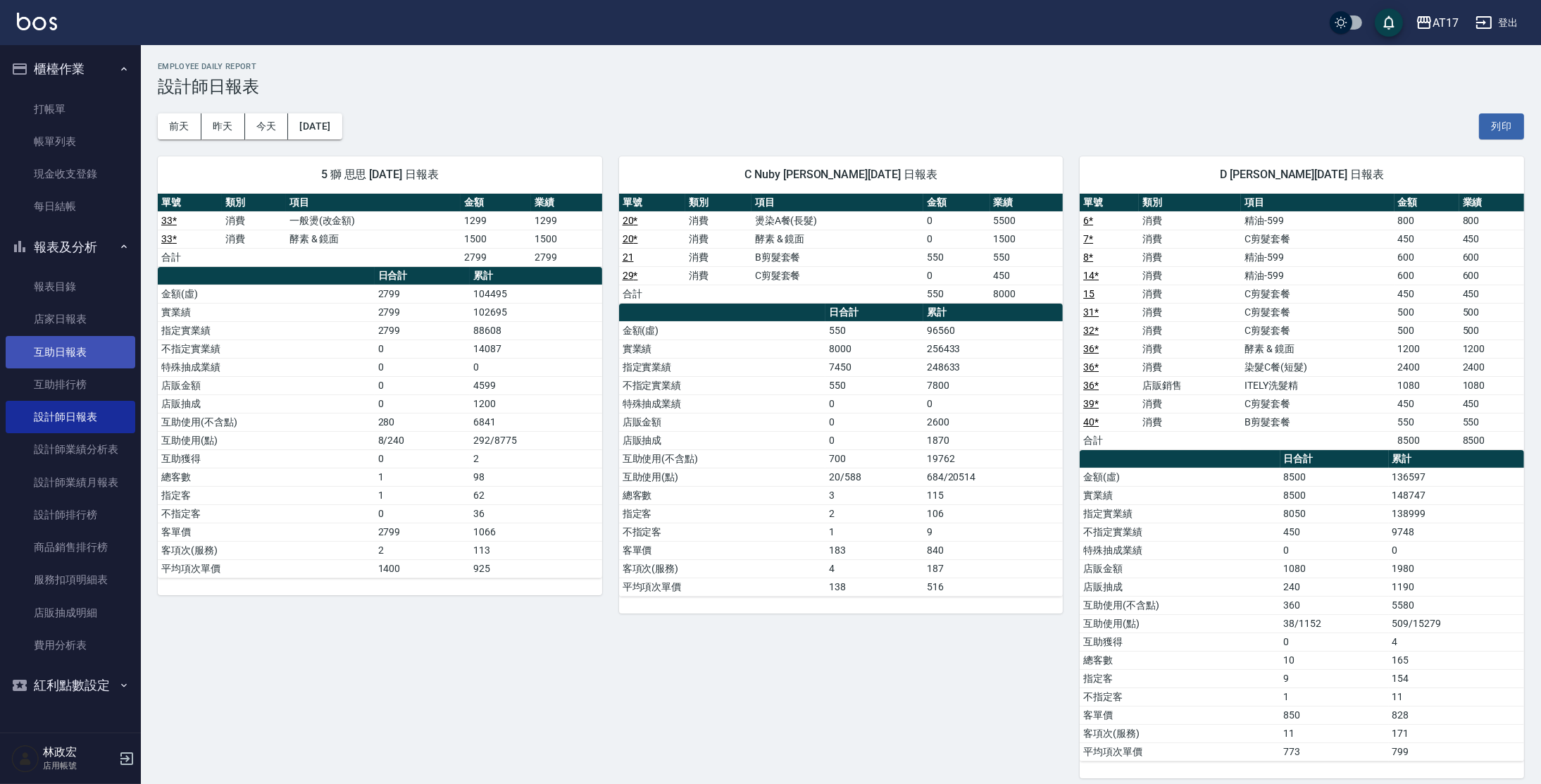
click at [78, 355] on link "互助日報表" at bounding box center [70, 352] width 130 height 32
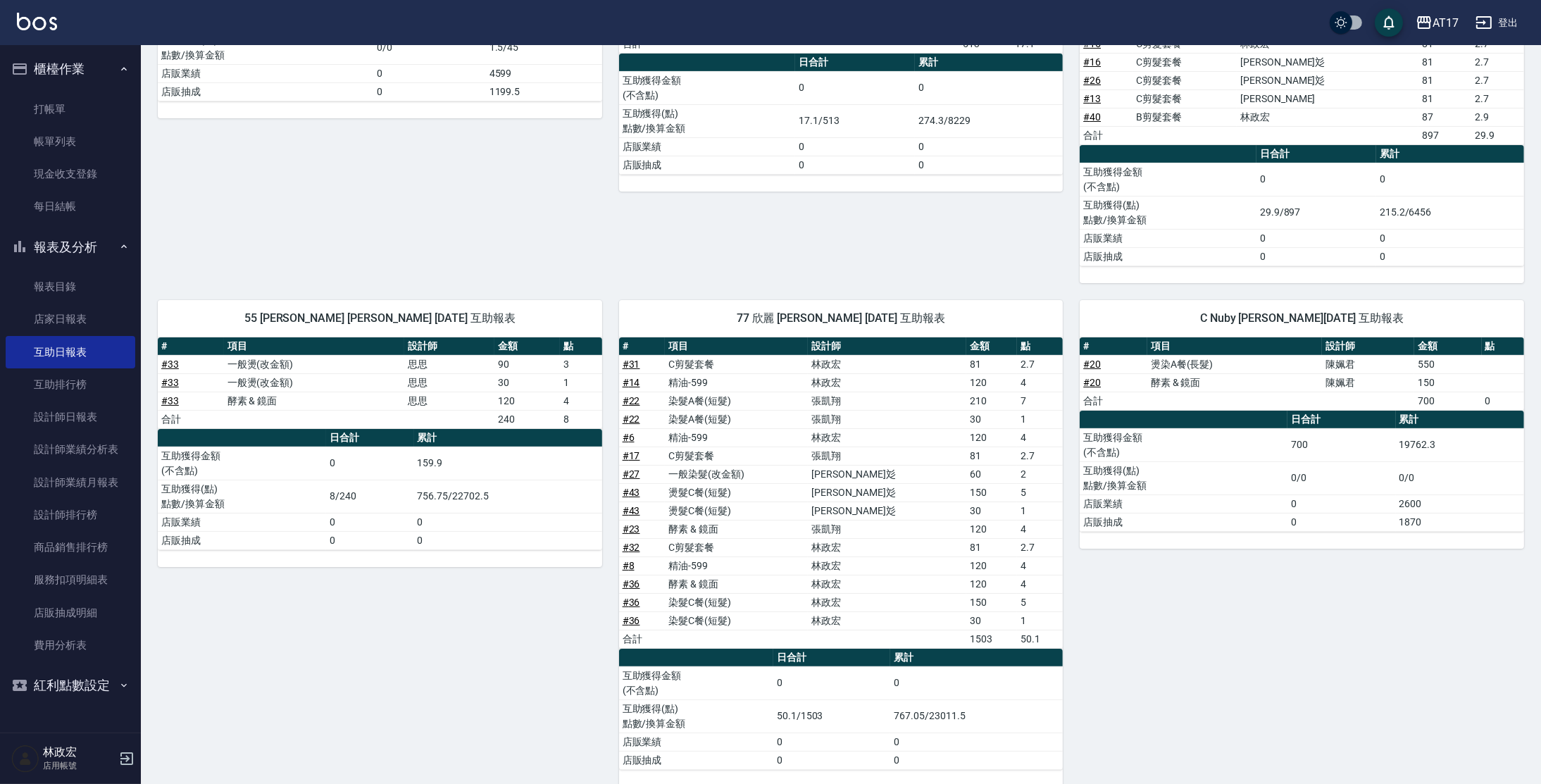
scroll to position [358, 0]
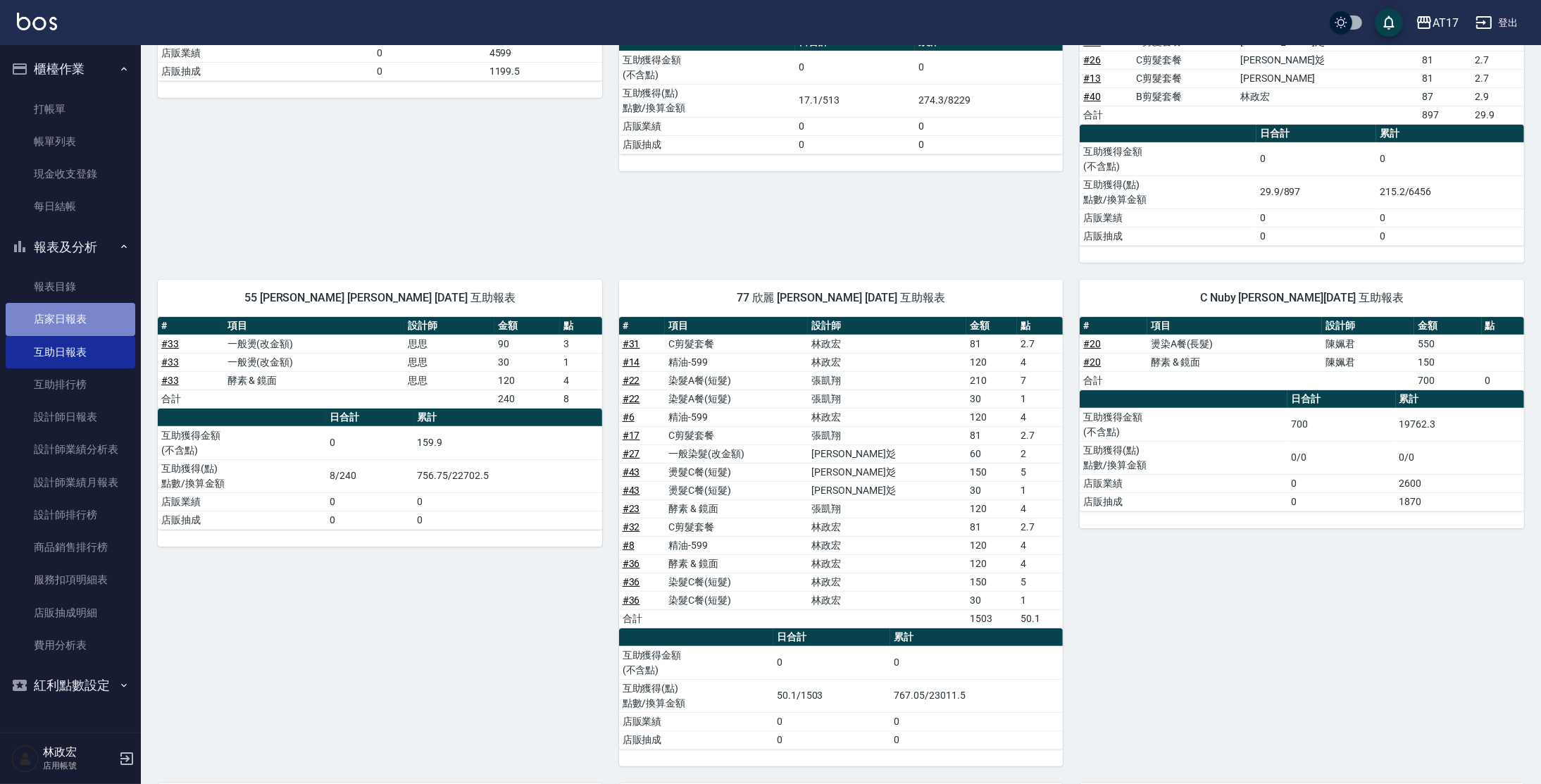
click at [93, 319] on link "店家日報表" at bounding box center [70, 319] width 130 height 32
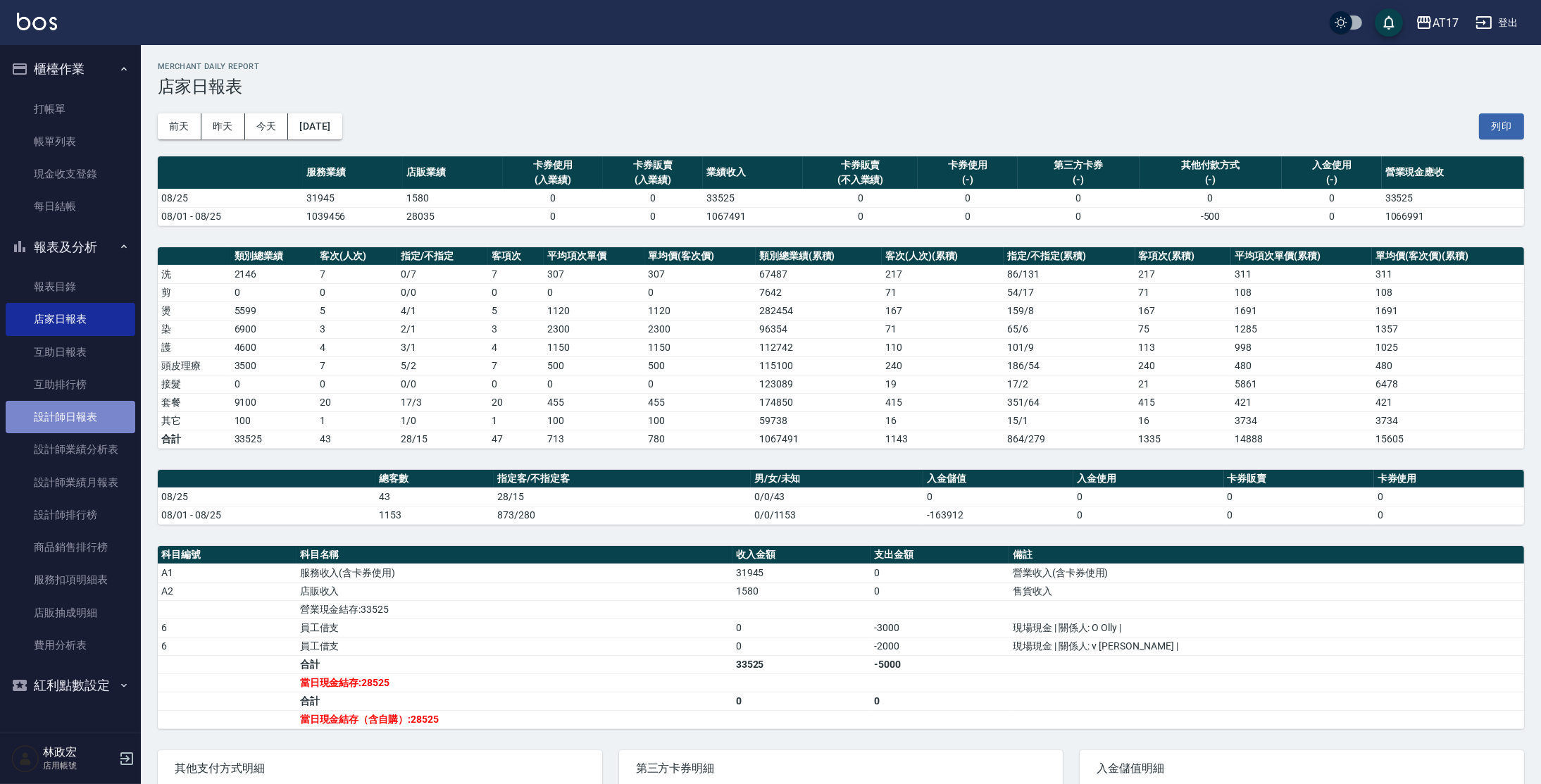
click at [68, 407] on link "設計師日報表" at bounding box center [70, 417] width 130 height 32
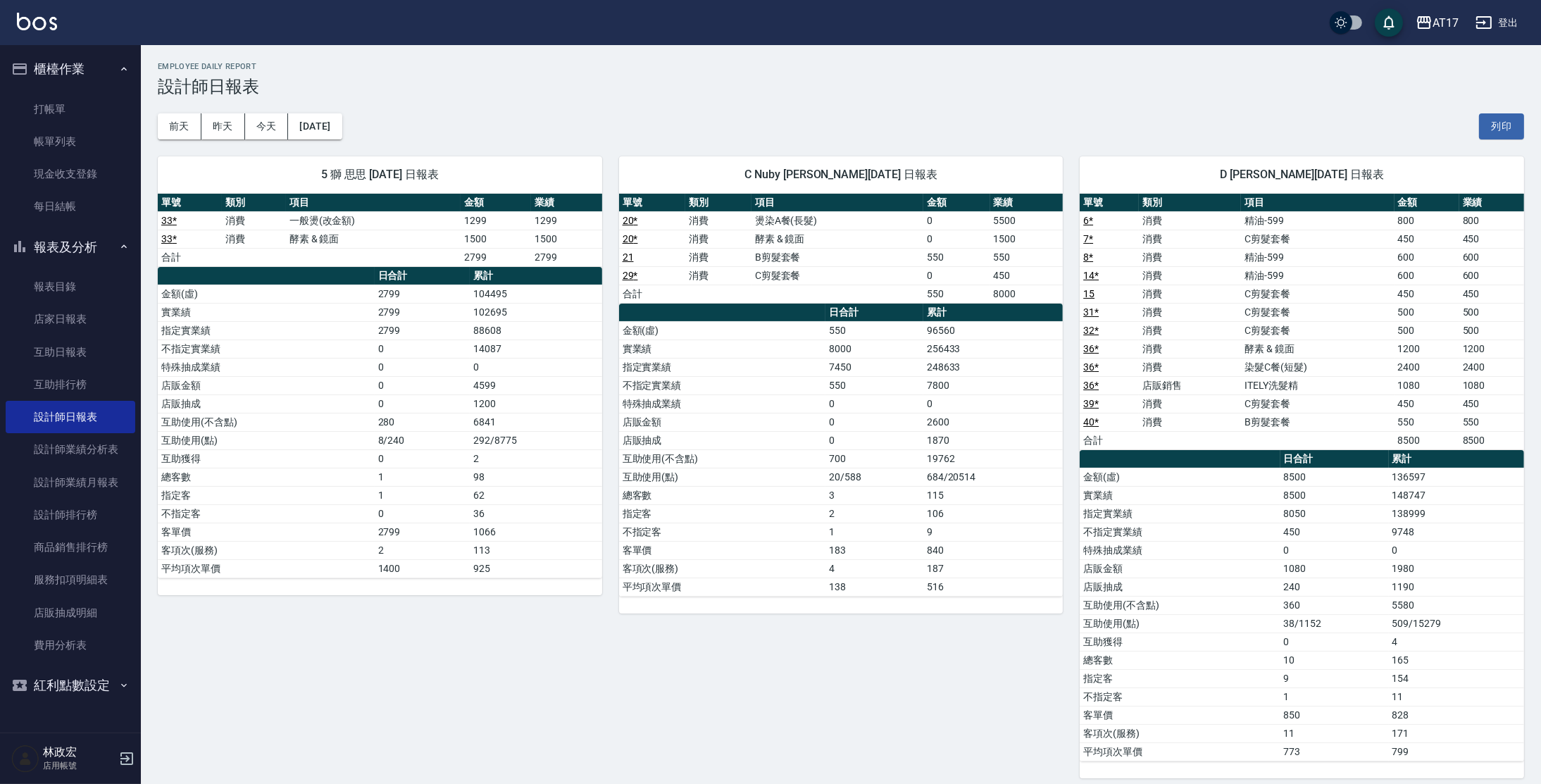
click at [6, 401] on link "設計師日報表" at bounding box center [70, 417] width 130 height 32
click at [113, 359] on link "互助日報表" at bounding box center [70, 352] width 130 height 32
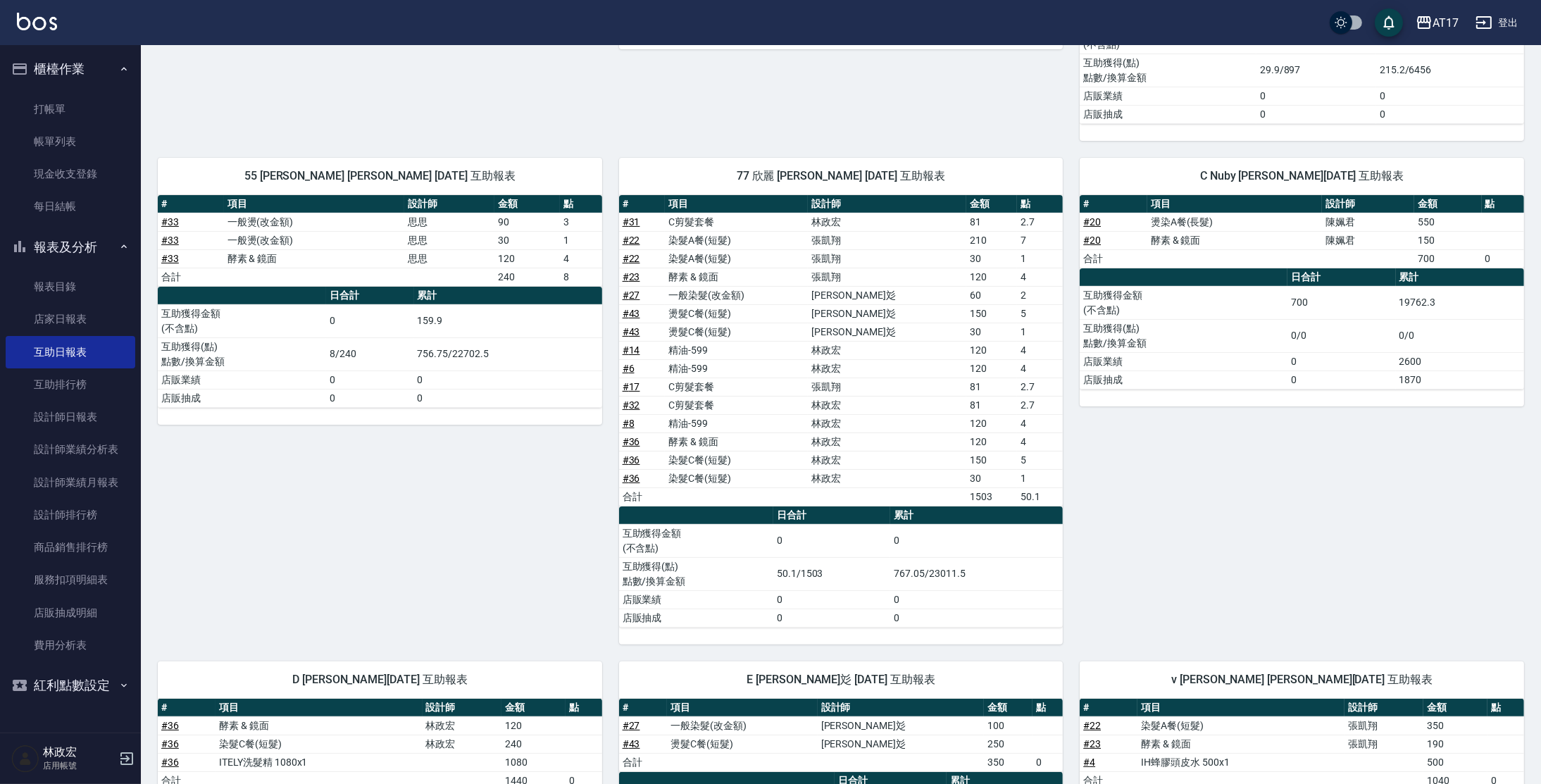
scroll to position [478, 0]
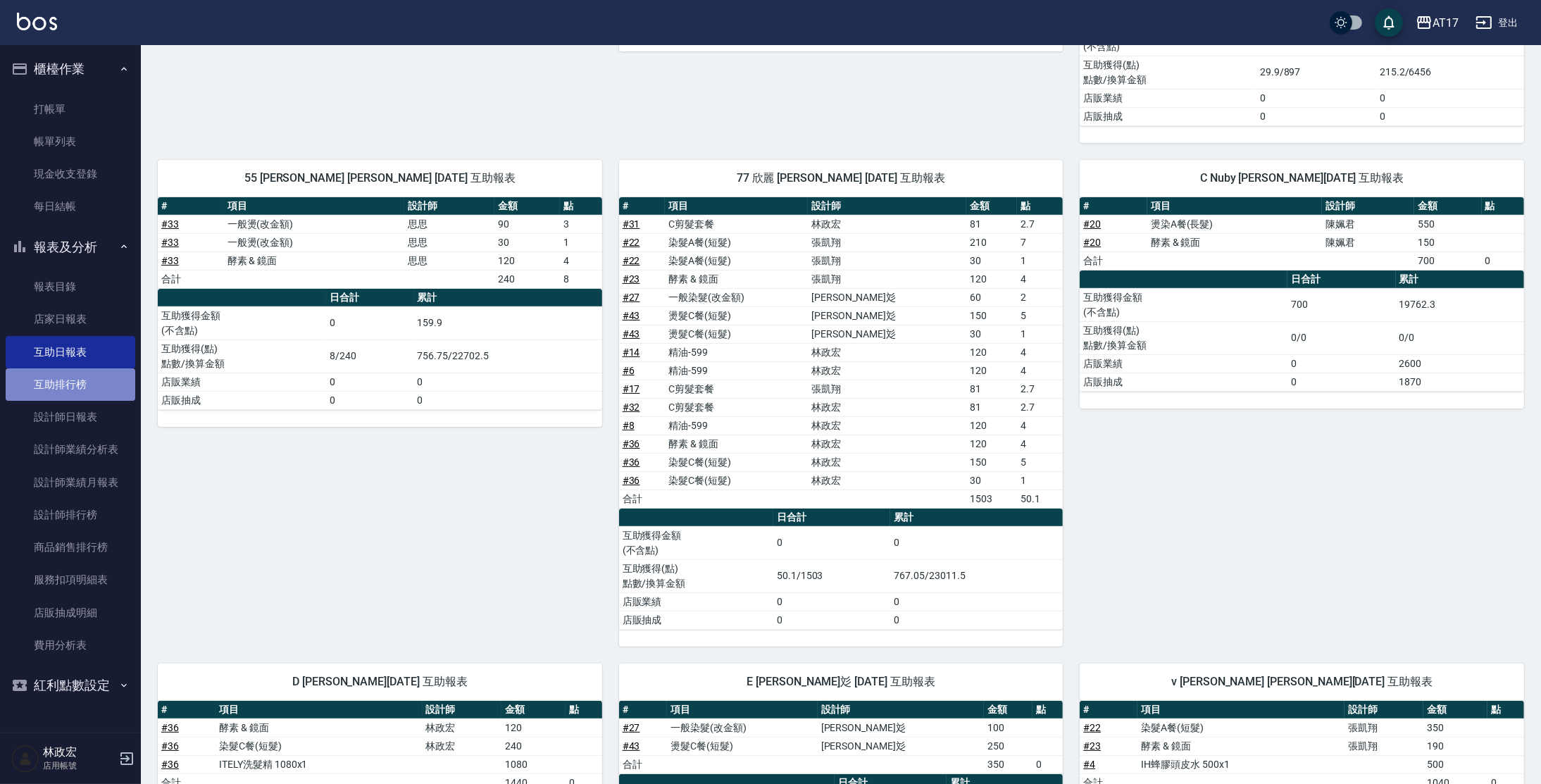
click at [102, 384] on link "互助排行榜" at bounding box center [70, 385] width 130 height 32
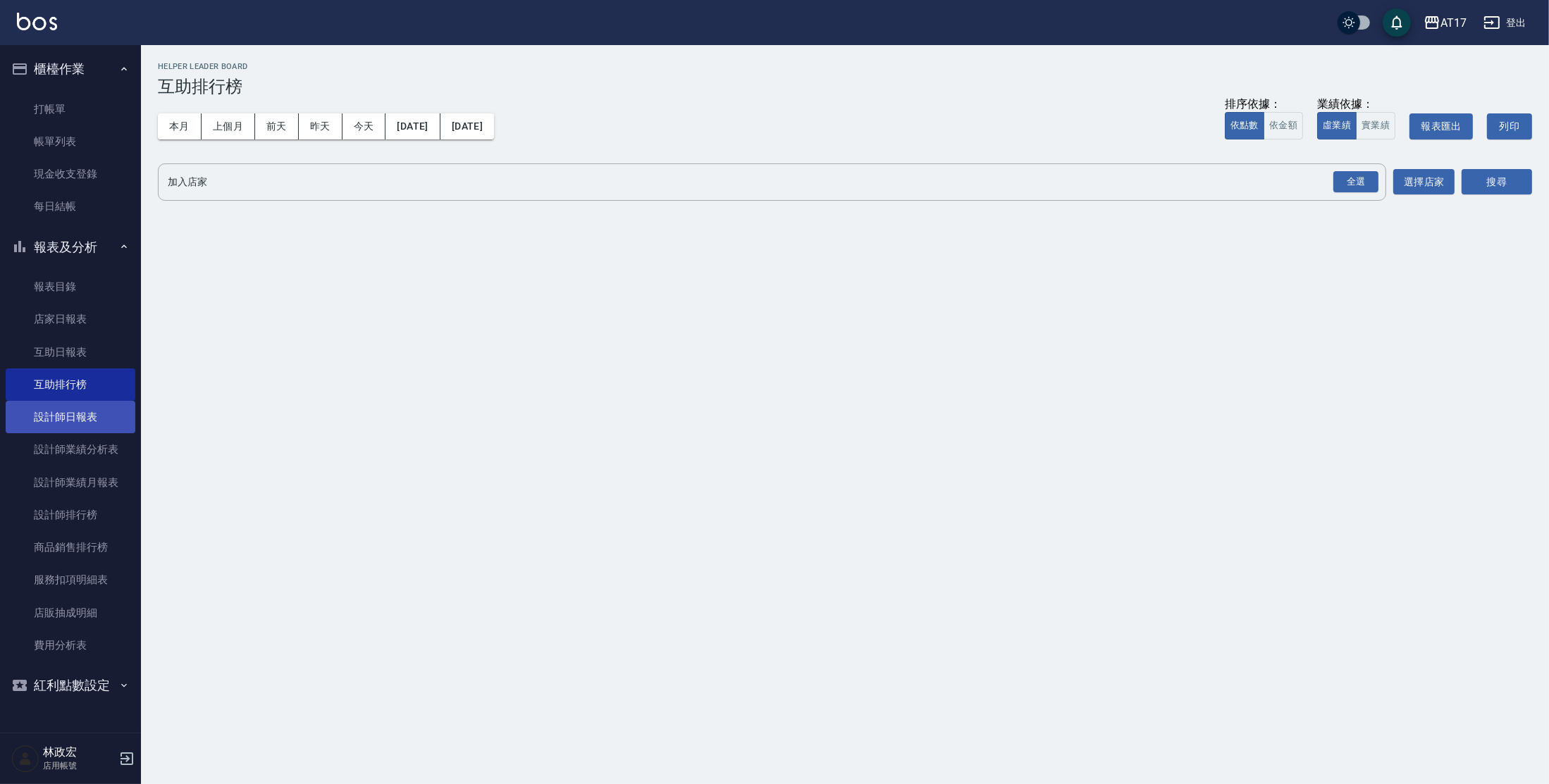
click at [78, 410] on link "設計師日報表" at bounding box center [71, 417] width 130 height 32
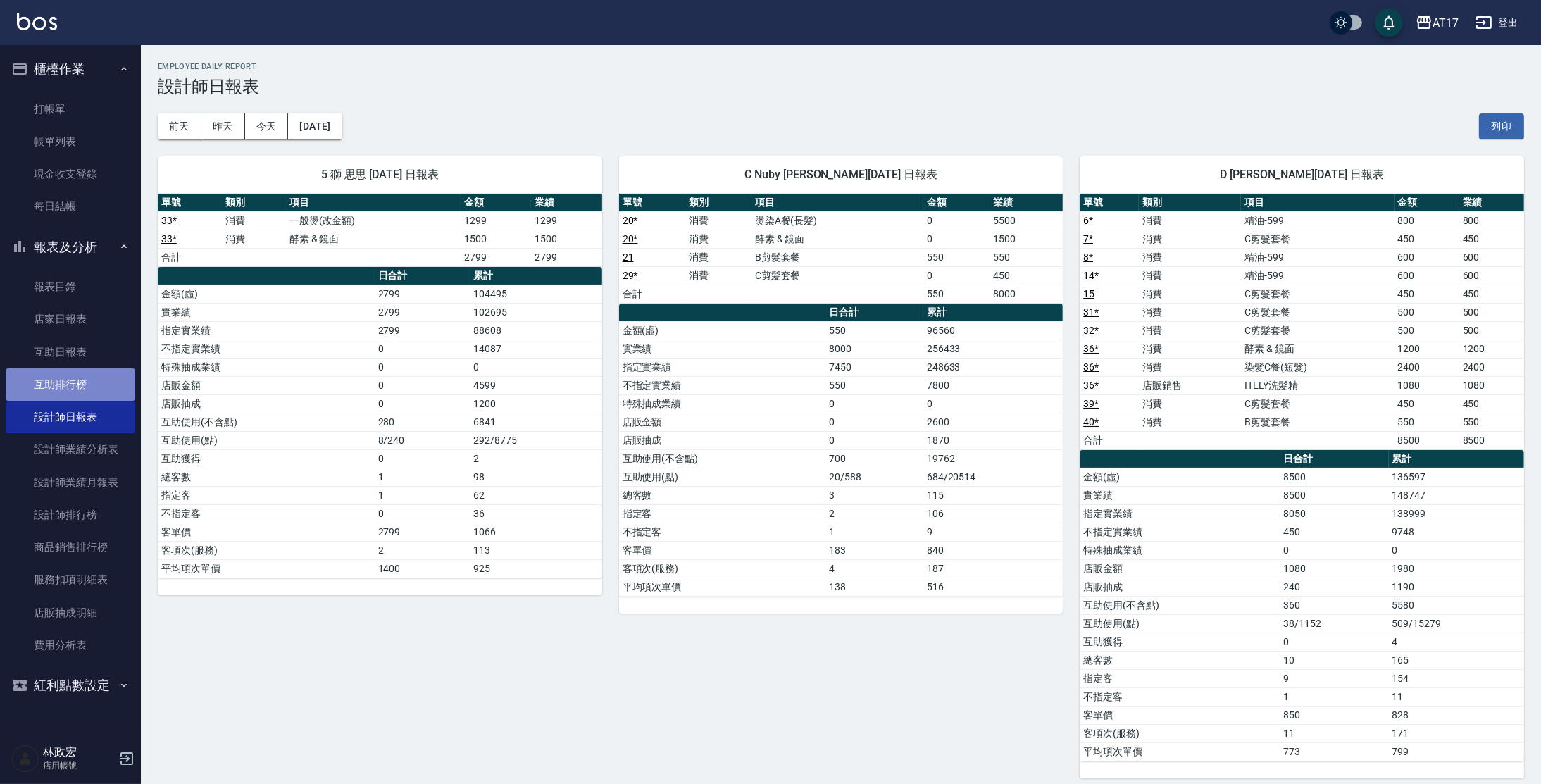
click at [77, 378] on link "互助排行榜" at bounding box center [70, 385] width 130 height 32
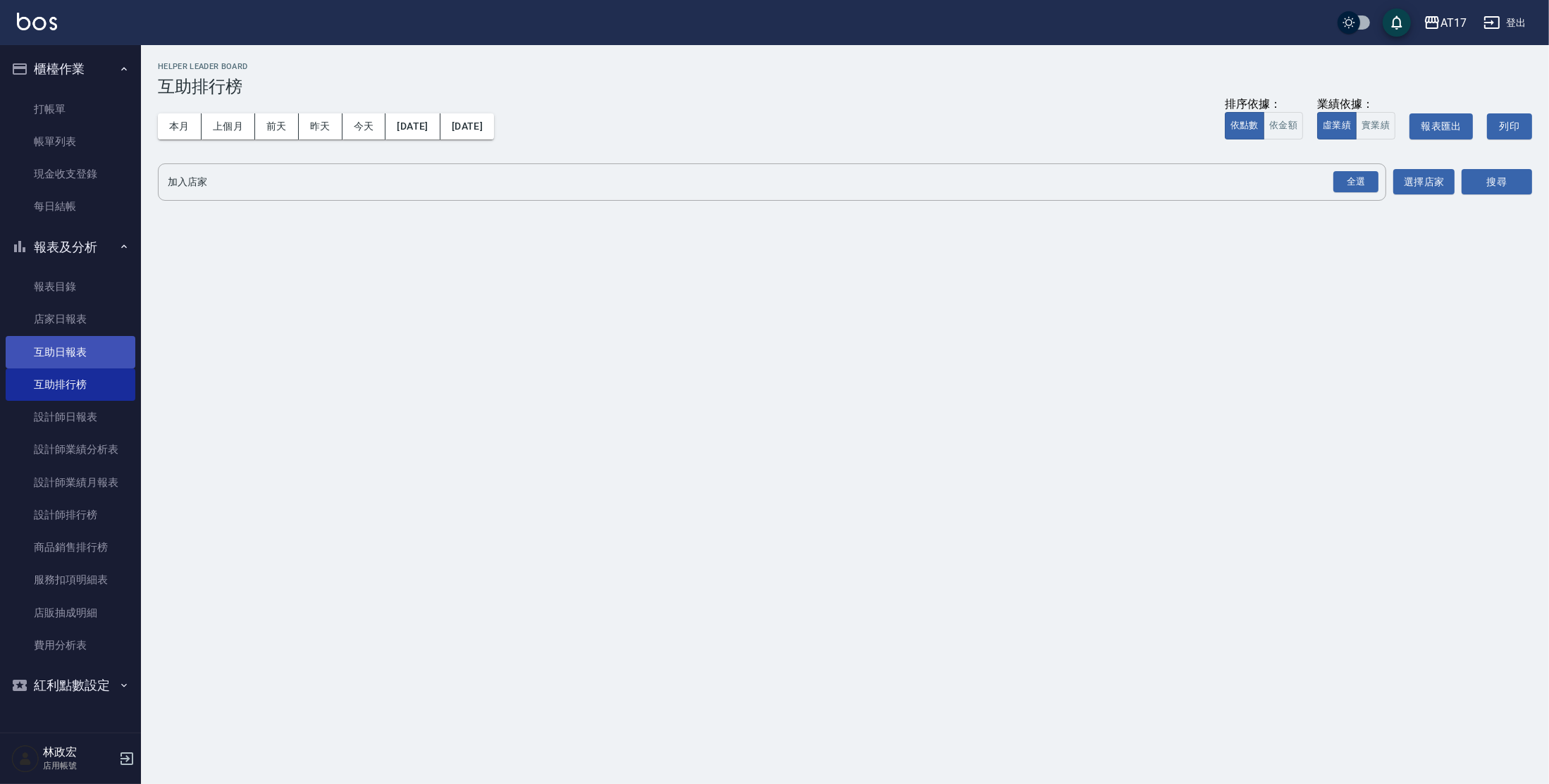
click at [70, 341] on link "互助日報表" at bounding box center [71, 352] width 130 height 32
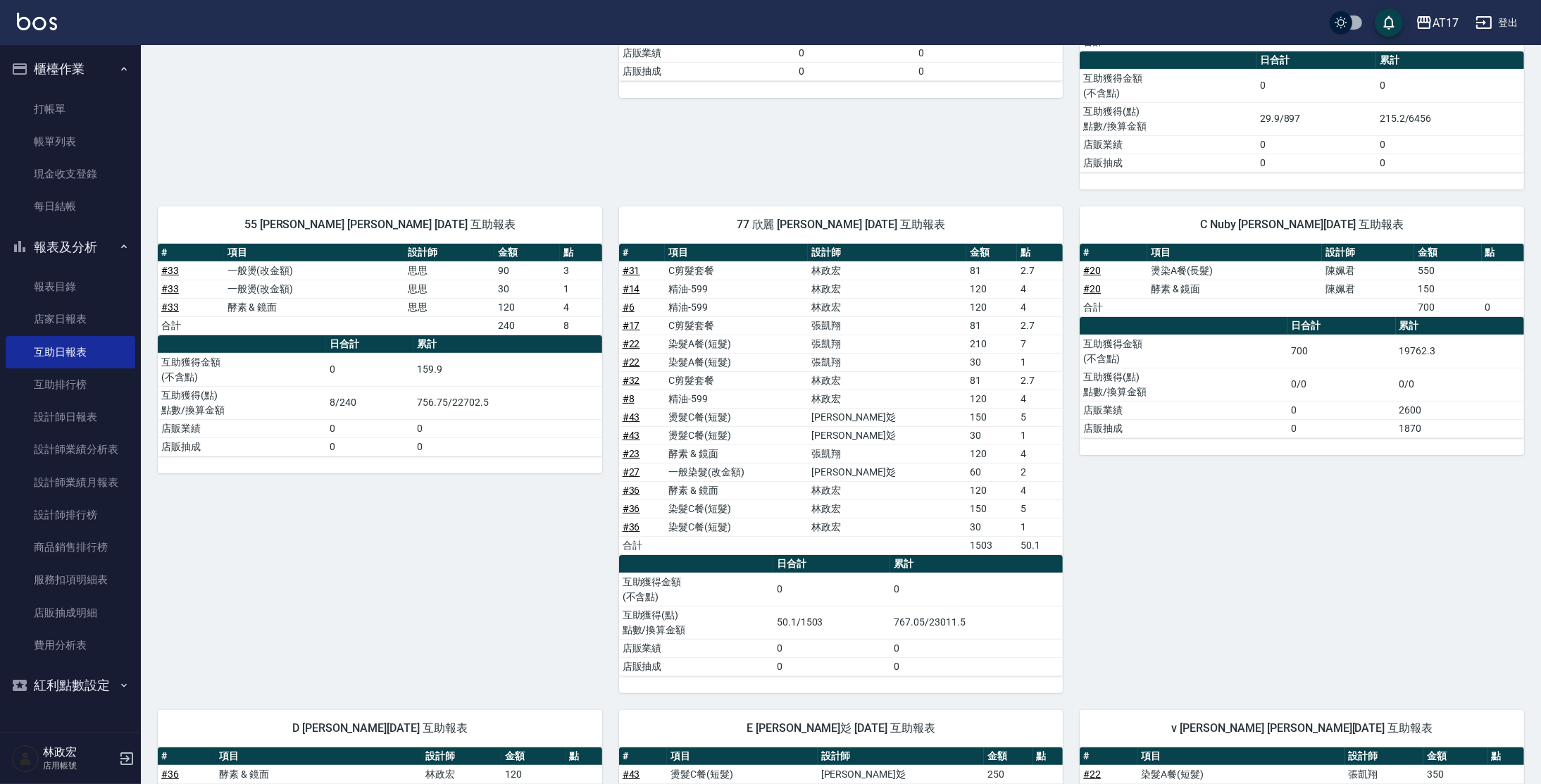
scroll to position [431, 0]
